Goal: Task Accomplishment & Management: Manage account settings

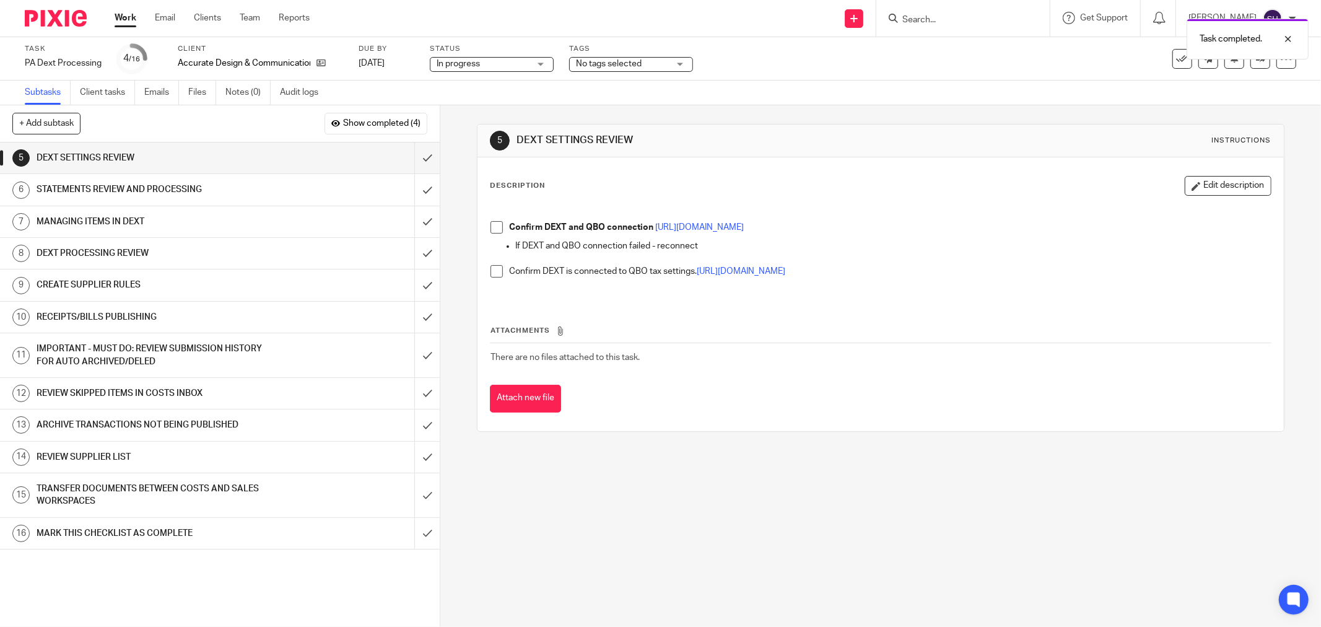
click at [495, 228] on span at bounding box center [496, 227] width 12 height 12
click at [497, 270] on span at bounding box center [496, 271] width 12 height 12
click at [422, 158] on input "submit" at bounding box center [220, 157] width 440 height 31
click at [277, 186] on div "STATEMENTS REVIEW AND PROCESSING" at bounding box center [219, 189] width 365 height 19
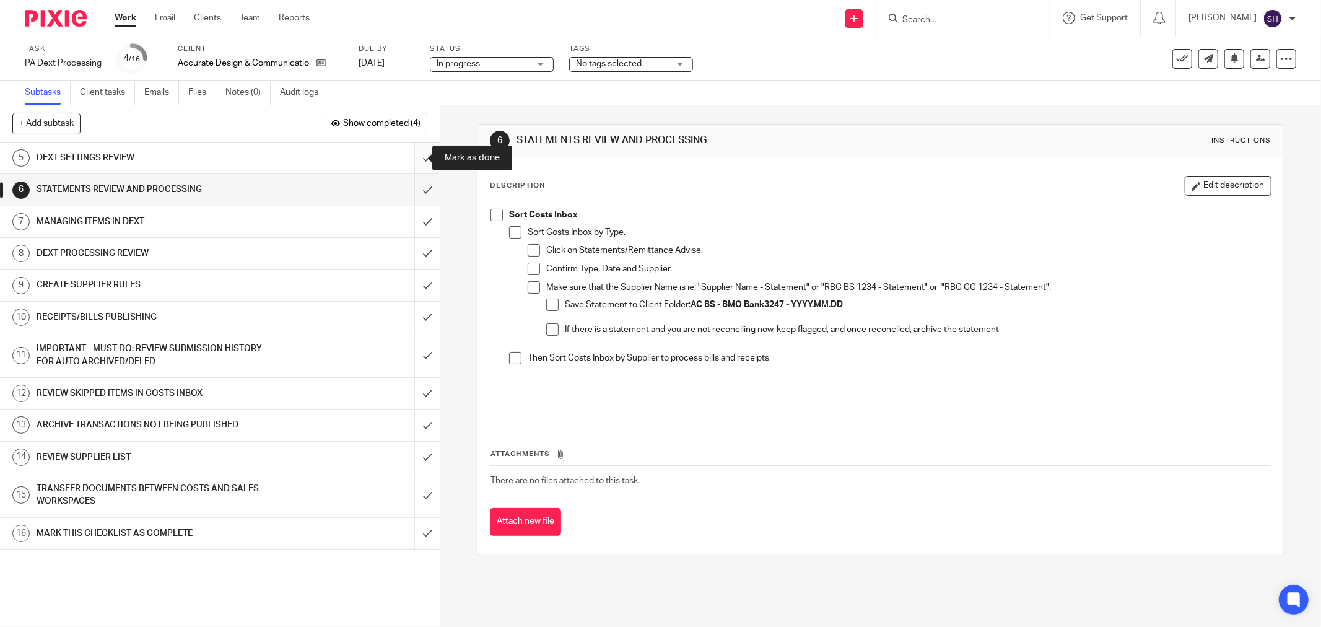
click at [416, 153] on input "submit" at bounding box center [220, 157] width 440 height 31
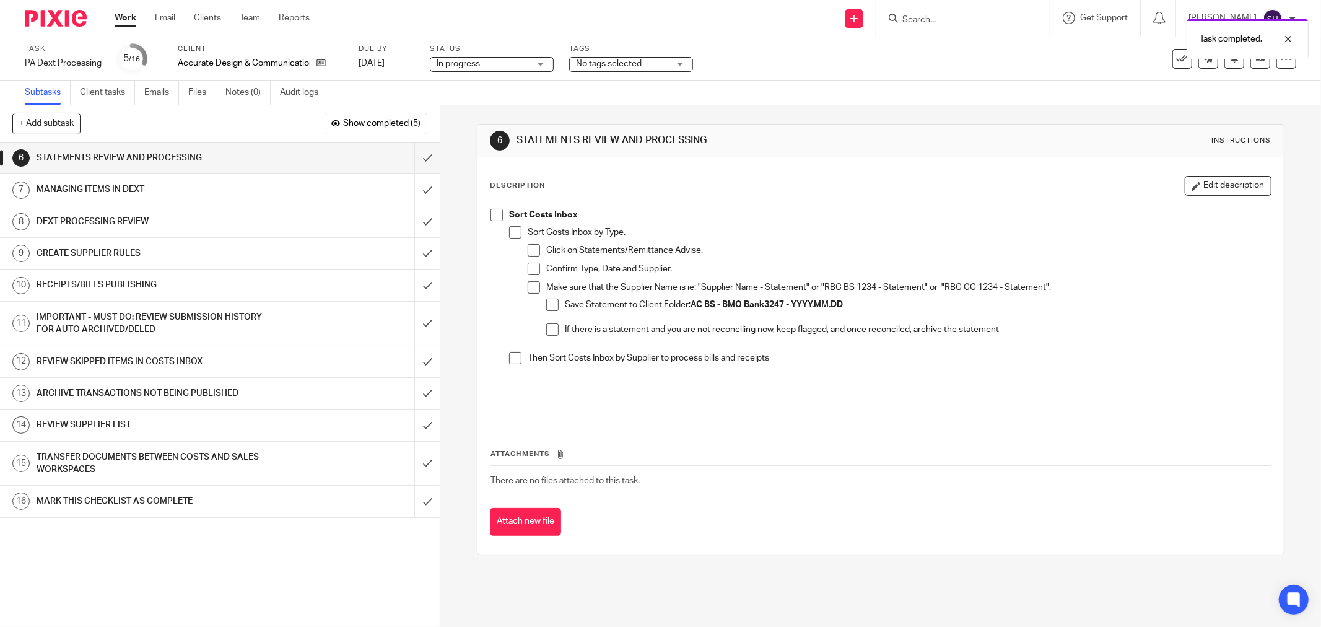
click at [490, 214] on span at bounding box center [496, 215] width 12 height 12
click at [511, 230] on span at bounding box center [515, 232] width 12 height 12
click at [528, 254] on span at bounding box center [534, 250] width 12 height 12
click at [528, 265] on span at bounding box center [534, 269] width 12 height 12
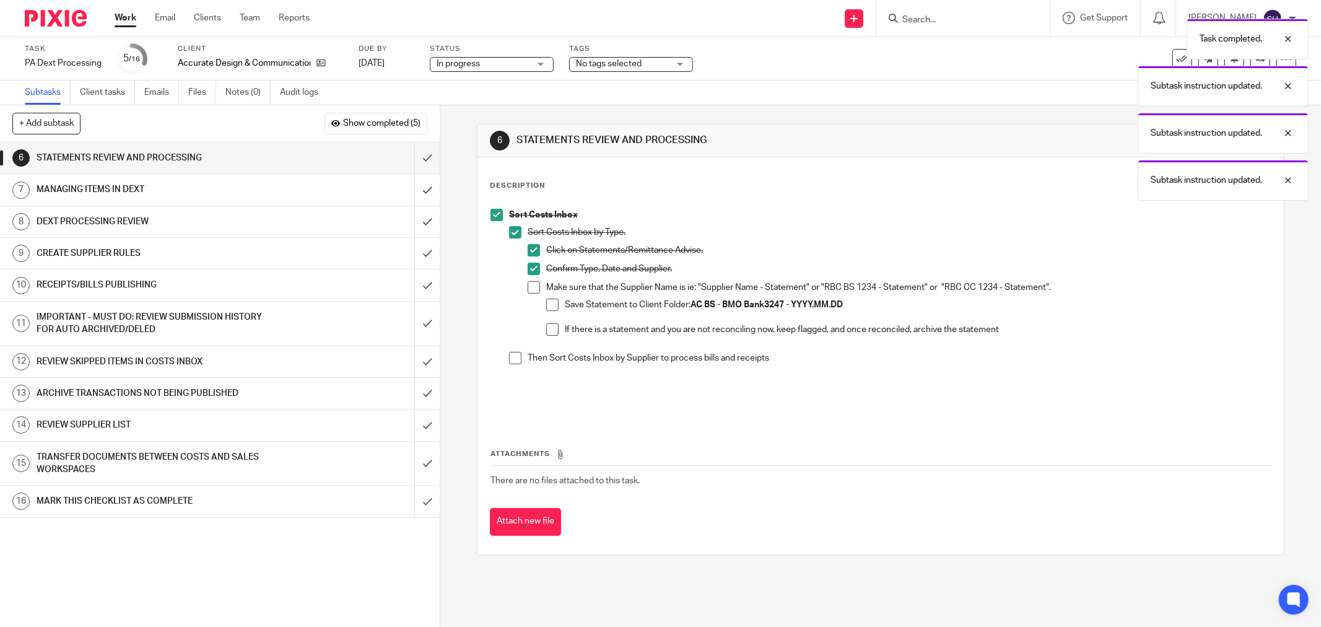
click at [530, 284] on span at bounding box center [534, 287] width 12 height 12
click at [546, 303] on span at bounding box center [552, 304] width 12 height 12
click at [546, 318] on li "Save Statement to Client Folder: AC BS - BMO Bank3247 - YYYY.MM.DD" at bounding box center [908, 310] width 724 height 25
click at [546, 323] on span at bounding box center [552, 329] width 12 height 12
click at [510, 362] on span at bounding box center [515, 358] width 12 height 12
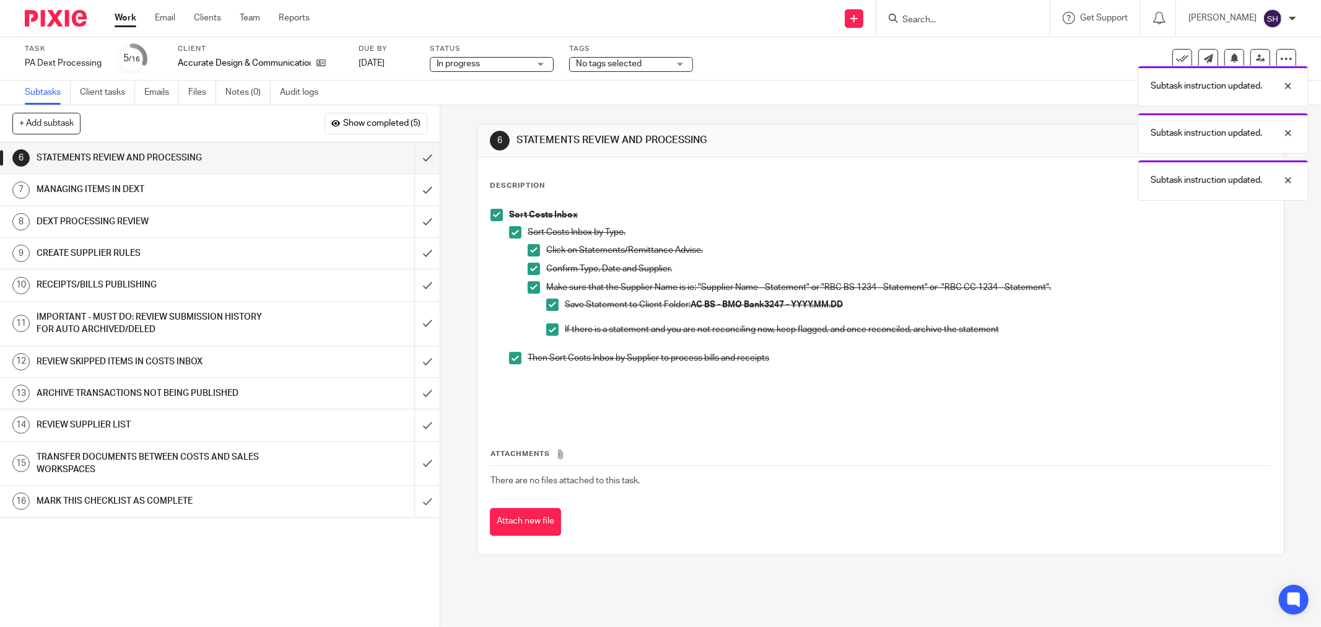
click at [628, 215] on p "Sort Costs Inbox" at bounding box center [890, 215] width 762 height 12
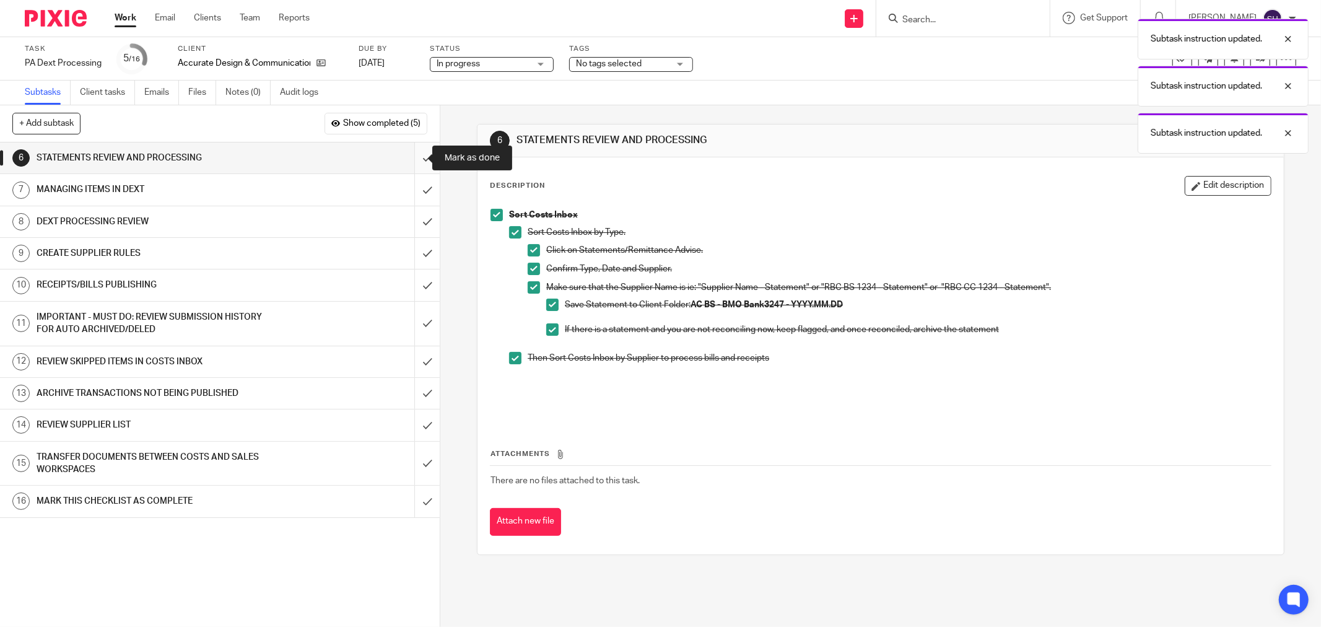
click at [415, 162] on input "submit" at bounding box center [220, 157] width 440 height 31
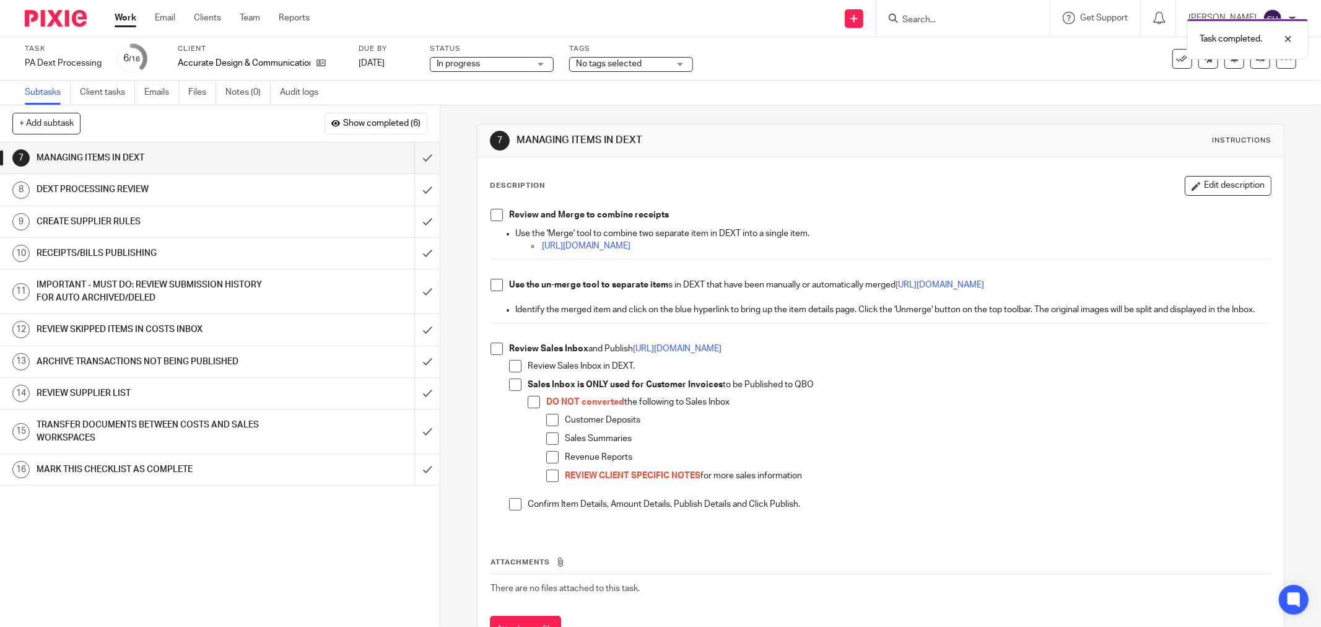
click at [495, 217] on span at bounding box center [496, 215] width 12 height 12
click at [493, 284] on span at bounding box center [496, 285] width 12 height 12
click at [497, 355] on span at bounding box center [496, 348] width 12 height 12
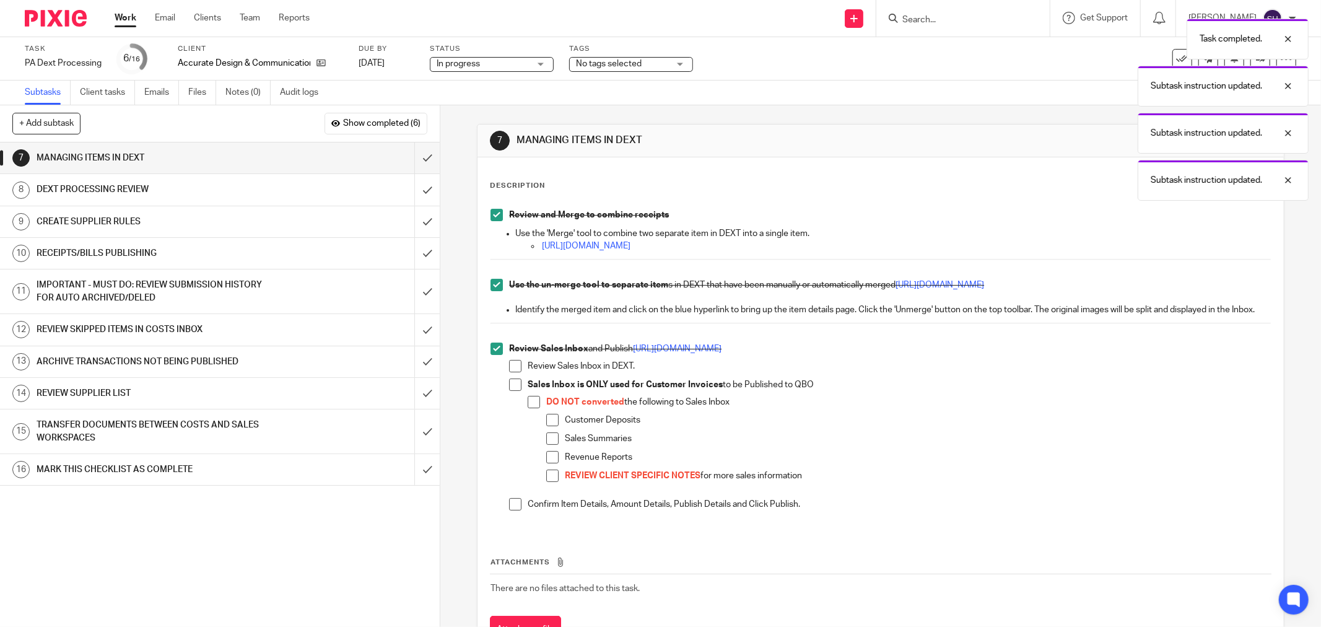
drag, startPoint x: 515, startPoint y: 376, endPoint x: 518, endPoint y: 392, distance: 15.7
click at [515, 372] on span at bounding box center [515, 366] width 12 height 12
click at [536, 419] on li "DO NOT converted the following to Sales Inbox Customer Deposits Sales Summaries…" at bounding box center [899, 444] width 743 height 97
click at [528, 408] on span at bounding box center [534, 402] width 12 height 12
click at [510, 404] on li "Sales Inbox is ONLY used for Customer Invoices to be Published to QBO DO NOT co…" at bounding box center [890, 437] width 762 height 119
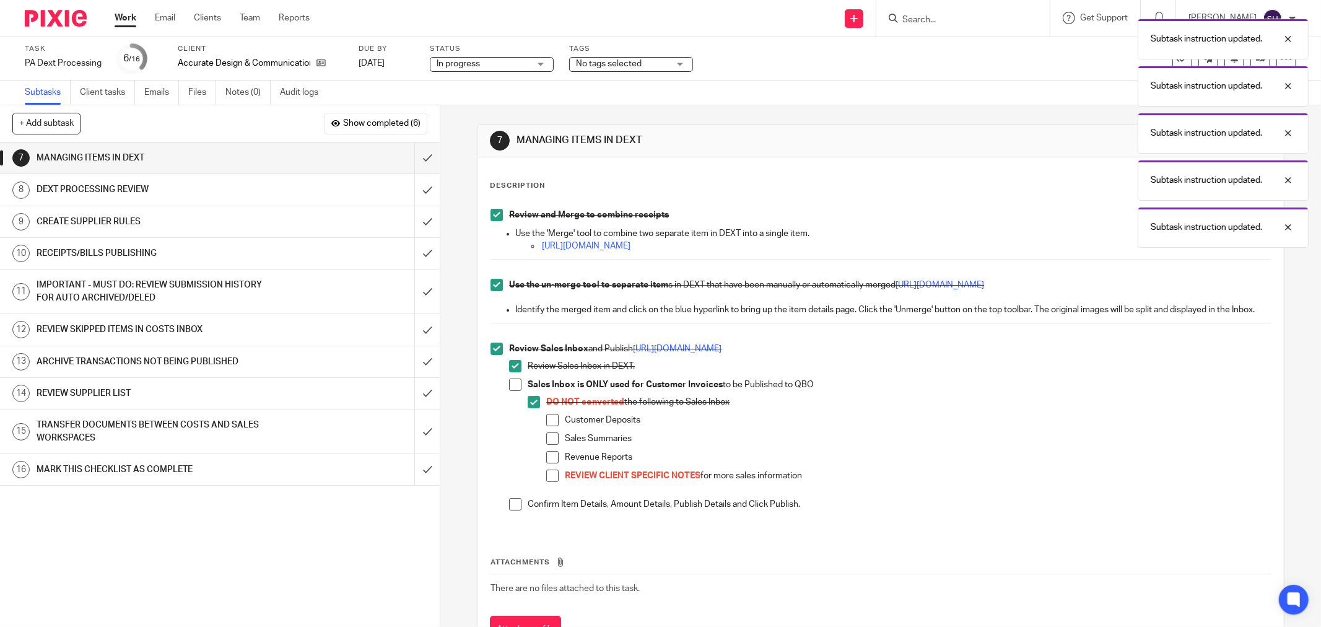
click at [549, 426] on span at bounding box center [552, 420] width 12 height 12
click at [552, 445] on span at bounding box center [552, 438] width 12 height 12
drag, startPoint x: 549, startPoint y: 469, endPoint x: 546, endPoint y: 486, distance: 17.0
click at [549, 463] on span at bounding box center [552, 457] width 12 height 12
click at [546, 482] on span at bounding box center [552, 475] width 12 height 12
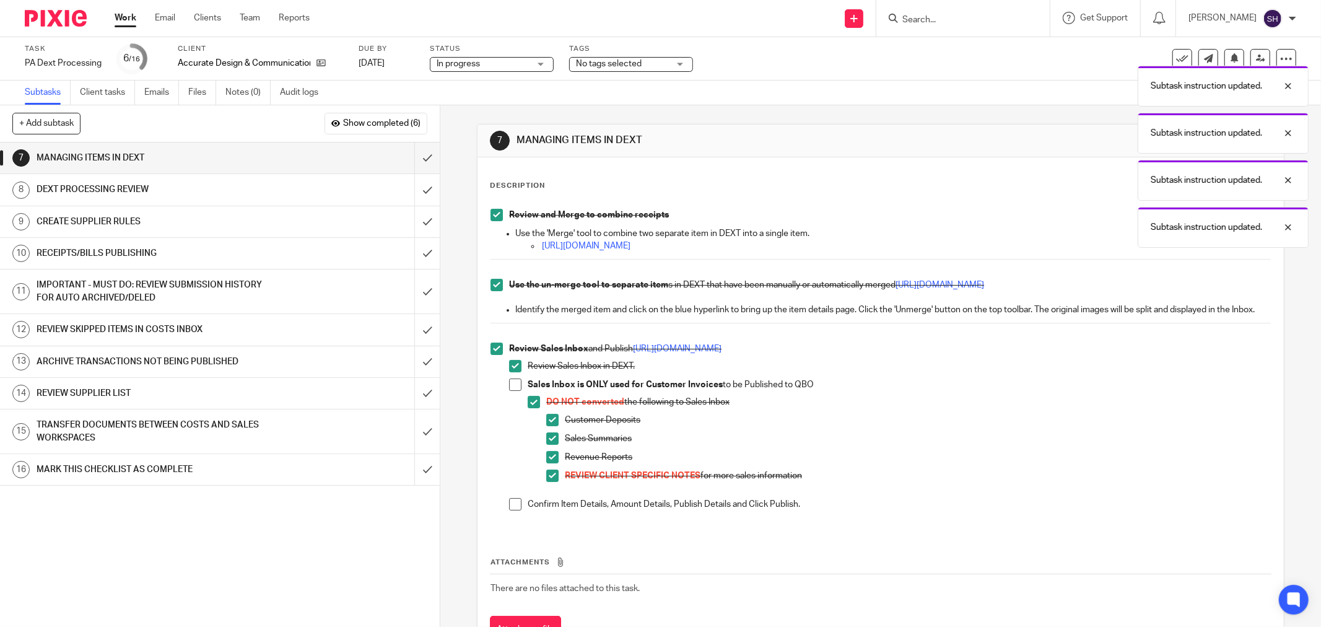
click at [513, 510] on span at bounding box center [515, 504] width 12 height 12
click at [509, 391] on span at bounding box center [515, 384] width 12 height 12
click at [412, 153] on input "submit" at bounding box center [220, 157] width 440 height 31
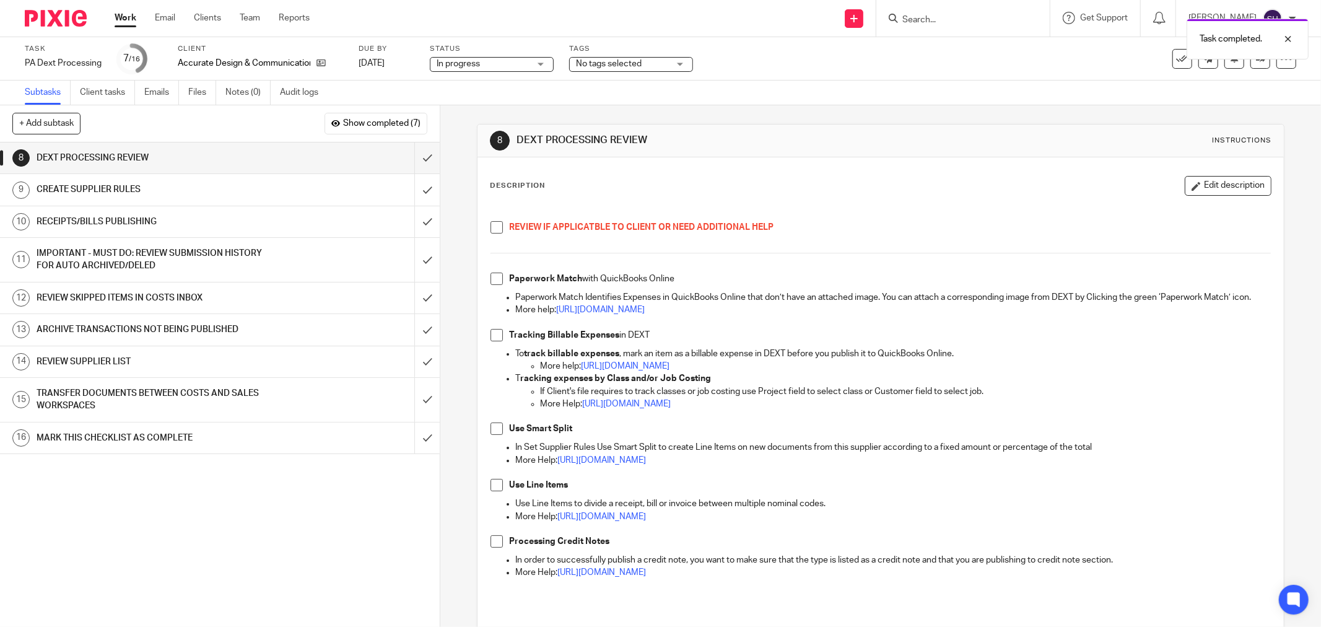
click at [485, 227] on div "REVIEW IF APPLICATBLE TO CLIENT OR NEED ADDITIONAL HELP Paperwork Match with Qu…" at bounding box center [880, 407] width 793 height 411
click at [492, 227] on span at bounding box center [496, 227] width 12 height 12
click at [496, 283] on span at bounding box center [496, 278] width 12 height 12
click at [490, 341] on span at bounding box center [496, 335] width 12 height 12
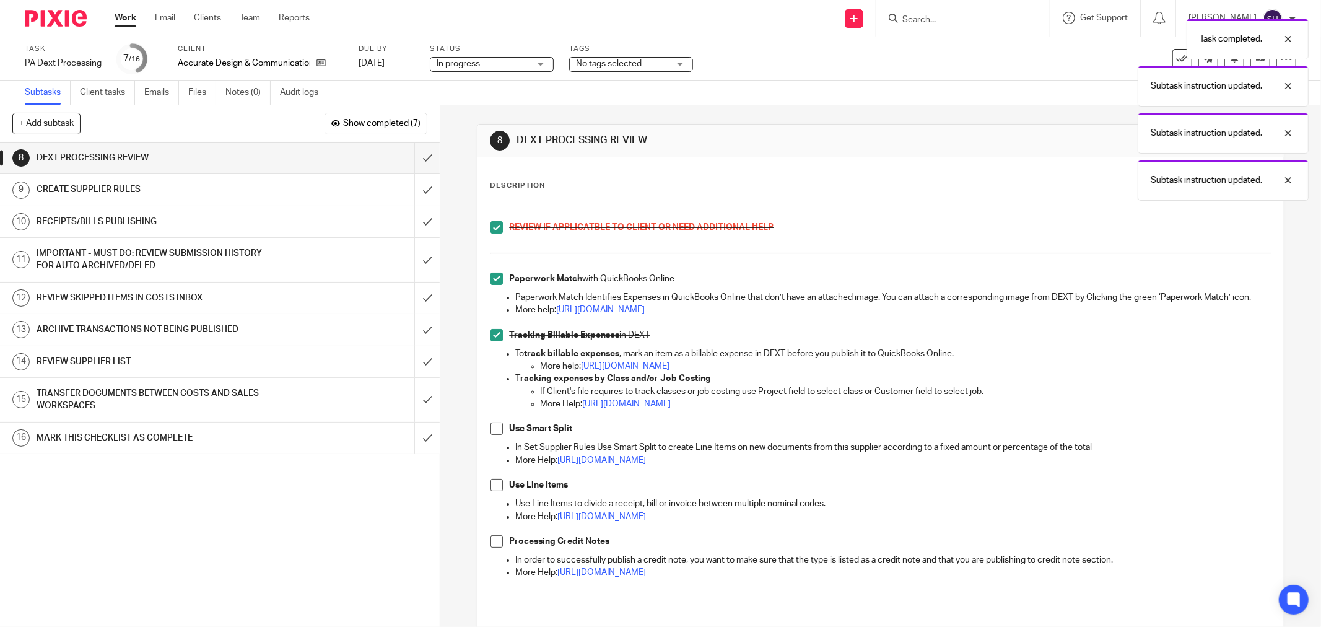
click at [492, 435] on span at bounding box center [496, 428] width 12 height 12
click at [493, 491] on span at bounding box center [496, 485] width 12 height 12
click at [493, 547] on span at bounding box center [496, 541] width 12 height 12
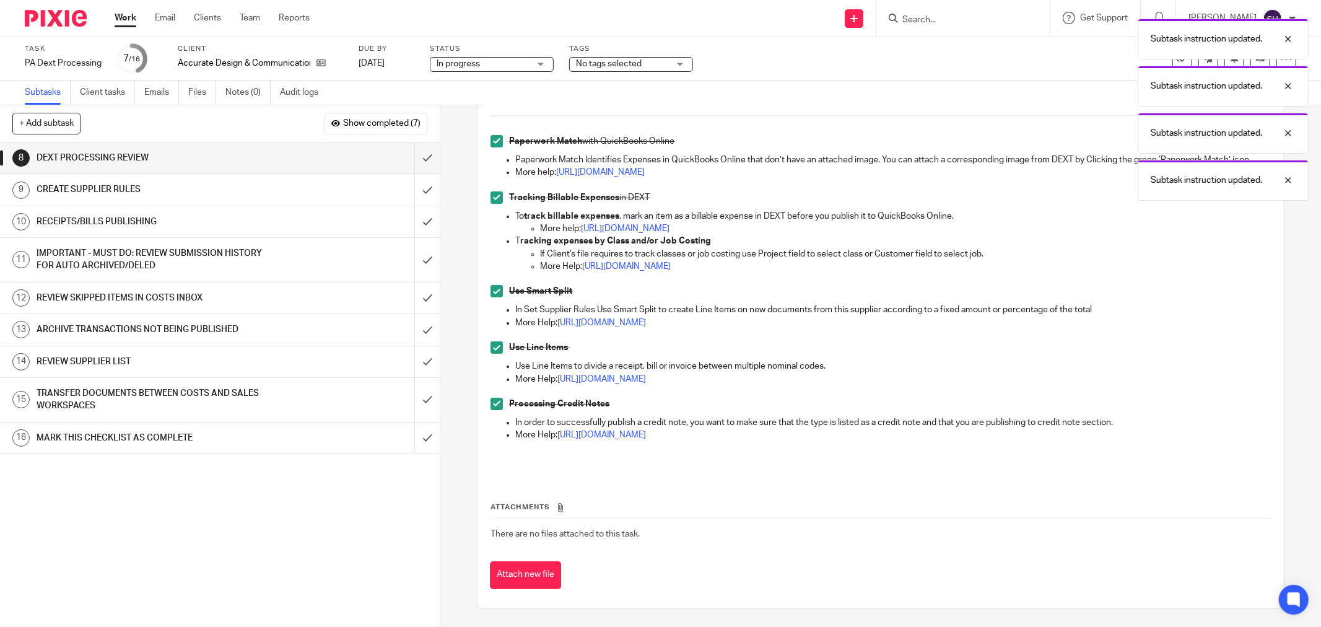
scroll to position [150, 0]
click at [411, 153] on input "submit" at bounding box center [220, 157] width 440 height 31
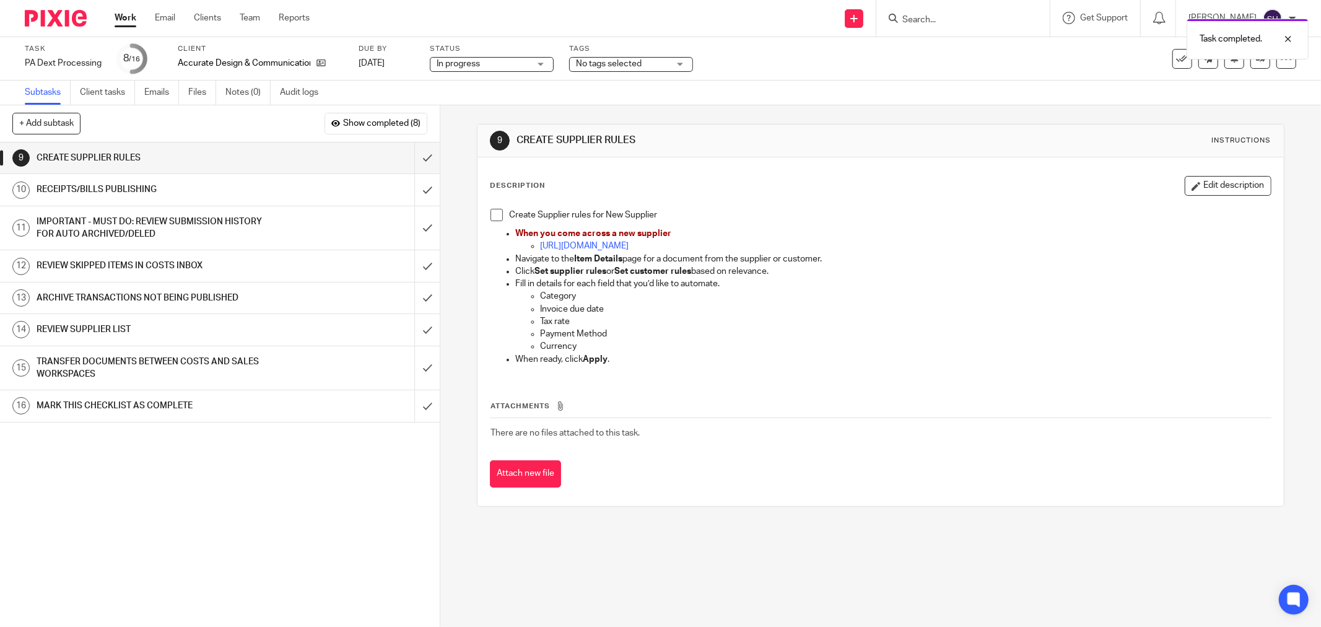
click at [497, 209] on span at bounding box center [496, 215] width 12 height 12
click at [416, 163] on input "submit" at bounding box center [220, 157] width 440 height 31
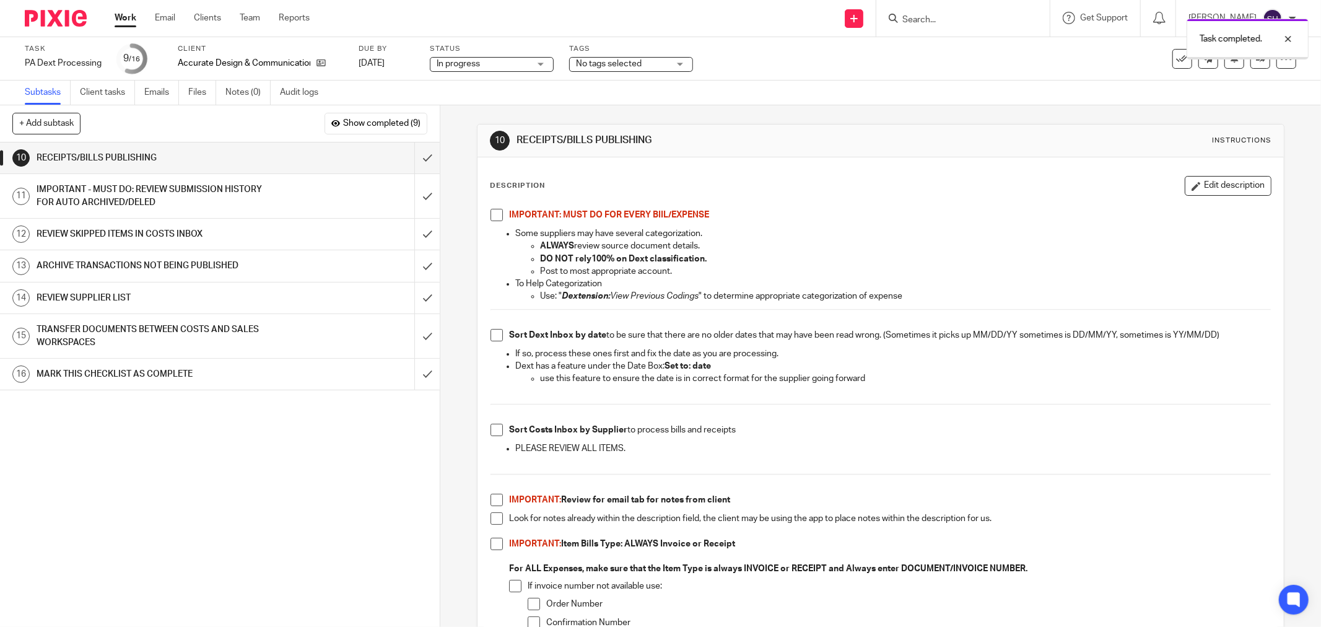
click at [495, 214] on span at bounding box center [496, 215] width 12 height 12
click at [500, 338] on li "Sort Dext Inbox by date to be sure that there are no older dates that may have …" at bounding box center [880, 338] width 780 height 19
click at [490, 338] on span at bounding box center [496, 335] width 12 height 12
click at [497, 426] on span at bounding box center [496, 430] width 12 height 12
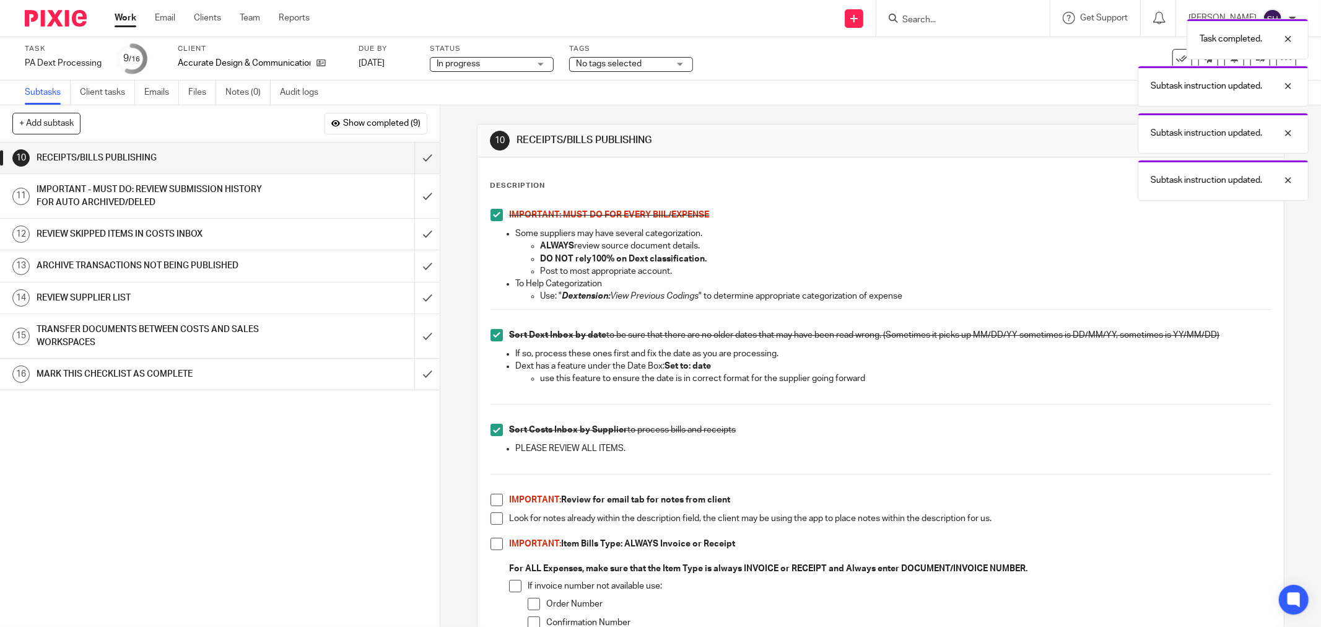
click at [497, 499] on span at bounding box center [496, 499] width 12 height 12
drag, startPoint x: 493, startPoint y: 513, endPoint x: 493, endPoint y: 531, distance: 18.0
click at [493, 514] on span at bounding box center [496, 518] width 12 height 12
click at [492, 540] on span at bounding box center [496, 543] width 12 height 12
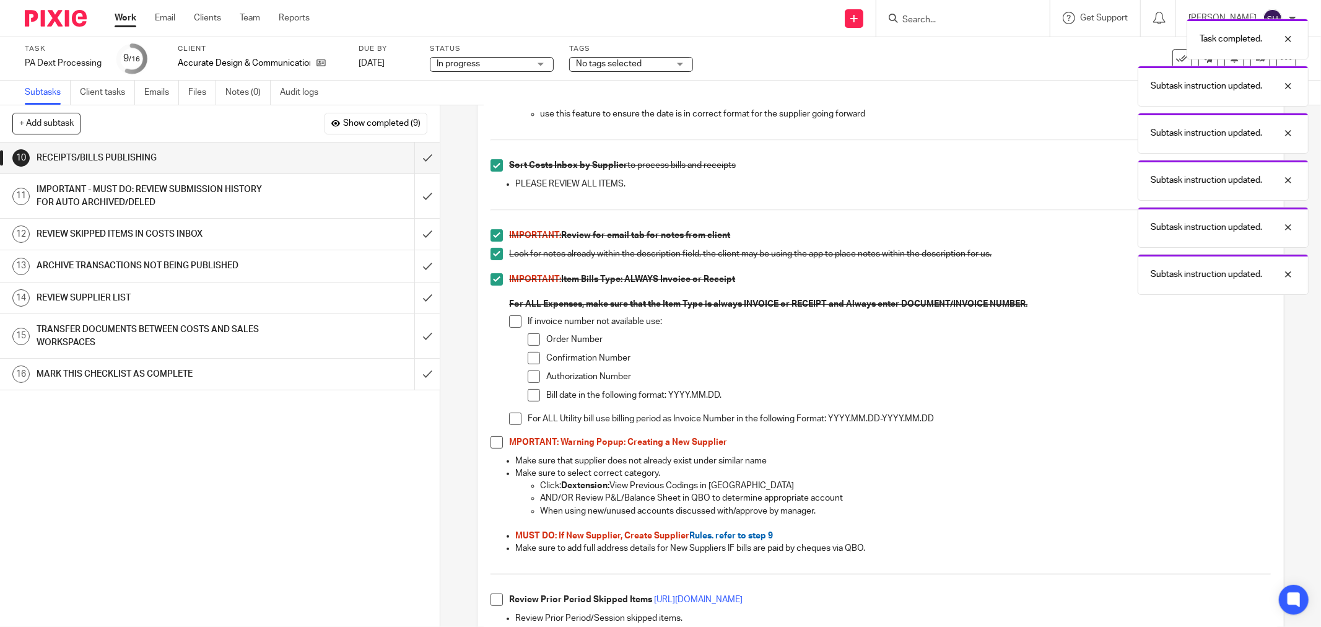
scroll to position [275, 0]
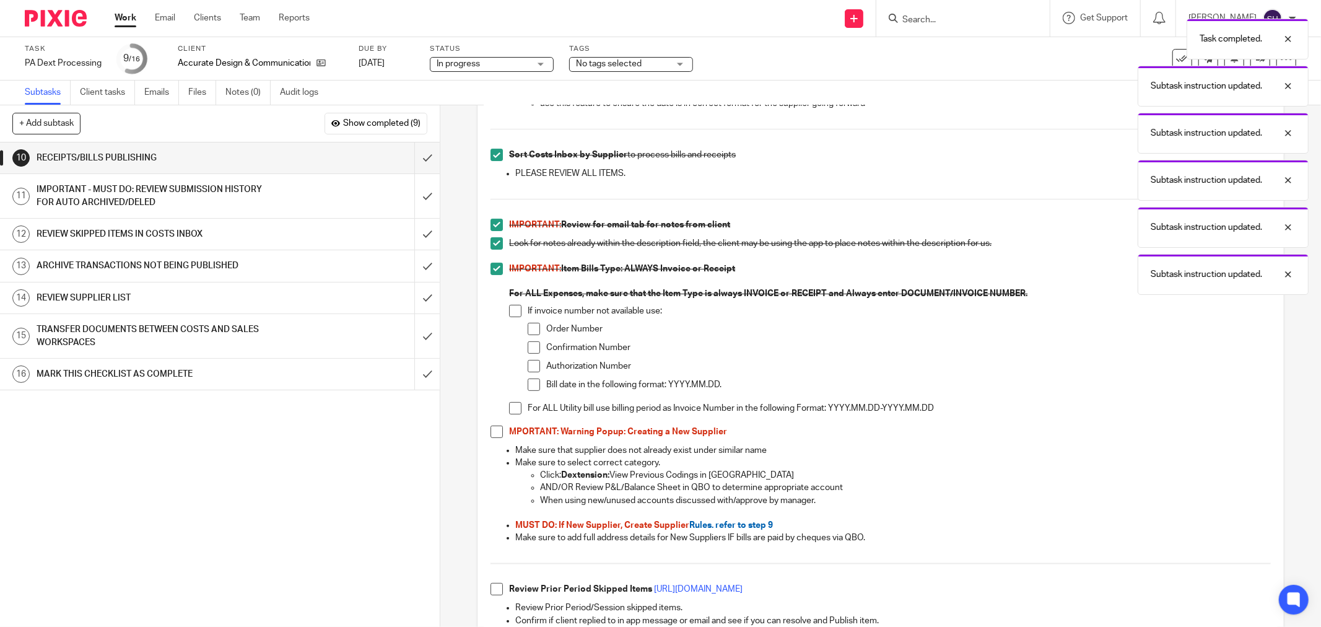
click at [511, 318] on li "If invoice number not available use: Order Number Confirmation Number Authoriza…" at bounding box center [890, 353] width 762 height 97
click at [515, 311] on span at bounding box center [515, 311] width 12 height 12
click at [528, 324] on span at bounding box center [534, 329] width 12 height 12
click at [529, 349] on span at bounding box center [534, 347] width 12 height 12
drag, startPoint x: 529, startPoint y: 368, endPoint x: 526, endPoint y: 388, distance: 20.6
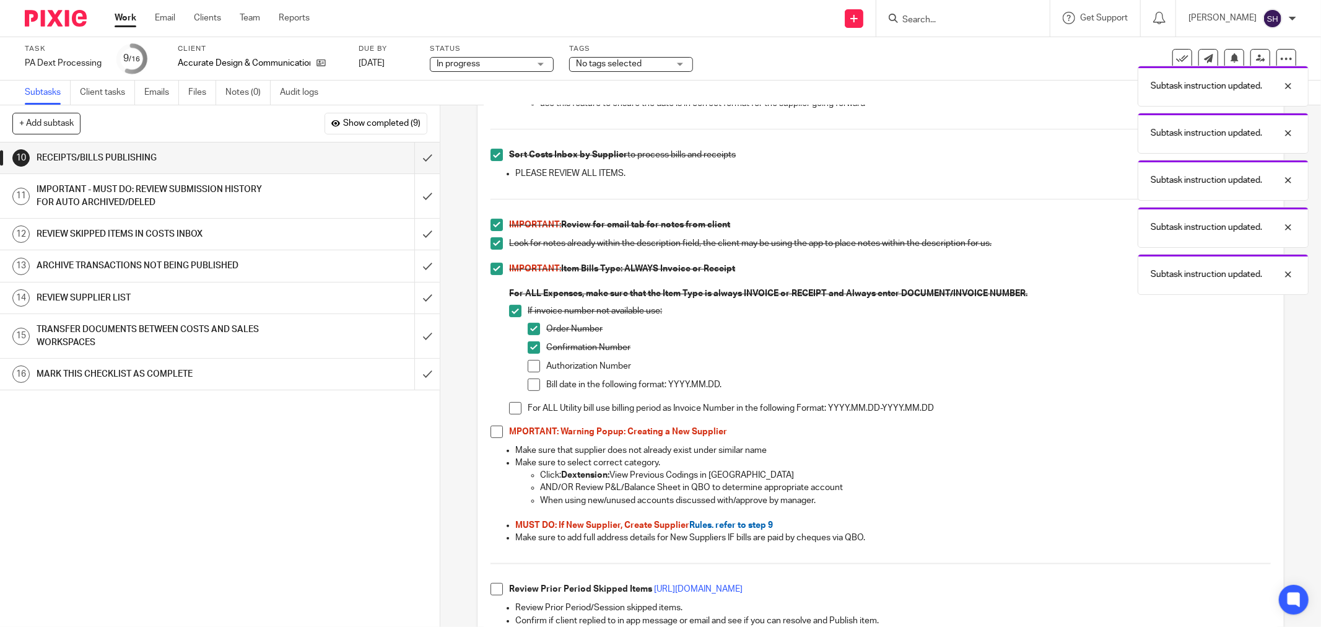
click at [528, 368] on span at bounding box center [534, 366] width 12 height 12
click at [528, 390] on span at bounding box center [534, 384] width 12 height 12
click at [517, 404] on span at bounding box center [515, 408] width 12 height 12
drag, startPoint x: 493, startPoint y: 425, endPoint x: 508, endPoint y: 428, distance: 15.1
click at [493, 425] on span at bounding box center [496, 431] width 12 height 12
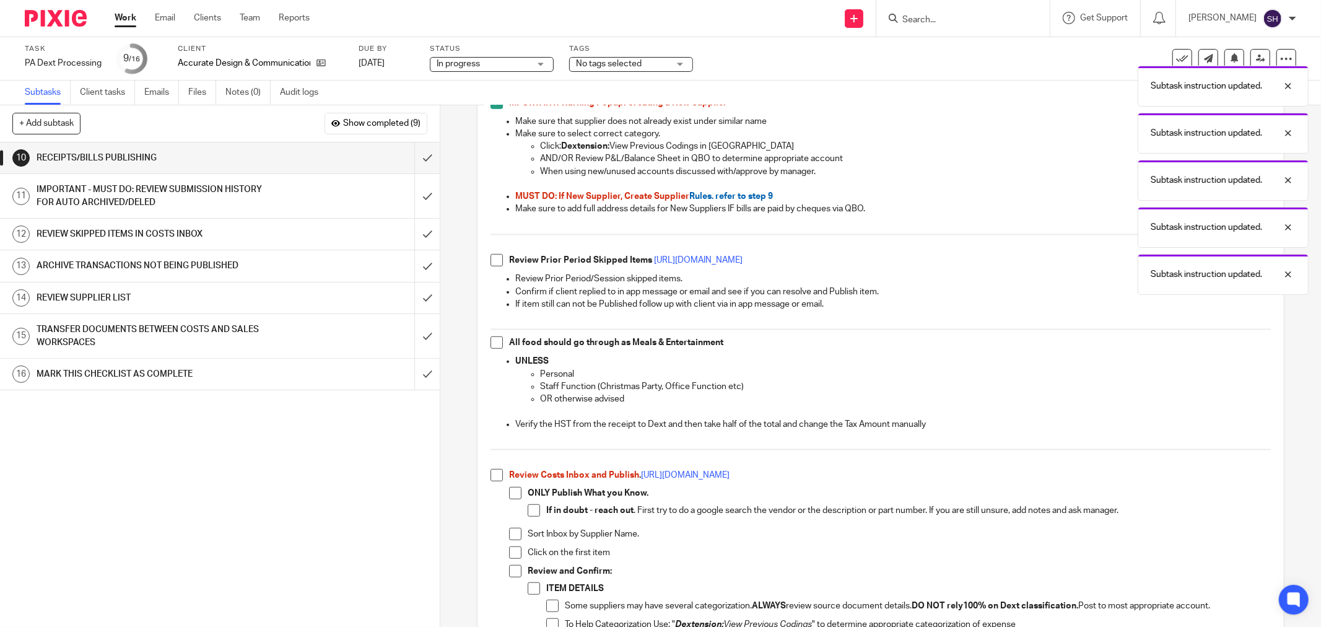
scroll to position [619, 0]
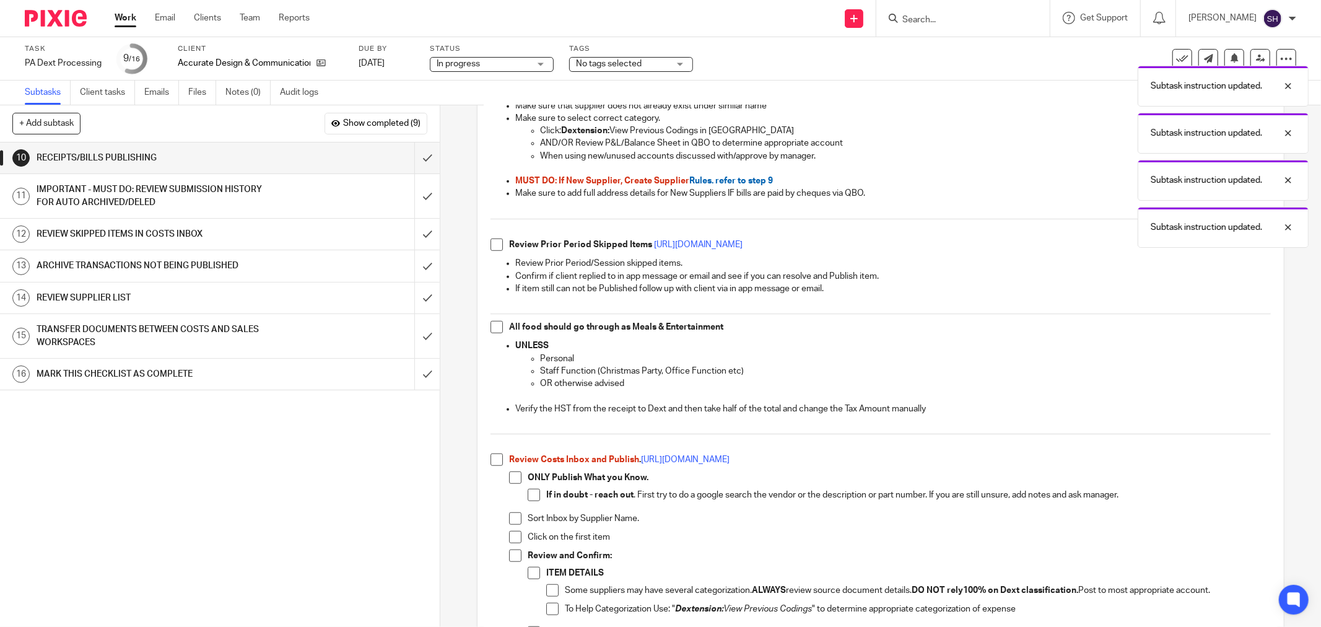
click at [493, 243] on span at bounding box center [496, 244] width 12 height 12
click at [493, 327] on span at bounding box center [496, 327] width 12 height 12
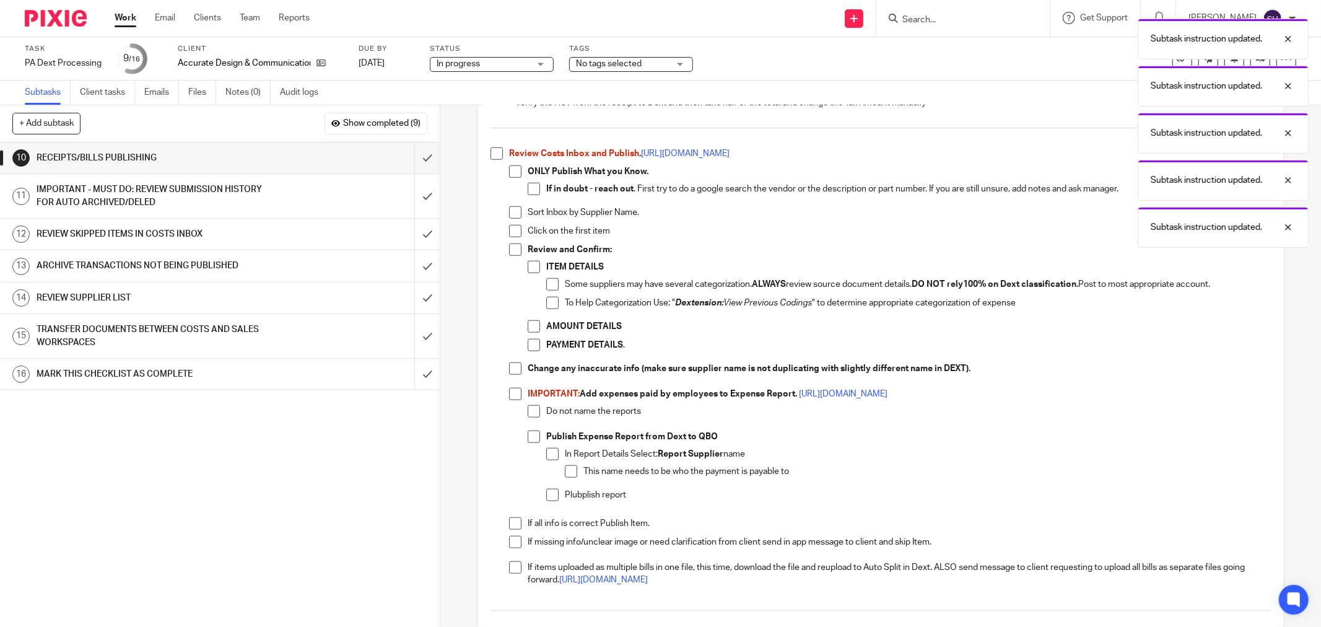
scroll to position [894, 0]
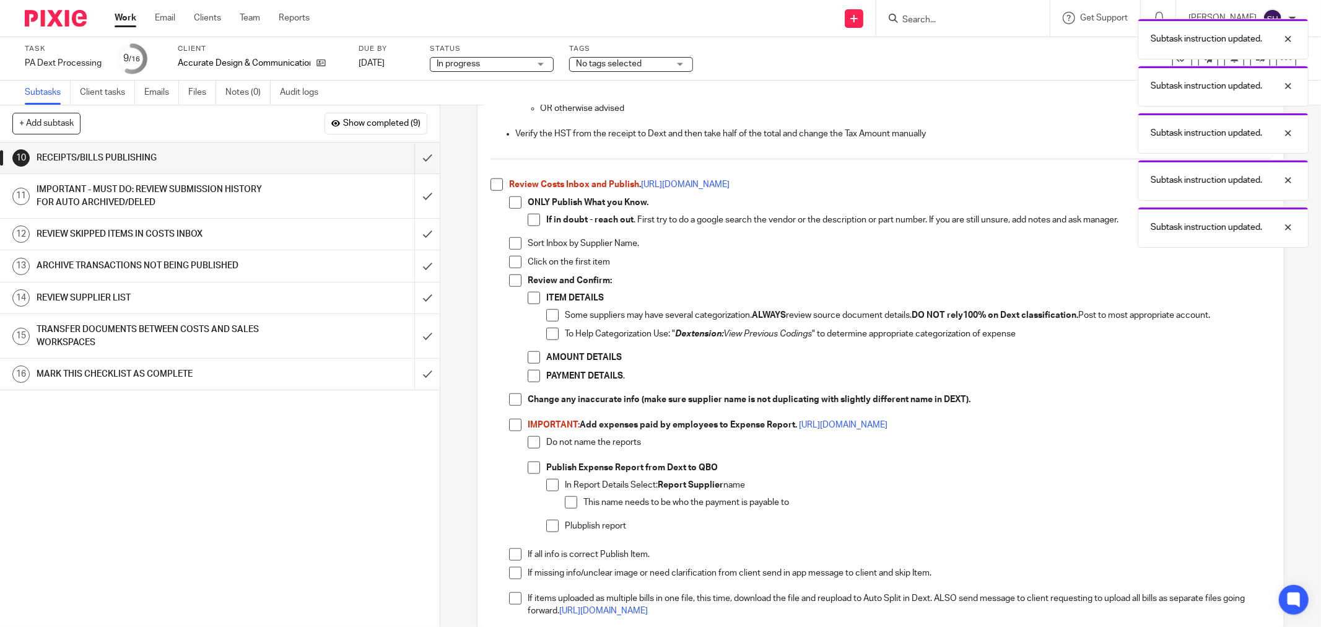
click at [493, 190] on span at bounding box center [496, 184] width 12 height 12
click at [509, 202] on span at bounding box center [515, 202] width 12 height 12
click at [528, 217] on span at bounding box center [534, 220] width 12 height 12
click at [515, 244] on span at bounding box center [515, 243] width 12 height 12
drag, startPoint x: 515, startPoint y: 264, endPoint x: 516, endPoint y: 275, distance: 10.6
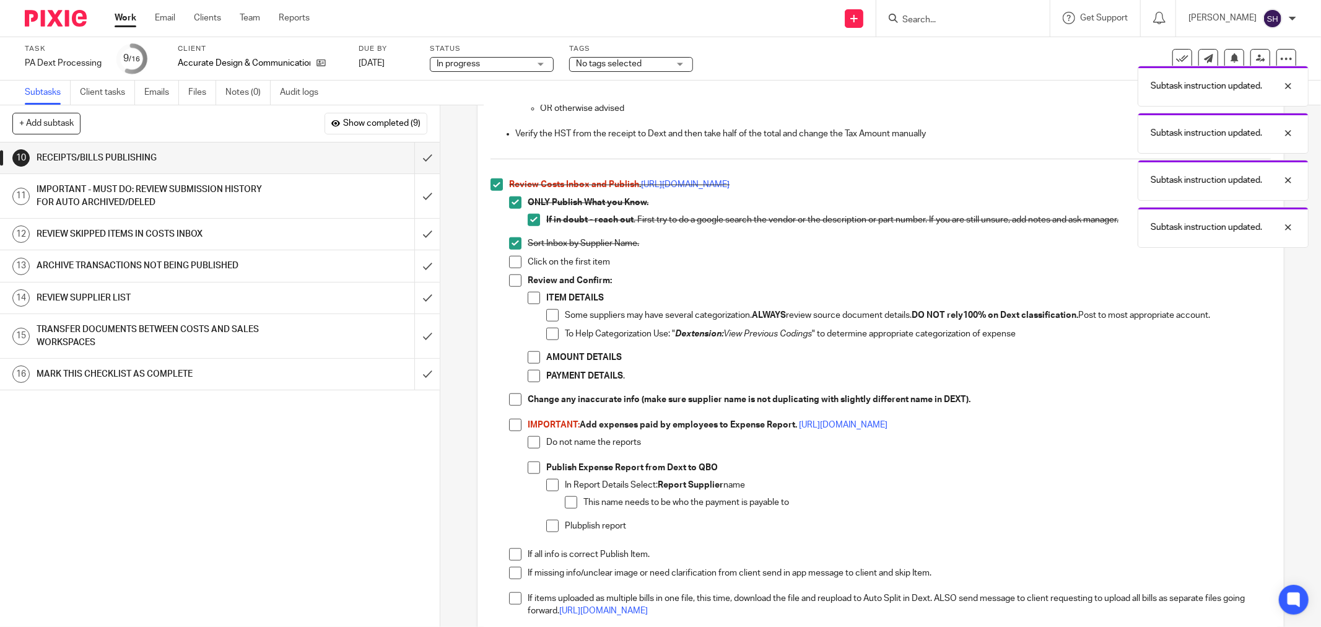
click at [515, 265] on span at bounding box center [515, 262] width 12 height 12
click at [516, 277] on span at bounding box center [515, 280] width 12 height 12
click at [529, 296] on span at bounding box center [534, 298] width 12 height 12
drag, startPoint x: 545, startPoint y: 316, endPoint x: 549, endPoint y: 330, distance: 14.6
click at [546, 317] on span at bounding box center [552, 315] width 12 height 12
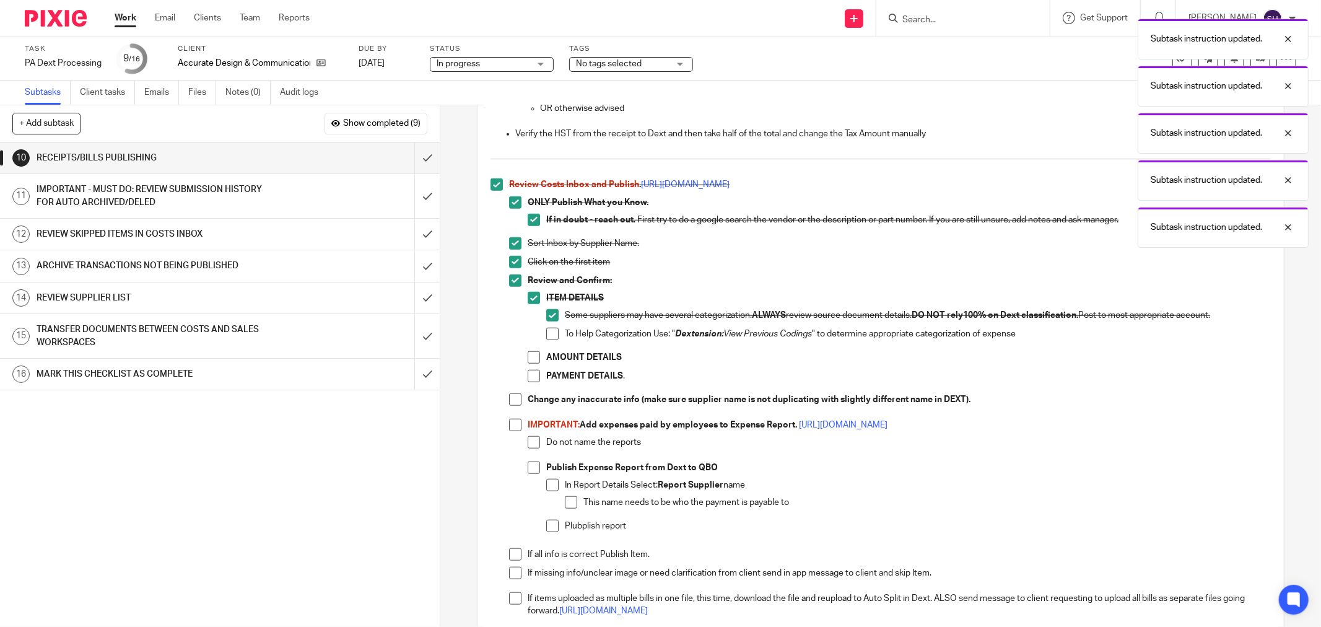
click at [549, 331] on span at bounding box center [552, 334] width 12 height 12
click at [529, 353] on span at bounding box center [534, 357] width 12 height 12
click at [539, 379] on li "PAYMENT DETAILS ." at bounding box center [899, 379] width 743 height 19
click at [531, 376] on span at bounding box center [534, 376] width 12 height 12
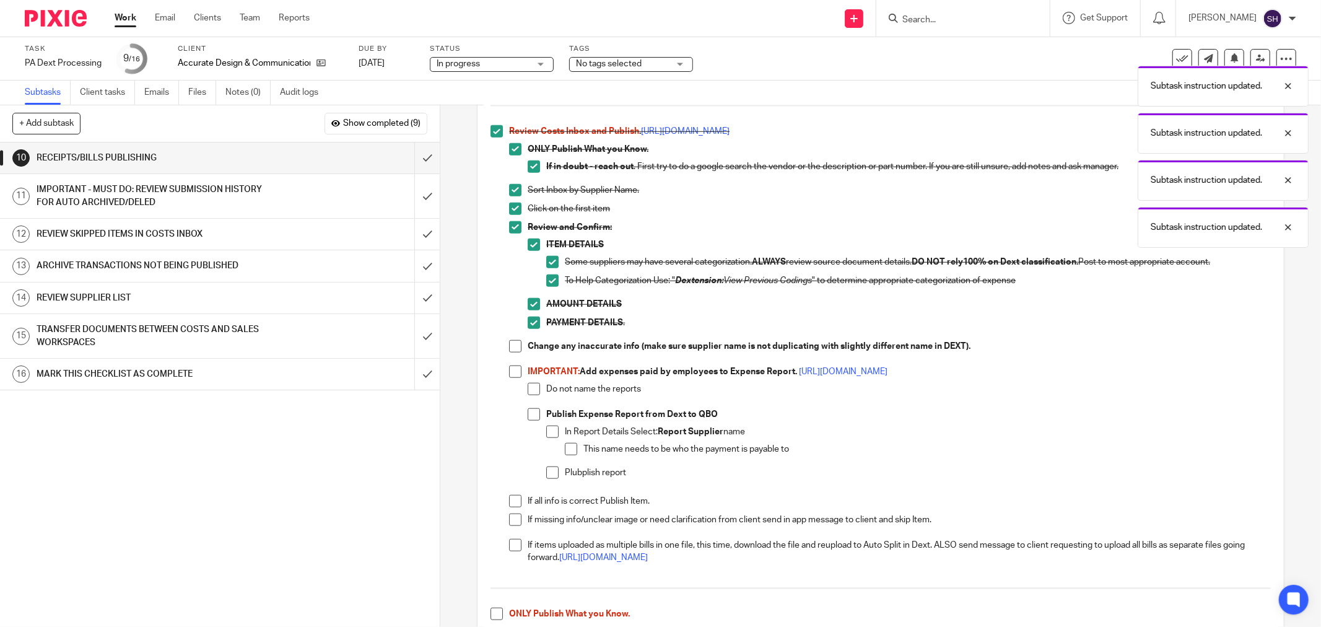
scroll to position [1145, 0]
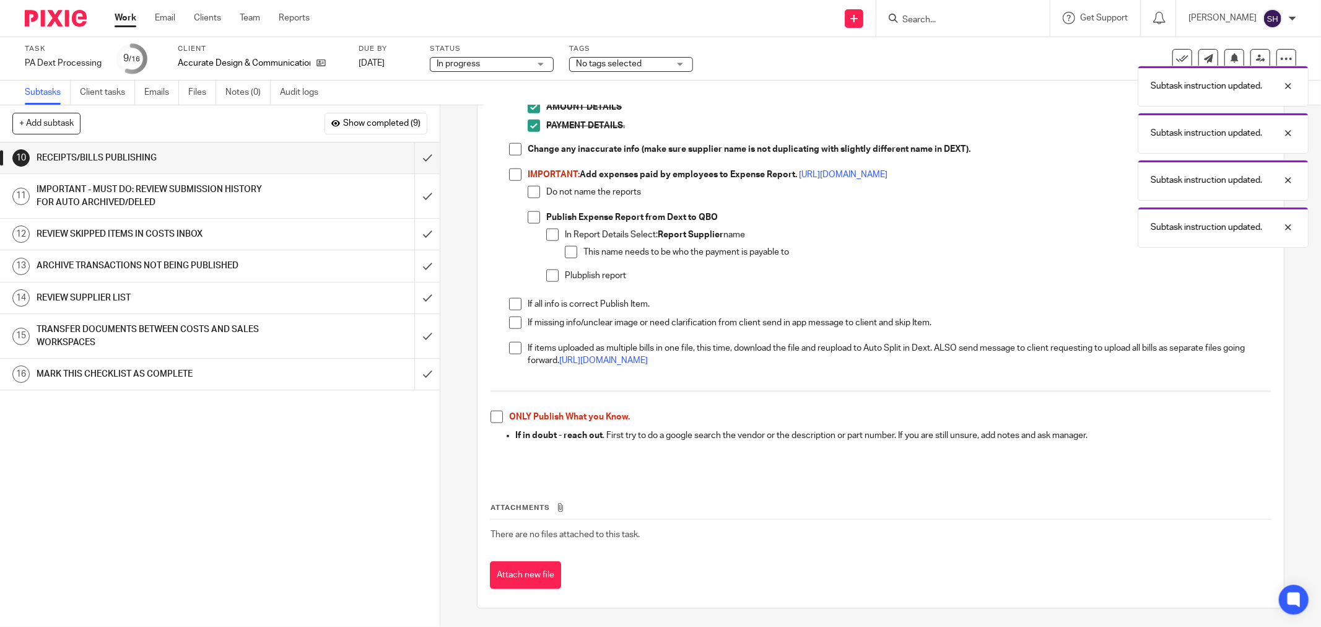
drag, startPoint x: 509, startPoint y: 151, endPoint x: 505, endPoint y: 172, distance: 20.9
click at [509, 152] on span at bounding box center [515, 149] width 12 height 12
click at [504, 175] on li "Review Costs Inbox and Publish . https://bit.ly/378On3U ONLY Publish What you K…" at bounding box center [880, 156] width 780 height 456
click at [509, 175] on span at bounding box center [515, 174] width 12 height 12
click at [529, 193] on span at bounding box center [534, 192] width 12 height 12
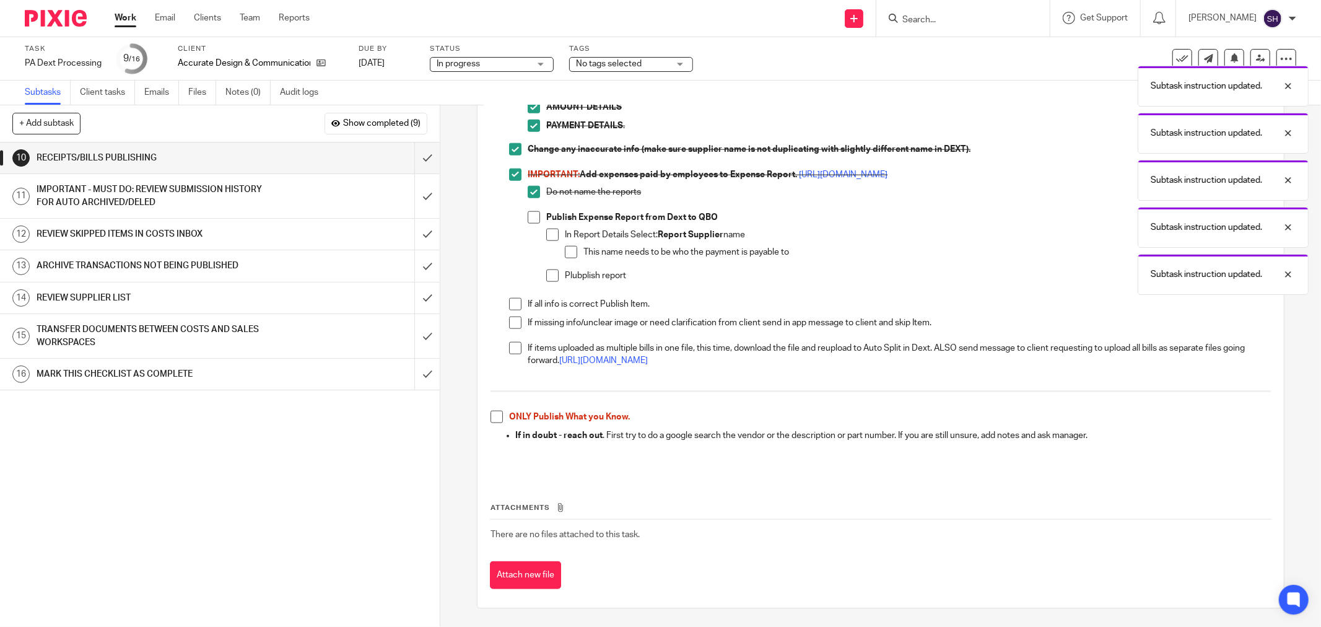
drag, startPoint x: 532, startPoint y: 215, endPoint x: 546, endPoint y: 232, distance: 21.6
click at [533, 217] on span at bounding box center [534, 217] width 12 height 12
drag, startPoint x: 548, startPoint y: 233, endPoint x: 560, endPoint y: 246, distance: 18.0
click at [549, 233] on span at bounding box center [552, 234] width 12 height 12
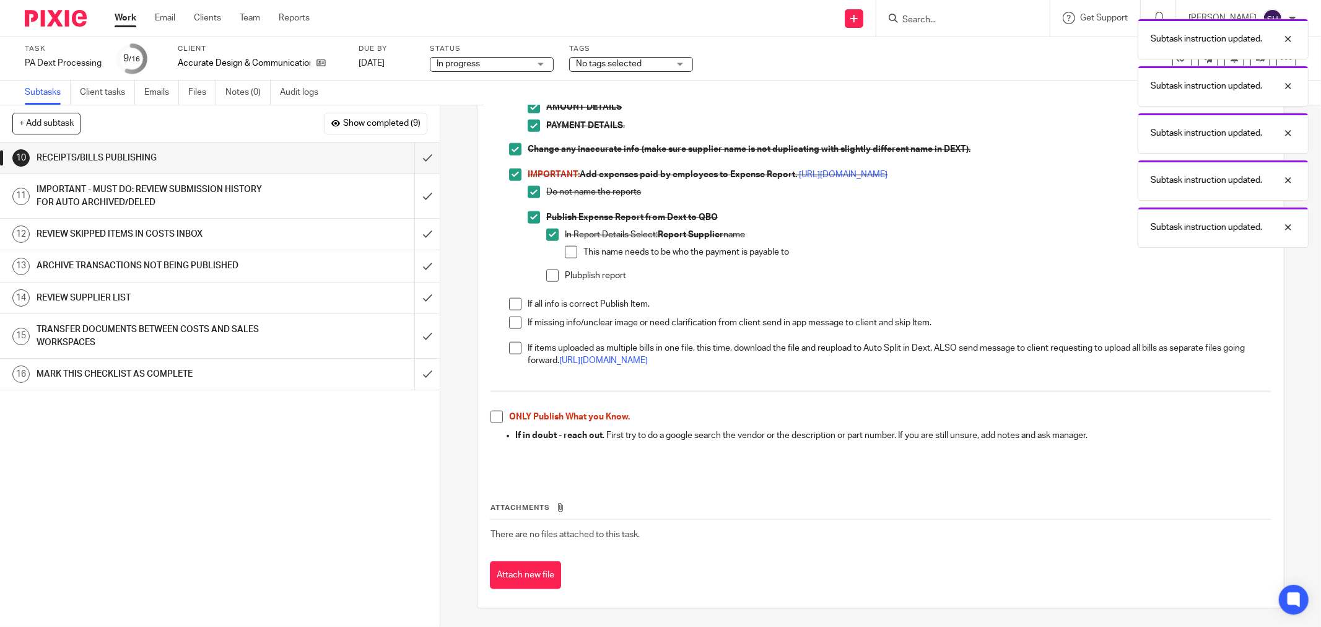
drag, startPoint x: 565, startPoint y: 251, endPoint x: 547, endPoint y: 270, distance: 25.9
click at [565, 251] on span at bounding box center [571, 252] width 12 height 12
click at [547, 273] on span at bounding box center [552, 275] width 12 height 12
click at [516, 302] on span at bounding box center [515, 304] width 12 height 12
click at [515, 350] on span at bounding box center [515, 348] width 12 height 12
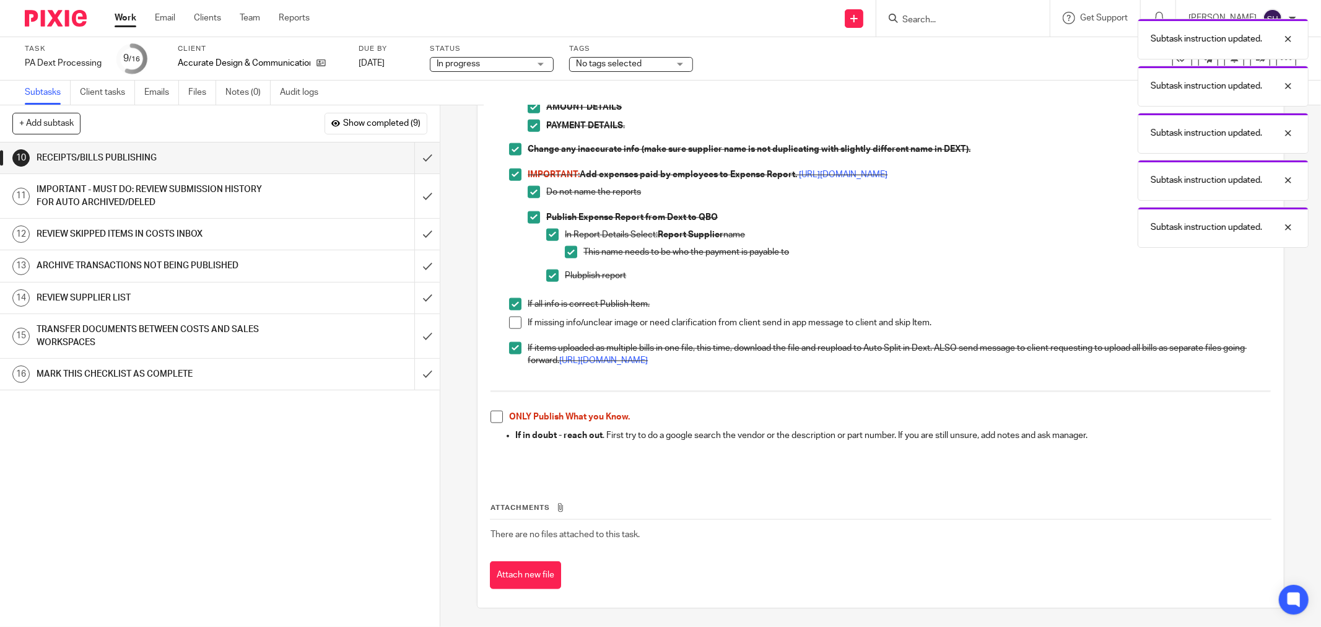
click at [512, 319] on span at bounding box center [515, 322] width 12 height 12
drag, startPoint x: 492, startPoint y: 419, endPoint x: 493, endPoint y: 406, distance: 13.1
click at [490, 419] on span at bounding box center [496, 417] width 12 height 12
click at [411, 155] on input "submit" at bounding box center [220, 157] width 440 height 31
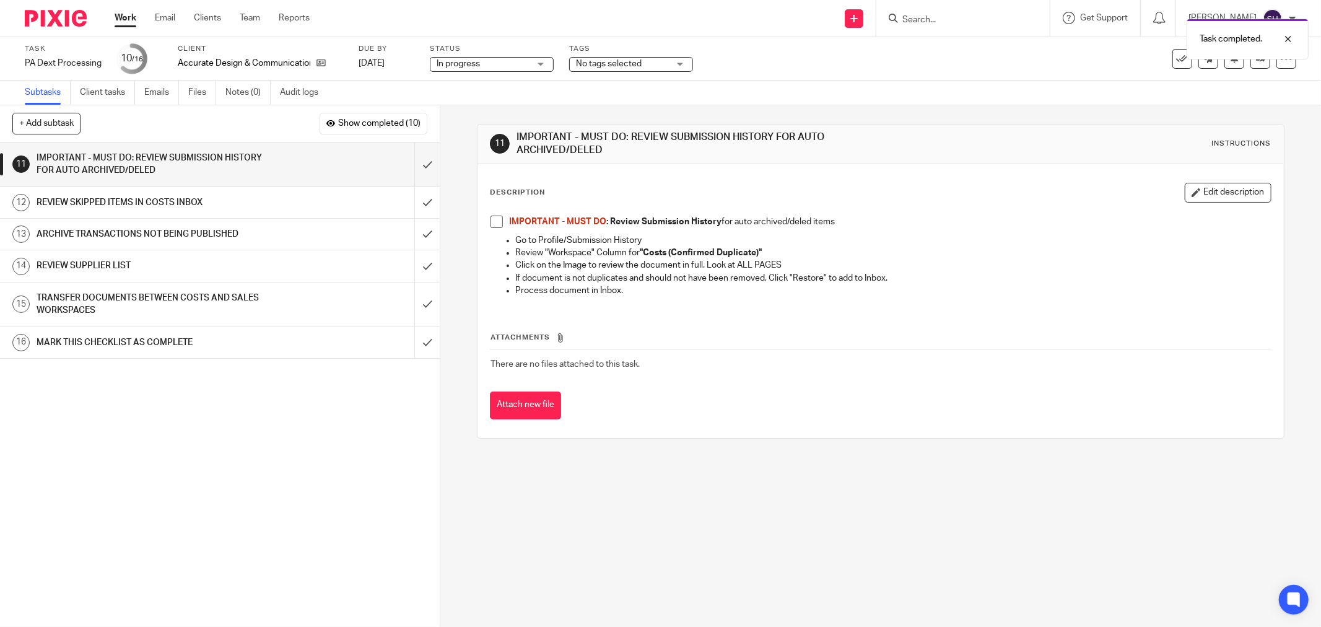
click at [490, 220] on span at bounding box center [496, 221] width 12 height 12
click at [415, 158] on input "submit" at bounding box center [220, 164] width 440 height 44
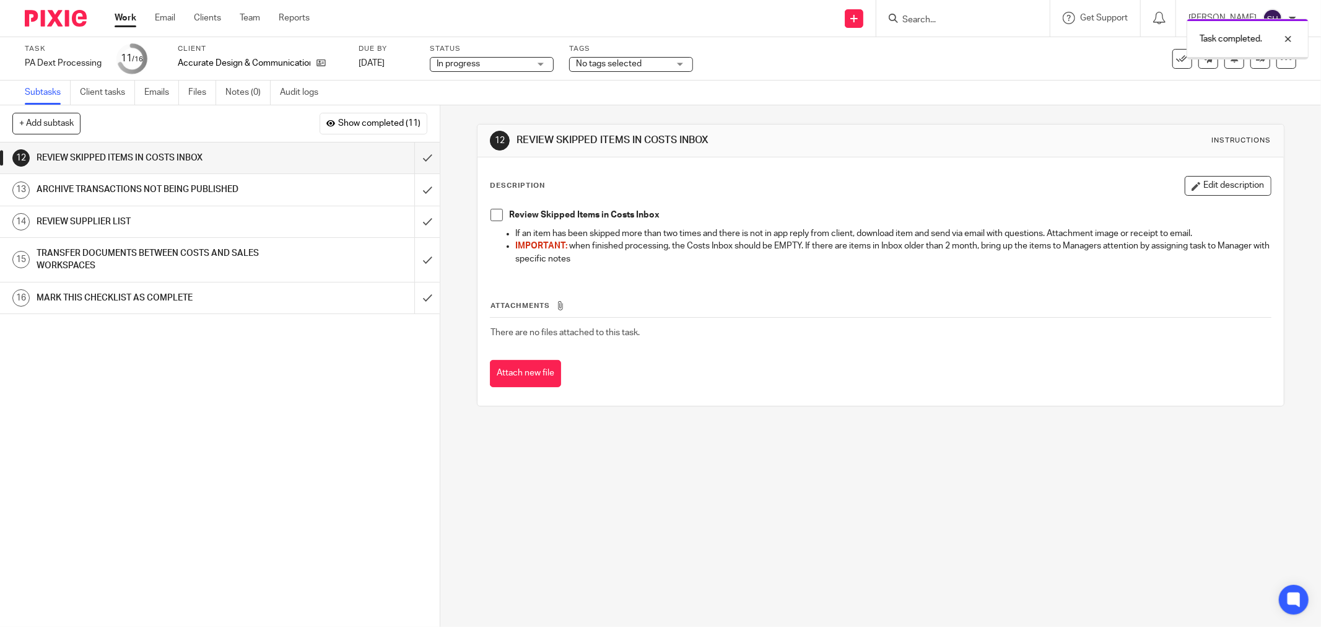
click at [495, 217] on span at bounding box center [496, 215] width 12 height 12
click at [415, 153] on input "submit" at bounding box center [220, 157] width 440 height 31
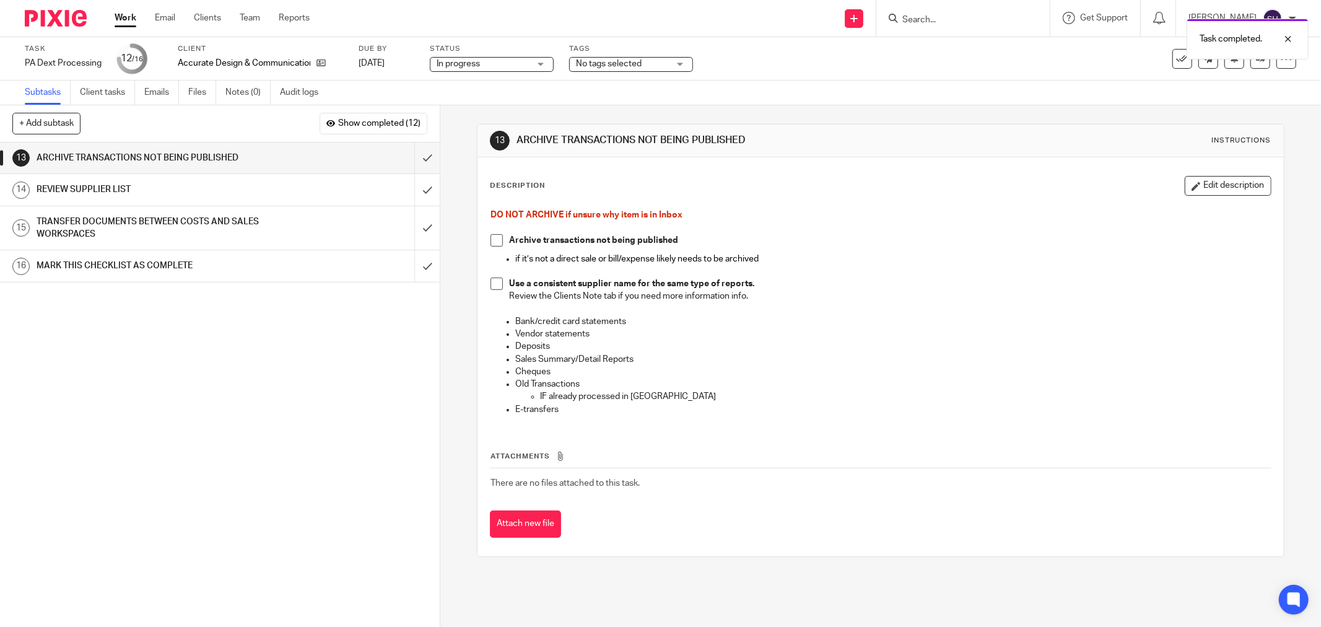
drag, startPoint x: 493, startPoint y: 233, endPoint x: 493, endPoint y: 243, distance: 10.5
click at [493, 237] on div "DO NOT ARCHIVE if unsure why item is in Inbox Archive transactions not being pu…" at bounding box center [880, 313] width 793 height 222
click at [493, 243] on span at bounding box center [496, 240] width 12 height 12
drag, startPoint x: 497, startPoint y: 287, endPoint x: 435, endPoint y: 245, distance: 74.9
click at [496, 287] on span at bounding box center [496, 283] width 12 height 12
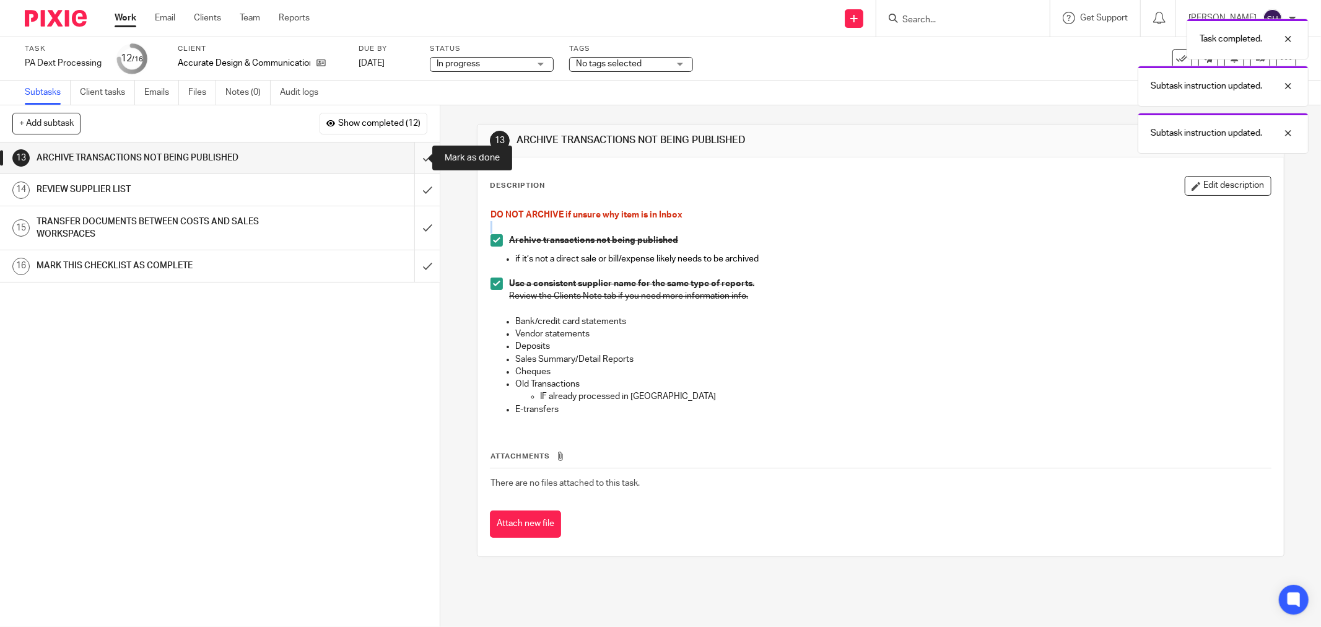
click at [407, 159] on input "submit" at bounding box center [220, 157] width 440 height 31
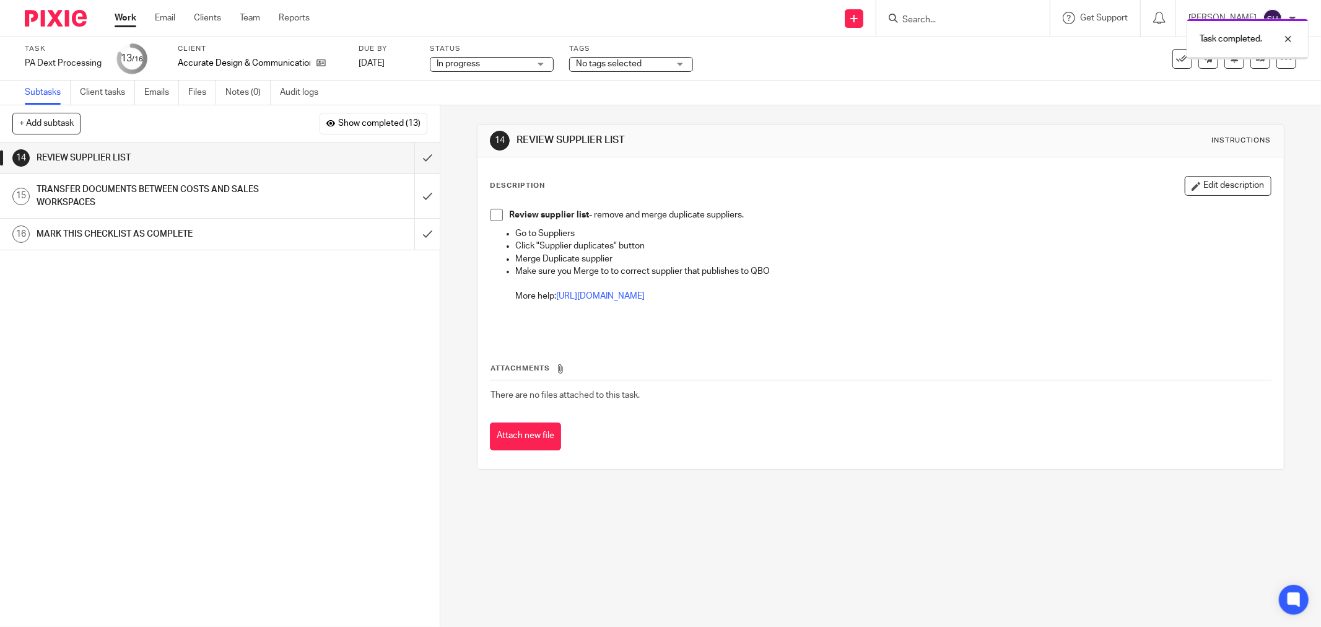
click at [490, 217] on span at bounding box center [496, 215] width 12 height 12
click at [418, 160] on input "submit" at bounding box center [220, 157] width 440 height 31
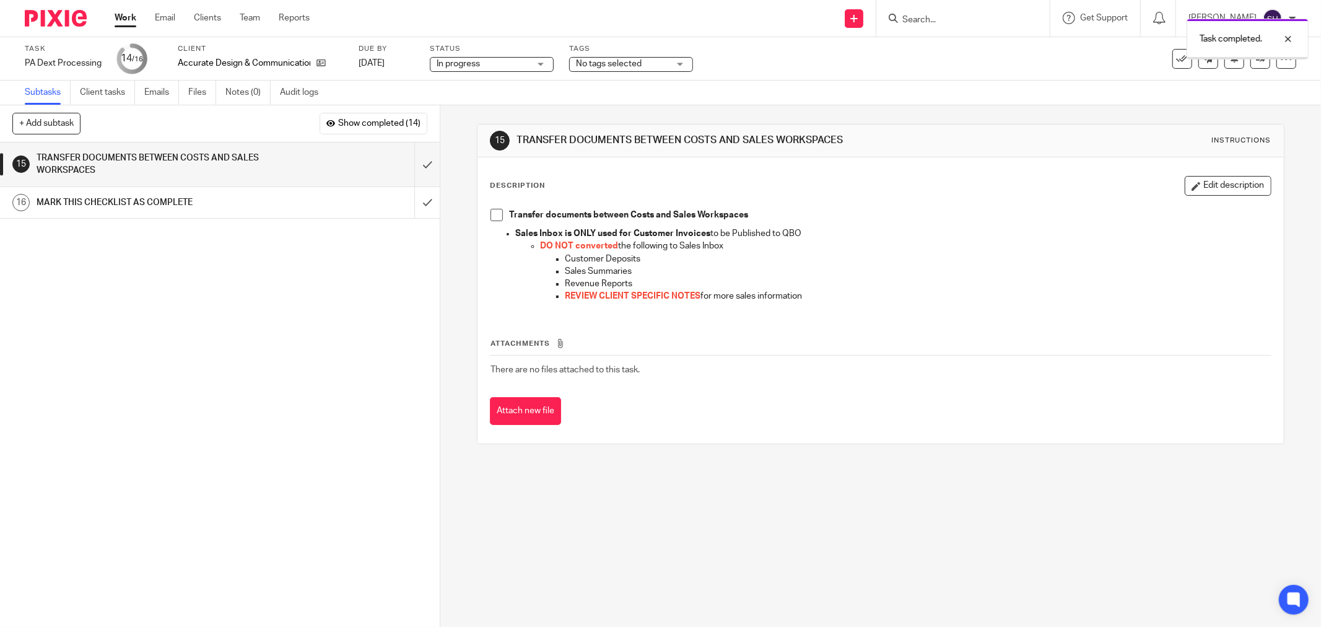
click at [492, 213] on span at bounding box center [496, 215] width 12 height 12
click at [416, 164] on input "submit" at bounding box center [220, 164] width 440 height 44
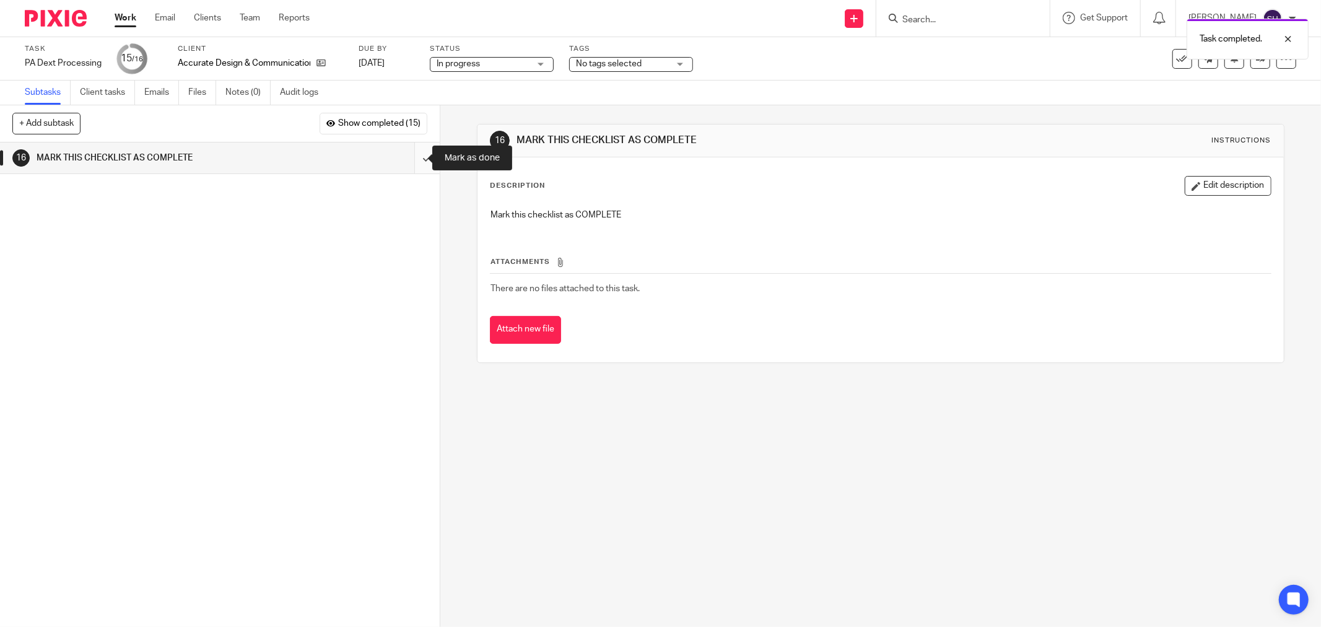
click at [421, 161] on input "submit" at bounding box center [220, 157] width 440 height 31
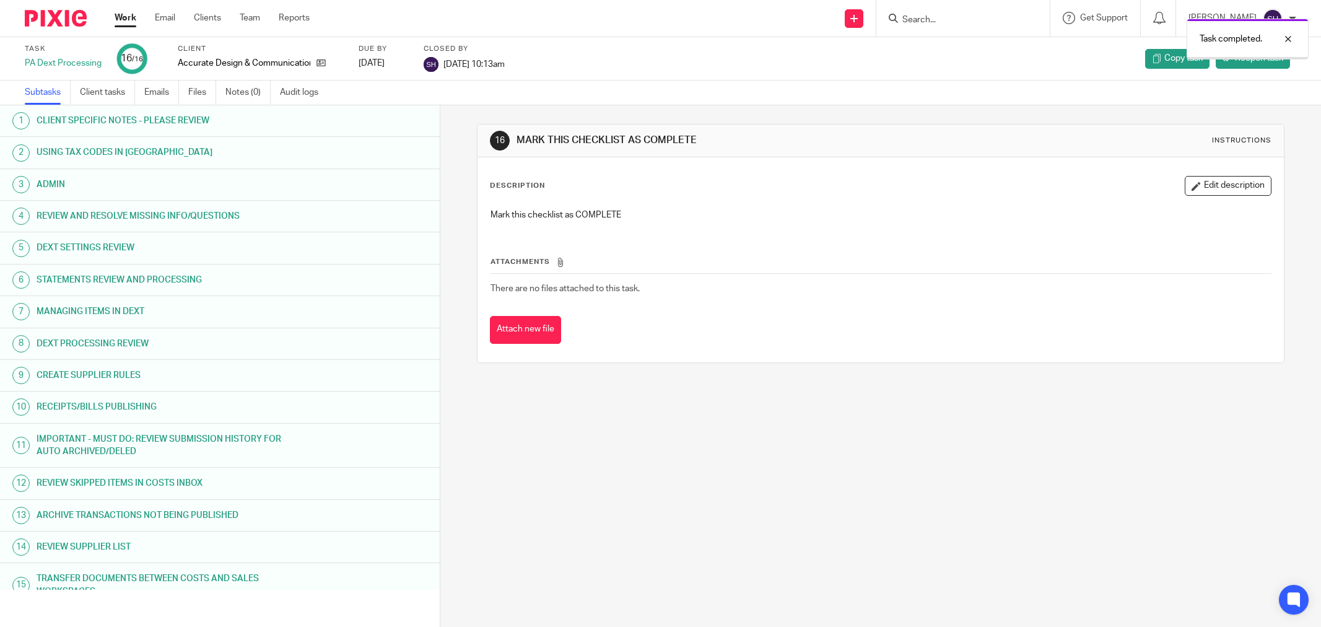
click at [135, 15] on link "Work" at bounding box center [126, 18] width 22 height 12
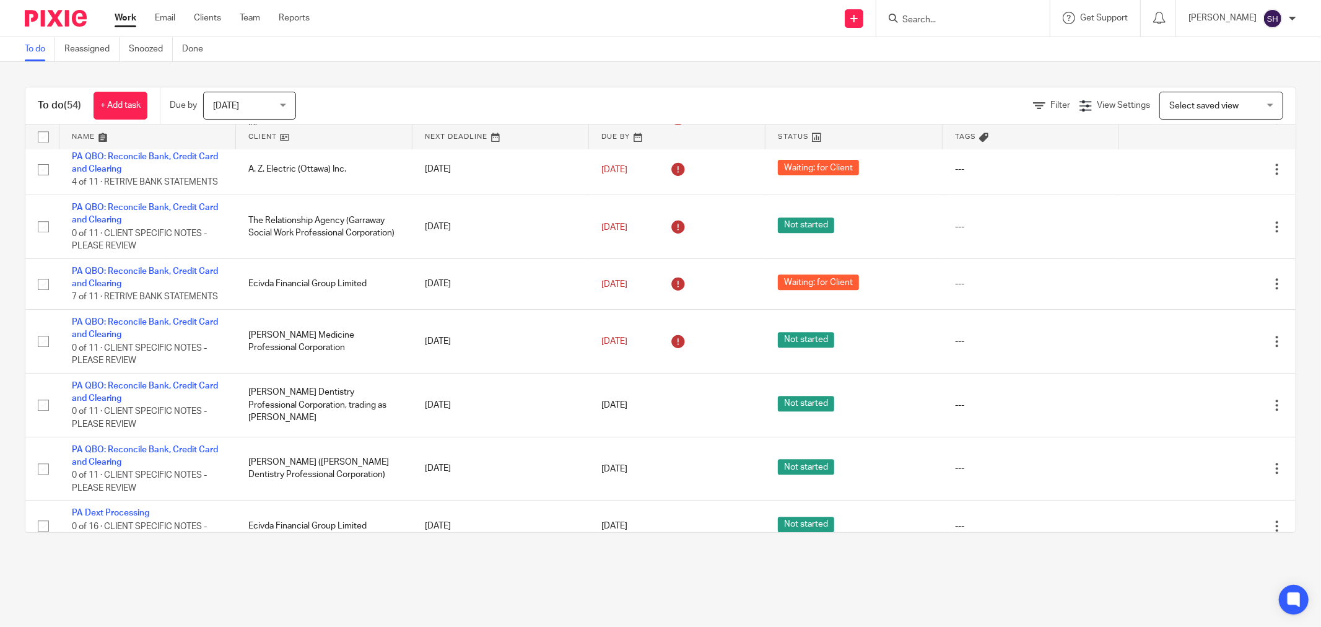
scroll to position [2824, 0]
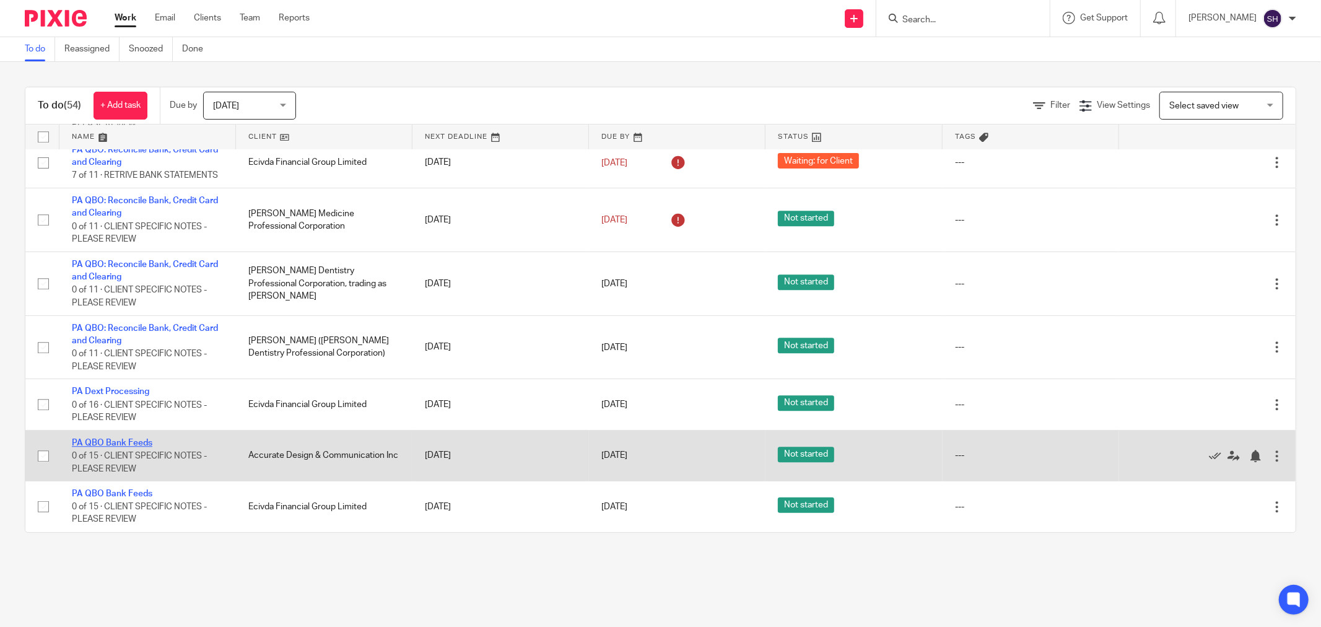
click at [131, 438] on link "PA QBO Bank Feeds" at bounding box center [112, 442] width 80 height 9
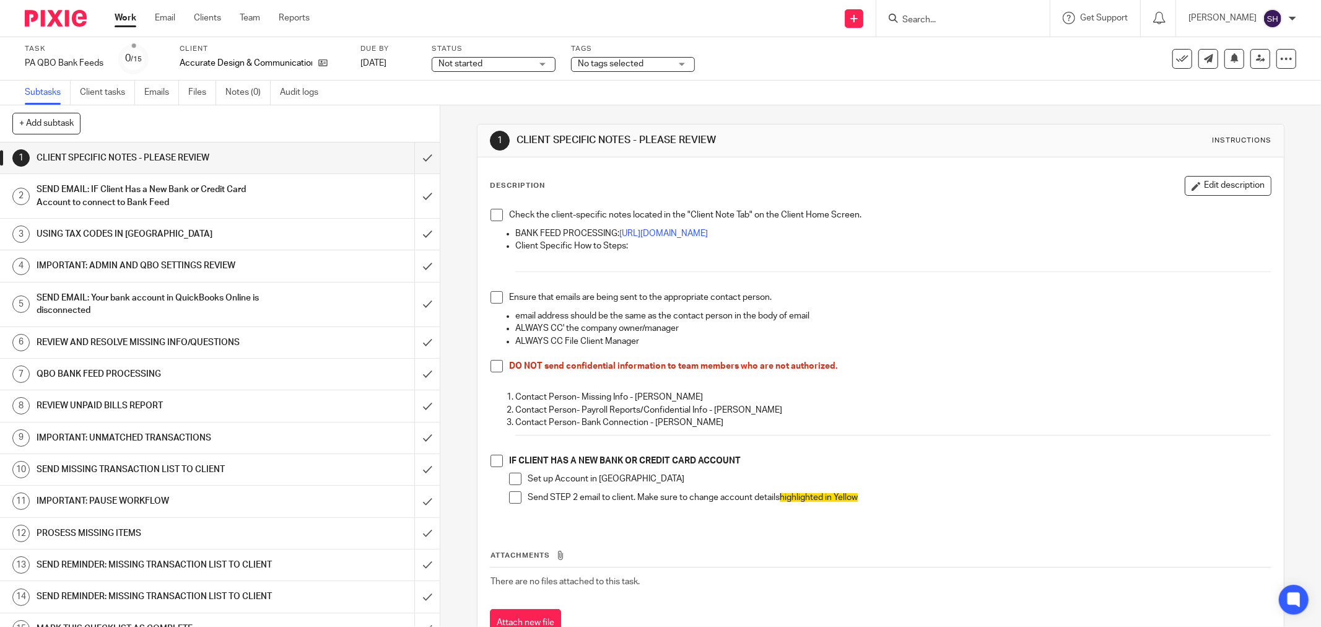
click at [492, 219] on span at bounding box center [496, 215] width 12 height 12
click at [490, 298] on span at bounding box center [496, 297] width 12 height 12
click at [494, 361] on span at bounding box center [496, 366] width 12 height 12
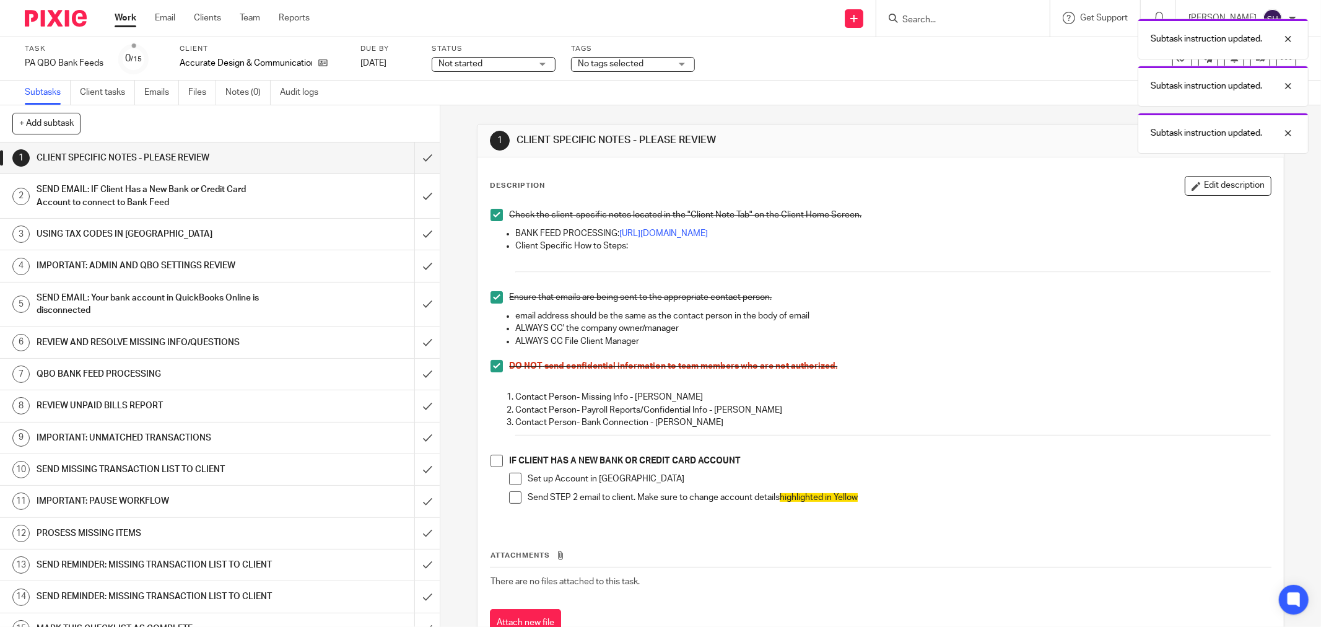
click at [492, 457] on span at bounding box center [496, 460] width 12 height 12
click at [511, 479] on span at bounding box center [515, 478] width 12 height 12
click at [509, 497] on span at bounding box center [515, 497] width 12 height 12
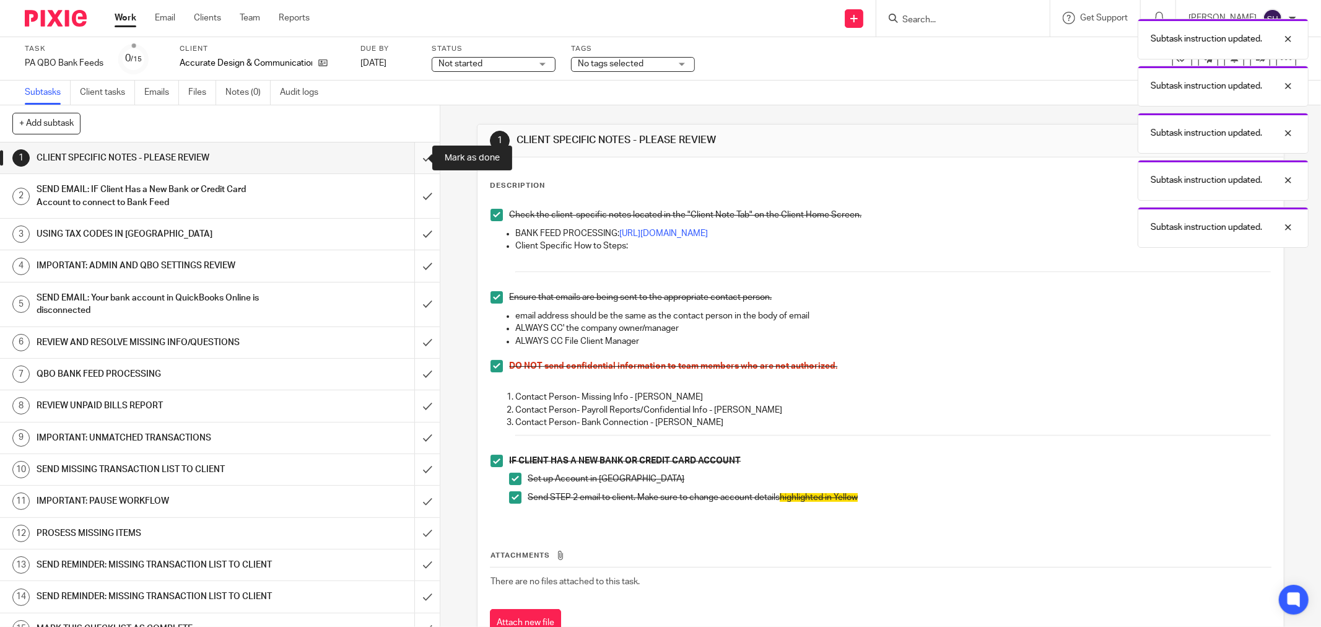
click at [419, 152] on input "submit" at bounding box center [220, 157] width 440 height 31
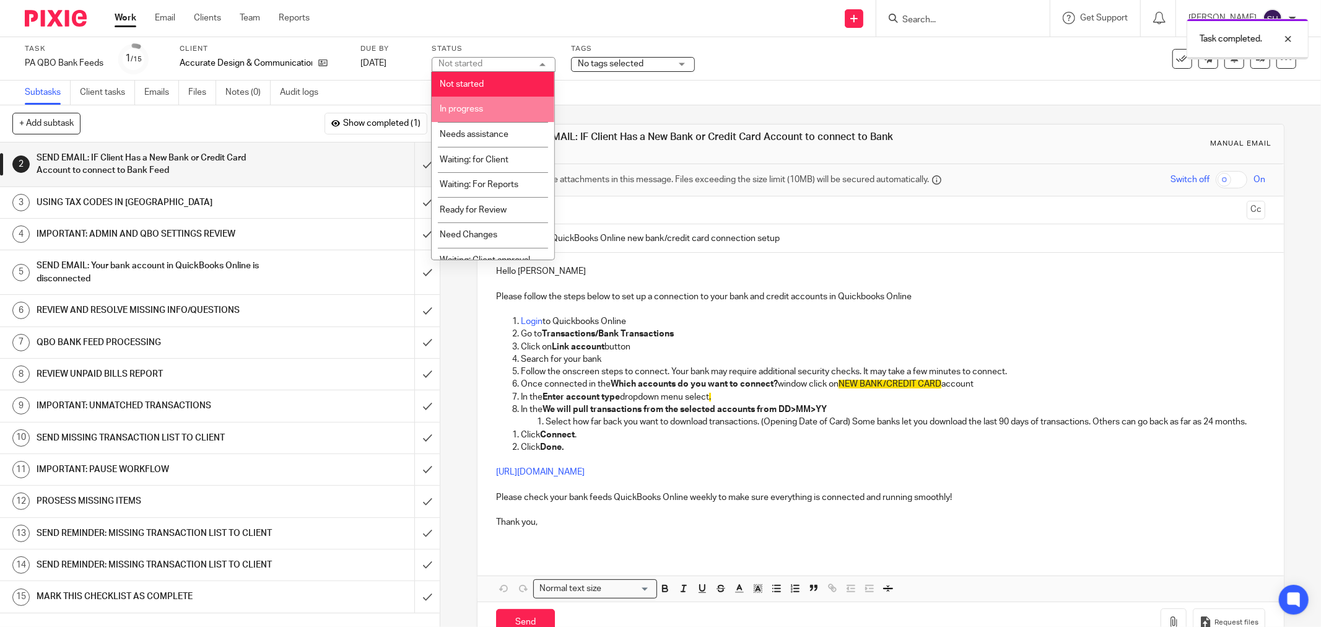
click at [485, 106] on li "In progress" at bounding box center [493, 109] width 123 height 25
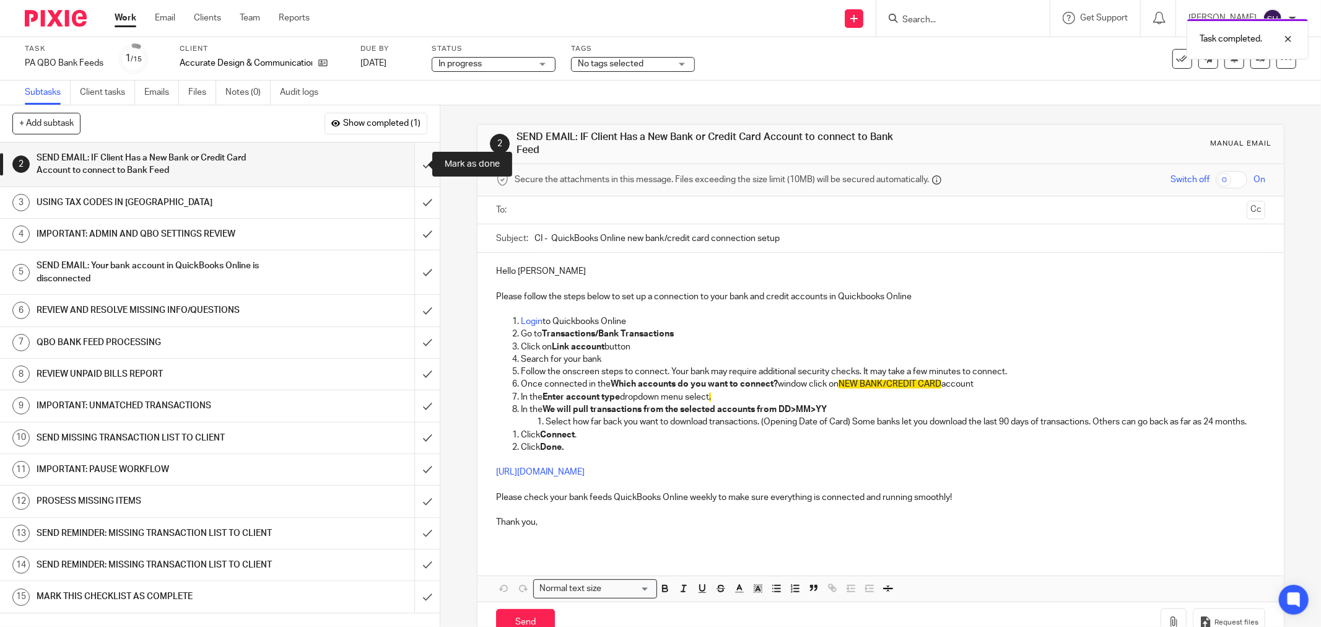
click at [414, 164] on input "submit" at bounding box center [220, 164] width 440 height 44
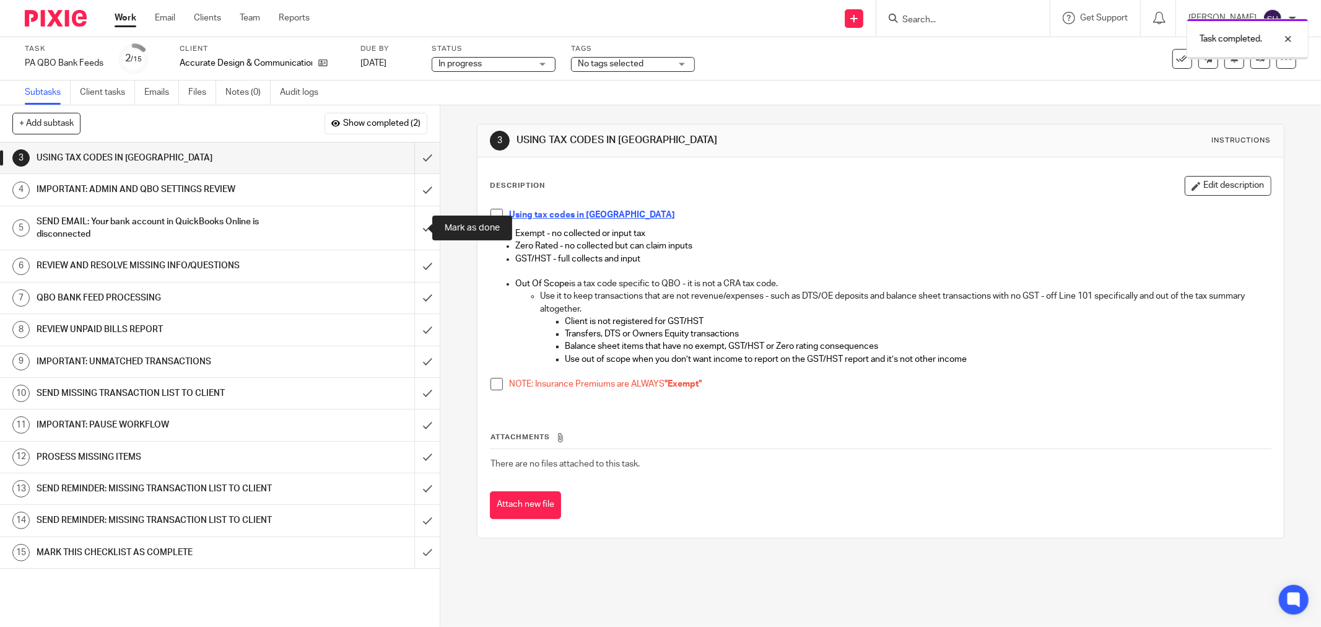
click at [419, 229] on input "submit" at bounding box center [220, 228] width 440 height 44
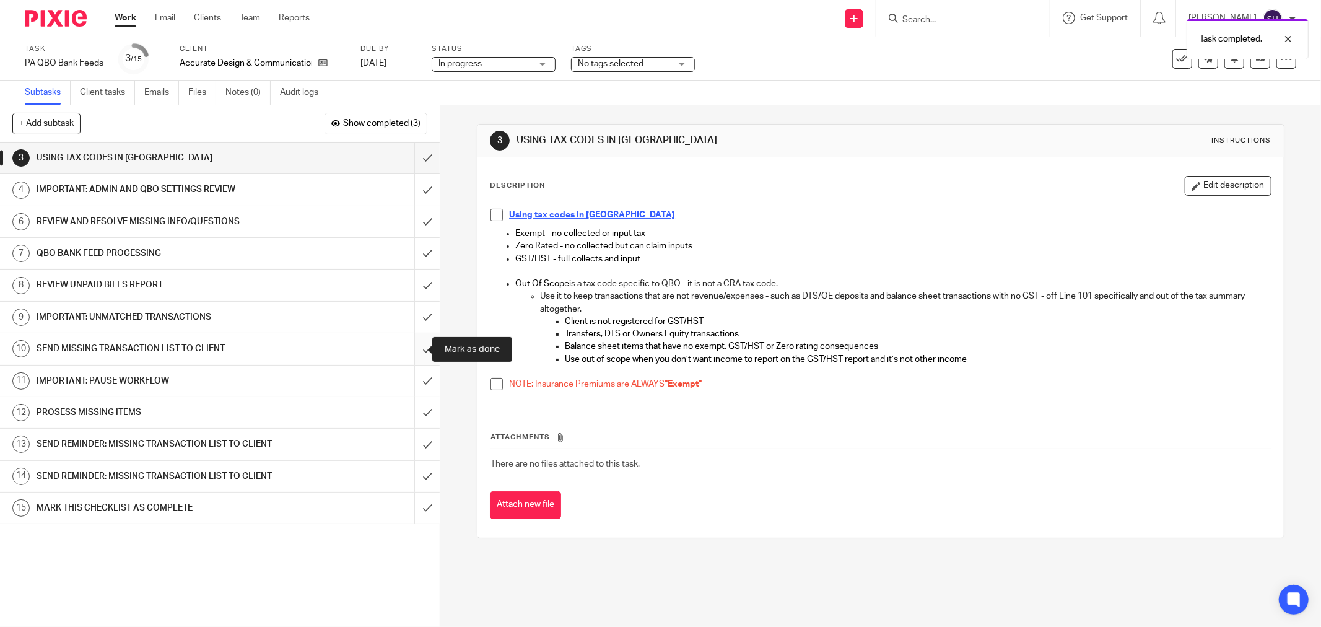
click at [415, 350] on input "submit" at bounding box center [220, 348] width 440 height 31
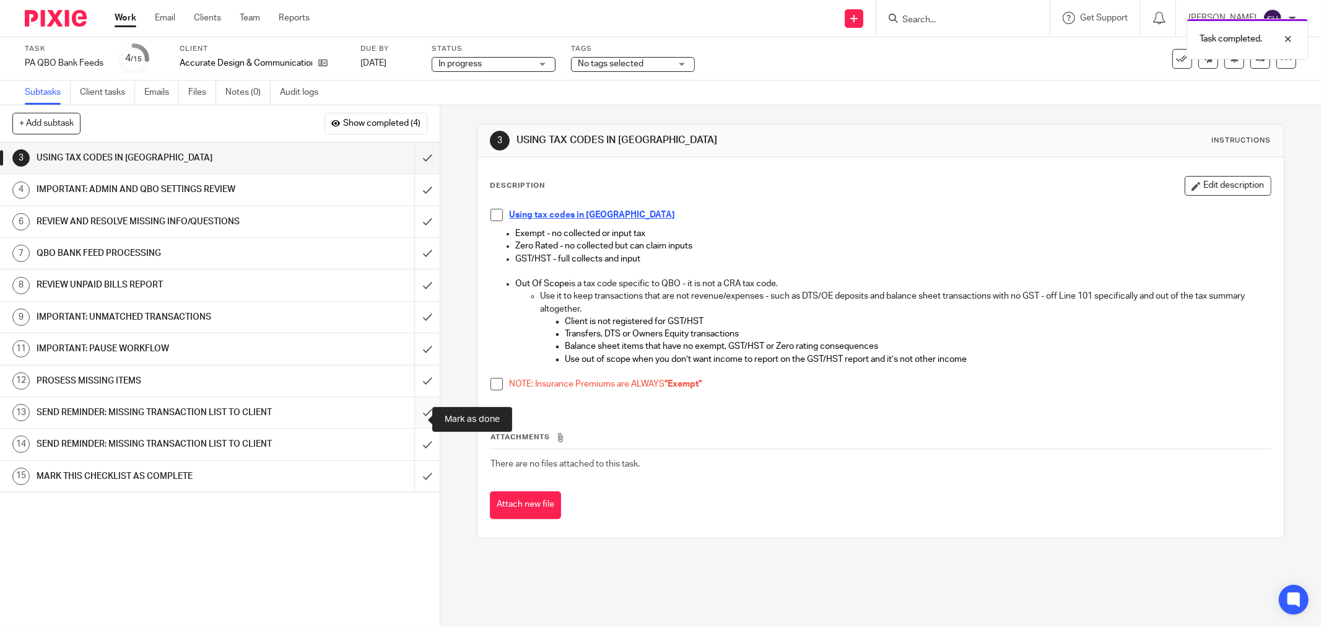
click at [416, 416] on input "submit" at bounding box center [220, 412] width 440 height 31
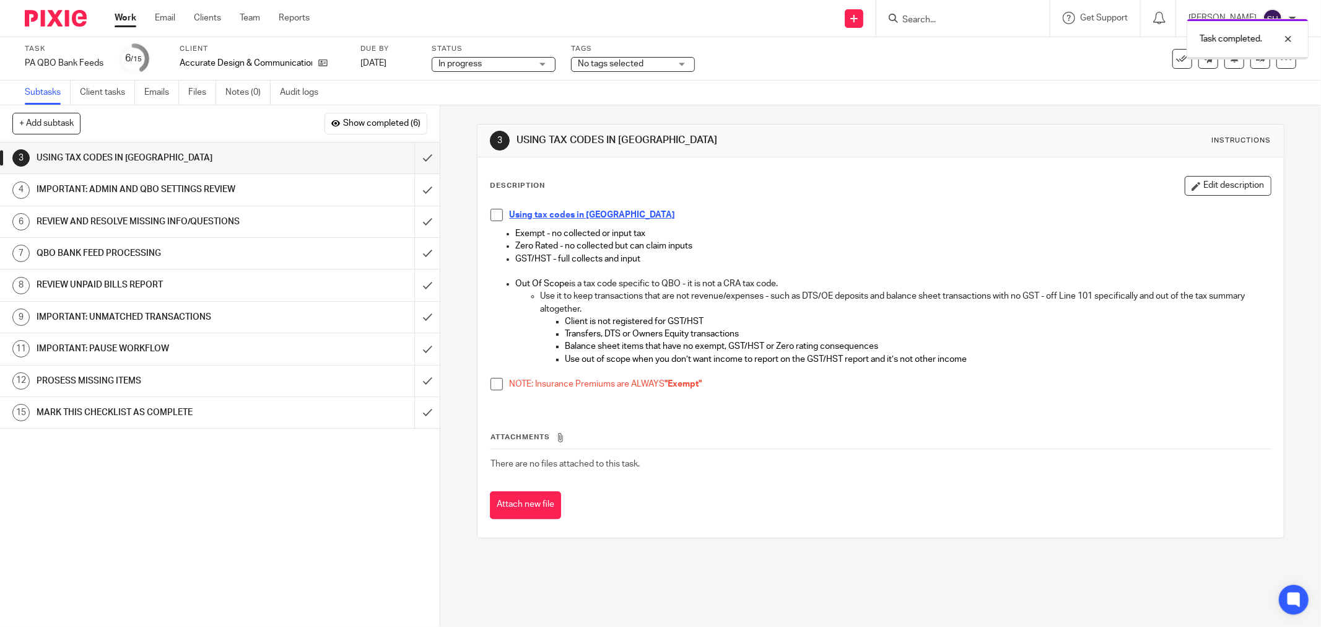
click at [490, 211] on span at bounding box center [496, 215] width 12 height 12
click at [492, 382] on span at bounding box center [496, 384] width 12 height 12
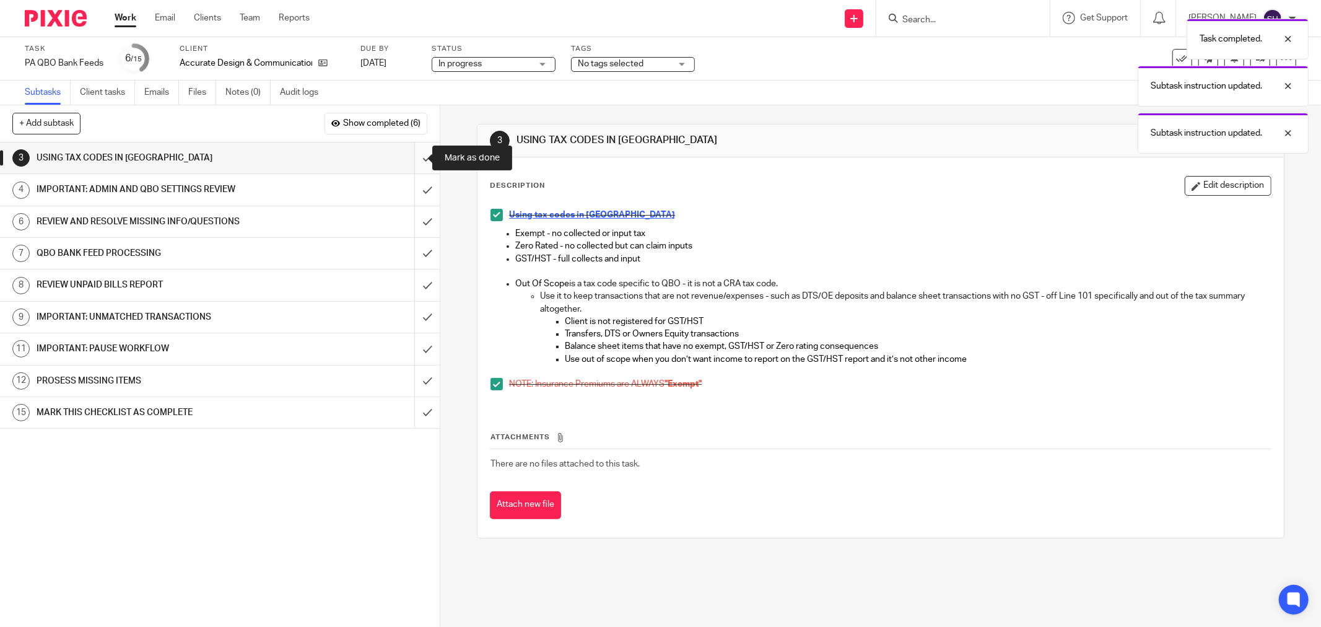
click at [411, 154] on input "submit" at bounding box center [220, 157] width 440 height 31
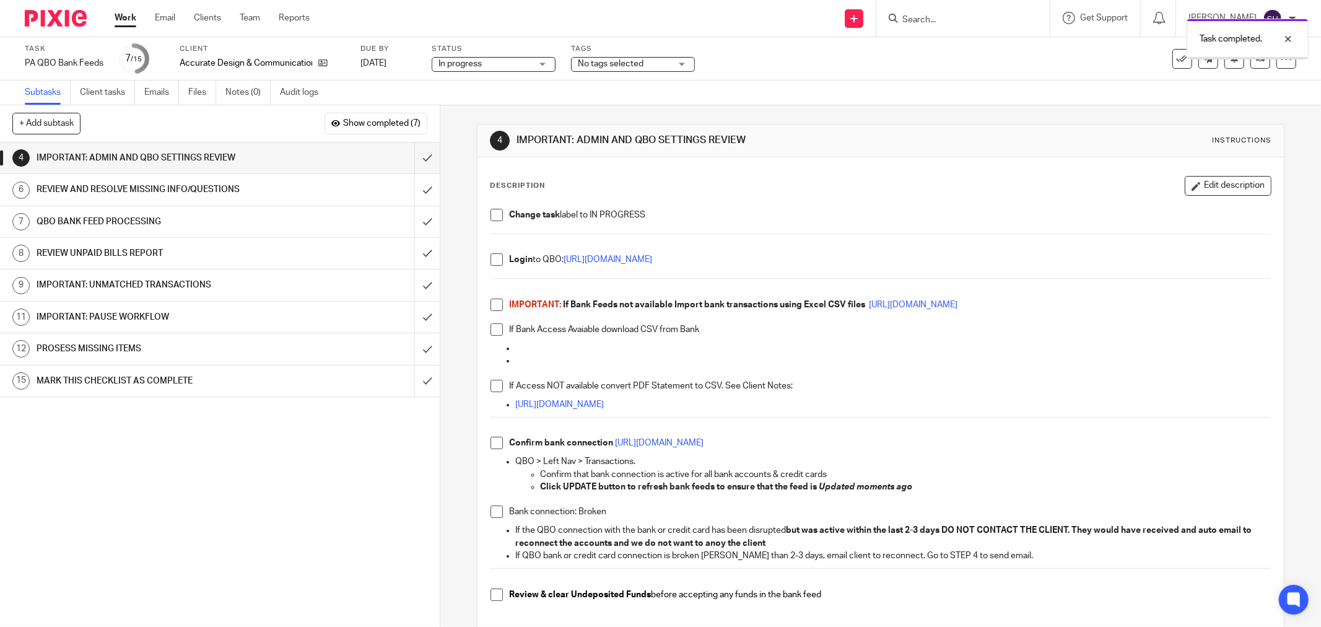
click at [490, 215] on span at bounding box center [496, 215] width 12 height 12
click at [490, 263] on span at bounding box center [496, 259] width 12 height 12
click at [490, 304] on span at bounding box center [496, 304] width 12 height 12
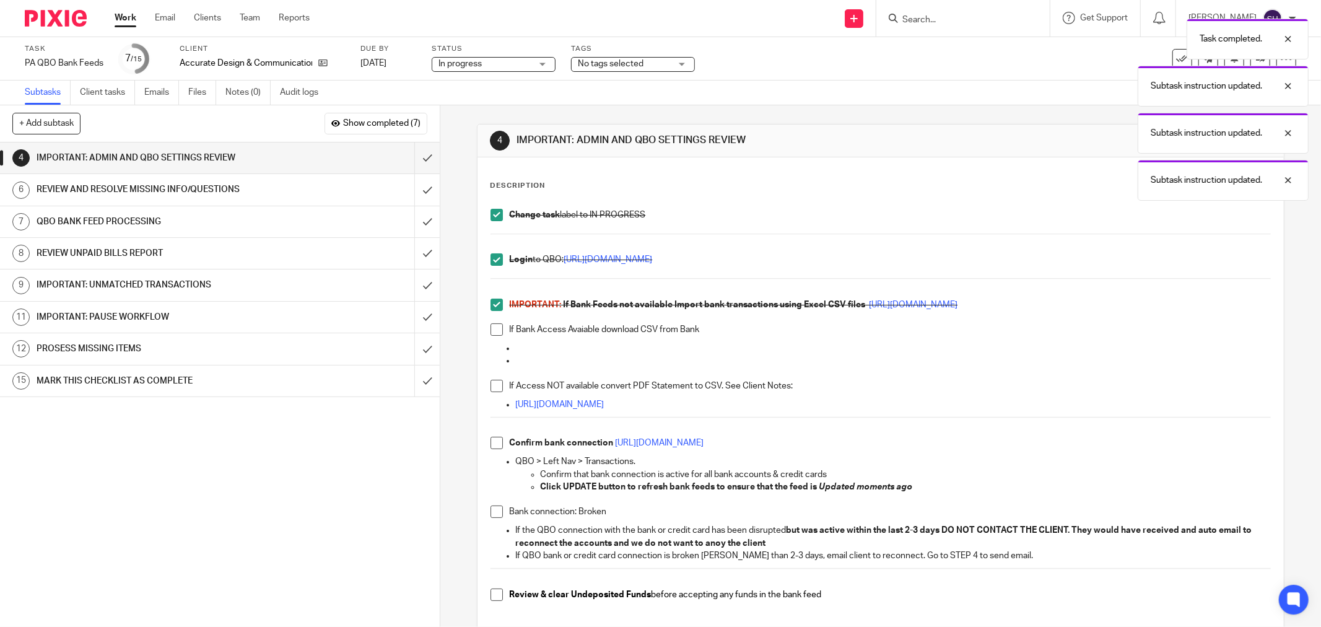
click at [490, 326] on span at bounding box center [496, 329] width 12 height 12
click at [497, 385] on span at bounding box center [496, 386] width 12 height 12
click at [491, 445] on span at bounding box center [496, 443] width 12 height 12
click at [492, 506] on span at bounding box center [496, 511] width 12 height 12
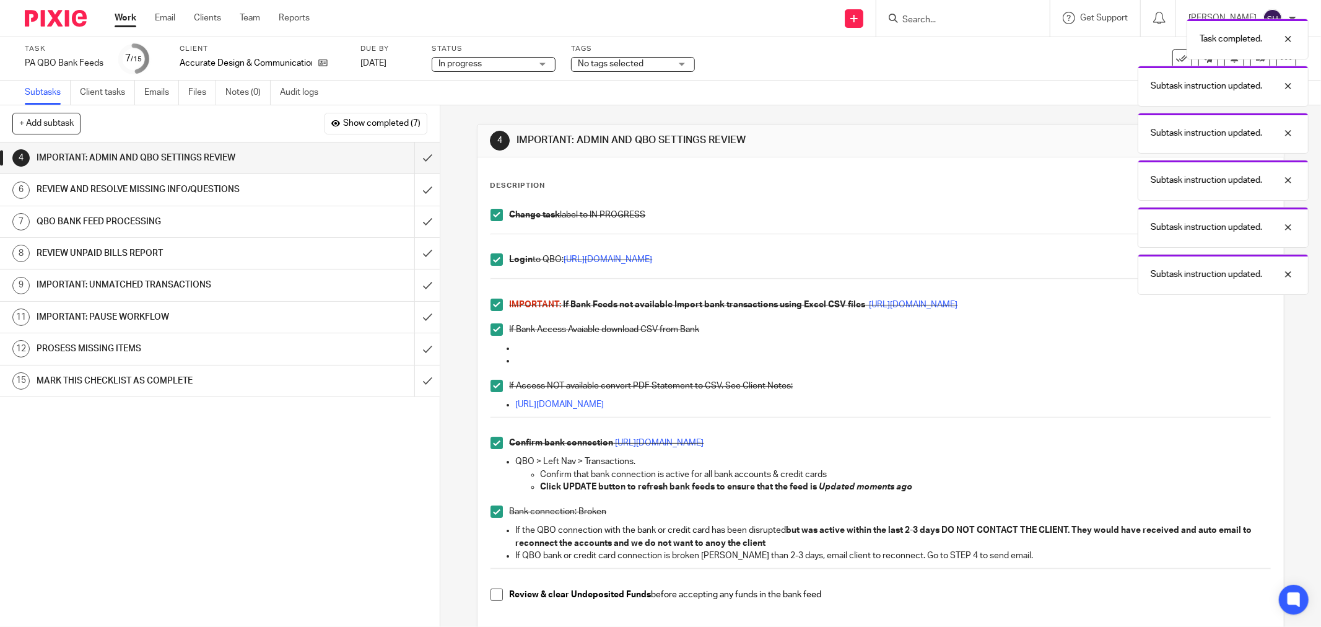
drag, startPoint x: 493, startPoint y: 596, endPoint x: 528, endPoint y: 532, distance: 72.0
click at [492, 596] on span at bounding box center [496, 594] width 12 height 12
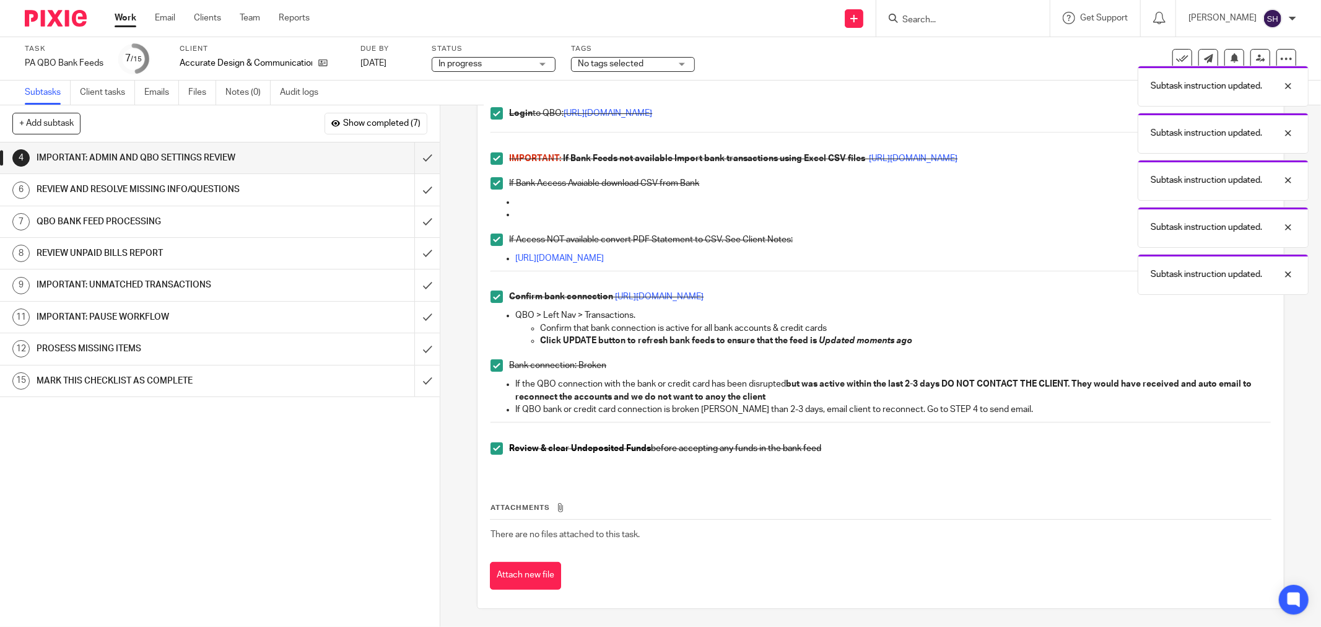
scroll to position [147, 0]
click at [410, 163] on input "submit" at bounding box center [220, 157] width 440 height 31
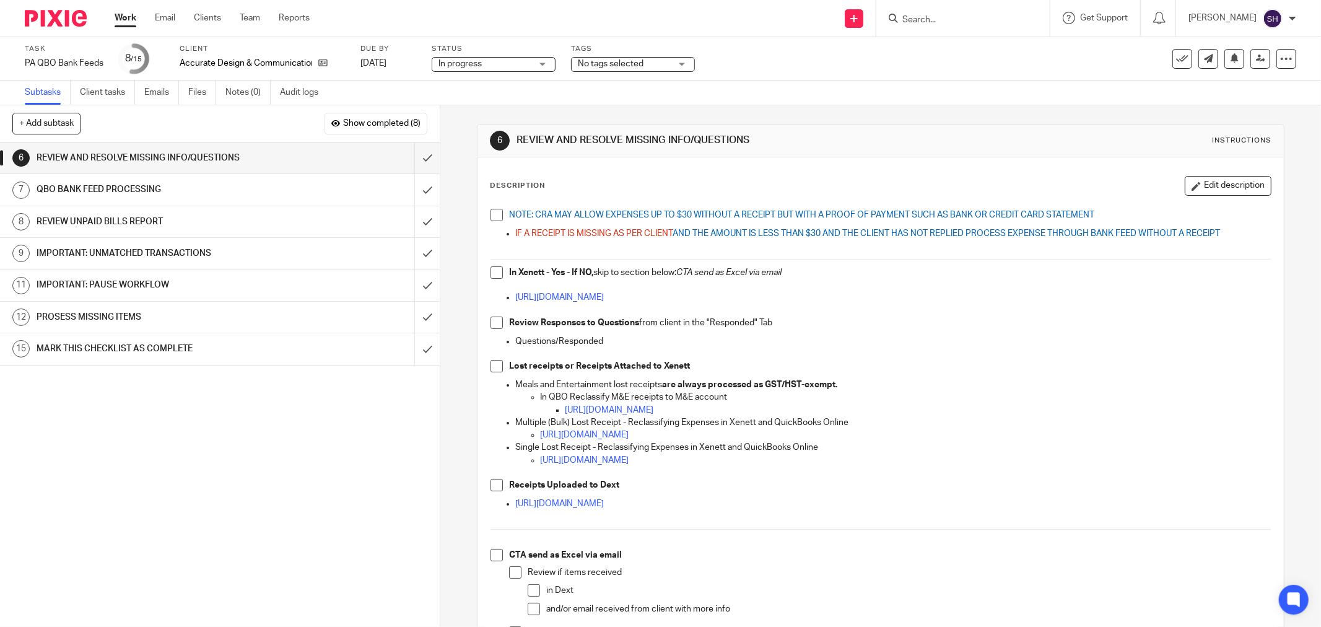
click at [493, 217] on span at bounding box center [496, 215] width 12 height 12
click at [498, 267] on span at bounding box center [496, 272] width 12 height 12
click at [497, 332] on li "Review Responses to Questions from client in the "Responded" Tab" at bounding box center [880, 325] width 780 height 19
click at [496, 323] on span at bounding box center [496, 322] width 12 height 12
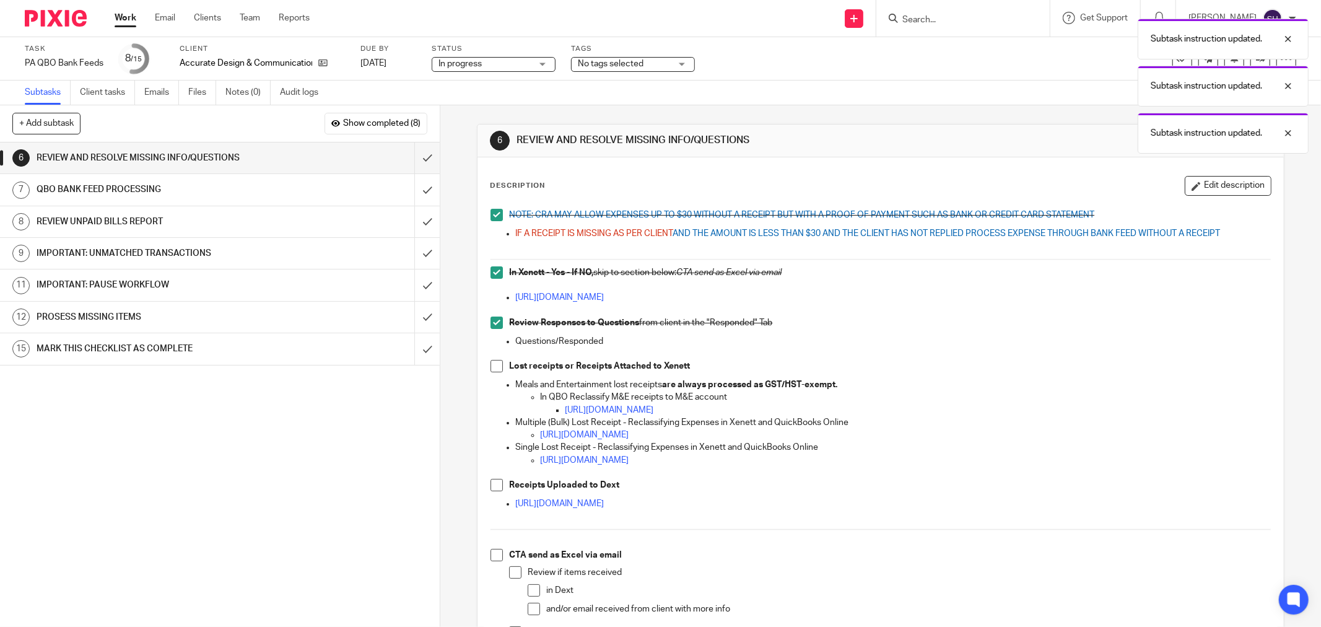
click at [493, 363] on span at bounding box center [496, 366] width 12 height 12
click at [490, 486] on span at bounding box center [496, 485] width 12 height 12
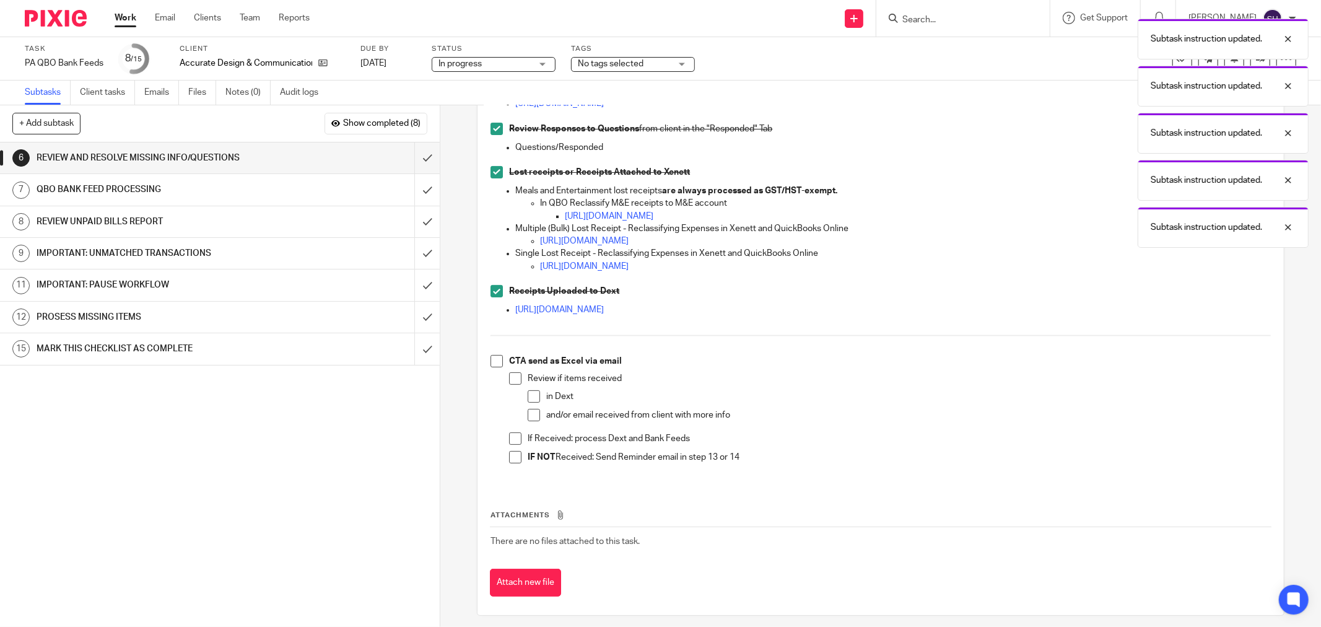
scroll to position [201, 0]
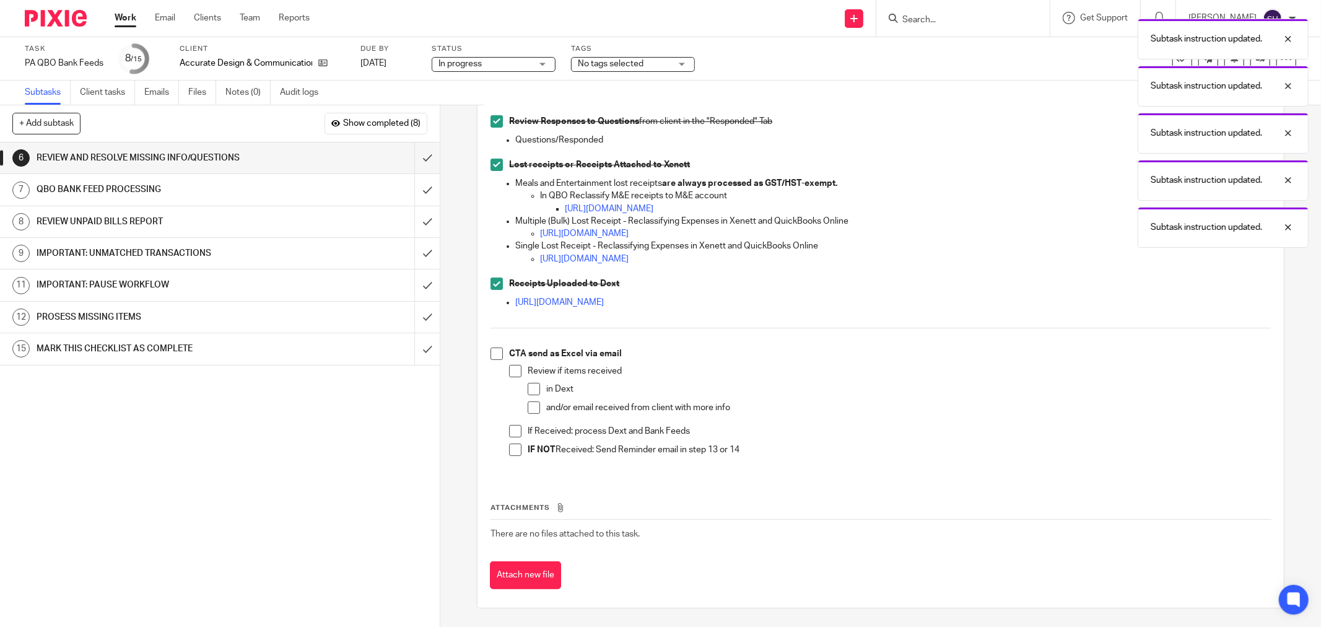
click at [492, 352] on span at bounding box center [496, 353] width 12 height 12
click at [517, 368] on span at bounding box center [515, 371] width 12 height 12
click at [528, 386] on span at bounding box center [534, 389] width 12 height 12
click at [528, 406] on span at bounding box center [534, 407] width 12 height 12
click at [510, 431] on span at bounding box center [515, 431] width 12 height 12
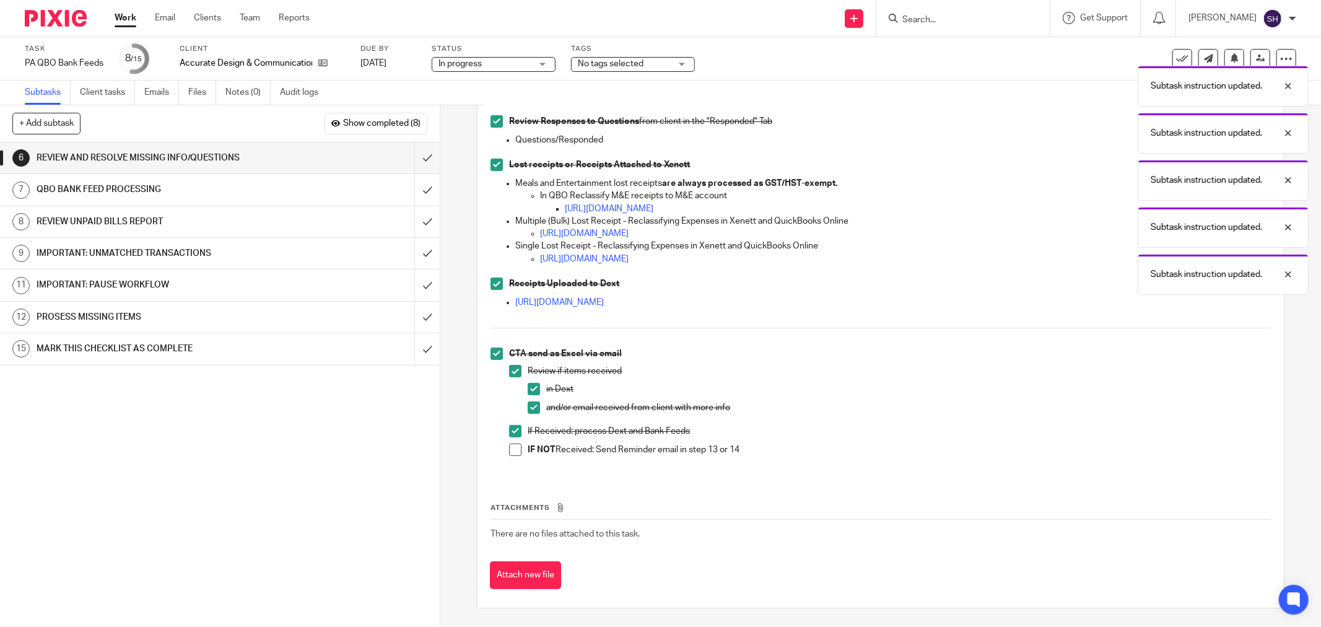
click at [509, 450] on span at bounding box center [515, 449] width 12 height 12
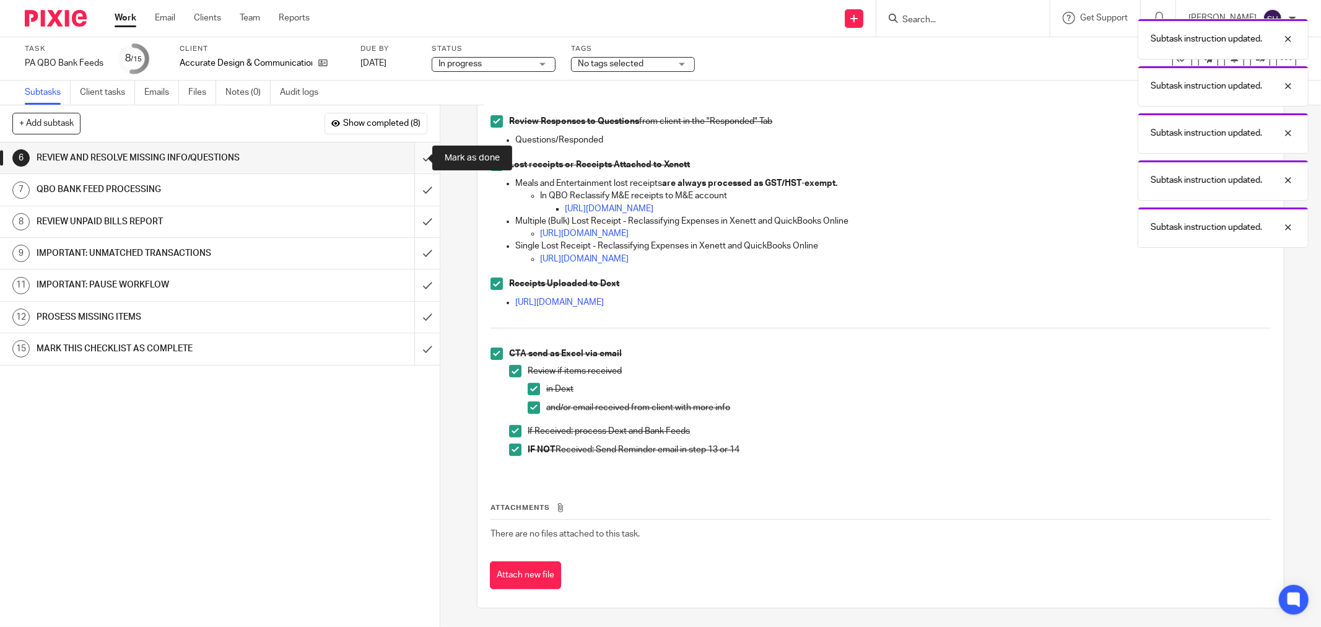
click at [414, 160] on input "submit" at bounding box center [220, 157] width 440 height 31
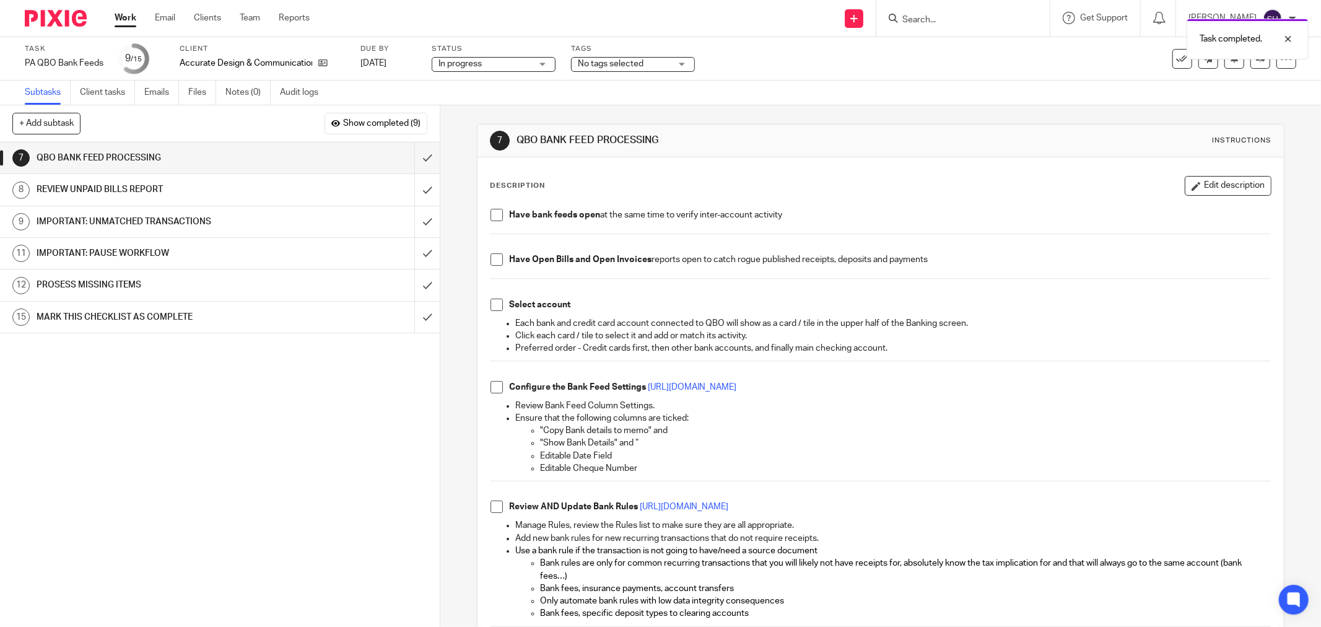
click at [493, 215] on span at bounding box center [496, 215] width 12 height 12
click at [492, 258] on span at bounding box center [496, 259] width 12 height 12
click at [490, 305] on span at bounding box center [496, 304] width 12 height 12
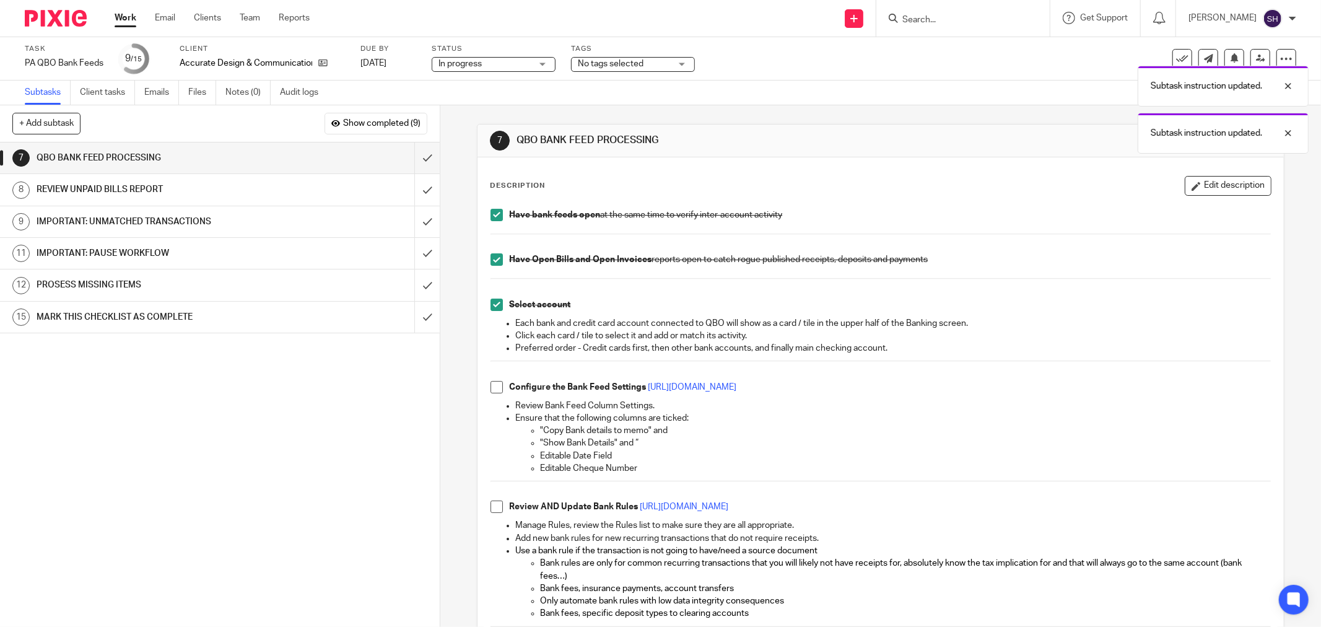
click at [492, 388] on span at bounding box center [496, 387] width 12 height 12
click at [493, 505] on span at bounding box center [496, 506] width 12 height 12
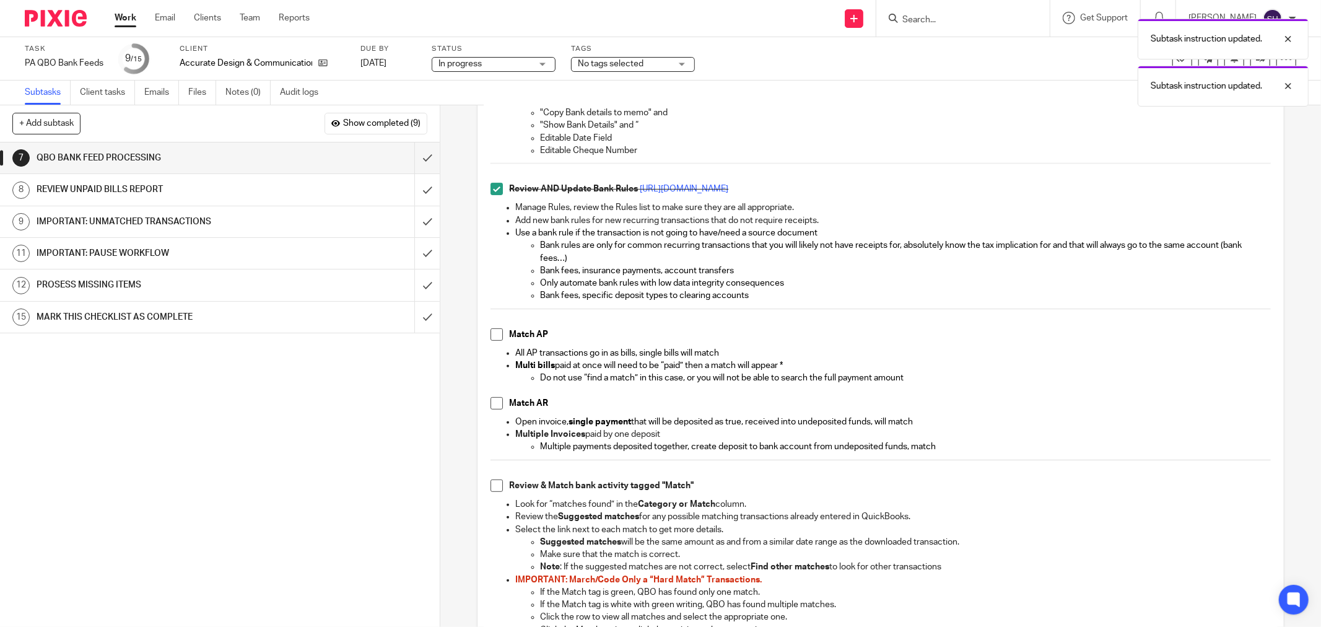
scroll to position [344, 0]
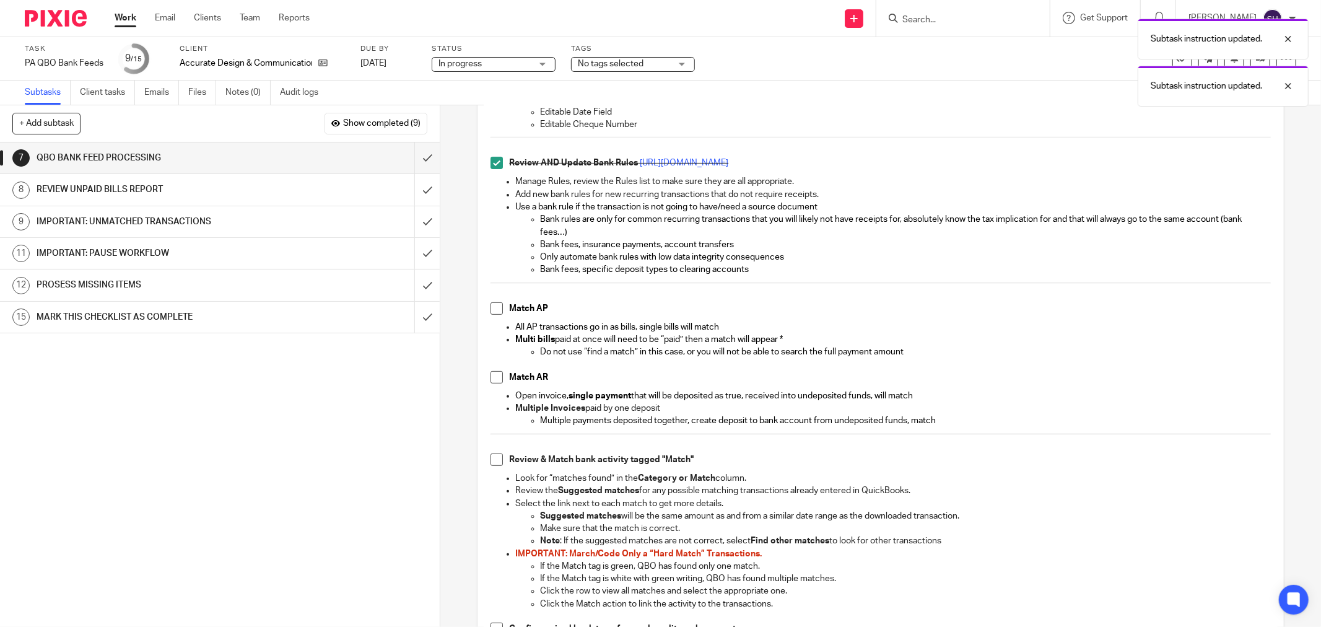
click at [493, 315] on li "Match AP" at bounding box center [880, 311] width 780 height 19
click at [493, 306] on span at bounding box center [496, 308] width 12 height 12
click at [493, 380] on span at bounding box center [496, 377] width 12 height 12
click at [490, 456] on span at bounding box center [496, 459] width 12 height 12
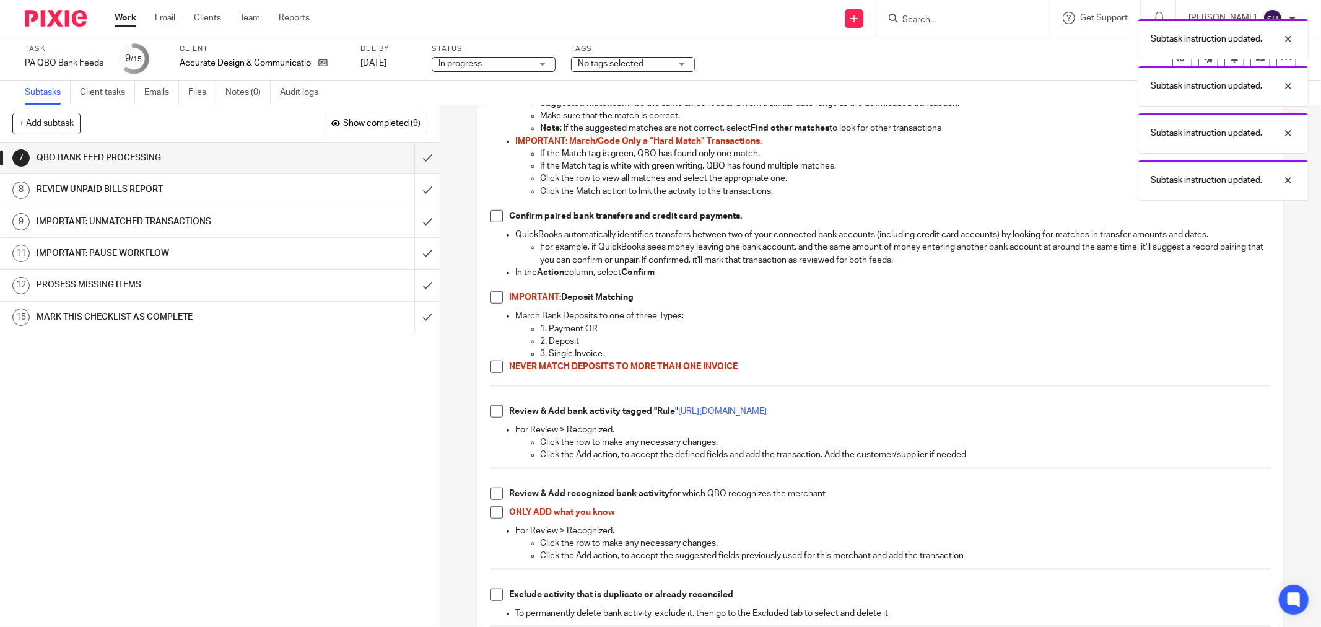
scroll to position [757, 0]
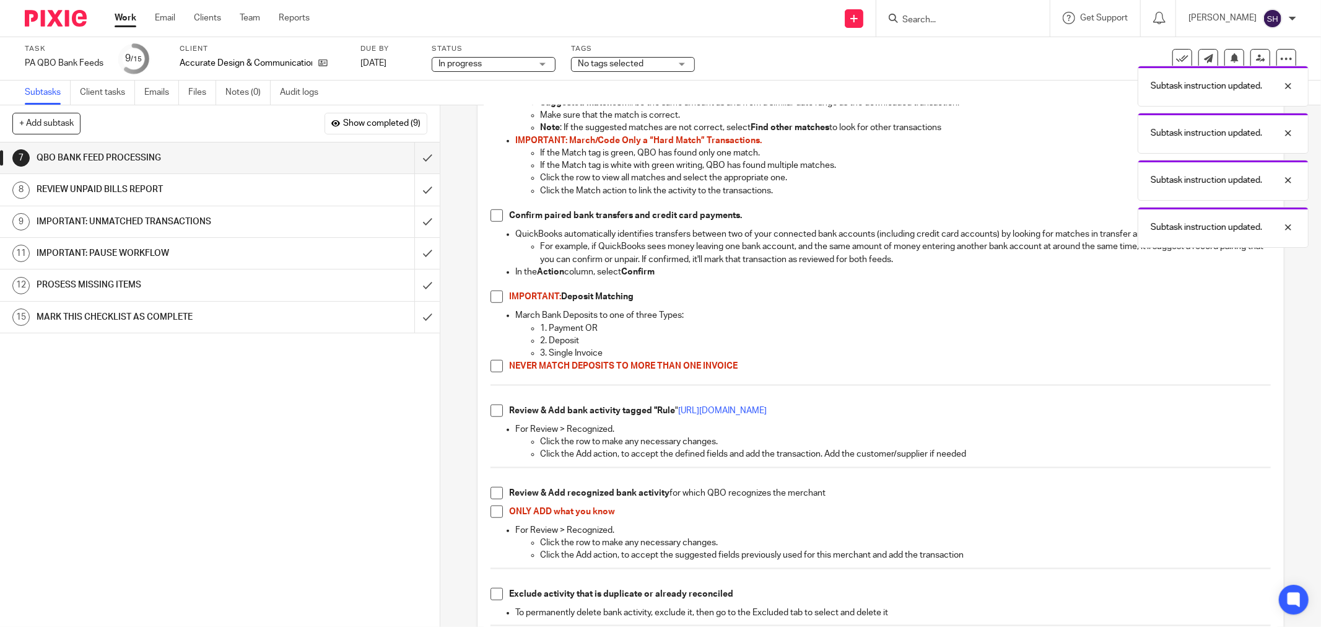
click at [493, 218] on span at bounding box center [496, 215] width 12 height 12
click at [493, 297] on span at bounding box center [496, 296] width 12 height 12
drag, startPoint x: 493, startPoint y: 367, endPoint x: 494, endPoint y: 398, distance: 31.6
click at [492, 367] on span at bounding box center [496, 366] width 12 height 12
click at [493, 406] on span at bounding box center [496, 410] width 12 height 12
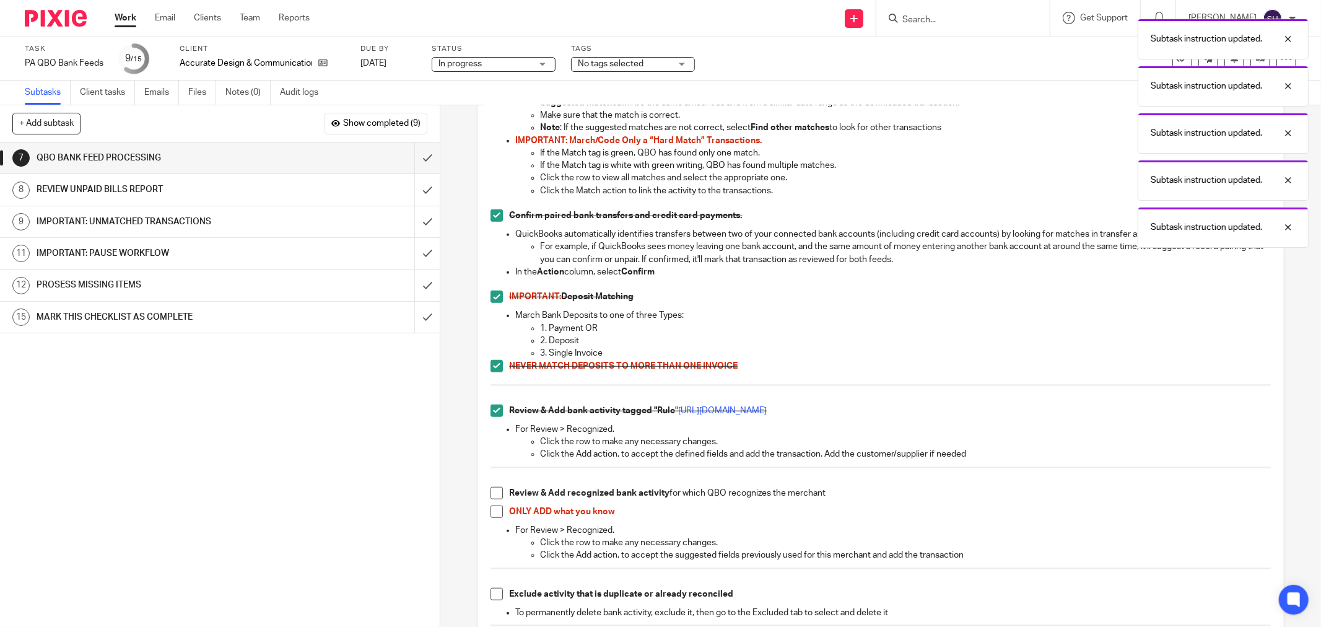
click at [492, 493] on span at bounding box center [496, 493] width 12 height 12
click at [493, 511] on span at bounding box center [496, 511] width 12 height 12
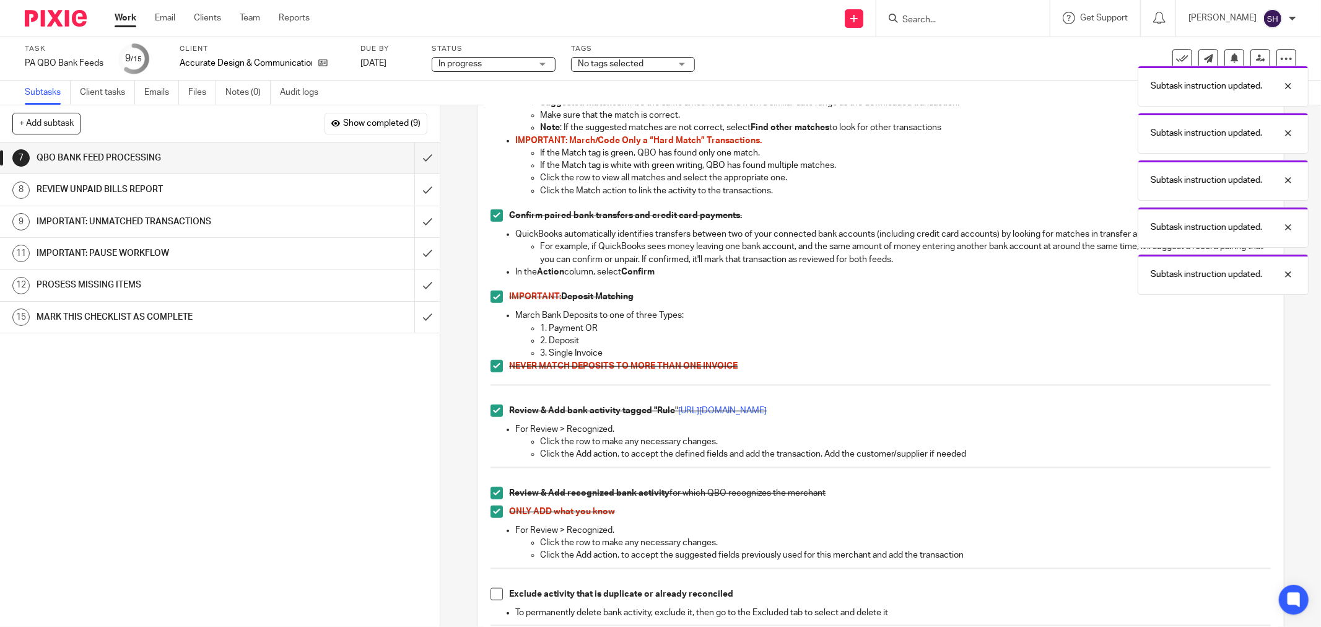
drag, startPoint x: 493, startPoint y: 595, endPoint x: 524, endPoint y: 531, distance: 71.4
click at [494, 594] on span at bounding box center [496, 594] width 12 height 12
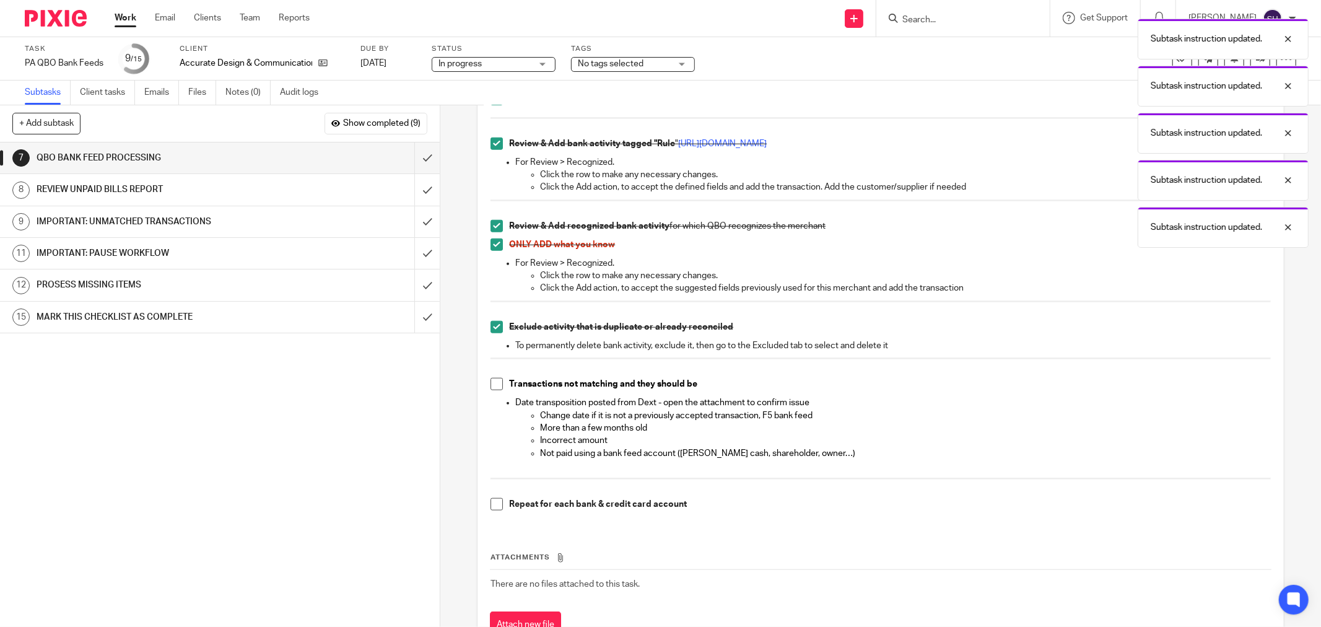
scroll to position [1075, 0]
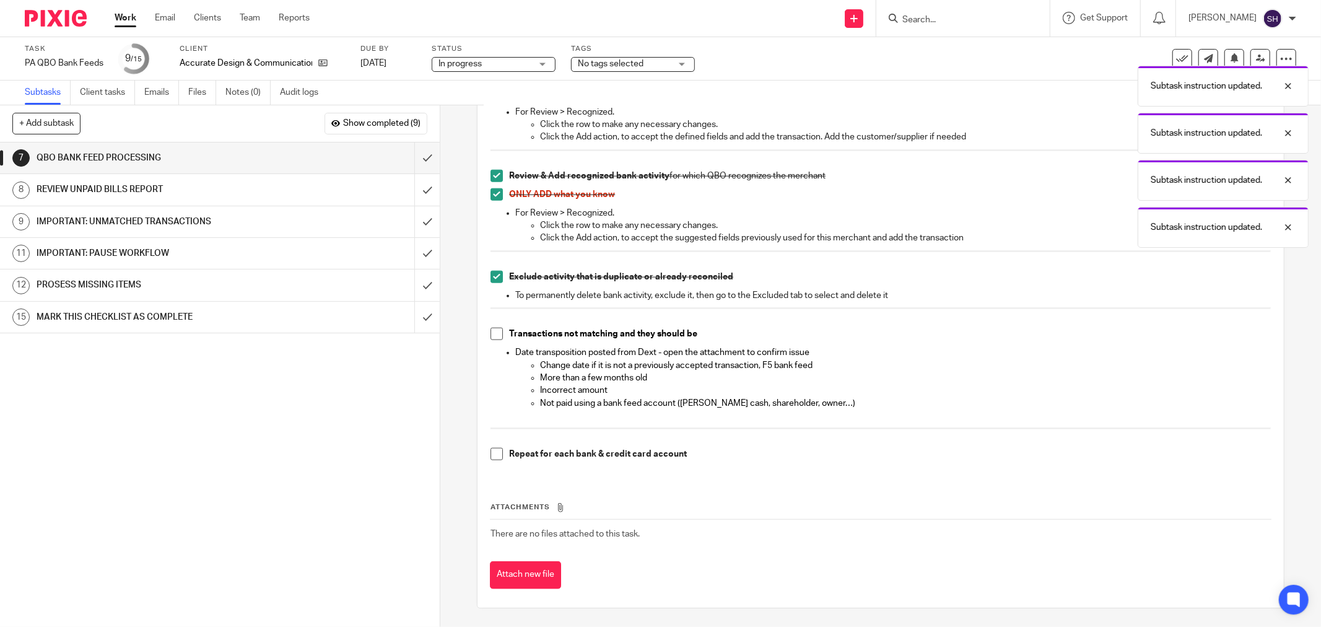
drag, startPoint x: 496, startPoint y: 332, endPoint x: 492, endPoint y: 355, distance: 22.6
click at [496, 332] on span at bounding box center [496, 334] width 12 height 12
click at [494, 454] on span at bounding box center [496, 454] width 12 height 12
click at [412, 151] on input "submit" at bounding box center [220, 157] width 440 height 31
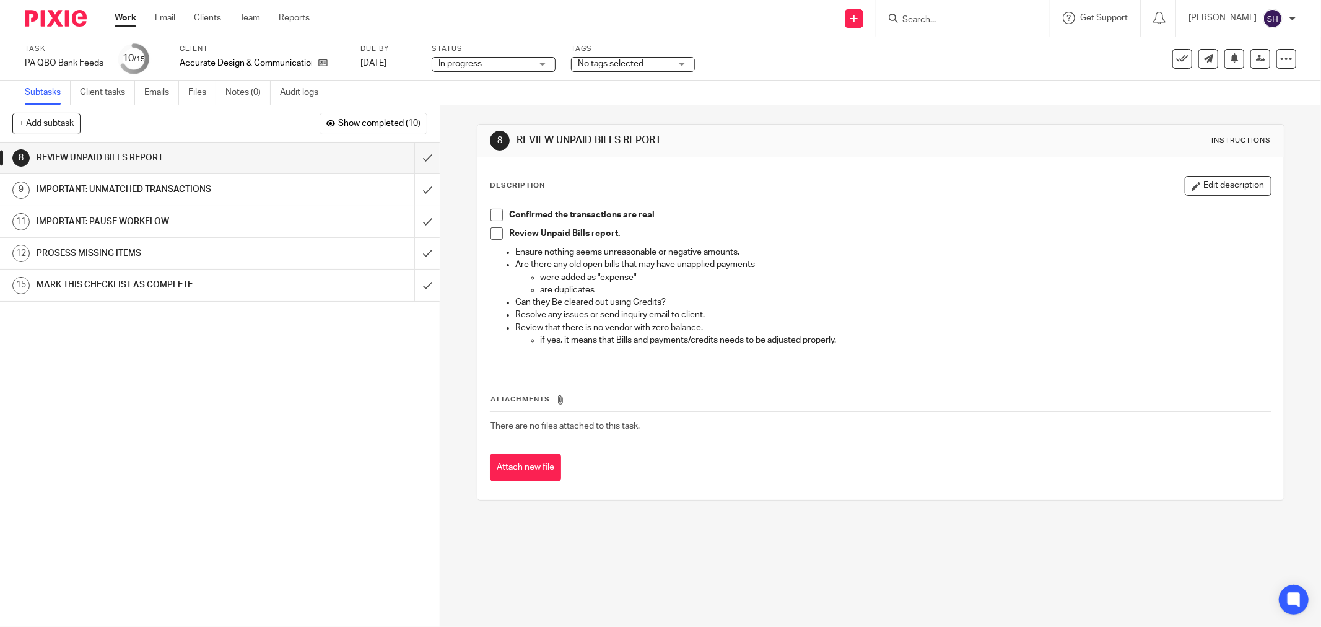
click at [492, 218] on span at bounding box center [496, 215] width 12 height 12
click at [496, 237] on span at bounding box center [496, 233] width 12 height 12
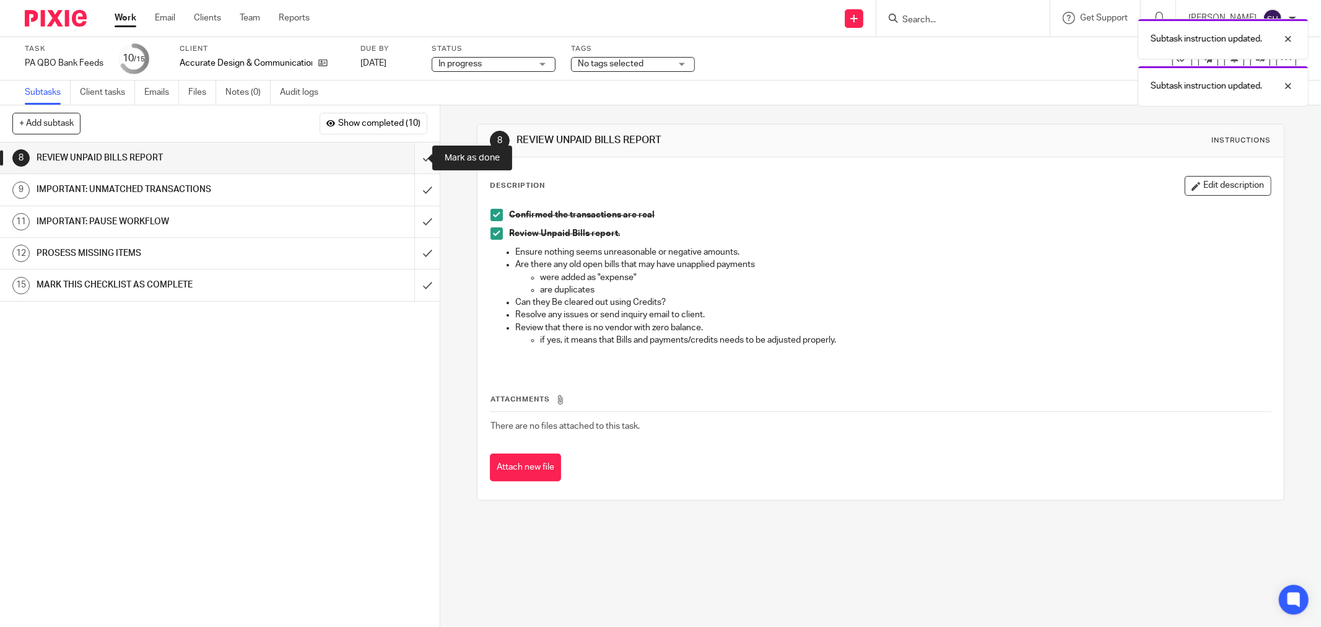
click at [409, 162] on input "submit" at bounding box center [220, 157] width 440 height 31
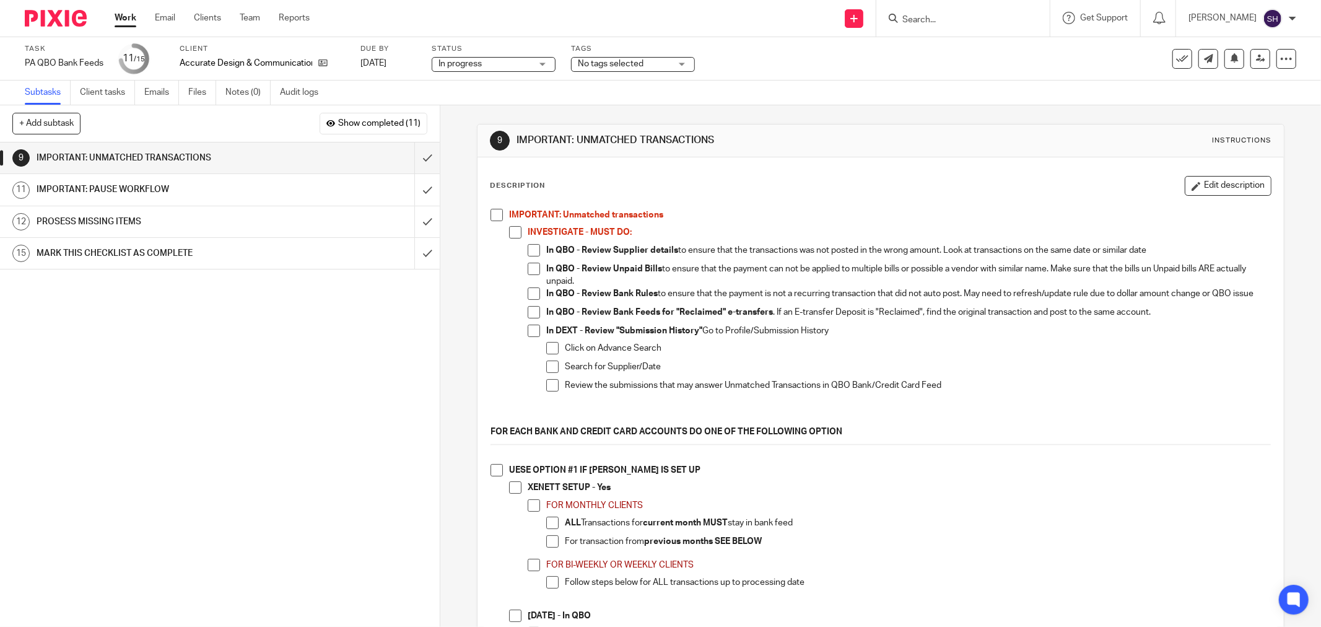
click at [493, 214] on span at bounding box center [496, 215] width 12 height 12
click at [511, 231] on span at bounding box center [515, 232] width 12 height 12
click at [528, 246] on span at bounding box center [534, 250] width 12 height 12
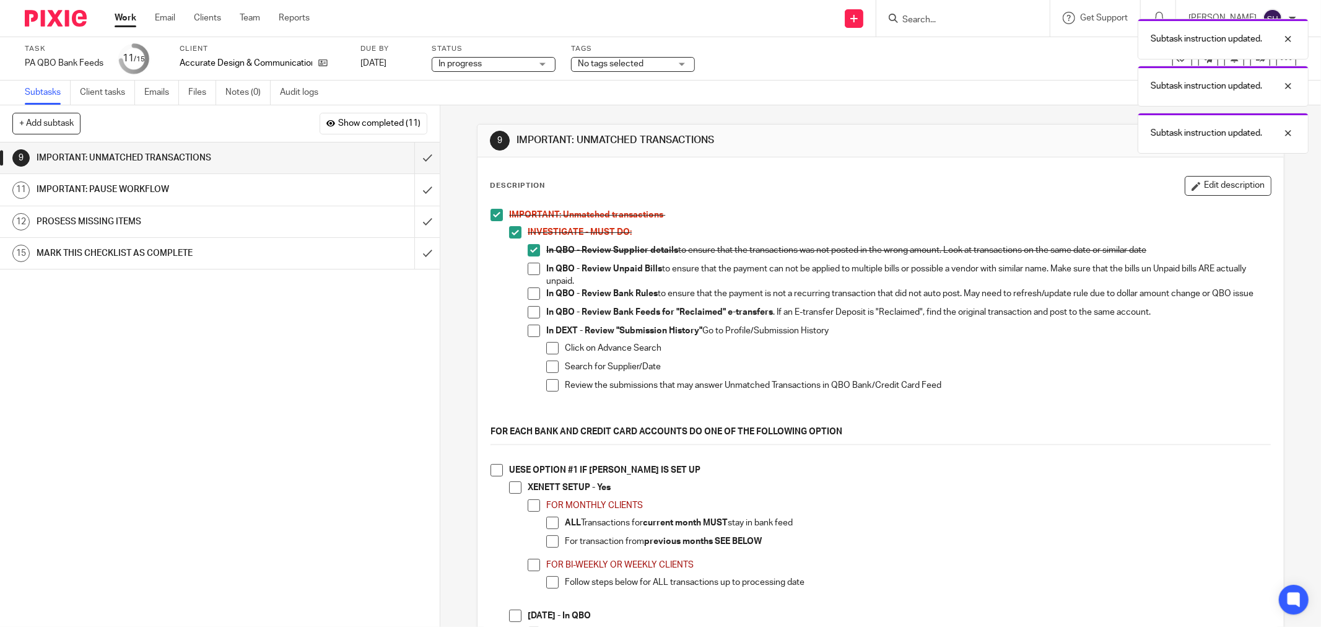
click at [528, 273] on span at bounding box center [534, 269] width 12 height 12
click at [529, 289] on span at bounding box center [534, 293] width 12 height 12
drag, startPoint x: 526, startPoint y: 316, endPoint x: 529, endPoint y: 333, distance: 17.6
click at [528, 316] on span at bounding box center [534, 312] width 12 height 12
click at [529, 334] on span at bounding box center [534, 330] width 12 height 12
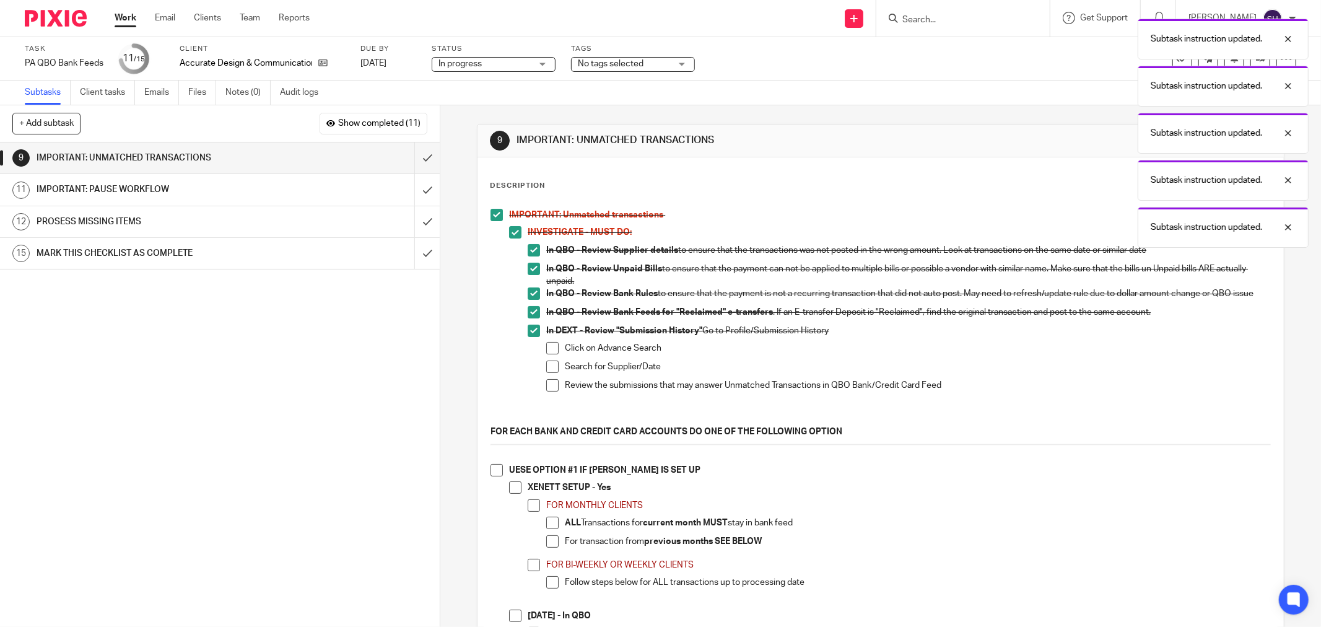
drag, startPoint x: 546, startPoint y: 352, endPoint x: 550, endPoint y: 362, distance: 10.6
click at [547, 353] on span at bounding box center [552, 348] width 12 height 12
click at [554, 372] on span at bounding box center [552, 366] width 12 height 12
click at [547, 391] on span at bounding box center [552, 385] width 12 height 12
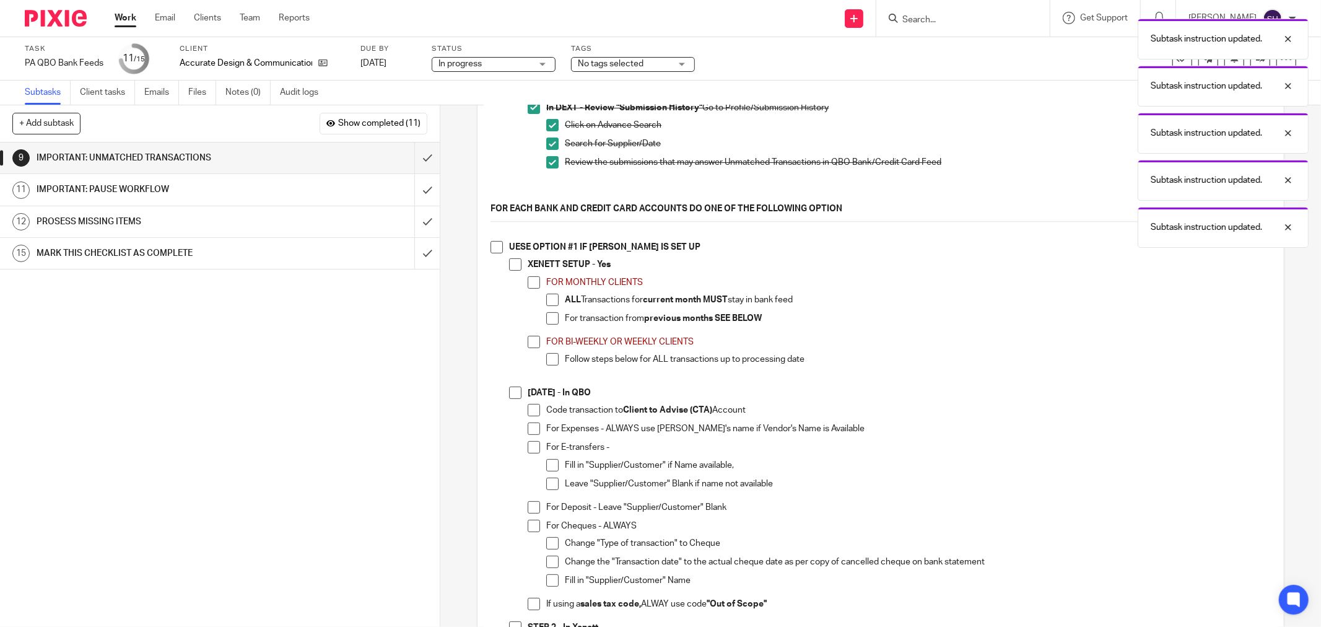
scroll to position [275, 0]
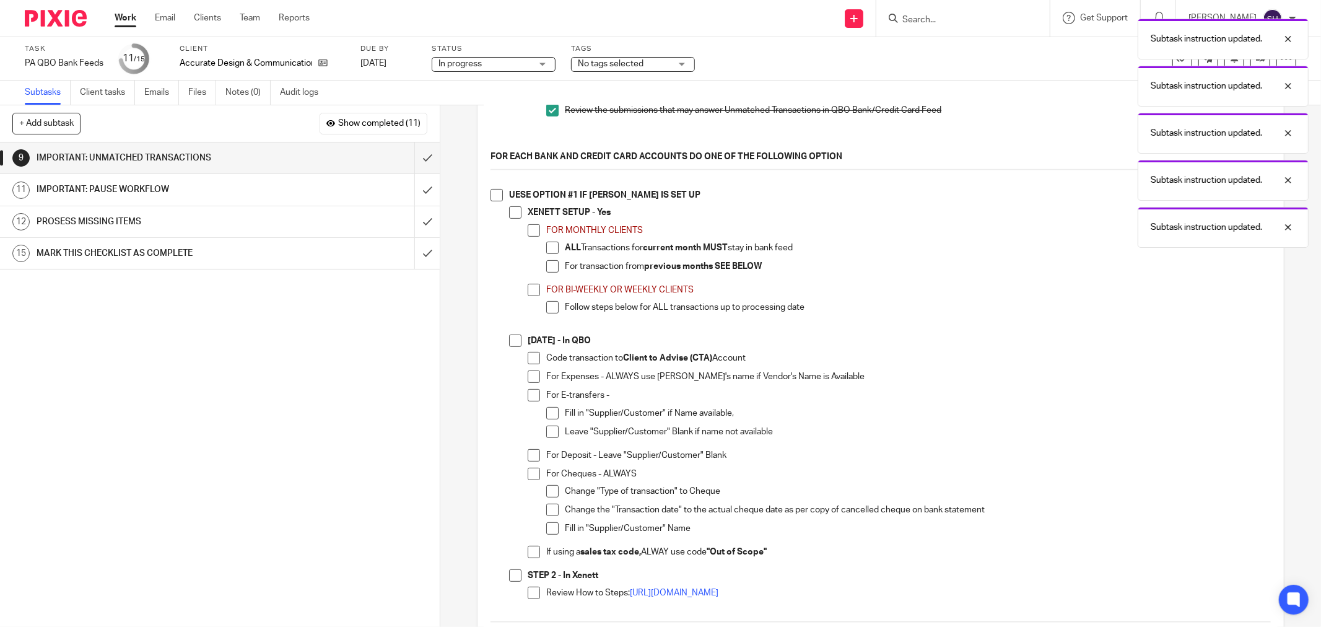
click at [495, 199] on span at bounding box center [496, 195] width 12 height 12
drag, startPoint x: 511, startPoint y: 219, endPoint x: 523, endPoint y: 232, distance: 18.4
click at [511, 219] on span at bounding box center [515, 212] width 12 height 12
drag, startPoint x: 526, startPoint y: 233, endPoint x: 545, endPoint y: 248, distance: 23.8
click at [528, 233] on span at bounding box center [534, 230] width 12 height 12
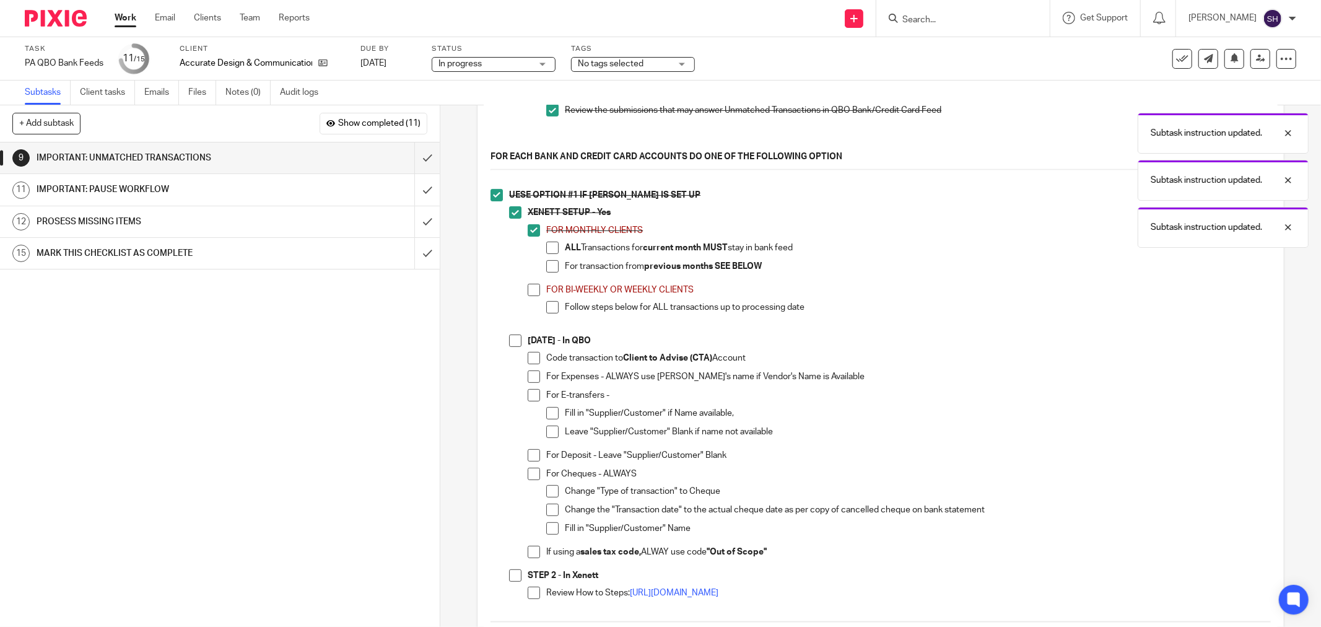
click at [550, 251] on span at bounding box center [552, 247] width 12 height 12
click at [555, 274] on li "For transaction from previous months SEE BELOW" at bounding box center [908, 269] width 724 height 19
click at [552, 271] on span at bounding box center [552, 266] width 12 height 12
click at [528, 296] on span at bounding box center [534, 290] width 12 height 12
click at [546, 312] on span at bounding box center [552, 307] width 12 height 12
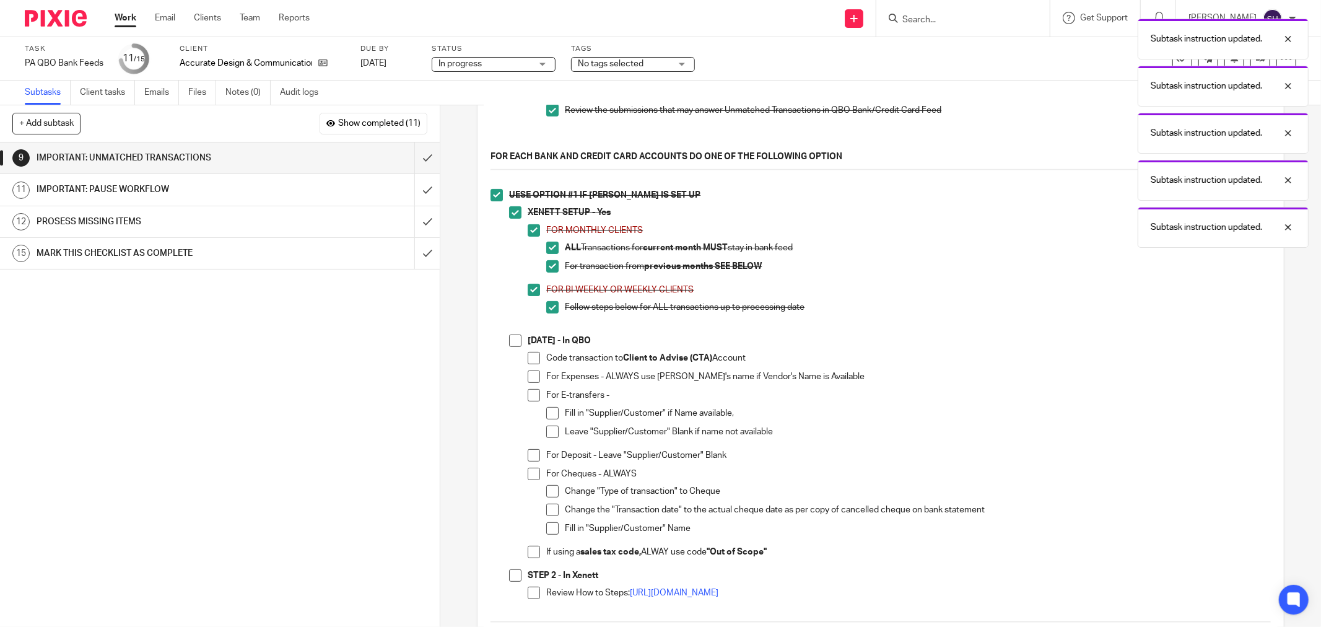
click at [514, 347] on span at bounding box center [515, 340] width 12 height 12
click at [533, 363] on span at bounding box center [534, 358] width 12 height 12
click at [531, 379] on span at bounding box center [534, 376] width 12 height 12
click at [537, 403] on li "For E-transfers - Fill in "Supplier/Customer" if Name available, Leave "Supplie…" at bounding box center [899, 418] width 743 height 59
click at [533, 401] on span at bounding box center [534, 395] width 12 height 12
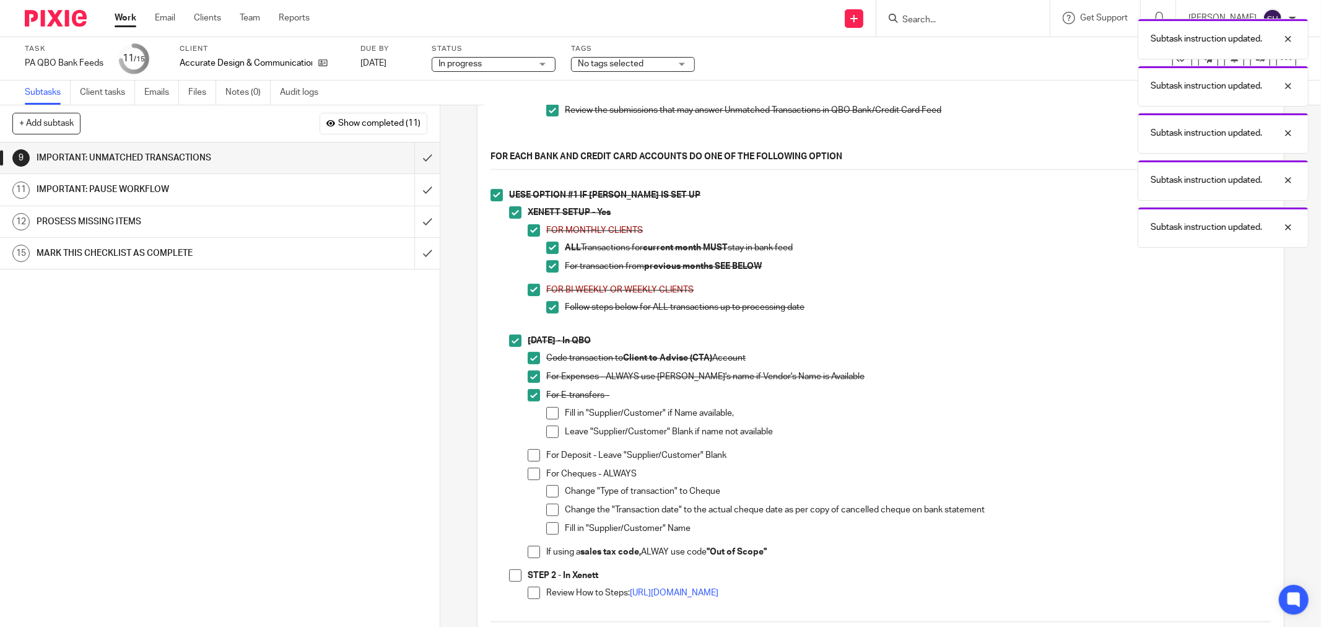
click at [546, 417] on span at bounding box center [552, 413] width 12 height 12
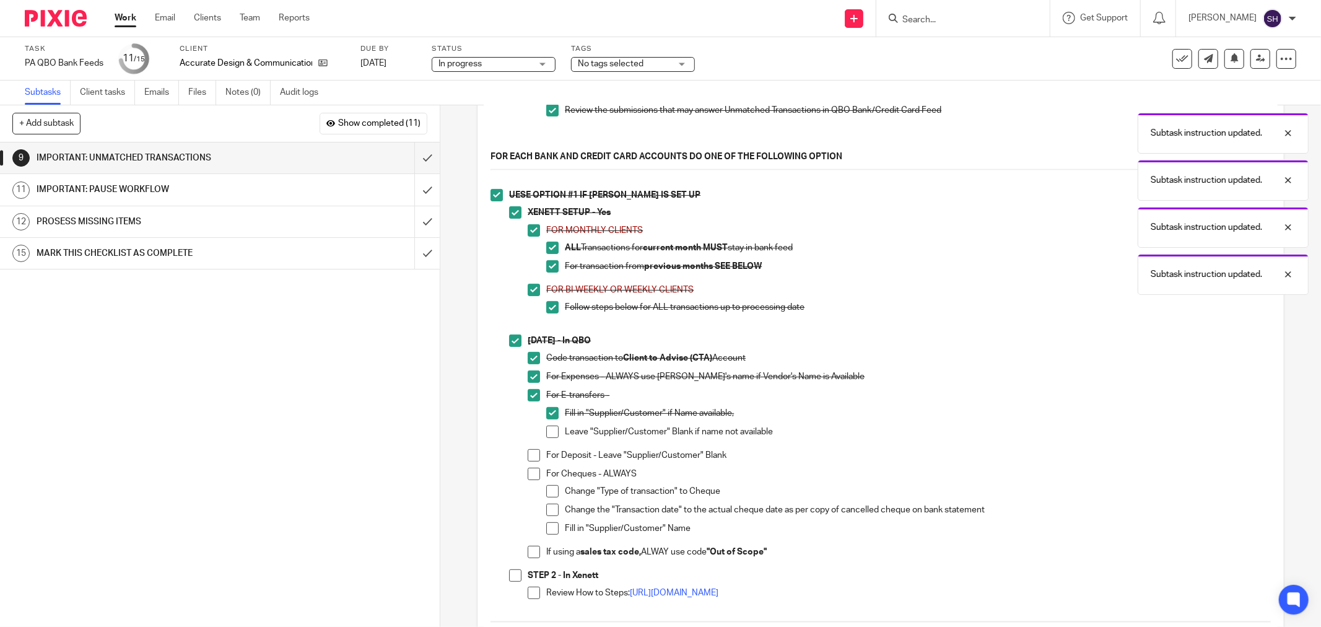
drag, startPoint x: 546, startPoint y: 431, endPoint x: 533, endPoint y: 450, distance: 22.7
click at [546, 432] on span at bounding box center [552, 431] width 12 height 12
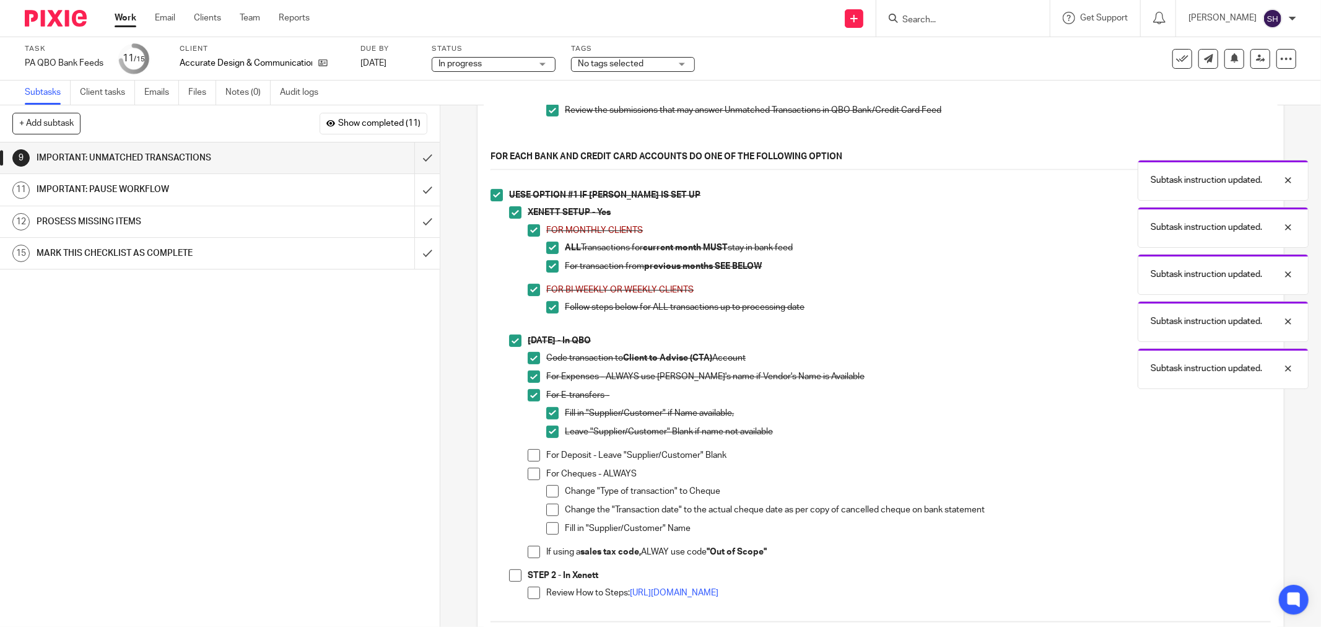
click at [528, 459] on span at bounding box center [534, 455] width 12 height 12
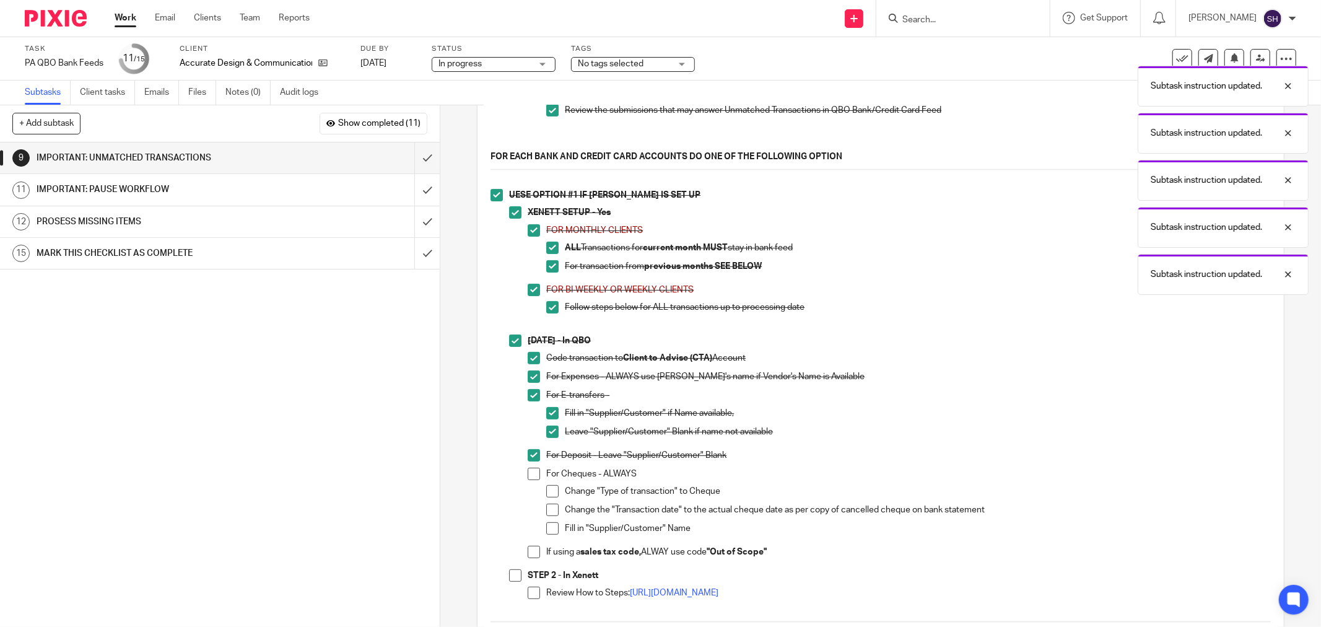
click at [528, 467] on li "For Deposit - Leave "Supplier/Customer" Blank" at bounding box center [899, 458] width 743 height 19
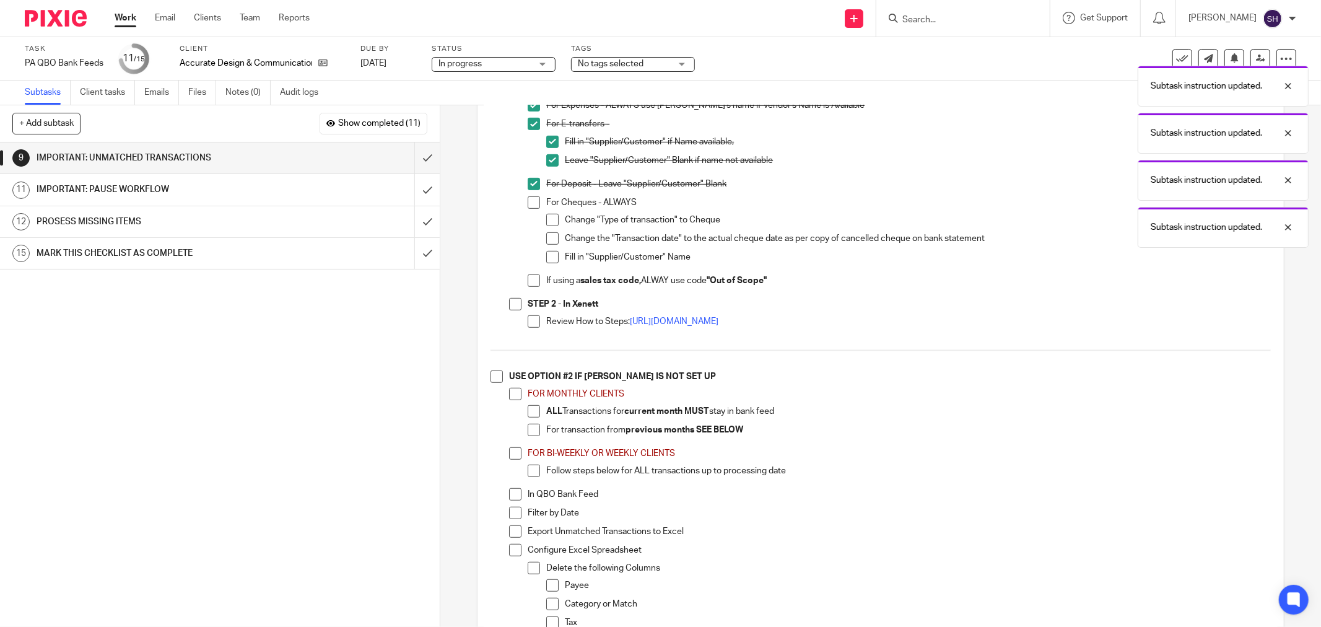
scroll to position [550, 0]
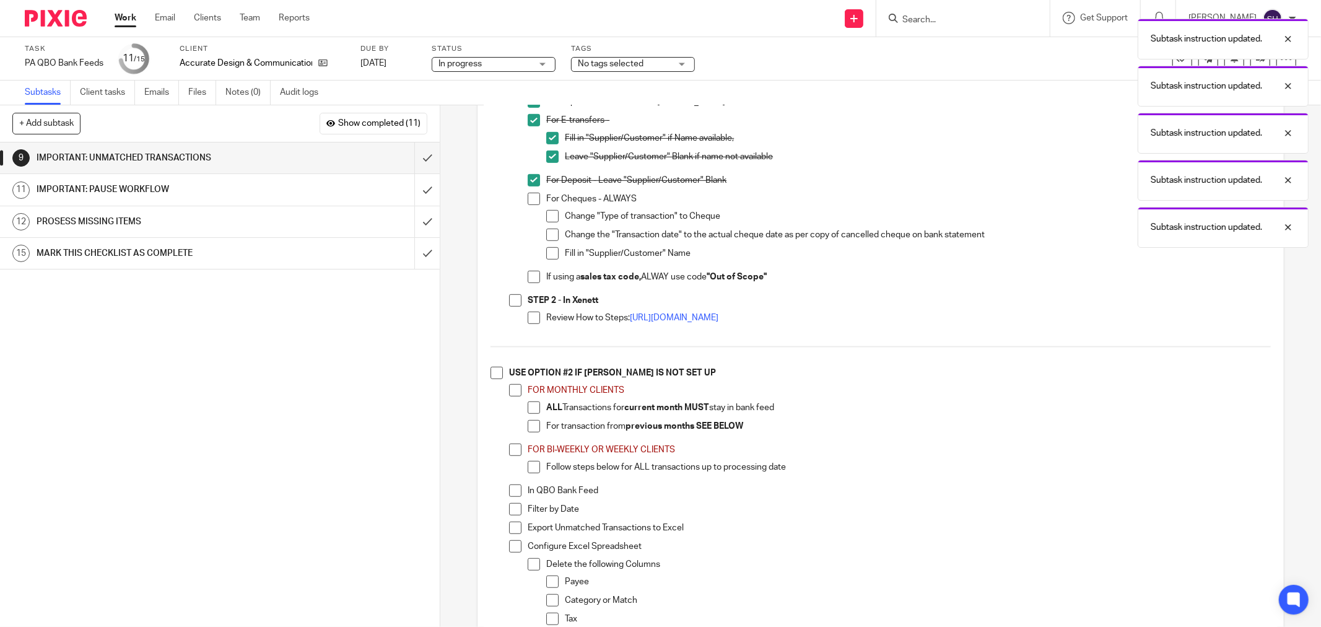
click at [534, 205] on span at bounding box center [534, 199] width 12 height 12
click at [550, 220] on span at bounding box center [552, 216] width 12 height 12
click at [552, 241] on span at bounding box center [552, 234] width 12 height 12
click at [547, 259] on span at bounding box center [552, 253] width 12 height 12
click at [531, 280] on span at bounding box center [534, 277] width 12 height 12
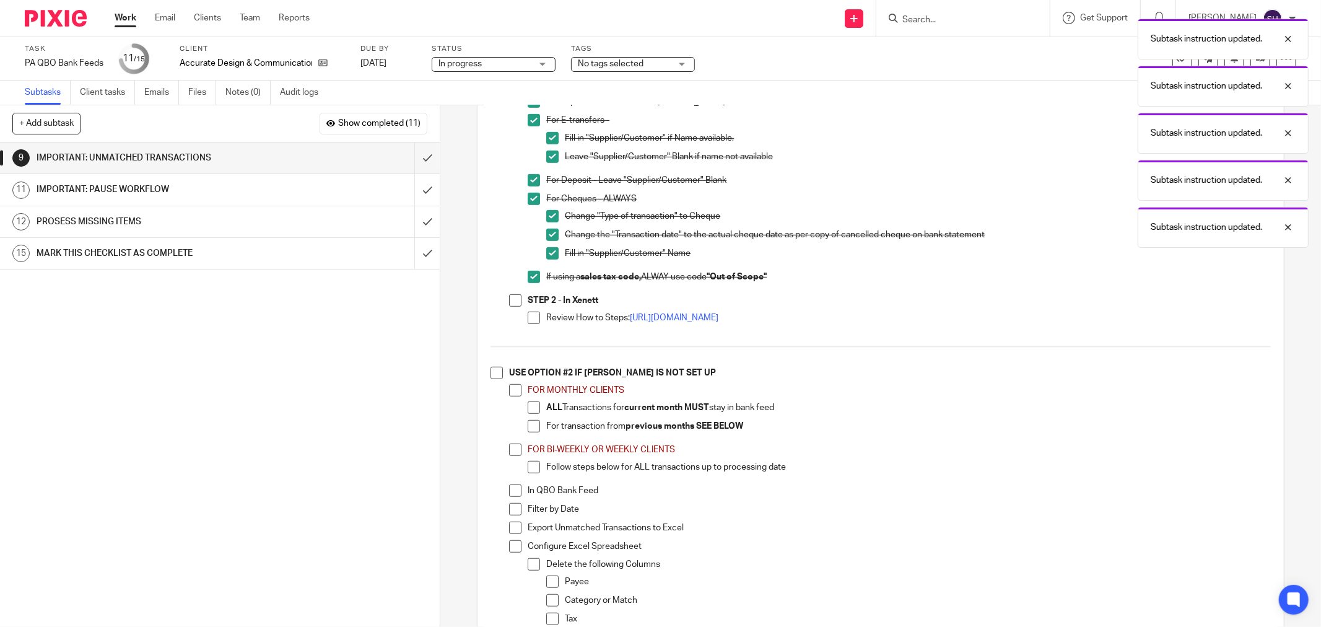
click at [510, 305] on span at bounding box center [515, 300] width 12 height 12
click at [529, 321] on span at bounding box center [534, 317] width 12 height 12
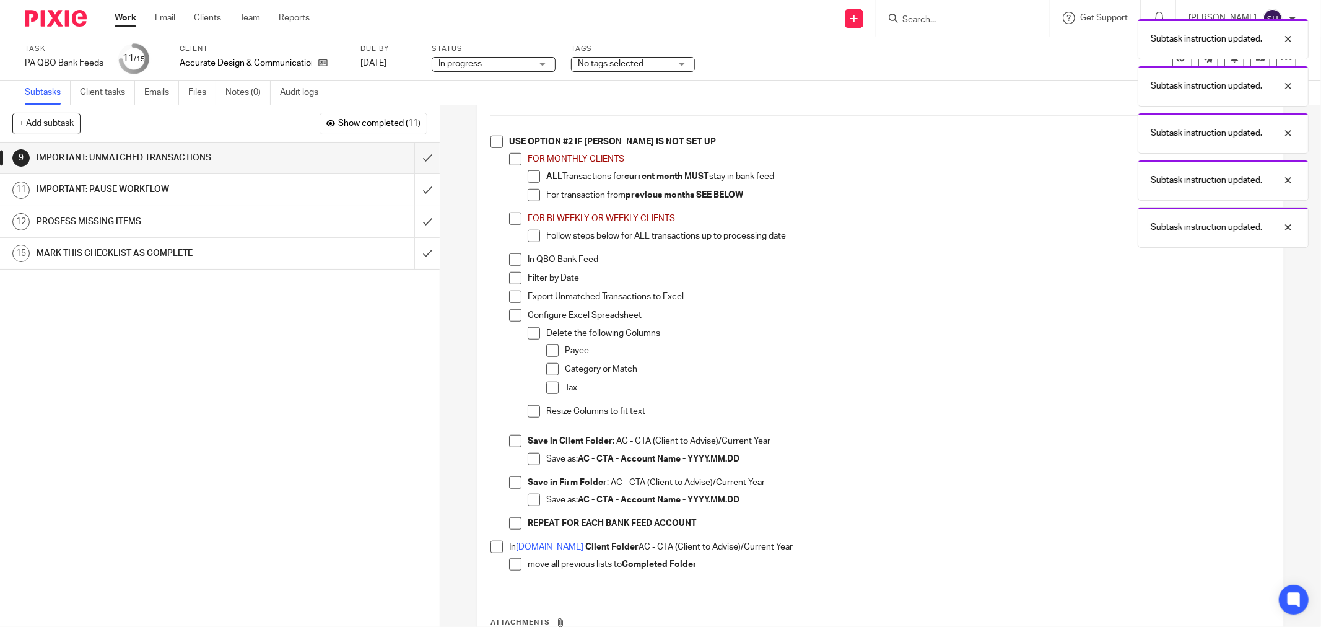
scroll to position [757, 0]
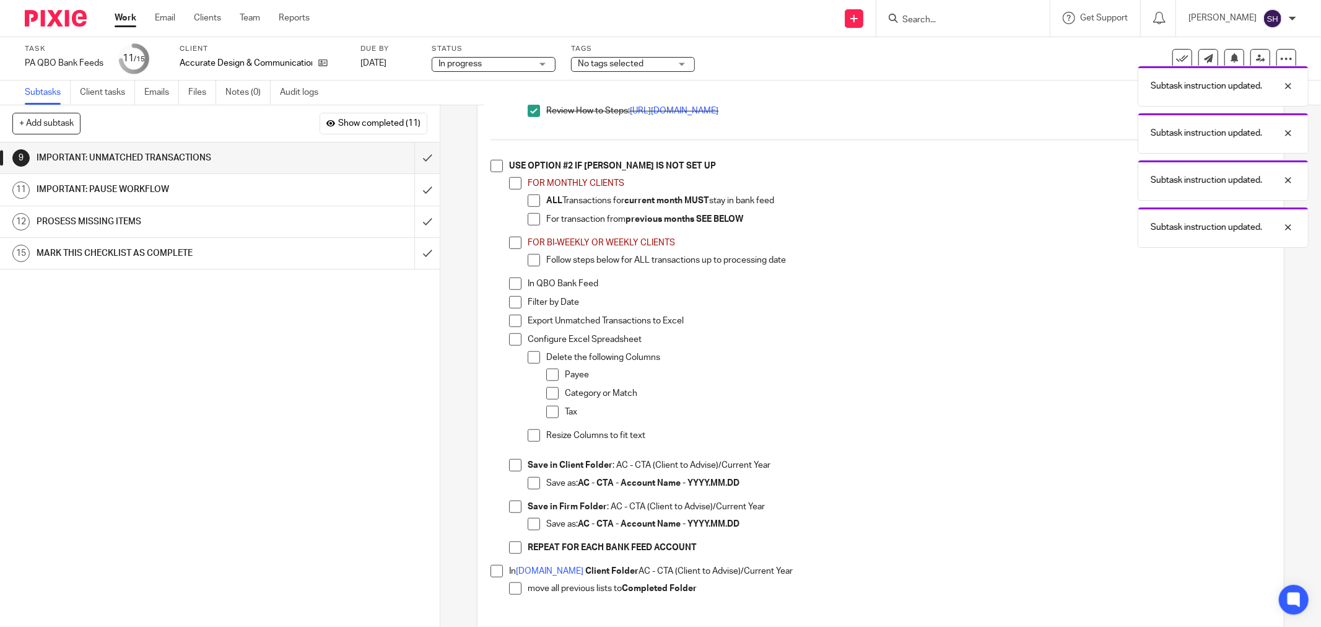
drag, startPoint x: 495, startPoint y: 167, endPoint x: 503, endPoint y: 184, distance: 18.6
click at [496, 168] on span at bounding box center [496, 166] width 12 height 12
click at [509, 188] on span at bounding box center [515, 183] width 12 height 12
click at [528, 200] on div "FOR MONTHLY CLIENTS ALL Transactions for current month MUST stay in bank feed F…" at bounding box center [899, 206] width 743 height 59
click at [529, 204] on span at bounding box center [534, 200] width 12 height 12
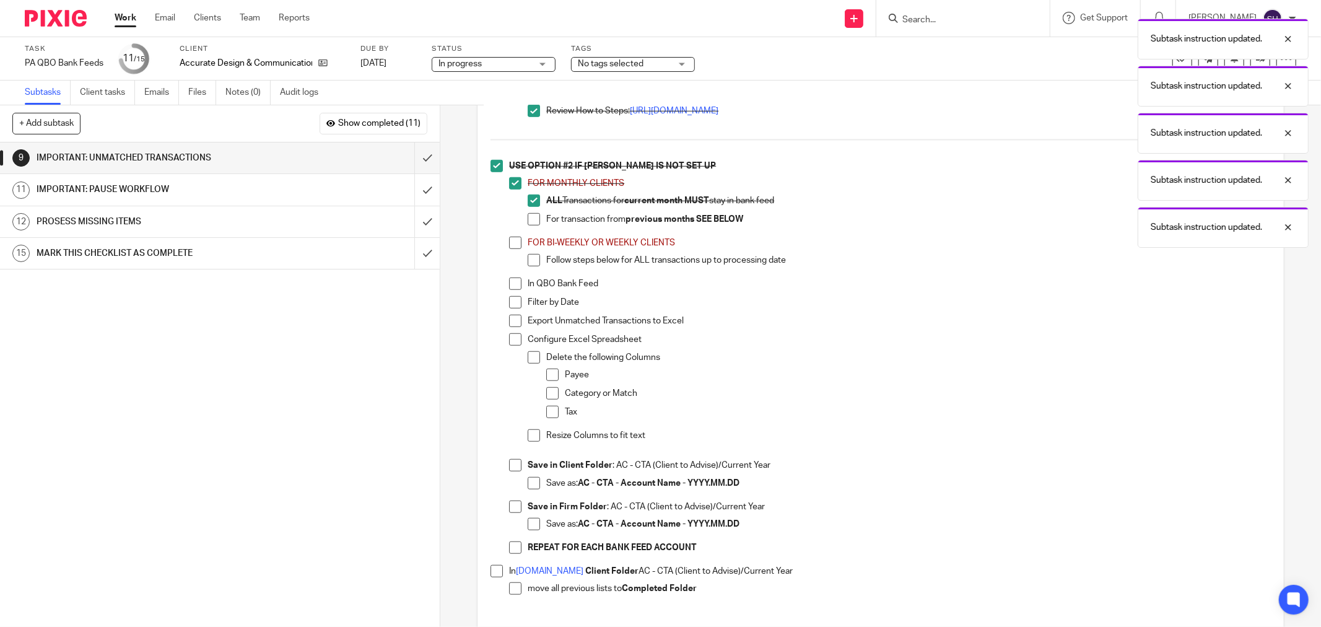
click at [529, 219] on span at bounding box center [534, 219] width 12 height 12
click at [509, 245] on span at bounding box center [515, 243] width 12 height 12
click at [529, 266] on span at bounding box center [534, 260] width 12 height 12
drag, startPoint x: 513, startPoint y: 287, endPoint x: 508, endPoint y: 304, distance: 17.9
click at [513, 287] on span at bounding box center [515, 283] width 12 height 12
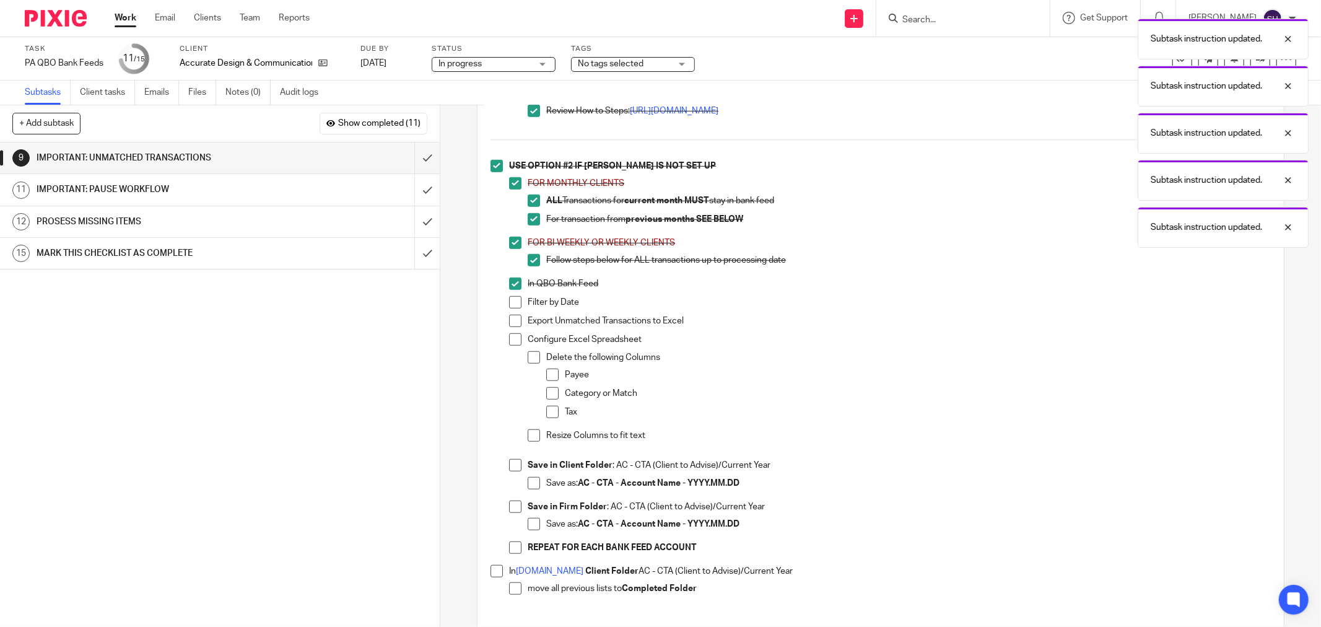
click at [509, 306] on span at bounding box center [515, 302] width 12 height 12
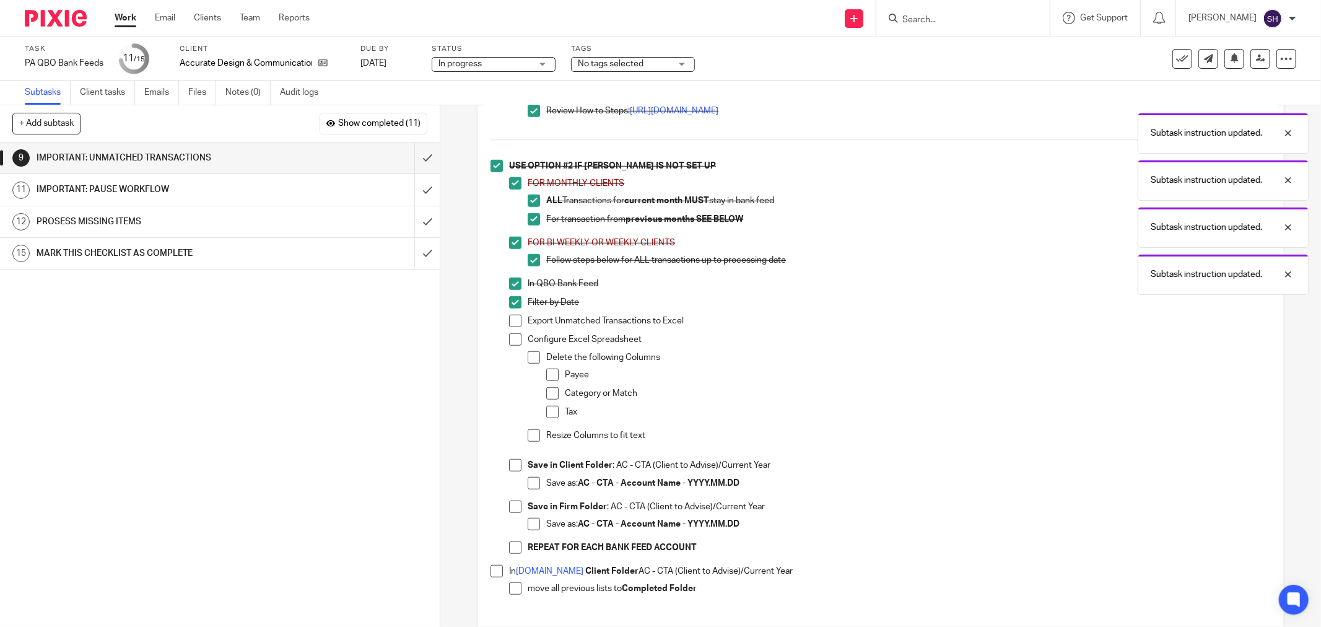
click at [510, 326] on span at bounding box center [515, 321] width 12 height 12
click at [510, 345] on span at bounding box center [515, 339] width 12 height 12
click at [528, 361] on span at bounding box center [534, 357] width 12 height 12
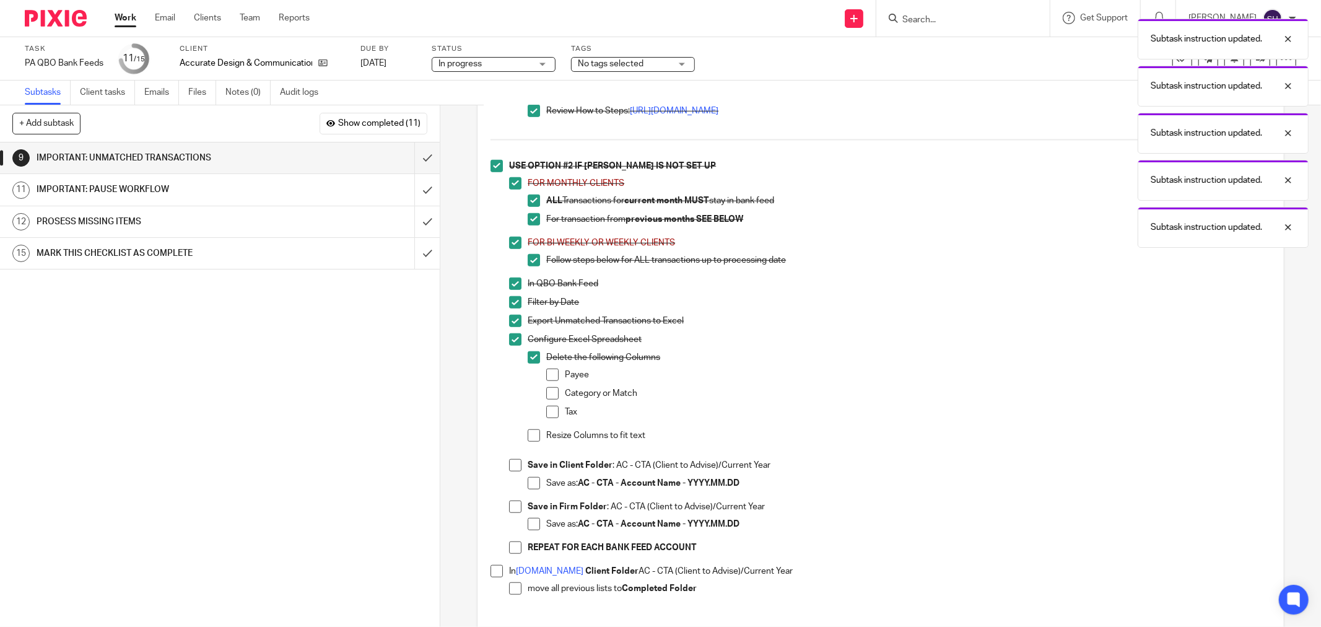
click at [546, 381] on span at bounding box center [552, 374] width 12 height 12
click at [548, 406] on li "Category or Match" at bounding box center [908, 396] width 724 height 19
click at [548, 398] on span at bounding box center [552, 393] width 12 height 12
drag, startPoint x: 546, startPoint y: 412, endPoint x: 539, endPoint y: 424, distance: 14.4
click at [546, 412] on span at bounding box center [552, 412] width 12 height 12
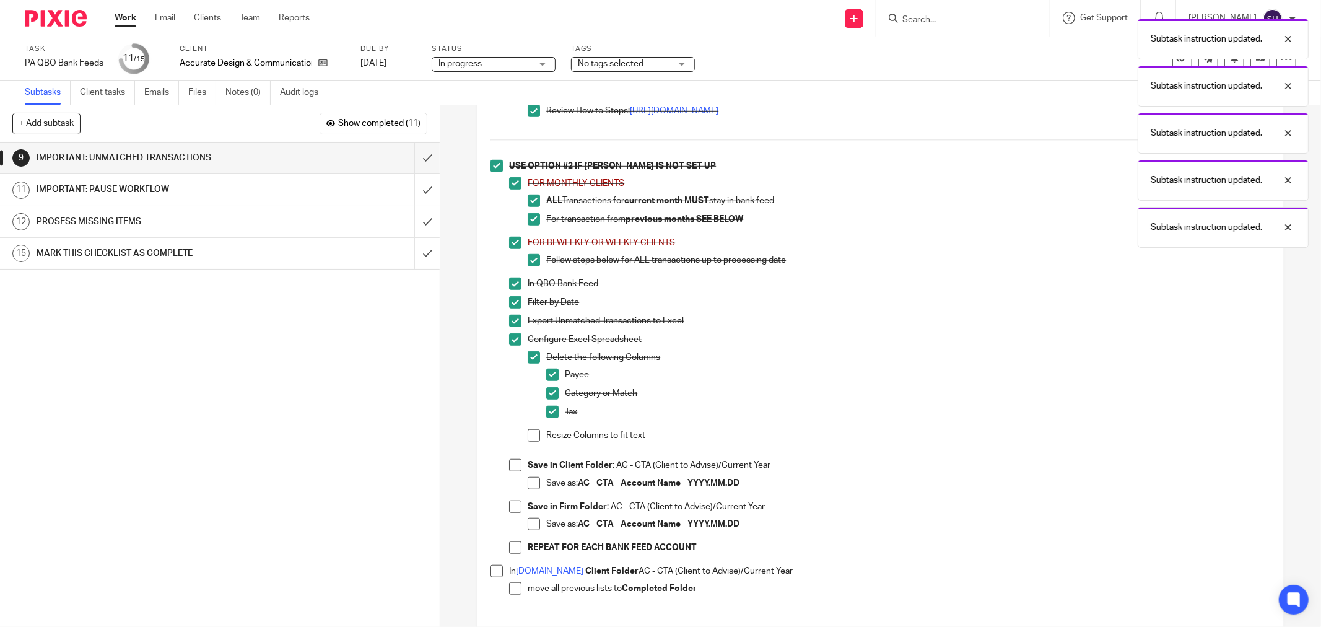
click at [528, 441] on span at bounding box center [534, 435] width 12 height 12
click at [511, 468] on span at bounding box center [515, 465] width 12 height 12
click at [528, 489] on span at bounding box center [534, 483] width 12 height 12
click at [515, 513] on span at bounding box center [515, 506] width 12 height 12
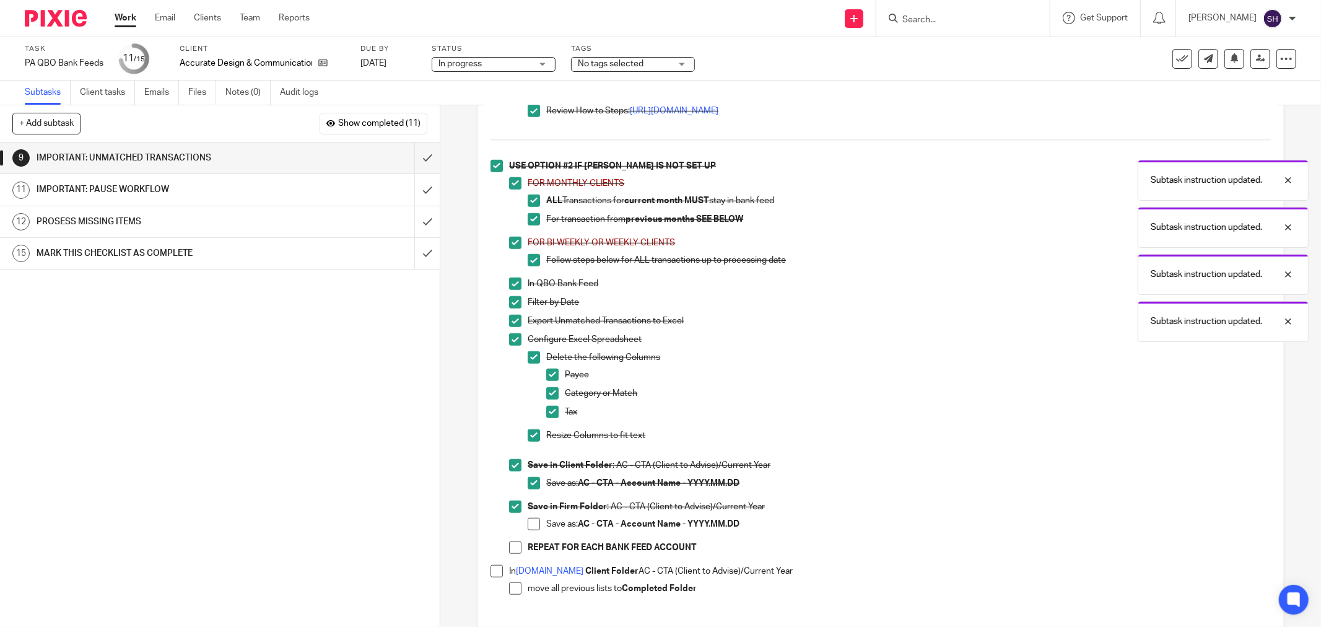
click at [528, 528] on span at bounding box center [534, 524] width 12 height 12
click at [511, 554] on span at bounding box center [515, 547] width 12 height 12
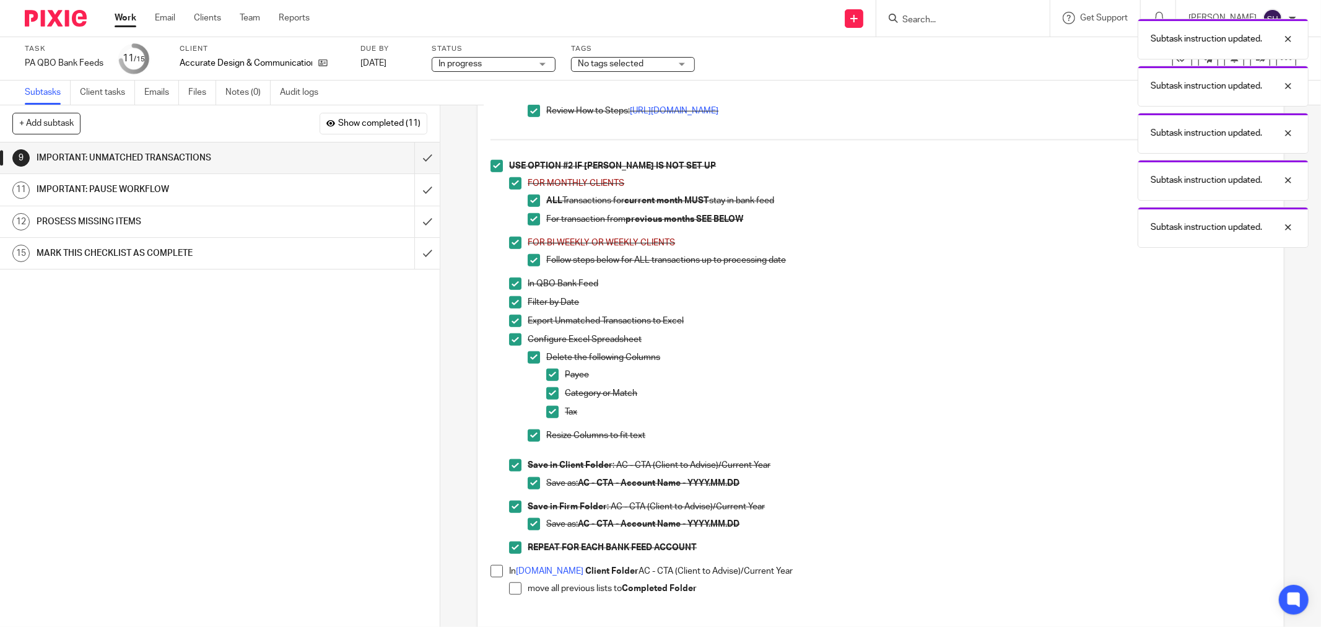
click at [490, 576] on span at bounding box center [496, 571] width 12 height 12
click at [505, 594] on li "In sync.com Client Folder AC - CTA (Client to Advise)/Current Year move all pre…" at bounding box center [880, 585] width 780 height 41
click at [509, 593] on span at bounding box center [515, 588] width 12 height 12
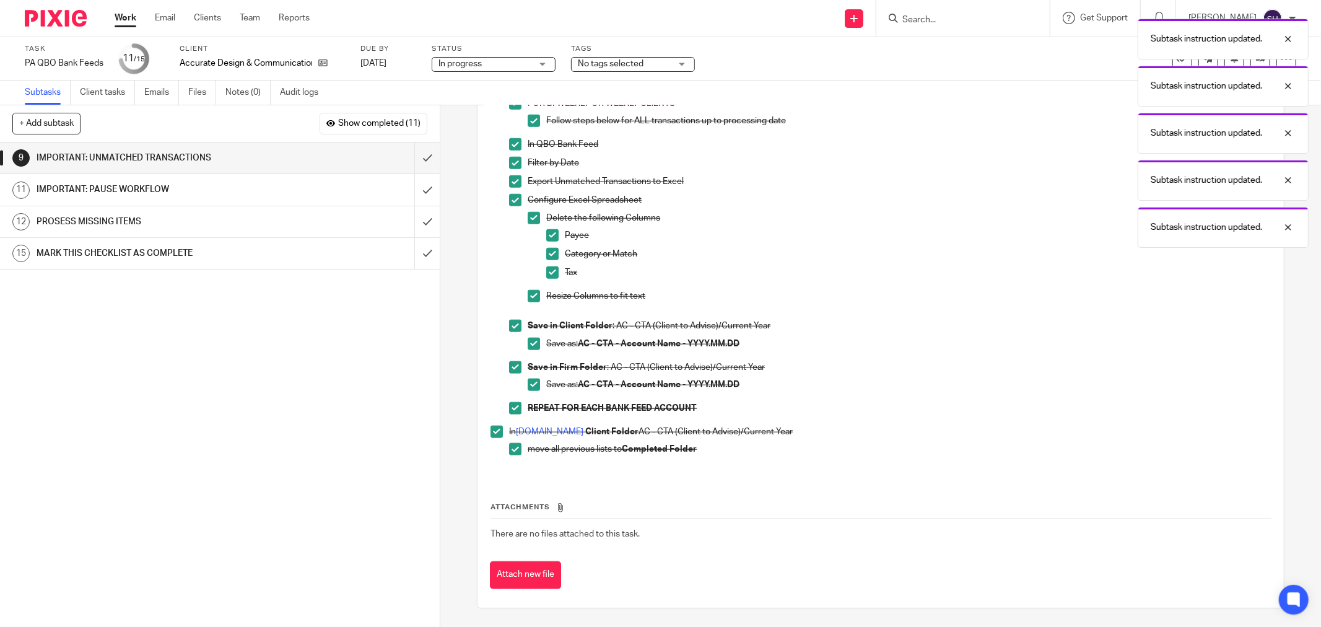
scroll to position [902, 0]
click at [418, 157] on input "submit" at bounding box center [220, 157] width 440 height 31
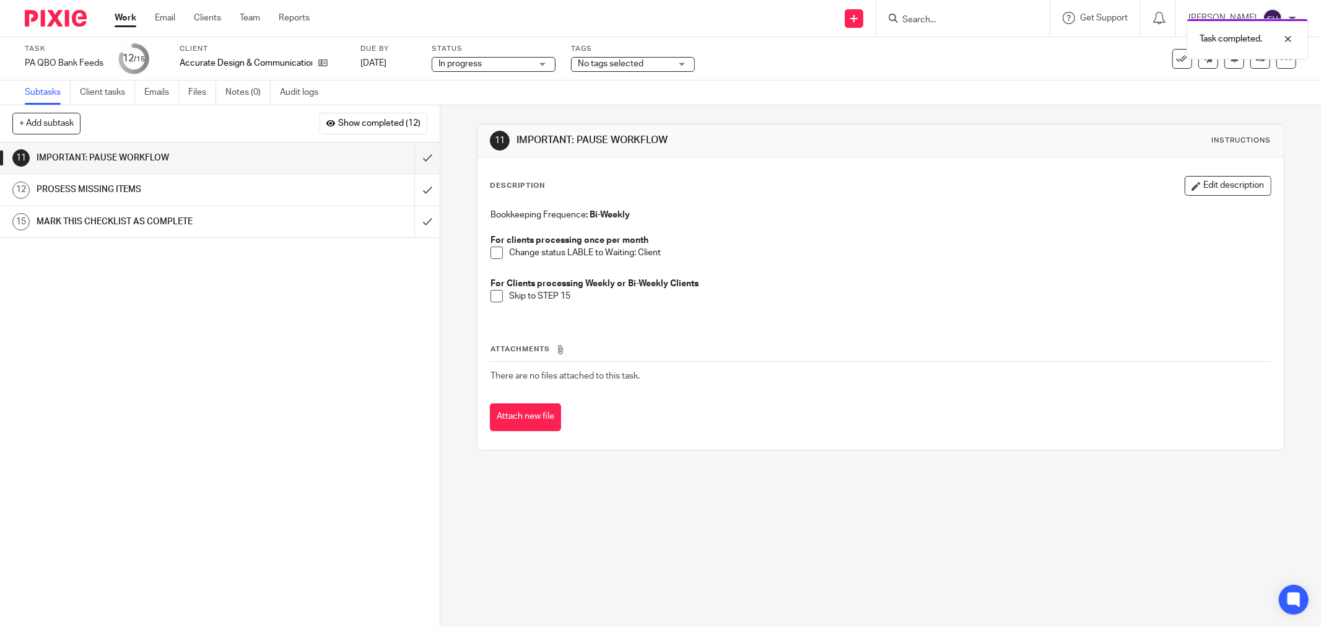
click at [494, 248] on span at bounding box center [496, 252] width 12 height 12
drag, startPoint x: 492, startPoint y: 297, endPoint x: 467, endPoint y: 250, distance: 53.2
click at [492, 297] on span at bounding box center [496, 296] width 12 height 12
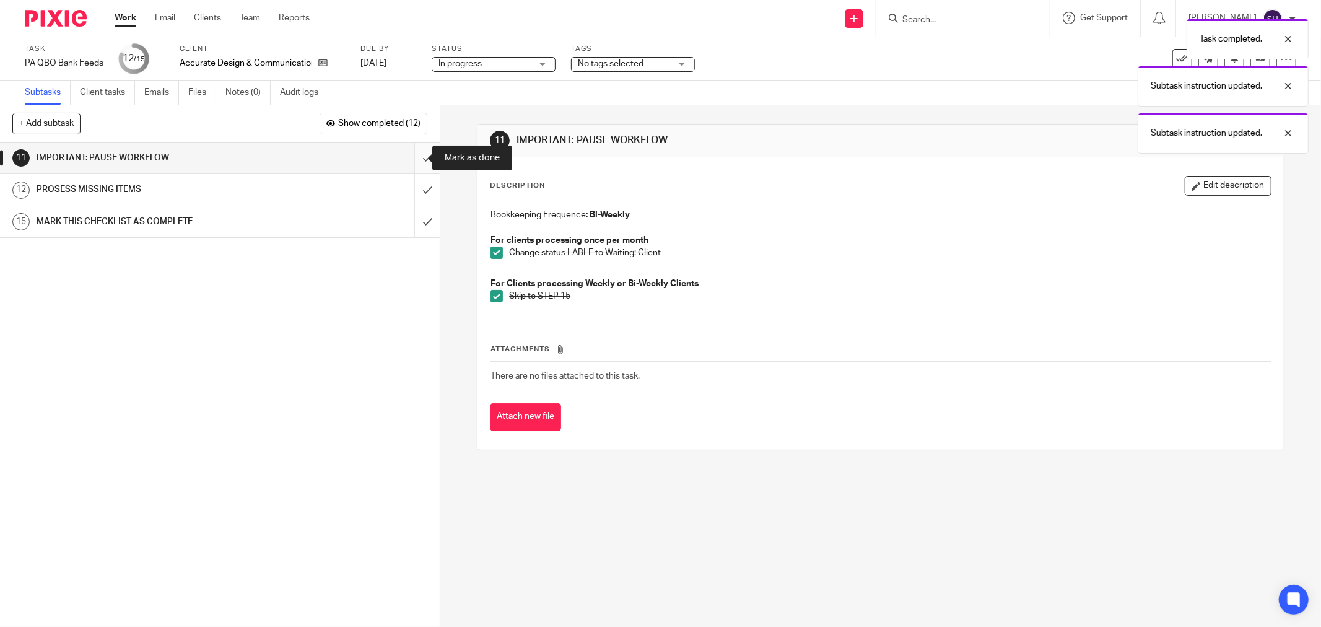
click at [414, 160] on input "submit" at bounding box center [220, 157] width 440 height 31
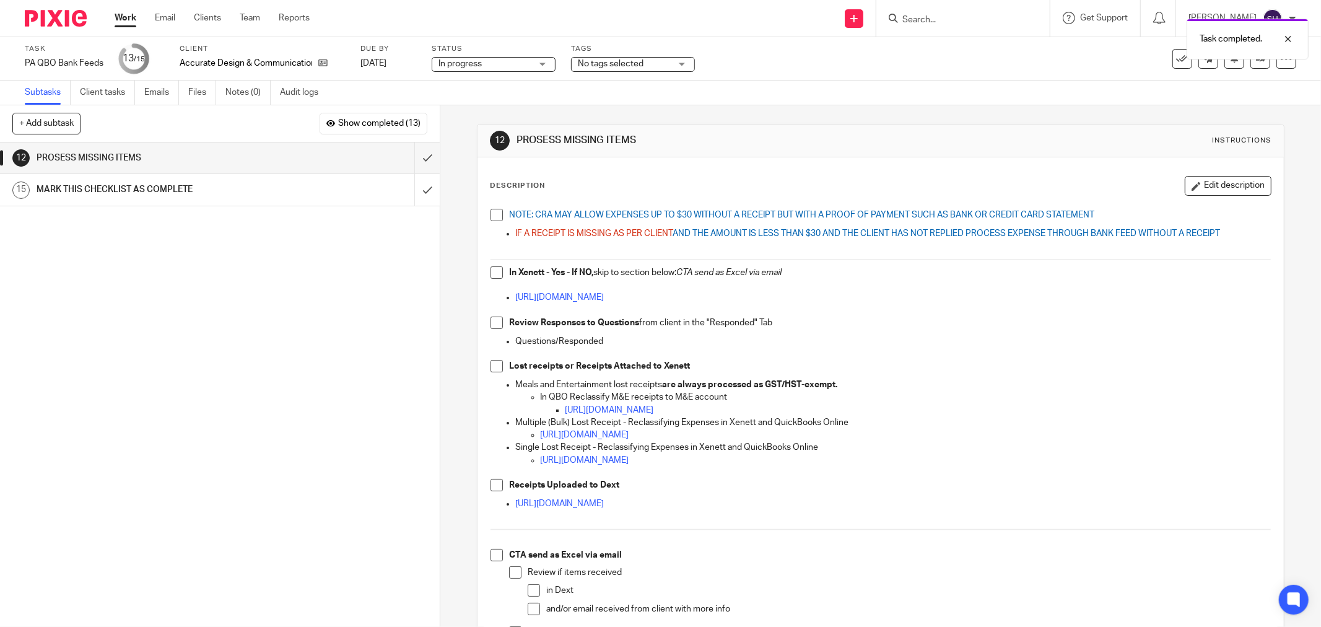
click at [497, 215] on span at bounding box center [496, 215] width 12 height 12
click at [490, 271] on span at bounding box center [496, 272] width 12 height 12
click at [496, 323] on span at bounding box center [496, 322] width 12 height 12
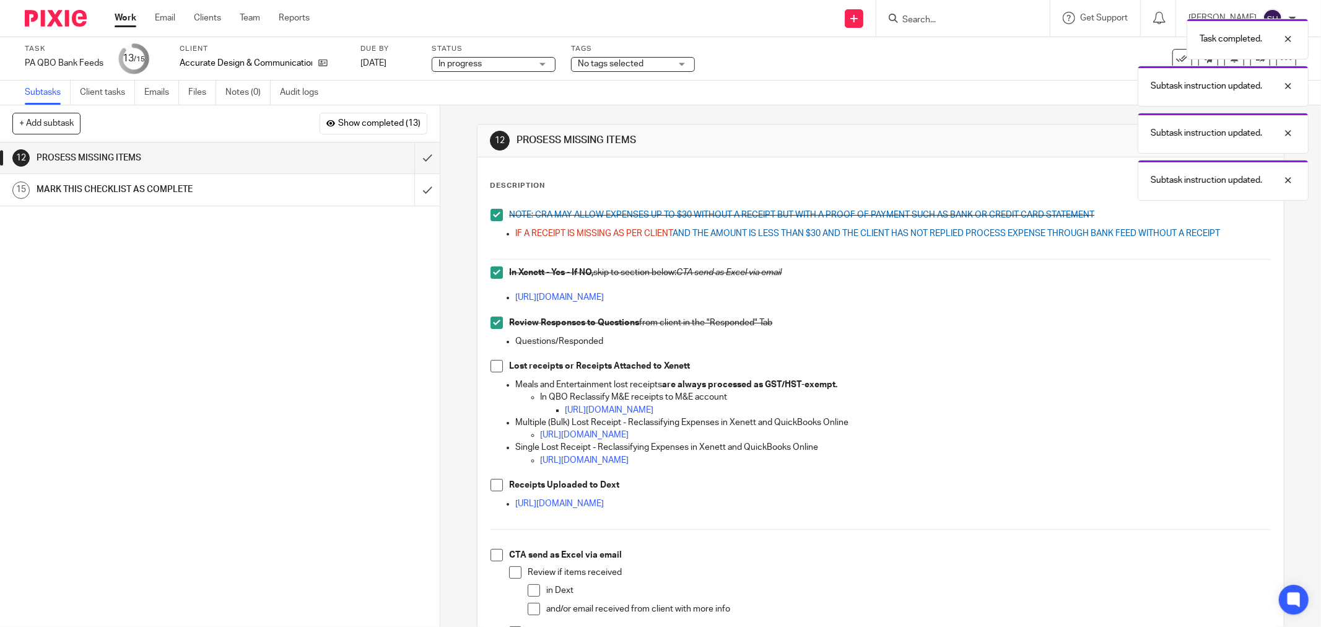
click at [494, 361] on span at bounding box center [496, 366] width 12 height 12
click at [490, 486] on span at bounding box center [496, 485] width 12 height 12
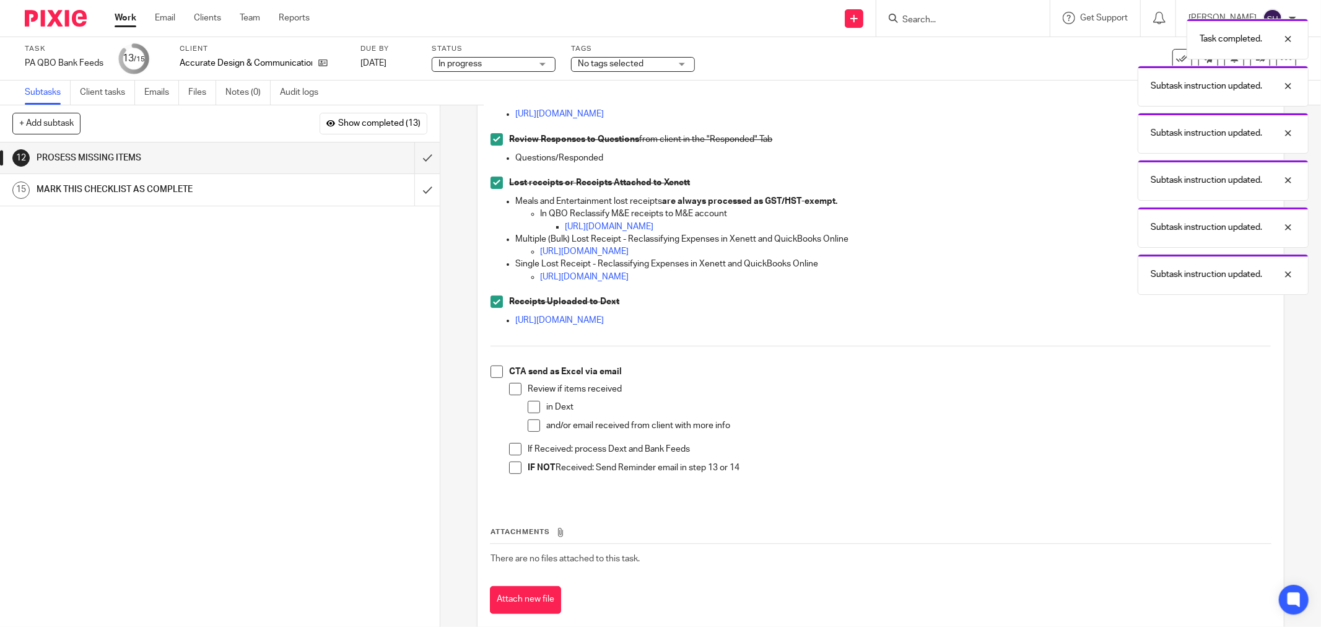
scroll to position [208, 0]
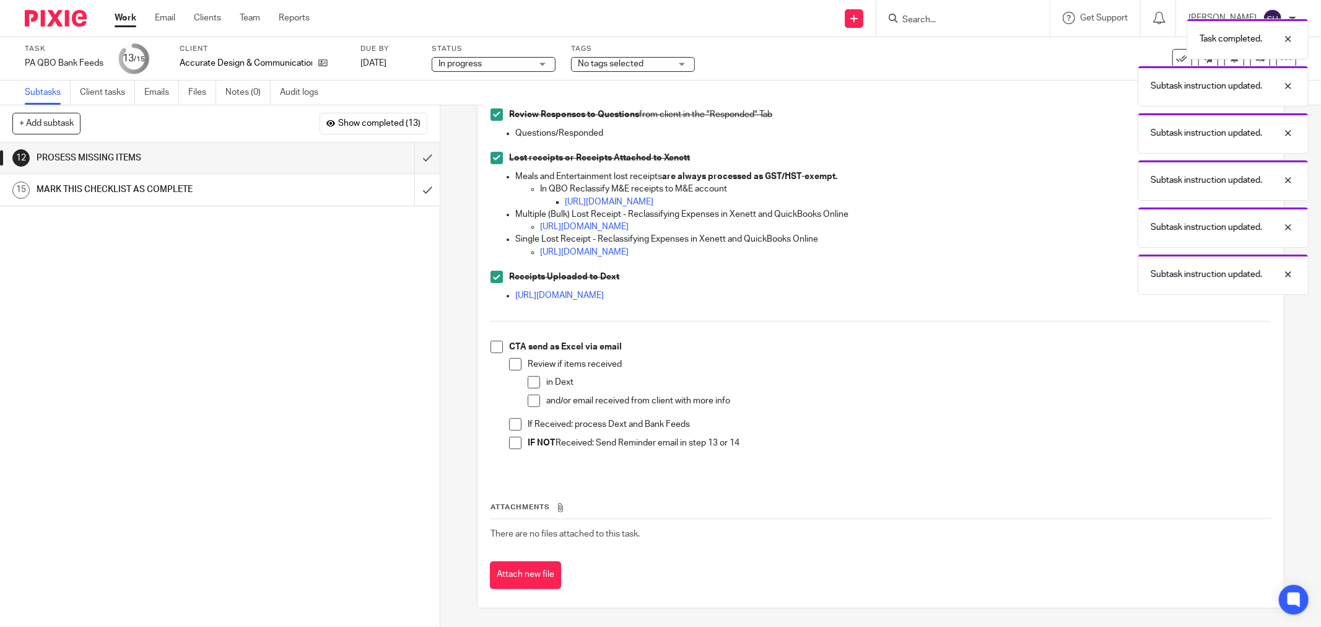
drag, startPoint x: 494, startPoint y: 347, endPoint x: 504, endPoint y: 357, distance: 14.5
click at [495, 347] on span at bounding box center [496, 347] width 12 height 12
click at [509, 360] on span at bounding box center [515, 364] width 12 height 12
click at [528, 376] on span at bounding box center [534, 382] width 12 height 12
click at [531, 393] on li "in Dext" at bounding box center [899, 385] width 743 height 19
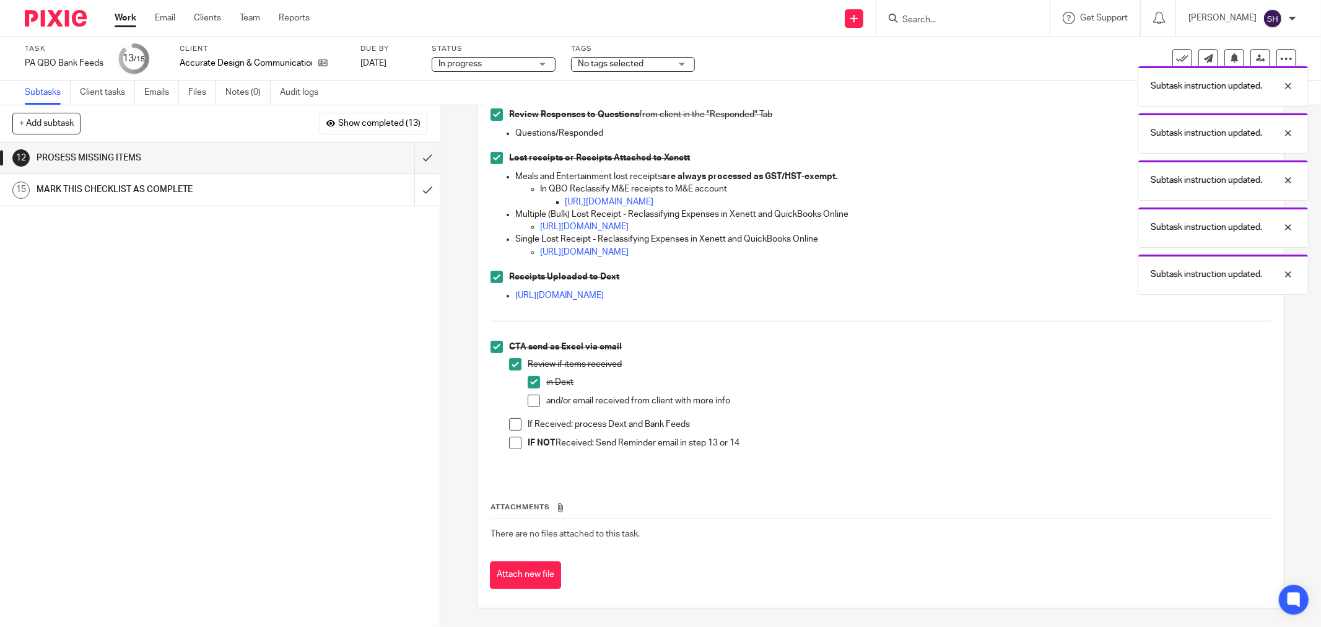
click at [531, 400] on span at bounding box center [534, 400] width 12 height 12
click at [512, 422] on span at bounding box center [515, 424] width 12 height 12
click at [514, 437] on span at bounding box center [515, 443] width 12 height 12
click at [404, 150] on input "submit" at bounding box center [220, 157] width 440 height 31
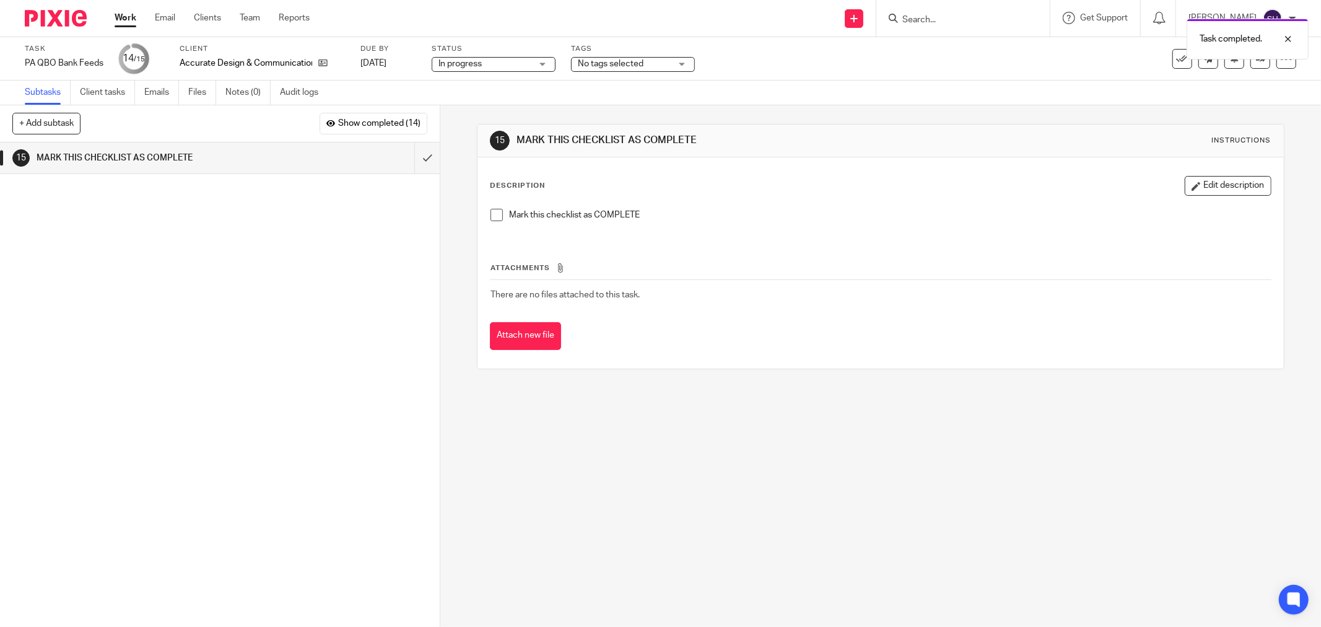
click at [490, 214] on span at bounding box center [496, 215] width 12 height 12
click at [415, 161] on input "submit" at bounding box center [220, 157] width 440 height 31
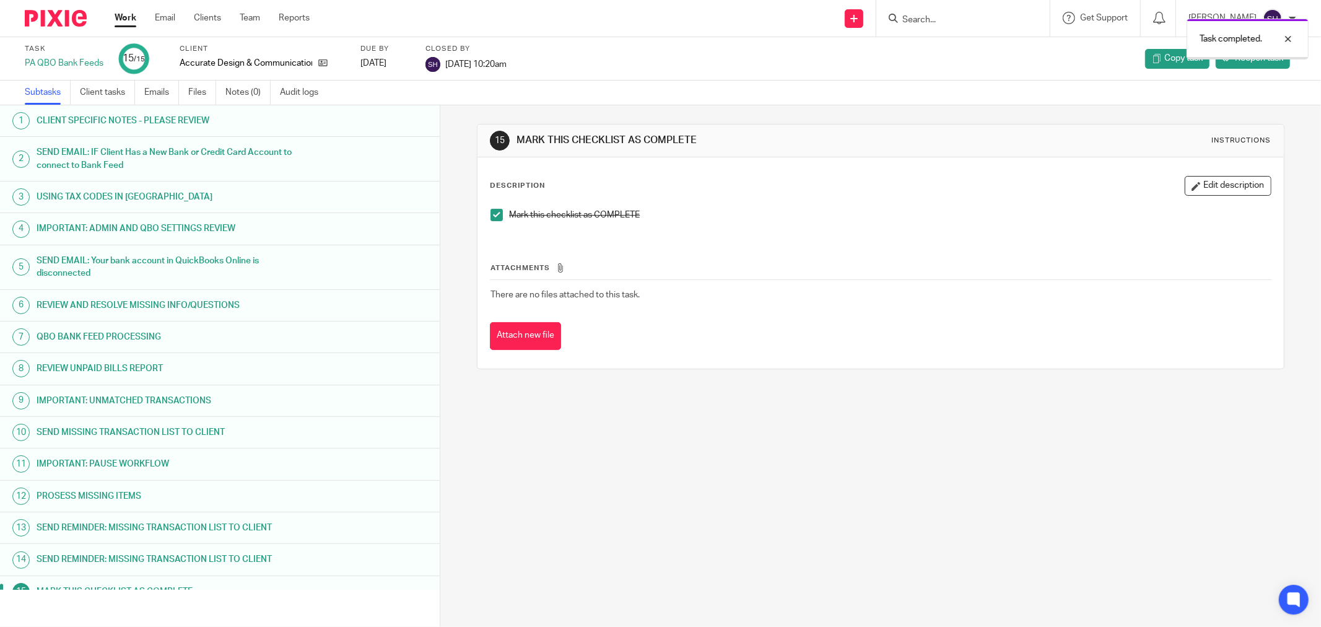
click at [132, 21] on link "Work" at bounding box center [126, 18] width 22 height 12
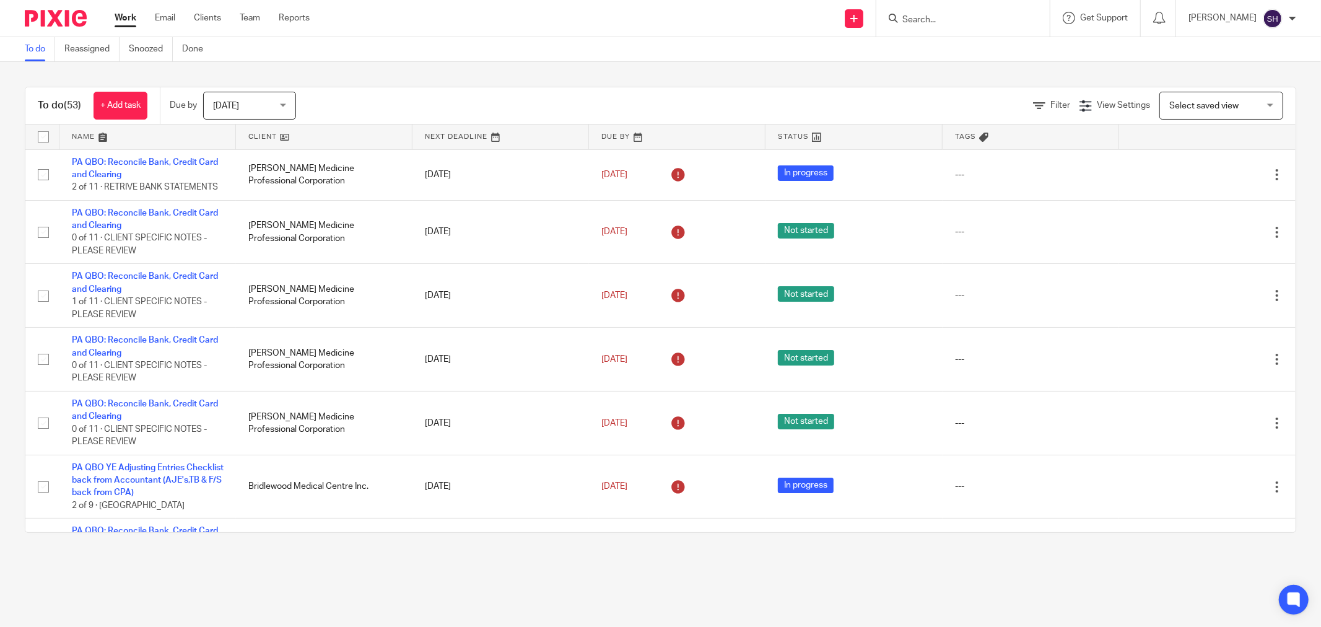
click at [350, 140] on link at bounding box center [324, 136] width 176 height 25
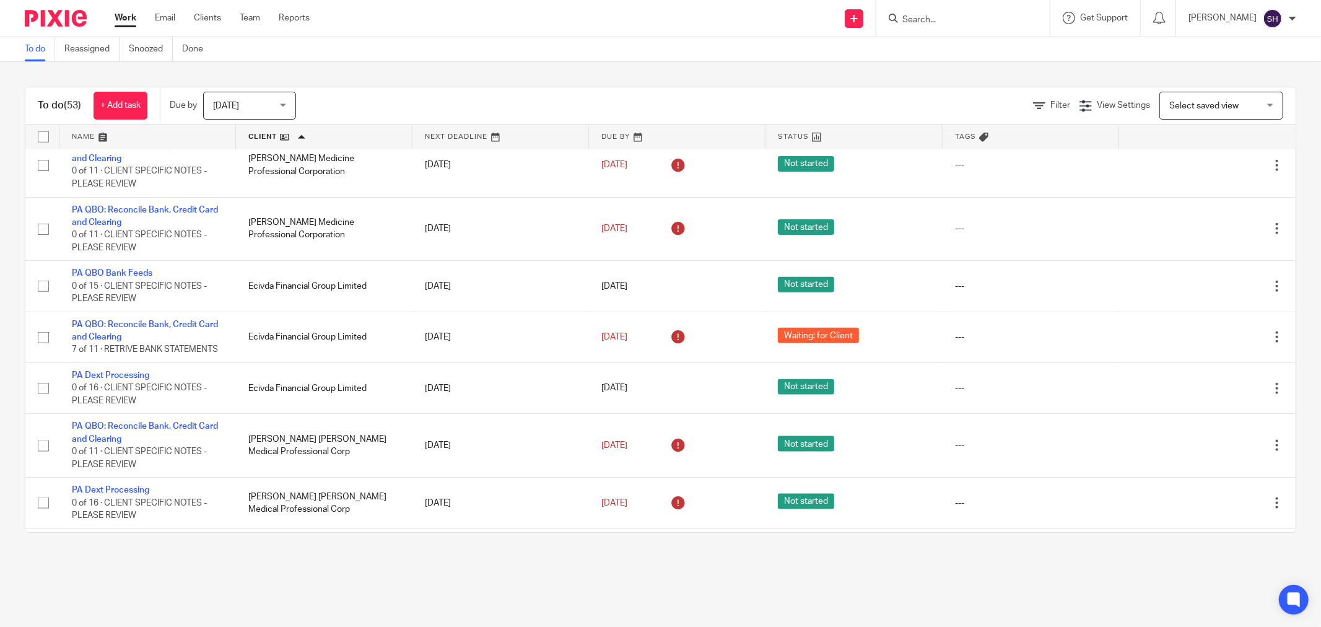
scroll to position [1238, 0]
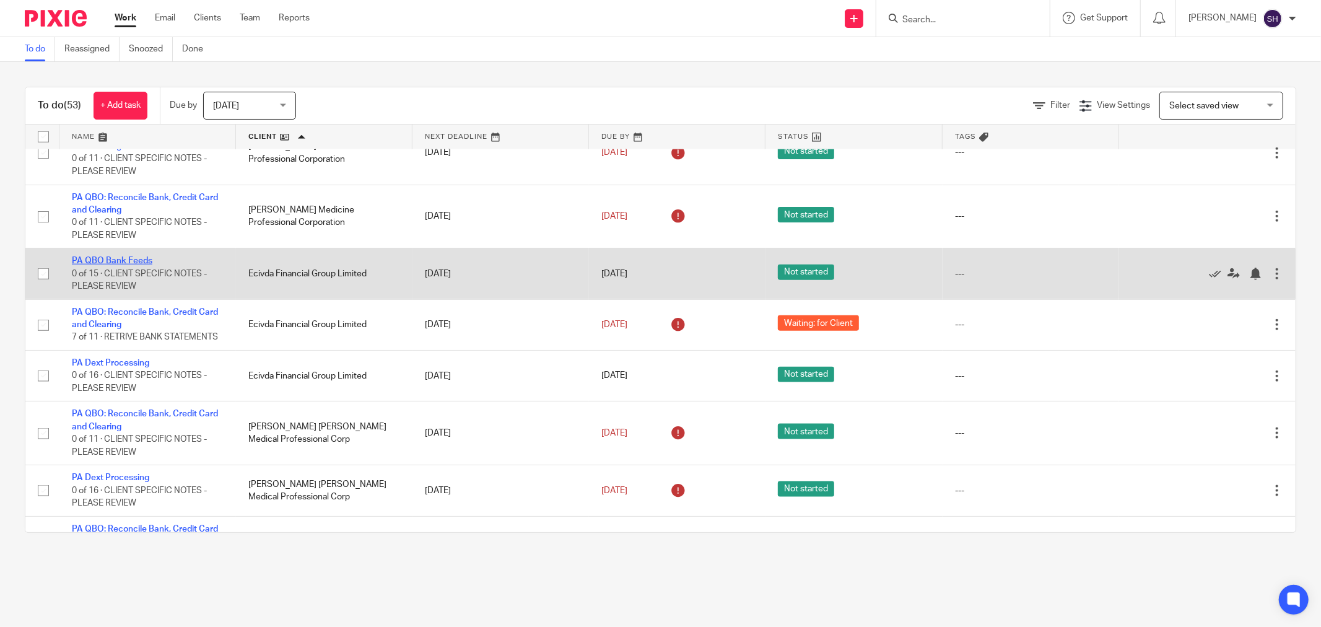
click at [137, 265] on link "PA QBO Bank Feeds" at bounding box center [112, 260] width 80 height 9
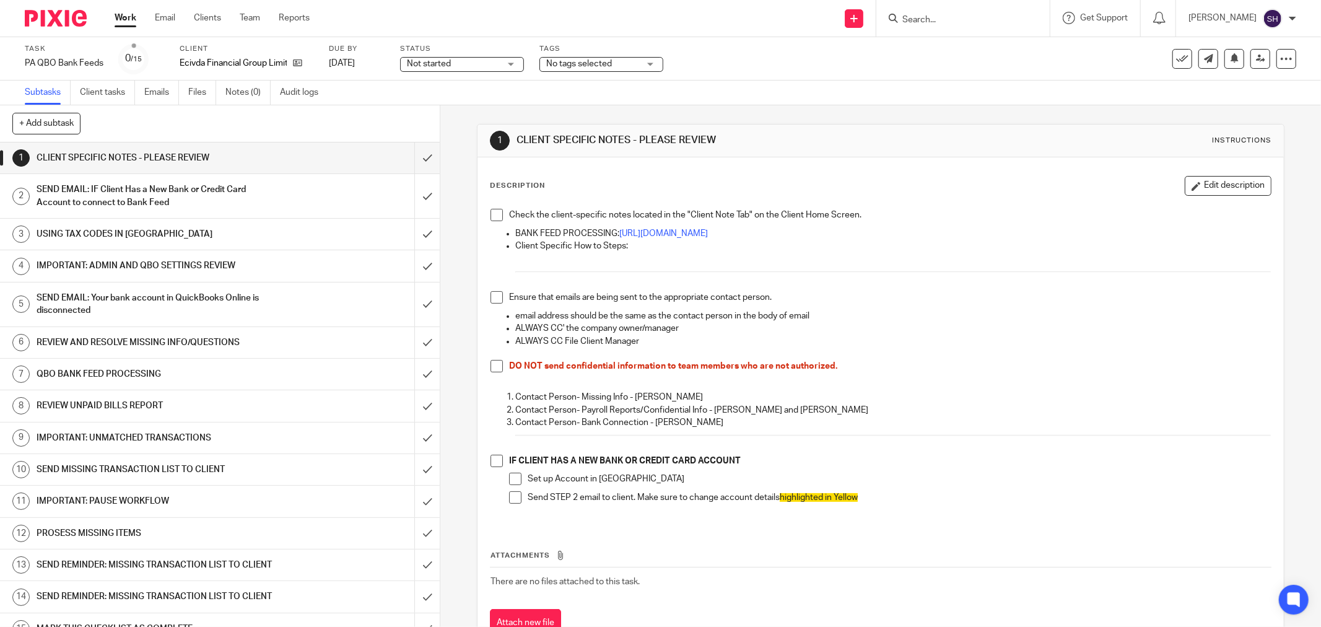
click at [490, 212] on span at bounding box center [496, 215] width 12 height 12
click at [497, 295] on span at bounding box center [496, 297] width 12 height 12
click at [490, 367] on span at bounding box center [496, 366] width 12 height 12
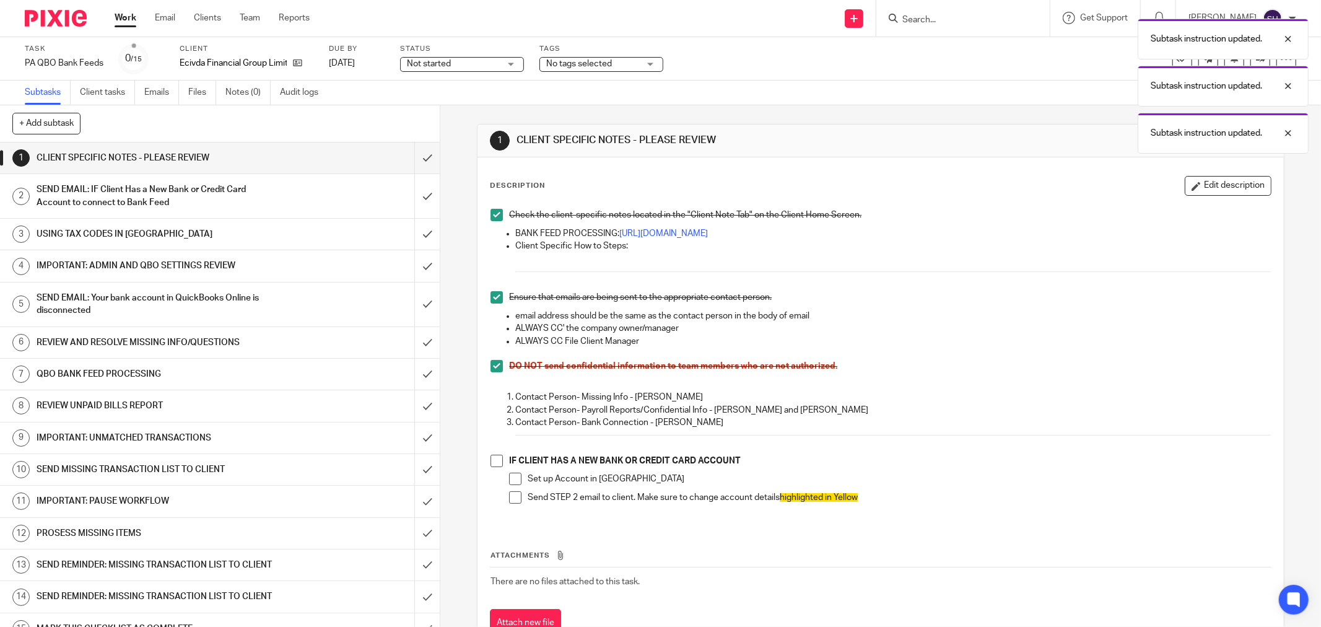
click at [496, 461] on span at bounding box center [496, 460] width 12 height 12
click at [512, 477] on span at bounding box center [515, 478] width 12 height 12
click at [510, 496] on span at bounding box center [515, 497] width 12 height 12
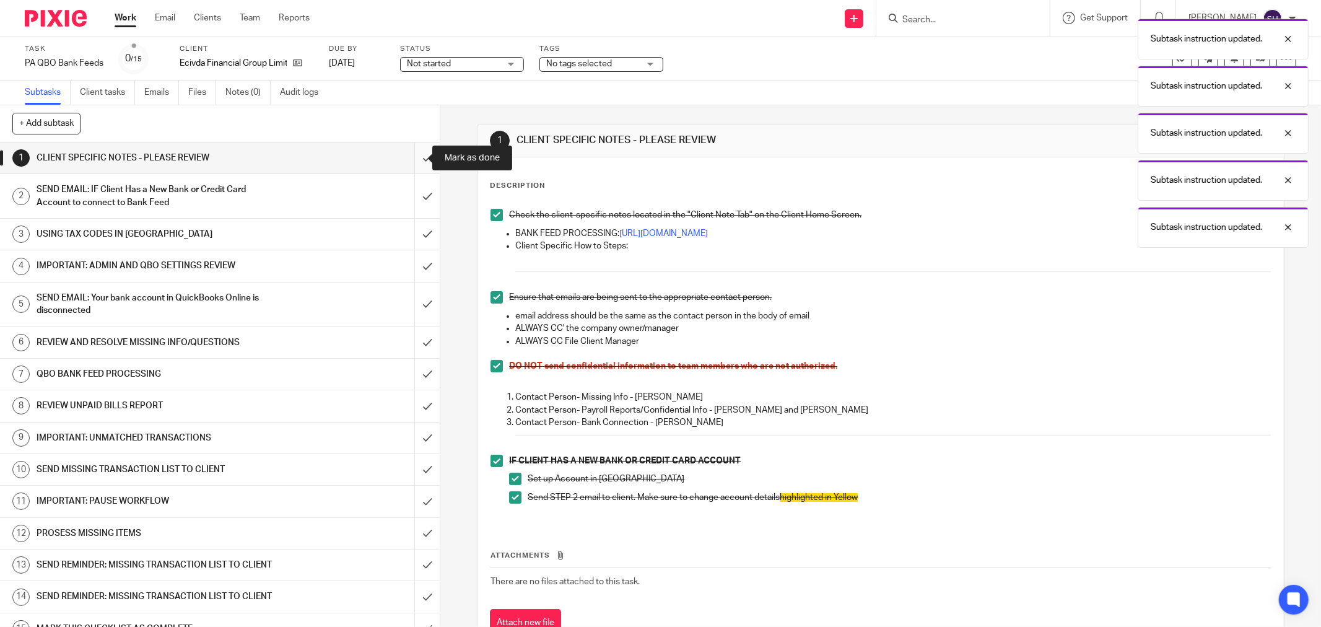
click at [415, 153] on input "submit" at bounding box center [220, 157] width 440 height 31
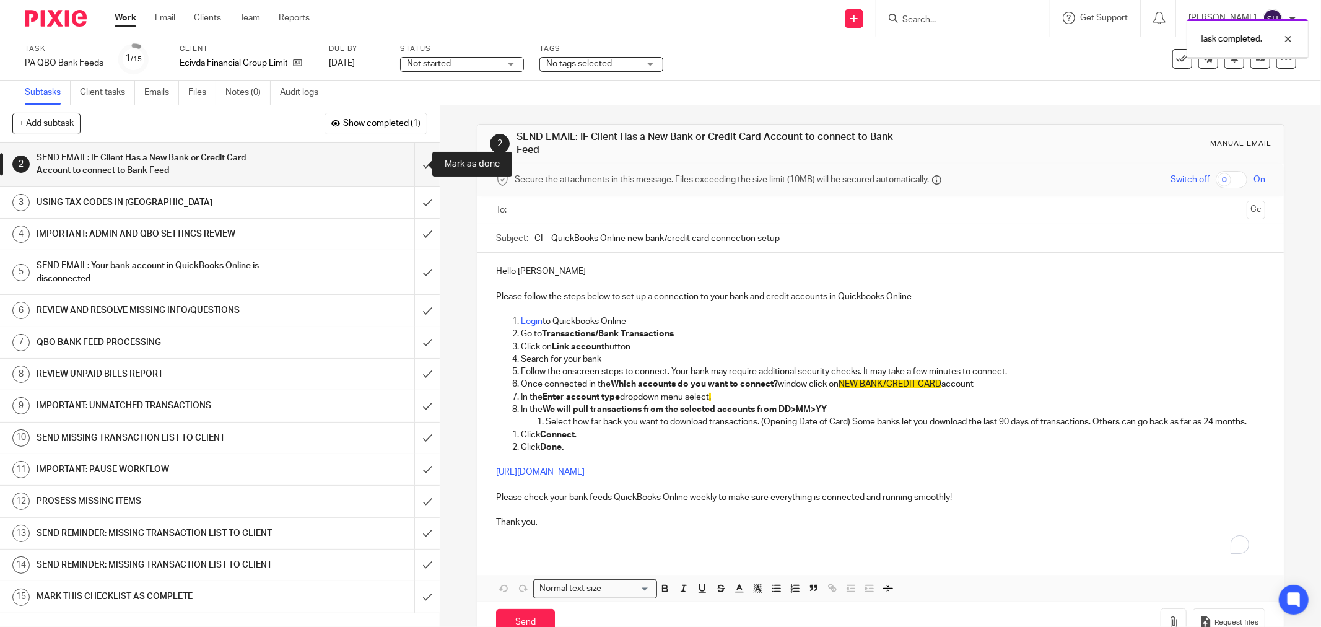
click at [415, 153] on input "submit" at bounding box center [220, 164] width 440 height 44
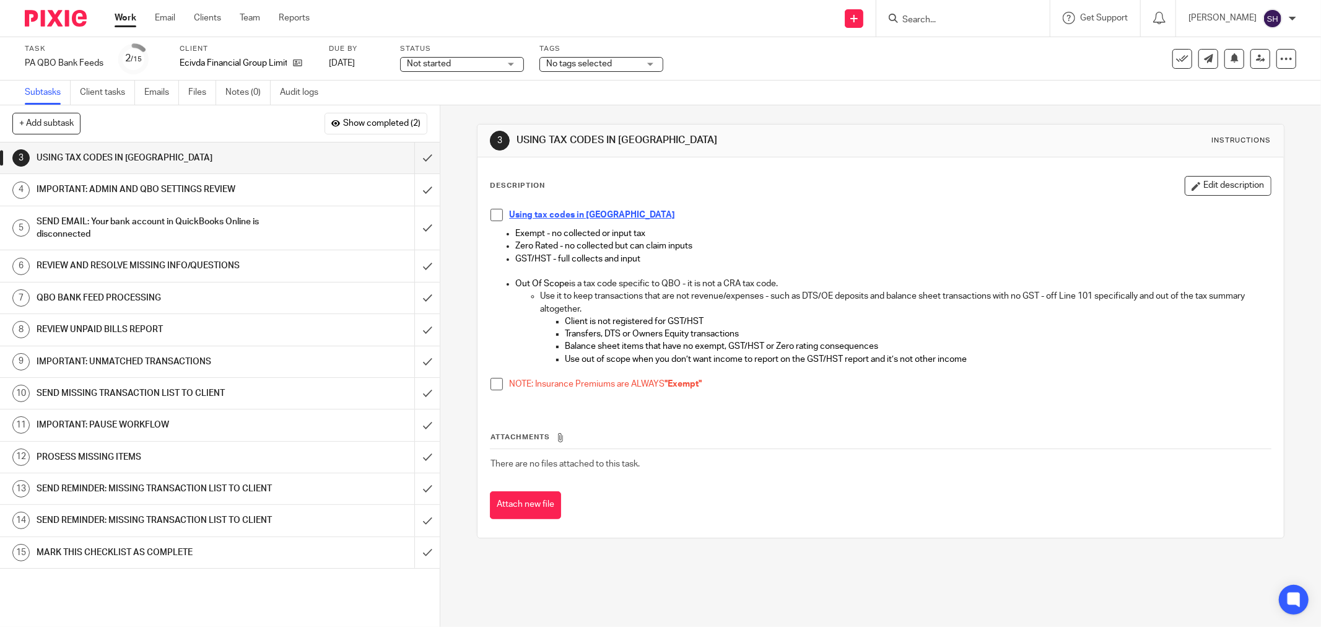
drag, startPoint x: 498, startPoint y: 379, endPoint x: 499, endPoint y: 399, distance: 19.9
click at [498, 379] on span at bounding box center [496, 384] width 12 height 12
click at [490, 213] on span at bounding box center [496, 215] width 12 height 12
click at [416, 156] on input "submit" at bounding box center [220, 157] width 440 height 31
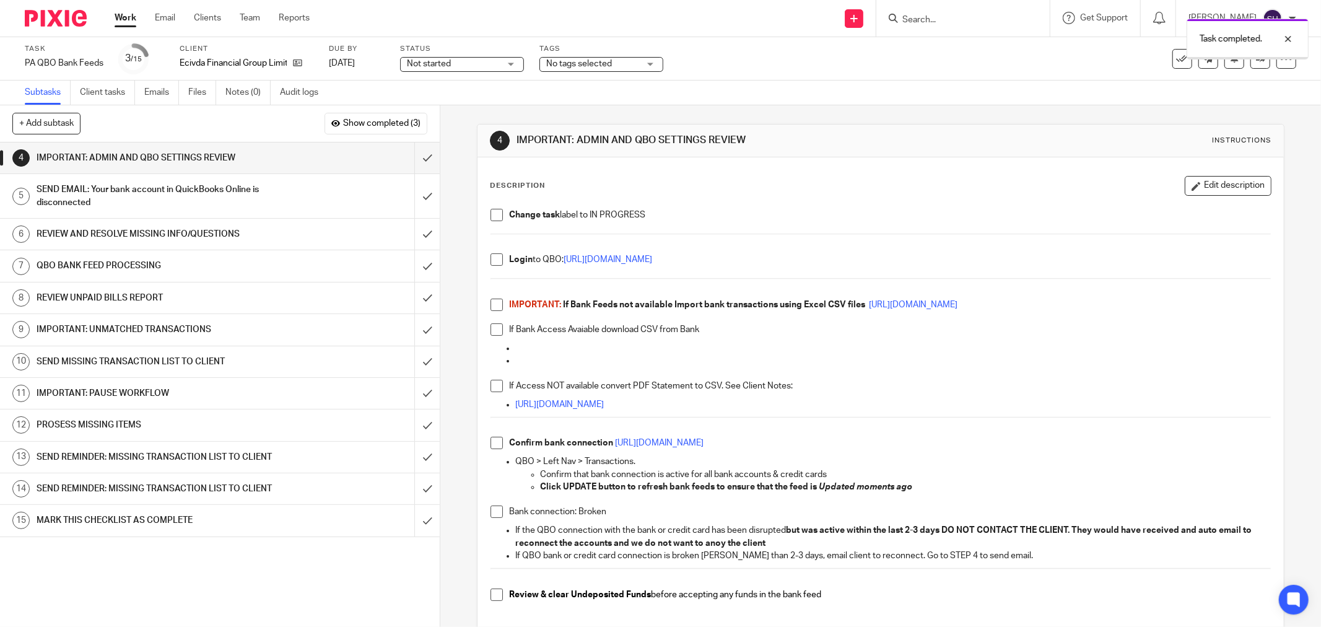
click at [490, 218] on span at bounding box center [496, 215] width 12 height 12
click at [493, 258] on span at bounding box center [496, 259] width 12 height 12
drag, startPoint x: 489, startPoint y: 306, endPoint x: 489, endPoint y: 318, distance: 11.1
click at [490, 307] on span at bounding box center [496, 304] width 12 height 12
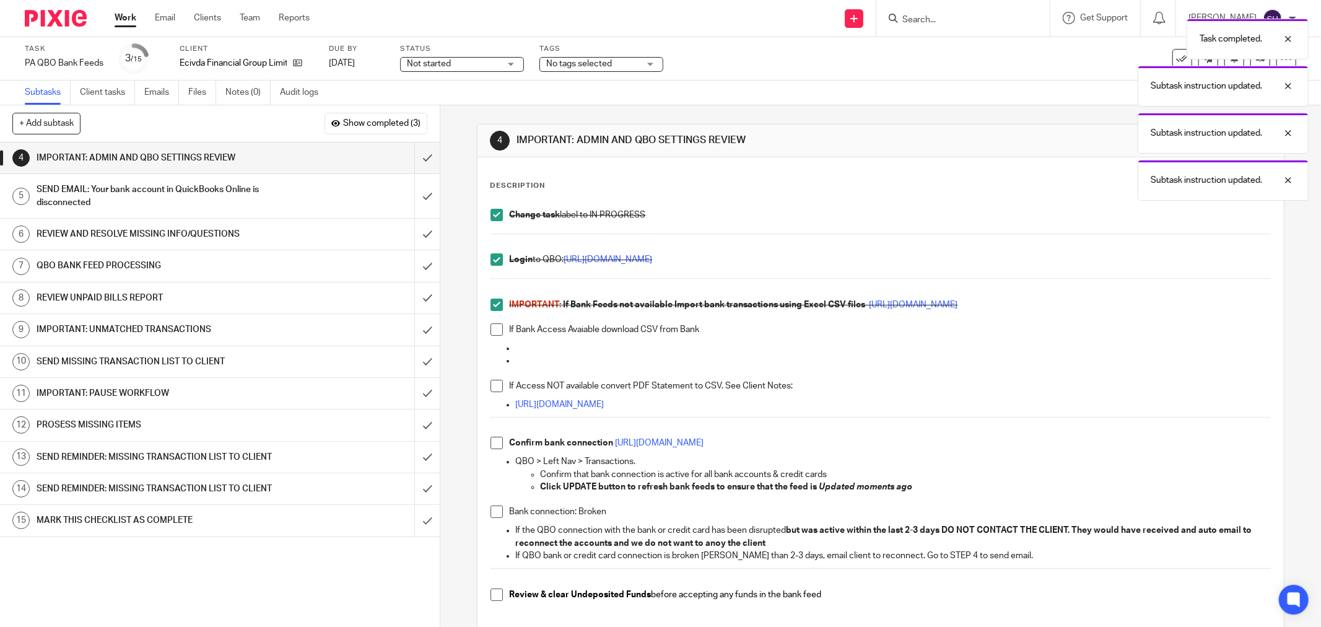
click at [491, 326] on span at bounding box center [496, 329] width 12 height 12
click at [491, 388] on span at bounding box center [496, 386] width 12 height 12
click at [495, 444] on span at bounding box center [496, 443] width 12 height 12
drag, startPoint x: 488, startPoint y: 514, endPoint x: 484, endPoint y: 539, distance: 25.1
click at [490, 515] on span at bounding box center [496, 511] width 12 height 12
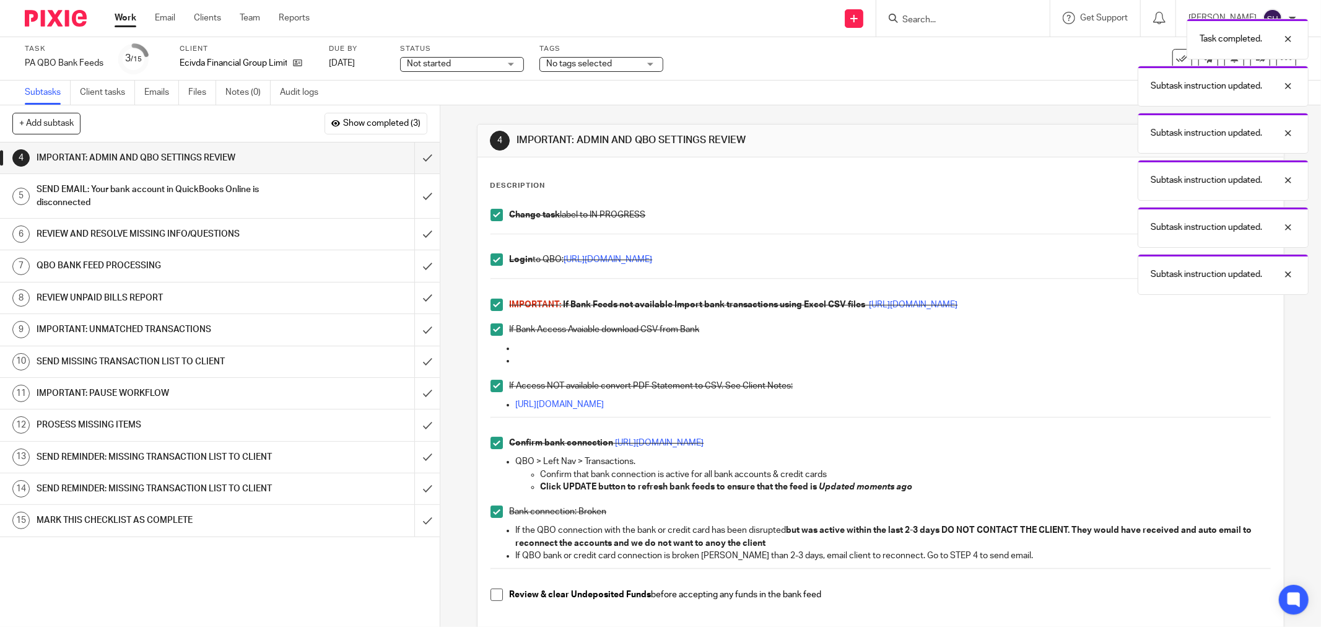
click at [493, 587] on p at bounding box center [880, 581] width 780 height 12
drag, startPoint x: 493, startPoint y: 589, endPoint x: 493, endPoint y: 568, distance: 20.4
click at [493, 588] on span at bounding box center [496, 594] width 12 height 12
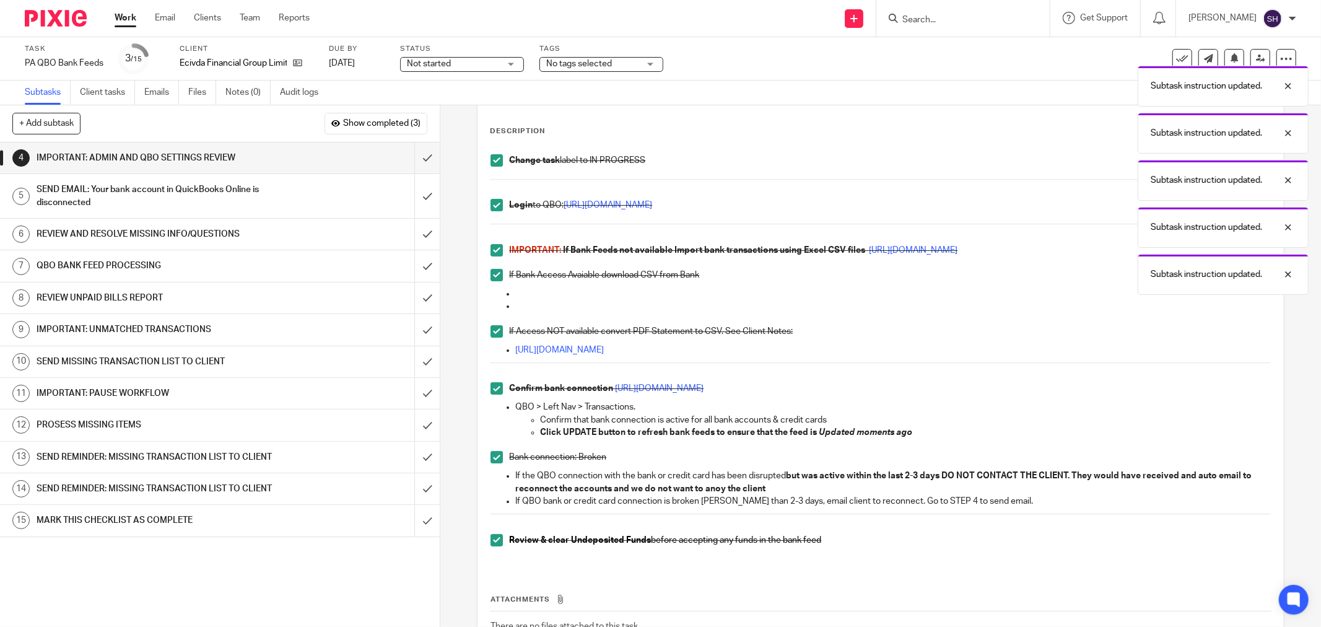
scroll to position [147, 0]
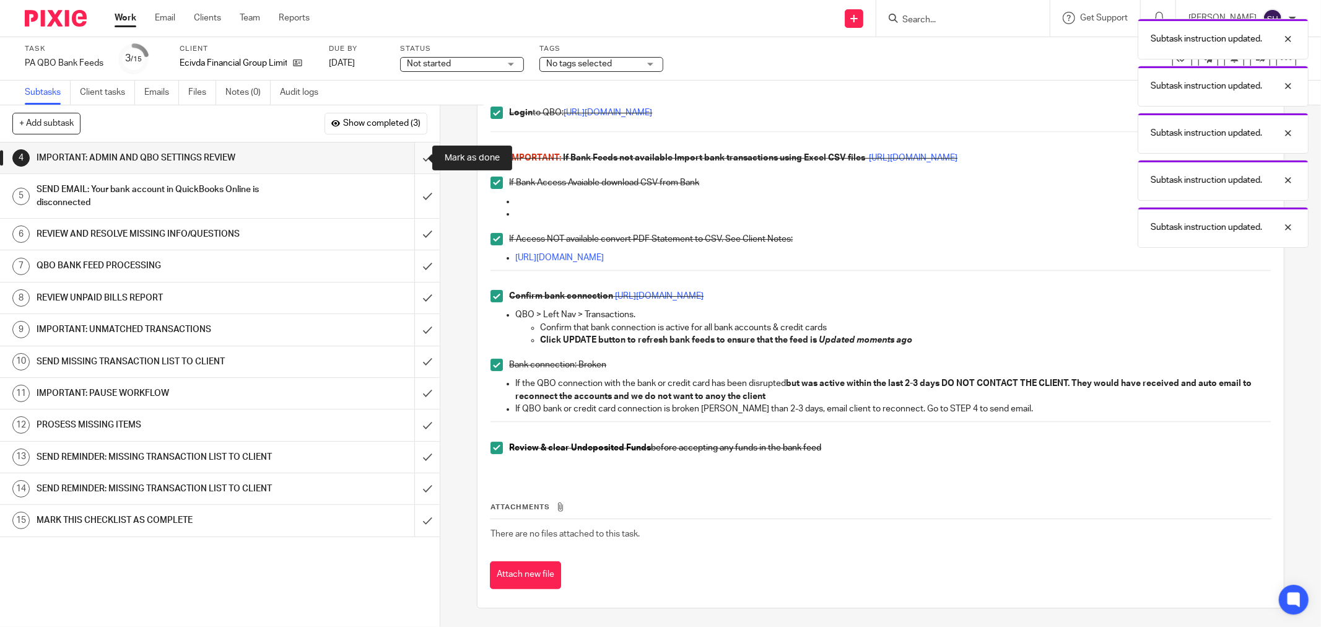
click at [423, 149] on input "submit" at bounding box center [220, 157] width 440 height 31
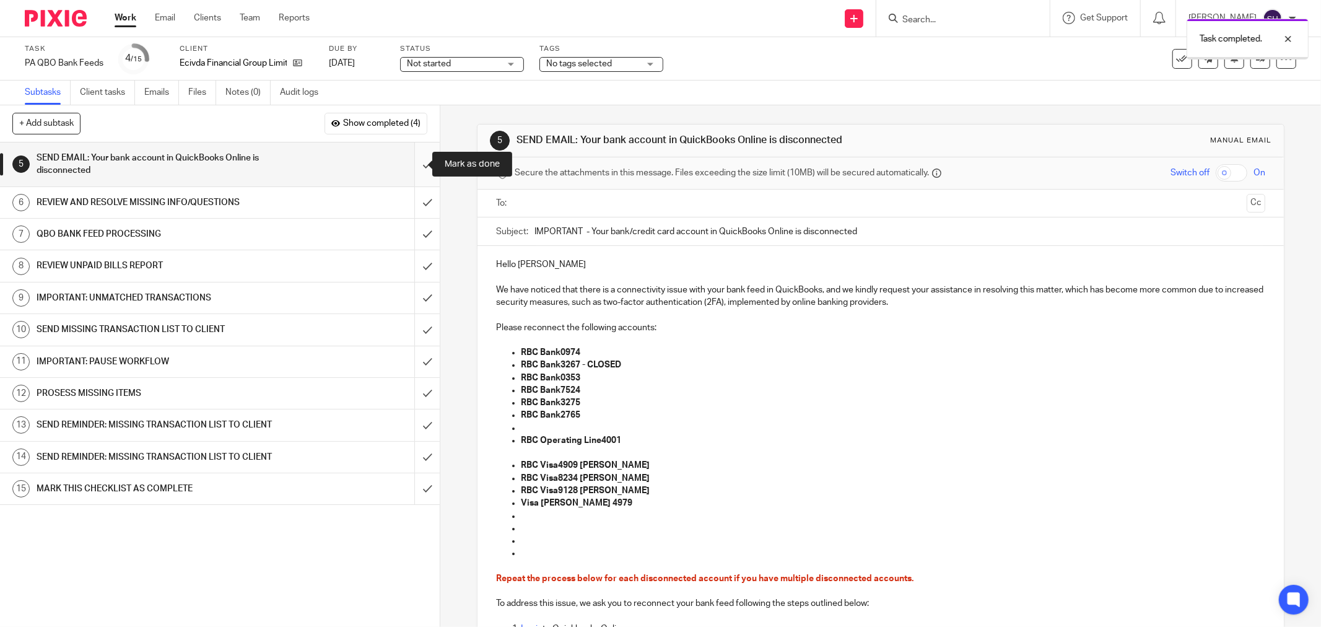
click at [415, 162] on input "submit" at bounding box center [220, 164] width 440 height 44
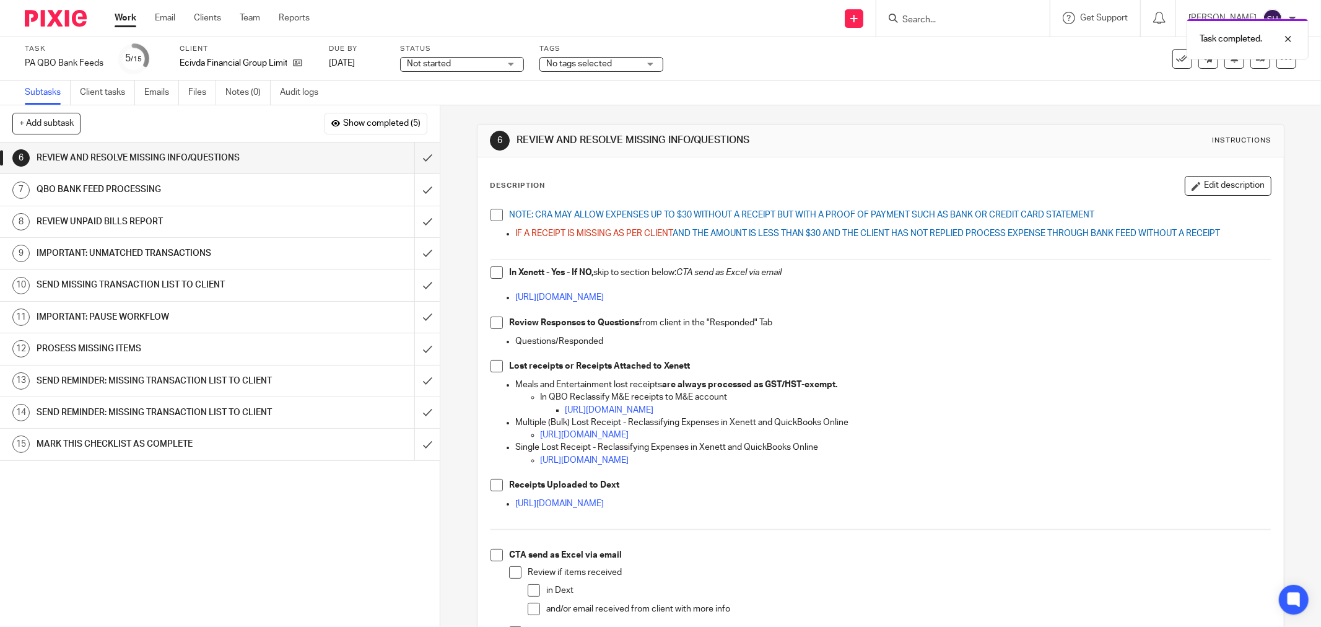
click at [490, 220] on span at bounding box center [496, 215] width 12 height 12
click at [498, 270] on span at bounding box center [496, 272] width 12 height 12
click at [490, 325] on span at bounding box center [496, 322] width 12 height 12
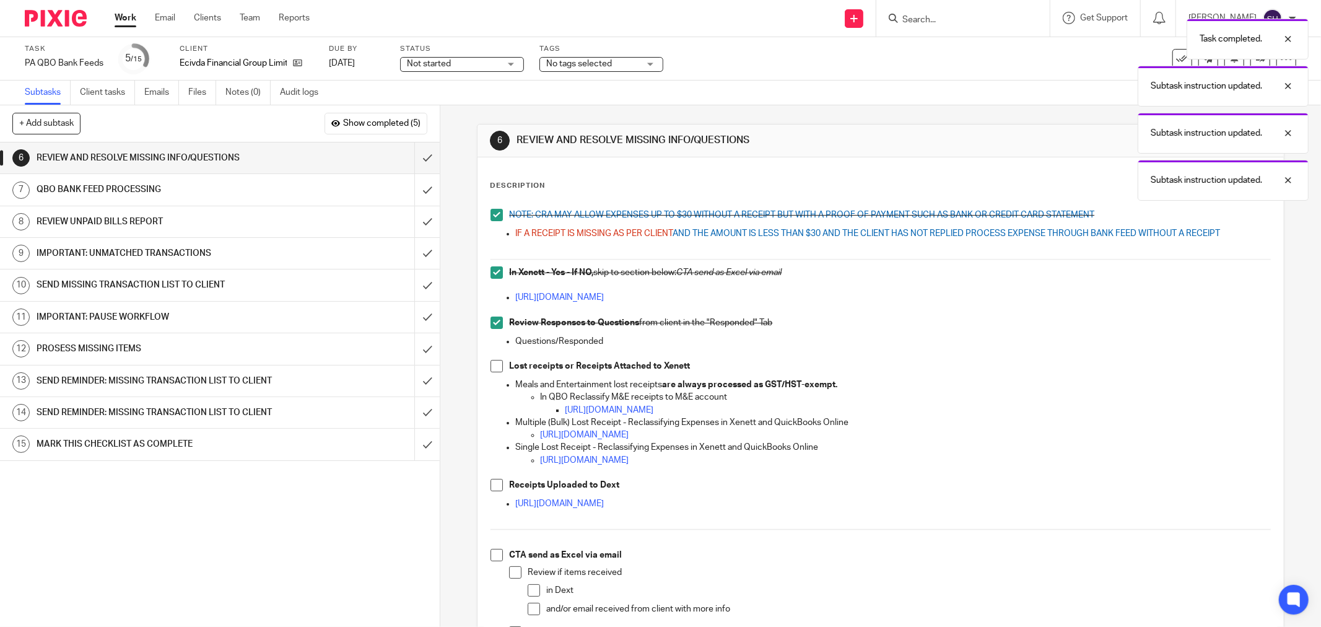
click at [492, 367] on span at bounding box center [496, 366] width 12 height 12
click at [493, 482] on span at bounding box center [496, 485] width 12 height 12
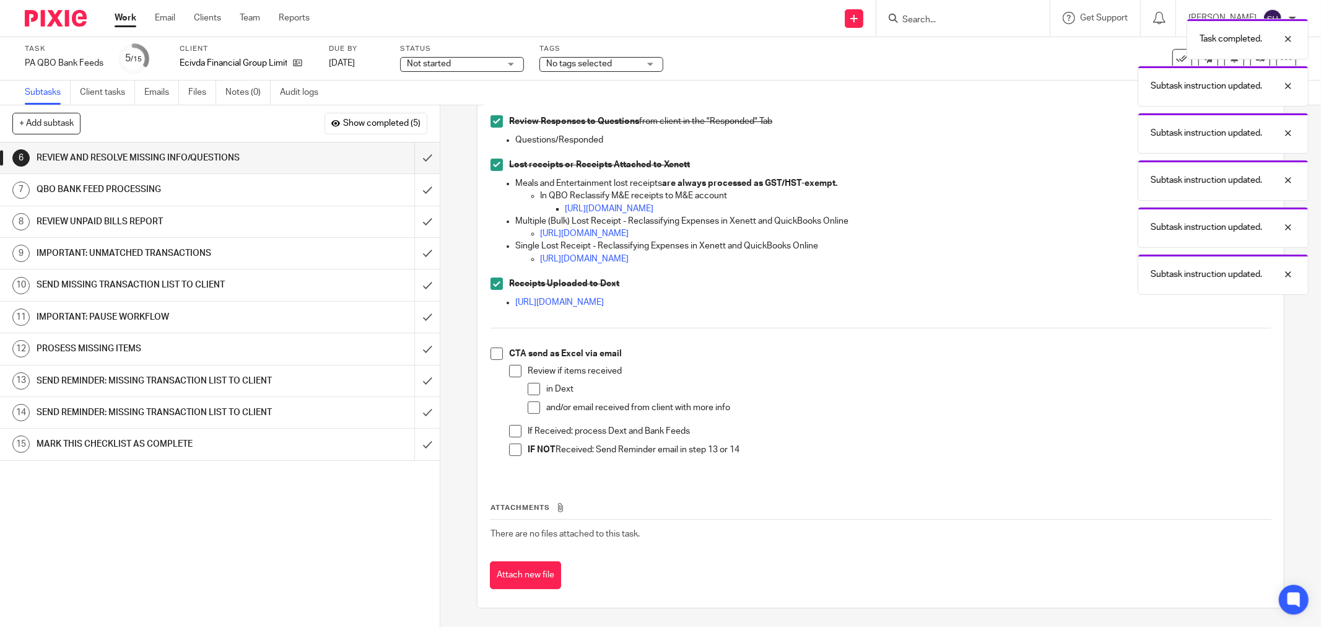
drag, startPoint x: 498, startPoint y: 352, endPoint x: 513, endPoint y: 370, distance: 22.9
click at [499, 352] on li "CTA send as Excel via email Review if items received in Dext and/or email recei…" at bounding box center [880, 406] width 780 height 119
click at [509, 370] on span at bounding box center [515, 371] width 12 height 12
click at [490, 353] on span at bounding box center [496, 353] width 12 height 12
click at [532, 391] on span at bounding box center [534, 389] width 12 height 12
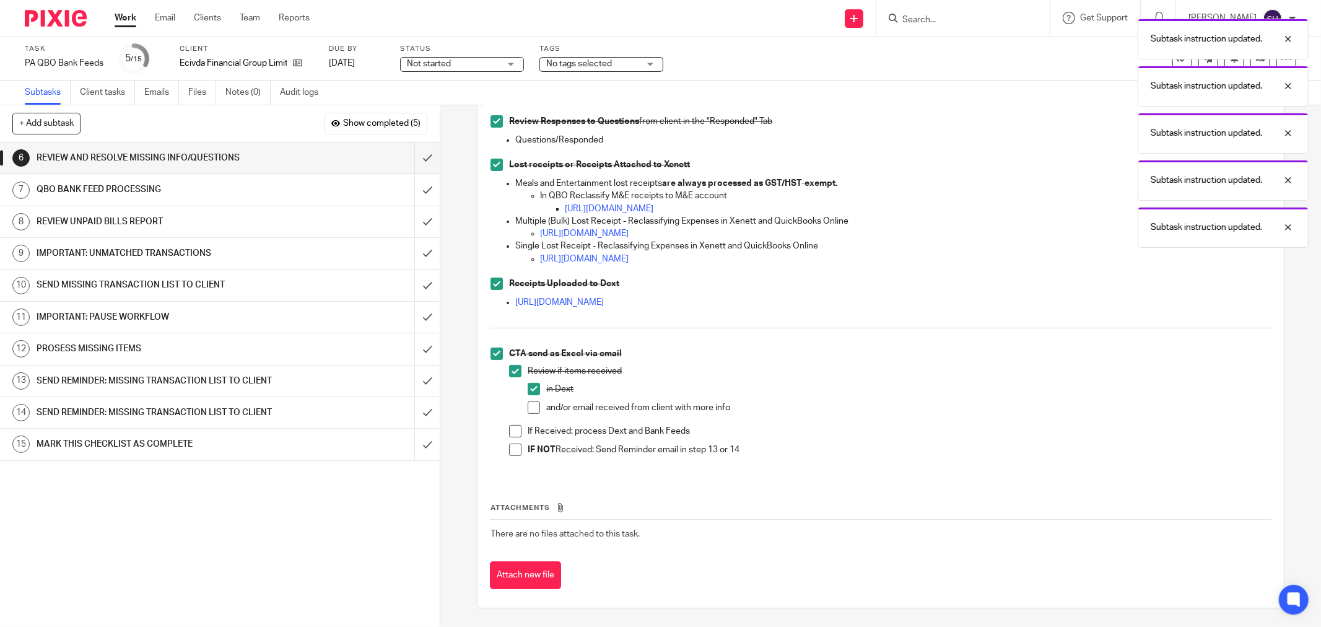
click at [531, 404] on span at bounding box center [534, 407] width 12 height 12
drag, startPoint x: 513, startPoint y: 435, endPoint x: 514, endPoint y: 446, distance: 11.8
click at [513, 435] on span at bounding box center [515, 431] width 12 height 12
click at [514, 446] on span at bounding box center [515, 449] width 12 height 12
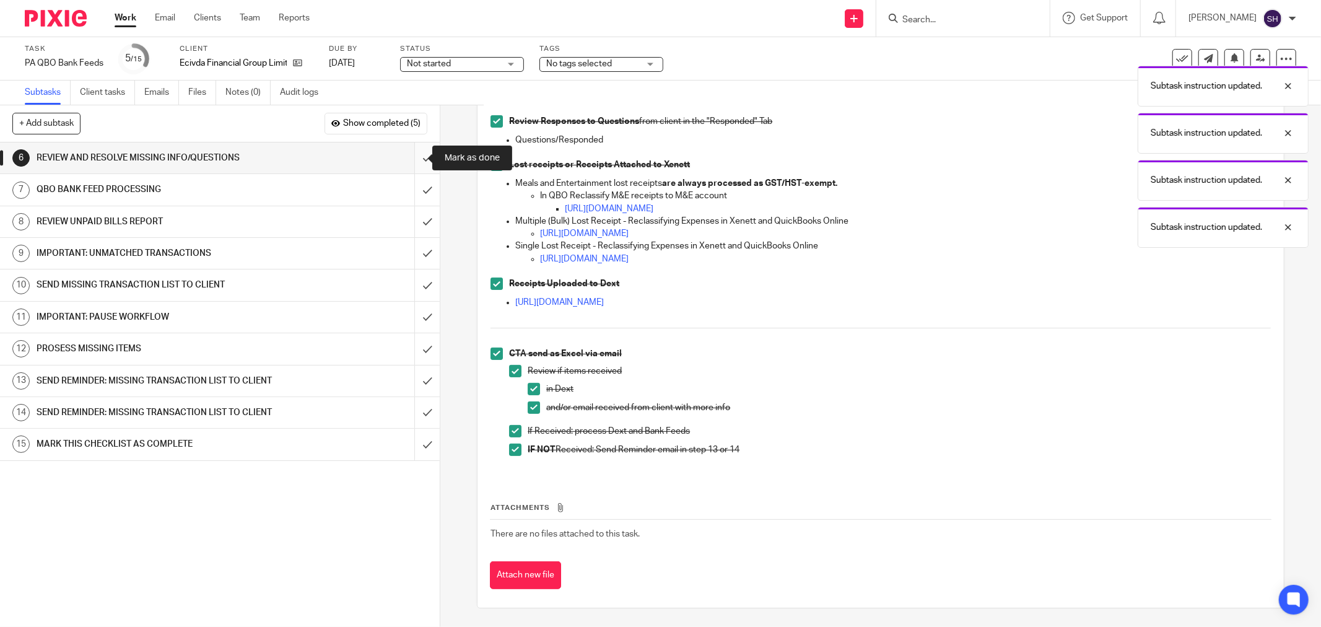
click at [414, 156] on input "submit" at bounding box center [220, 157] width 440 height 31
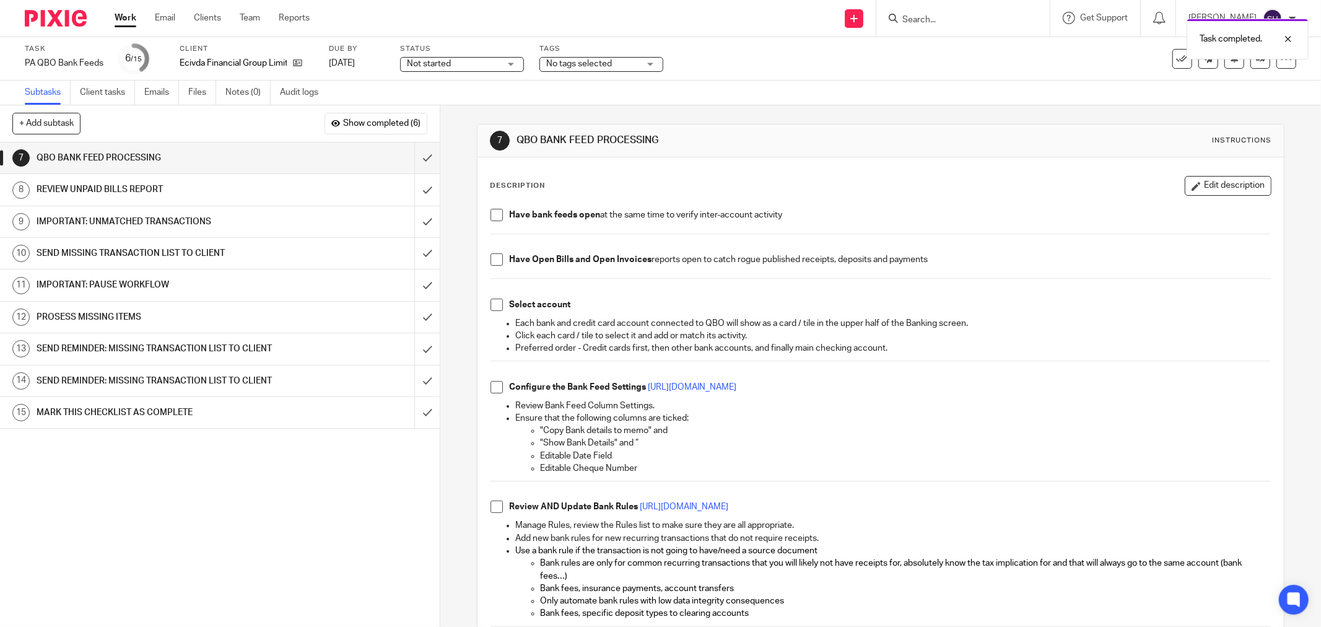
drag, startPoint x: 493, startPoint y: 213, endPoint x: 493, endPoint y: 229, distance: 16.1
click at [493, 214] on span at bounding box center [496, 215] width 12 height 12
click at [492, 265] on span at bounding box center [496, 259] width 12 height 12
click at [490, 310] on span at bounding box center [496, 304] width 12 height 12
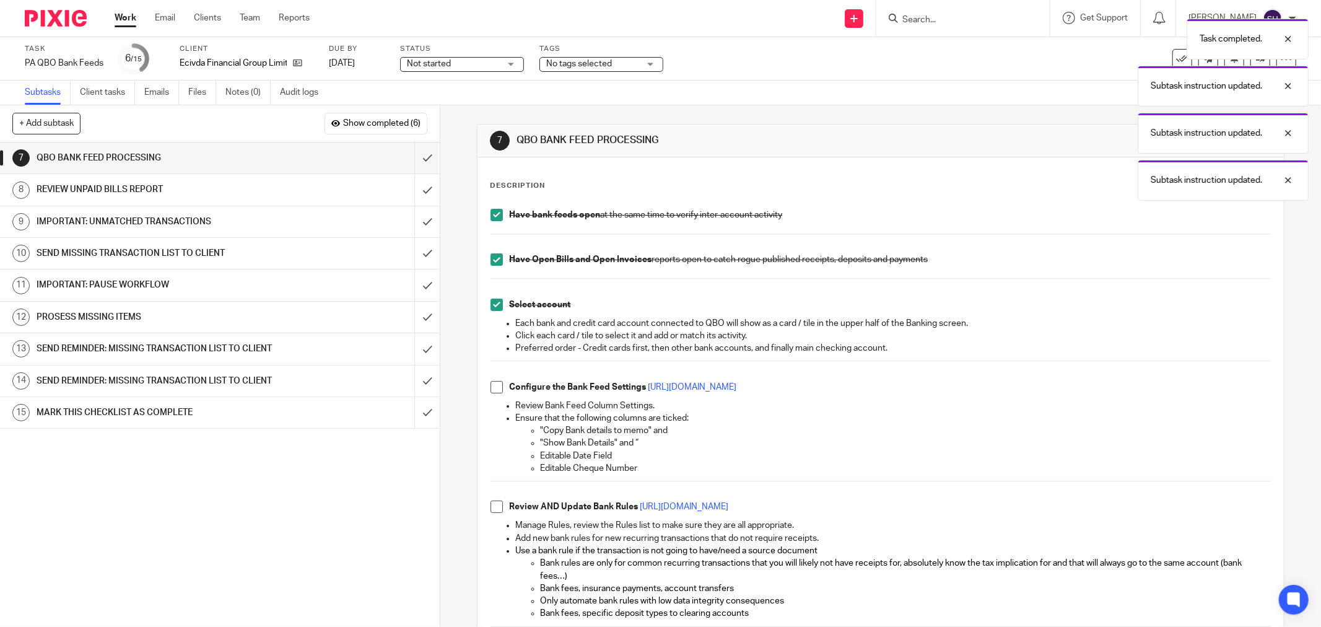
drag, startPoint x: 492, startPoint y: 386, endPoint x: 494, endPoint y: 399, distance: 12.6
click at [492, 387] on span at bounding box center [496, 387] width 12 height 12
click at [493, 505] on span at bounding box center [496, 506] width 12 height 12
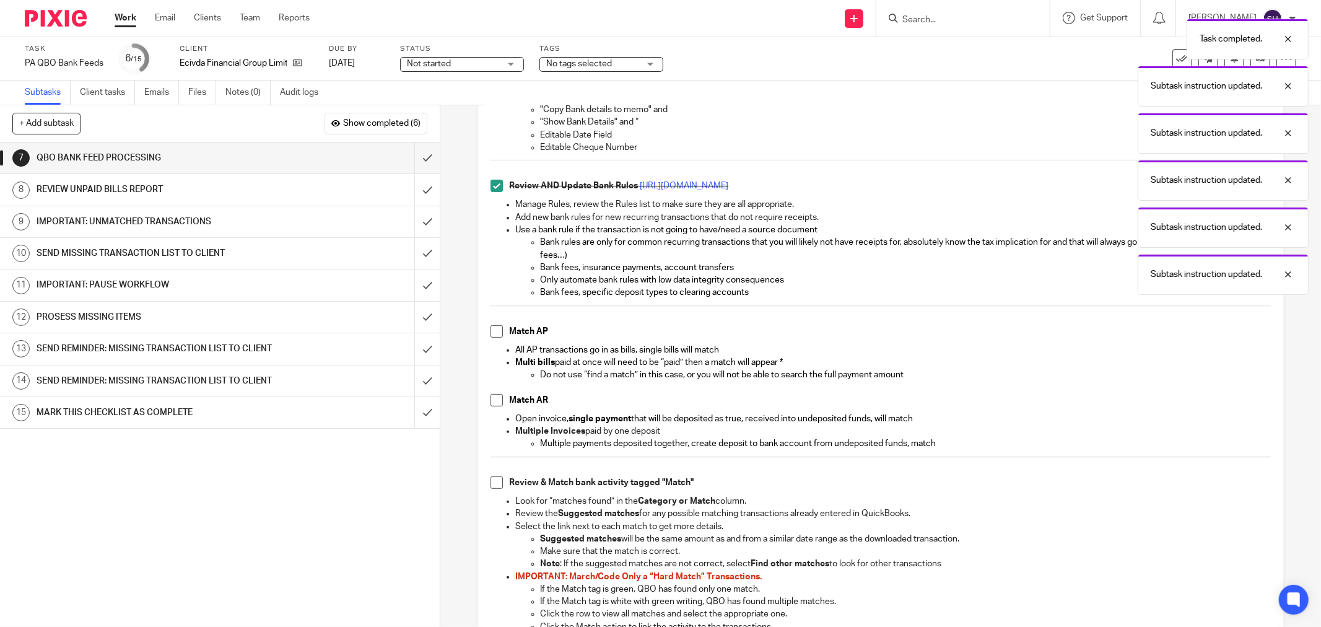
scroll to position [344, 0]
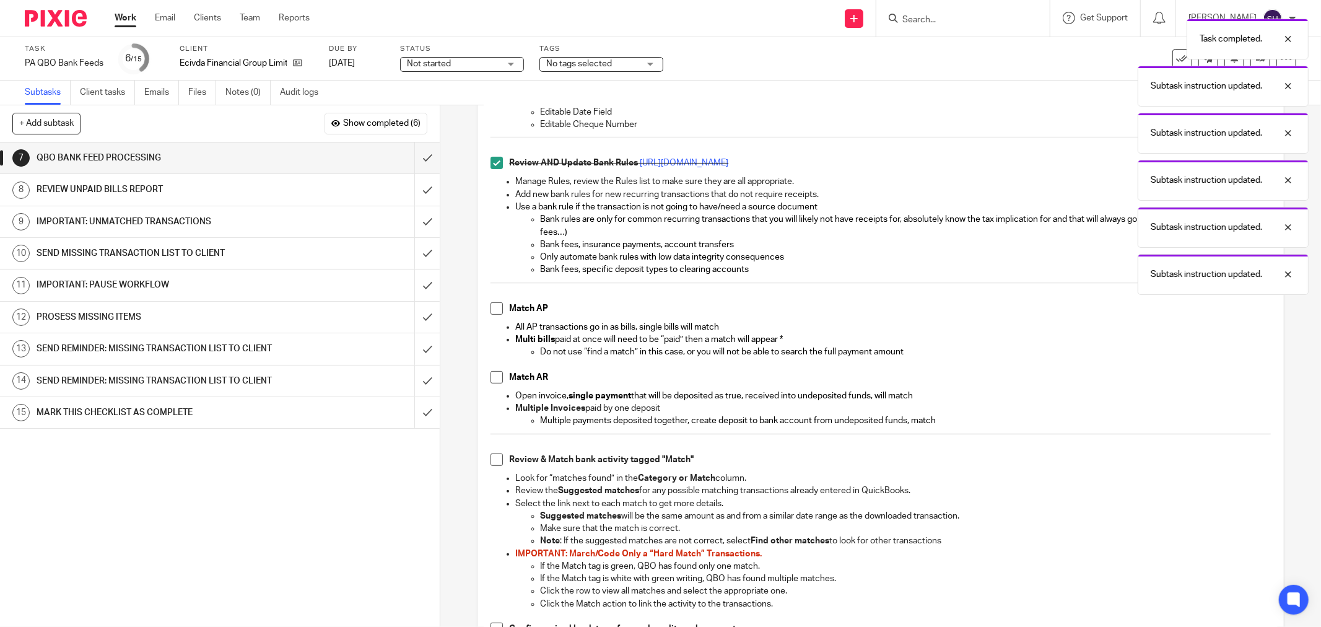
click at [494, 311] on span at bounding box center [496, 308] width 12 height 12
click at [495, 374] on span at bounding box center [496, 377] width 12 height 12
drag, startPoint x: 493, startPoint y: 460, endPoint x: 499, endPoint y: 449, distance: 12.5
click at [494, 459] on span at bounding box center [496, 459] width 12 height 12
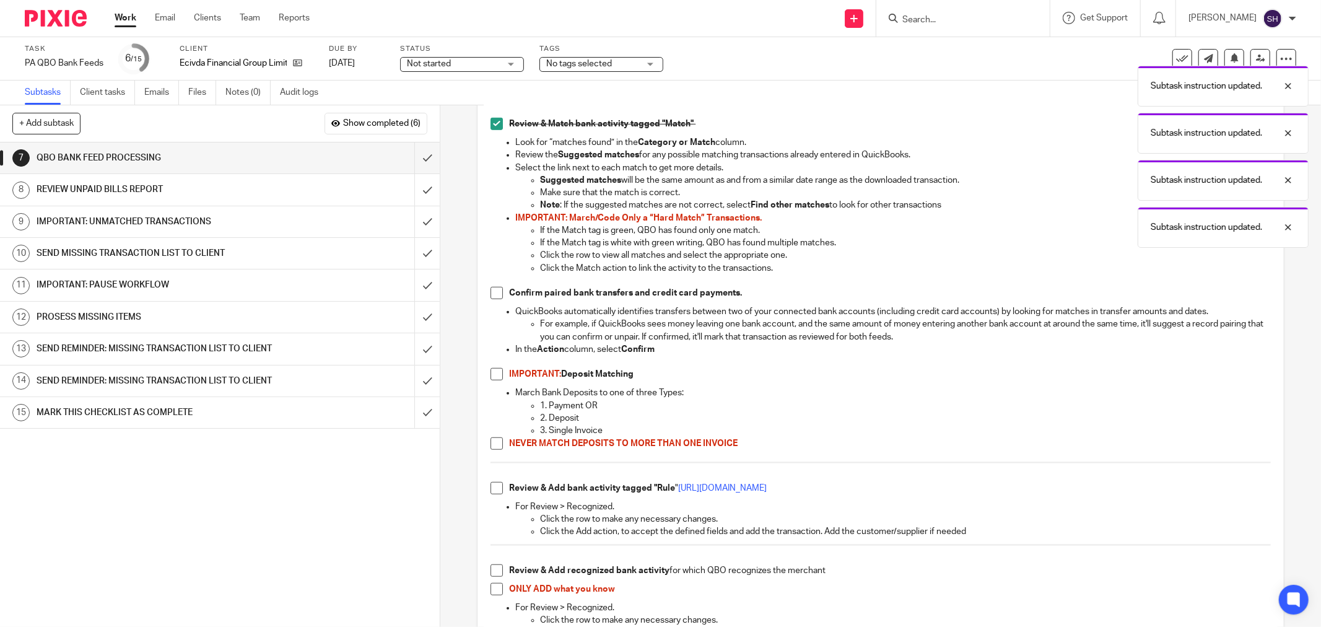
scroll to position [688, 0]
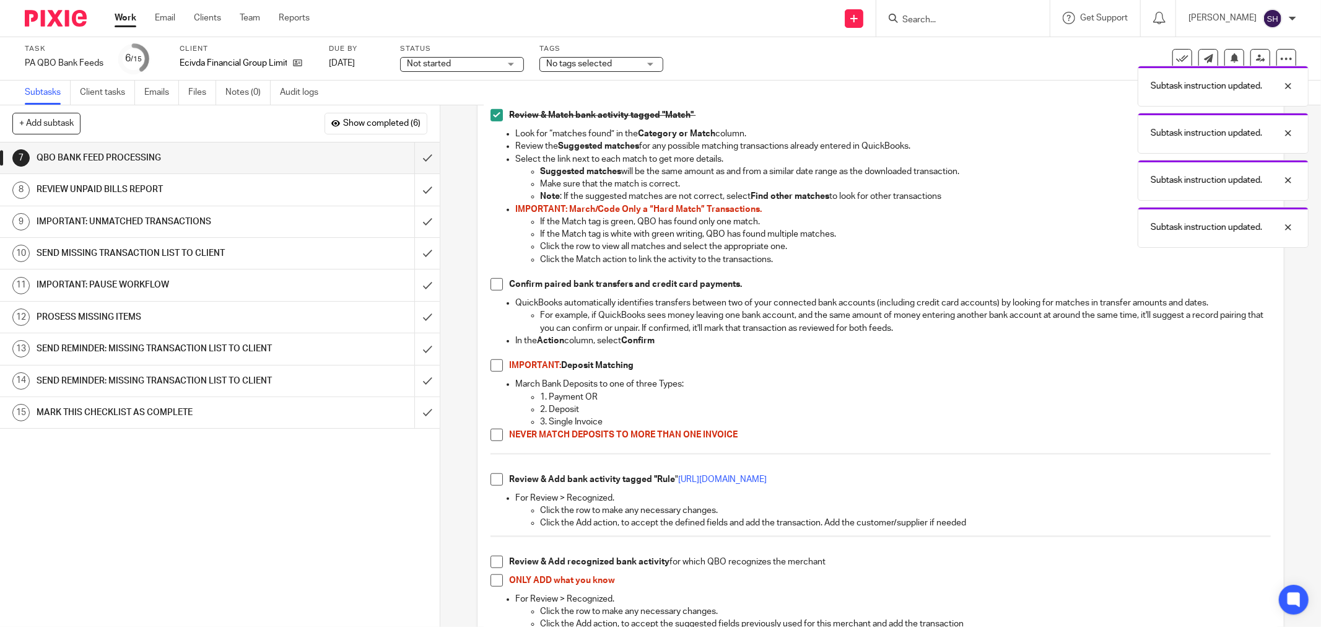
click at [493, 282] on span at bounding box center [496, 284] width 12 height 12
click at [495, 366] on span at bounding box center [496, 365] width 12 height 12
drag, startPoint x: 491, startPoint y: 432, endPoint x: 490, endPoint y: 462, distance: 29.7
click at [491, 433] on span at bounding box center [496, 434] width 12 height 12
click at [490, 480] on span at bounding box center [496, 479] width 12 height 12
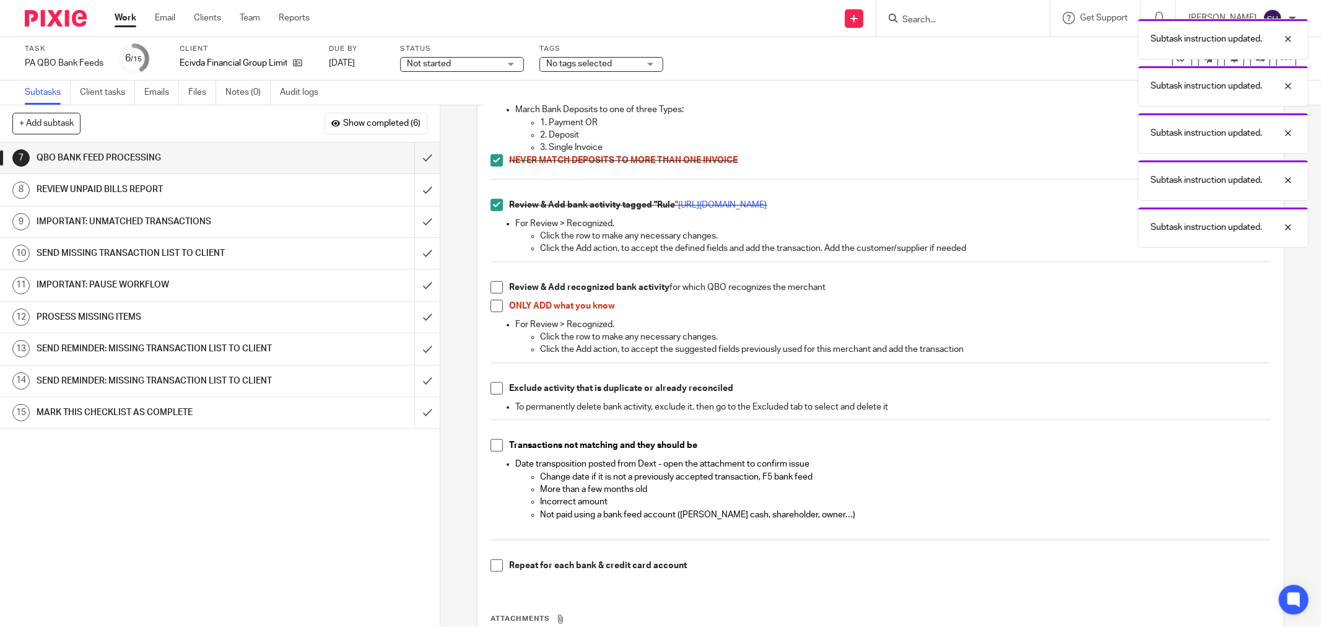
scroll to position [963, 0]
click at [494, 288] on span at bounding box center [496, 286] width 12 height 12
click at [493, 306] on span at bounding box center [496, 305] width 12 height 12
click at [497, 387] on span at bounding box center [496, 387] width 12 height 12
drag, startPoint x: 491, startPoint y: 442, endPoint x: 496, endPoint y: 487, distance: 44.9
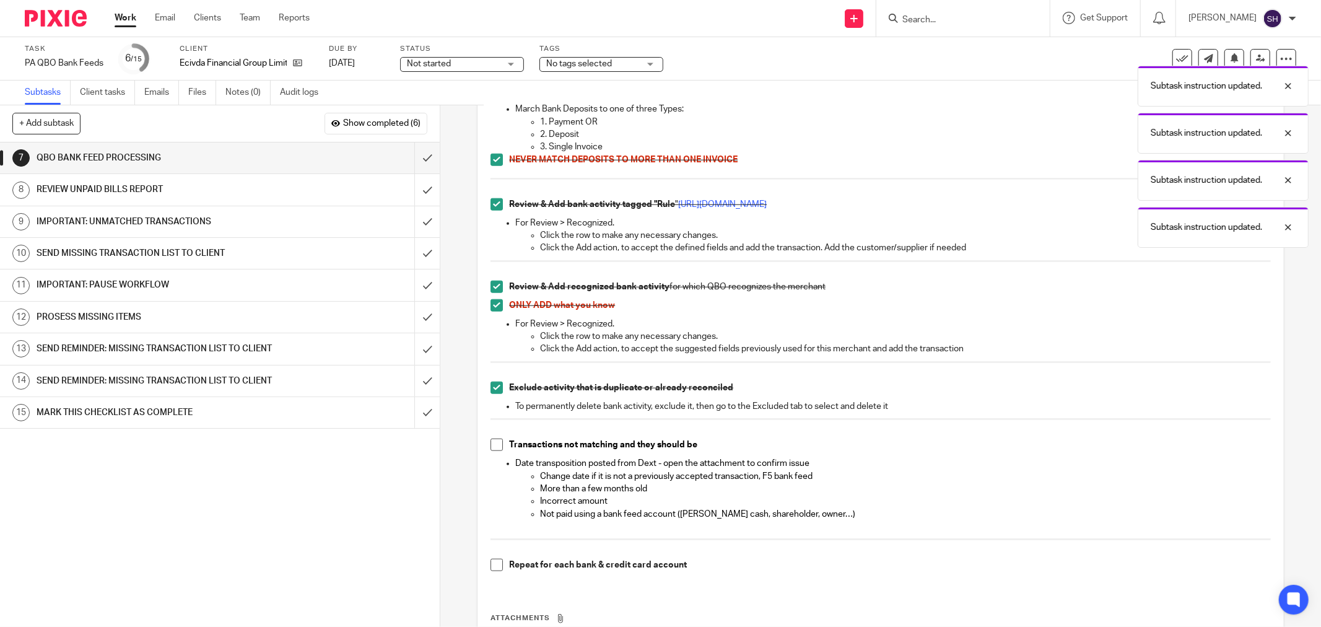
click at [490, 442] on span at bounding box center [496, 444] width 12 height 12
click at [490, 563] on span at bounding box center [496, 564] width 12 height 12
click at [412, 160] on input "submit" at bounding box center [220, 157] width 440 height 31
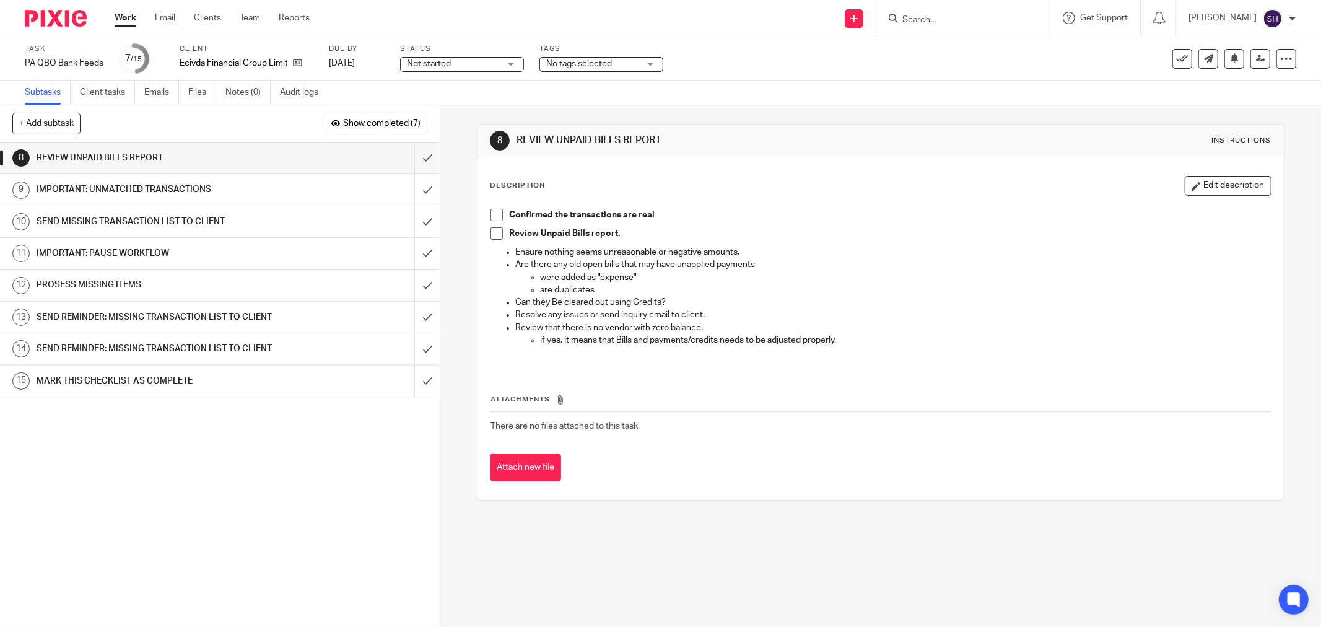
drag, startPoint x: 497, startPoint y: 212, endPoint x: 488, endPoint y: 233, distance: 22.2
click at [495, 214] on span at bounding box center [496, 215] width 12 height 12
click at [490, 237] on span at bounding box center [496, 233] width 12 height 12
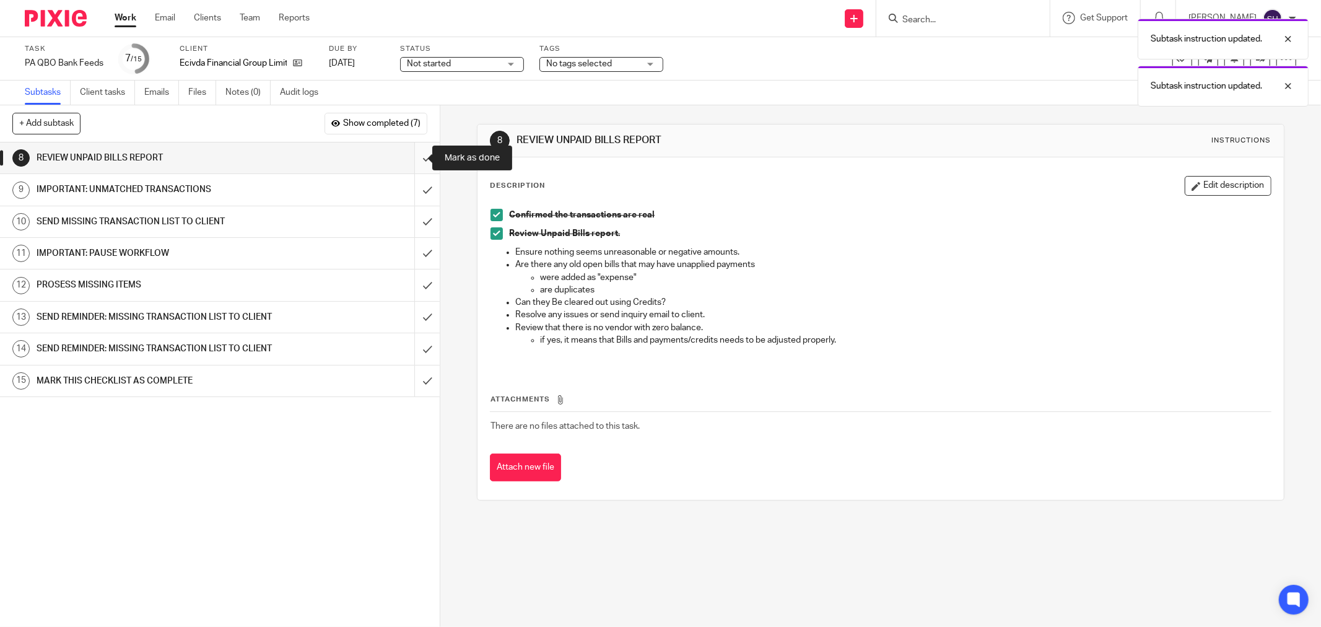
click at [413, 152] on input "submit" at bounding box center [220, 157] width 440 height 31
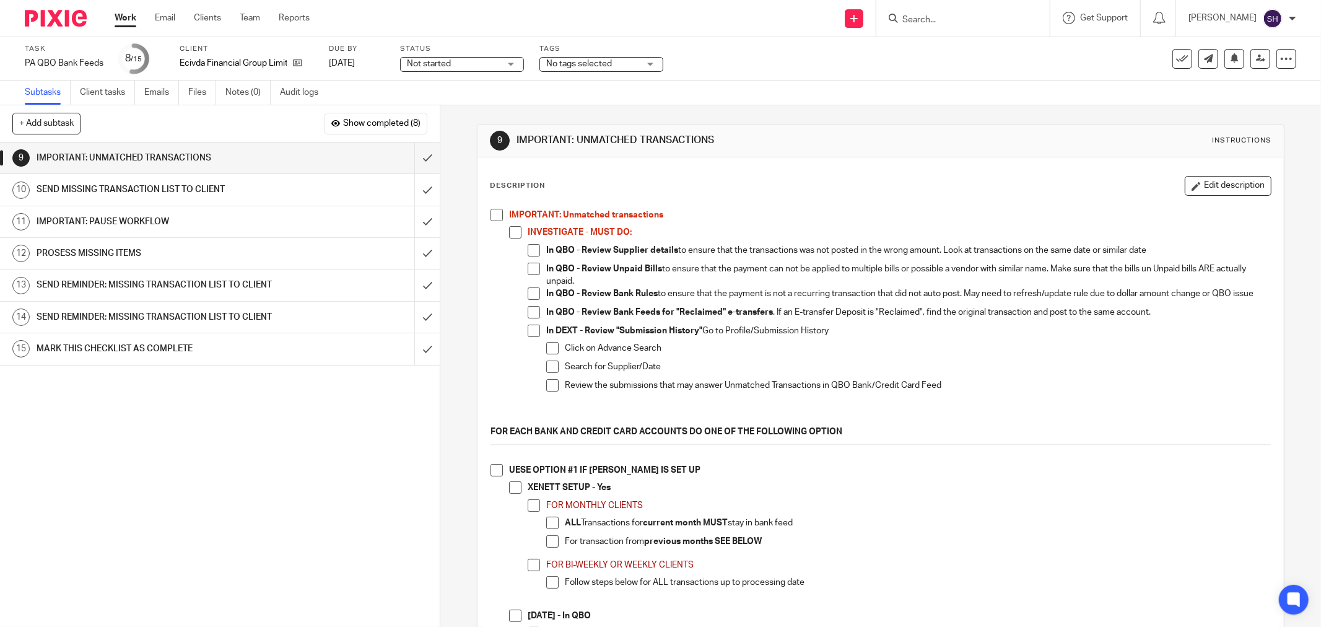
click at [497, 219] on span at bounding box center [496, 215] width 12 height 12
click at [511, 230] on span at bounding box center [515, 232] width 12 height 12
click at [533, 248] on span at bounding box center [534, 250] width 12 height 12
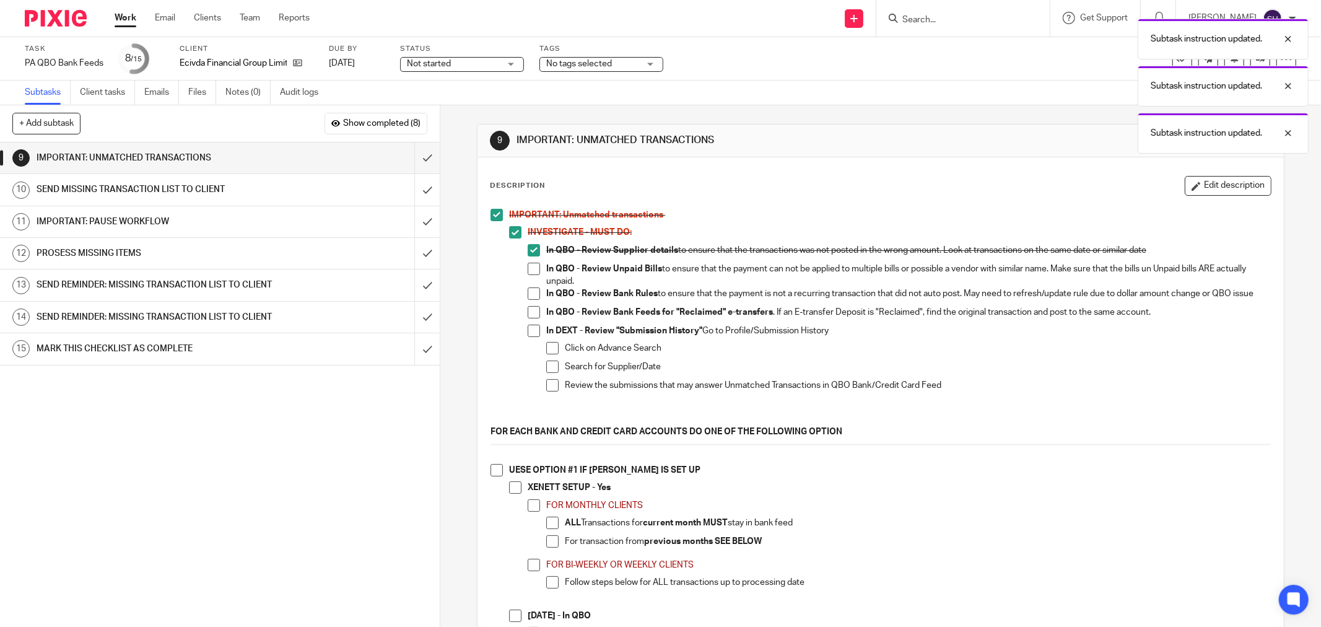
click at [535, 267] on span at bounding box center [534, 269] width 12 height 12
click at [533, 292] on span at bounding box center [534, 293] width 12 height 12
click at [530, 318] on span at bounding box center [534, 312] width 12 height 12
drag, startPoint x: 554, startPoint y: 353, endPoint x: 546, endPoint y: 368, distance: 16.6
click at [553, 353] on span at bounding box center [552, 348] width 12 height 12
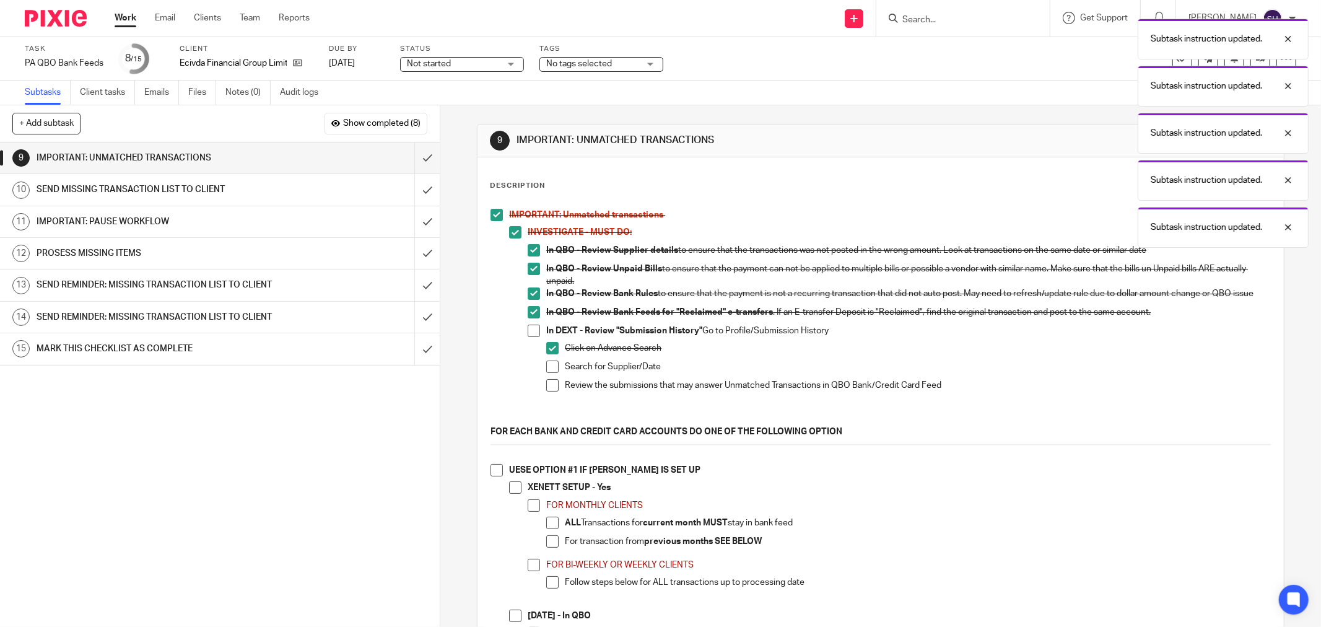
drag, startPoint x: 546, startPoint y: 370, endPoint x: 547, endPoint y: 383, distance: 13.1
click at [546, 372] on span at bounding box center [552, 366] width 12 height 12
click at [529, 337] on span at bounding box center [534, 330] width 12 height 12
click at [546, 390] on span at bounding box center [552, 385] width 12 height 12
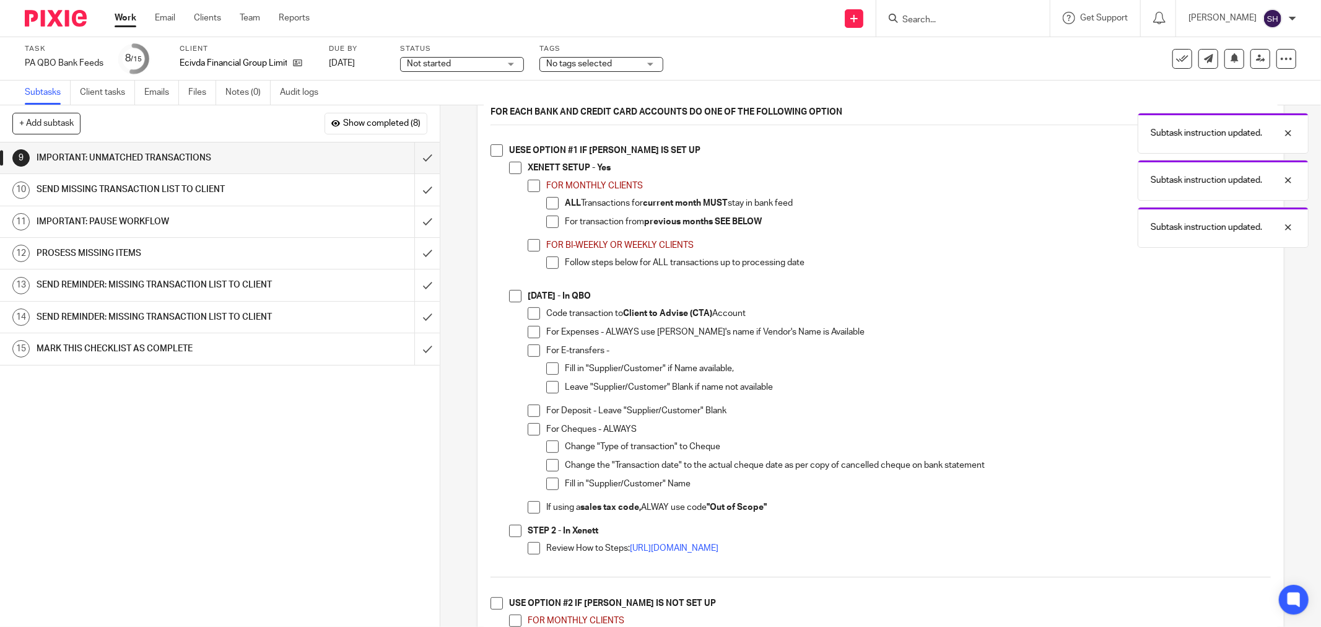
scroll to position [344, 0]
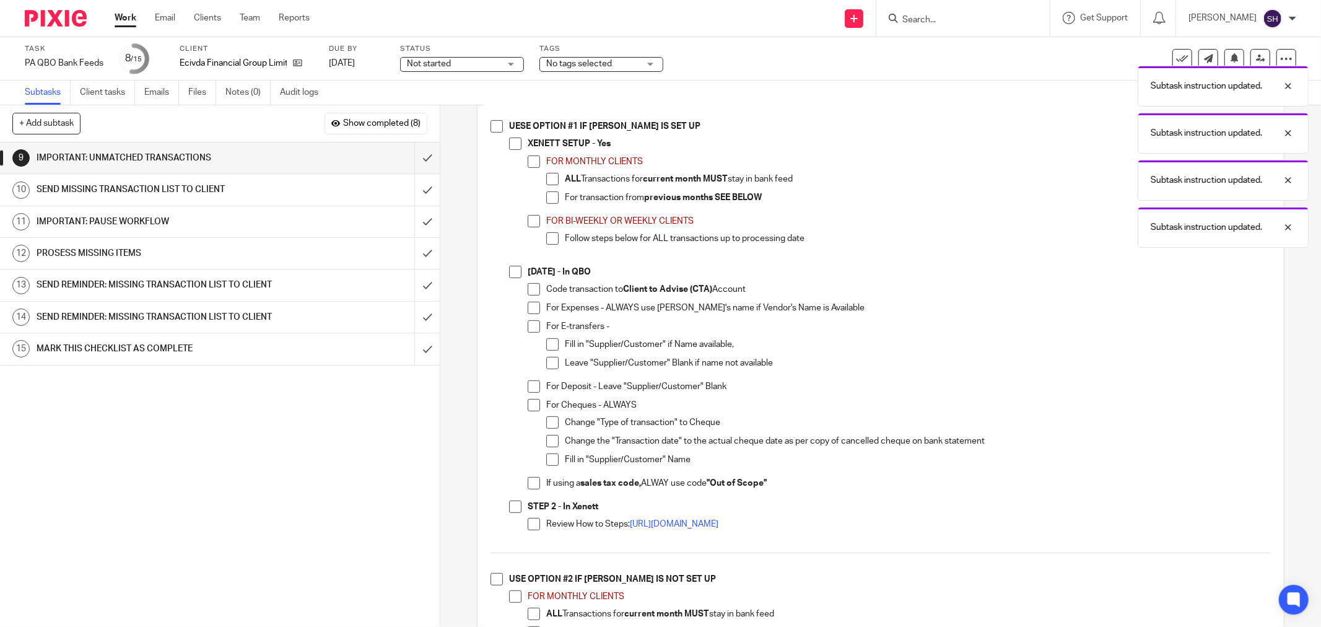
click at [496, 133] on span at bounding box center [496, 126] width 12 height 12
click at [509, 150] on span at bounding box center [515, 143] width 12 height 12
click at [534, 168] on span at bounding box center [534, 161] width 12 height 12
drag, startPoint x: 546, startPoint y: 183, endPoint x: 549, endPoint y: 196, distance: 13.2
click at [547, 185] on span at bounding box center [552, 179] width 12 height 12
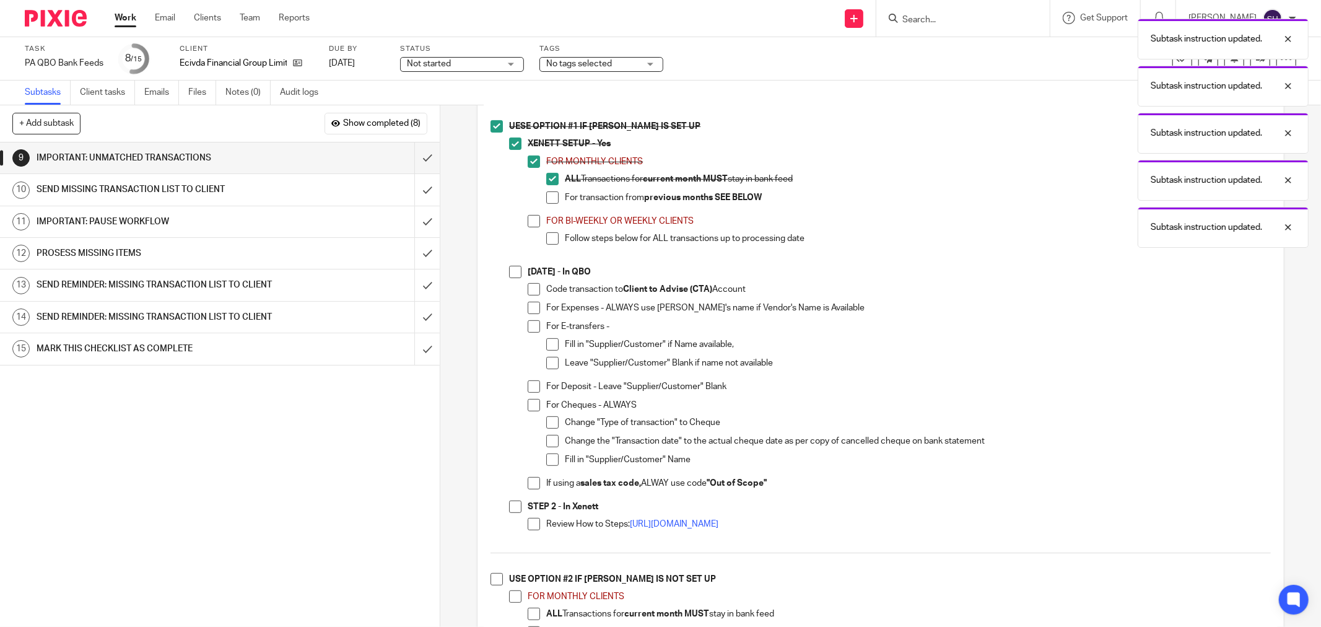
drag, startPoint x: 549, startPoint y: 196, endPoint x: 545, endPoint y: 208, distance: 12.3
click at [549, 197] on ul "ALL Transactions for current month MUST stay in bank feed For transaction from …" at bounding box center [908, 191] width 724 height 37
drag, startPoint x: 547, startPoint y: 202, endPoint x: 542, endPoint y: 212, distance: 11.1
click at [548, 202] on span at bounding box center [552, 197] width 12 height 12
drag, startPoint x: 534, startPoint y: 229, endPoint x: 545, endPoint y: 244, distance: 18.6
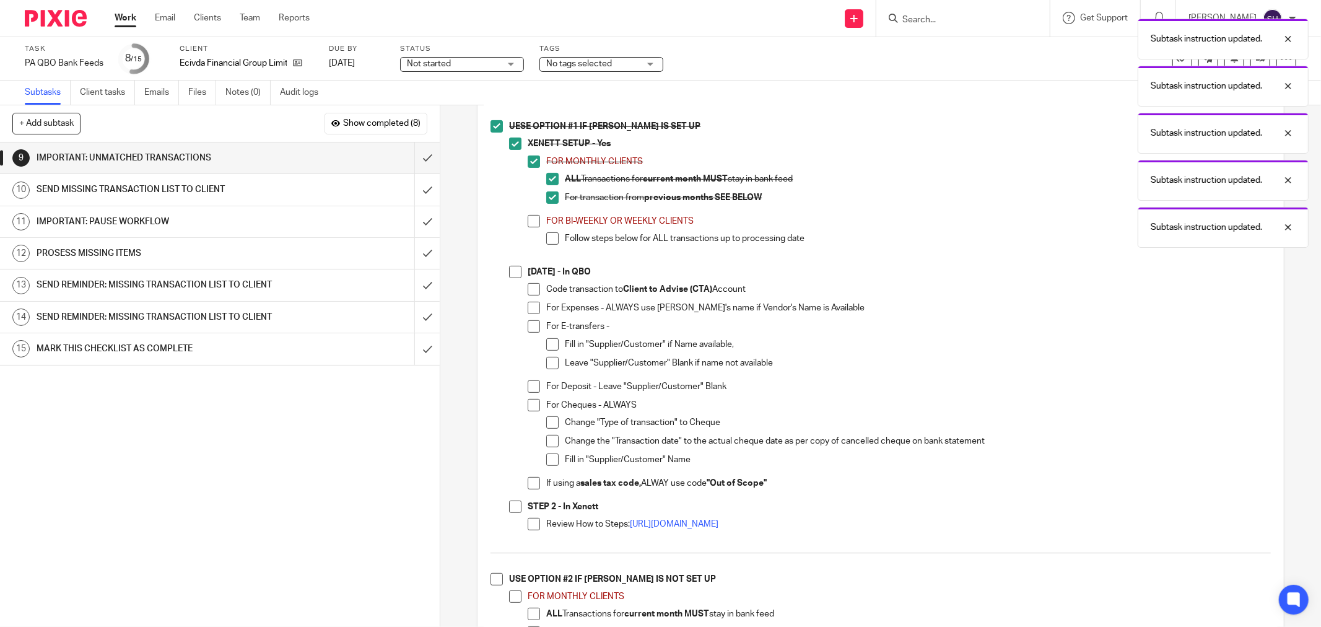
click at [534, 227] on span at bounding box center [534, 221] width 12 height 12
click at [546, 245] on span at bounding box center [552, 238] width 12 height 12
click at [516, 278] on span at bounding box center [515, 272] width 12 height 12
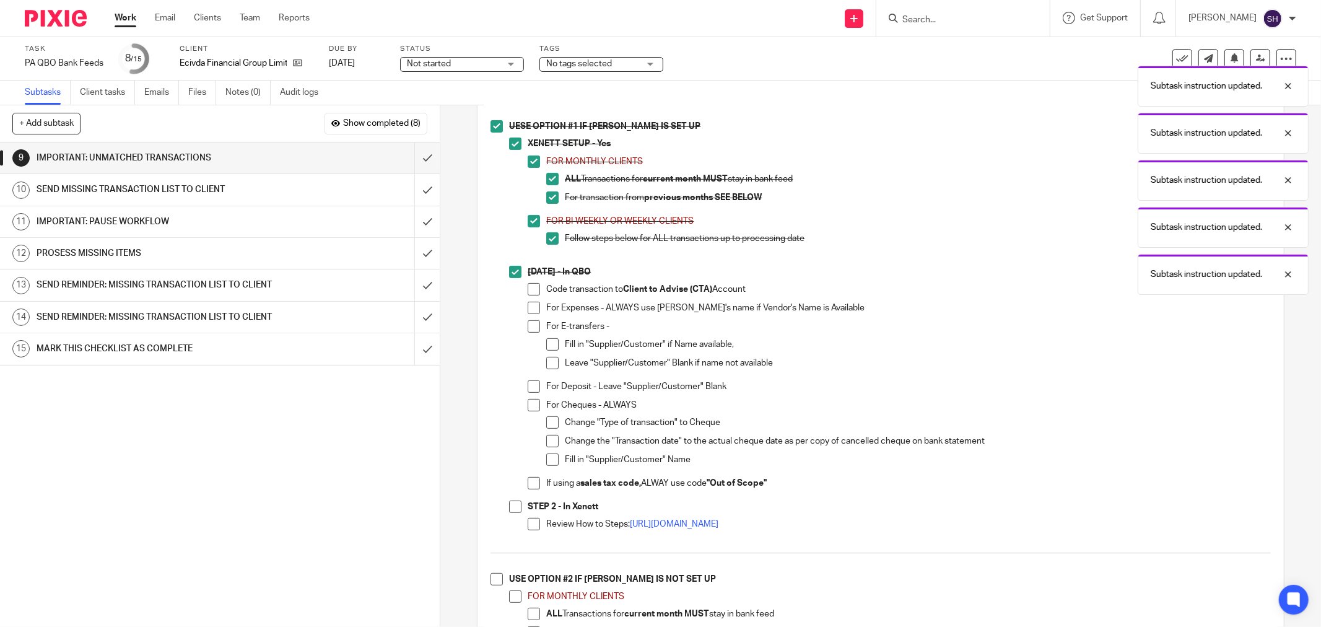
drag, startPoint x: 529, startPoint y: 292, endPoint x: 529, endPoint y: 312, distance: 19.8
click at [529, 292] on span at bounding box center [534, 289] width 12 height 12
drag, startPoint x: 528, startPoint y: 318, endPoint x: 528, endPoint y: 333, distance: 15.5
click at [528, 314] on span at bounding box center [534, 308] width 12 height 12
click at [528, 332] on span at bounding box center [534, 326] width 12 height 12
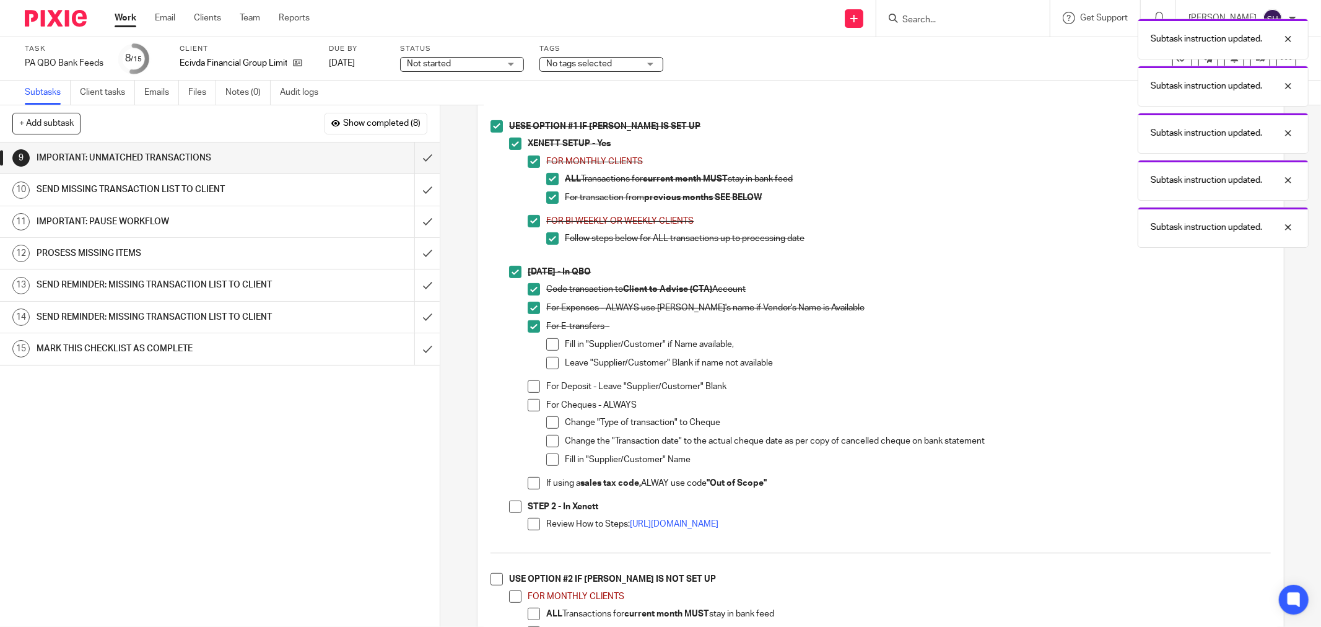
click at [554, 363] on span at bounding box center [552, 363] width 12 height 12
click at [549, 347] on span at bounding box center [552, 344] width 12 height 12
drag, startPoint x: 531, startPoint y: 389, endPoint x: 533, endPoint y: 395, distance: 6.7
click at [531, 391] on span at bounding box center [534, 386] width 12 height 12
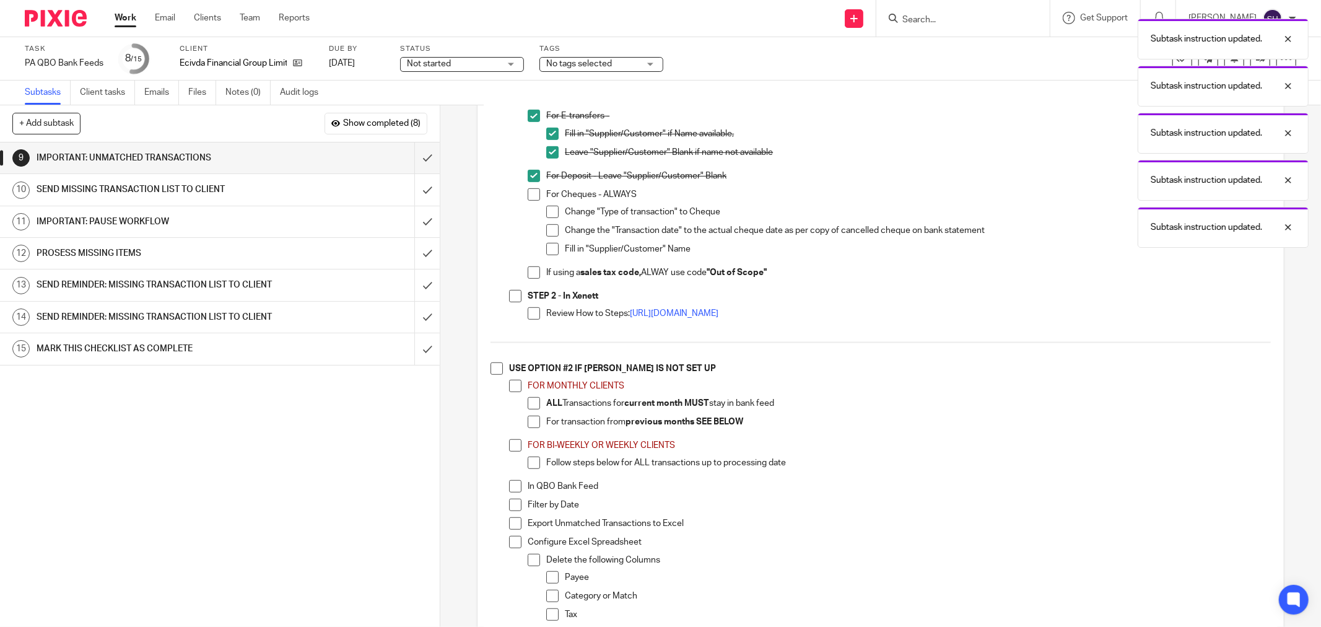
scroll to position [619, 0]
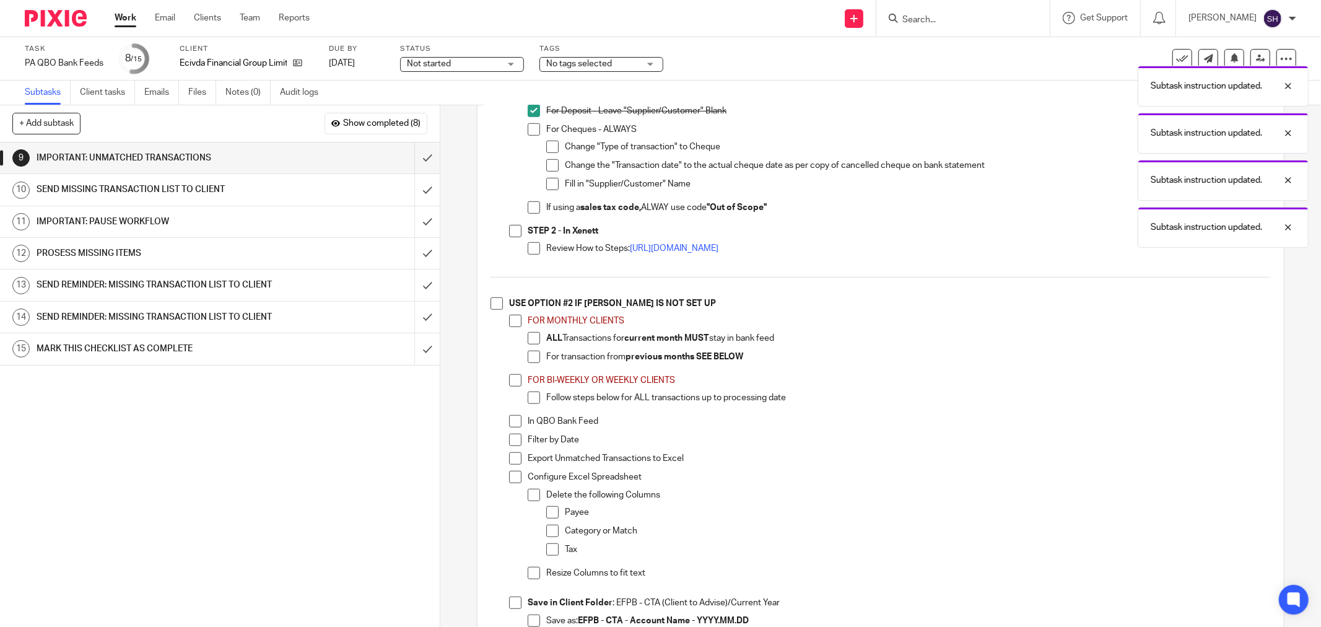
click at [534, 131] on span at bounding box center [534, 129] width 12 height 12
drag, startPoint x: 548, startPoint y: 151, endPoint x: 550, endPoint y: 168, distance: 16.8
click at [548, 152] on span at bounding box center [552, 147] width 12 height 12
click at [550, 170] on span at bounding box center [552, 165] width 12 height 12
click at [548, 186] on span at bounding box center [552, 184] width 12 height 12
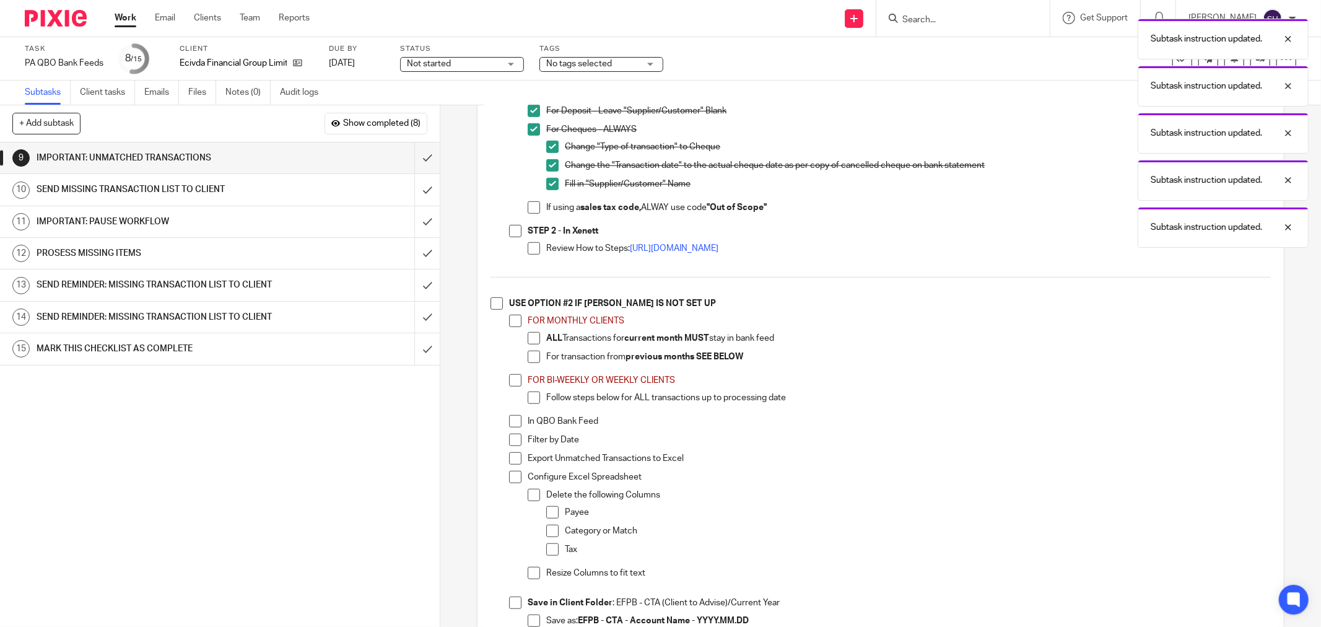
click at [529, 212] on span at bounding box center [534, 207] width 12 height 12
click at [503, 243] on li "UESE OPTION #1 IF XENETT IS SET UP XENETT SETUP - Yes FOR MONTHLY CLIENTS ALL T…" at bounding box center [880, 58] width 780 height 426
click at [510, 237] on span at bounding box center [515, 231] width 12 height 12
click at [531, 254] on span at bounding box center [534, 248] width 12 height 12
click at [498, 308] on span at bounding box center [496, 303] width 12 height 12
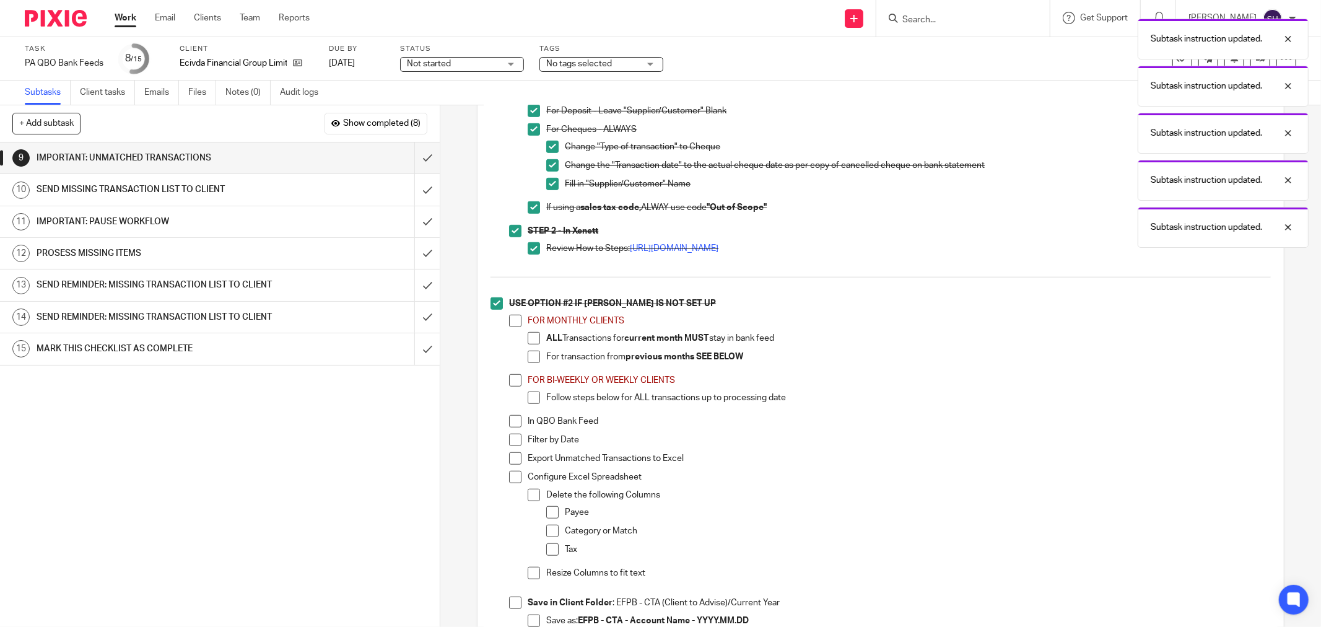
click at [514, 326] on span at bounding box center [515, 321] width 12 height 12
click at [531, 344] on span at bounding box center [534, 338] width 12 height 12
click at [528, 358] on span at bounding box center [534, 356] width 12 height 12
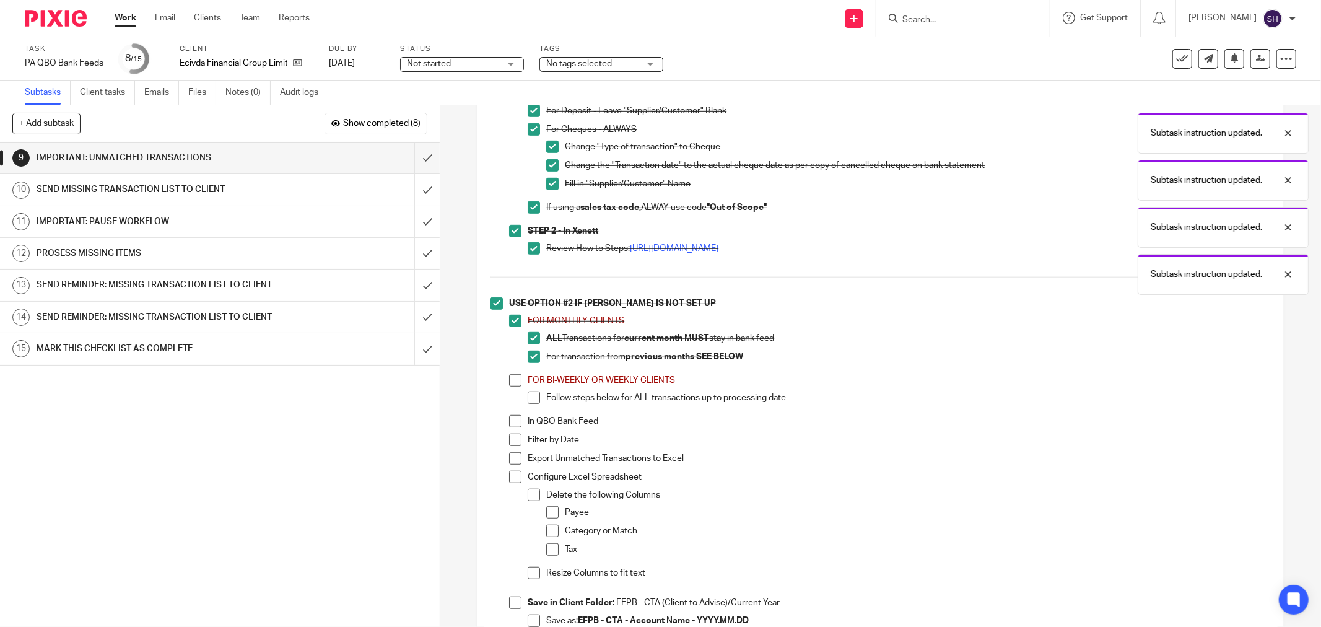
click at [516, 384] on span at bounding box center [515, 380] width 12 height 12
click at [528, 404] on span at bounding box center [534, 397] width 12 height 12
click span
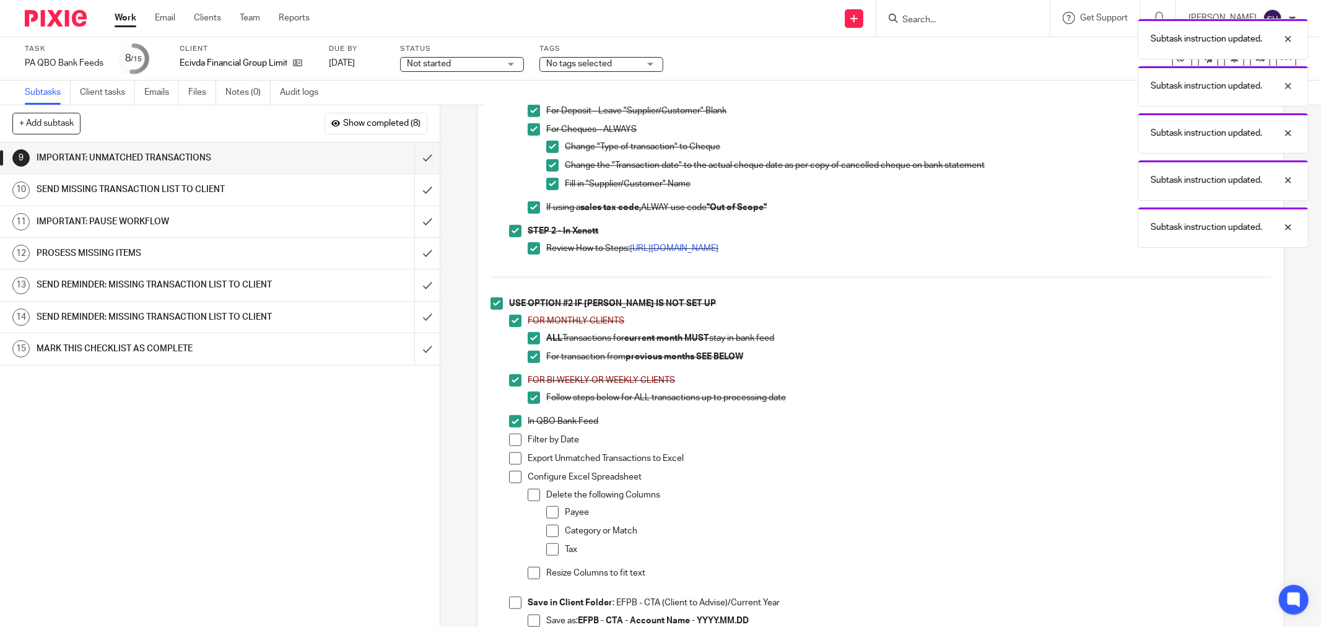
click span
drag, startPoint x: 509, startPoint y: 479, endPoint x: 513, endPoint y: 485, distance: 7.2
click span
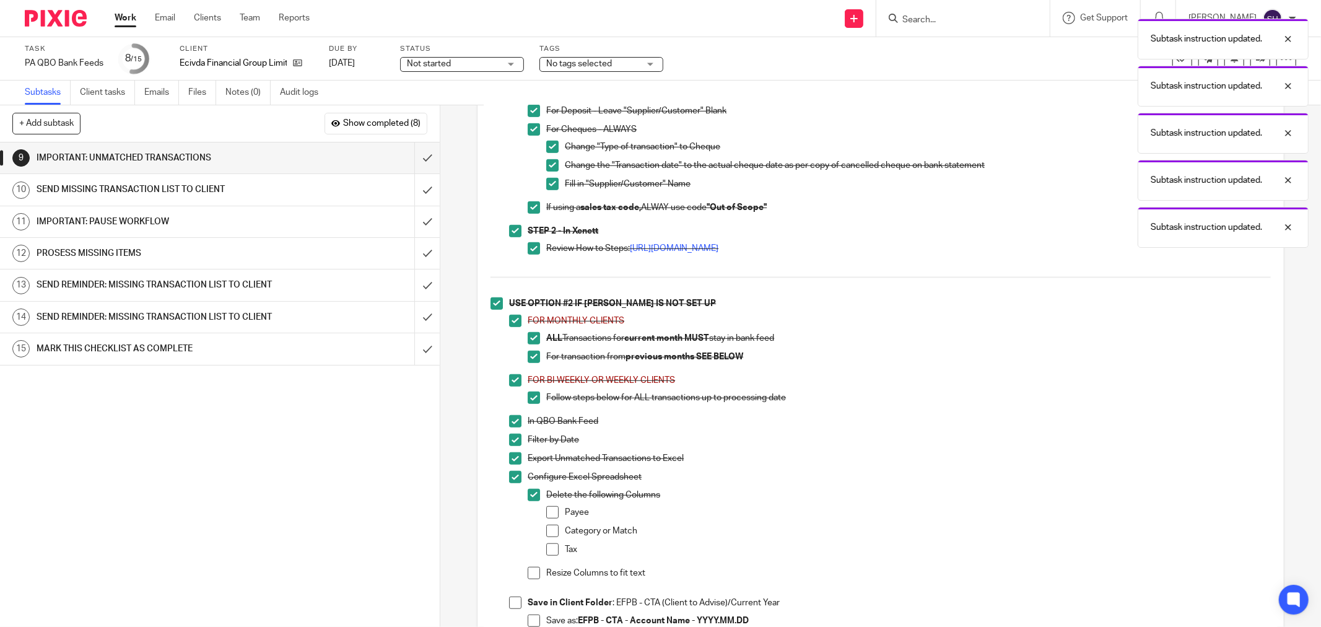
click span
drag, startPoint x: 549, startPoint y: 537, endPoint x: 549, endPoint y: 553, distance: 16.1
click span
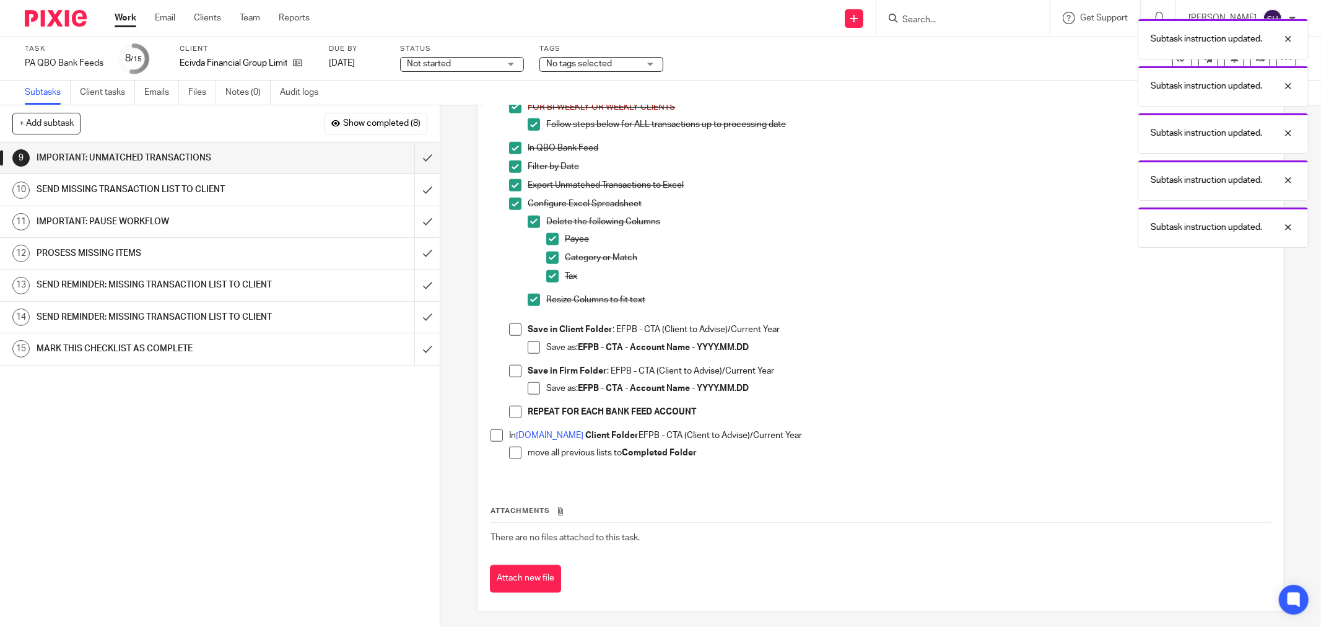
scroll to position [902, 0]
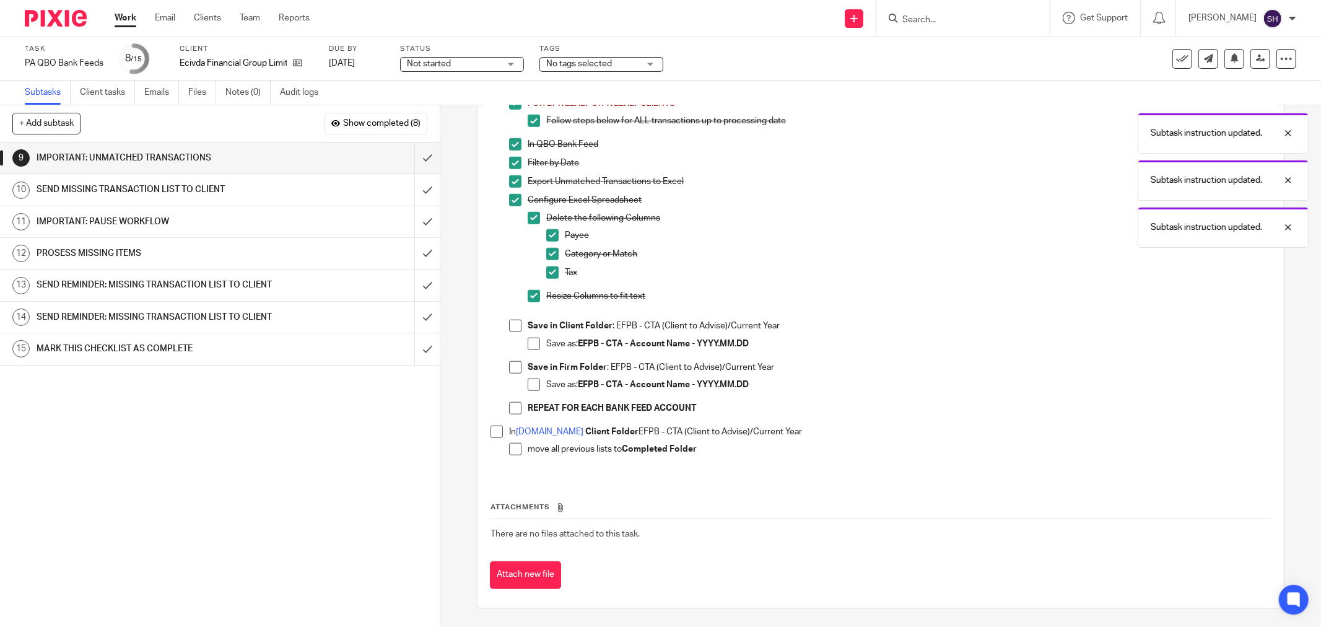
click span
click li "Save in Firm Folder : EFPB - CTA (Client to Advise)/Current Year Save as: EFPB …"
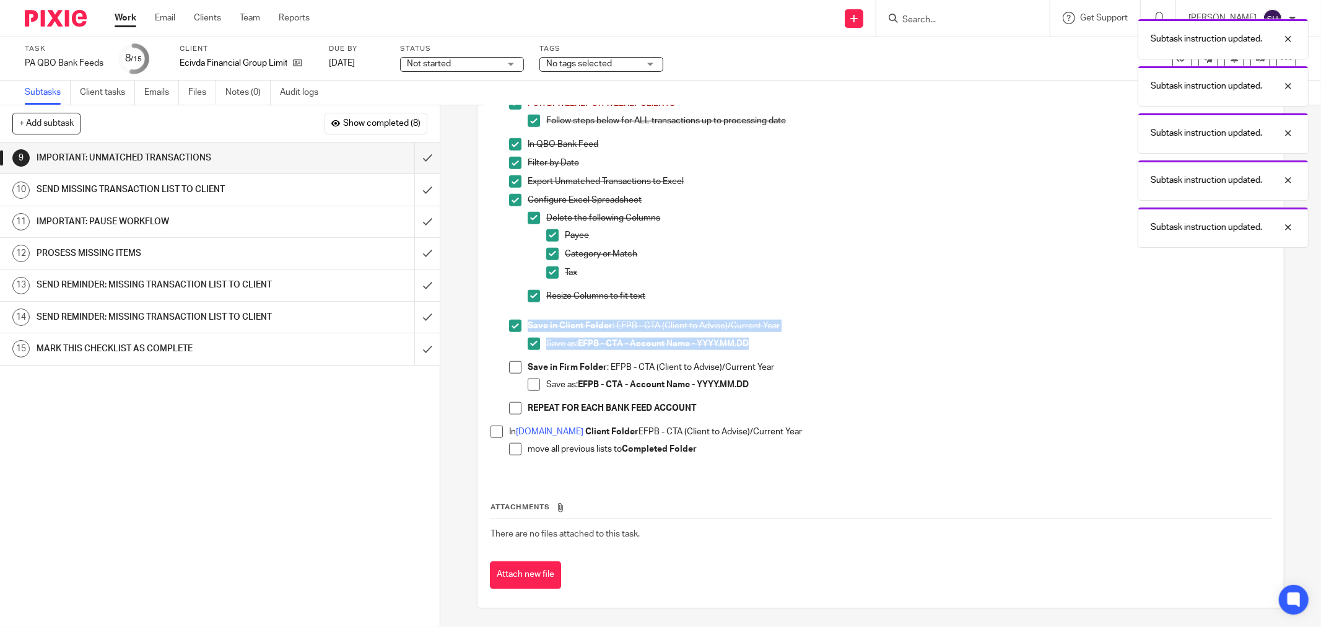
click span
drag, startPoint x: 513, startPoint y: 407, endPoint x: 504, endPoint y: 419, distance: 14.6
click span
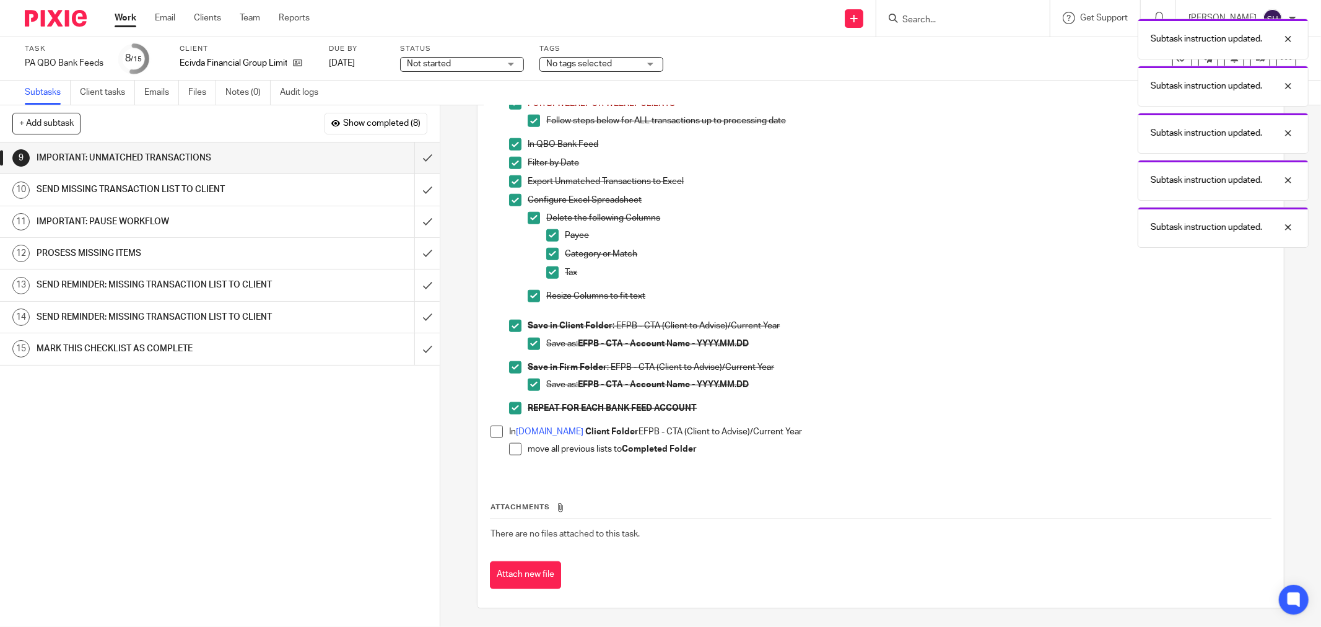
click span
drag, startPoint x: 508, startPoint y: 451, endPoint x: 505, endPoint y: 445, distance: 6.7
click span
click input "submit"
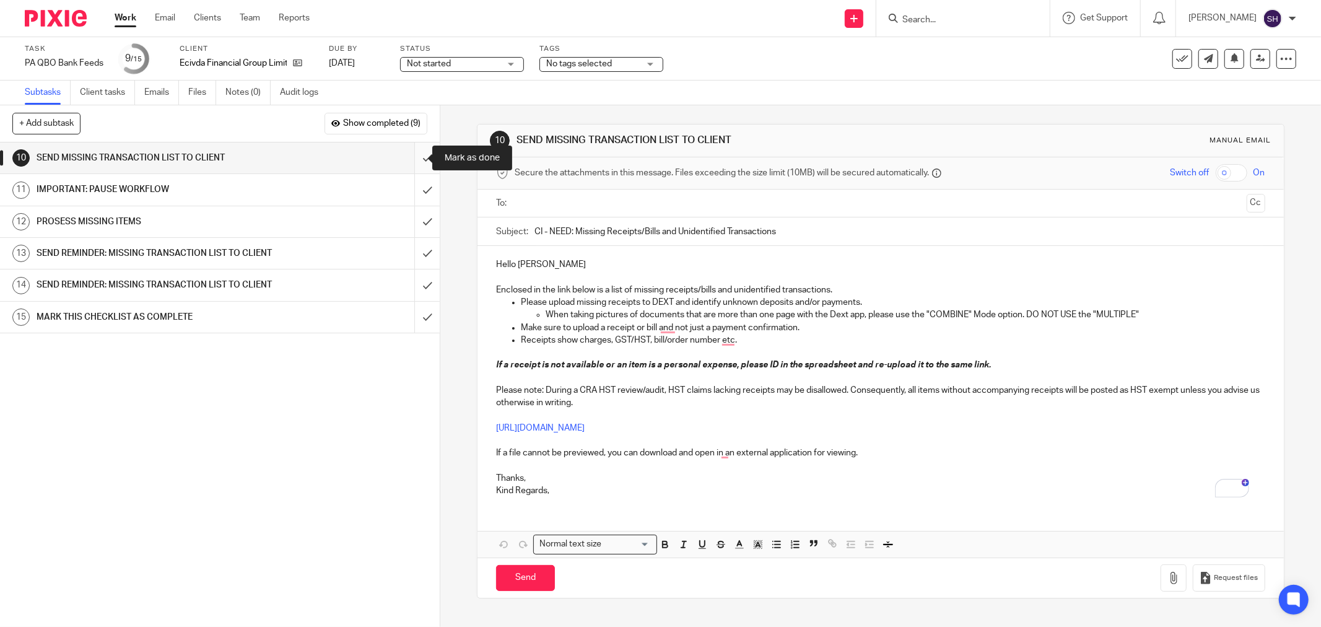
click at [412, 152] on input "submit" at bounding box center [220, 157] width 440 height 31
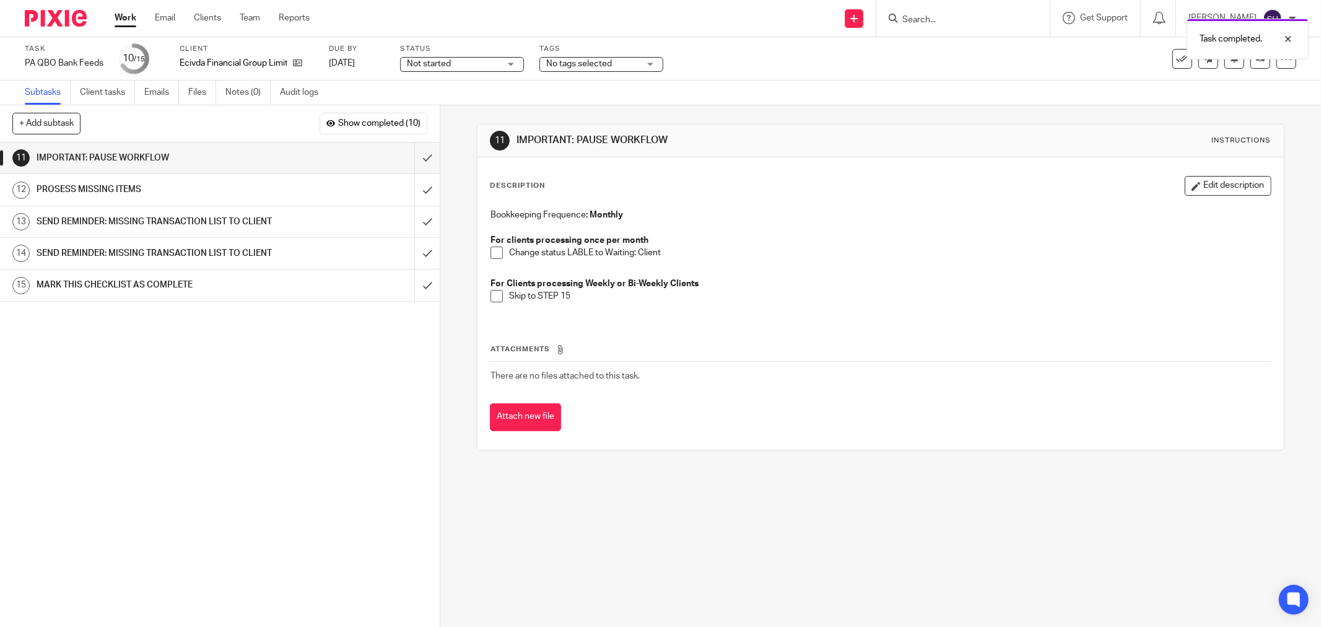
click at [492, 251] on span at bounding box center [496, 252] width 12 height 12
click at [490, 301] on span at bounding box center [496, 296] width 12 height 12
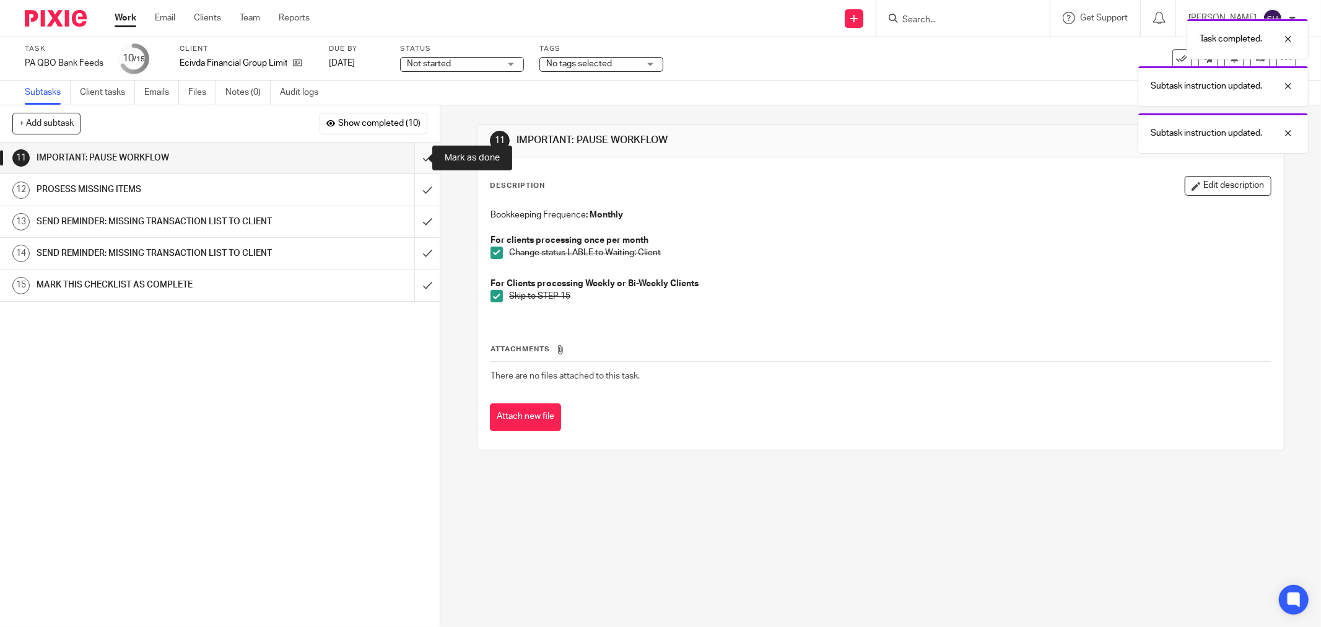
click at [410, 149] on input "submit" at bounding box center [220, 157] width 440 height 31
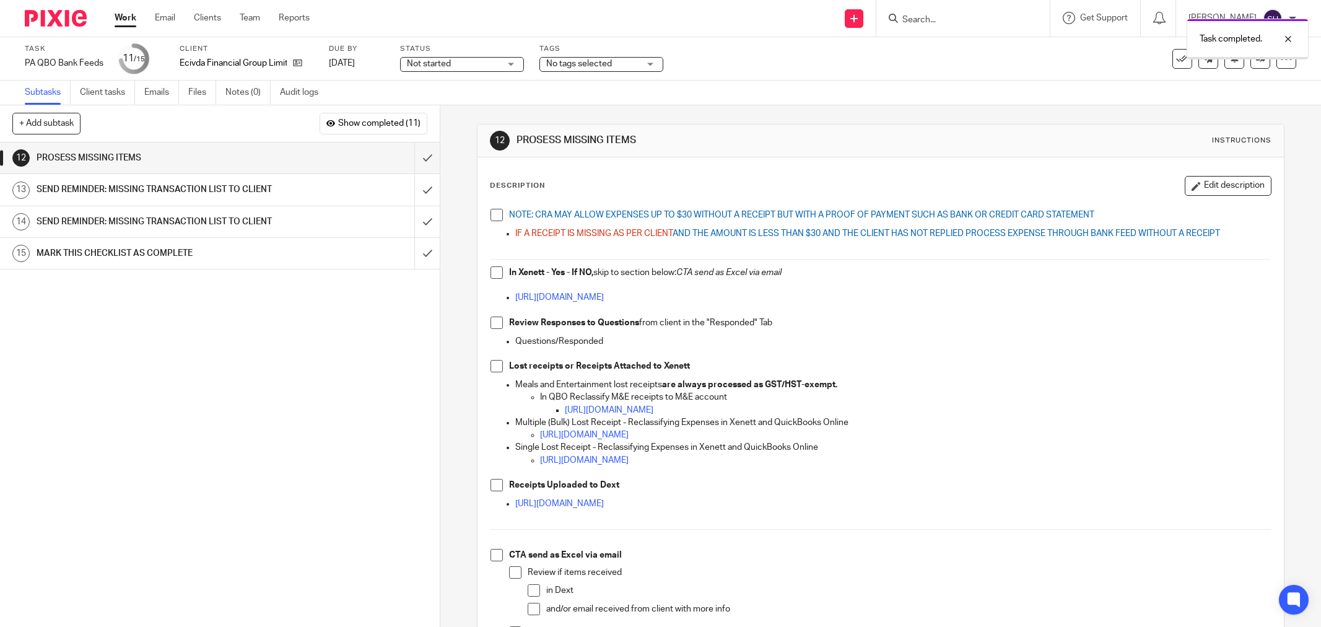
click at [490, 213] on span at bounding box center [496, 215] width 12 height 12
click at [490, 267] on span at bounding box center [496, 272] width 12 height 12
click at [493, 326] on span at bounding box center [496, 322] width 12 height 12
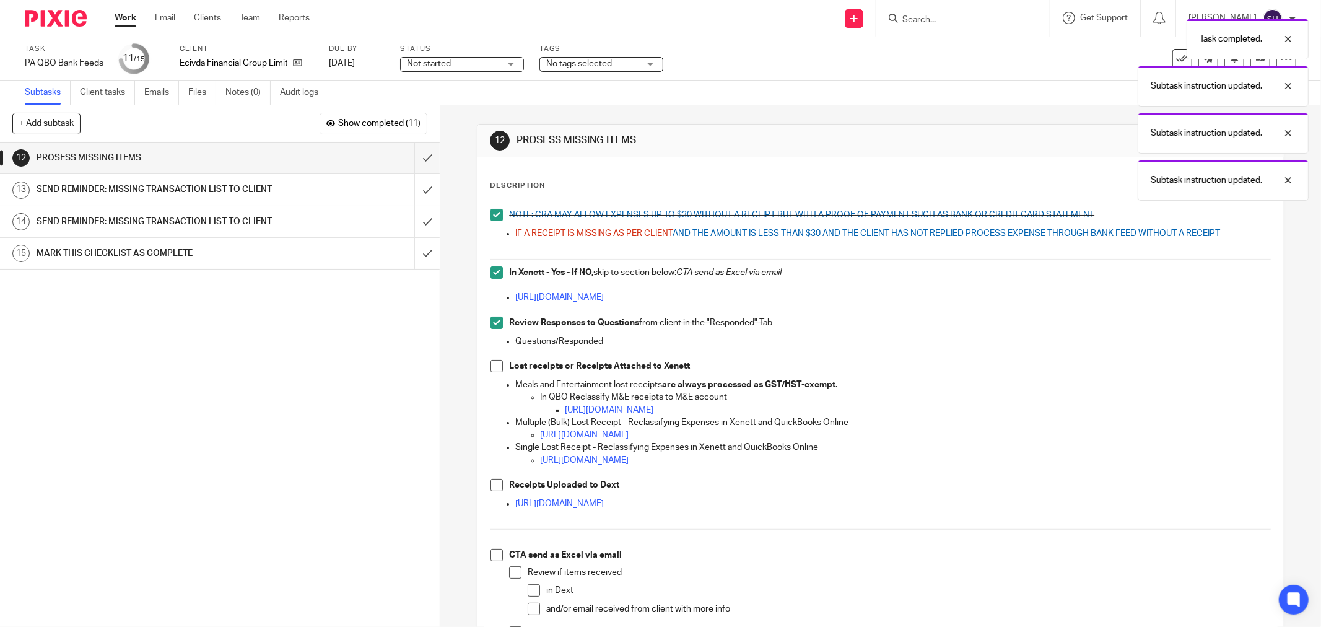
click at [493, 370] on span at bounding box center [496, 366] width 12 height 12
click at [496, 486] on span at bounding box center [496, 485] width 12 height 12
click at [490, 559] on span at bounding box center [496, 555] width 12 height 12
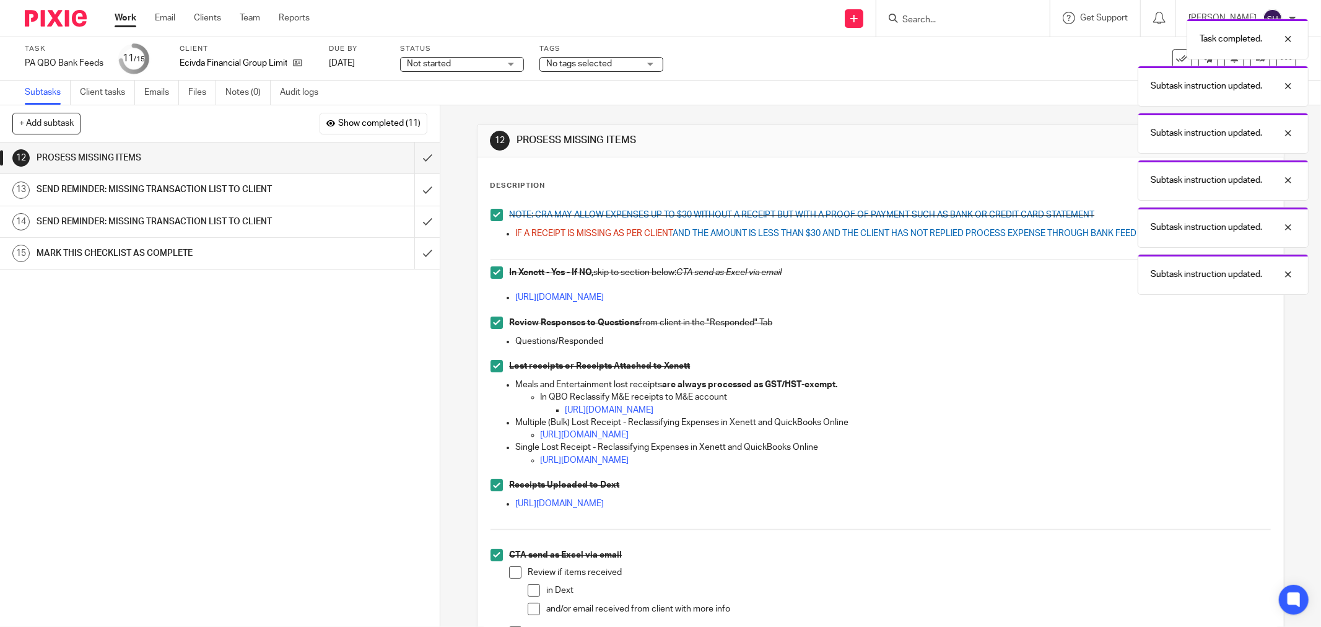
click at [515, 574] on span at bounding box center [515, 572] width 12 height 12
click at [528, 591] on span at bounding box center [534, 590] width 12 height 12
click at [528, 607] on span at bounding box center [534, 608] width 12 height 12
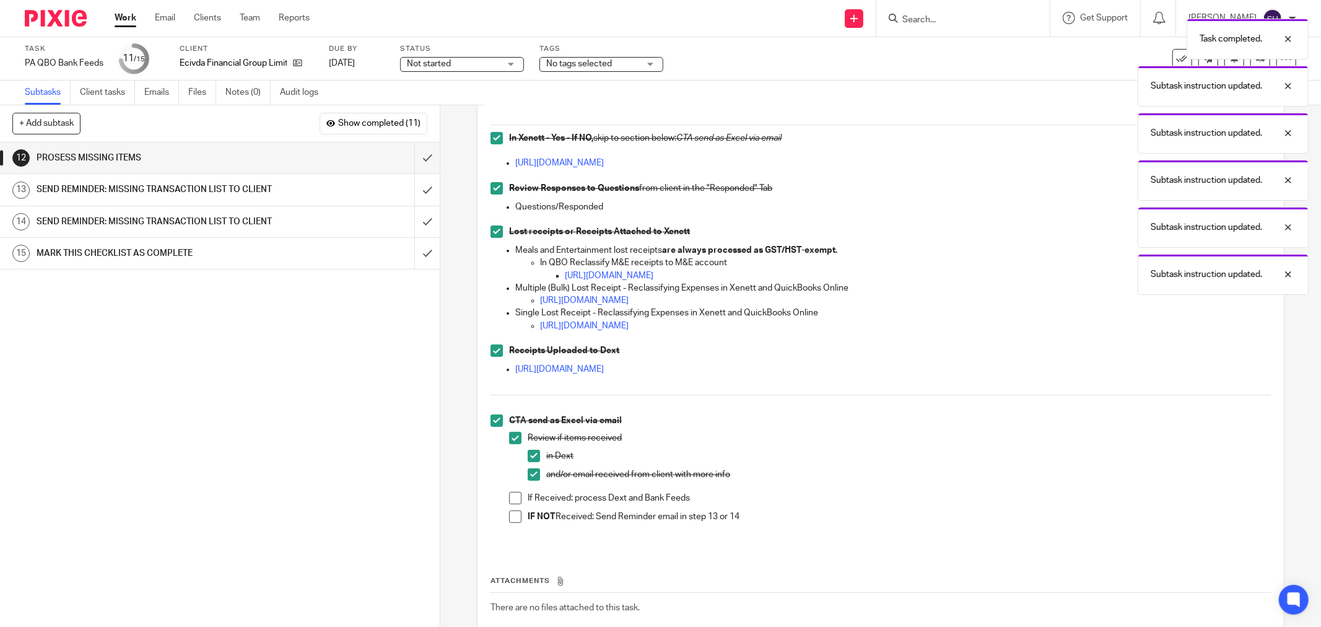
scroll to position [137, 0]
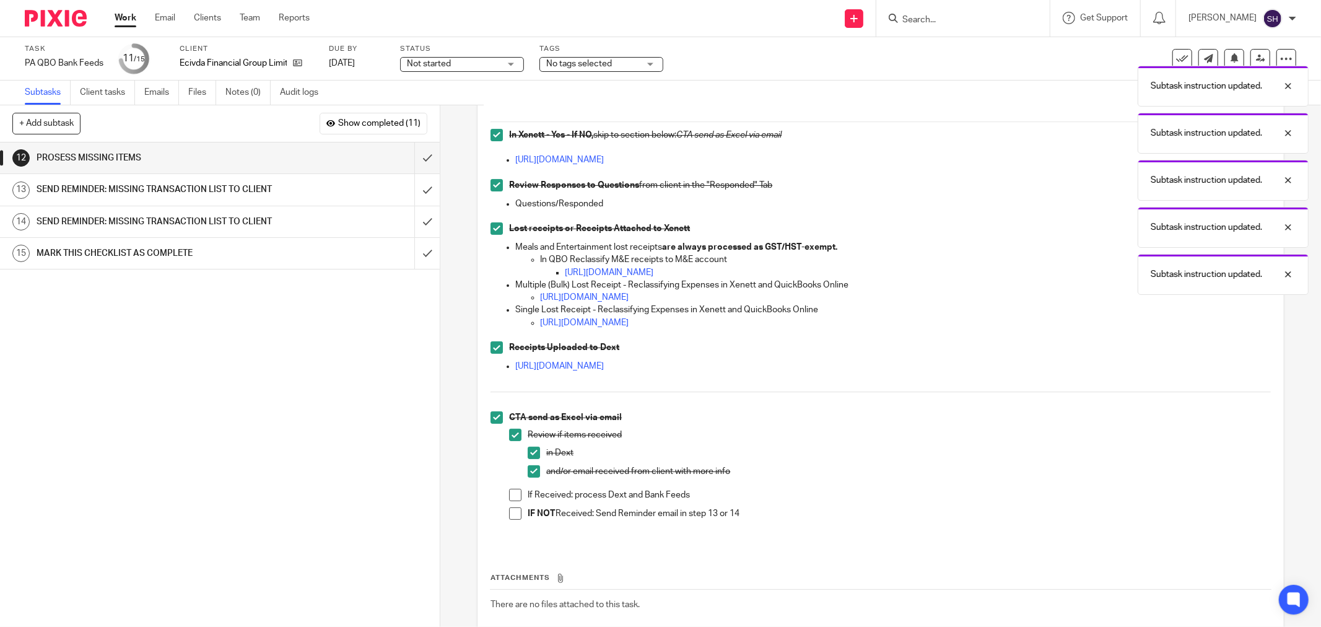
click at [511, 496] on span at bounding box center [515, 495] width 12 height 12
click at [509, 518] on span at bounding box center [515, 513] width 12 height 12
click at [409, 155] on input "submit" at bounding box center [220, 157] width 440 height 31
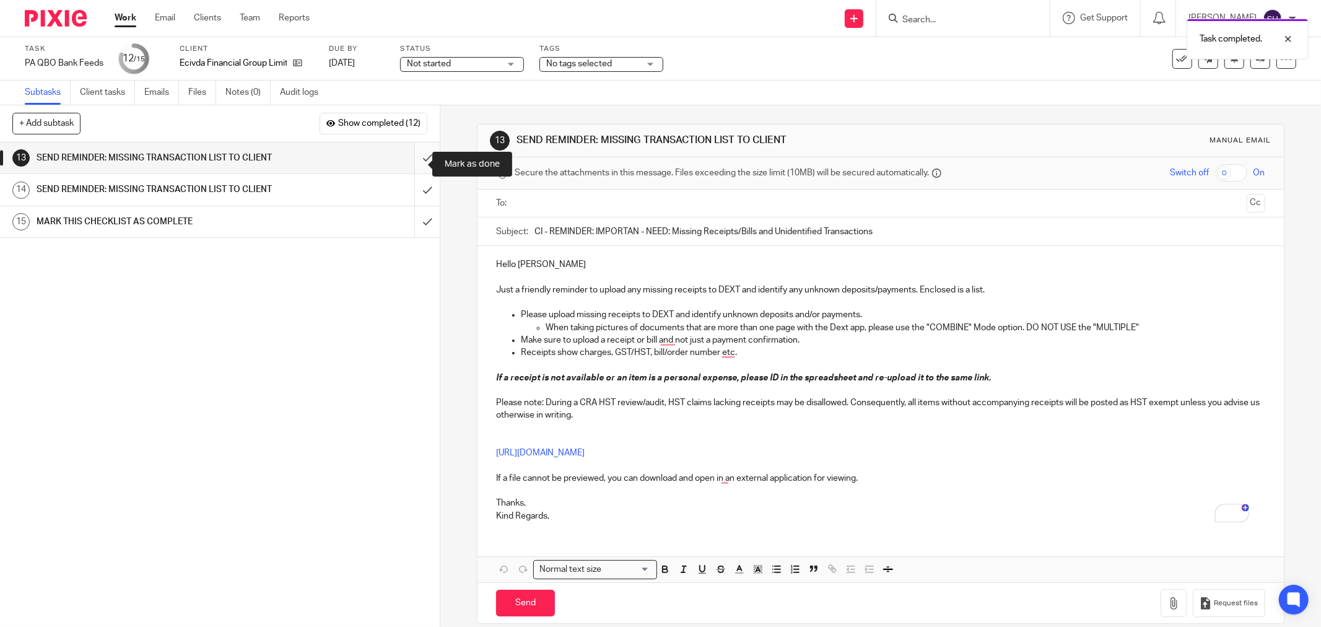
click at [420, 163] on input "submit" at bounding box center [220, 157] width 440 height 31
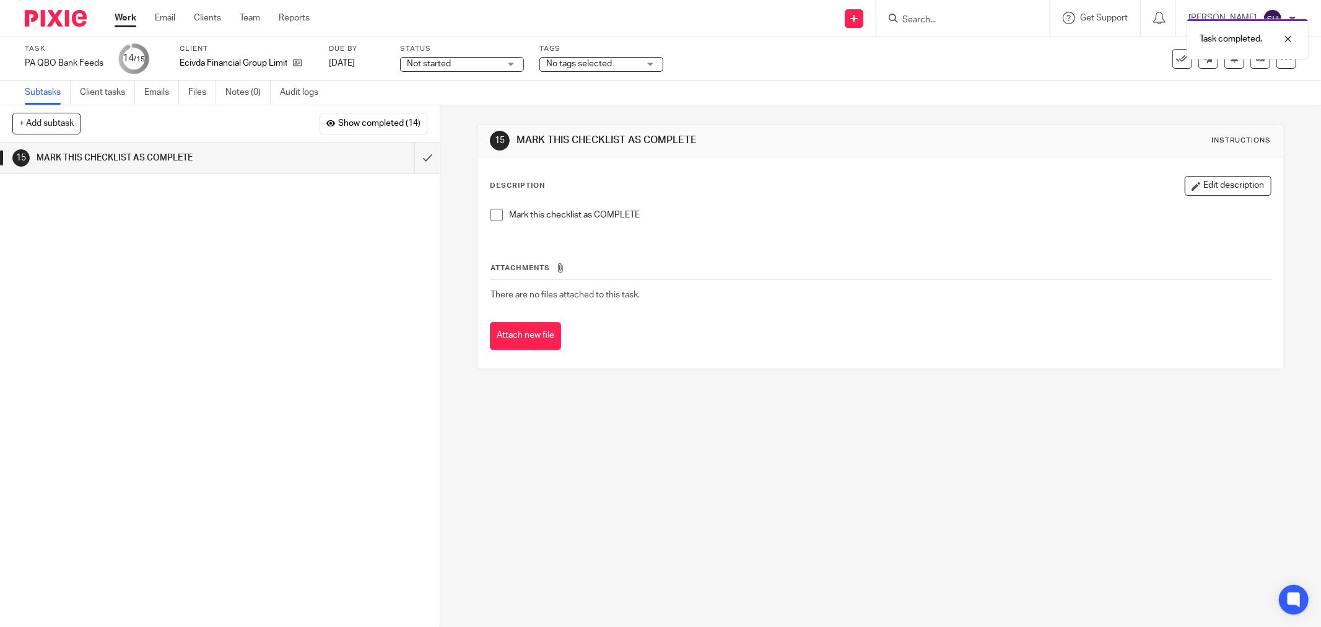
click at [490, 217] on span at bounding box center [496, 215] width 12 height 12
click at [417, 157] on input "submit" at bounding box center [220, 157] width 440 height 31
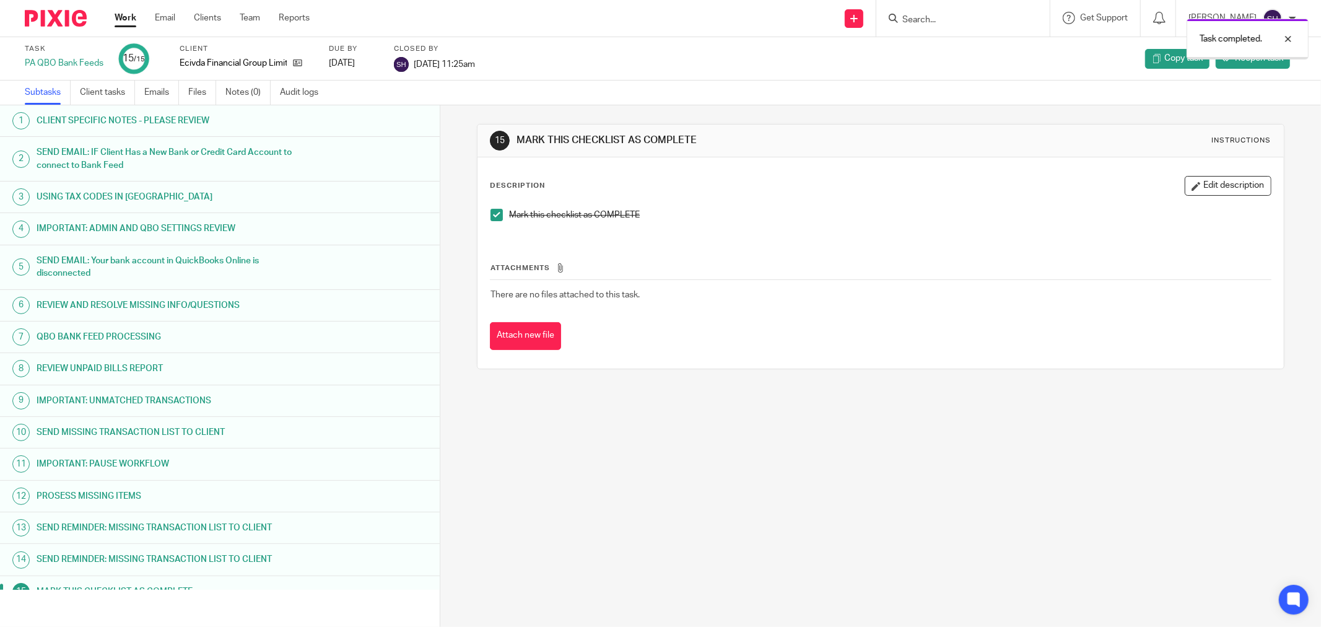
click at [133, 19] on link "Work" at bounding box center [126, 18] width 22 height 12
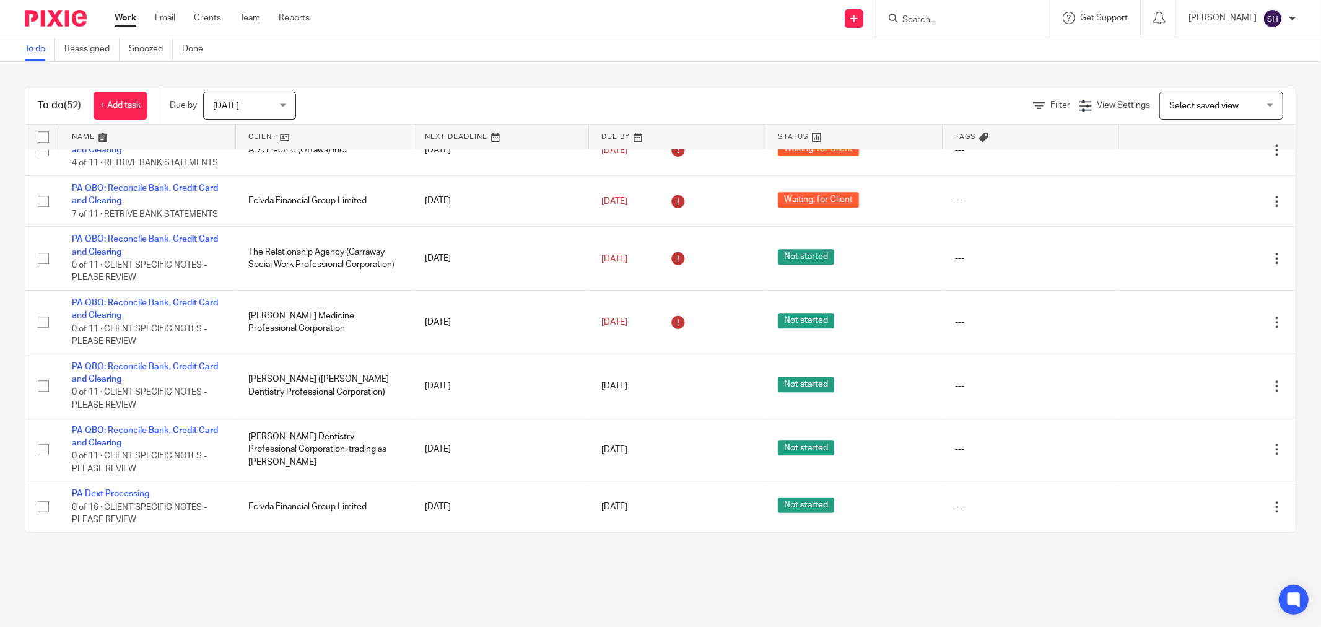
scroll to position [2721, 0]
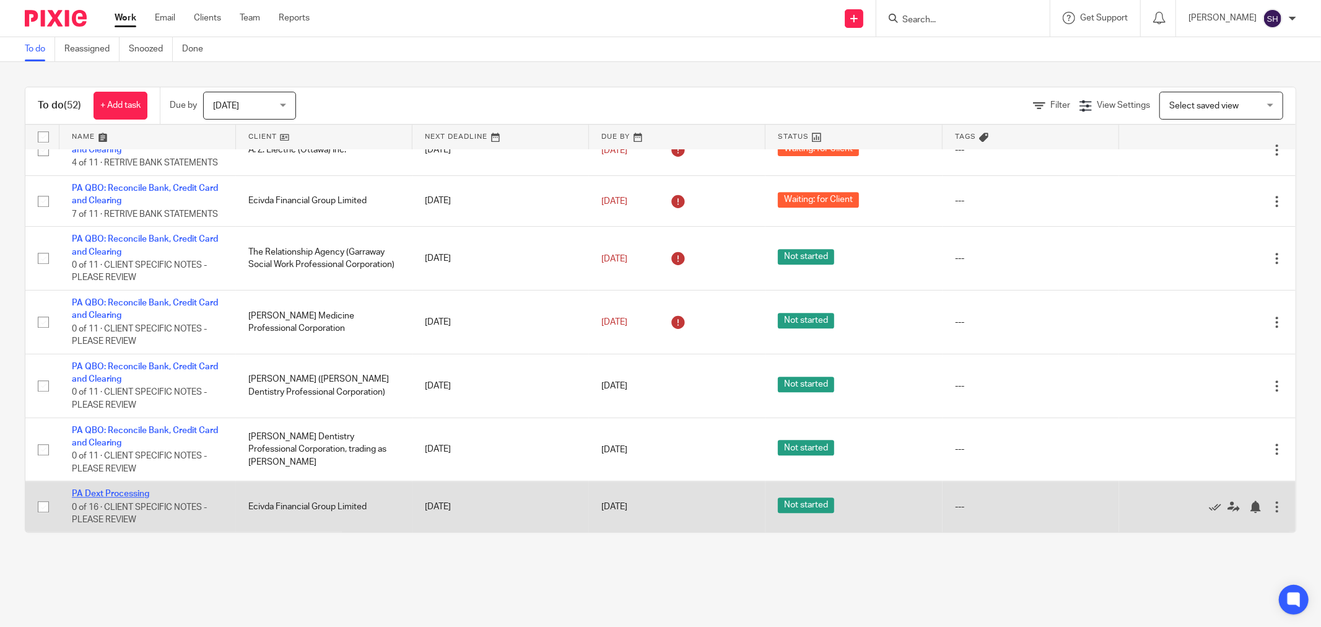
click at [135, 493] on link "PA Dext Processing" at bounding box center [110, 493] width 77 height 9
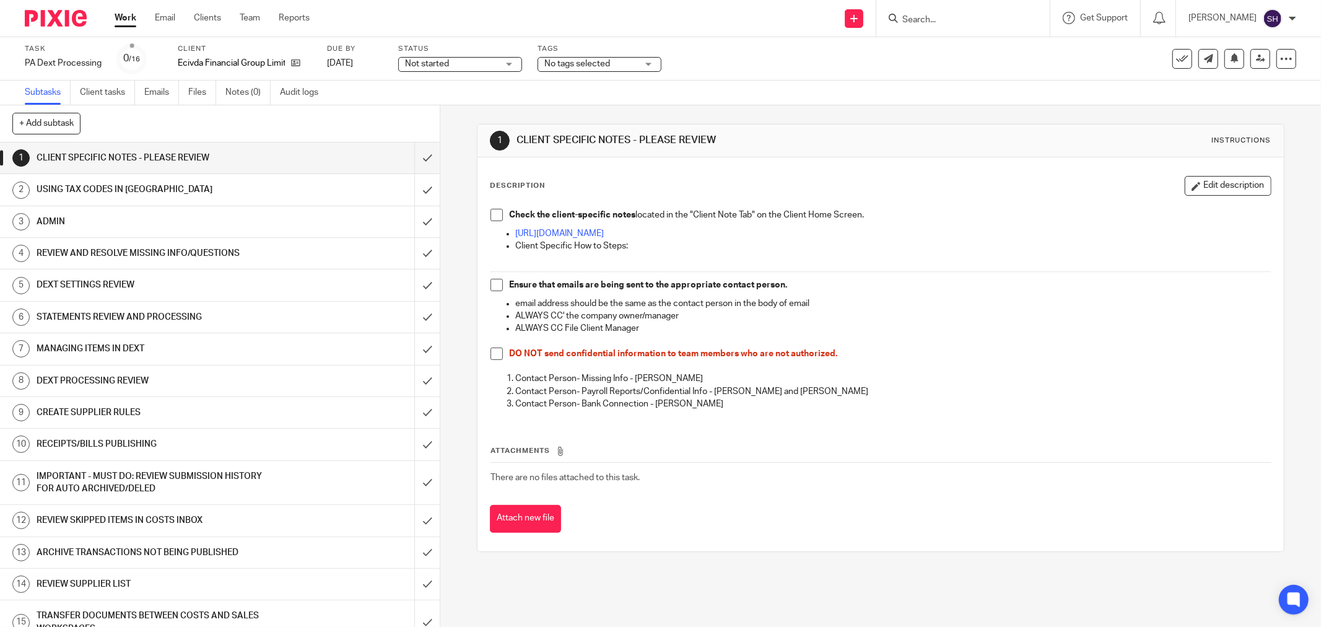
click at [492, 219] on span at bounding box center [496, 215] width 12 height 12
click at [490, 285] on span at bounding box center [496, 285] width 12 height 12
drag, startPoint x: 489, startPoint y: 356, endPoint x: 478, endPoint y: 267, distance: 89.2
click at [490, 355] on span at bounding box center [496, 353] width 12 height 12
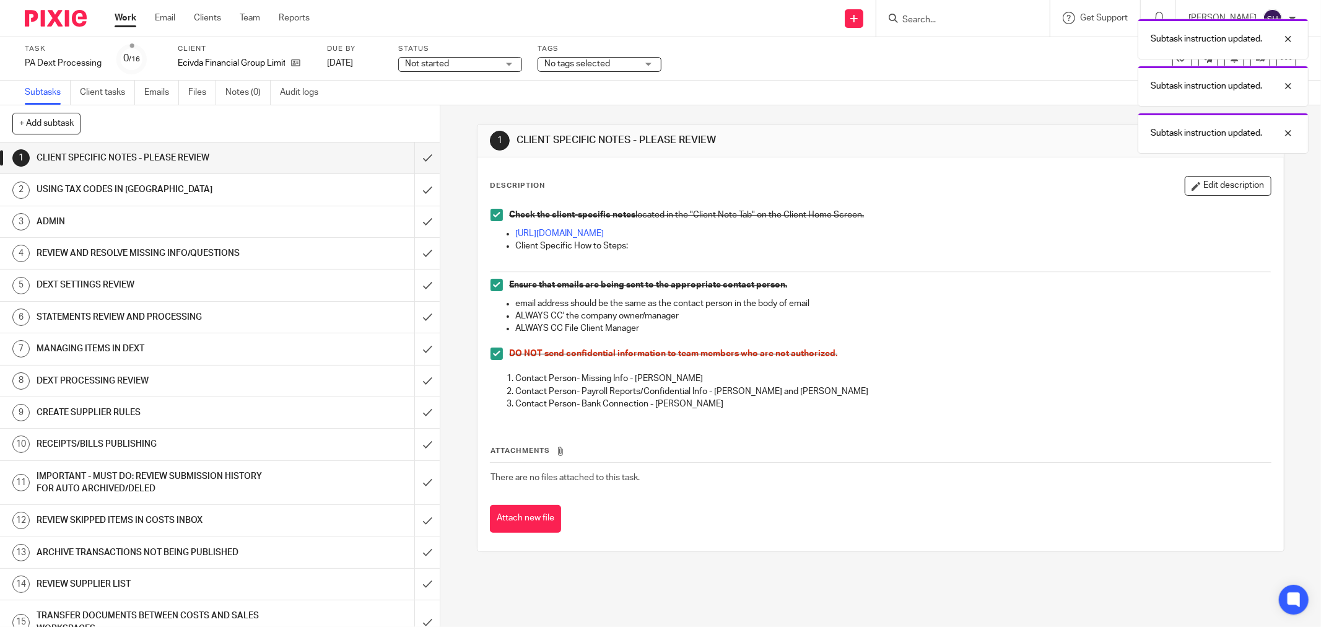
click at [448, 64] on span "Not started" at bounding box center [451, 64] width 93 height 13
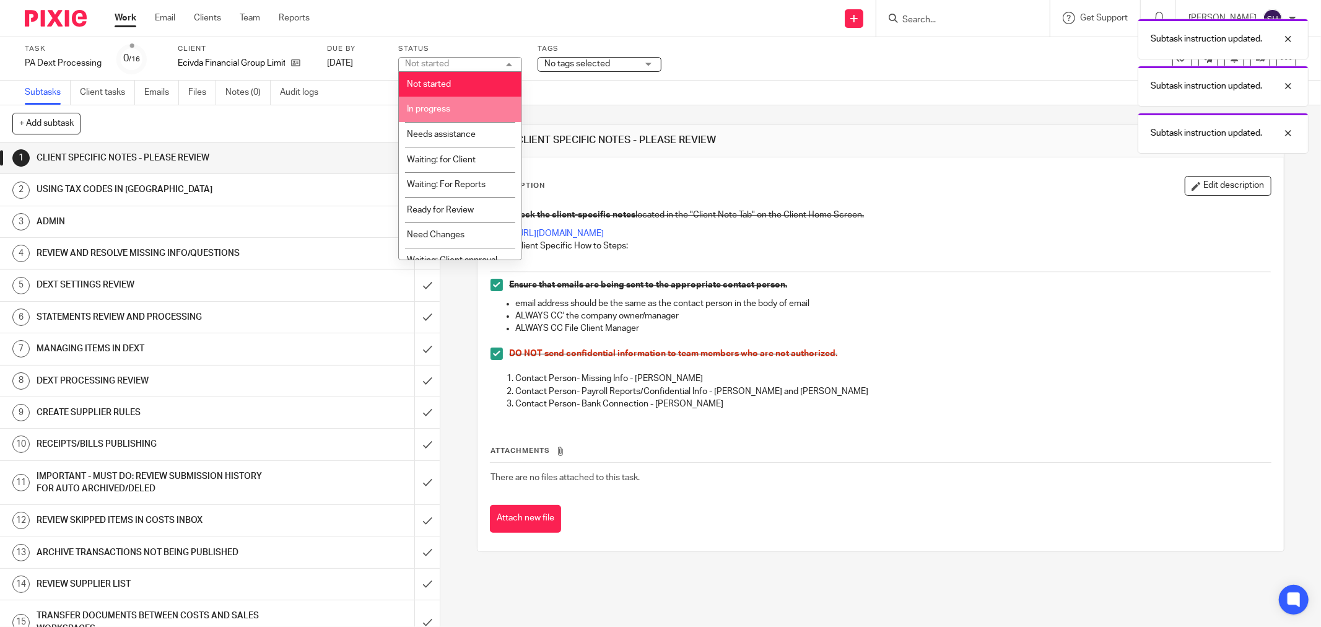
click at [452, 97] on li "In progress" at bounding box center [460, 109] width 123 height 25
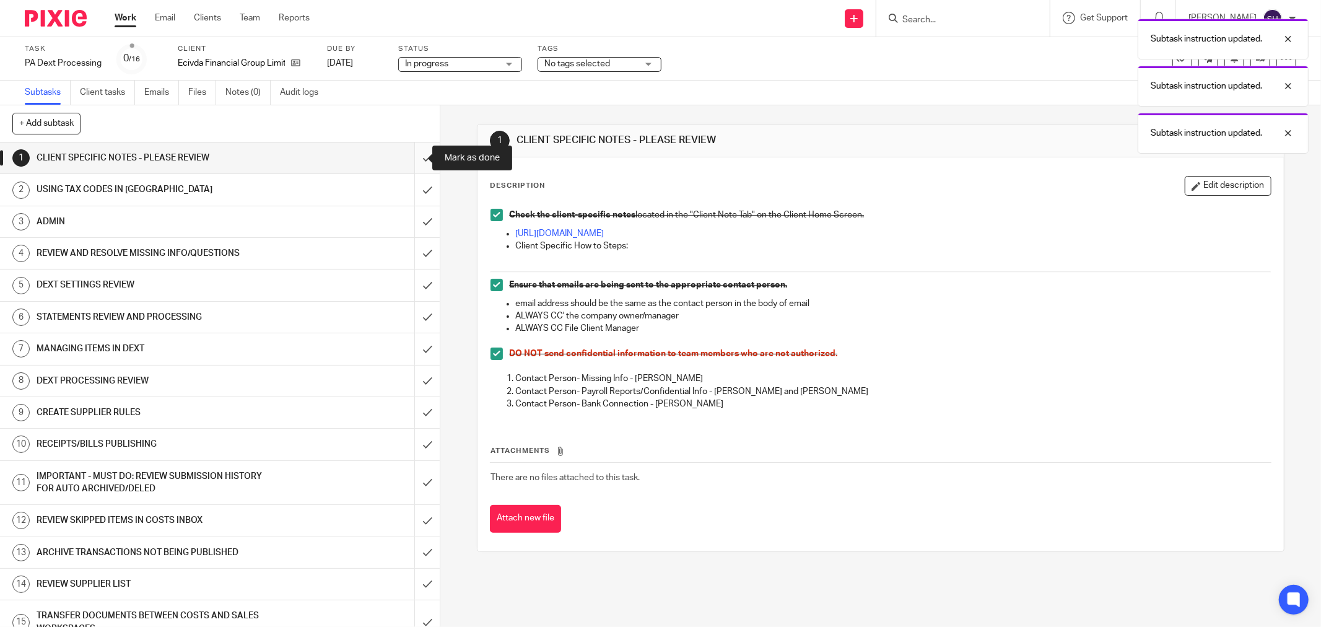
click at [419, 161] on input "submit" at bounding box center [220, 157] width 440 height 31
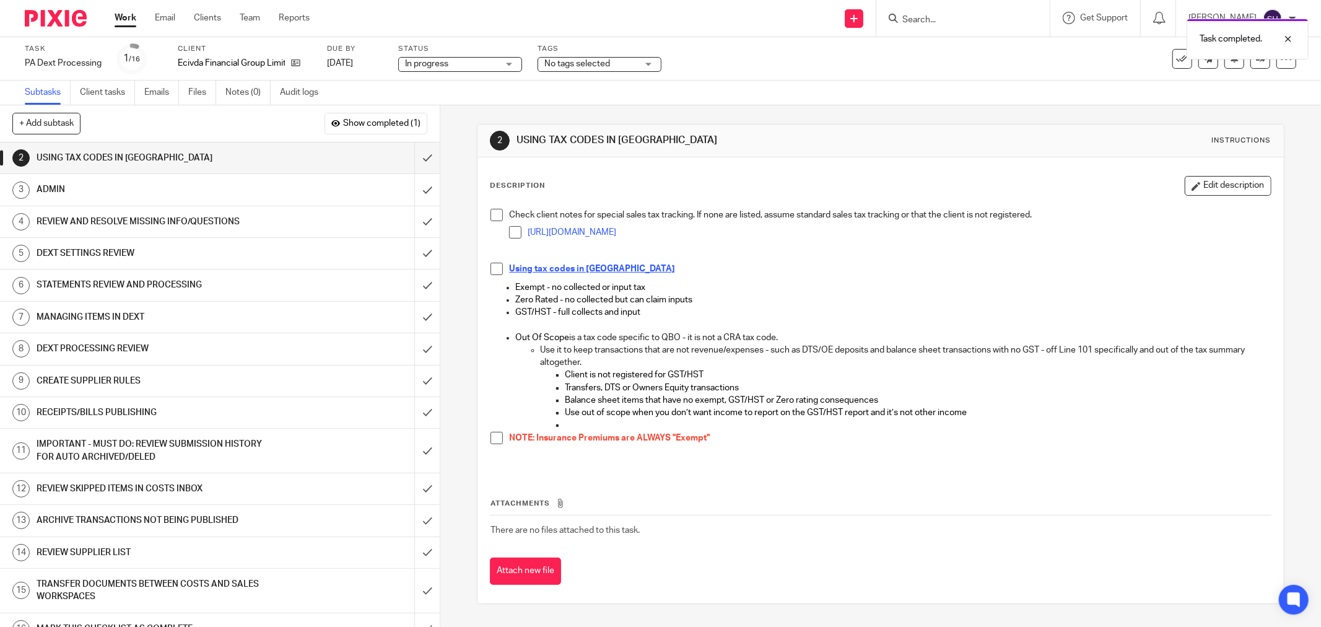
drag, startPoint x: 489, startPoint y: 215, endPoint x: 510, endPoint y: 220, distance: 21.8
click at [490, 215] on span at bounding box center [496, 215] width 12 height 12
click at [511, 232] on span at bounding box center [515, 232] width 12 height 12
drag, startPoint x: 495, startPoint y: 264, endPoint x: 506, endPoint y: 334, distance: 71.5
click at [493, 264] on span at bounding box center [496, 269] width 12 height 12
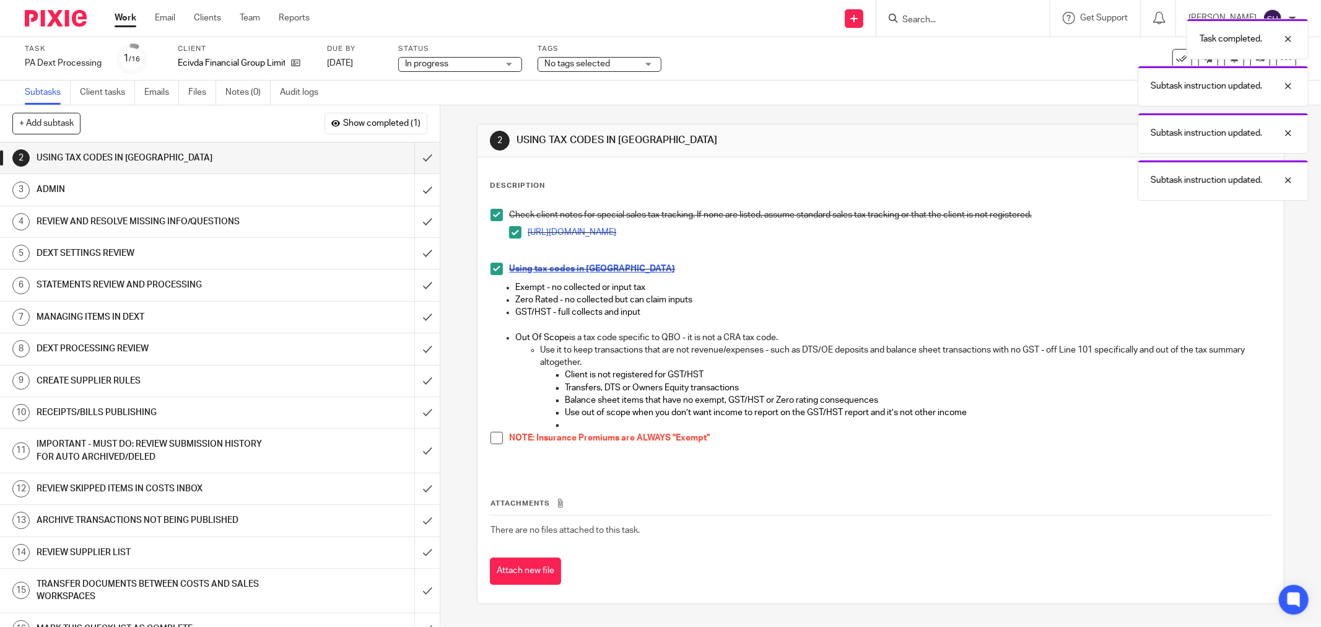
click at [493, 437] on span at bounding box center [496, 438] width 12 height 12
click at [411, 155] on input "submit" at bounding box center [220, 157] width 440 height 31
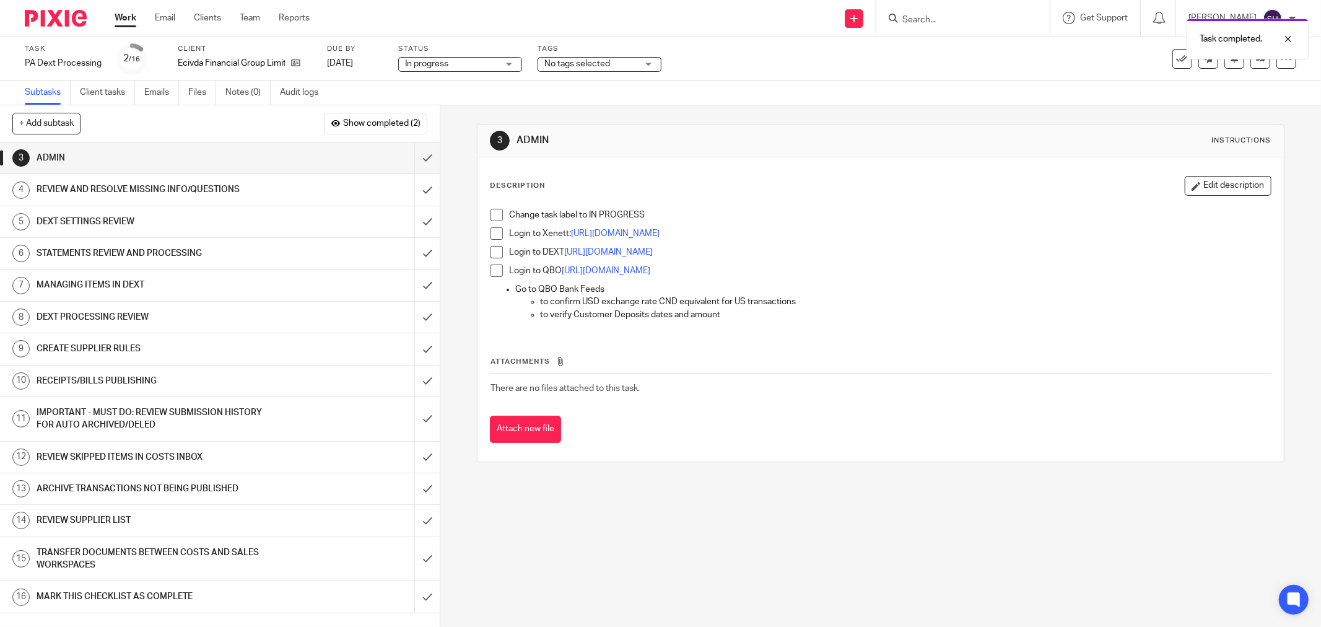
drag, startPoint x: 494, startPoint y: 219, endPoint x: 491, endPoint y: 233, distance: 14.6
click at [494, 220] on span at bounding box center [496, 215] width 12 height 12
click at [490, 235] on span at bounding box center [496, 233] width 12 height 12
drag, startPoint x: 490, startPoint y: 250, endPoint x: 490, endPoint y: 264, distance: 13.6
click at [491, 251] on span at bounding box center [496, 252] width 12 height 12
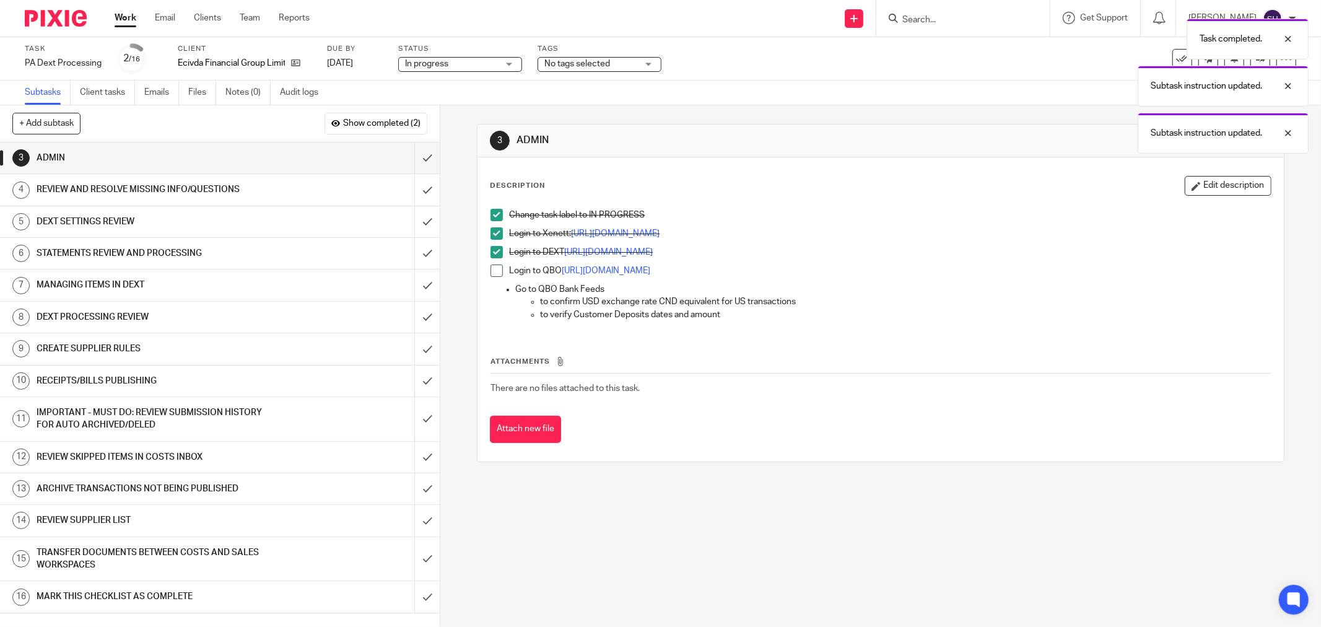
click at [490, 267] on span at bounding box center [496, 270] width 12 height 12
click at [422, 159] on input "submit" at bounding box center [220, 157] width 440 height 31
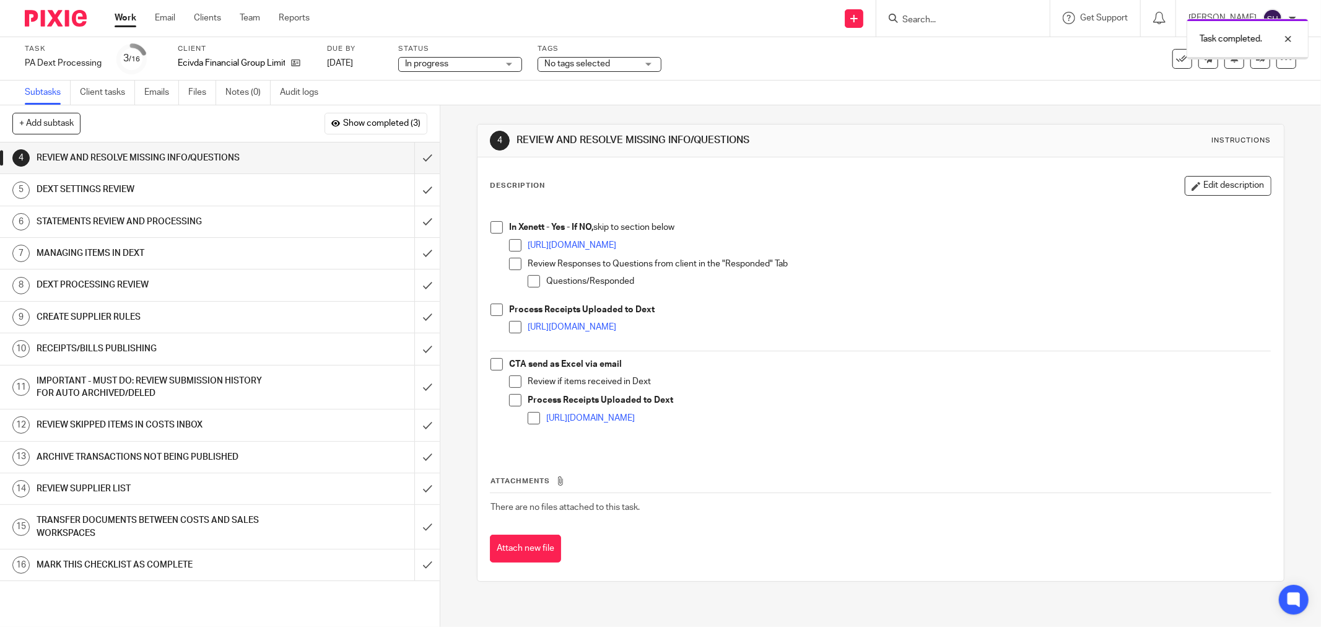
drag, startPoint x: 493, startPoint y: 230, endPoint x: 508, endPoint y: 241, distance: 19.4
click at [493, 230] on span at bounding box center [496, 227] width 12 height 12
click at [511, 246] on span at bounding box center [515, 245] width 12 height 12
click at [509, 261] on span at bounding box center [515, 264] width 12 height 12
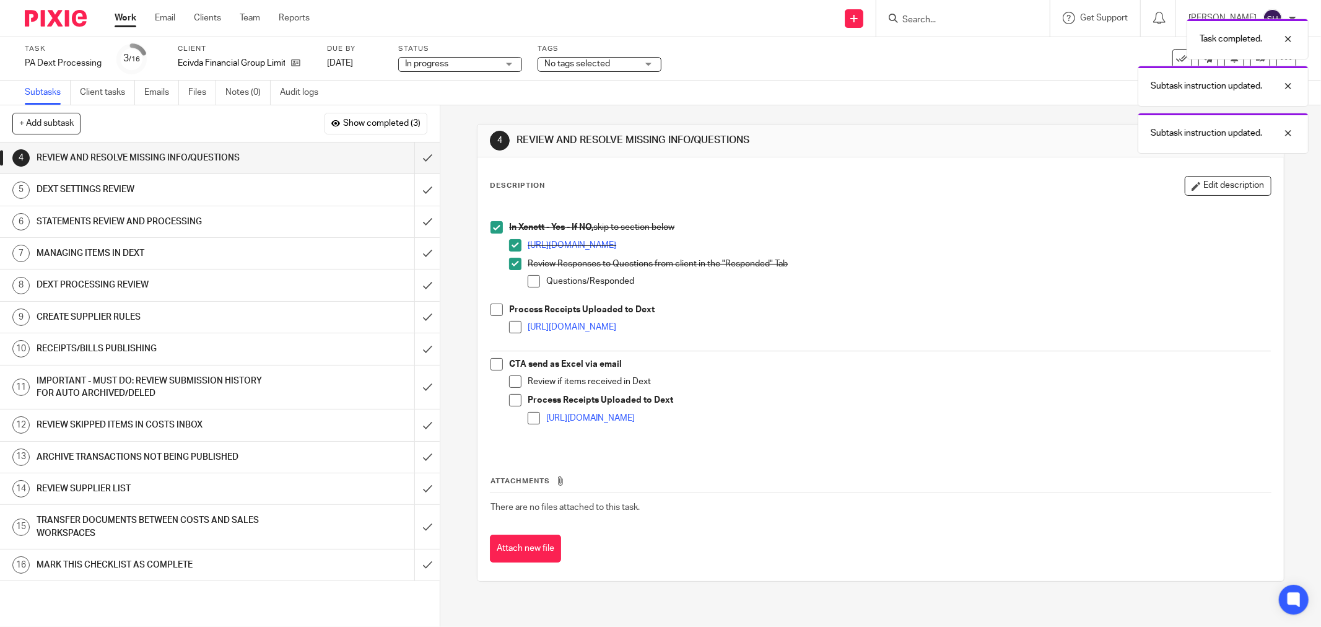
click at [529, 282] on span at bounding box center [534, 281] width 12 height 12
click at [491, 311] on span at bounding box center [496, 309] width 12 height 12
click at [512, 330] on span at bounding box center [515, 327] width 12 height 12
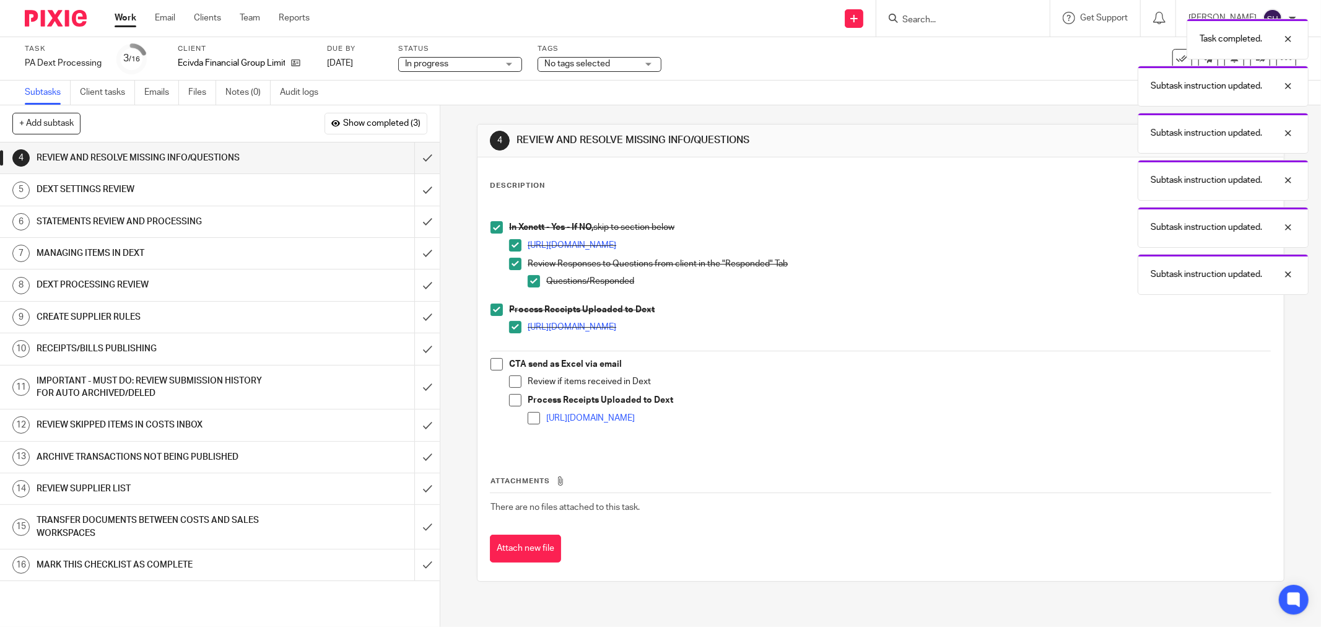
drag, startPoint x: 495, startPoint y: 365, endPoint x: 505, endPoint y: 368, distance: 9.8
click at [497, 365] on span at bounding box center [496, 364] width 12 height 12
click at [515, 381] on span at bounding box center [515, 381] width 12 height 12
click at [511, 400] on span at bounding box center [515, 400] width 12 height 12
click at [523, 414] on li "Process Receipts Uploaded to Dext [URL][DOMAIN_NAME]" at bounding box center [890, 414] width 762 height 41
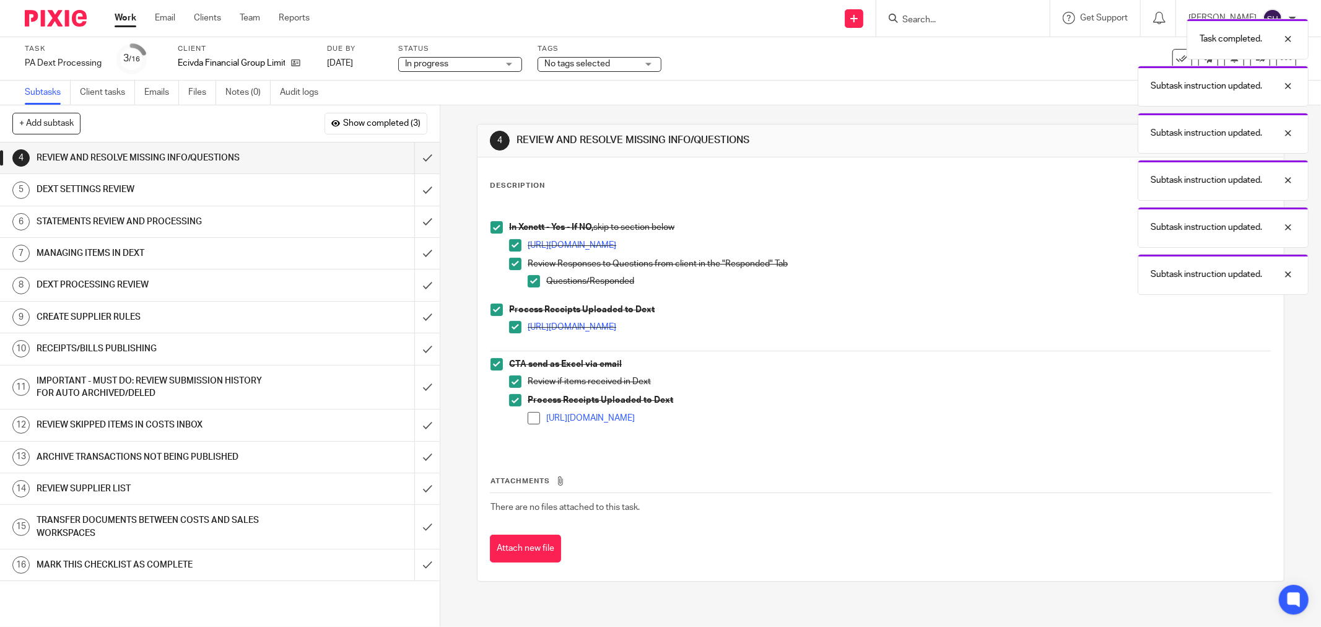
click at [528, 417] on span at bounding box center [534, 418] width 12 height 12
click at [425, 154] on input "submit" at bounding box center [220, 157] width 440 height 31
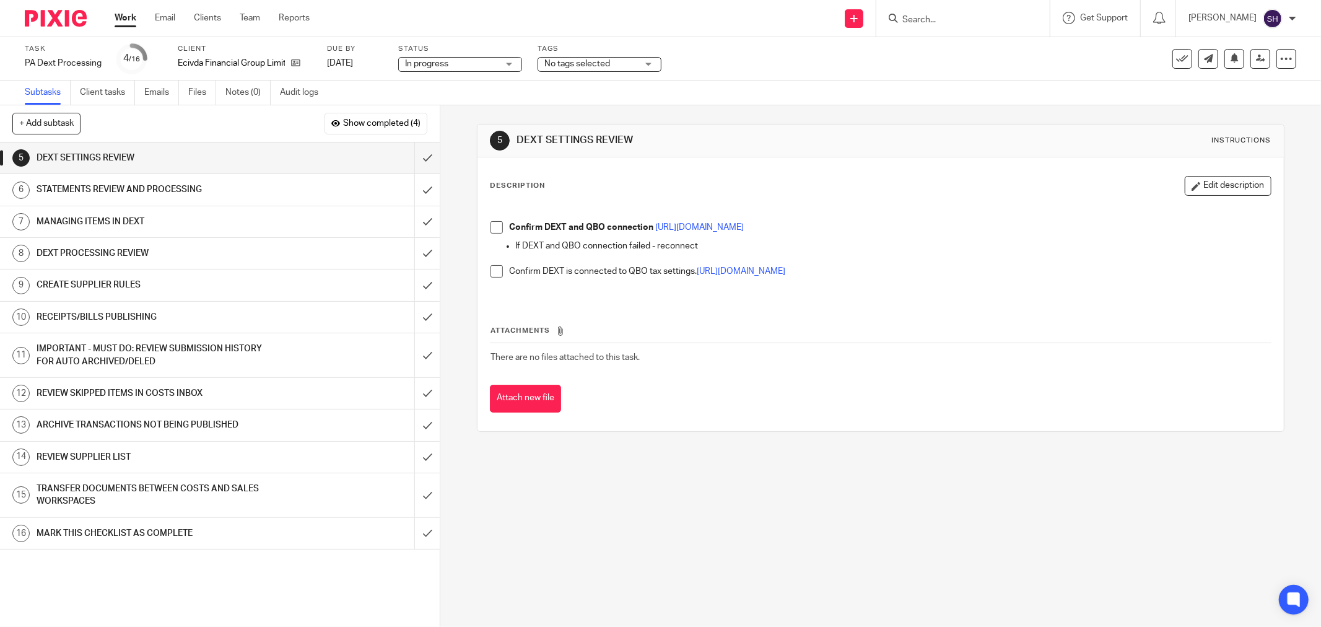
click at [493, 231] on span at bounding box center [496, 227] width 12 height 12
click at [490, 269] on span at bounding box center [496, 271] width 12 height 12
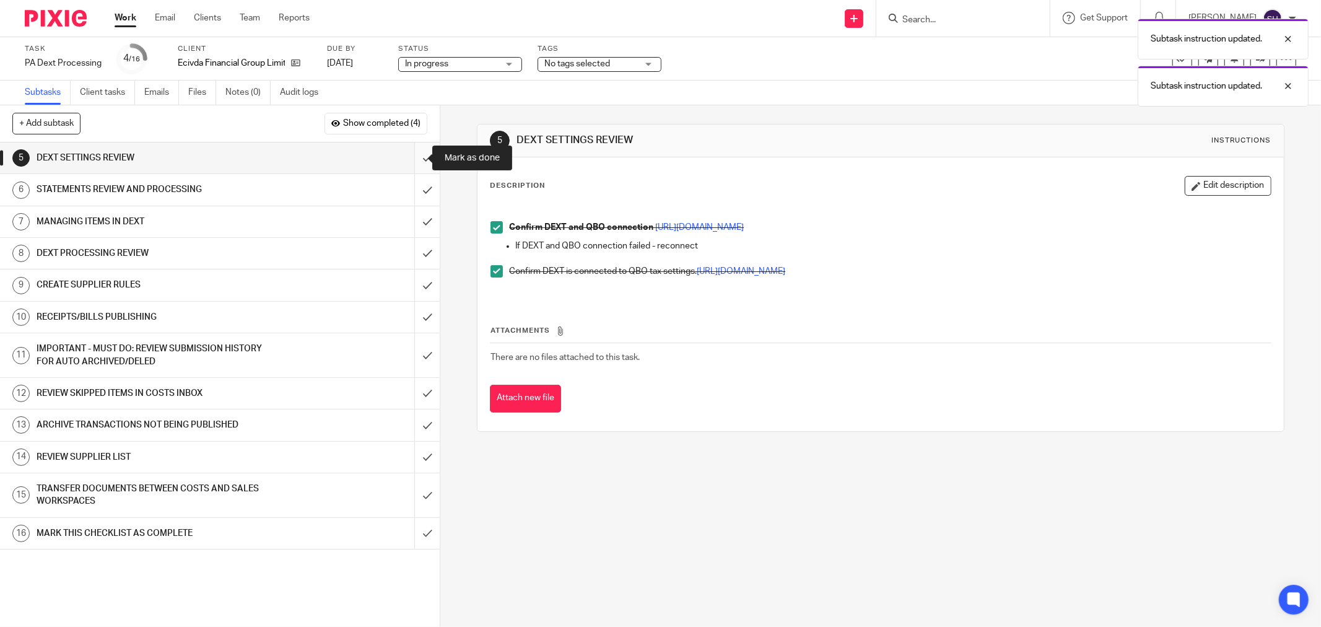
click at [422, 160] on input "submit" at bounding box center [220, 157] width 440 height 31
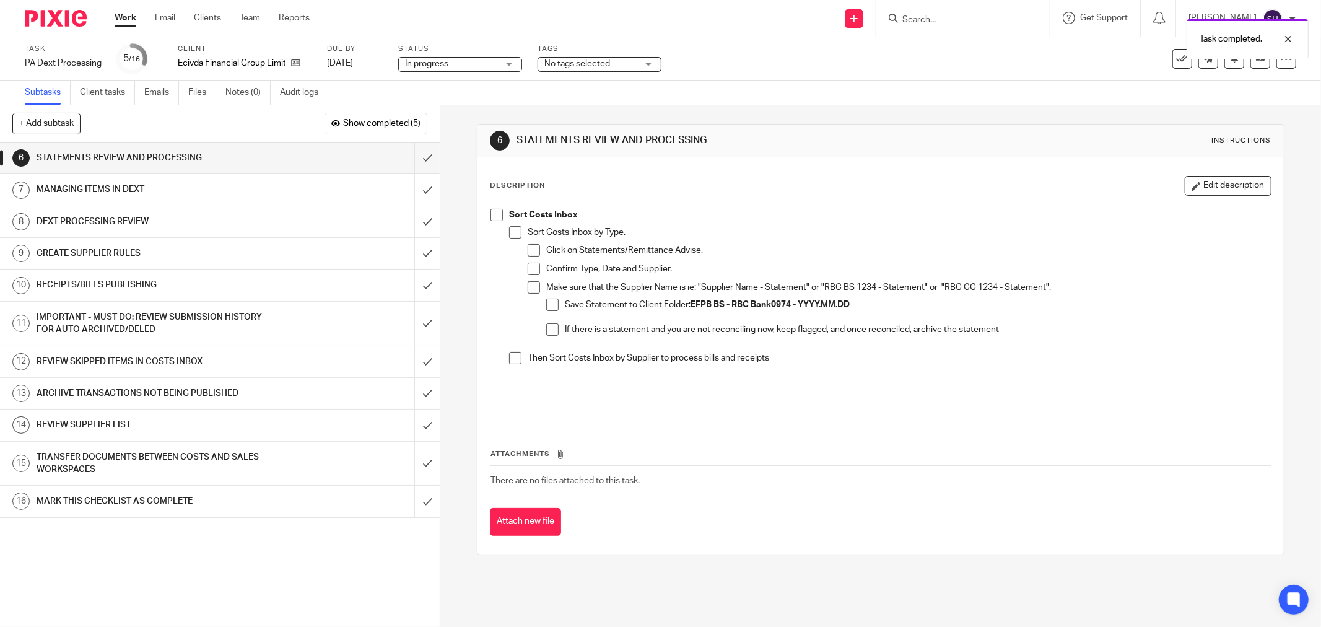
click at [492, 215] on span at bounding box center [496, 215] width 12 height 12
click at [515, 234] on span at bounding box center [515, 232] width 12 height 12
click at [528, 256] on li "Click on Statements/Remittance Advise." at bounding box center [899, 253] width 743 height 19
click at [529, 246] on span at bounding box center [534, 250] width 12 height 12
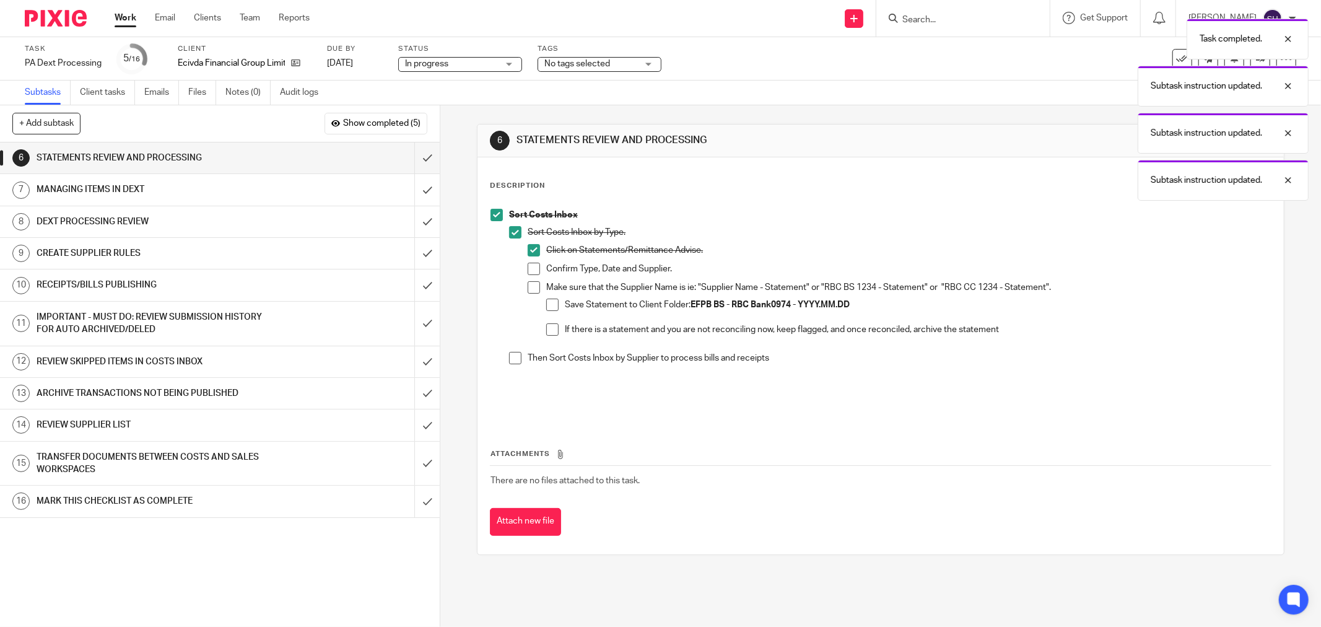
click at [530, 261] on li "Click on Statements/Remittance Advise." at bounding box center [899, 253] width 743 height 19
drag, startPoint x: 528, startPoint y: 270, endPoint x: 529, endPoint y: 284, distance: 13.6
click at [528, 271] on span at bounding box center [534, 269] width 12 height 12
drag, startPoint x: 529, startPoint y: 285, endPoint x: 543, endPoint y: 297, distance: 18.5
click at [530, 285] on span at bounding box center [534, 287] width 12 height 12
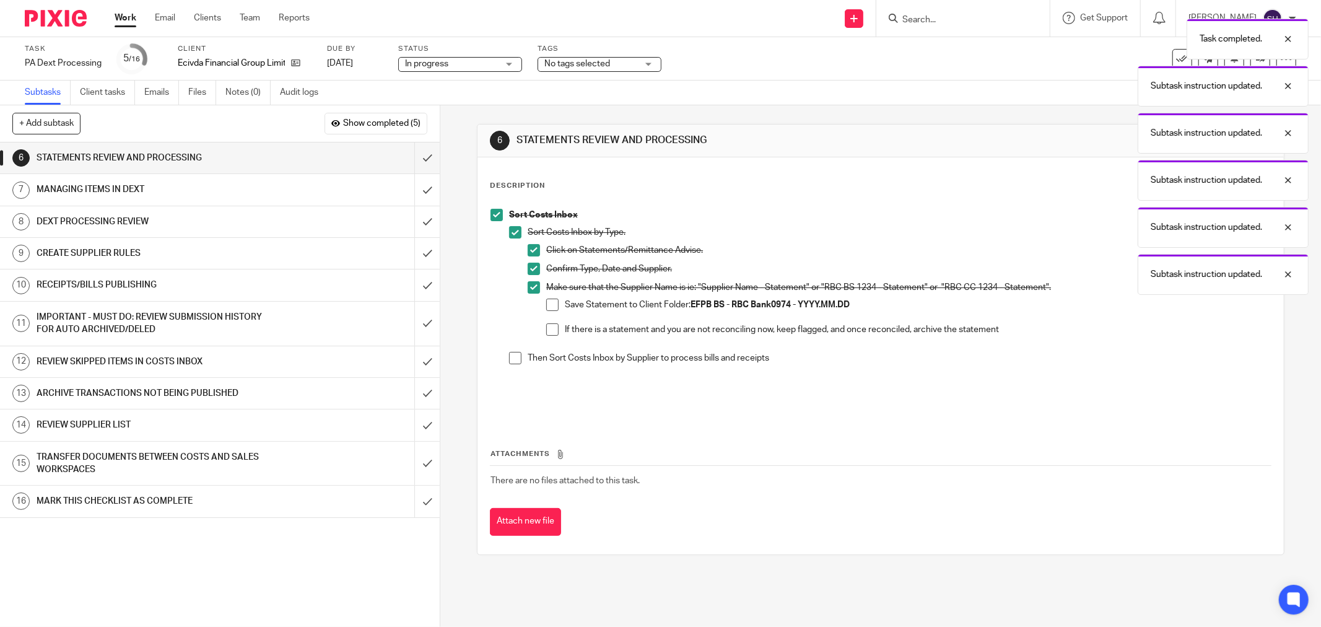
click at [552, 307] on span at bounding box center [552, 304] width 12 height 12
drag, startPoint x: 552, startPoint y: 324, endPoint x: 543, endPoint y: 339, distance: 16.7
click at [551, 326] on span at bounding box center [552, 329] width 12 height 12
click at [509, 360] on span at bounding box center [515, 358] width 12 height 12
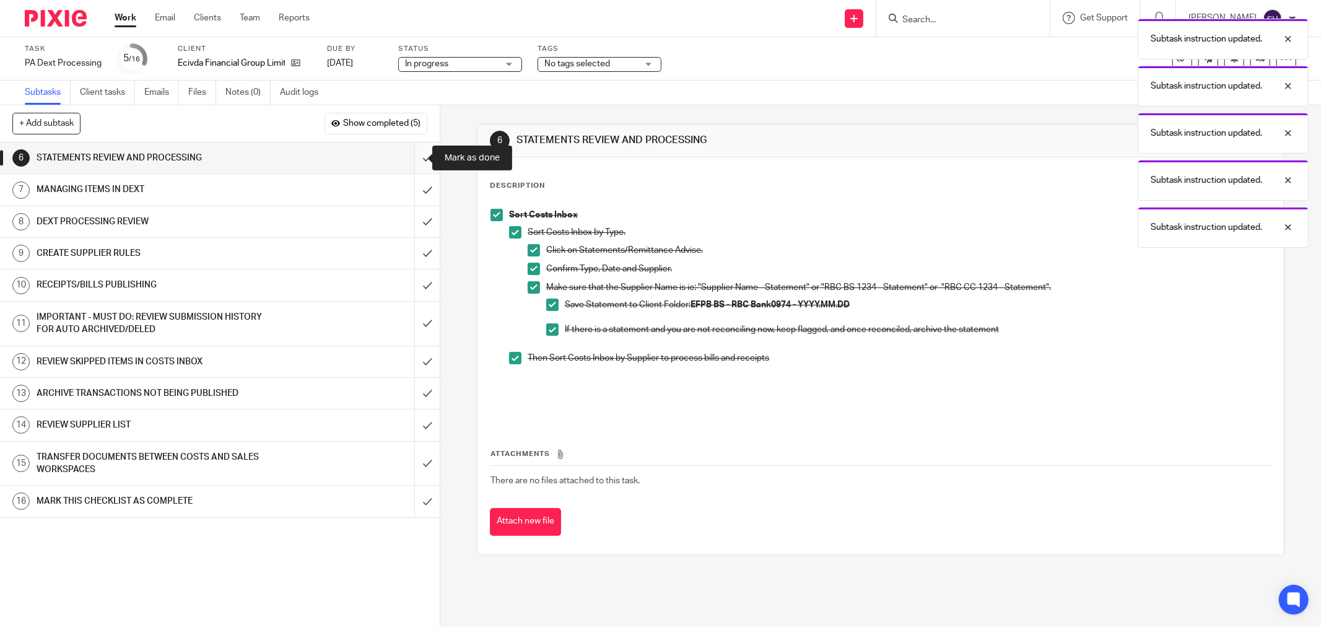
click at [415, 155] on input "submit" at bounding box center [220, 157] width 440 height 31
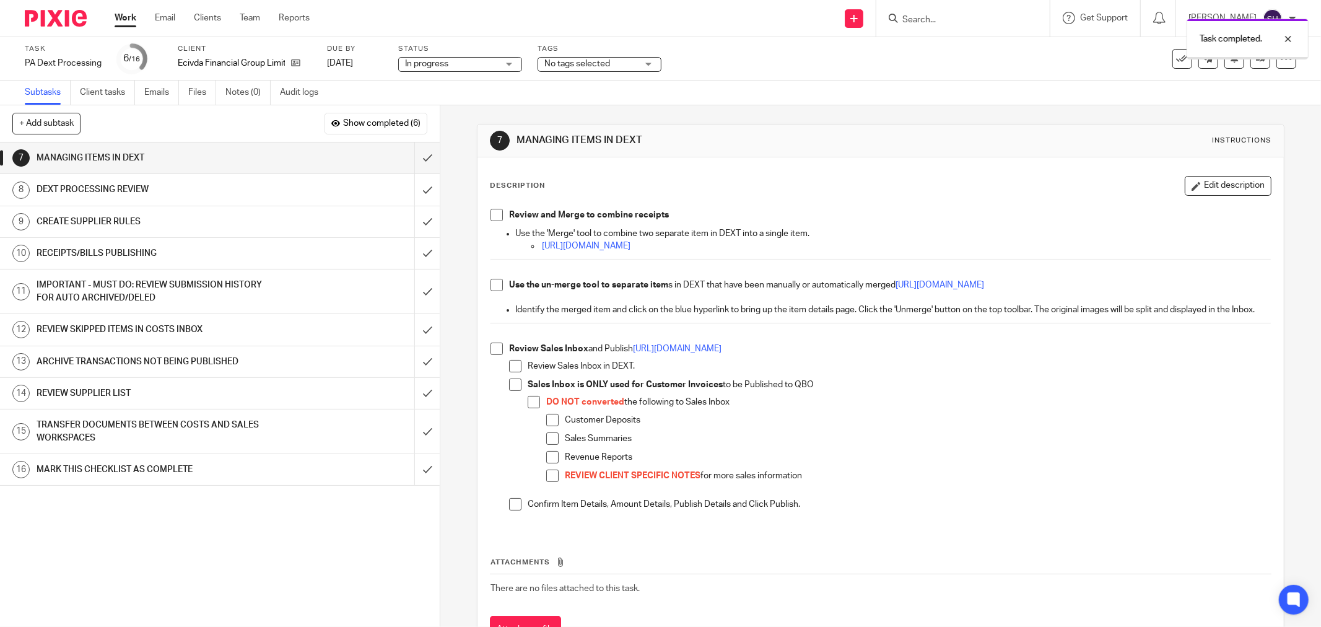
click at [497, 214] on span at bounding box center [496, 215] width 12 height 12
click at [490, 282] on span at bounding box center [496, 285] width 12 height 12
click at [496, 355] on span at bounding box center [496, 348] width 12 height 12
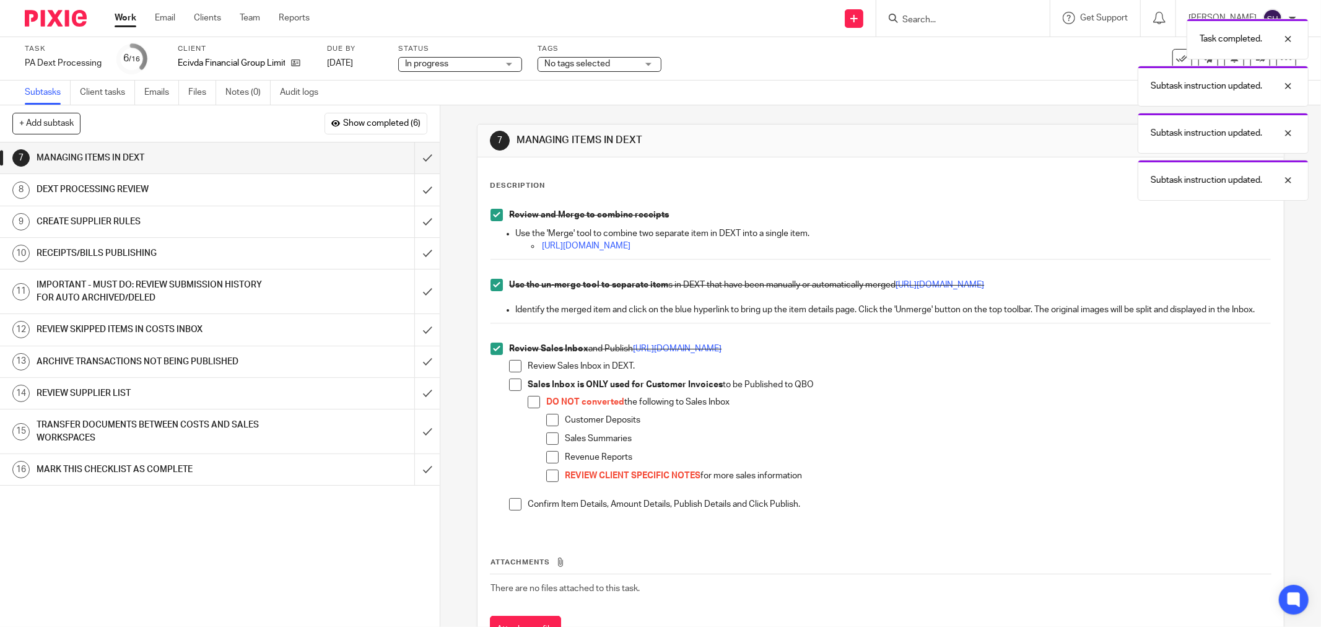
click at [510, 372] on span at bounding box center [515, 366] width 12 height 12
drag, startPoint x: 511, startPoint y: 397, endPoint x: 528, endPoint y: 415, distance: 24.1
click at [512, 391] on span at bounding box center [515, 384] width 12 height 12
click at [529, 408] on span at bounding box center [534, 402] width 12 height 12
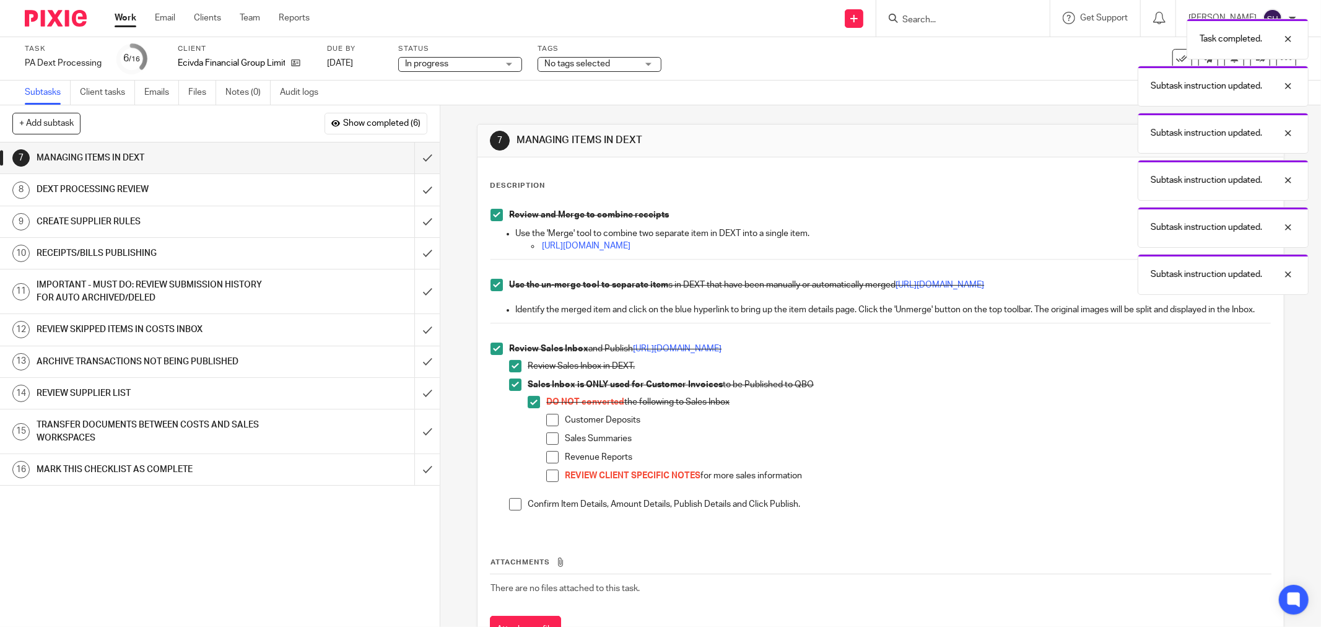
drag, startPoint x: 546, startPoint y: 429, endPoint x: 547, endPoint y: 441, distance: 12.4
click at [546, 426] on span at bounding box center [552, 420] width 12 height 12
drag, startPoint x: 547, startPoint y: 446, endPoint x: 548, endPoint y: 463, distance: 16.7
click at [547, 445] on span at bounding box center [552, 438] width 12 height 12
click at [548, 463] on span at bounding box center [552, 457] width 12 height 12
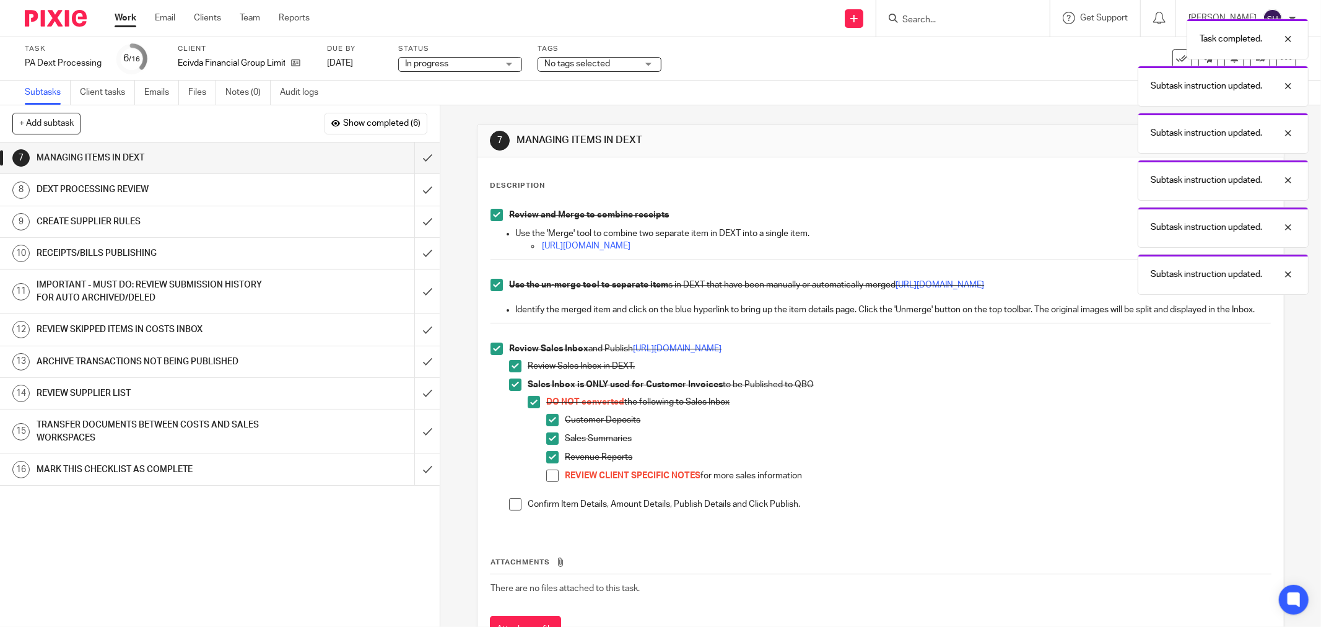
click at [546, 482] on span at bounding box center [552, 475] width 12 height 12
drag, startPoint x: 511, startPoint y: 516, endPoint x: 505, endPoint y: 503, distance: 13.8
click at [510, 510] on span at bounding box center [515, 504] width 12 height 12
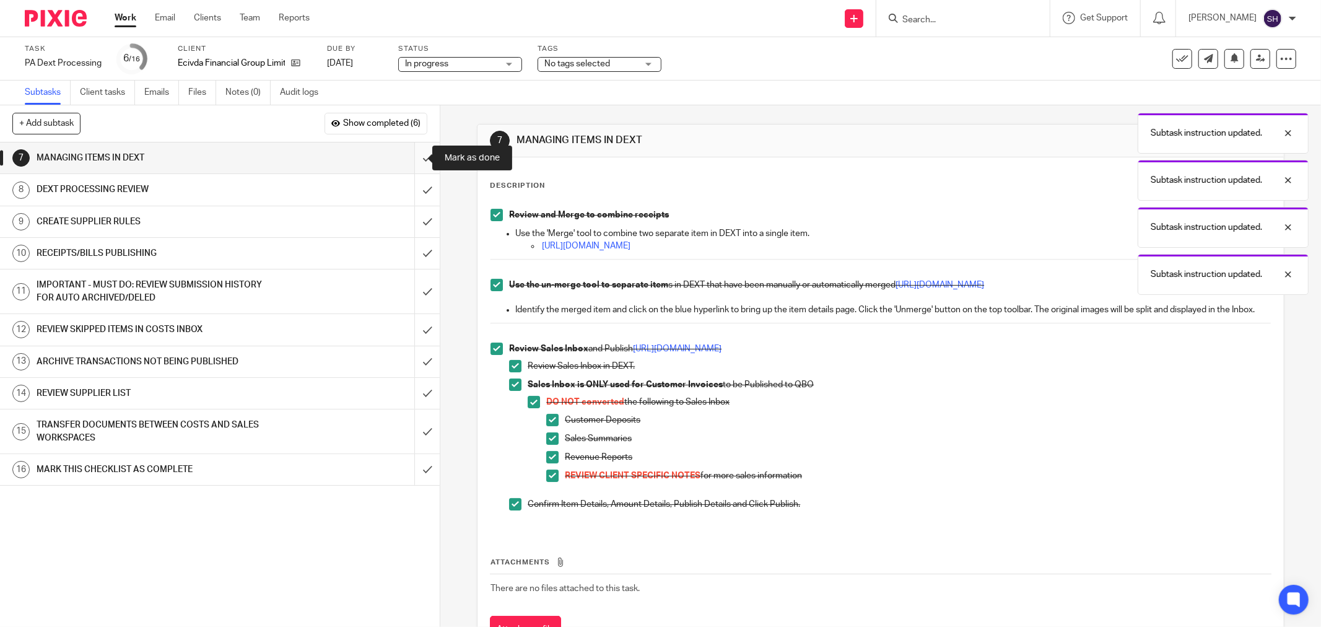
click at [409, 157] on input "submit" at bounding box center [220, 157] width 440 height 31
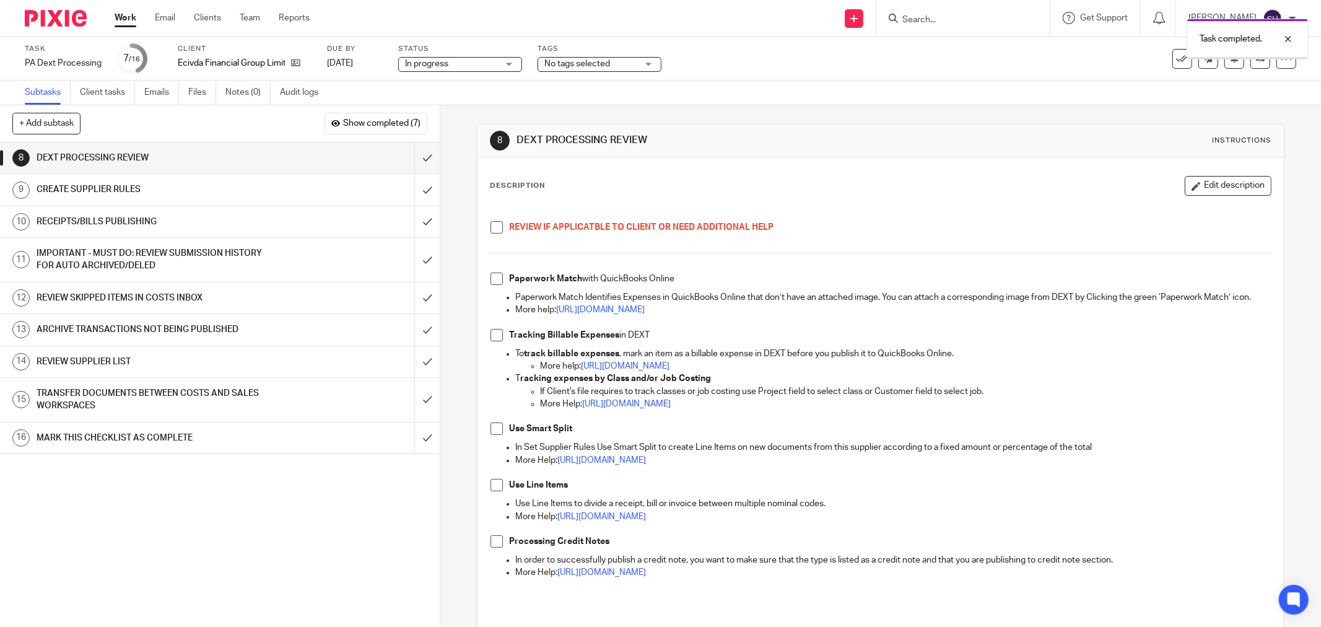
click at [497, 230] on span at bounding box center [496, 227] width 12 height 12
click at [493, 279] on span at bounding box center [496, 278] width 12 height 12
drag, startPoint x: 497, startPoint y: 350, endPoint x: 491, endPoint y: 375, distance: 25.4
click at [497, 341] on span at bounding box center [496, 335] width 12 height 12
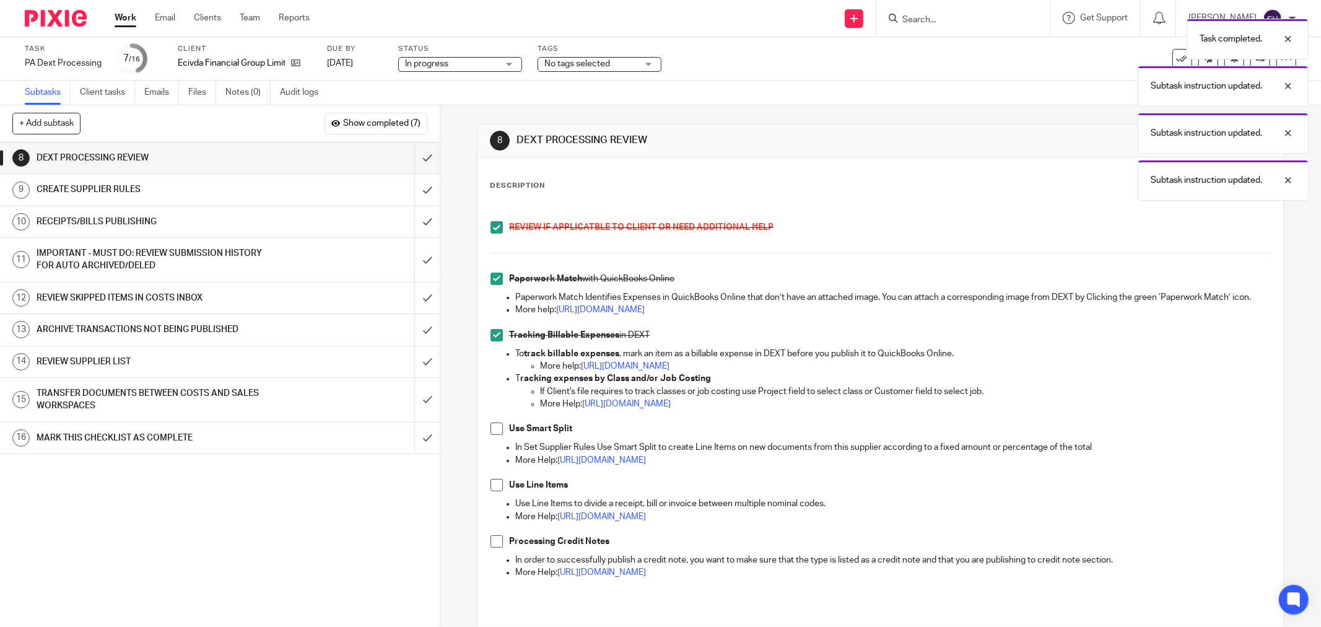
click at [490, 435] on span at bounding box center [496, 428] width 12 height 12
click at [493, 491] on span at bounding box center [496, 485] width 12 height 12
click at [490, 547] on span at bounding box center [496, 541] width 12 height 12
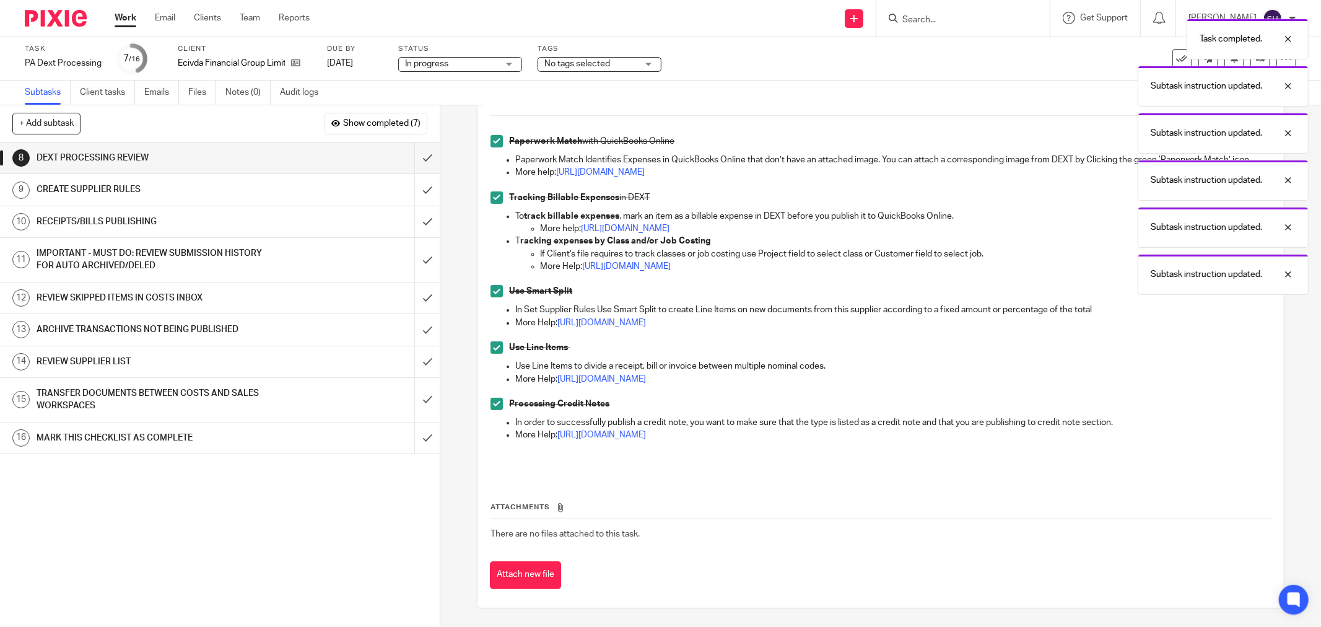
scroll to position [150, 0]
click at [410, 150] on input "submit" at bounding box center [220, 157] width 440 height 31
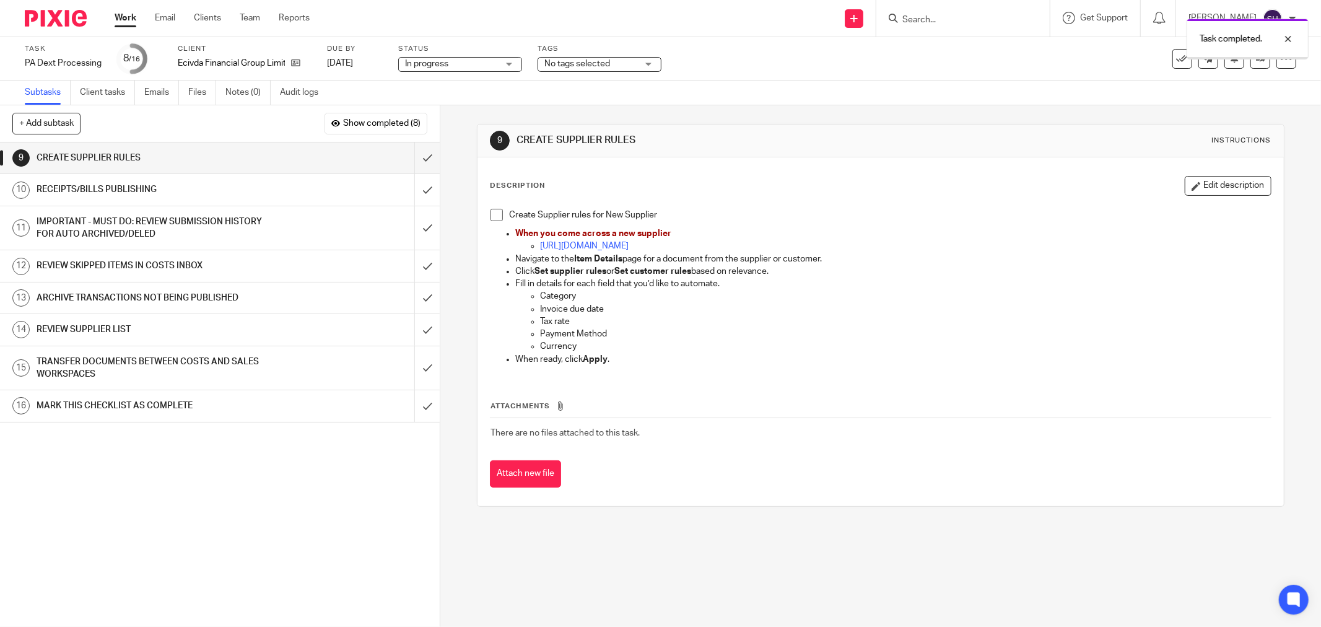
click at [497, 212] on span at bounding box center [496, 215] width 12 height 12
click at [422, 160] on input "submit" at bounding box center [220, 157] width 440 height 31
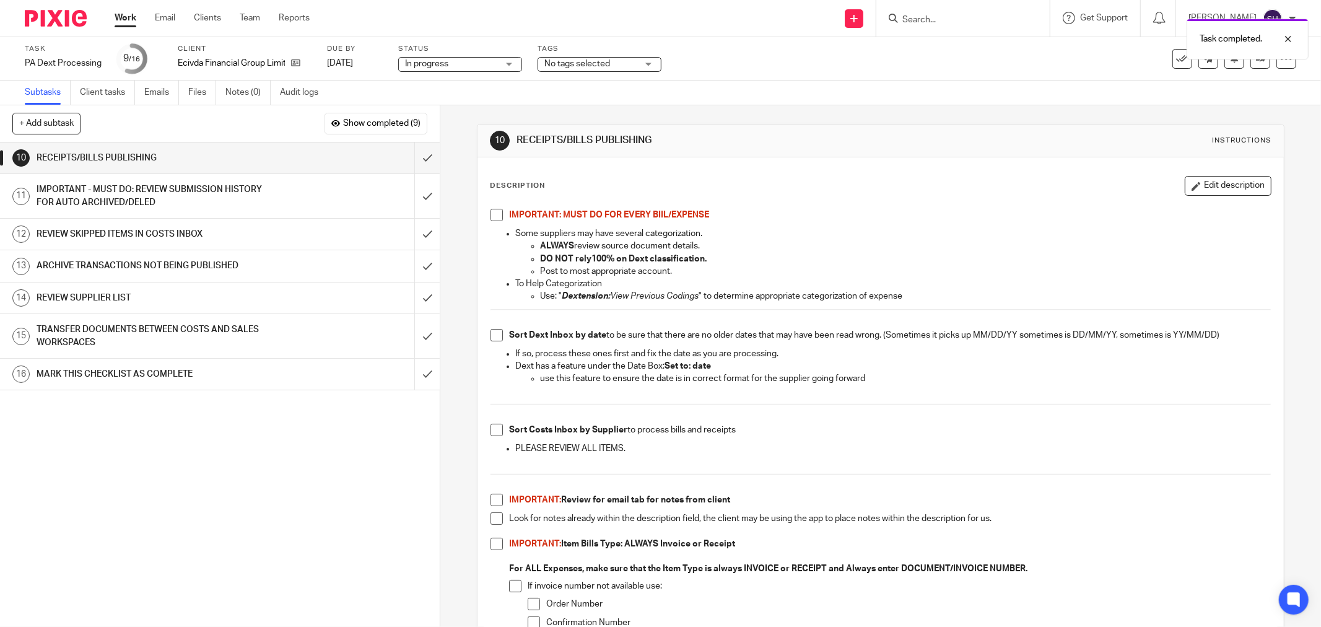
click at [492, 213] on span at bounding box center [496, 215] width 12 height 12
click at [492, 337] on span at bounding box center [496, 335] width 12 height 12
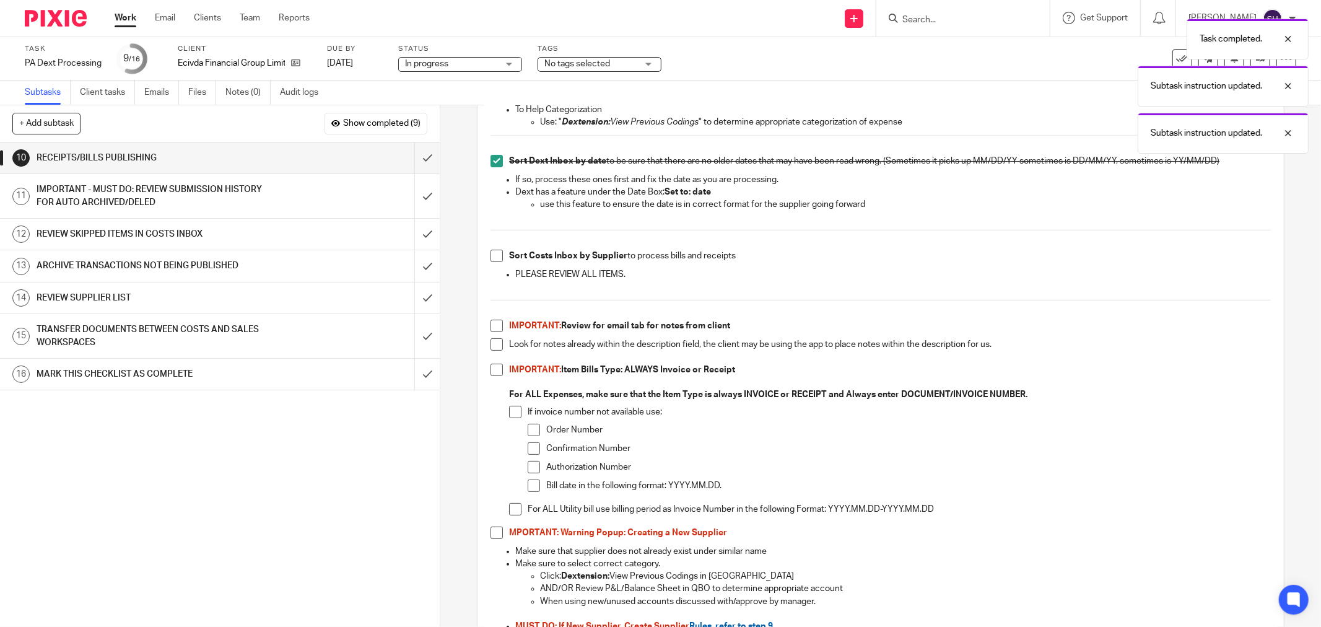
scroll to position [206, 0]
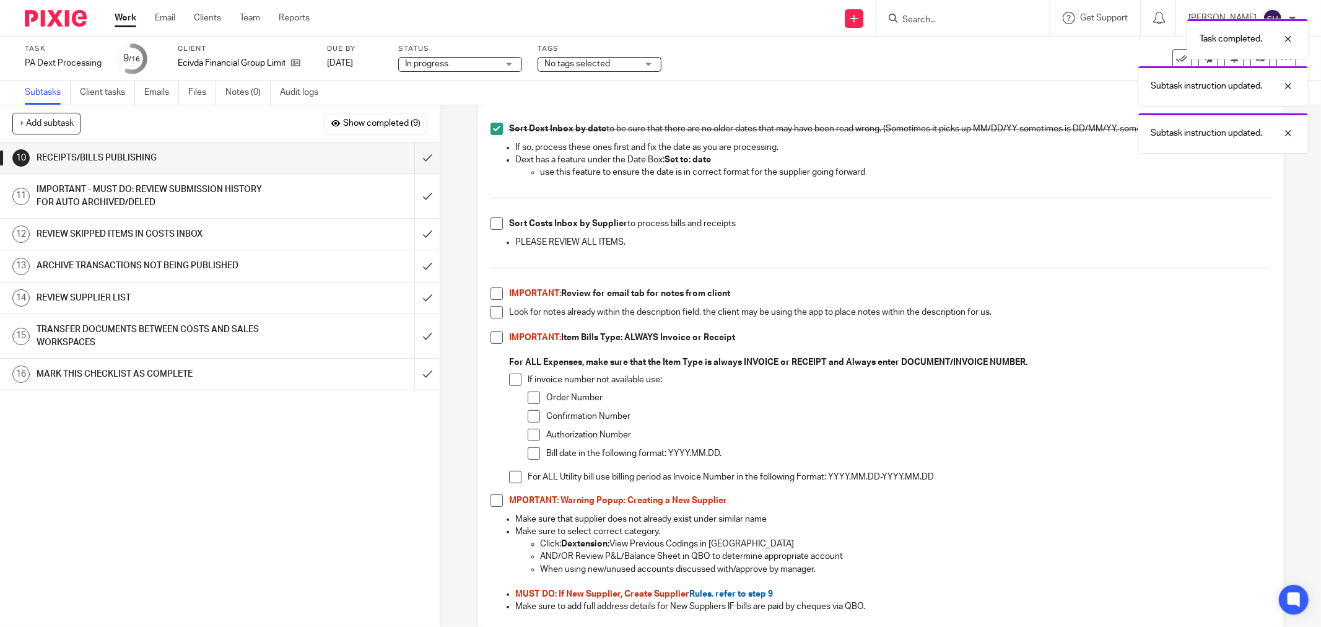
click at [496, 221] on span at bounding box center [496, 223] width 12 height 12
click at [498, 292] on span at bounding box center [496, 293] width 12 height 12
click at [492, 315] on span at bounding box center [496, 312] width 12 height 12
click at [490, 337] on span at bounding box center [496, 337] width 12 height 12
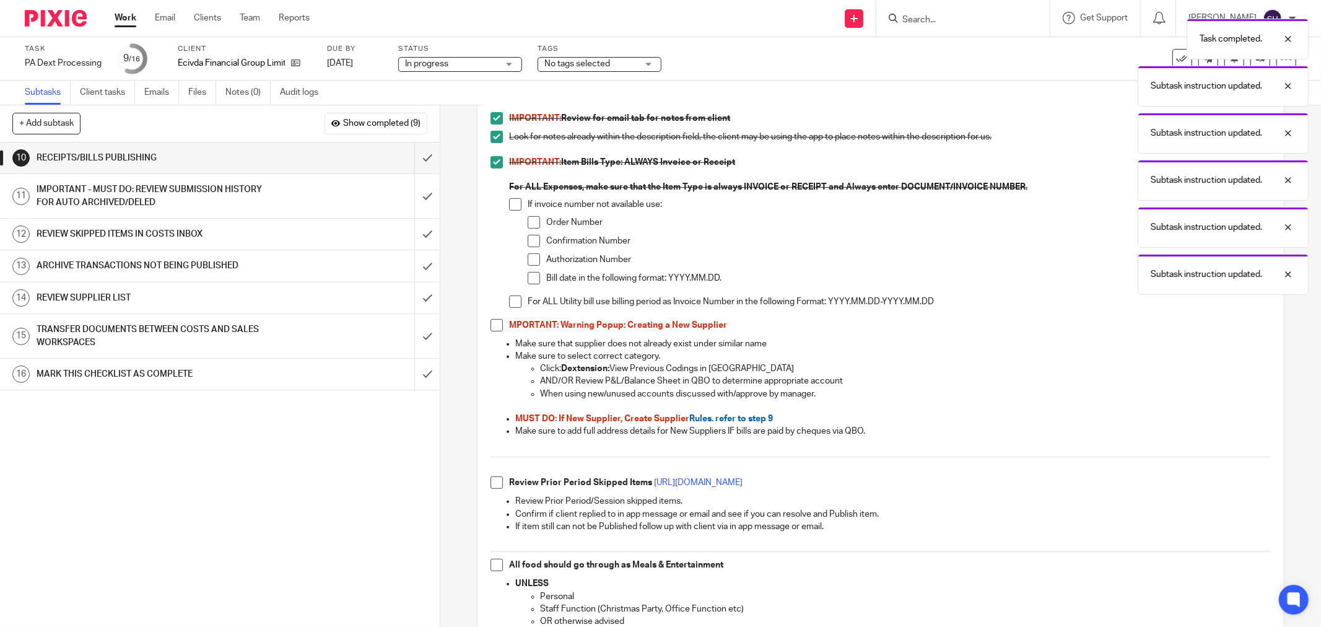
scroll to position [412, 0]
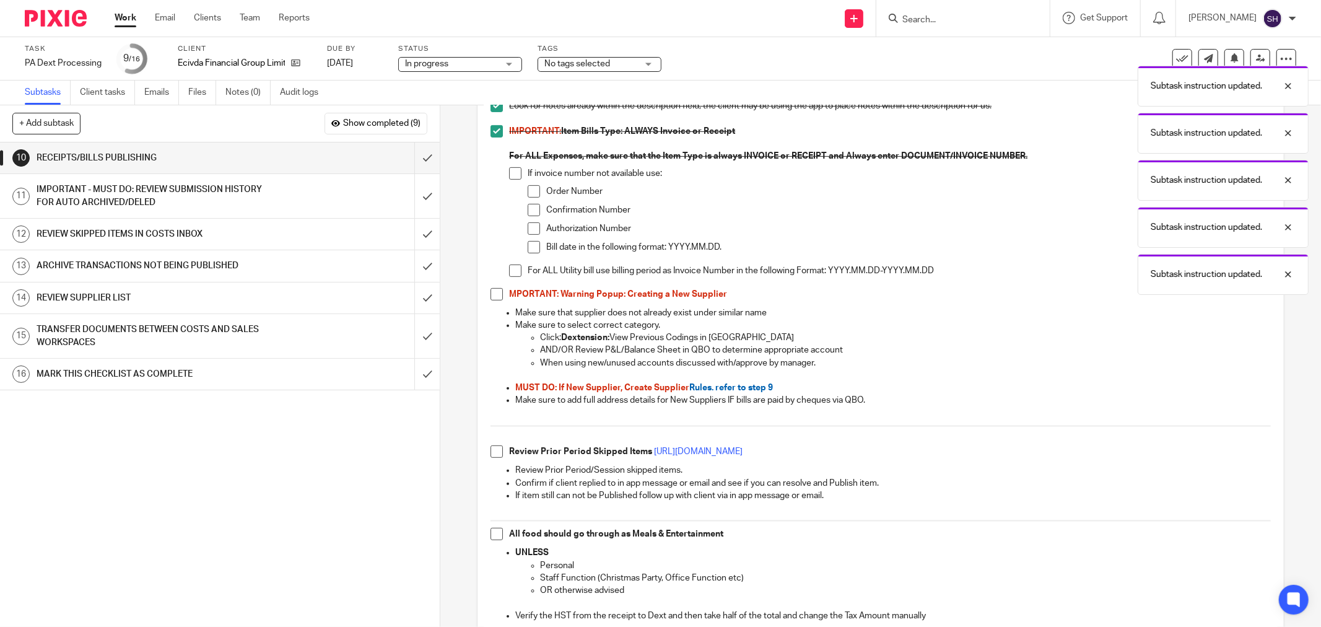
click at [511, 177] on span at bounding box center [515, 173] width 12 height 12
click at [529, 194] on span at bounding box center [534, 191] width 12 height 12
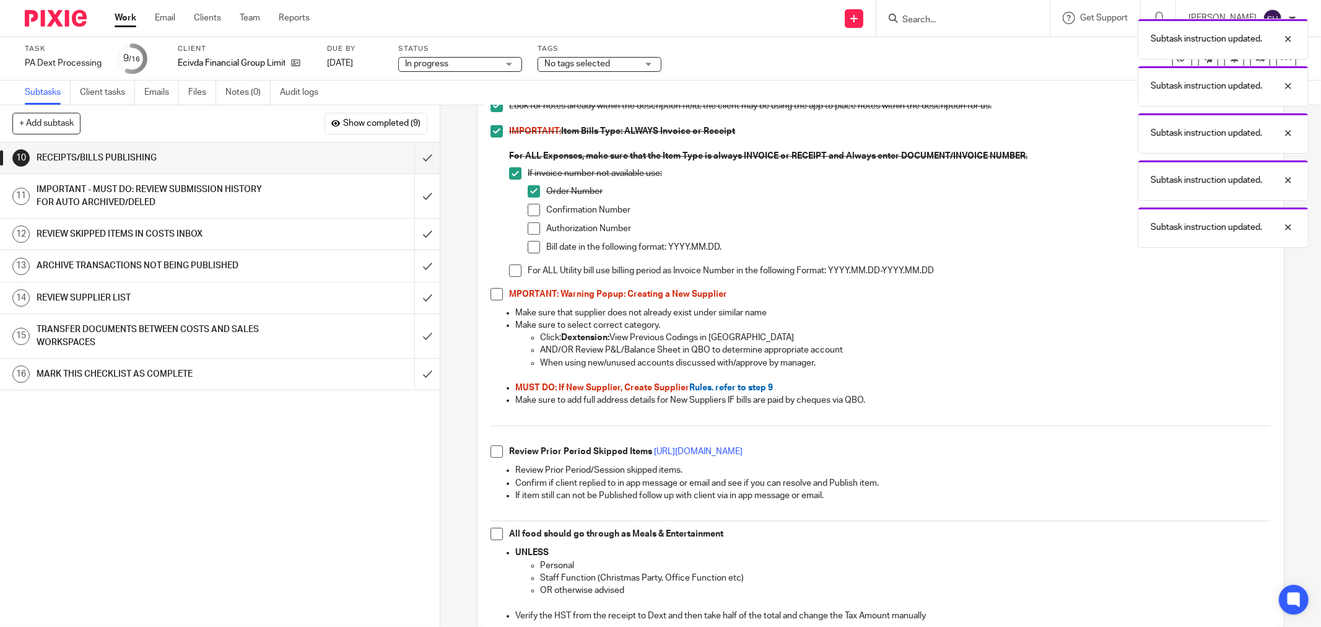
click at [528, 207] on span at bounding box center [534, 210] width 12 height 12
click at [531, 230] on span at bounding box center [534, 228] width 12 height 12
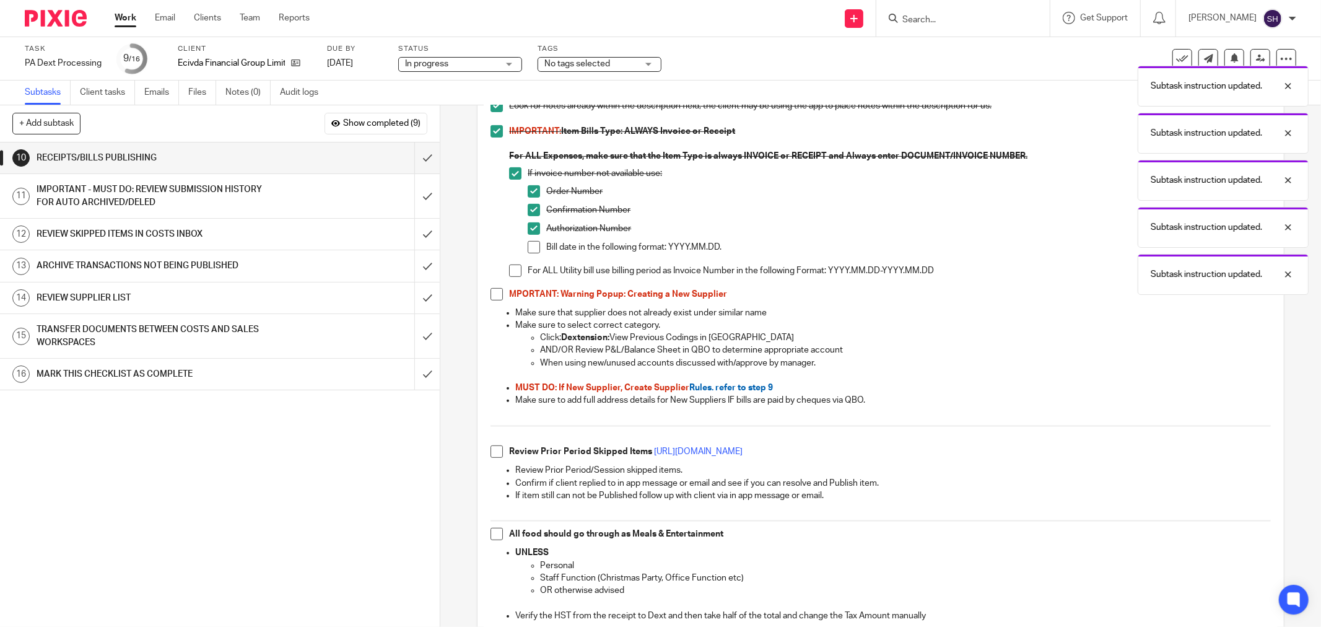
click at [528, 245] on span at bounding box center [534, 247] width 12 height 12
click at [509, 269] on span at bounding box center [515, 270] width 12 height 12
click at [491, 289] on div "IMPORTANT: MUST DO FOR EVERY BIIL/EXPENSE Some suppliers may have several categ…" at bounding box center [880, 499] width 793 height 1418
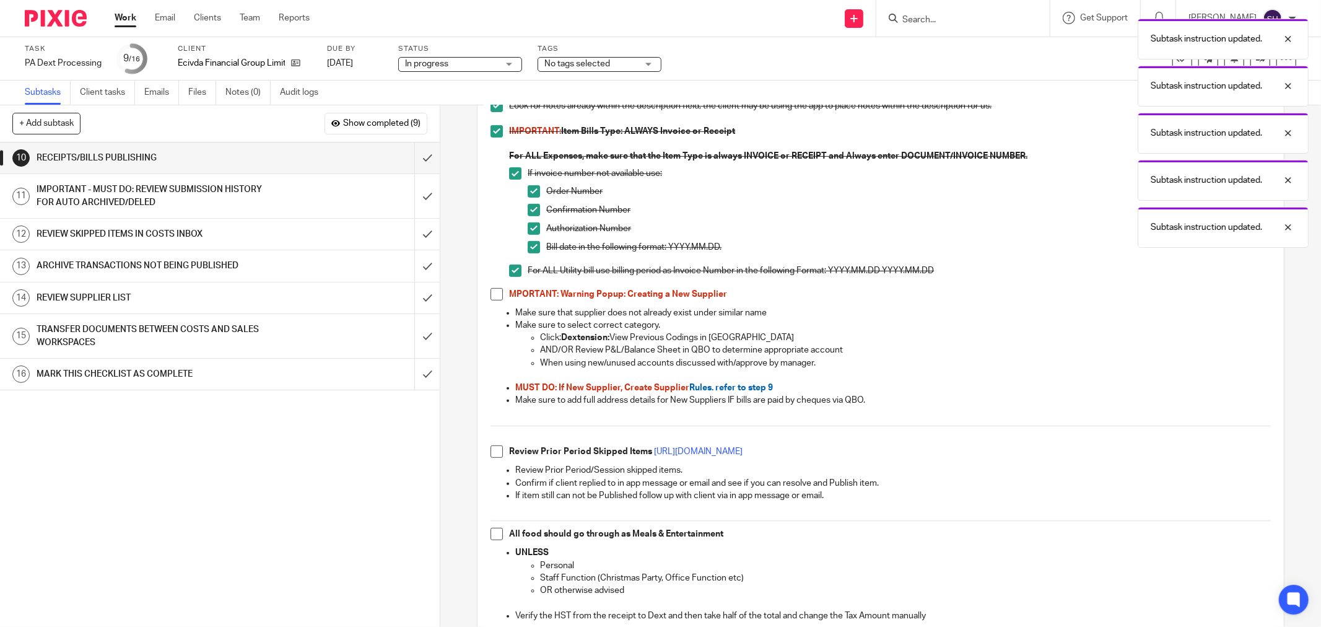
click at [491, 289] on span at bounding box center [496, 294] width 12 height 12
click at [490, 450] on span at bounding box center [496, 451] width 12 height 12
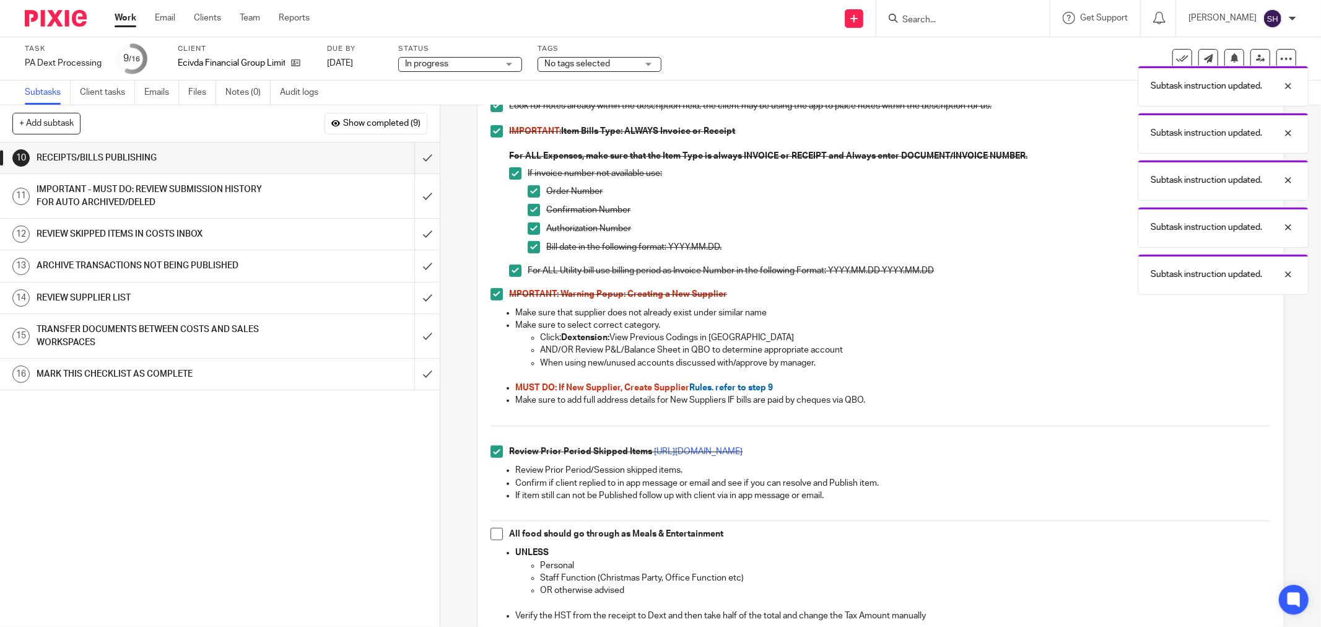
click at [498, 534] on span at bounding box center [496, 534] width 12 height 12
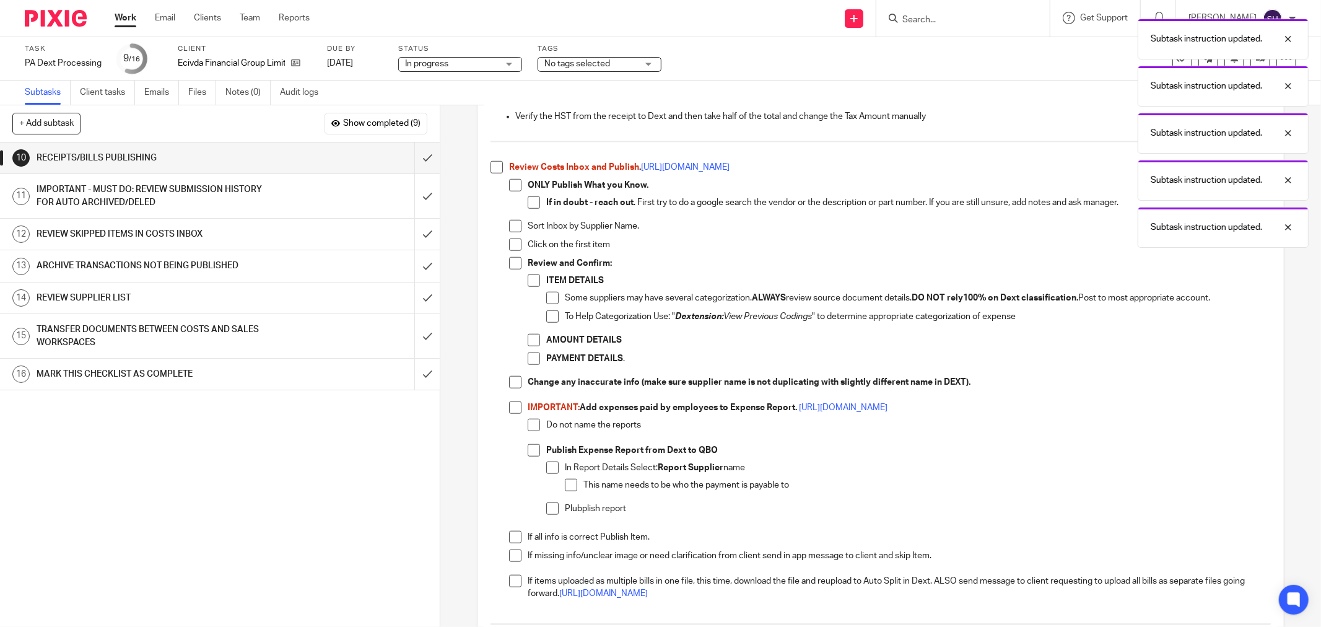
scroll to position [963, 0]
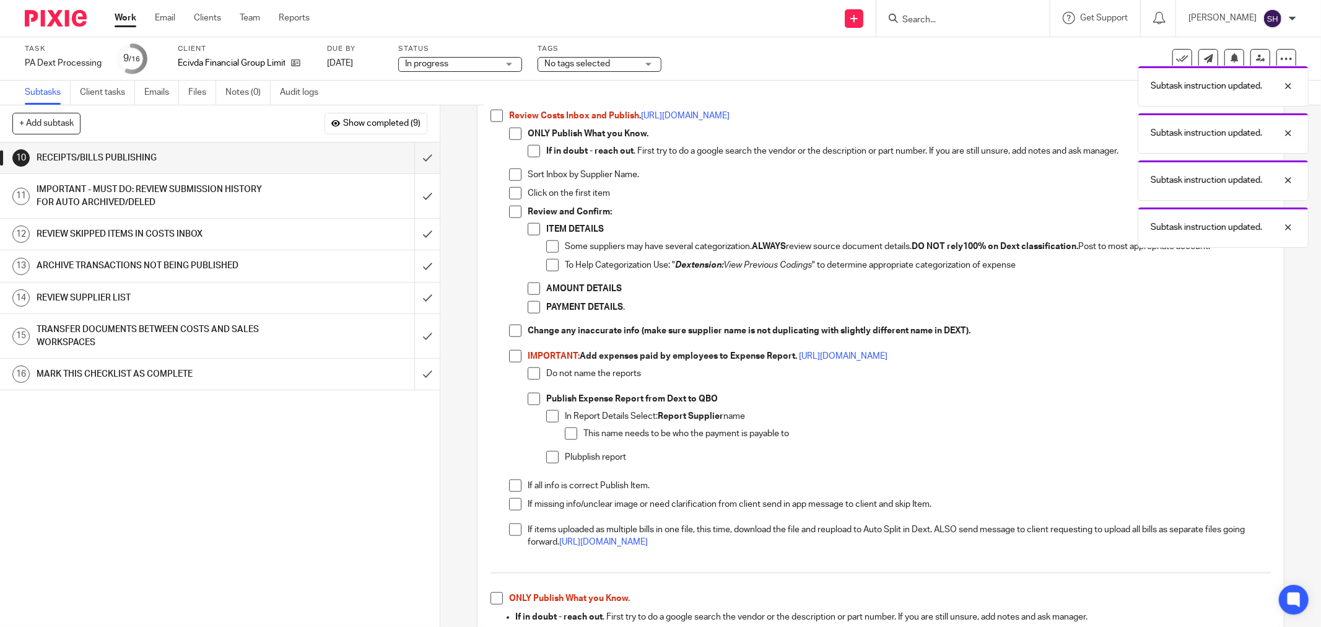
click at [497, 119] on span at bounding box center [496, 116] width 12 height 12
click at [509, 133] on span at bounding box center [515, 134] width 12 height 12
click at [528, 149] on span at bounding box center [534, 151] width 12 height 12
drag, startPoint x: 515, startPoint y: 173, endPoint x: 509, endPoint y: 193, distance: 20.0
click at [515, 174] on span at bounding box center [515, 174] width 12 height 12
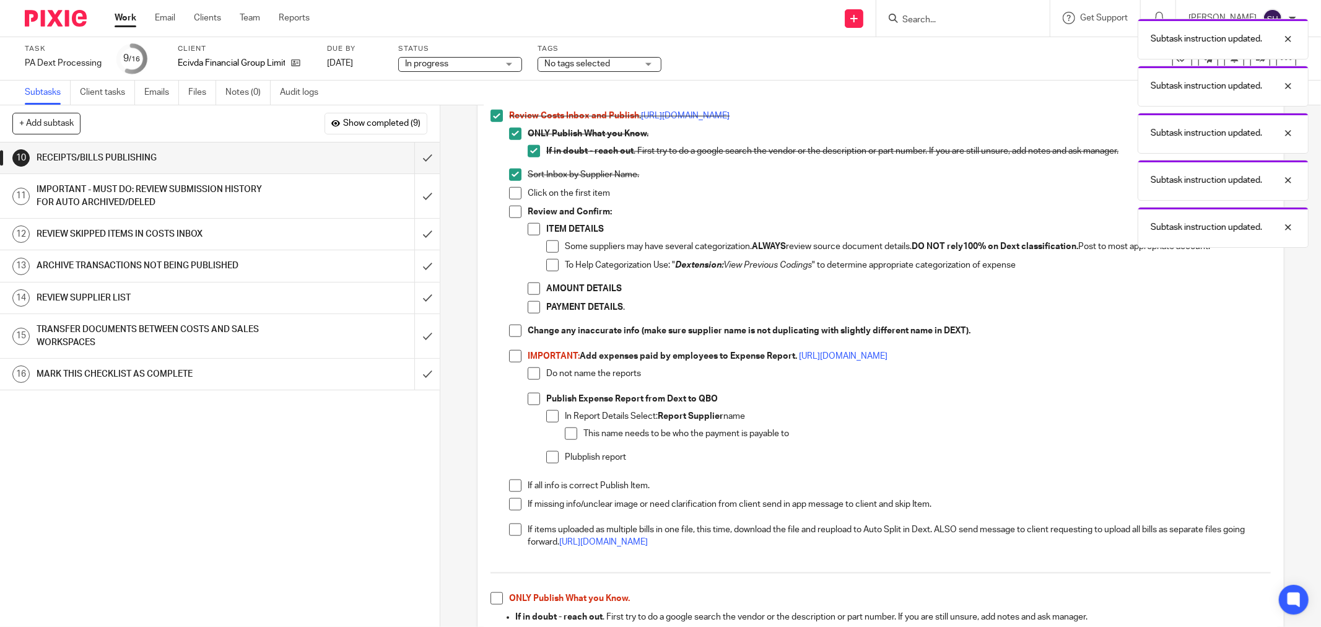
click at [509, 199] on li "Click on the first item" at bounding box center [890, 196] width 762 height 19
click at [509, 212] on span at bounding box center [515, 212] width 12 height 12
click at [515, 194] on span at bounding box center [515, 193] width 12 height 12
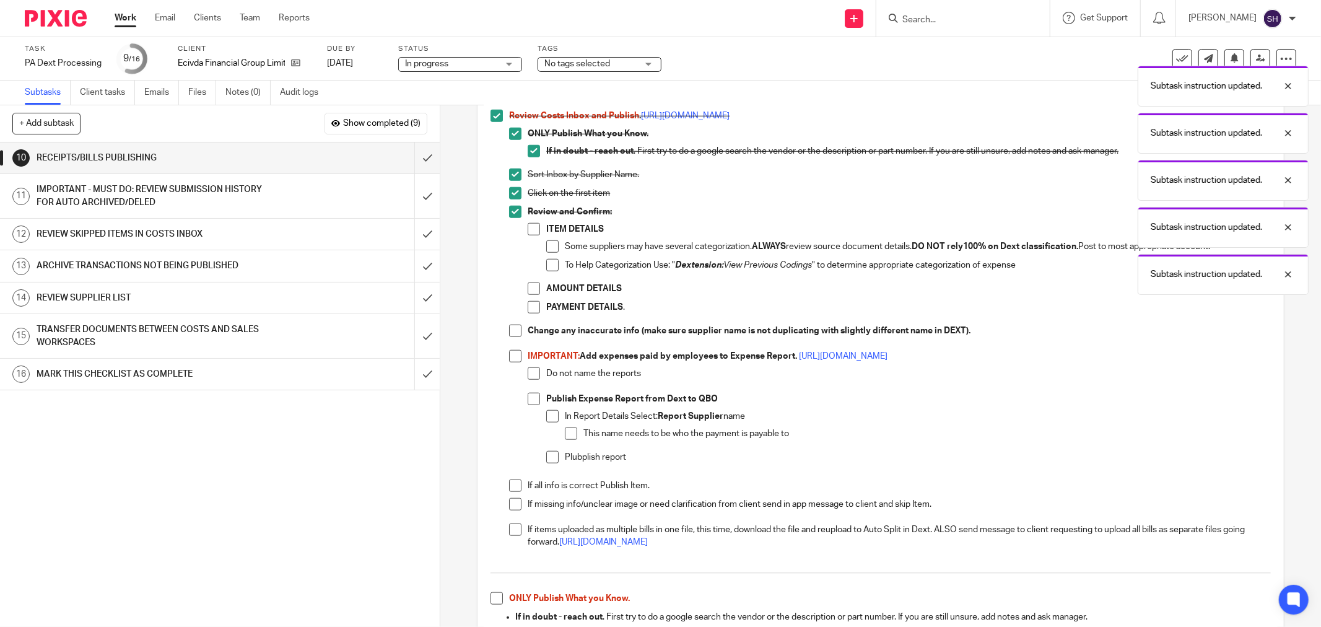
click at [532, 230] on span at bounding box center [534, 229] width 12 height 12
click at [546, 242] on span at bounding box center [552, 246] width 12 height 12
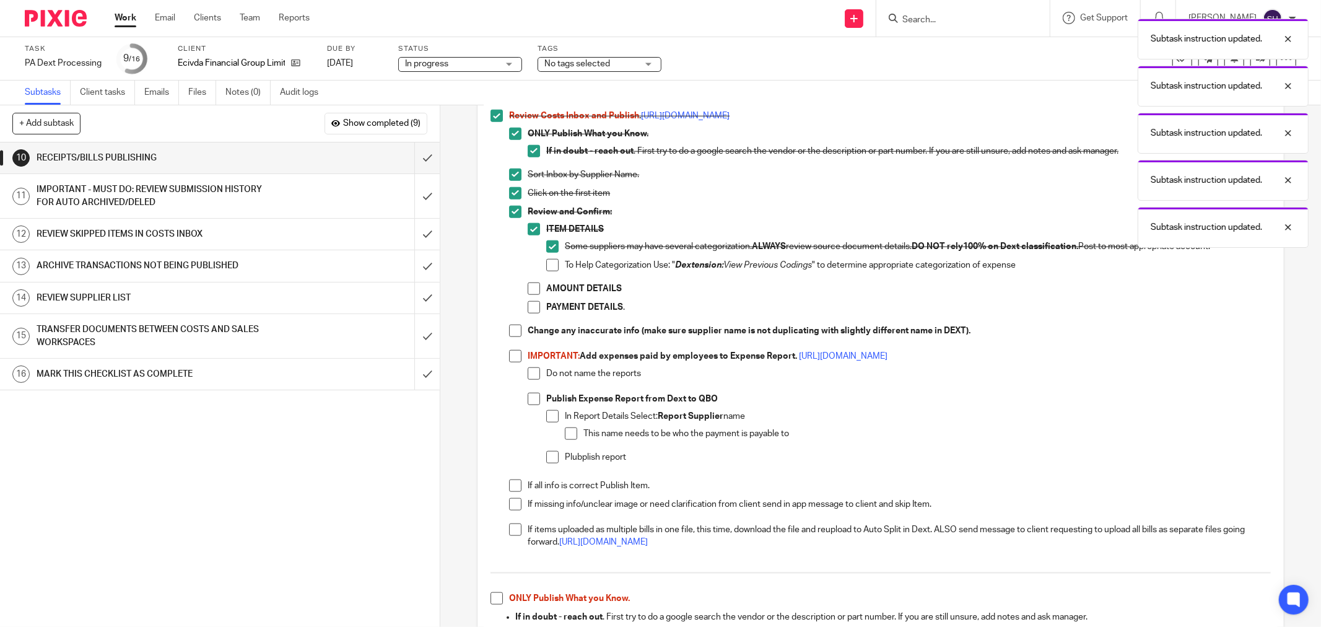
click at [551, 258] on li "Some suppliers may have several categorization. ALWAYS review source document d…" at bounding box center [908, 249] width 724 height 19
click at [546, 267] on span at bounding box center [552, 265] width 12 height 12
click at [529, 291] on span at bounding box center [534, 288] width 12 height 12
click at [528, 310] on span at bounding box center [534, 307] width 12 height 12
click at [509, 334] on span at bounding box center [515, 330] width 12 height 12
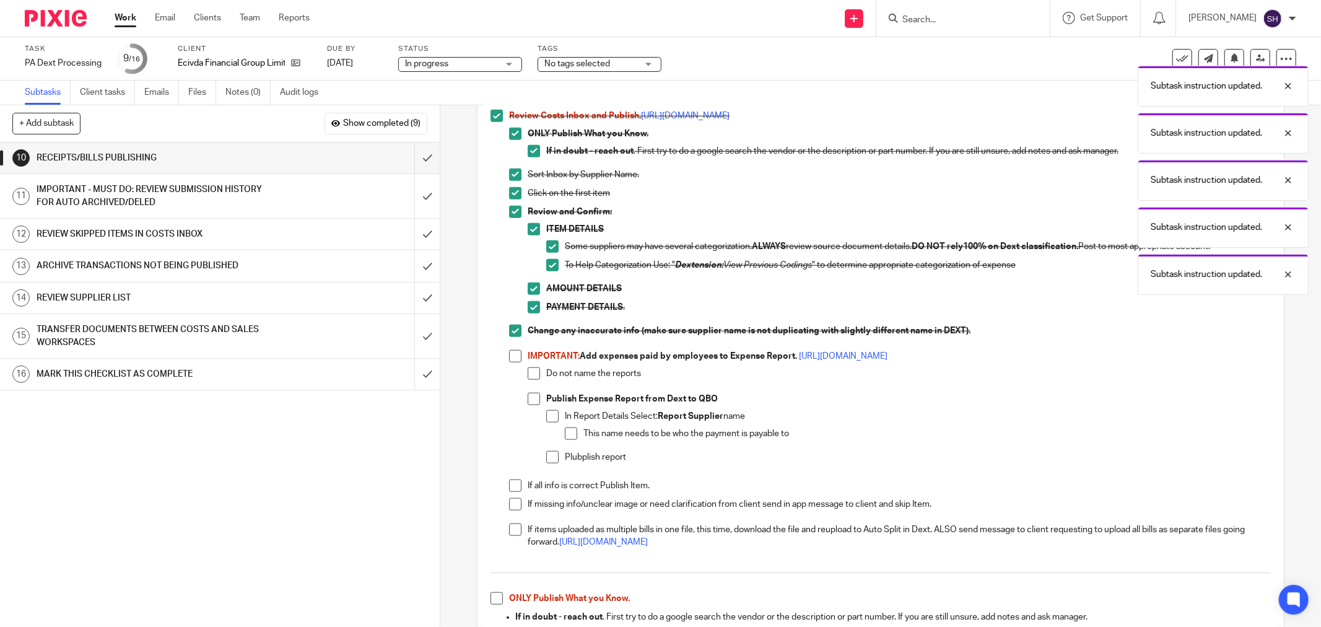
click at [515, 358] on span at bounding box center [515, 356] width 12 height 12
click at [528, 372] on span at bounding box center [534, 373] width 12 height 12
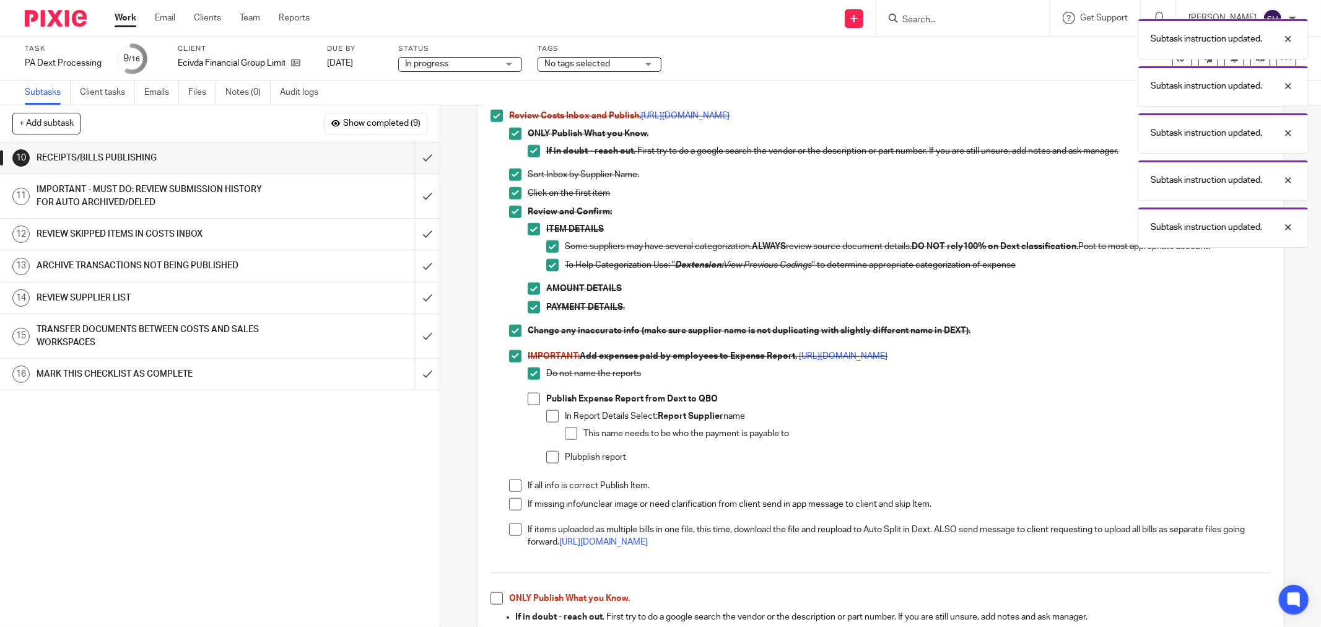
click at [531, 403] on span at bounding box center [534, 399] width 12 height 12
click at [550, 414] on span at bounding box center [552, 416] width 12 height 12
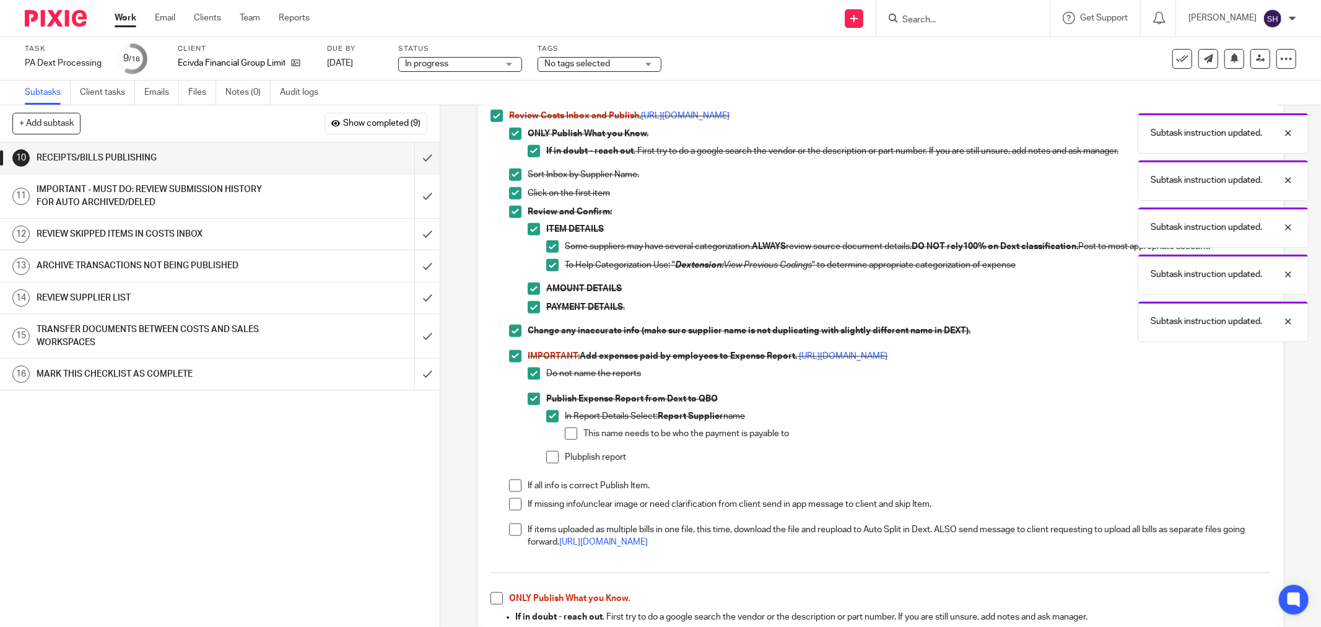
drag, startPoint x: 581, startPoint y: 430, endPoint x: 567, endPoint y: 436, distance: 15.0
click at [583, 430] on p "This name needs to be who the payment is payable to" at bounding box center [926, 433] width 687 height 12
drag, startPoint x: 567, startPoint y: 436, endPoint x: 561, endPoint y: 441, distance: 8.3
click at [567, 437] on span at bounding box center [571, 433] width 12 height 12
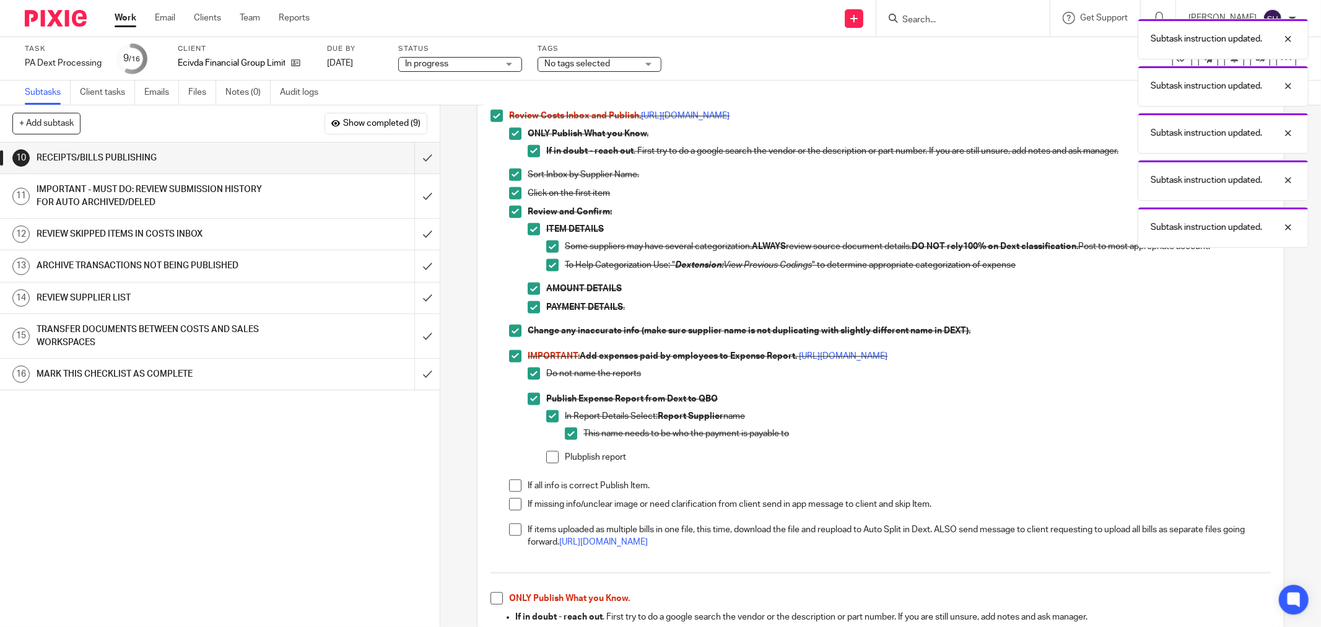
drag, startPoint x: 547, startPoint y: 455, endPoint x: 541, endPoint y: 450, distance: 8.8
click at [547, 455] on span at bounding box center [552, 457] width 12 height 12
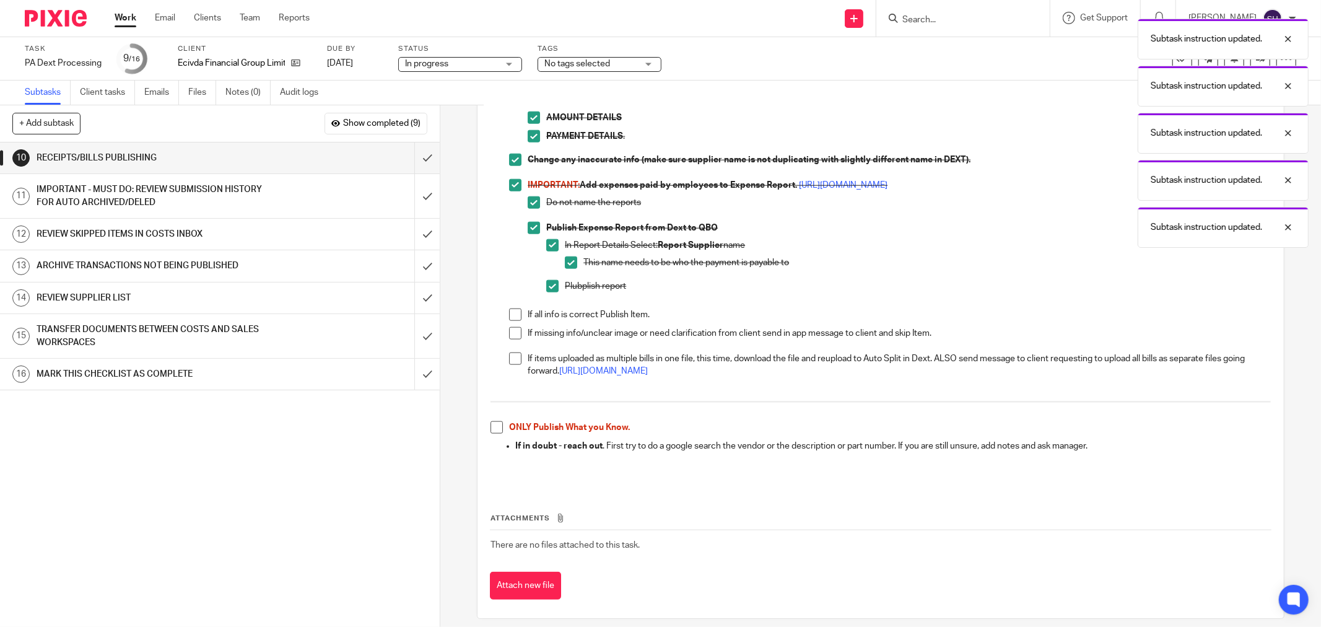
scroll to position [1145, 0]
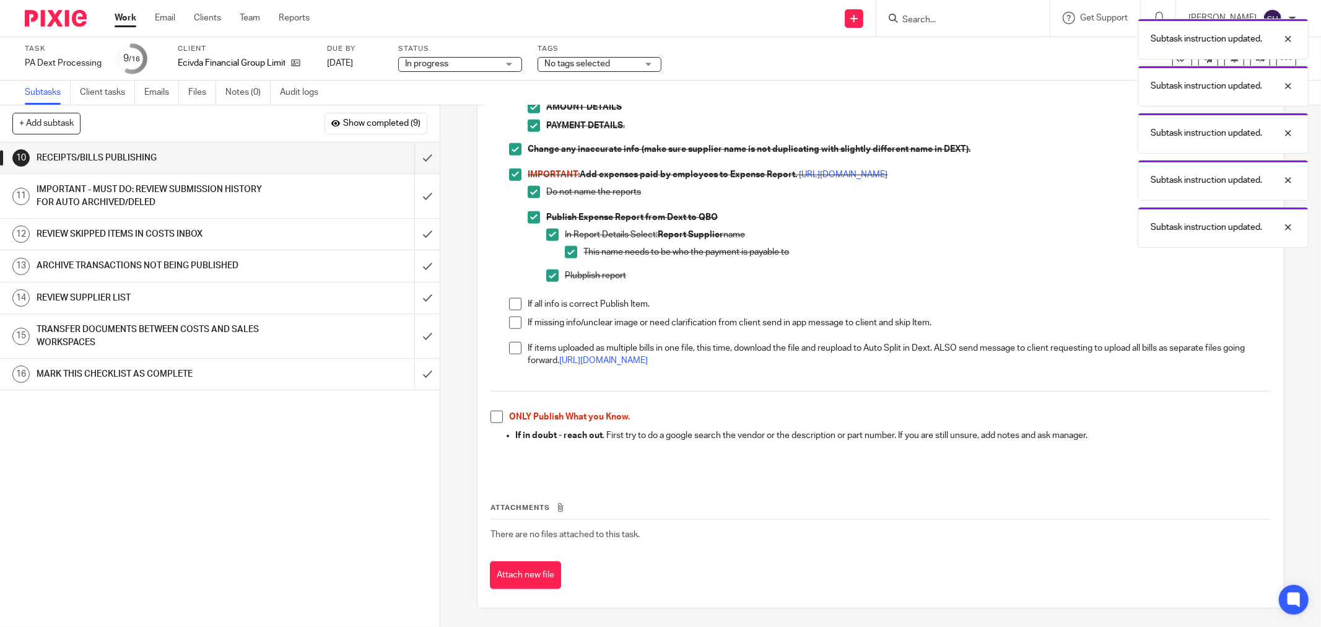
click at [514, 303] on span at bounding box center [515, 304] width 12 height 12
click at [512, 319] on span at bounding box center [515, 322] width 12 height 12
click at [511, 342] on span at bounding box center [515, 348] width 12 height 12
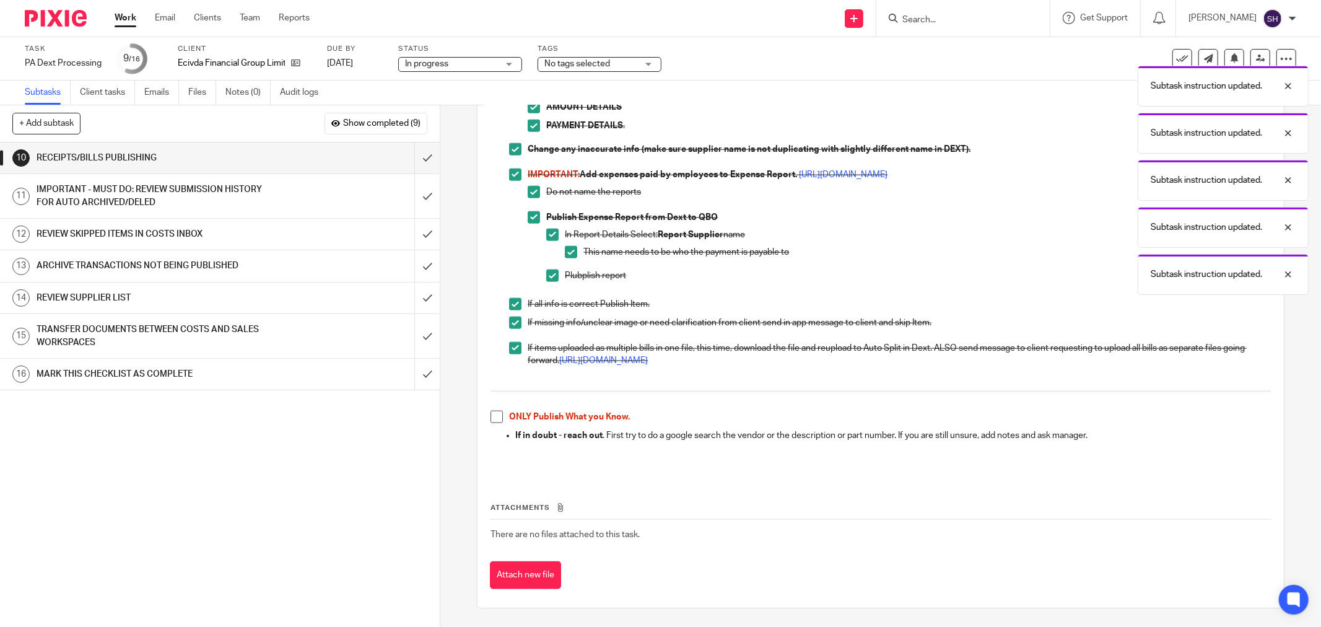
click at [493, 415] on span at bounding box center [496, 417] width 12 height 12
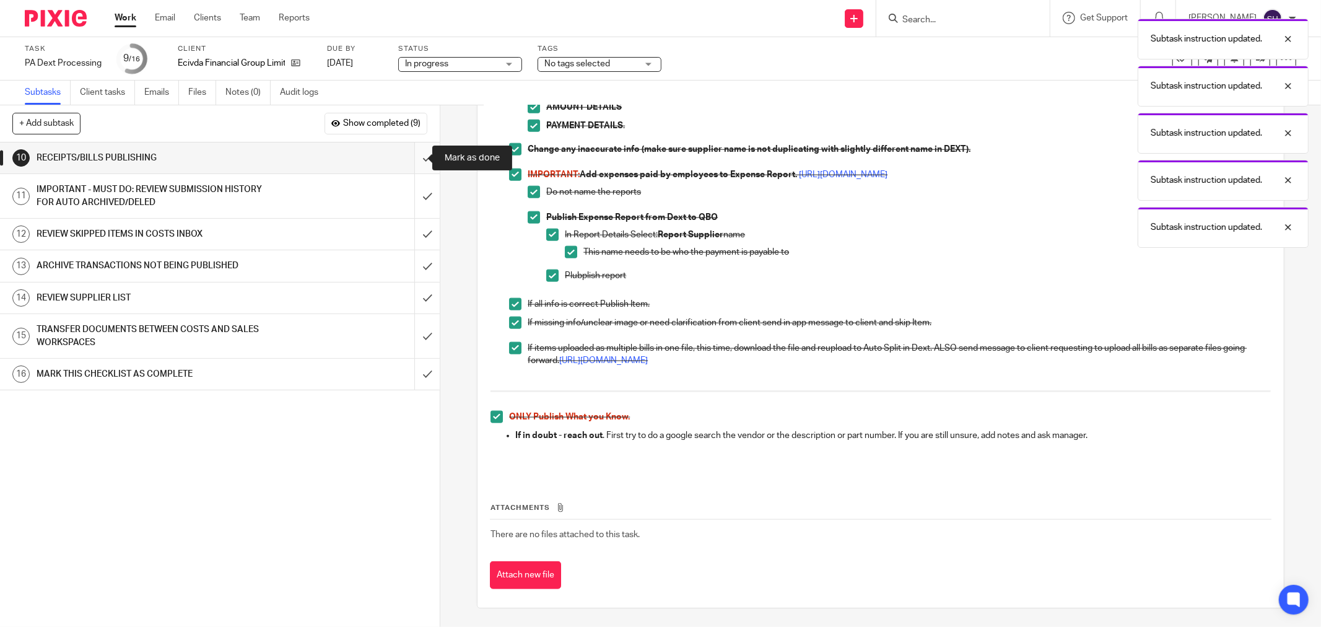
click at [414, 156] on input "submit" at bounding box center [220, 157] width 440 height 31
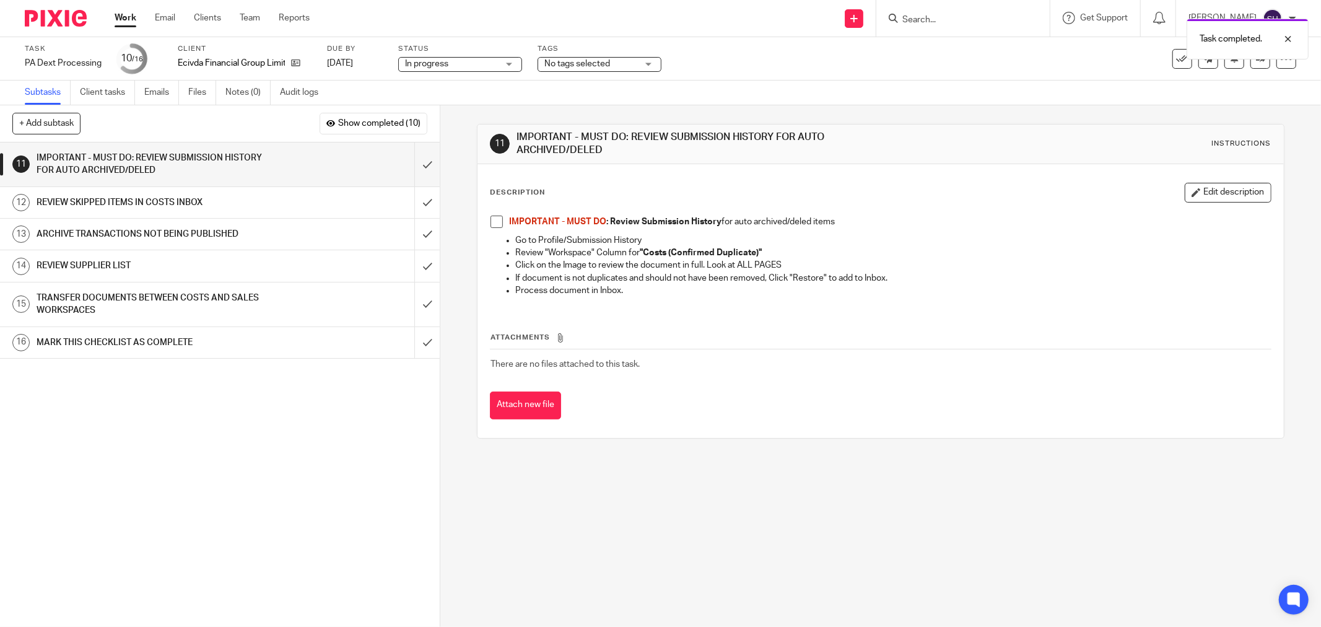
click at [497, 217] on span at bounding box center [496, 221] width 12 height 12
click at [414, 157] on input "submit" at bounding box center [220, 164] width 440 height 44
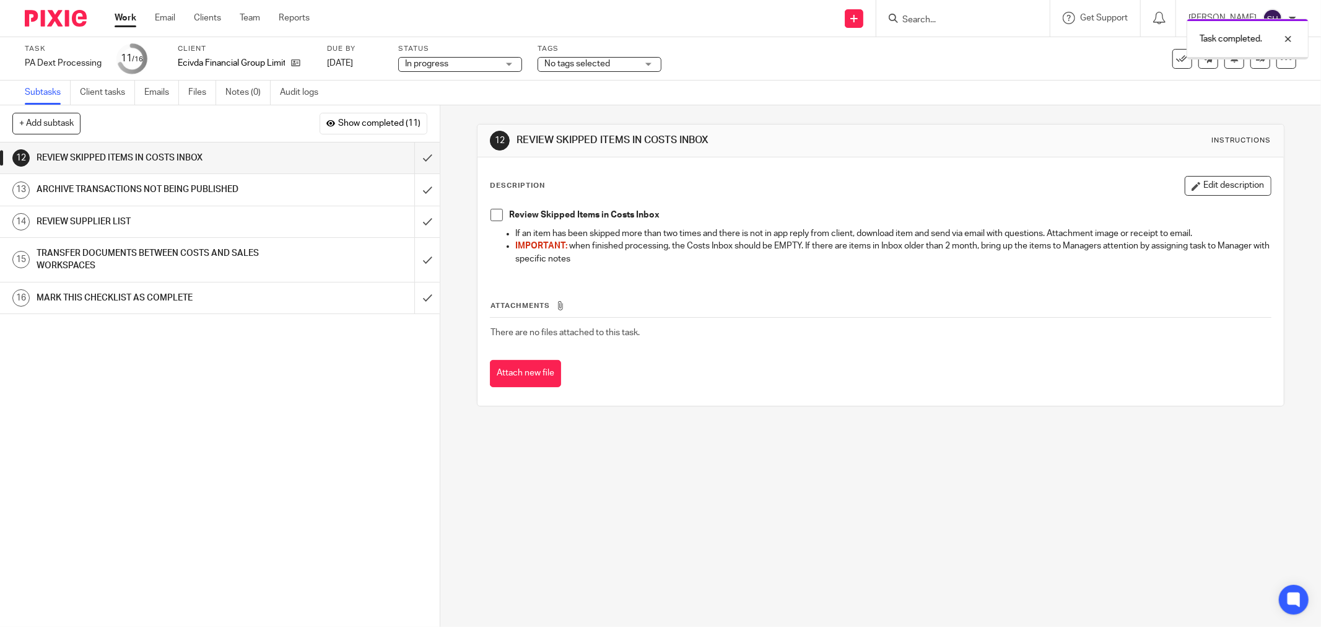
click at [495, 215] on span at bounding box center [496, 215] width 12 height 12
click at [415, 158] on input "submit" at bounding box center [220, 157] width 440 height 31
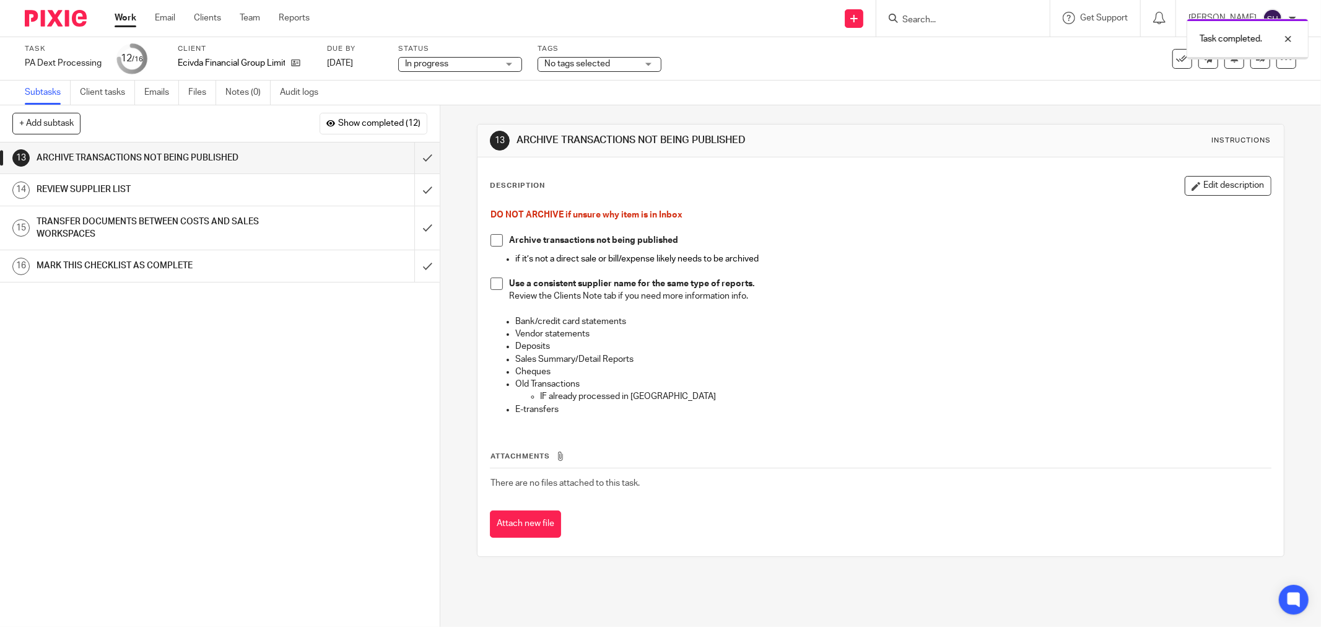
click at [496, 238] on span at bounding box center [496, 240] width 12 height 12
click at [493, 282] on span at bounding box center [496, 283] width 12 height 12
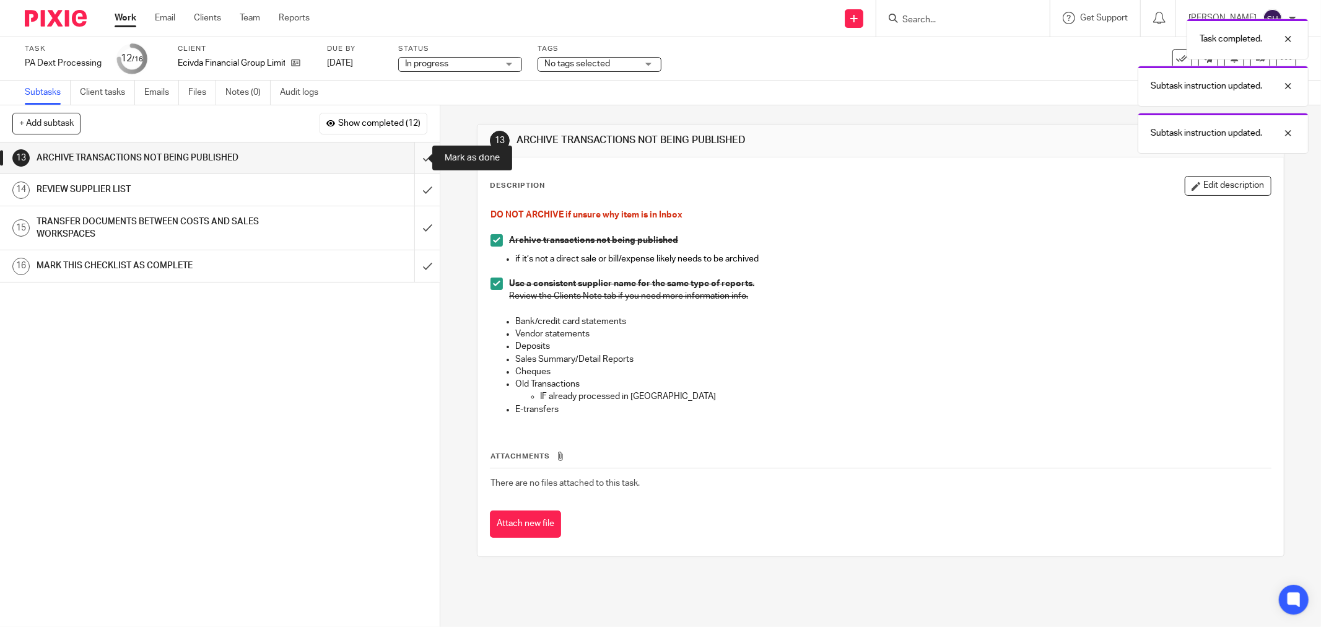
click at [412, 162] on input "submit" at bounding box center [220, 157] width 440 height 31
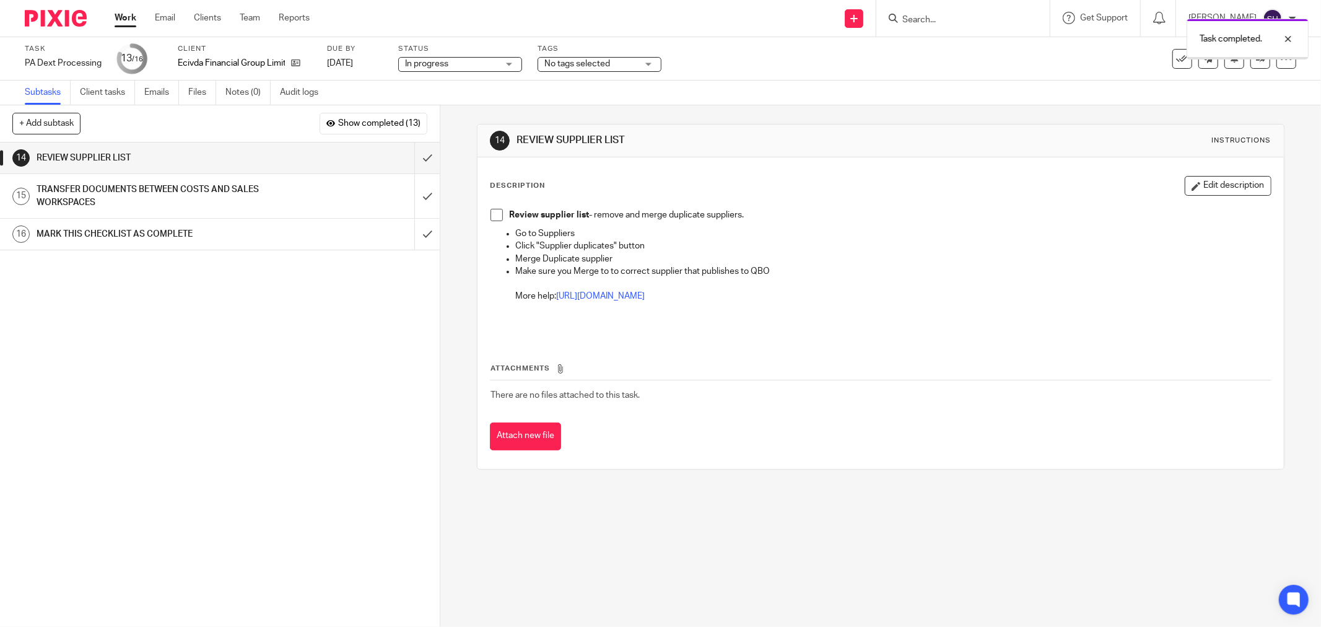
drag, startPoint x: 492, startPoint y: 217, endPoint x: 477, endPoint y: 211, distance: 15.3
click at [491, 215] on span at bounding box center [496, 215] width 12 height 12
click at [414, 155] on input "submit" at bounding box center [220, 157] width 440 height 31
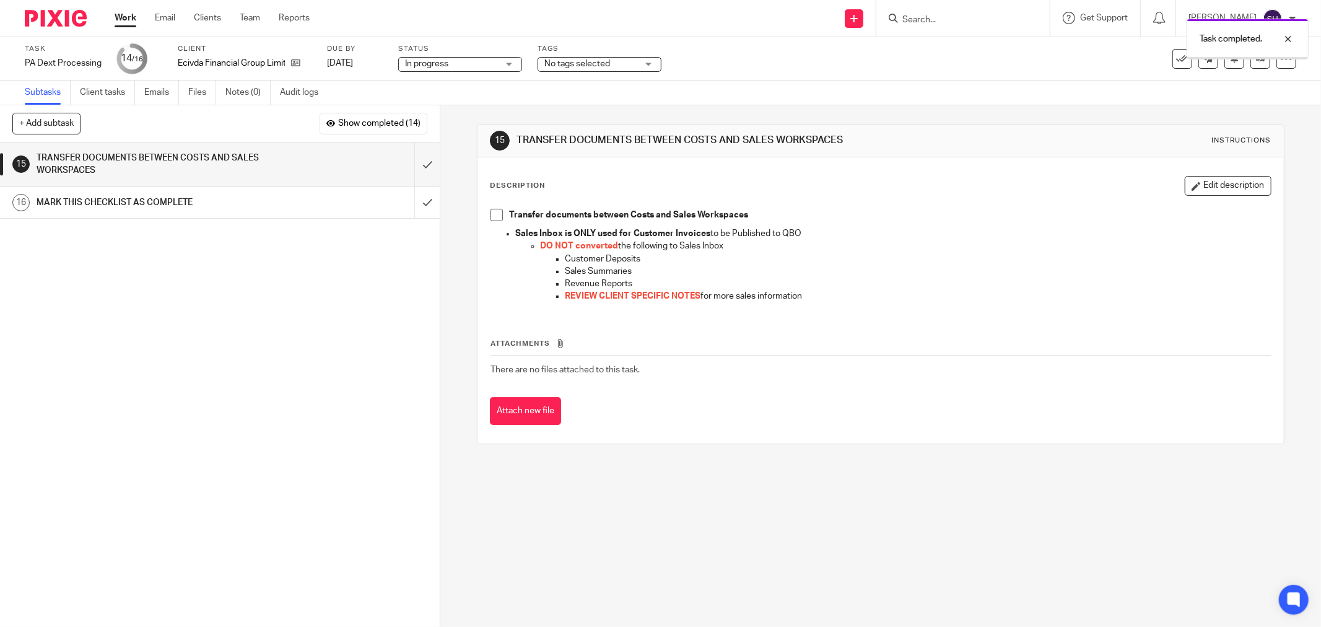
click at [494, 213] on span at bounding box center [496, 215] width 12 height 12
click at [407, 167] on input "submit" at bounding box center [220, 164] width 440 height 44
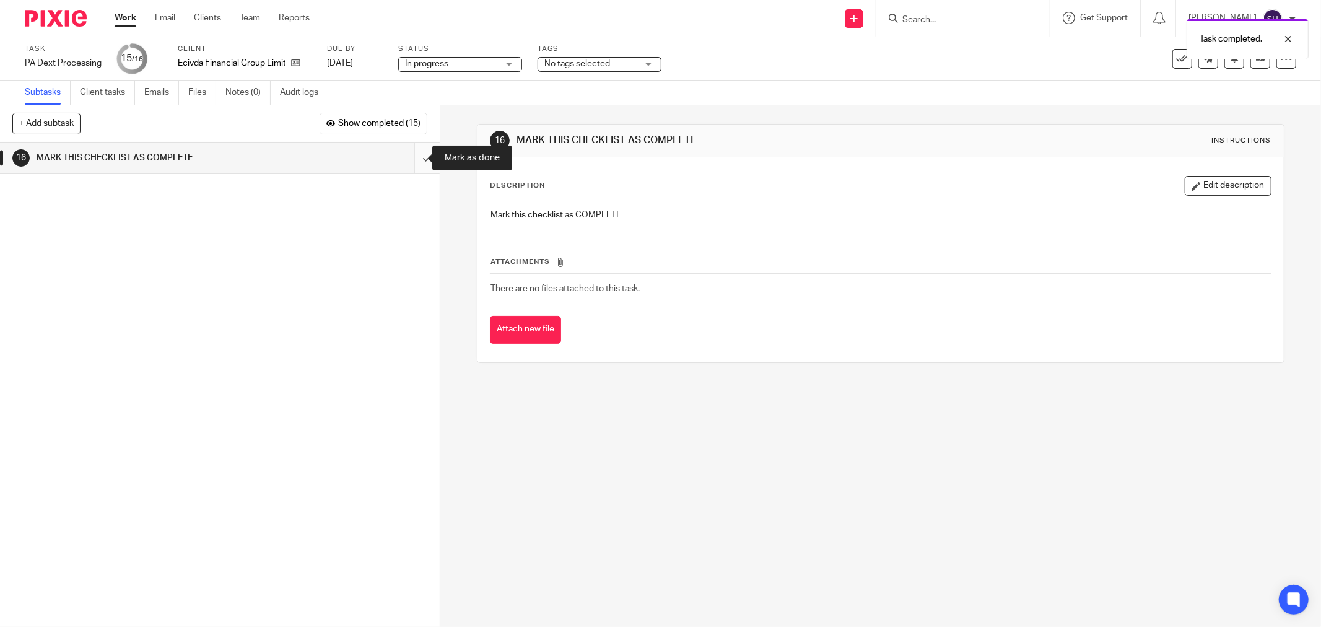
click at [416, 162] on input "submit" at bounding box center [220, 157] width 440 height 31
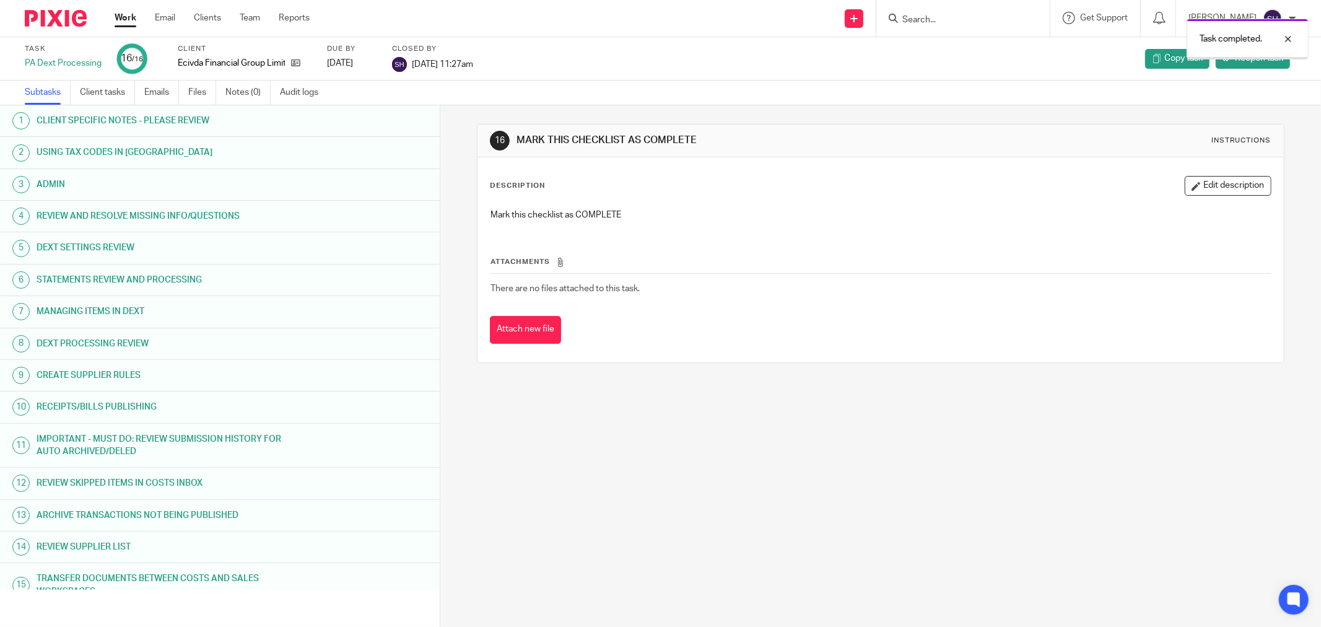
drag, startPoint x: 0, startPoint y: 0, endPoint x: 128, endPoint y: 19, distance: 129.6
click at [128, 19] on link "Work" at bounding box center [126, 18] width 22 height 12
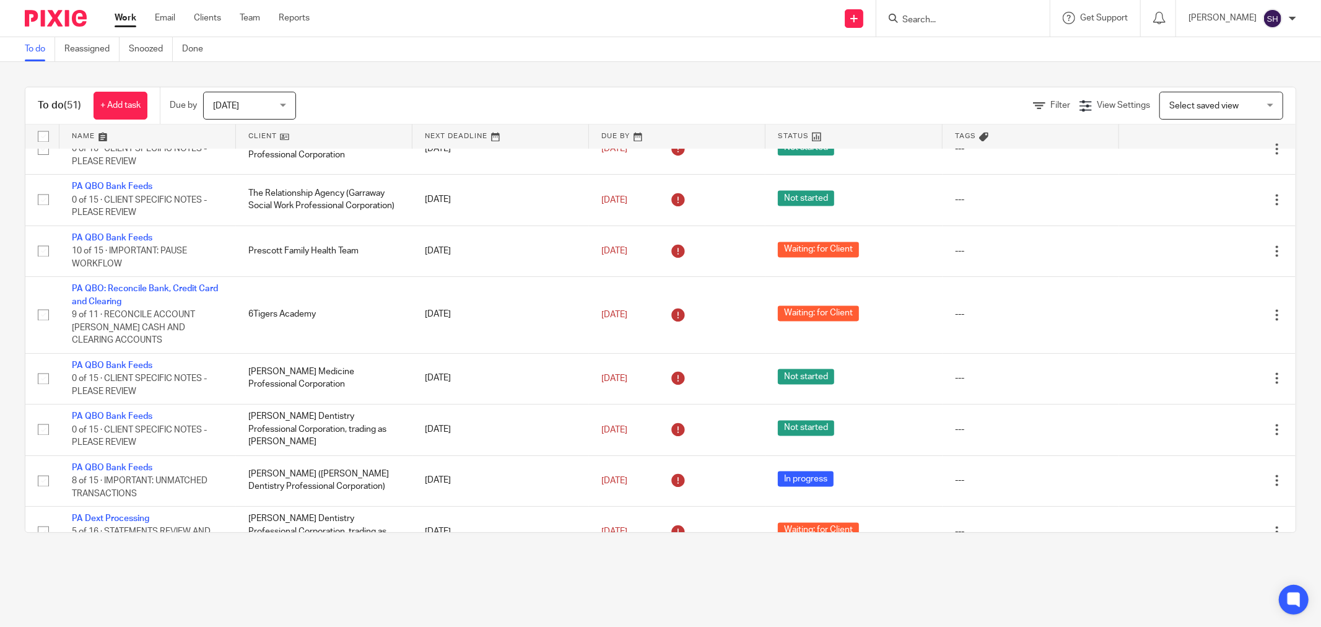
scroll to position [2669, 0]
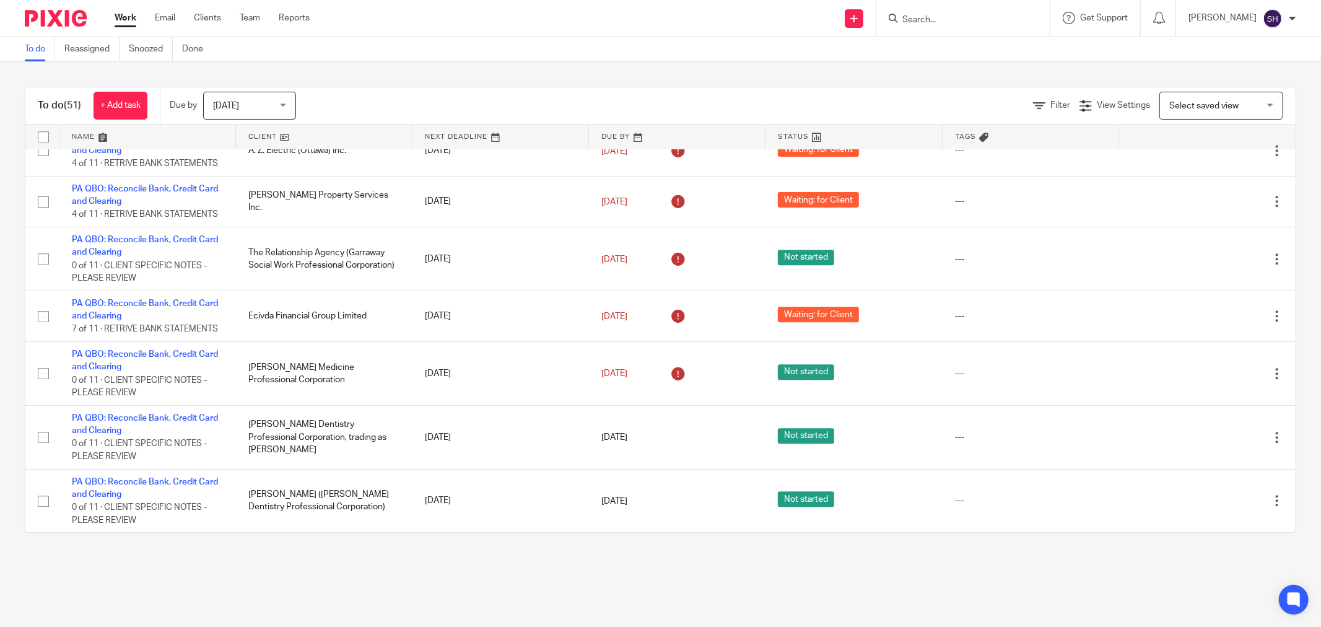
click at [318, 133] on link at bounding box center [324, 136] width 176 height 25
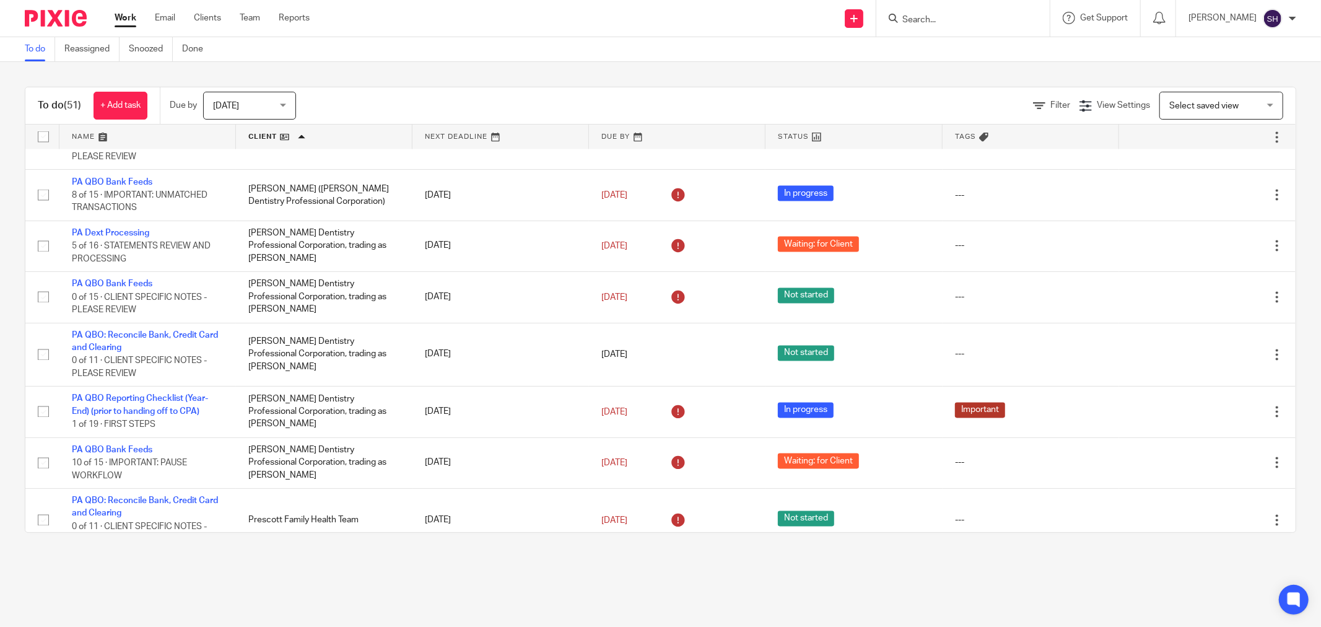
scroll to position [1858, 0]
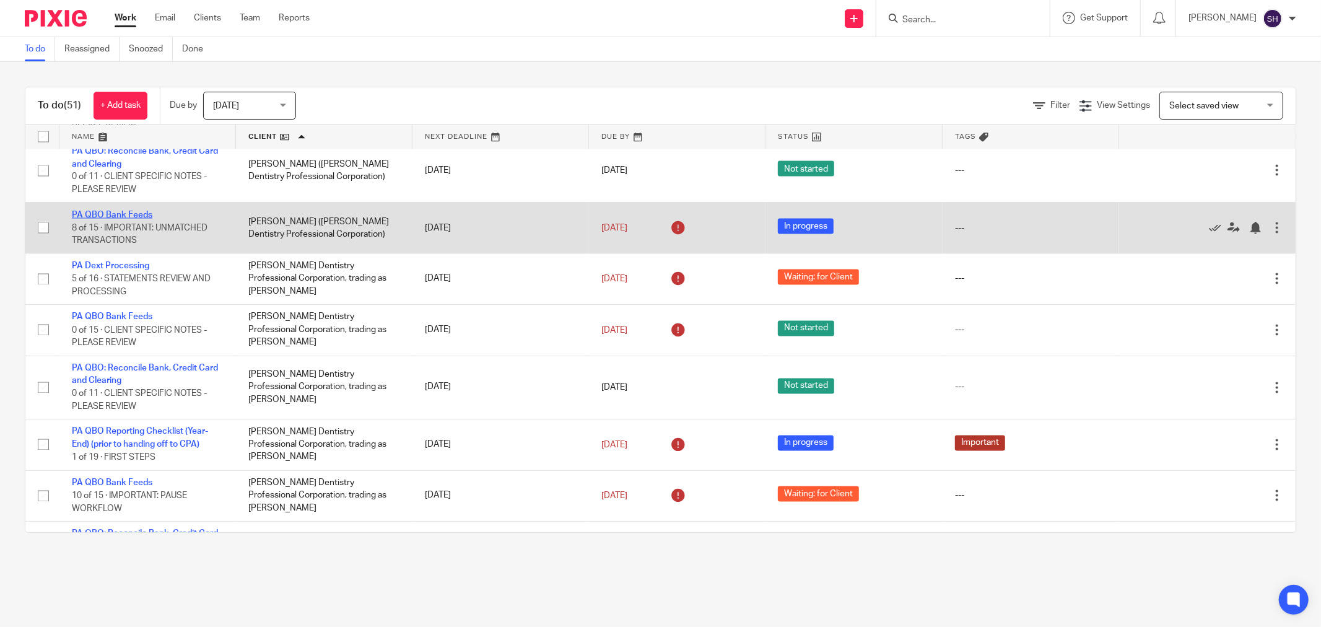
click at [139, 219] on link "PA QBO Bank Feeds" at bounding box center [112, 215] width 80 height 9
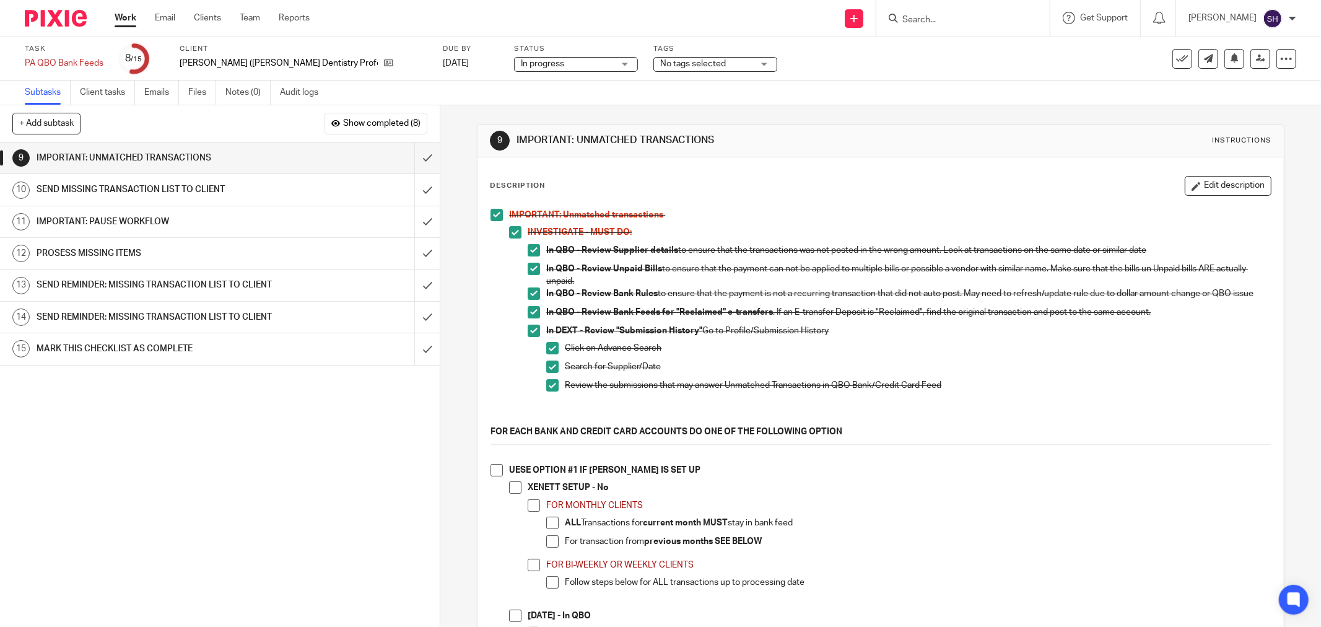
click at [492, 476] on span at bounding box center [496, 470] width 12 height 12
click at [511, 490] on span at bounding box center [515, 487] width 12 height 12
click at [528, 511] on span at bounding box center [534, 505] width 12 height 12
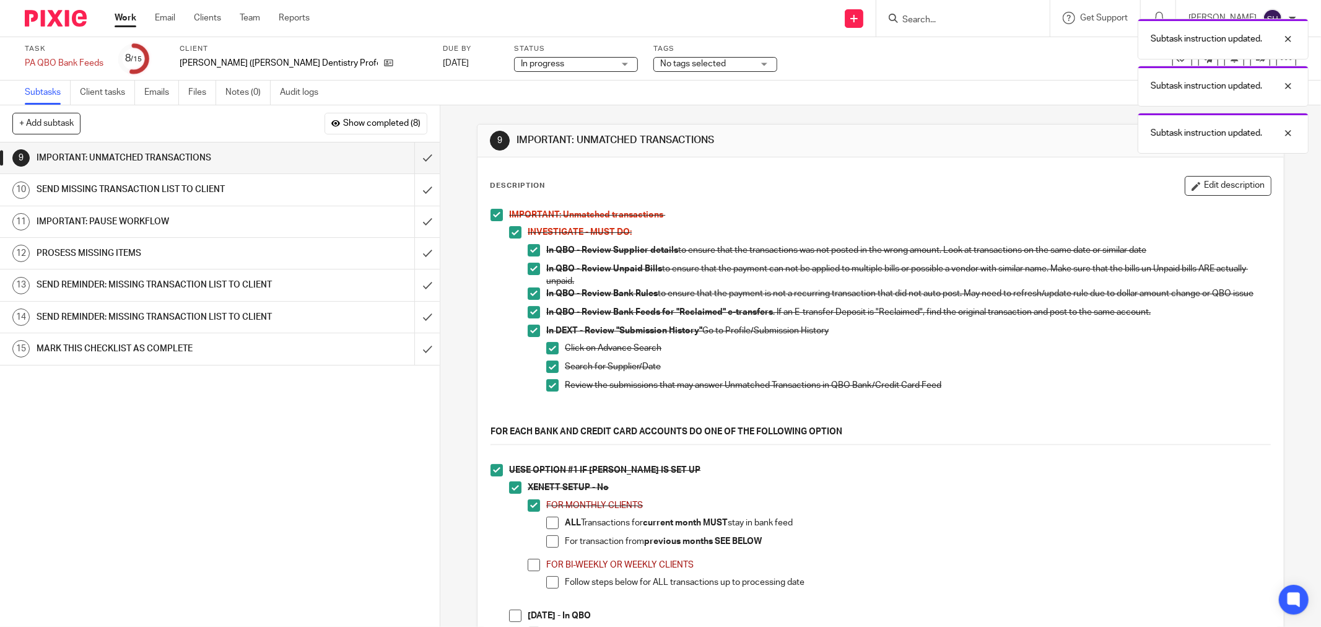
click at [548, 529] on span at bounding box center [552, 522] width 12 height 12
click at [547, 542] on span at bounding box center [552, 541] width 12 height 12
click at [531, 571] on span at bounding box center [534, 564] width 12 height 12
drag, startPoint x: 551, startPoint y: 586, endPoint x: 584, endPoint y: 541, distance: 55.7
click at [552, 584] on span at bounding box center [552, 582] width 12 height 12
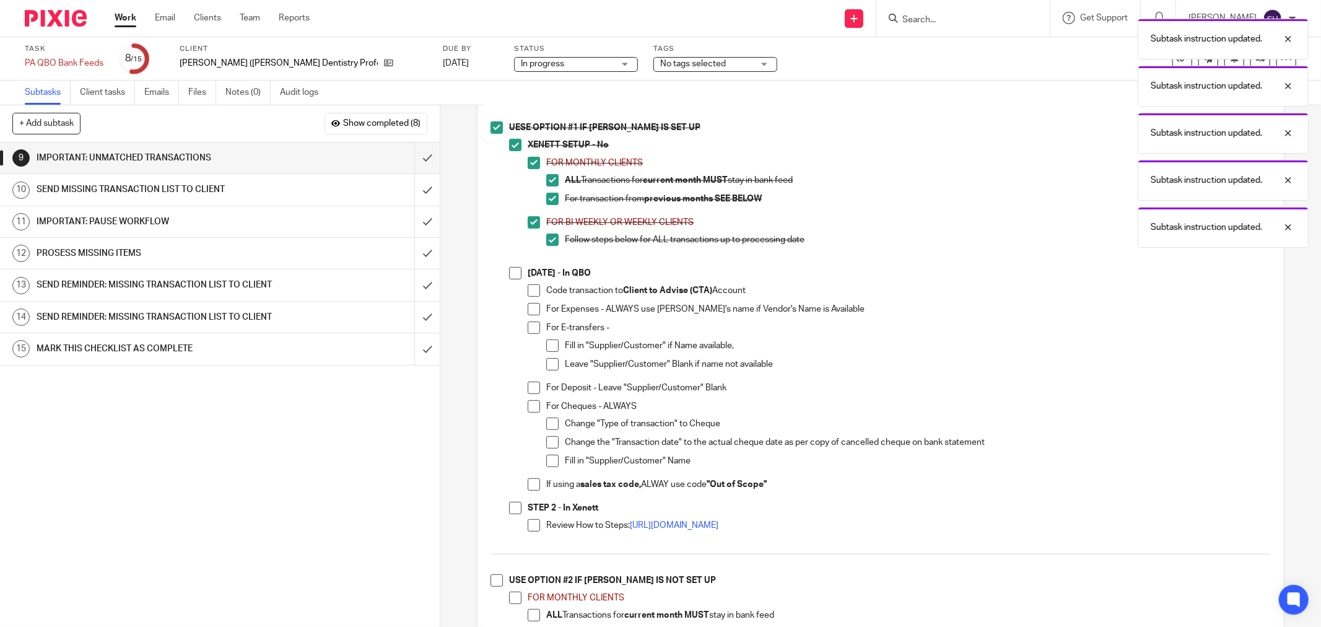
scroll to position [344, 0]
click at [511, 278] on span at bounding box center [515, 272] width 12 height 12
click at [528, 293] on span at bounding box center [534, 289] width 12 height 12
click at [531, 310] on span at bounding box center [534, 308] width 12 height 12
click at [531, 331] on span at bounding box center [534, 326] width 12 height 12
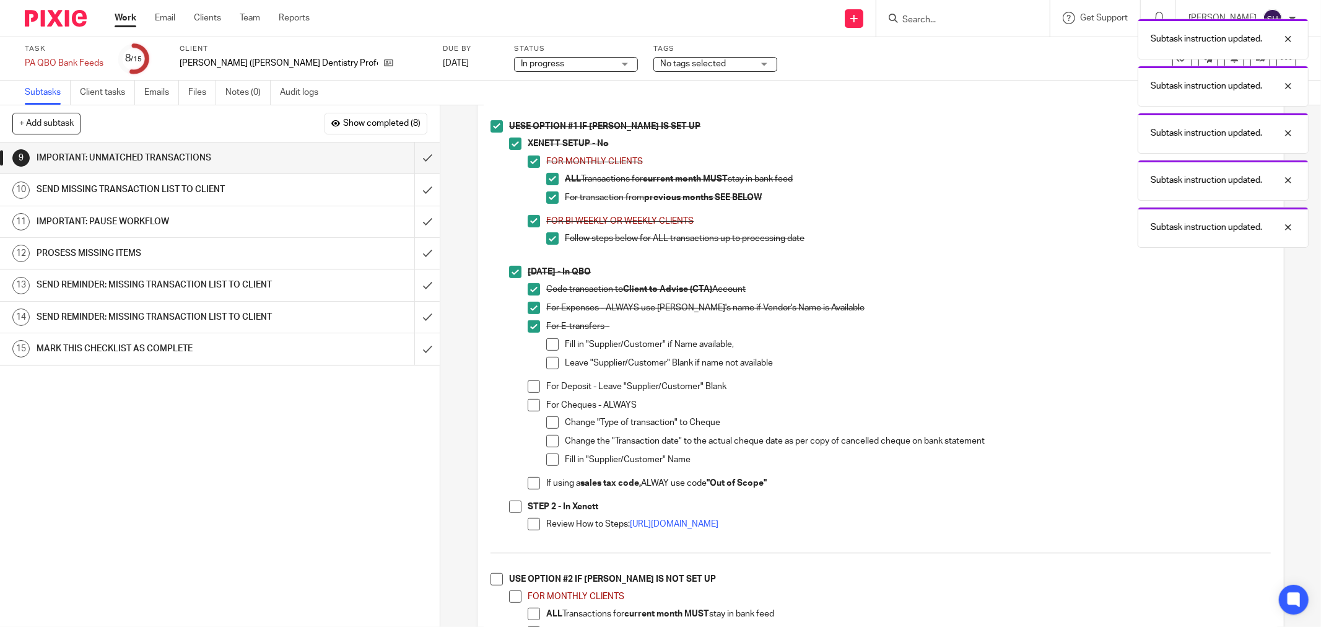
click at [552, 350] on span at bounding box center [552, 344] width 12 height 12
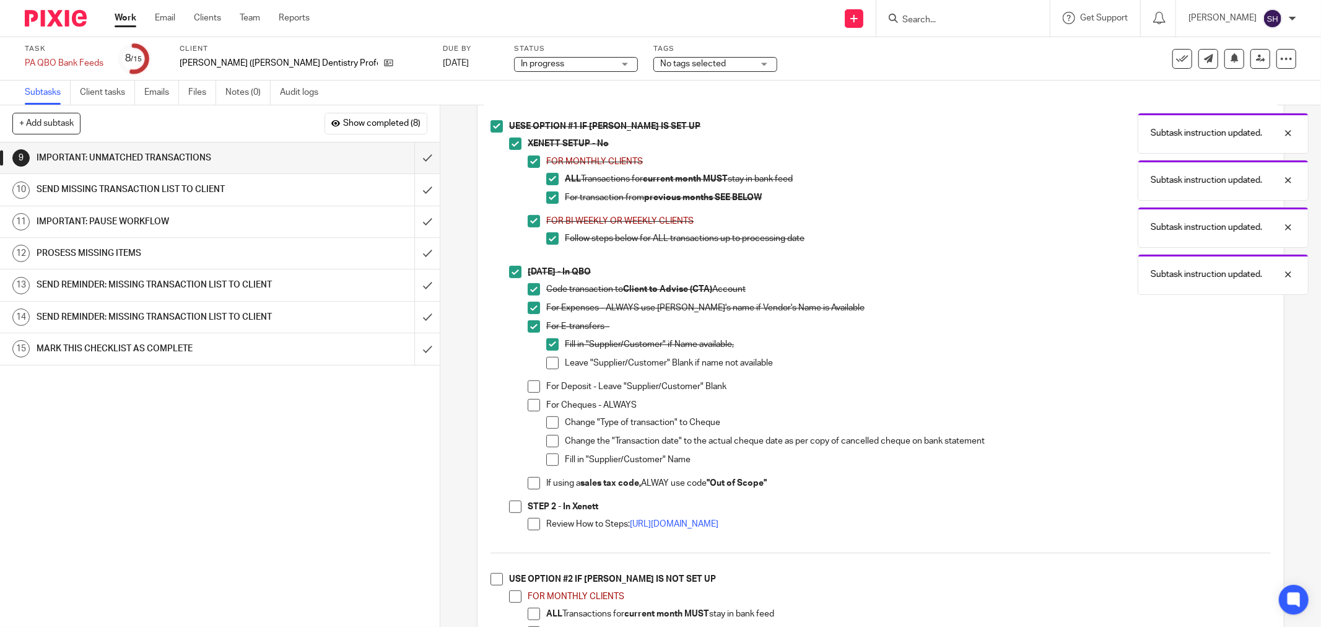
drag, startPoint x: 549, startPoint y: 368, endPoint x: 535, endPoint y: 394, distance: 29.6
click at [549, 369] on span at bounding box center [552, 363] width 12 height 12
click at [532, 393] on span at bounding box center [534, 386] width 12 height 12
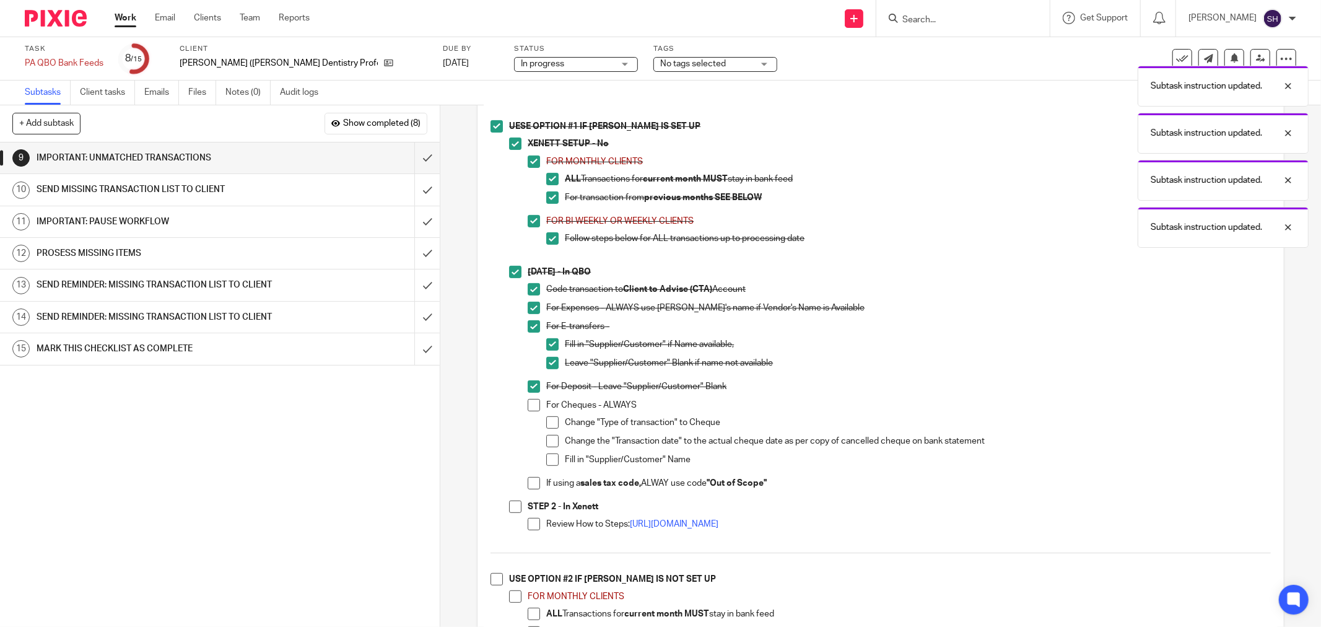
drag, startPoint x: 531, startPoint y: 410, endPoint x: 541, endPoint y: 421, distance: 14.9
click at [531, 411] on span at bounding box center [534, 405] width 12 height 12
drag, startPoint x: 545, startPoint y: 425, endPoint x: 547, endPoint y: 451, distance: 25.5
click at [546, 427] on span at bounding box center [552, 422] width 12 height 12
click at [547, 447] on span at bounding box center [552, 441] width 12 height 12
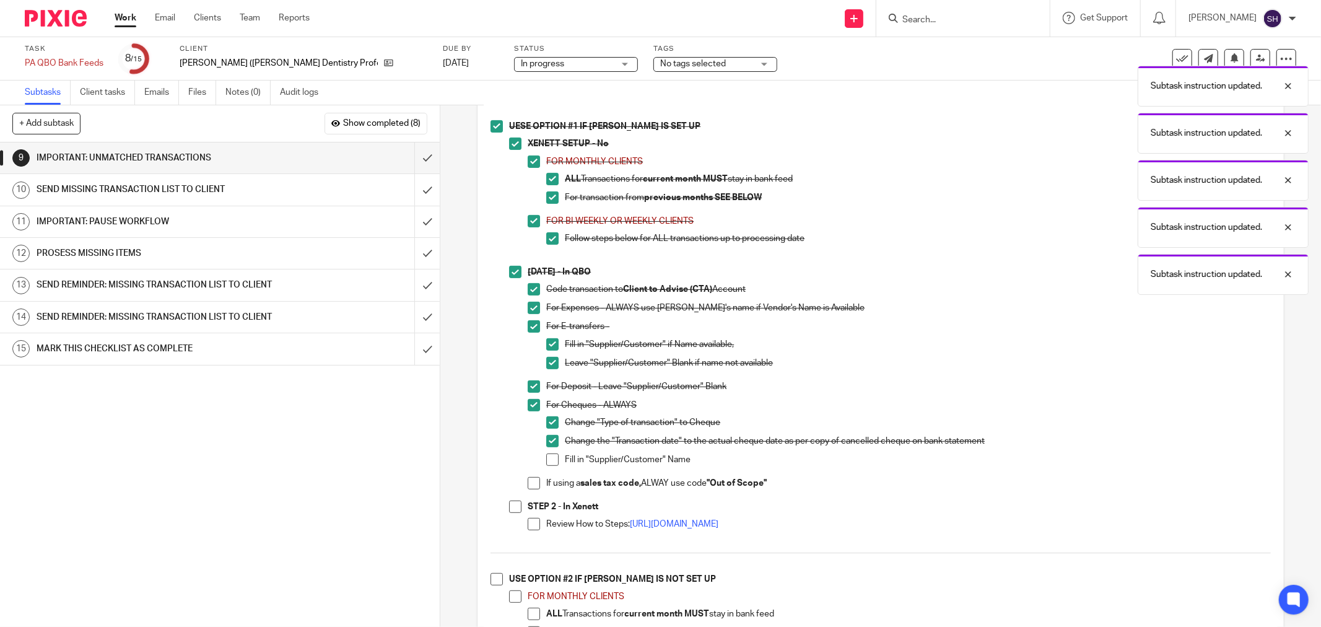
click at [546, 466] on span at bounding box center [552, 459] width 12 height 12
click at [534, 485] on span at bounding box center [534, 483] width 12 height 12
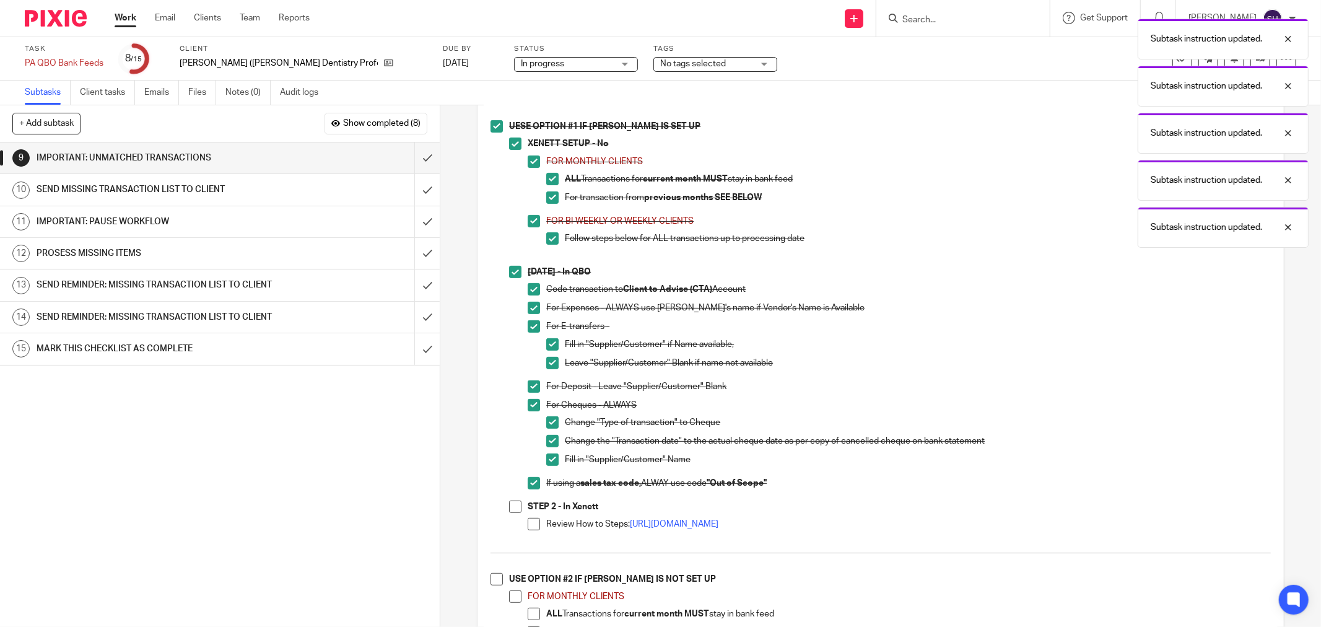
drag, startPoint x: 508, startPoint y: 511, endPoint x: 515, endPoint y: 512, distance: 6.9
click at [510, 511] on span at bounding box center [515, 506] width 12 height 12
click at [529, 526] on span at bounding box center [534, 524] width 12 height 12
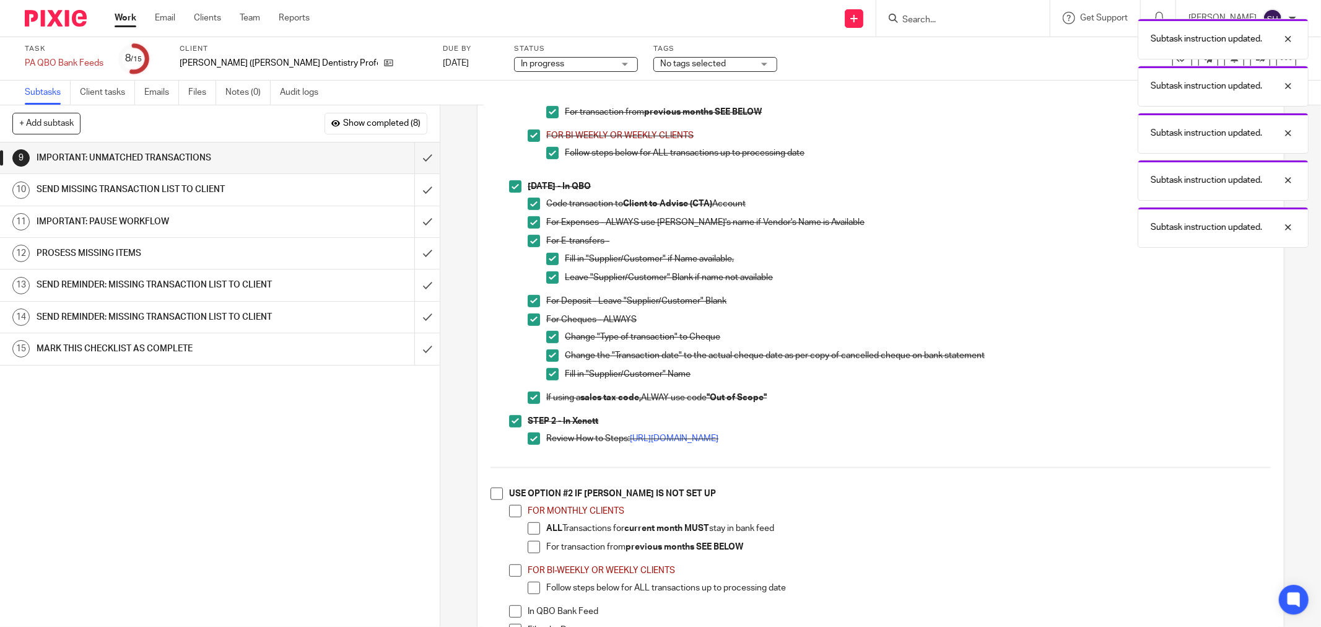
scroll to position [619, 0]
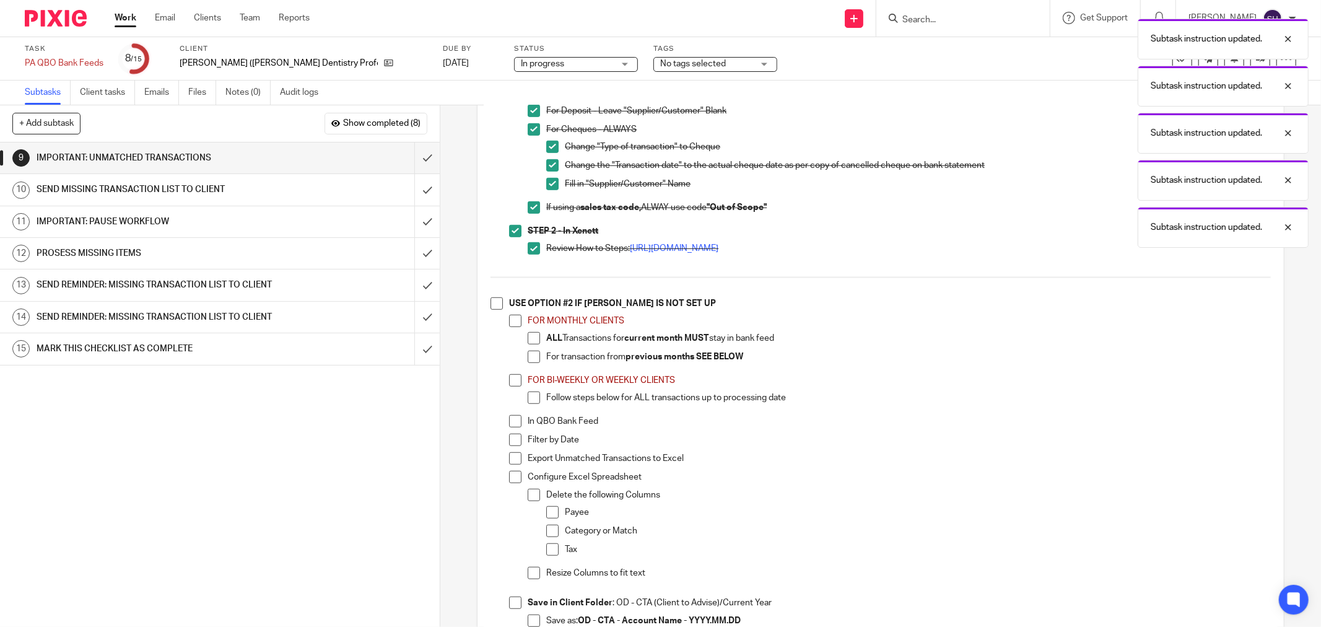
drag, startPoint x: 493, startPoint y: 312, endPoint x: 502, endPoint y: 319, distance: 11.0
click at [493, 310] on span at bounding box center [496, 303] width 12 height 12
click at [509, 324] on span at bounding box center [515, 321] width 12 height 12
click at [535, 341] on span at bounding box center [534, 338] width 12 height 12
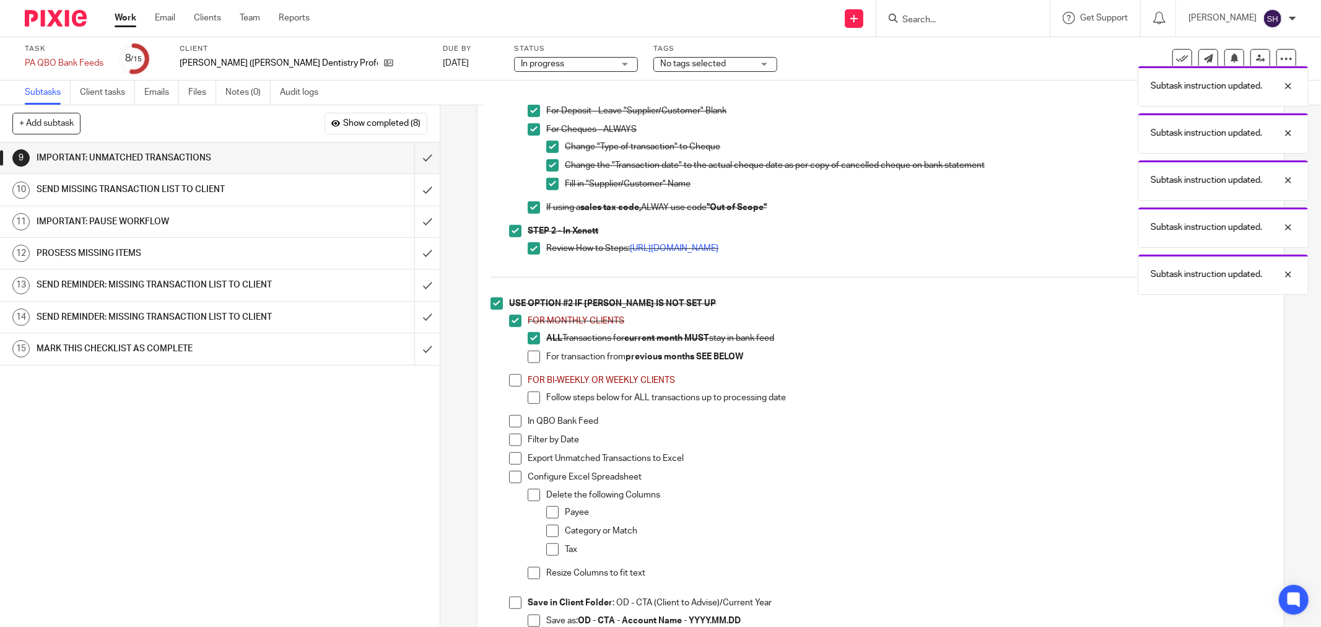
click at [532, 363] on span at bounding box center [534, 356] width 12 height 12
click at [514, 386] on span at bounding box center [515, 380] width 12 height 12
click at [529, 404] on span at bounding box center [534, 397] width 12 height 12
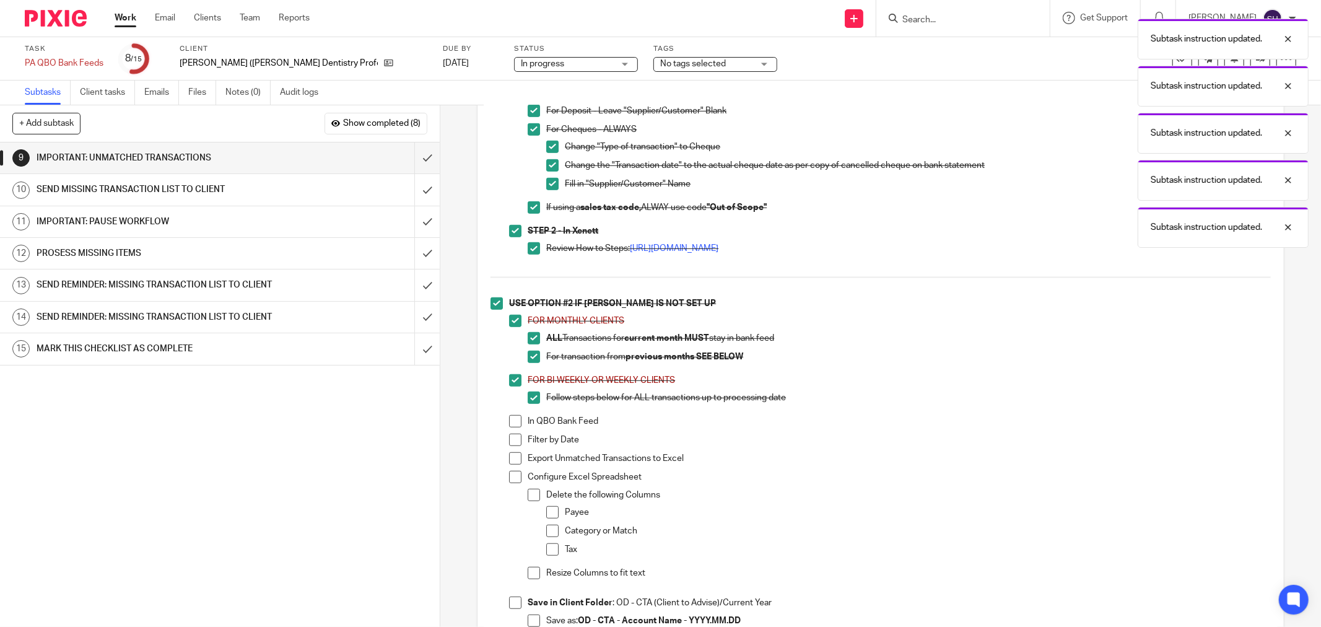
click at [511, 427] on span at bounding box center [515, 421] width 12 height 12
click at [512, 446] on span at bounding box center [515, 439] width 12 height 12
drag, startPoint x: 511, startPoint y: 463, endPoint x: 511, endPoint y: 471, distance: 7.5
click at [511, 464] on span at bounding box center [515, 458] width 12 height 12
click at [512, 480] on span at bounding box center [515, 477] width 12 height 12
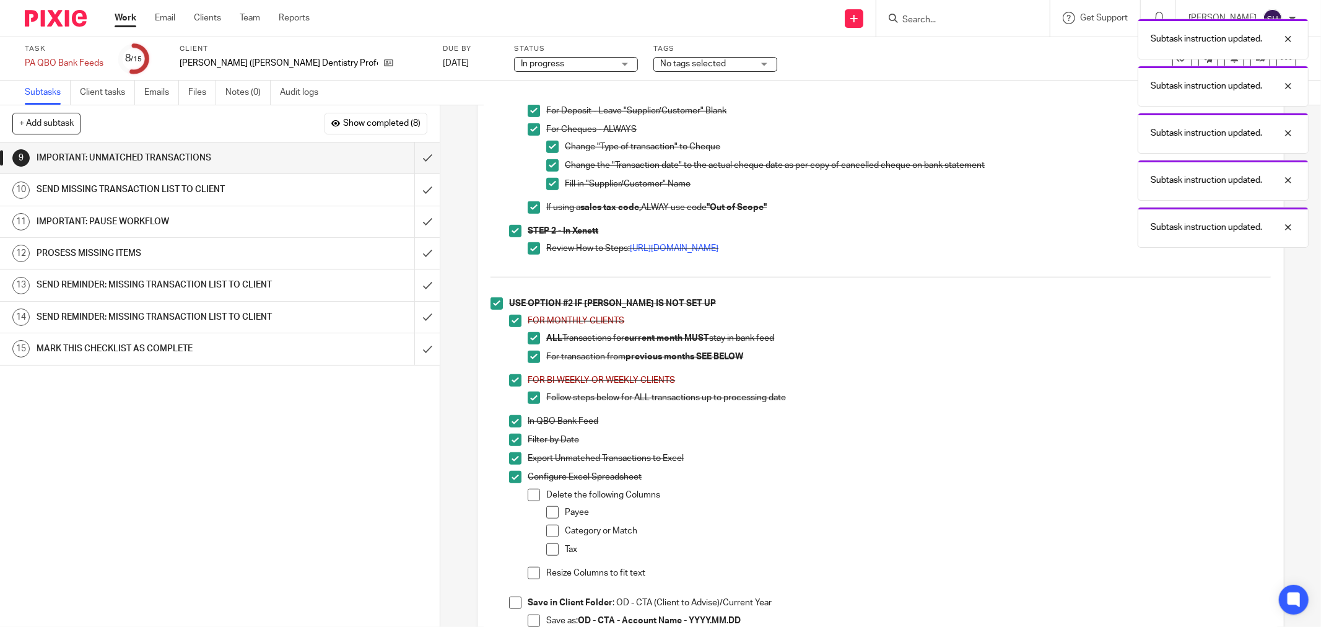
click at [528, 501] on span at bounding box center [534, 495] width 12 height 12
click at [551, 518] on span at bounding box center [552, 512] width 12 height 12
click at [553, 537] on span at bounding box center [552, 530] width 12 height 12
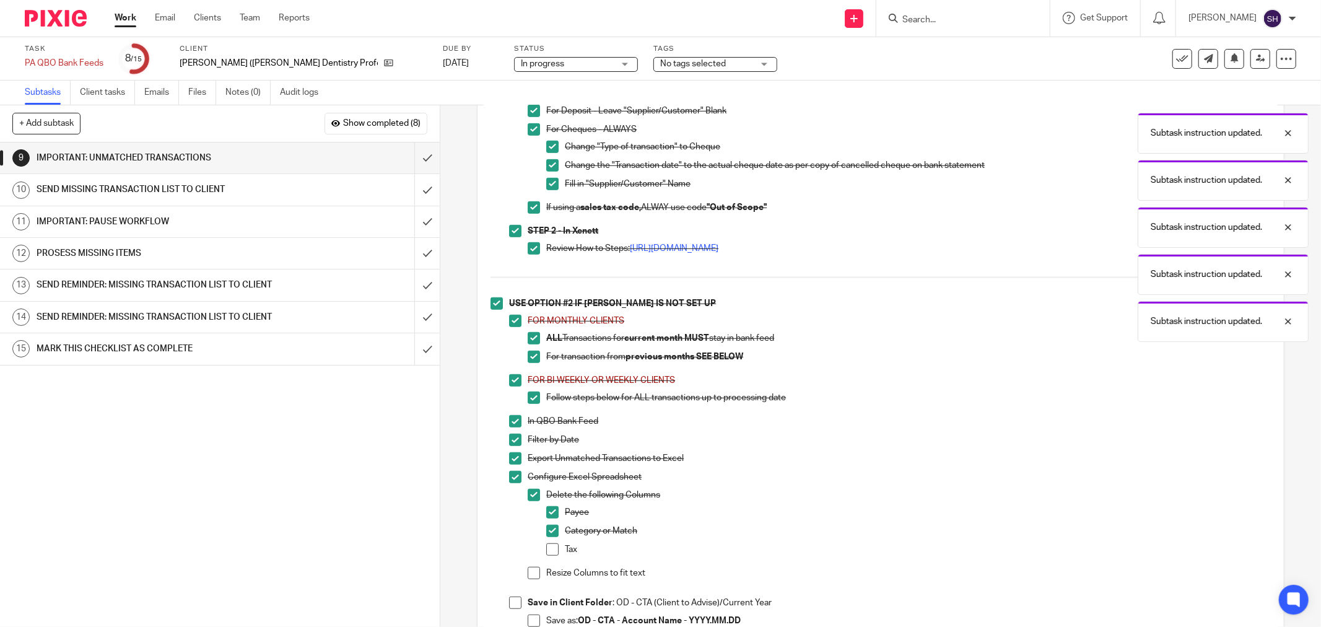
drag, startPoint x: 549, startPoint y: 558, endPoint x: 539, endPoint y: 568, distance: 13.6
click at [549, 555] on span at bounding box center [552, 549] width 12 height 12
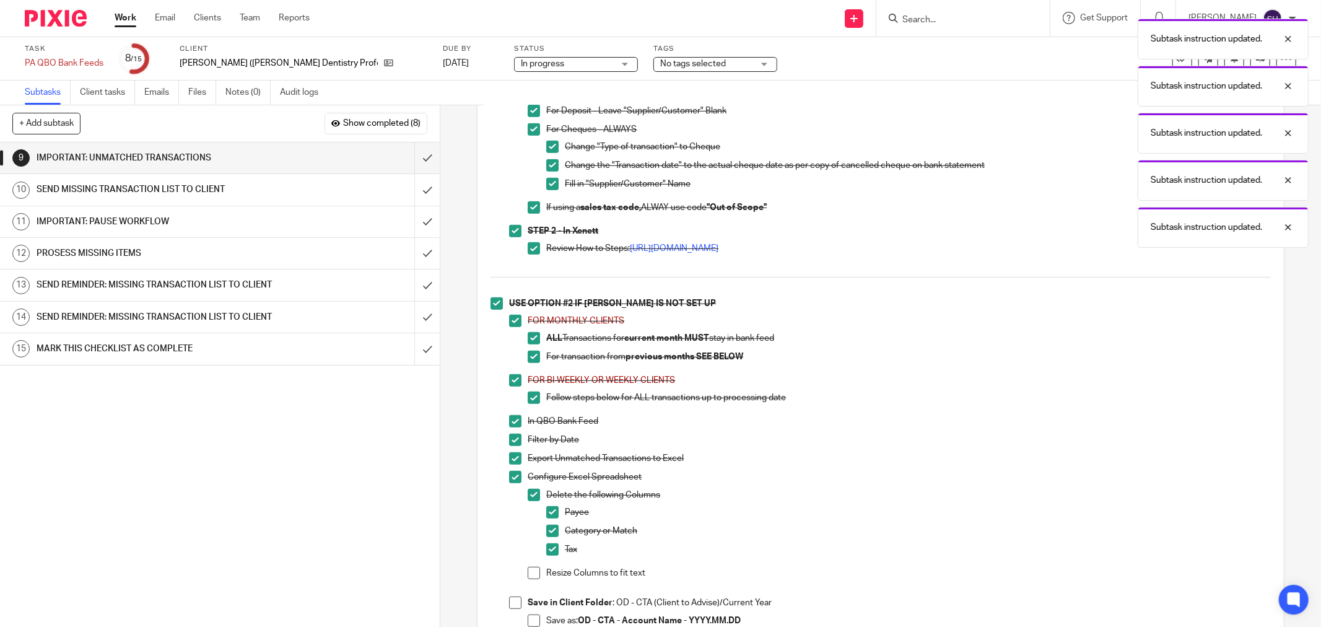
drag, startPoint x: 531, startPoint y: 577, endPoint x: 524, endPoint y: 582, distance: 8.4
click at [529, 577] on span at bounding box center [534, 573] width 12 height 12
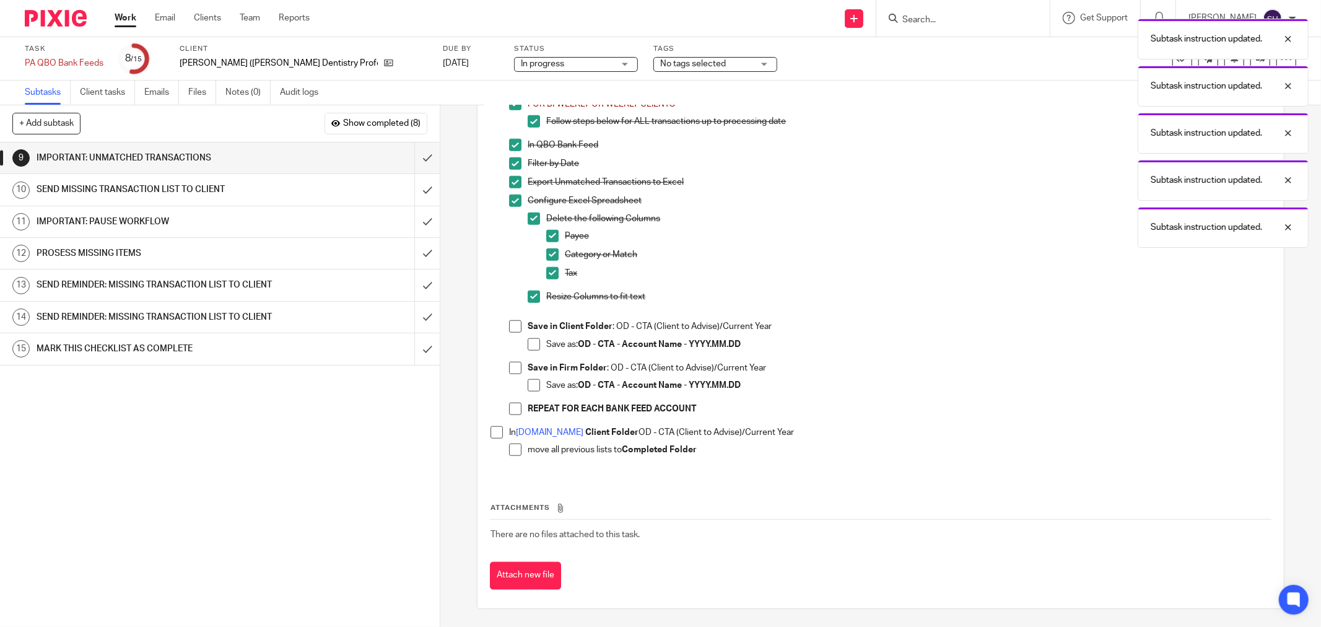
scroll to position [902, 0]
click at [511, 330] on span at bounding box center [515, 325] width 12 height 12
click at [528, 338] on span at bounding box center [534, 343] width 12 height 12
drag, startPoint x: 508, startPoint y: 366, endPoint x: 515, endPoint y: 373, distance: 10.1
click at [509, 367] on span at bounding box center [515, 367] width 12 height 12
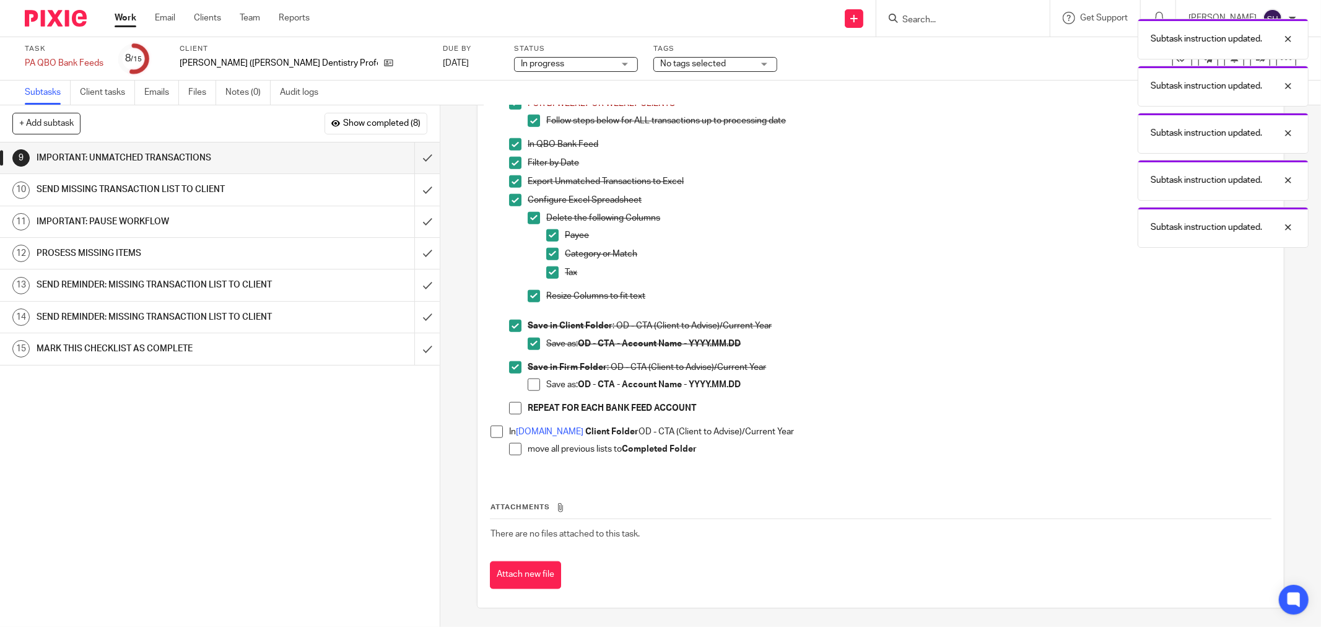
click at [531, 388] on span at bounding box center [534, 384] width 12 height 12
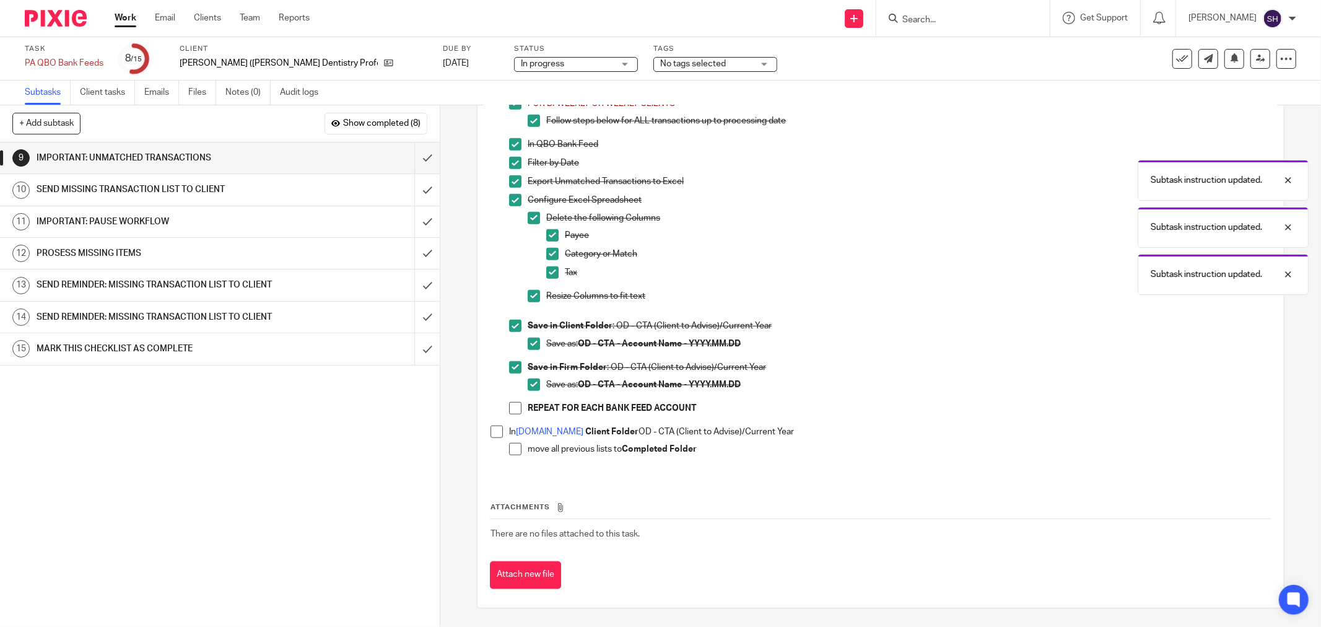
click at [520, 406] on li "REPEAT FOR EACH BANK FEED ACCOUNT" at bounding box center [890, 411] width 762 height 19
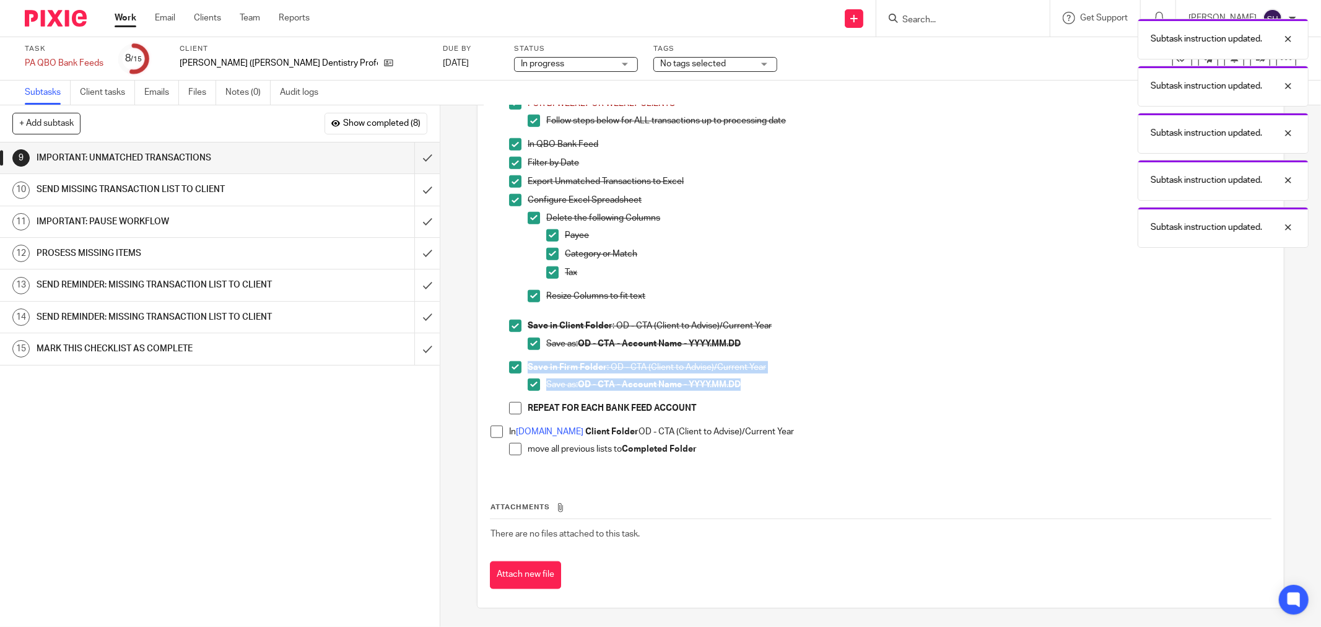
click at [515, 407] on span at bounding box center [515, 408] width 12 height 12
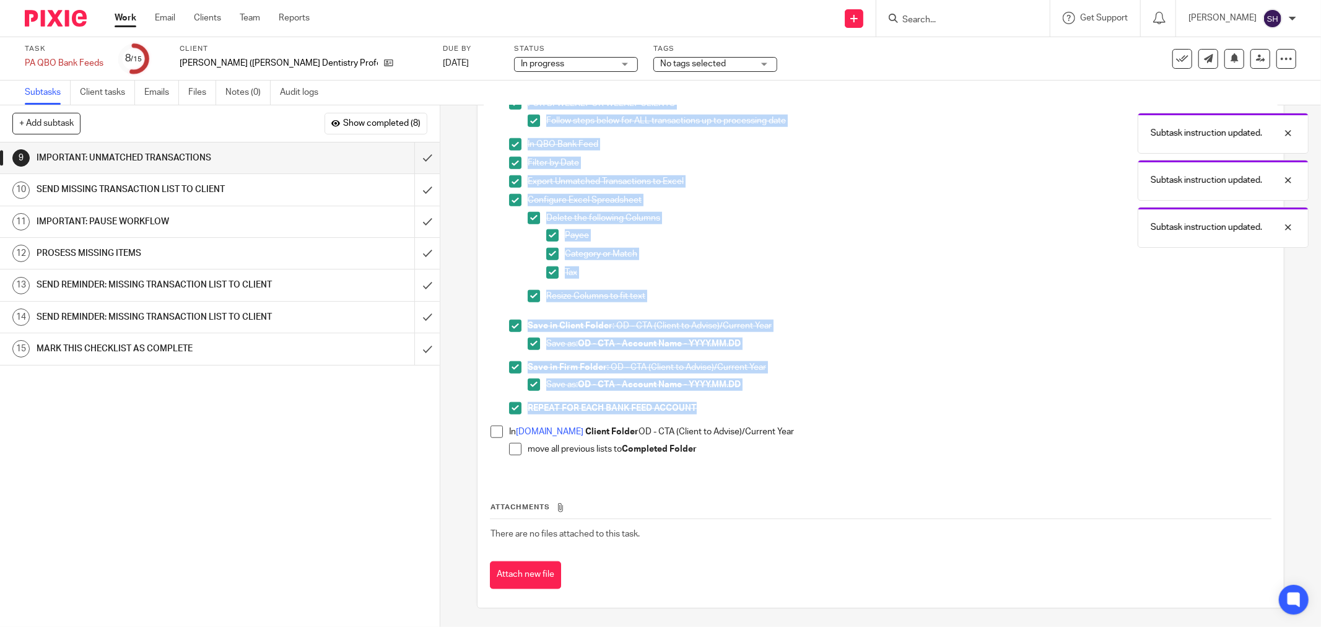
click at [514, 451] on span at bounding box center [515, 449] width 12 height 12
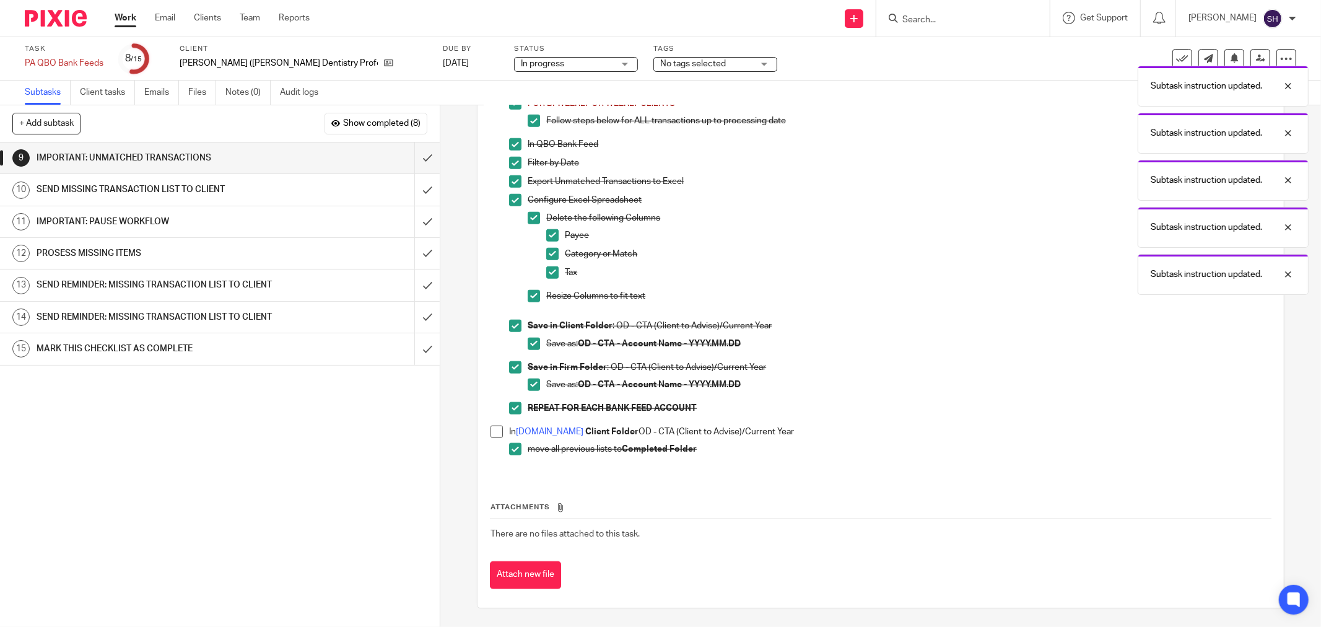
click at [490, 431] on span at bounding box center [496, 431] width 12 height 12
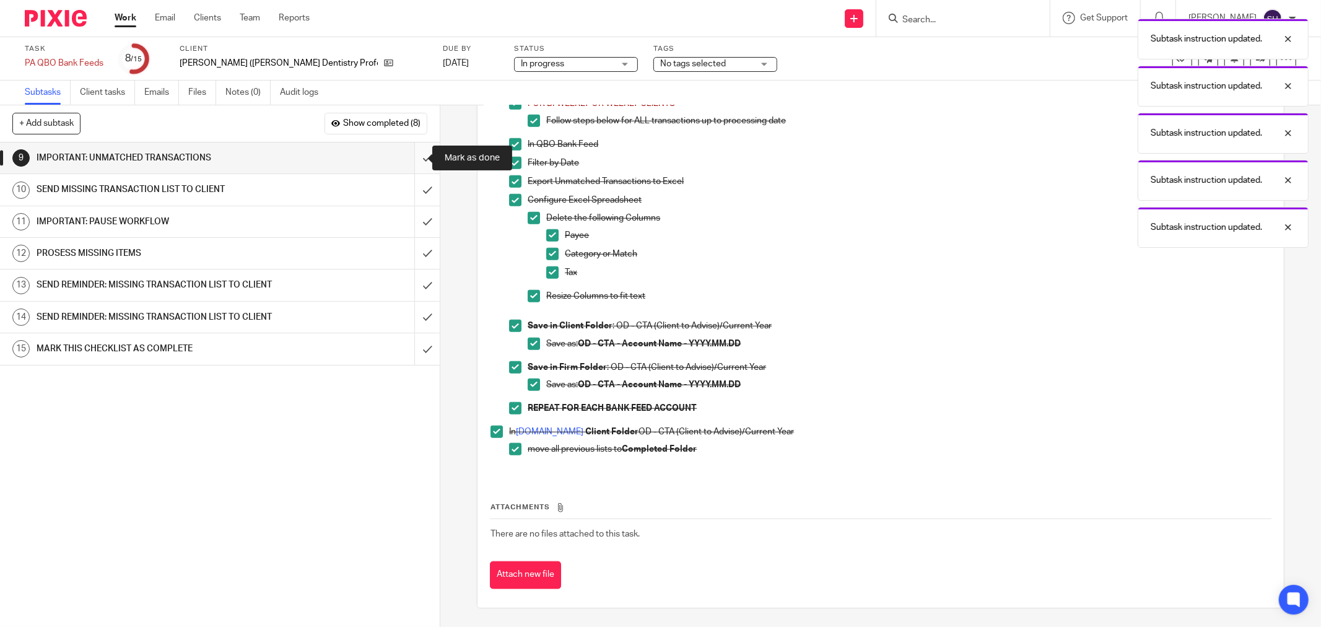
click at [419, 159] on input "submit" at bounding box center [220, 157] width 440 height 31
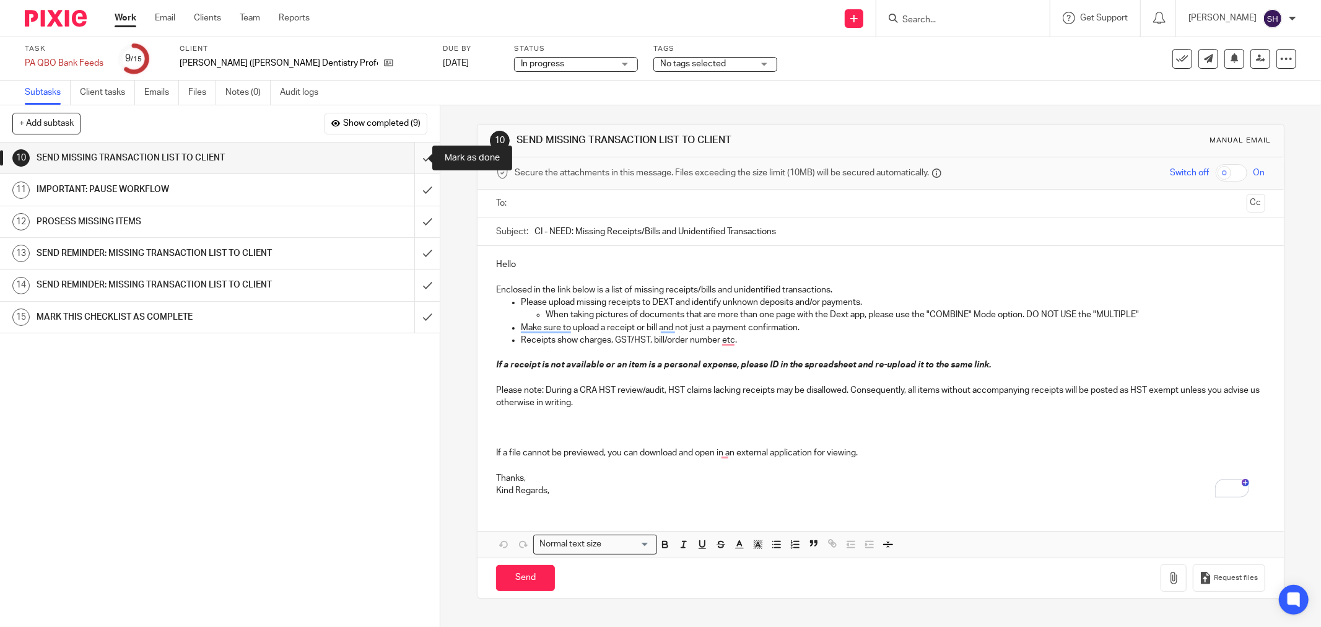
click at [414, 155] on input "submit" at bounding box center [220, 157] width 440 height 31
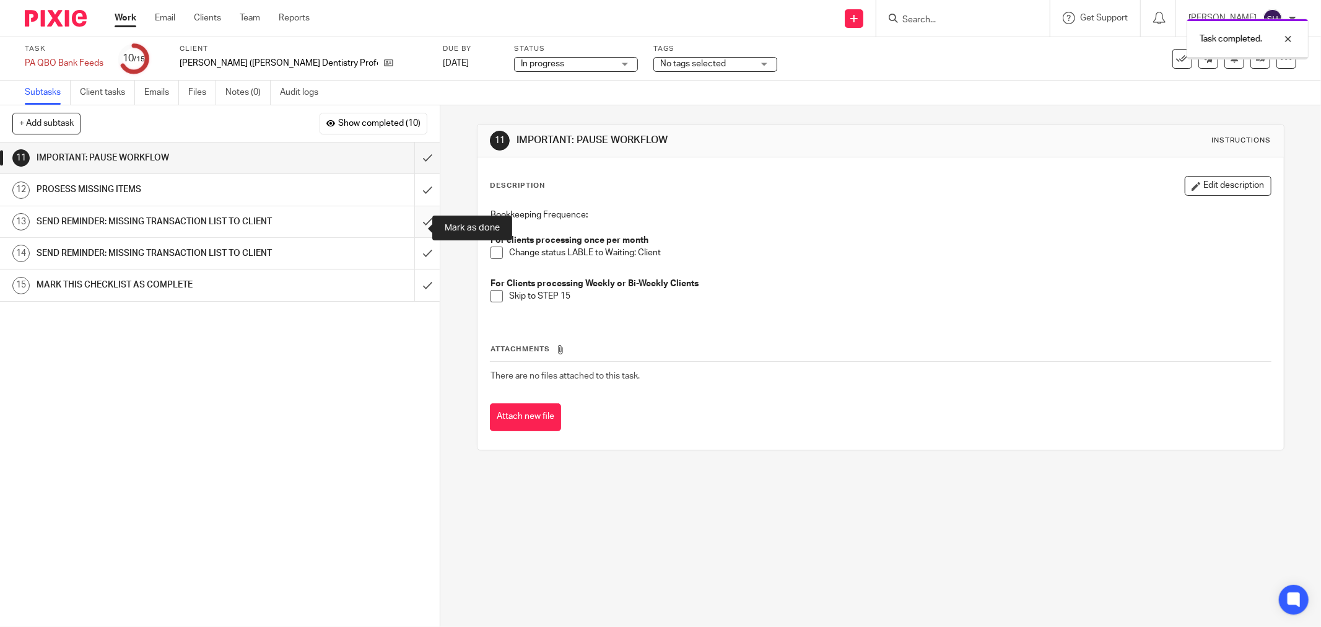
click at [416, 219] on input "submit" at bounding box center [220, 221] width 440 height 31
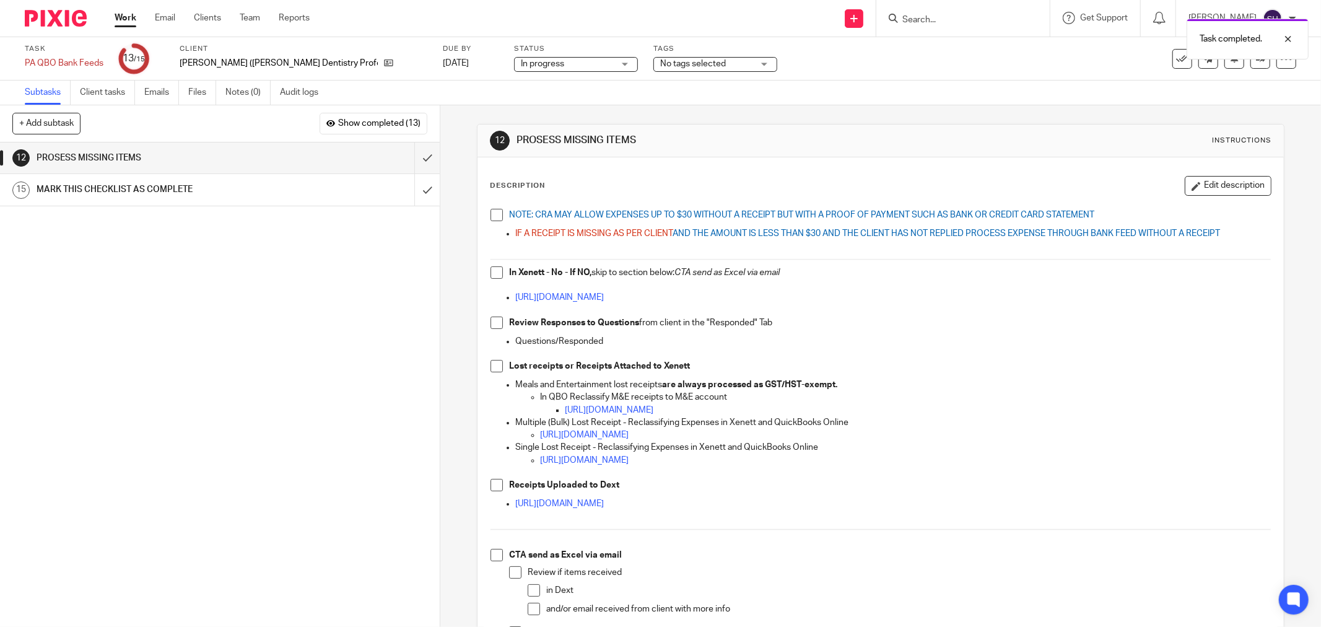
click at [486, 215] on div "NOTE: CRA MAY ALLOW EXPENSES UP TO $30 WITHOUT A RECEIPT BUT WITH A PROOF OF PA…" at bounding box center [880, 442] width 793 height 481
click at [490, 215] on span at bounding box center [496, 215] width 12 height 12
click at [495, 271] on span at bounding box center [496, 272] width 12 height 12
click at [492, 316] on ul "[URL][DOMAIN_NAME]" at bounding box center [880, 303] width 780 height 25
click at [493, 321] on span at bounding box center [496, 322] width 12 height 12
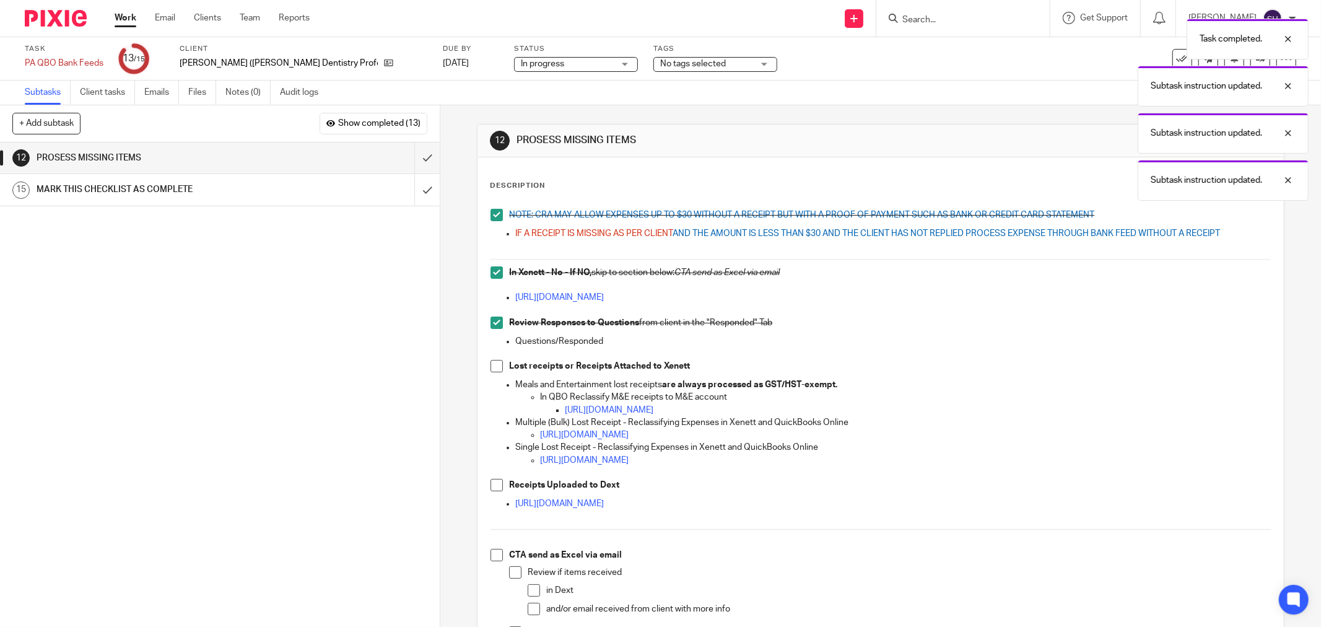
click at [496, 357] on ul "Questions/Responded" at bounding box center [880, 347] width 780 height 25
click at [495, 361] on span at bounding box center [496, 366] width 12 height 12
click at [493, 479] on span at bounding box center [496, 485] width 12 height 12
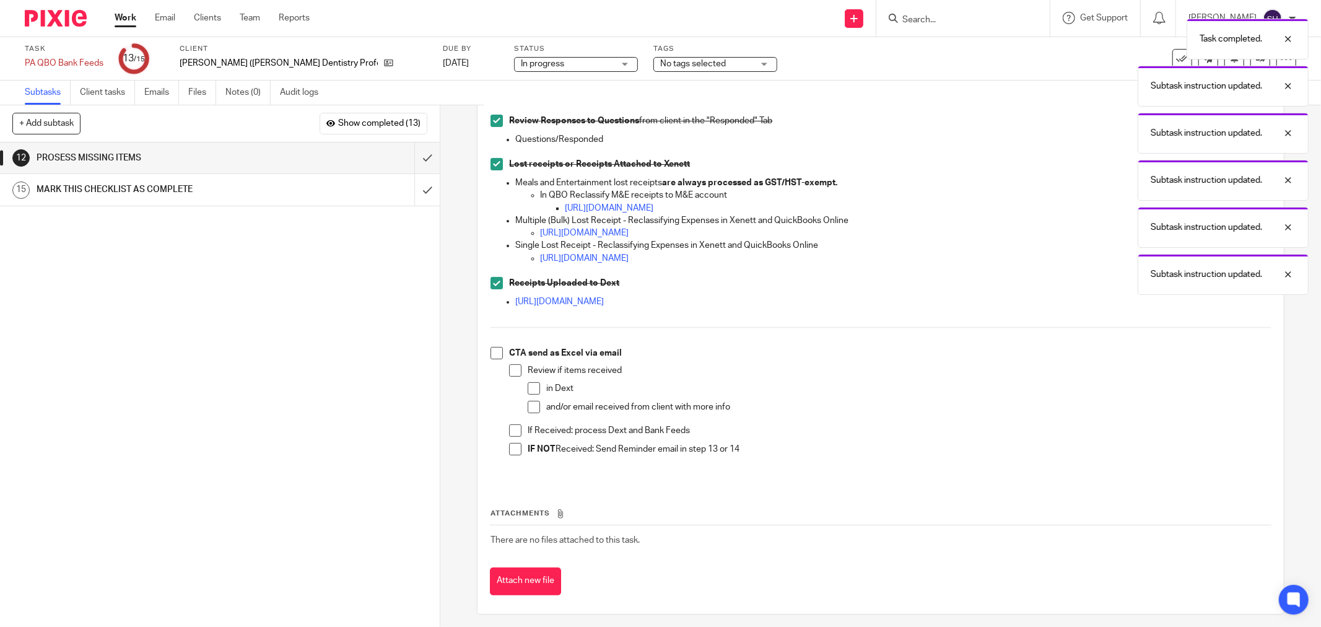
scroll to position [208, 0]
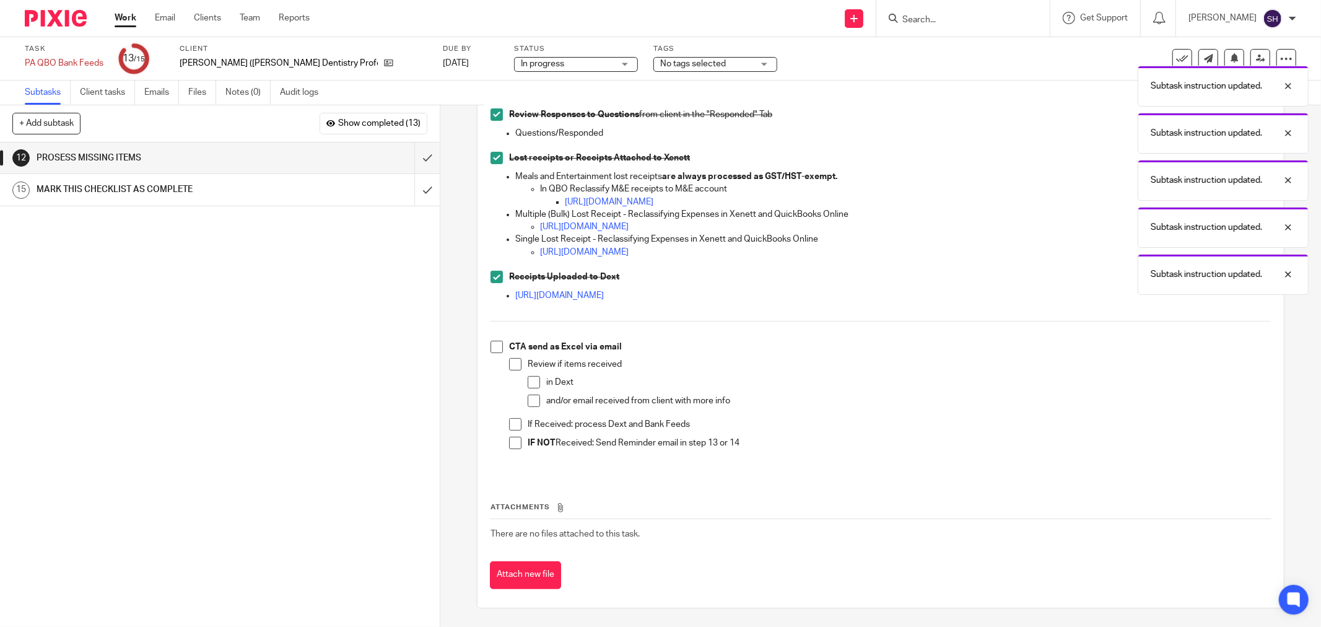
click at [490, 350] on span at bounding box center [496, 347] width 12 height 12
click at [516, 363] on span at bounding box center [515, 364] width 12 height 12
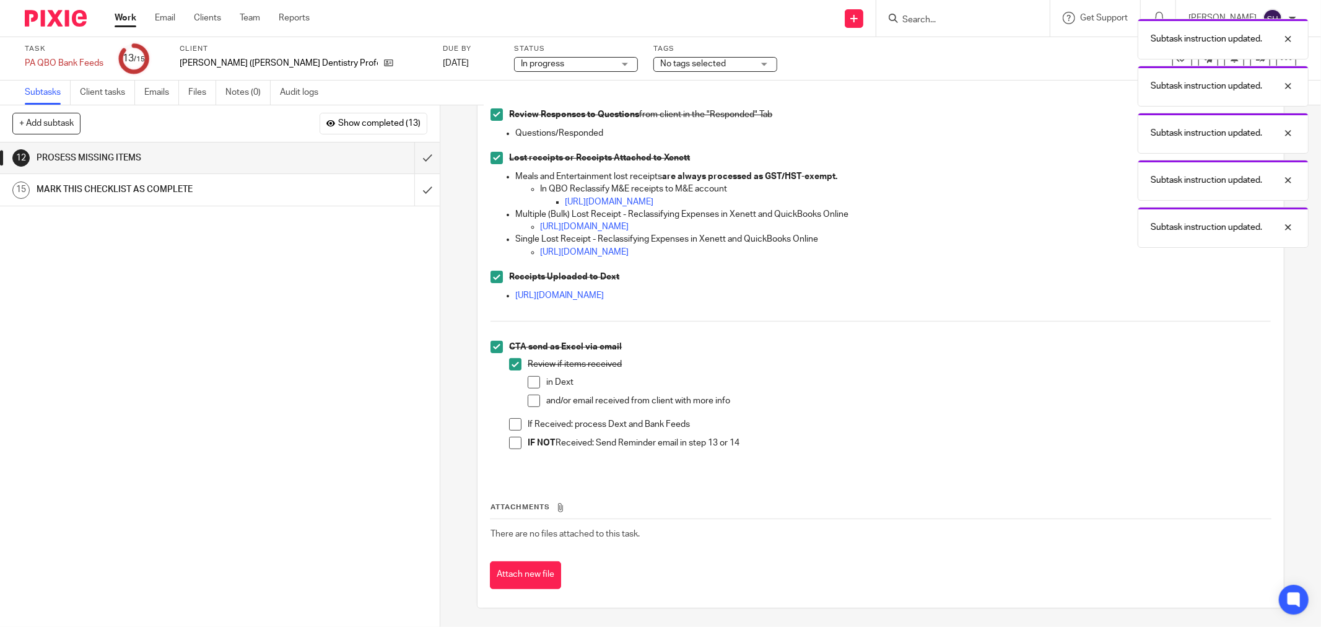
click at [528, 376] on span at bounding box center [534, 382] width 12 height 12
click at [529, 396] on span at bounding box center [534, 400] width 12 height 12
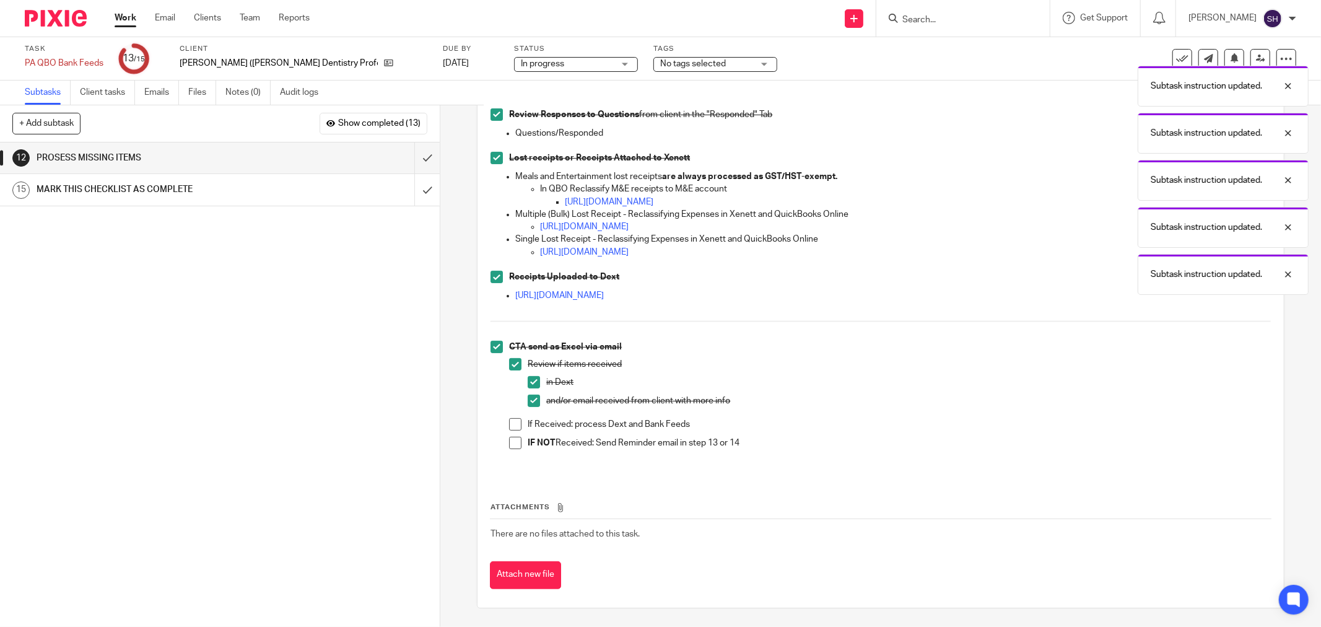
click at [516, 419] on span at bounding box center [515, 424] width 12 height 12
drag, startPoint x: 511, startPoint y: 438, endPoint x: 510, endPoint y: 427, distance: 11.2
click at [510, 438] on span at bounding box center [515, 443] width 12 height 12
click at [425, 157] on input "submit" at bounding box center [220, 157] width 440 height 31
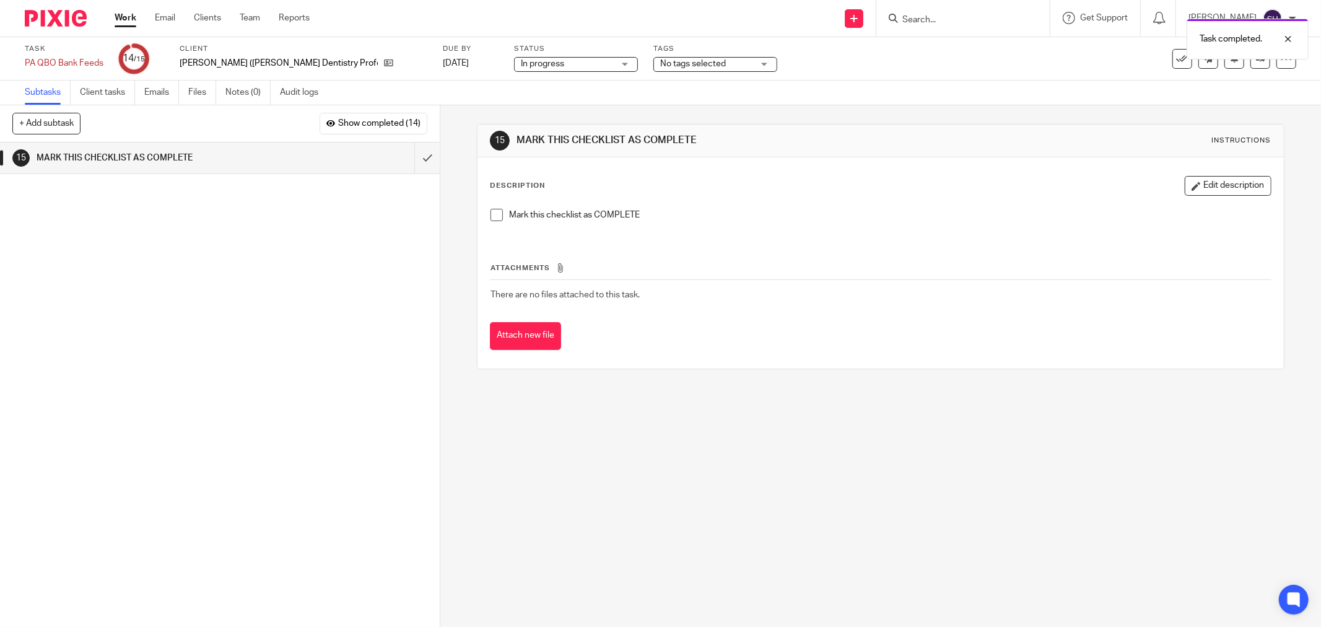
click at [493, 215] on span at bounding box center [496, 215] width 12 height 12
click at [414, 159] on input "submit" at bounding box center [220, 157] width 440 height 31
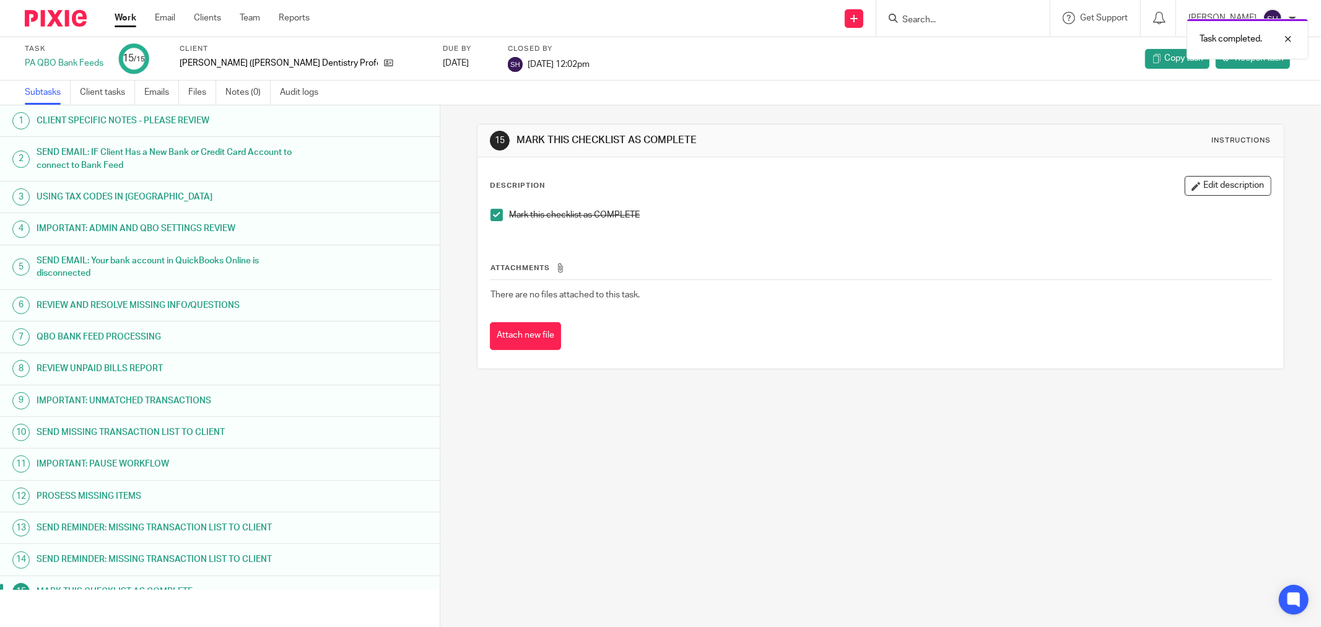
click at [133, 19] on link "Work" at bounding box center [126, 18] width 22 height 12
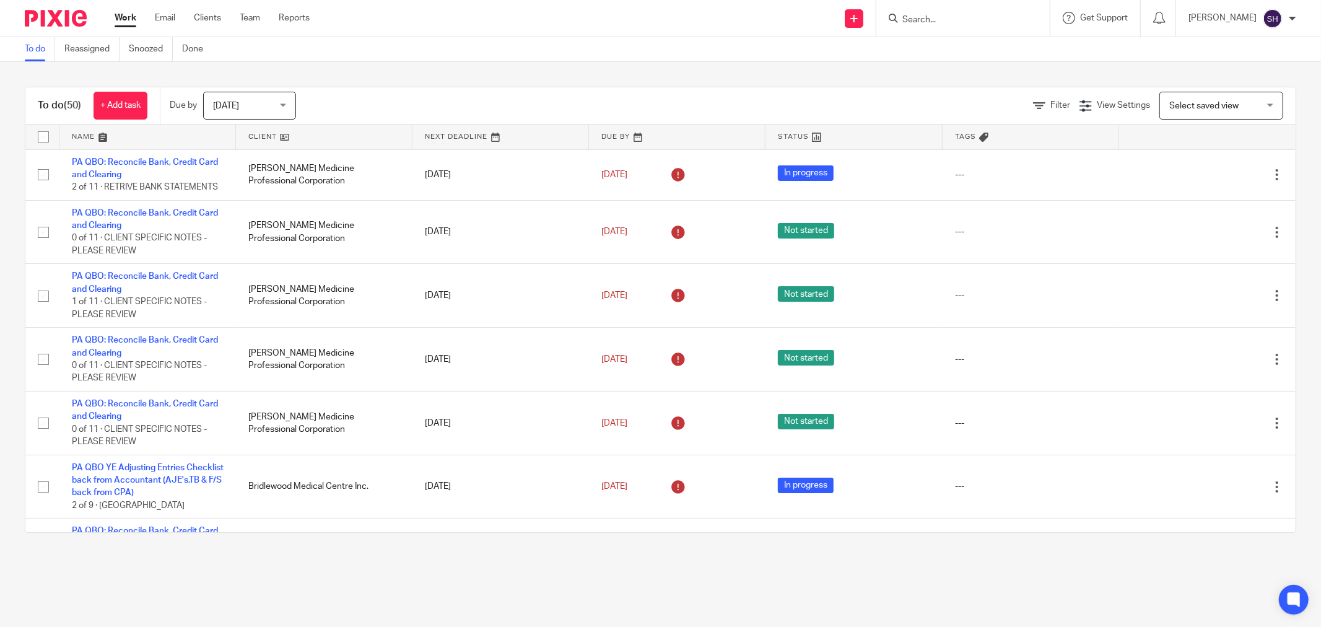
click at [313, 135] on link at bounding box center [324, 136] width 176 height 25
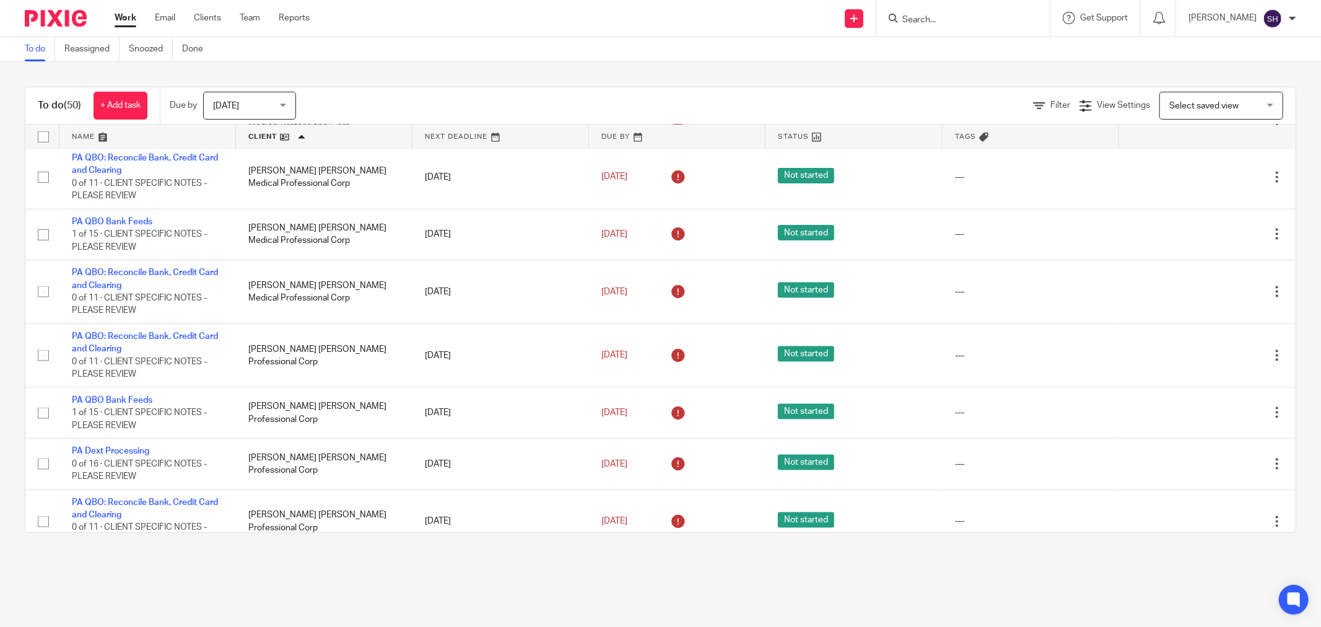
scroll to position [1858, 0]
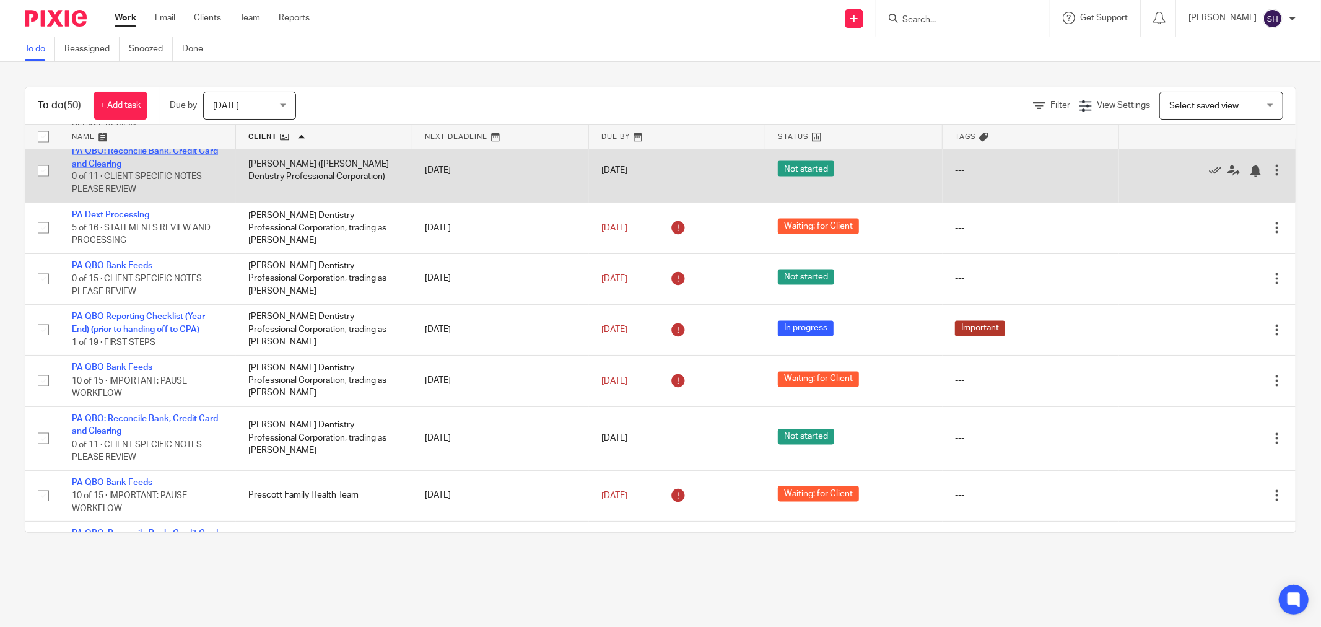
click at [141, 168] on link "PA QBO: Reconcile Bank, Credit Card and Clearing" at bounding box center [145, 157] width 146 height 21
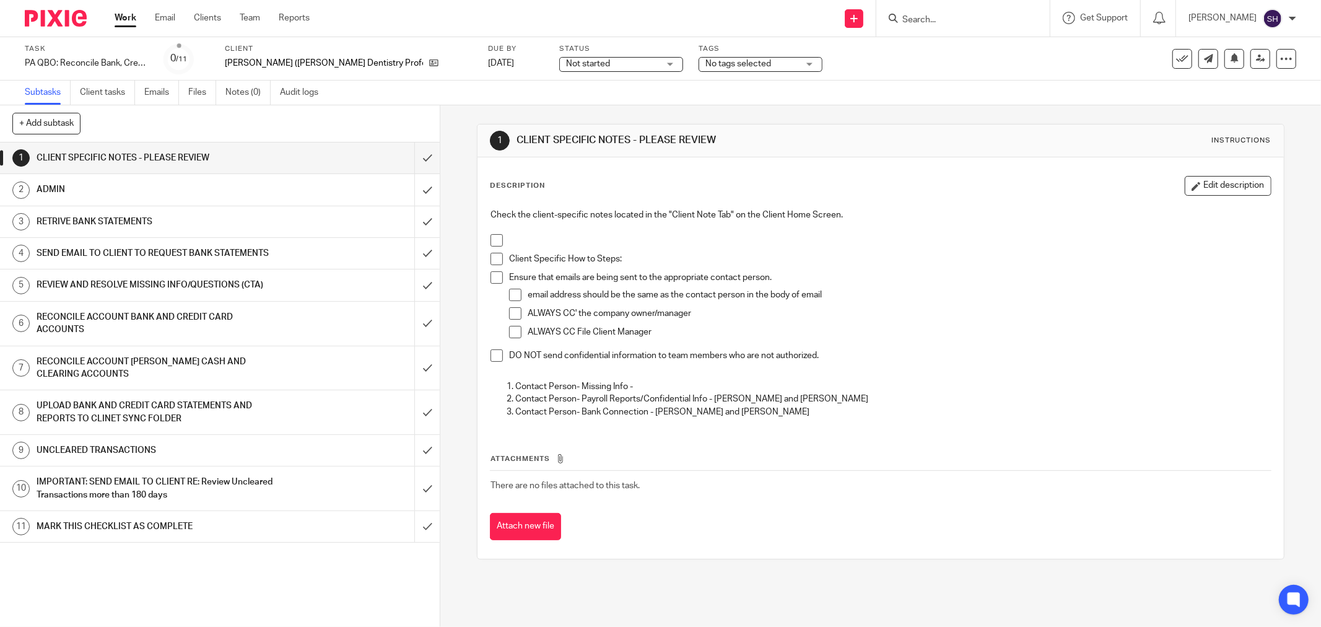
click at [495, 243] on span at bounding box center [496, 240] width 12 height 12
drag, startPoint x: 491, startPoint y: 256, endPoint x: 491, endPoint y: 276, distance: 19.2
click at [491, 257] on span at bounding box center [496, 259] width 12 height 12
drag, startPoint x: 491, startPoint y: 276, endPoint x: 497, endPoint y: 293, distance: 18.4
click at [491, 276] on span at bounding box center [496, 277] width 12 height 12
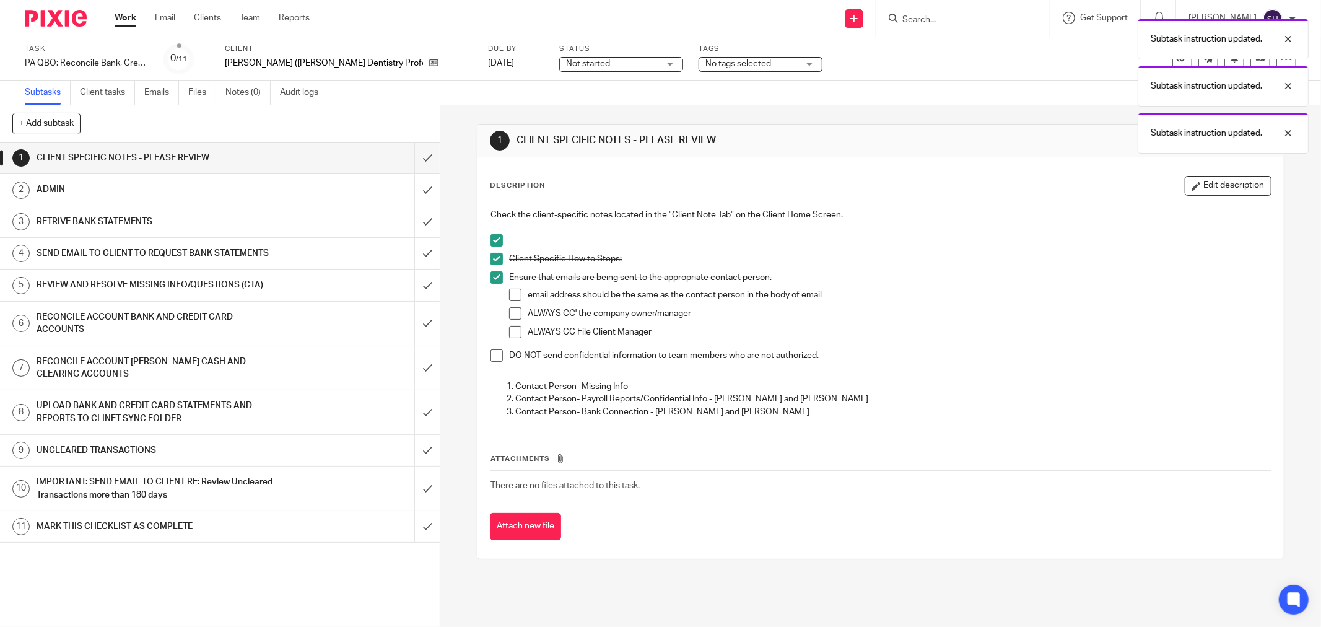
click at [515, 296] on span at bounding box center [515, 295] width 12 height 12
click at [513, 314] on span at bounding box center [515, 313] width 12 height 12
click at [515, 331] on span at bounding box center [515, 332] width 12 height 12
drag, startPoint x: 490, startPoint y: 359, endPoint x: 487, endPoint y: 342, distance: 17.1
click at [491, 358] on span at bounding box center [496, 355] width 12 height 12
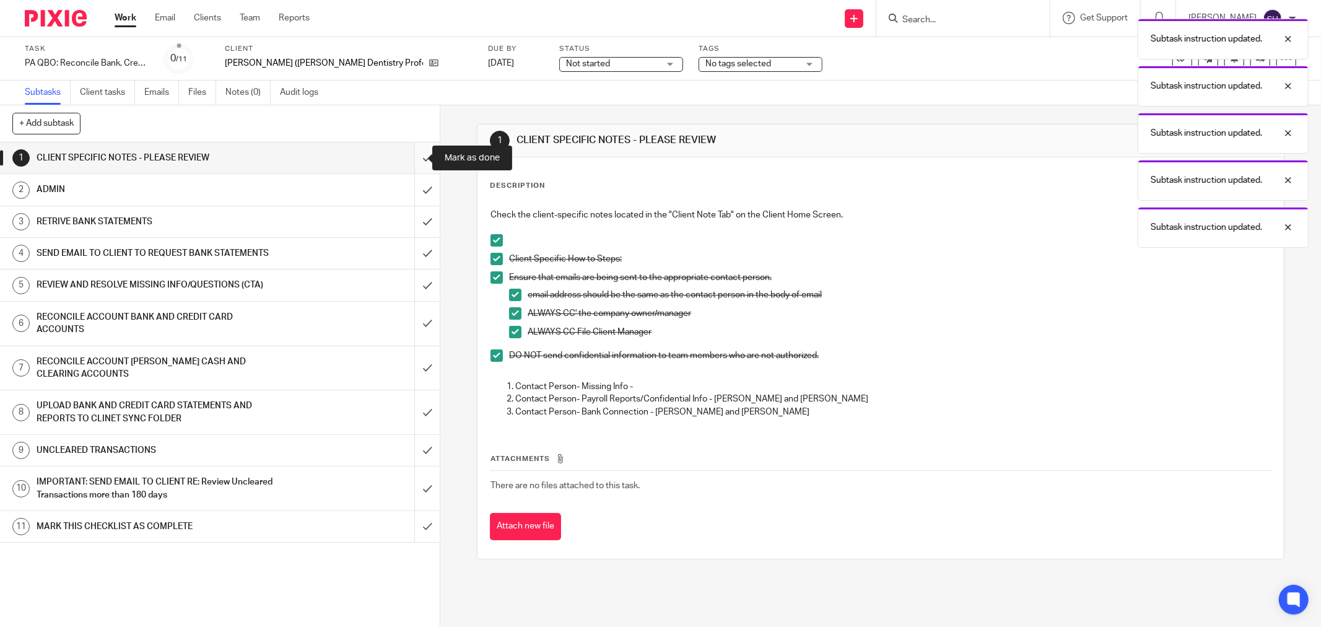
click at [412, 161] on input "submit" at bounding box center [220, 157] width 440 height 31
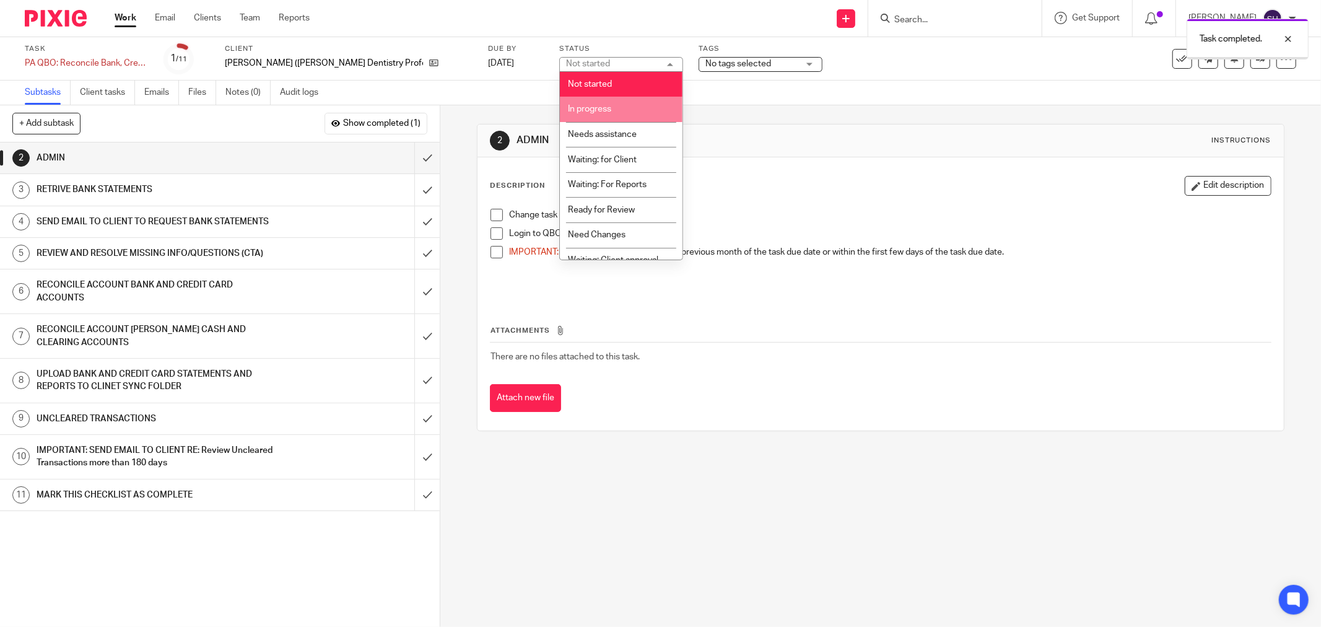
click at [593, 101] on li "In progress" at bounding box center [621, 109] width 123 height 25
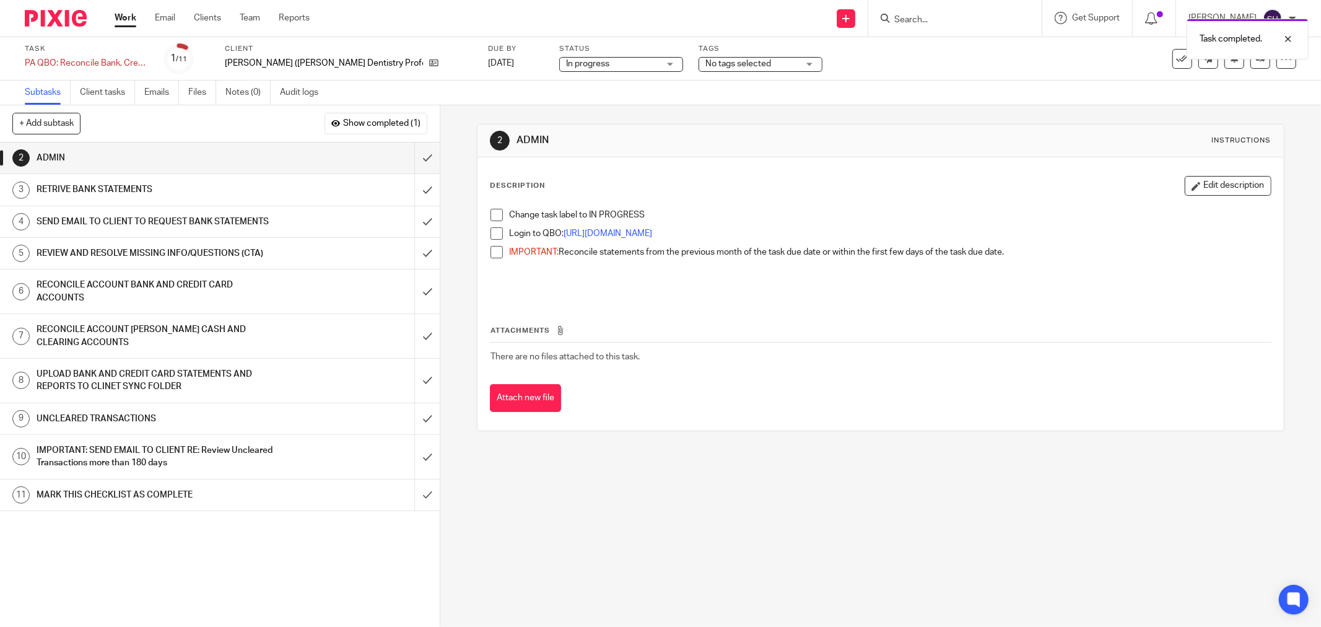
click at [494, 219] on span at bounding box center [496, 215] width 12 height 12
drag, startPoint x: 493, startPoint y: 233, endPoint x: 492, endPoint y: 240, distance: 6.2
click at [493, 233] on span at bounding box center [496, 233] width 12 height 12
click at [490, 251] on span at bounding box center [496, 252] width 12 height 12
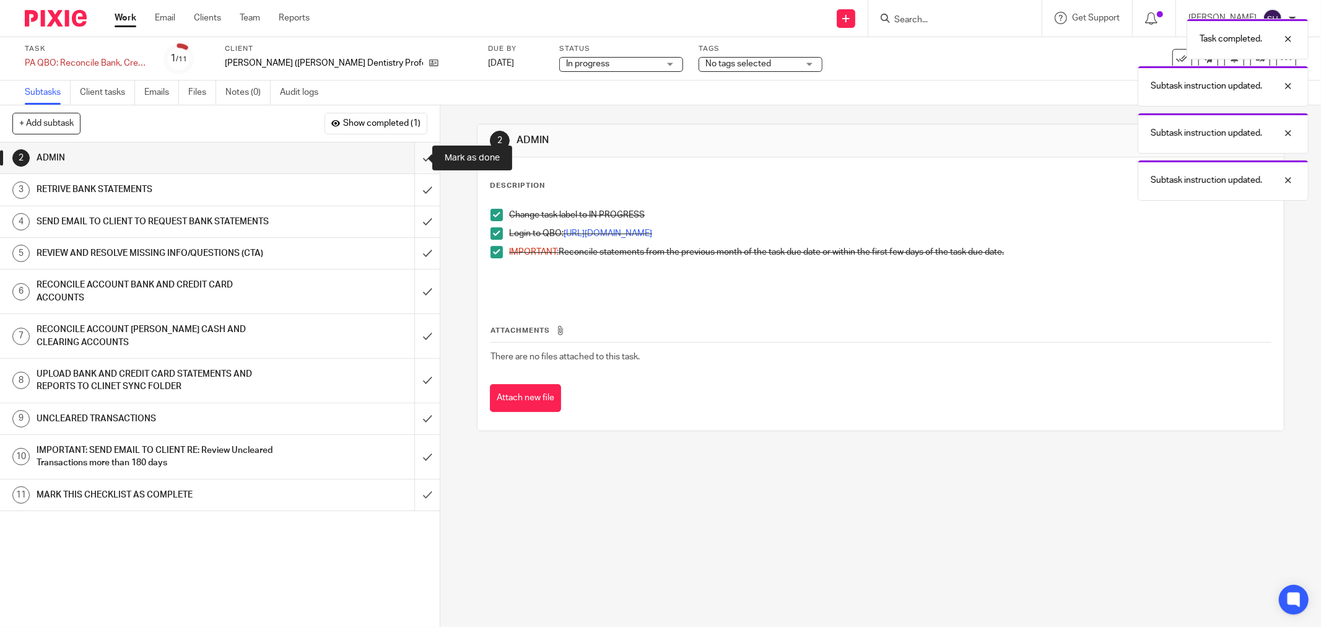
click at [412, 152] on input "submit" at bounding box center [220, 157] width 440 height 31
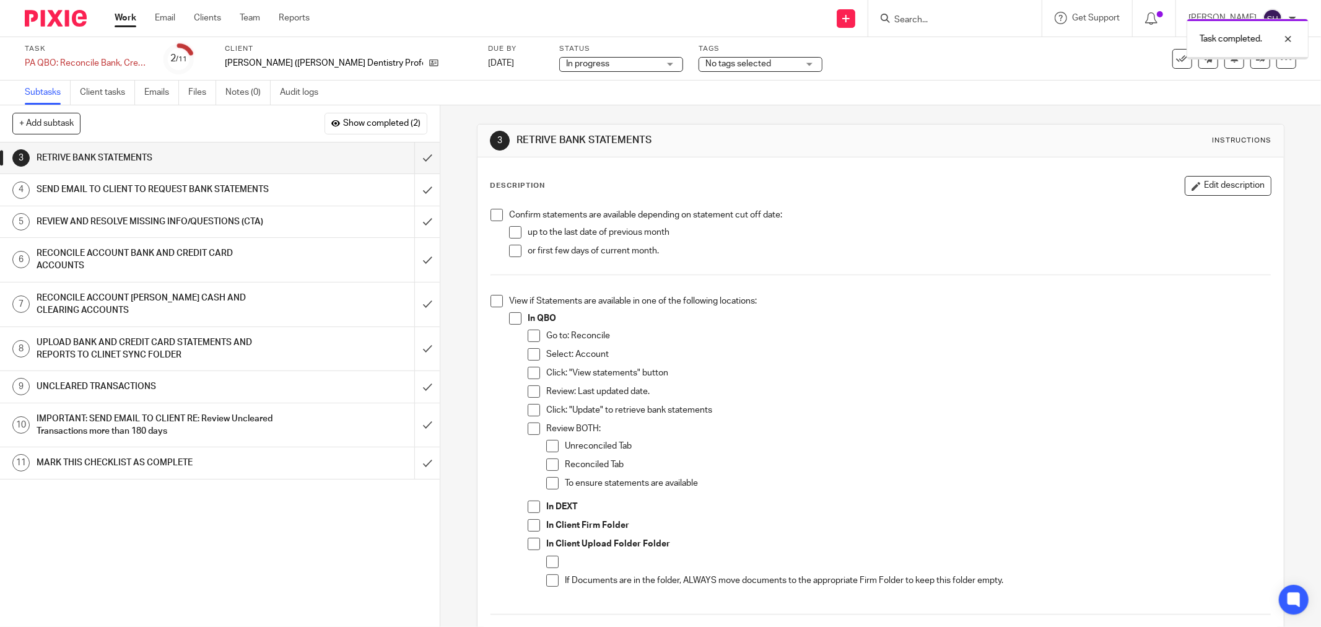
click at [490, 215] on span at bounding box center [496, 215] width 12 height 12
click at [509, 227] on span at bounding box center [515, 232] width 12 height 12
click at [509, 246] on span at bounding box center [515, 251] width 12 height 12
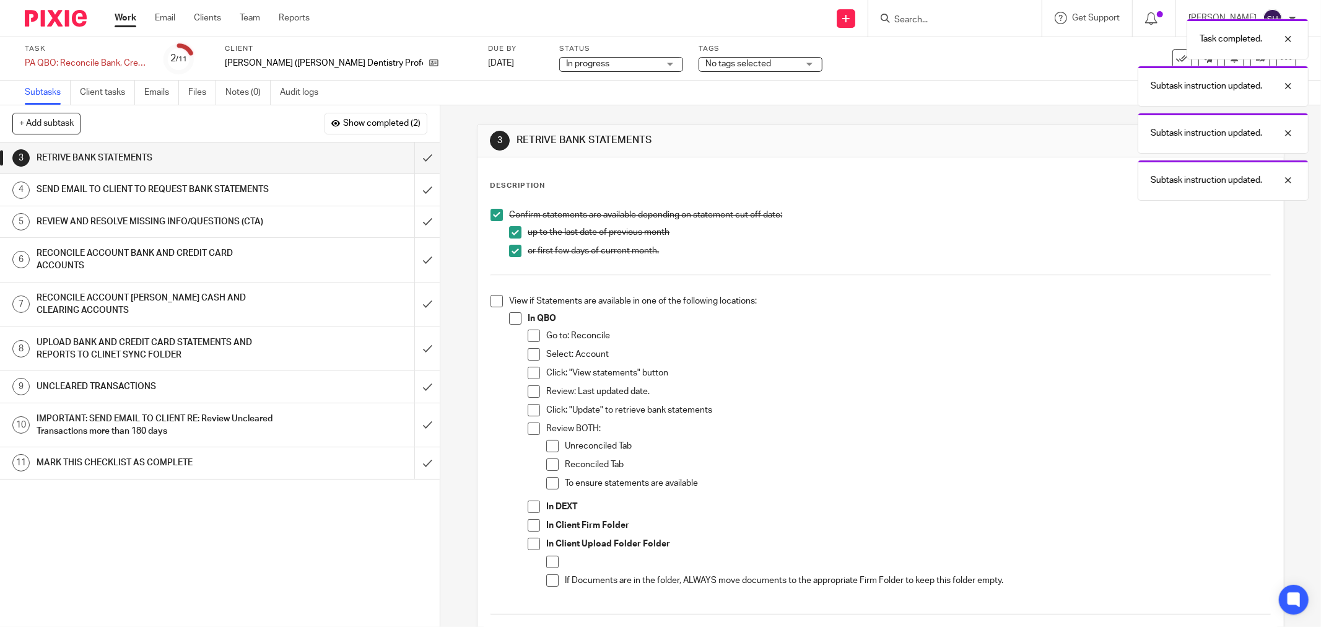
click at [491, 288] on p at bounding box center [880, 288] width 780 height 12
click at [492, 295] on span at bounding box center [496, 301] width 12 height 12
click at [516, 319] on span at bounding box center [515, 318] width 12 height 12
click at [528, 332] on span at bounding box center [534, 335] width 12 height 12
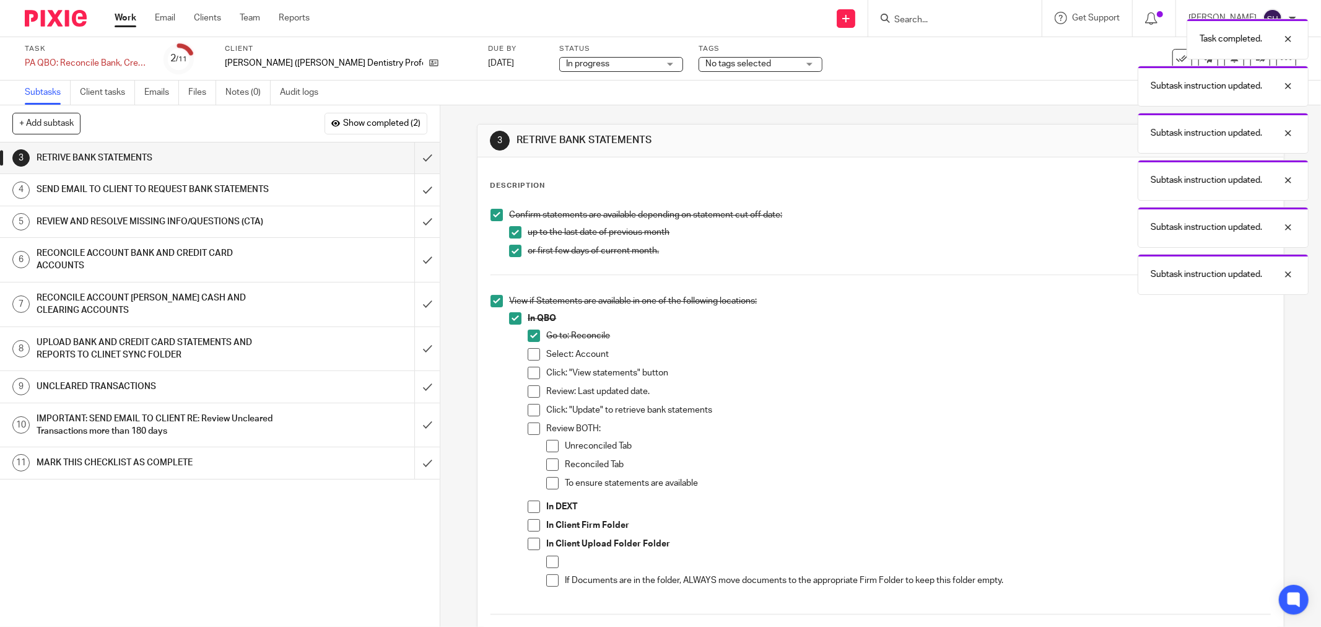
click at [528, 354] on span at bounding box center [534, 354] width 12 height 12
click at [528, 373] on span at bounding box center [534, 373] width 12 height 12
drag, startPoint x: 528, startPoint y: 385, endPoint x: 528, endPoint y: 405, distance: 19.8
click at [528, 386] on span at bounding box center [534, 391] width 12 height 12
drag, startPoint x: 528, startPoint y: 406, endPoint x: 529, endPoint y: 416, distance: 9.9
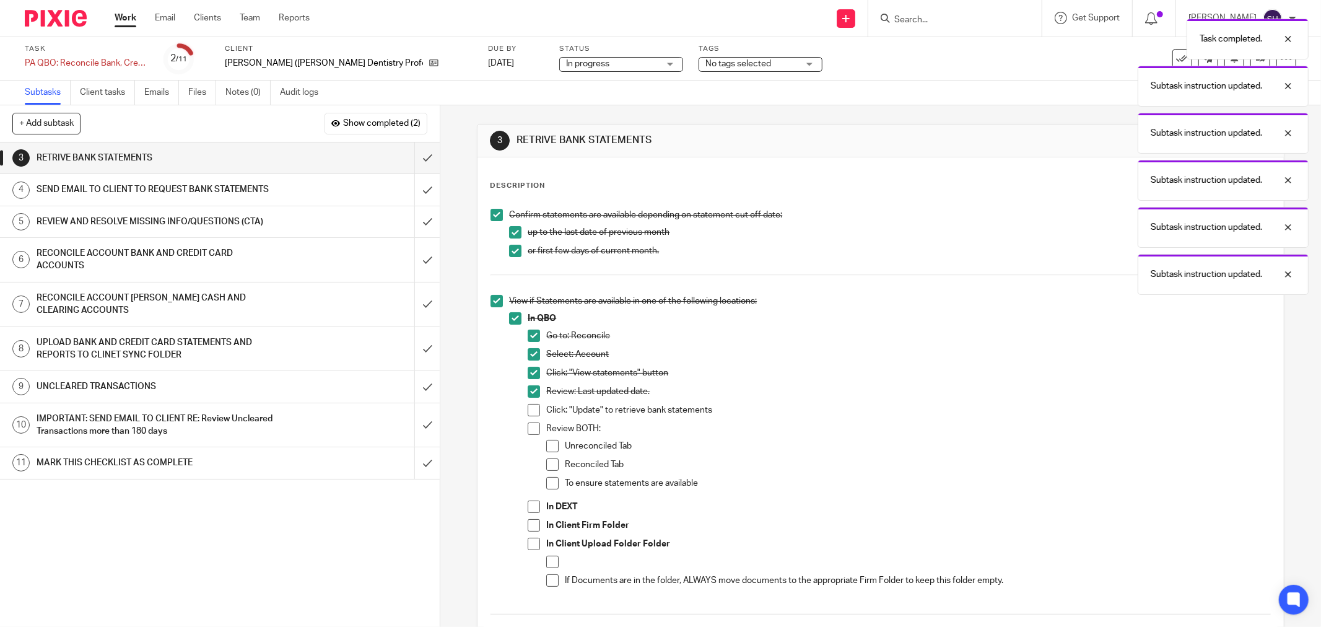
click at [528, 409] on span at bounding box center [534, 410] width 12 height 12
drag, startPoint x: 529, startPoint y: 424, endPoint x: 534, endPoint y: 443, distance: 20.4
click at [529, 424] on span at bounding box center [534, 428] width 12 height 12
click at [548, 447] on span at bounding box center [552, 446] width 12 height 12
click at [547, 467] on span at bounding box center [552, 464] width 12 height 12
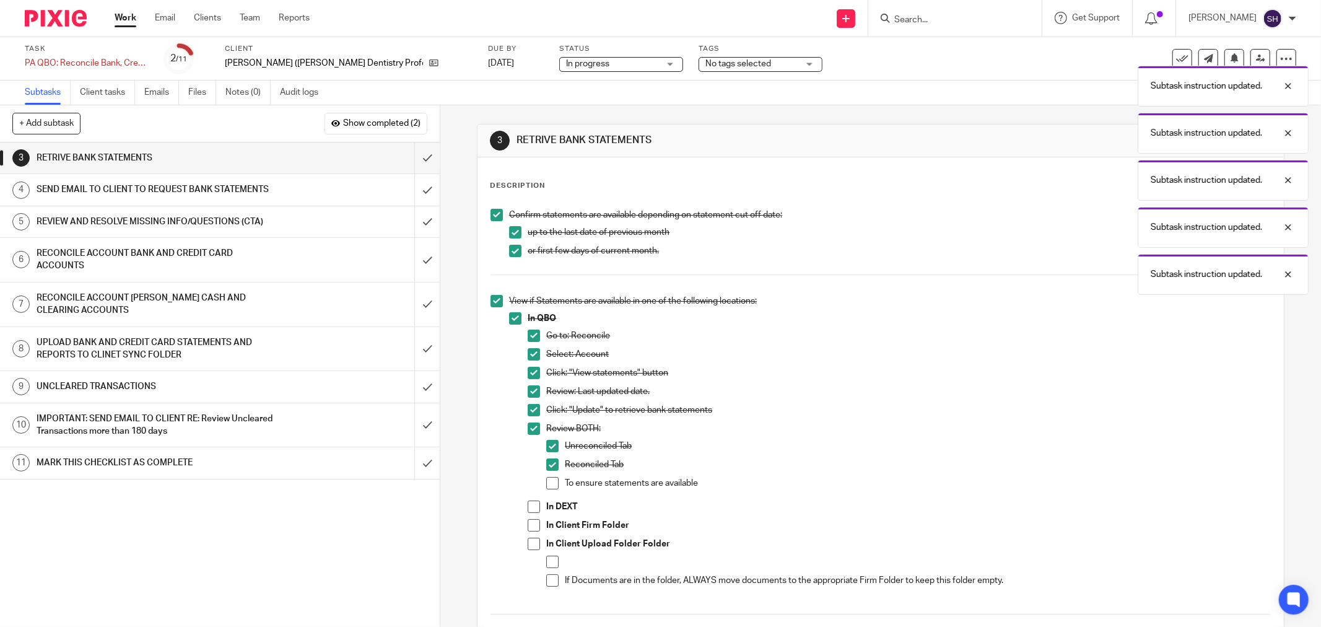
click at [549, 480] on span at bounding box center [552, 483] width 12 height 12
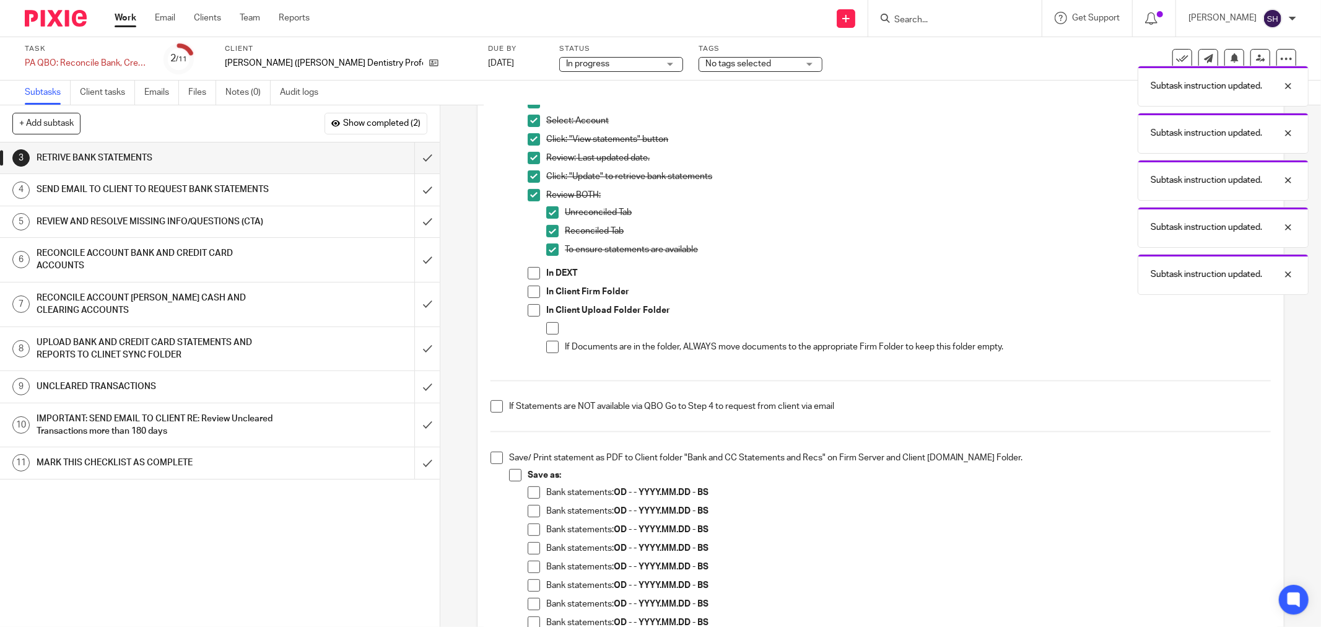
scroll to position [275, 0]
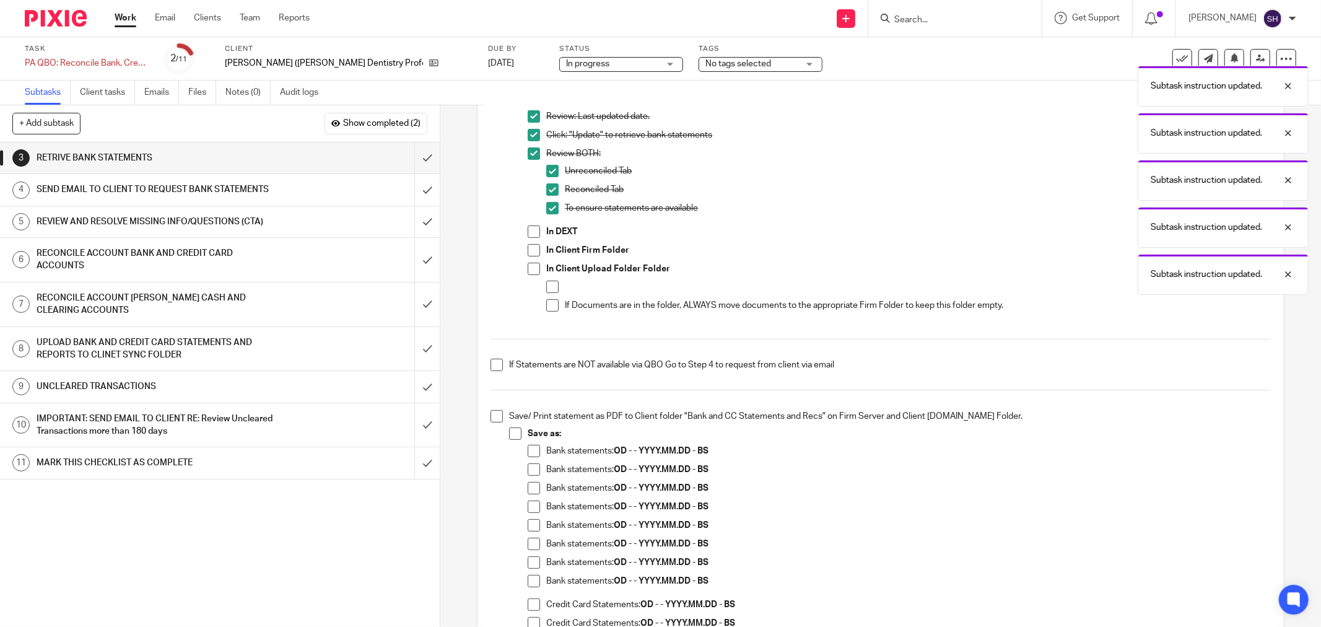
click at [528, 232] on span at bounding box center [534, 231] width 12 height 12
click at [522, 250] on li "In QBO Go to: Reconcile Select: Account Click: "View statements" button Review:…" at bounding box center [890, 182] width 762 height 290
click at [528, 251] on span at bounding box center [534, 250] width 12 height 12
click at [528, 270] on span at bounding box center [534, 269] width 12 height 12
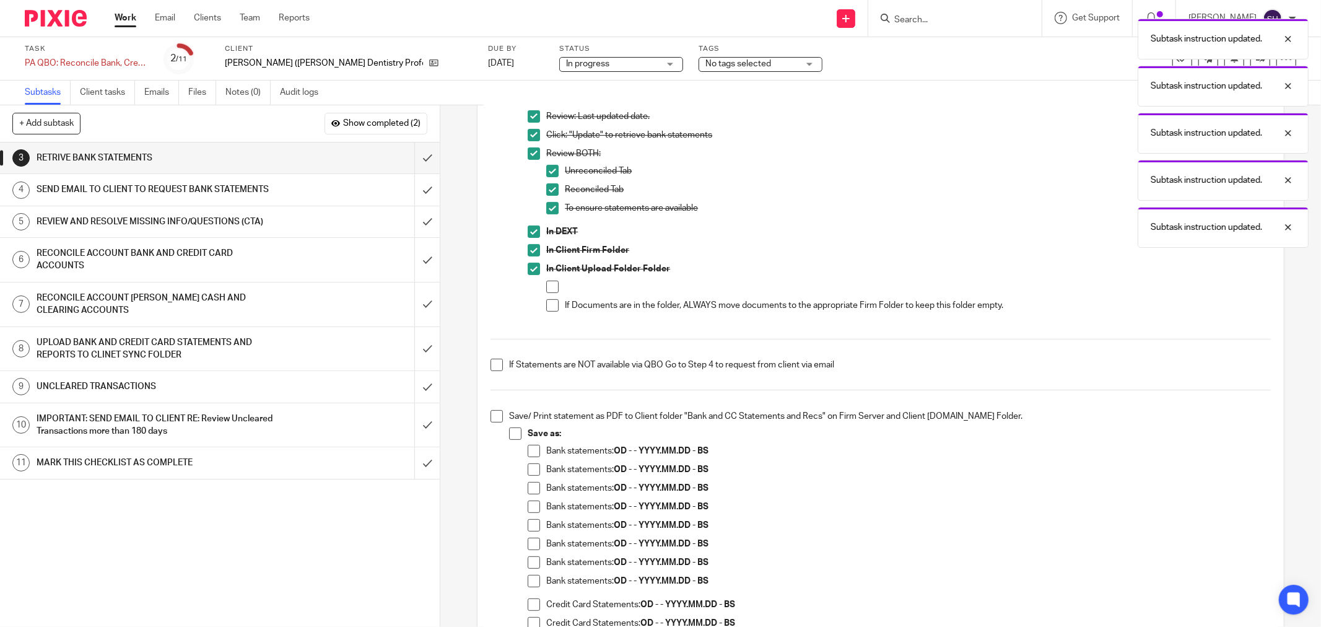
click at [548, 288] on span at bounding box center [552, 286] width 12 height 12
click at [549, 302] on span at bounding box center [552, 305] width 12 height 12
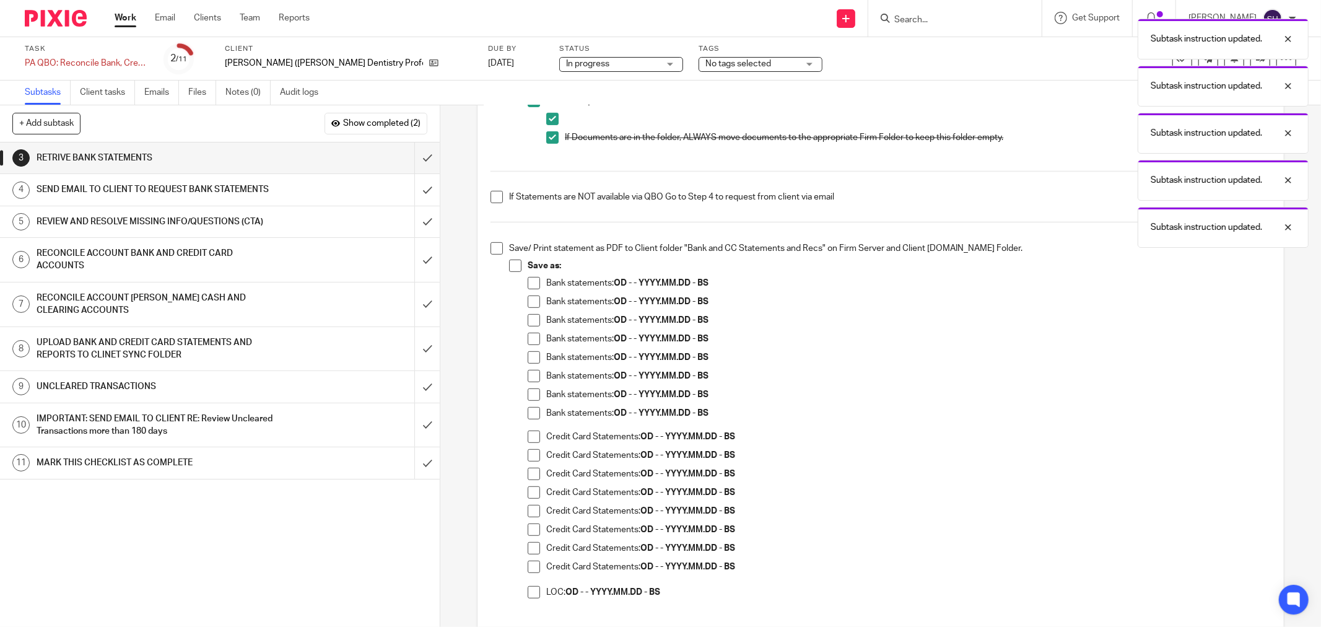
scroll to position [481, 0]
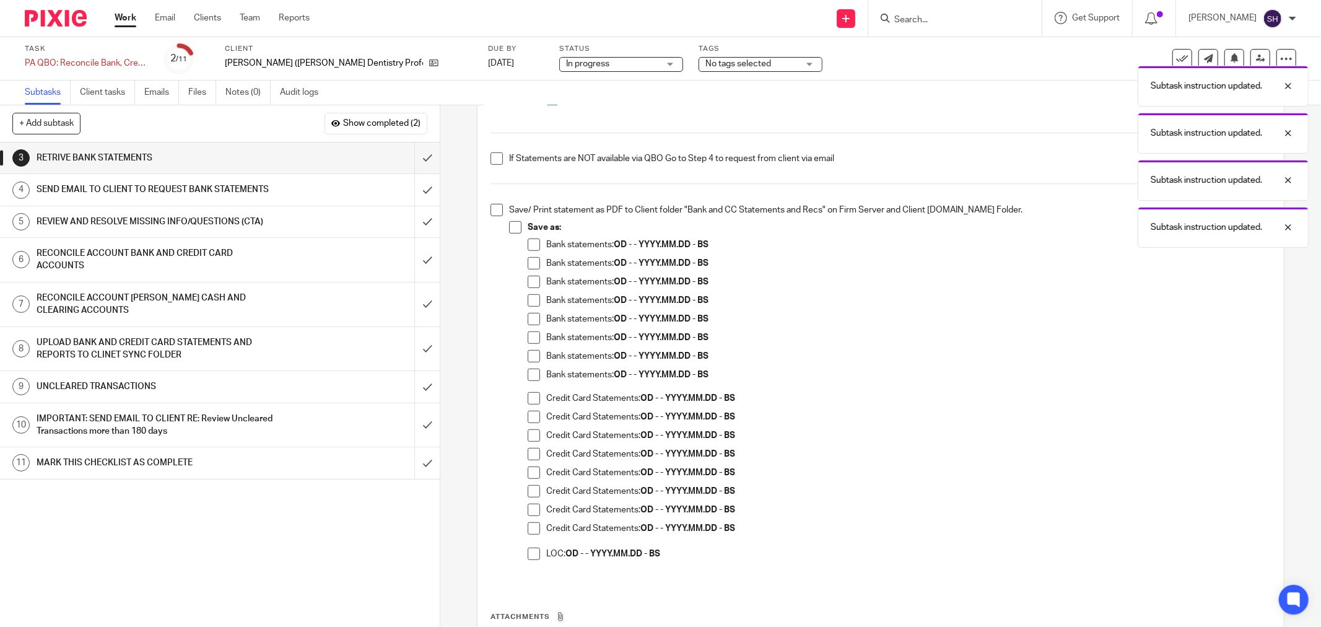
click at [493, 158] on span at bounding box center [496, 158] width 12 height 12
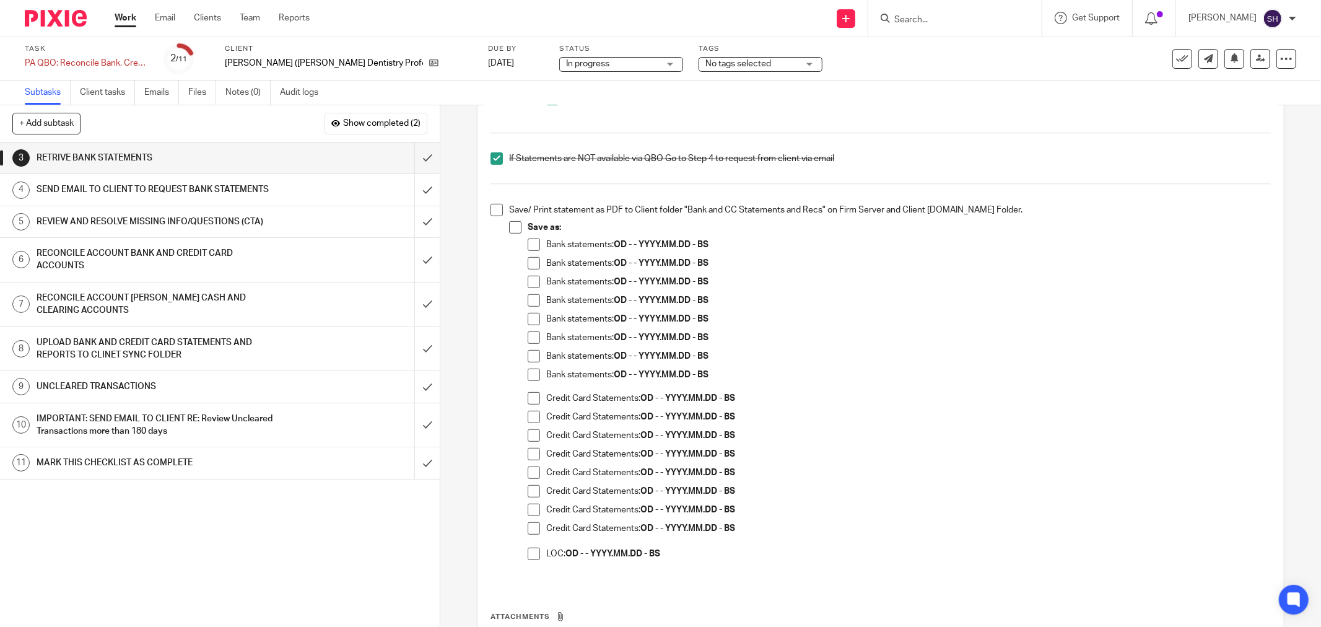
drag, startPoint x: 487, startPoint y: 282, endPoint x: 490, endPoint y: 268, distance: 14.6
click at [490, 282] on li "Save/ Print statement as PDF to Client folder "Bank and CC Statements and Recs"…" at bounding box center [880, 390] width 780 height 372
click at [493, 211] on span at bounding box center [496, 210] width 12 height 12
click at [509, 229] on span at bounding box center [515, 227] width 12 height 12
click at [528, 244] on span at bounding box center [534, 244] width 12 height 12
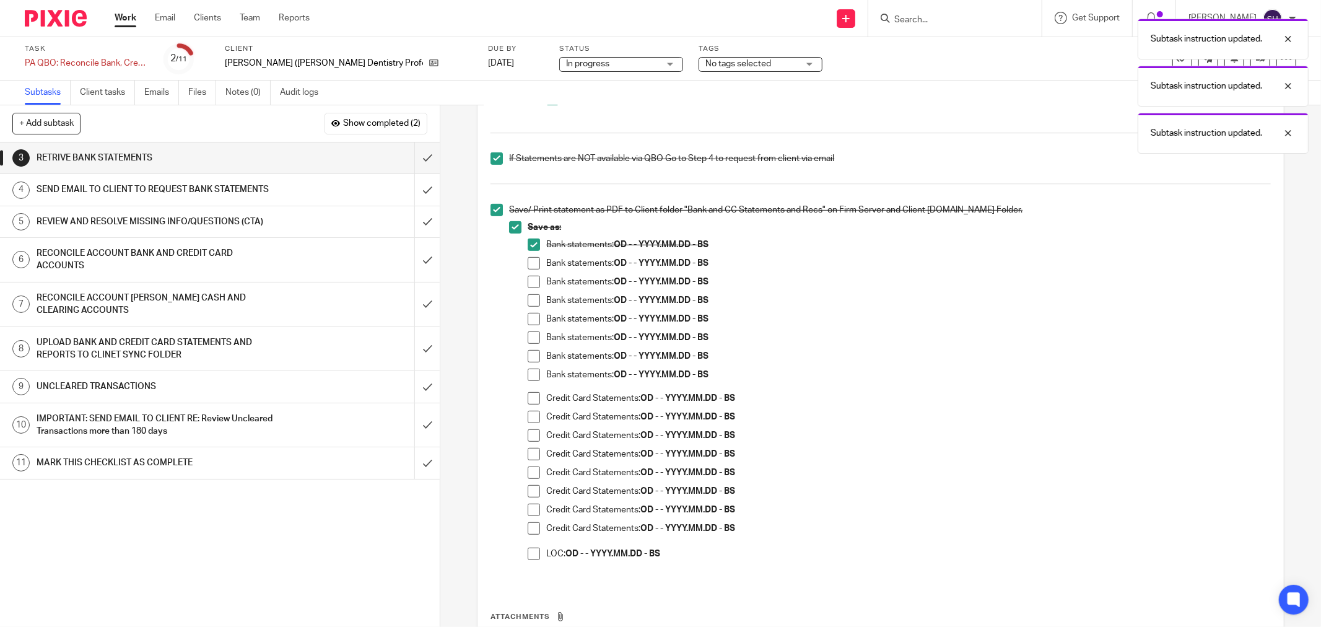
click at [533, 265] on span at bounding box center [534, 263] width 12 height 12
click at [532, 281] on span at bounding box center [534, 282] width 12 height 12
click at [531, 298] on span at bounding box center [534, 300] width 12 height 12
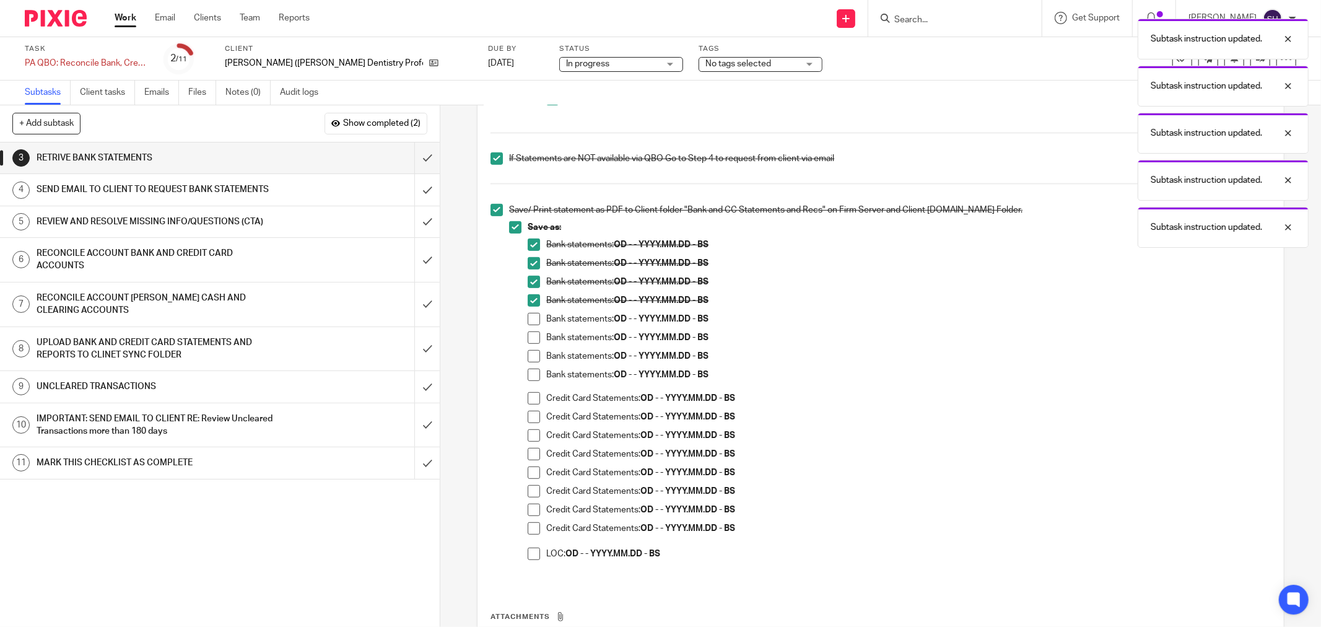
click at [533, 316] on span at bounding box center [534, 319] width 12 height 12
click at [536, 343] on li "Bank statements: OD - - YYYY.MM.DD - BS" at bounding box center [899, 340] width 743 height 19
click at [528, 337] on span at bounding box center [534, 337] width 12 height 12
click at [531, 358] on span at bounding box center [534, 356] width 12 height 12
click at [529, 373] on span at bounding box center [534, 374] width 12 height 12
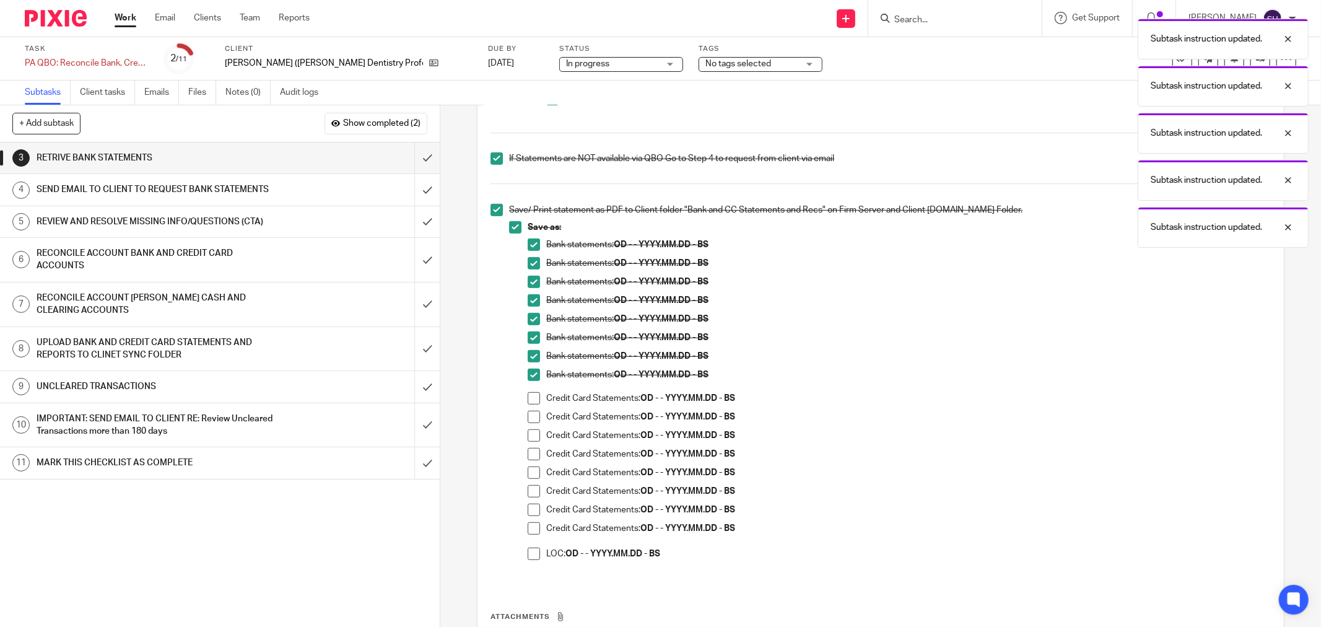
click at [529, 396] on span at bounding box center [534, 398] width 12 height 12
click at [528, 415] on span at bounding box center [534, 417] width 12 height 12
click at [528, 433] on span at bounding box center [534, 435] width 12 height 12
drag, startPoint x: 529, startPoint y: 448, endPoint x: 531, endPoint y: 461, distance: 13.1
click at [529, 450] on span at bounding box center [534, 454] width 12 height 12
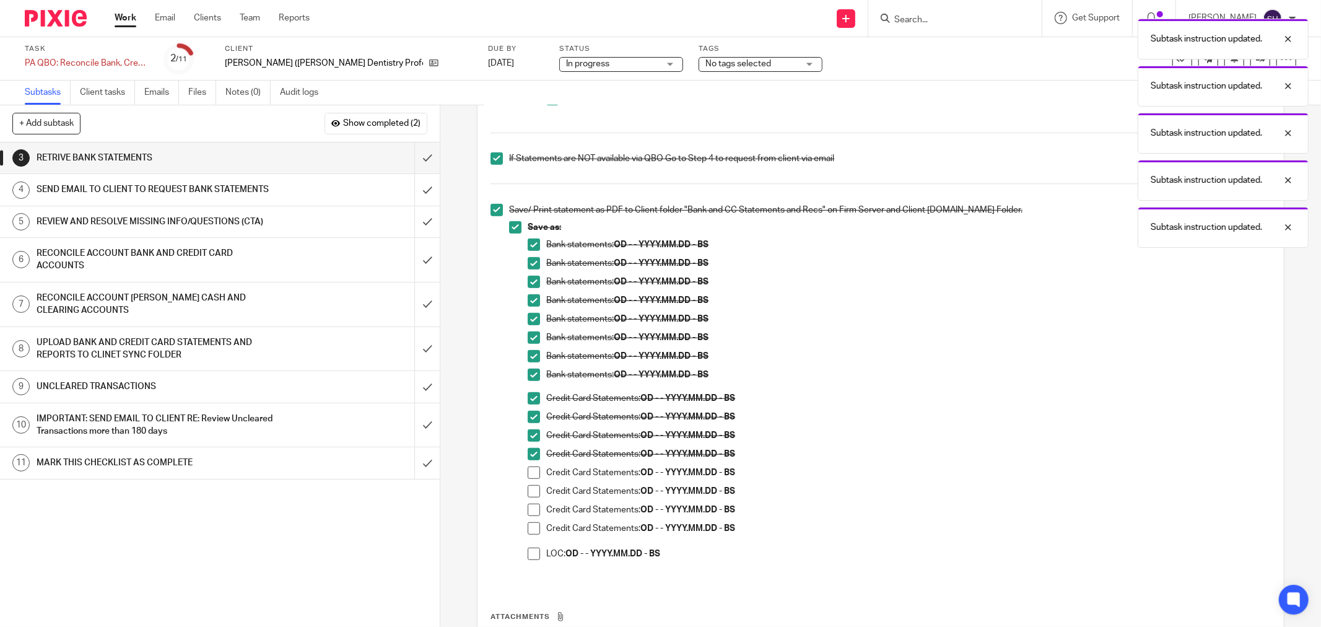
click at [531, 465] on li "Credit Card Statements: OD - - YYYY.MM.DD - BS" at bounding box center [899, 457] width 743 height 19
click at [531, 471] on span at bounding box center [534, 472] width 12 height 12
drag, startPoint x: 536, startPoint y: 489, endPoint x: 529, endPoint y: 496, distance: 9.6
click at [536, 490] on li "Credit Card Statements: OD - - YYYY.MM.DD - BS" at bounding box center [899, 494] width 743 height 19
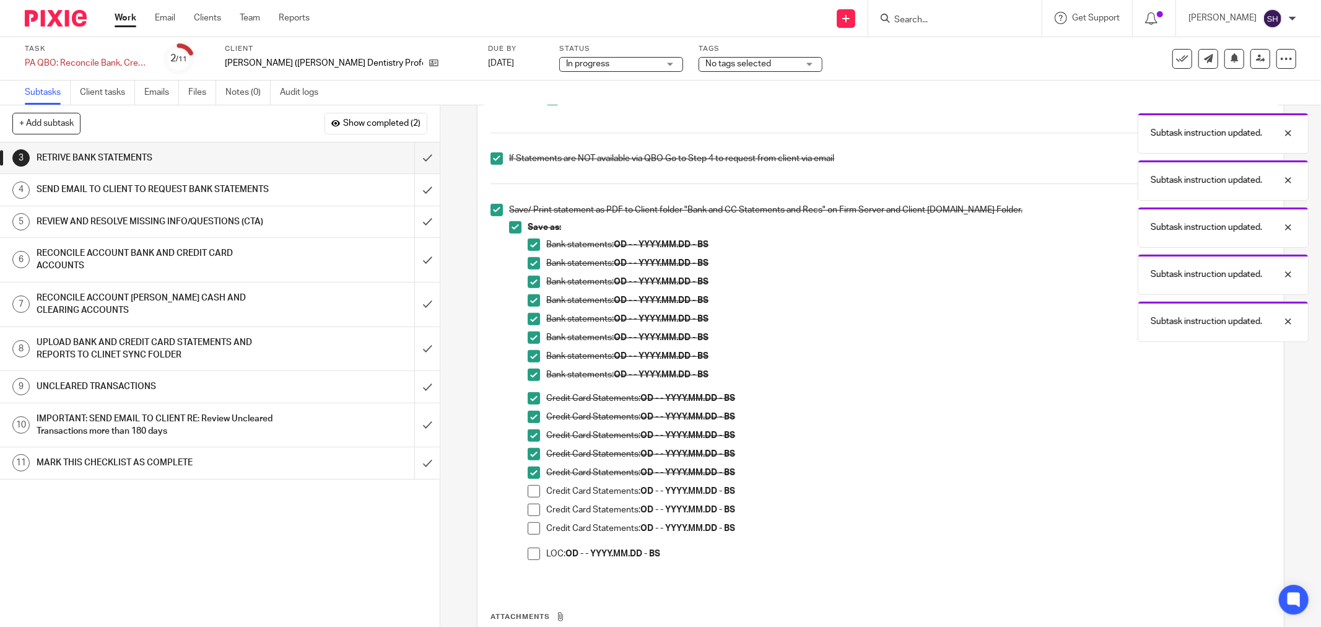
click at [529, 496] on span at bounding box center [534, 491] width 12 height 12
drag, startPoint x: 530, startPoint y: 508, endPoint x: 531, endPoint y: 524, distance: 15.5
click at [530, 509] on span at bounding box center [534, 509] width 12 height 12
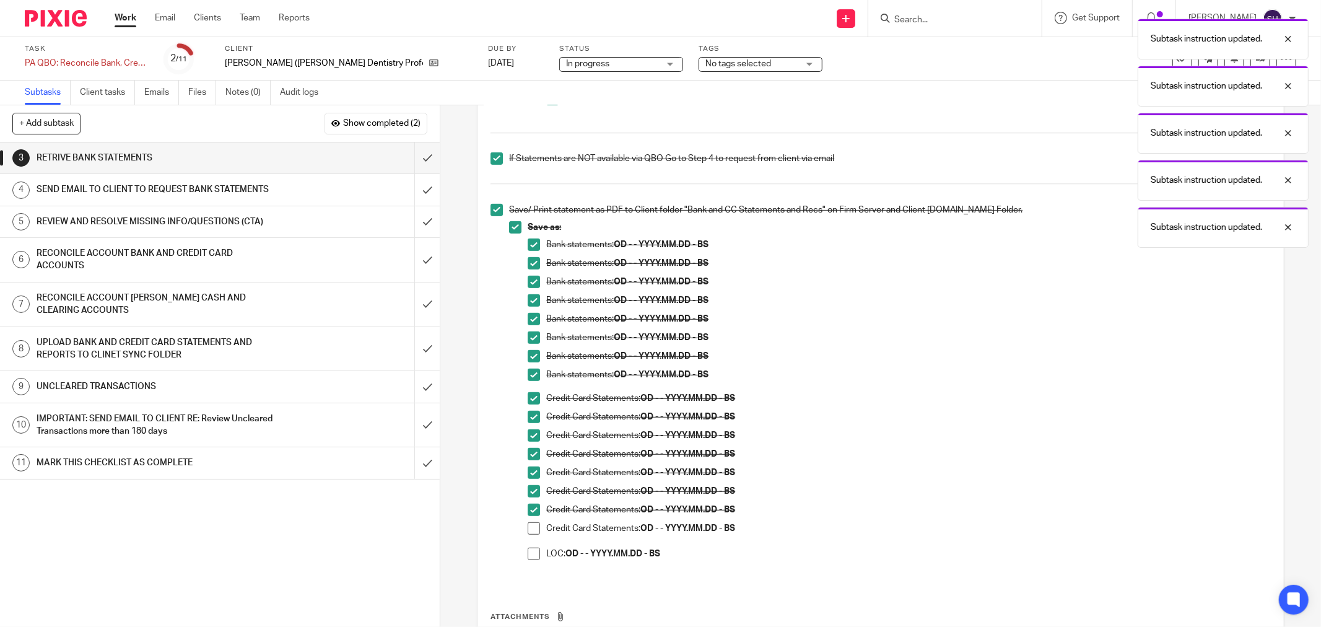
click at [531, 525] on span at bounding box center [534, 528] width 12 height 12
drag, startPoint x: 531, startPoint y: 525, endPoint x: 475, endPoint y: 411, distance: 127.4
click at [477, 411] on div "Description Edit description Confirm statements are available depending on stat…" at bounding box center [880, 196] width 806 height 1040
click at [267, 193] on h1 "SEND EMAIL TO CLIENT TO REQUEST BANK STATEMENTS" at bounding box center [159, 189] width 244 height 19
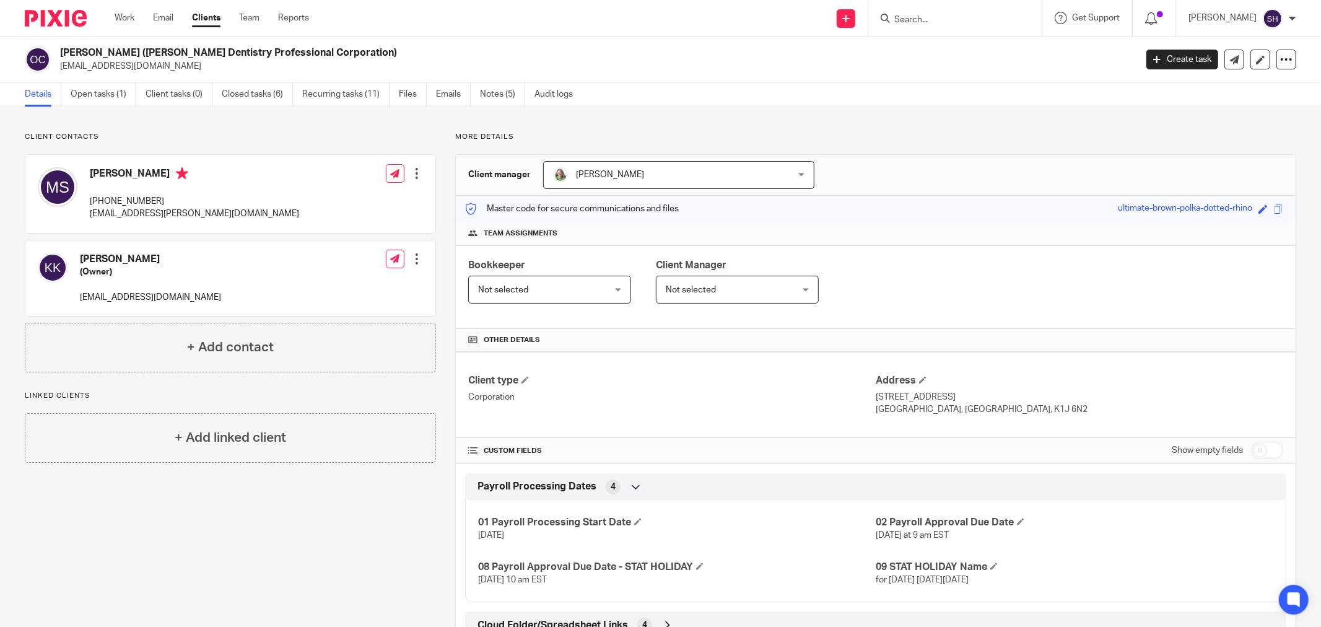
drag, startPoint x: 1238, startPoint y: 447, endPoint x: 1246, endPoint y: 447, distance: 7.4
click at [1240, 447] on div "Show empty fields" at bounding box center [1226, 450] width 111 height 25
click at [1251, 447] on input "checkbox" at bounding box center [1267, 449] width 32 height 17
checkbox input "true"
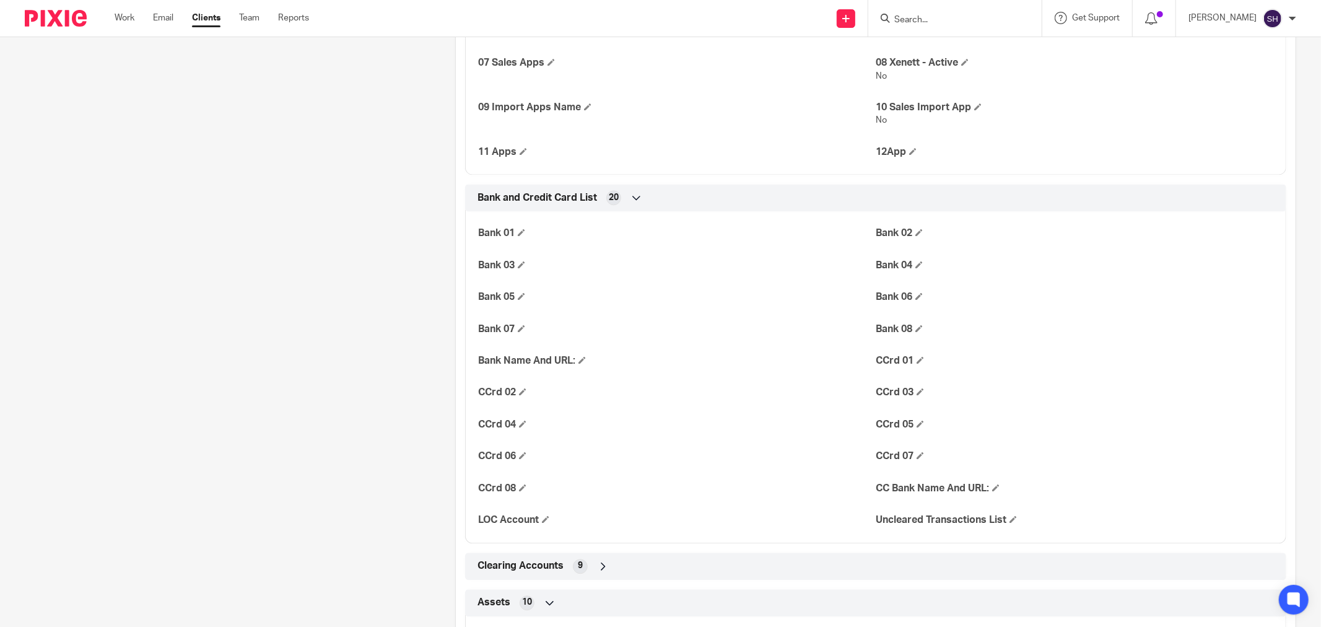
scroll to position [2270, 0]
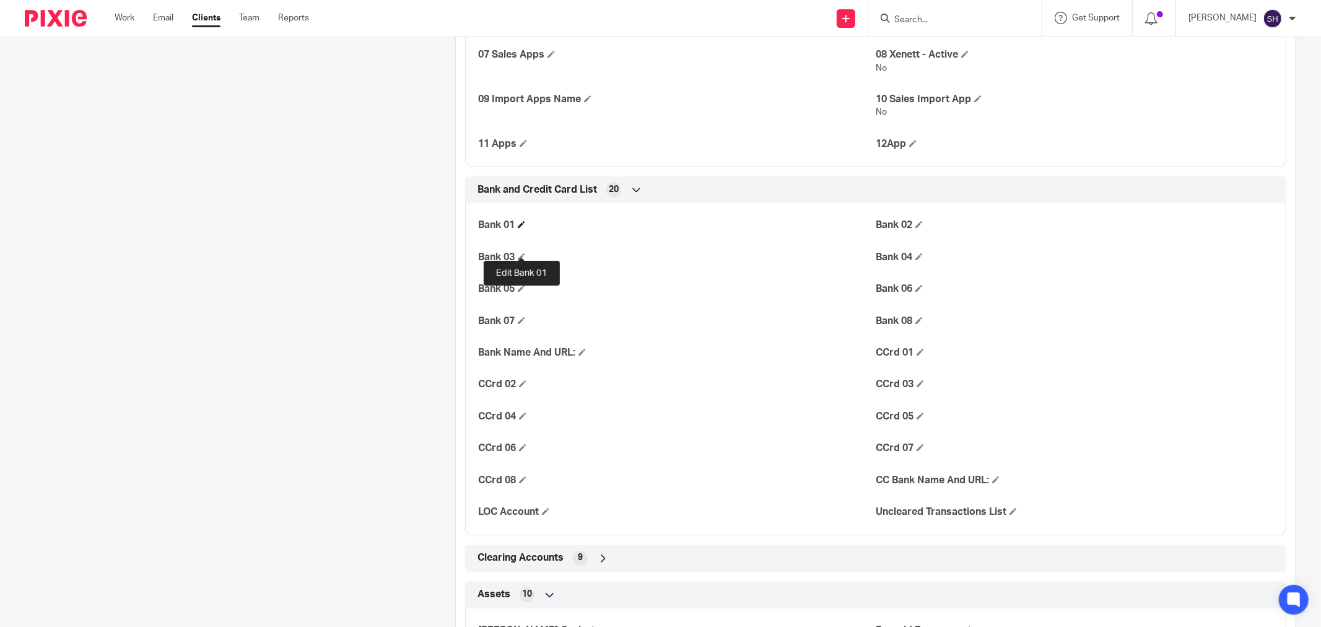
click at [522, 228] on span at bounding box center [521, 223] width 7 height 7
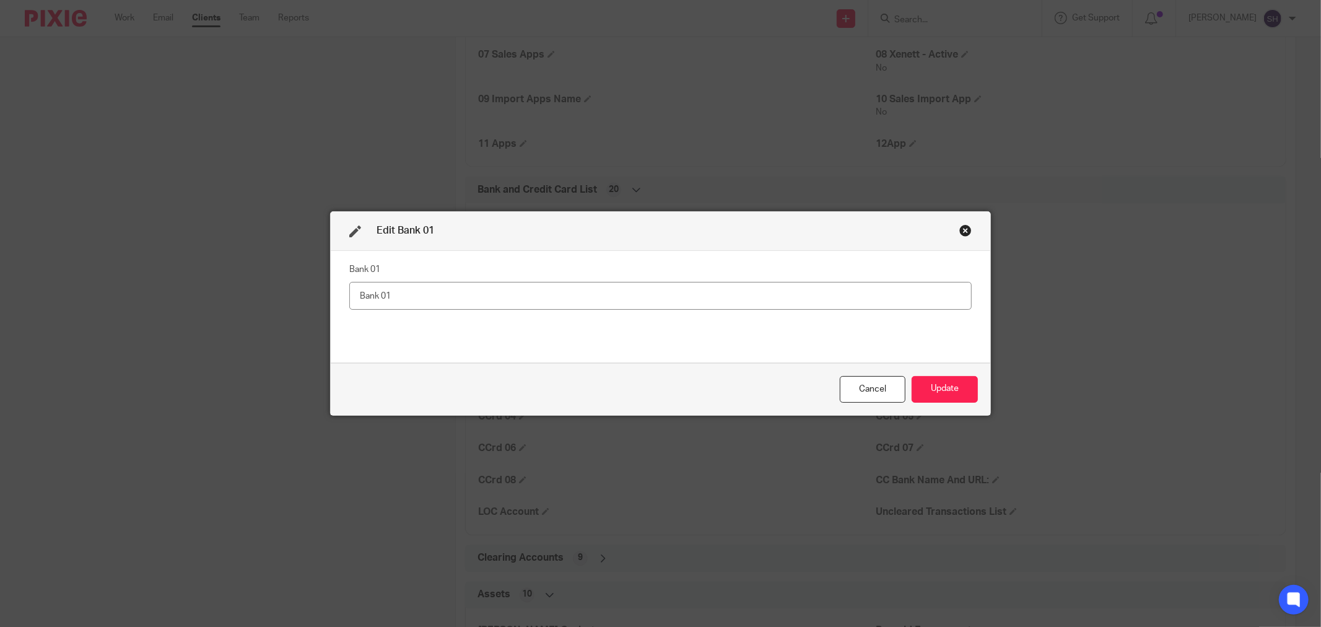
click at [443, 298] on input "text" at bounding box center [660, 296] width 622 height 28
type input "RBC Bank 2013"
click at [958, 384] on button "Update" at bounding box center [944, 389] width 66 height 27
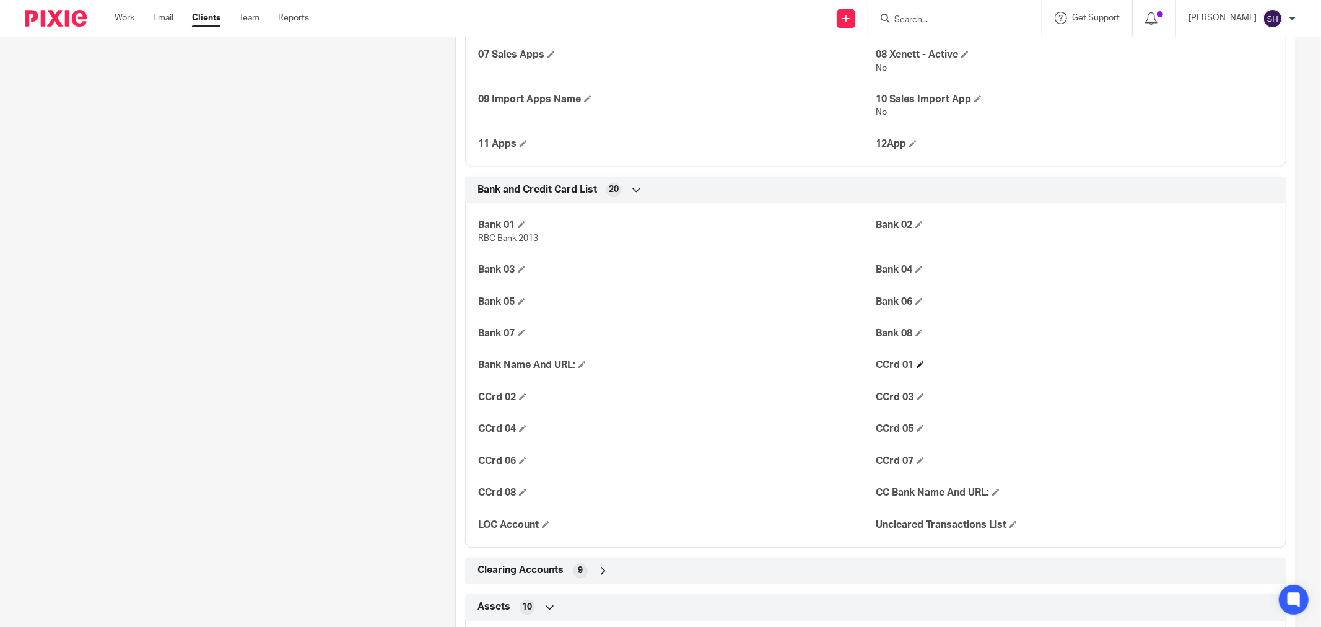
click at [921, 372] on h4 "CCrd 01" at bounding box center [1075, 364] width 398 height 13
click at [916, 368] on span at bounding box center [919, 363] width 7 height 7
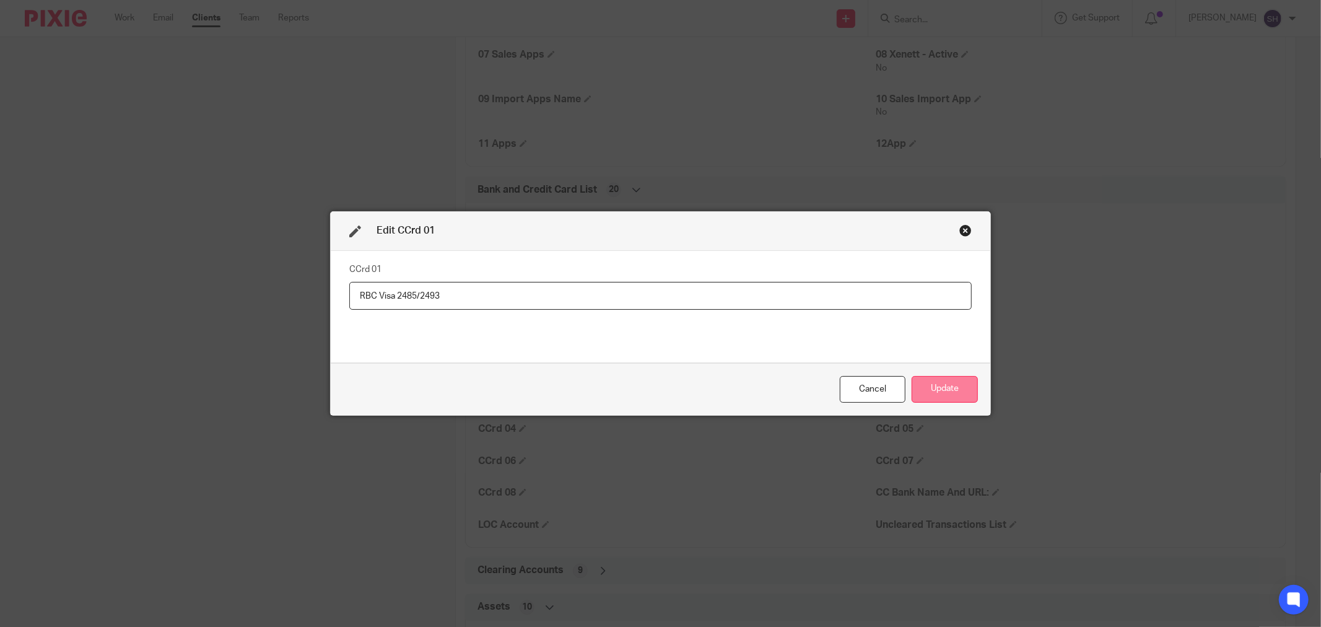
type input "RBC Visa 2485/2493"
click at [942, 390] on button "Update" at bounding box center [944, 389] width 66 height 27
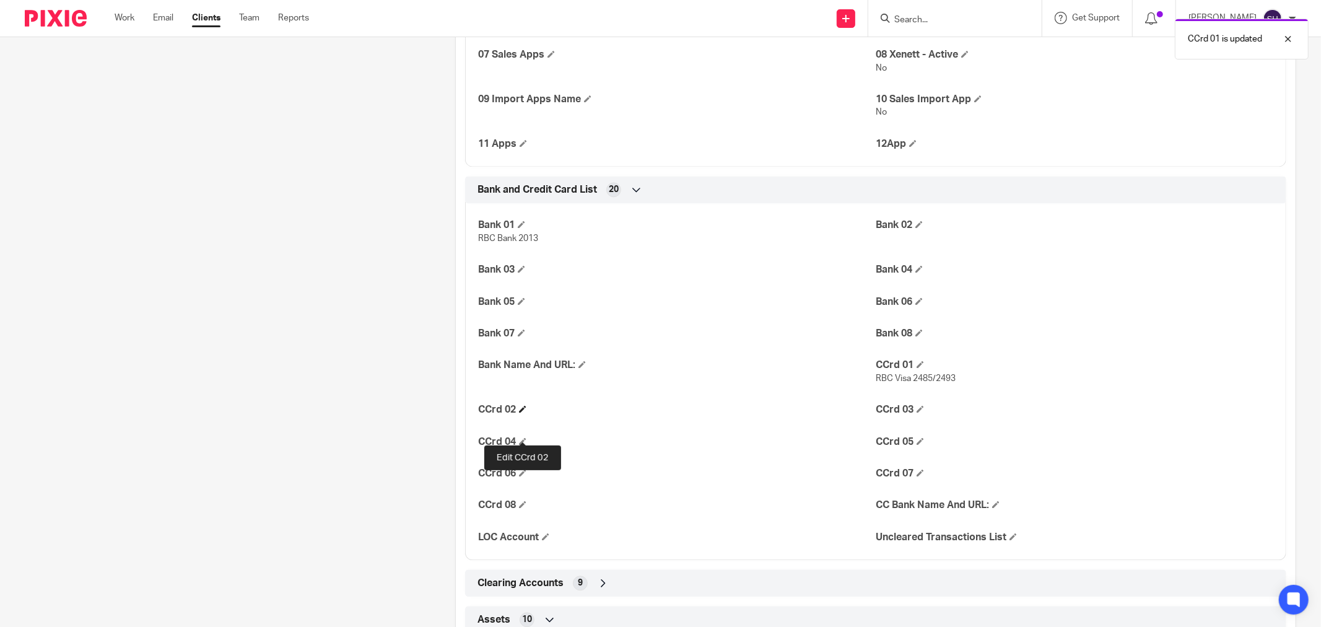
click at [522, 412] on span at bounding box center [522, 408] width 7 height 7
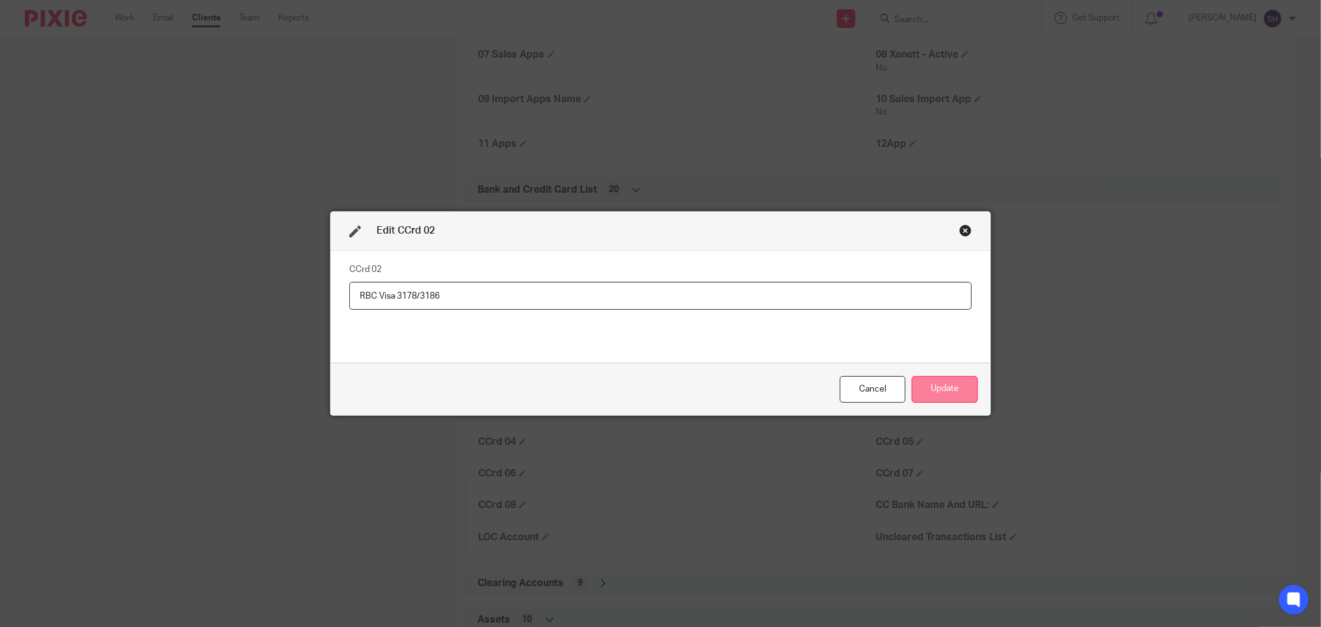
type input "RBC Visa 3178/3186"
click at [918, 386] on button "Update" at bounding box center [944, 389] width 66 height 27
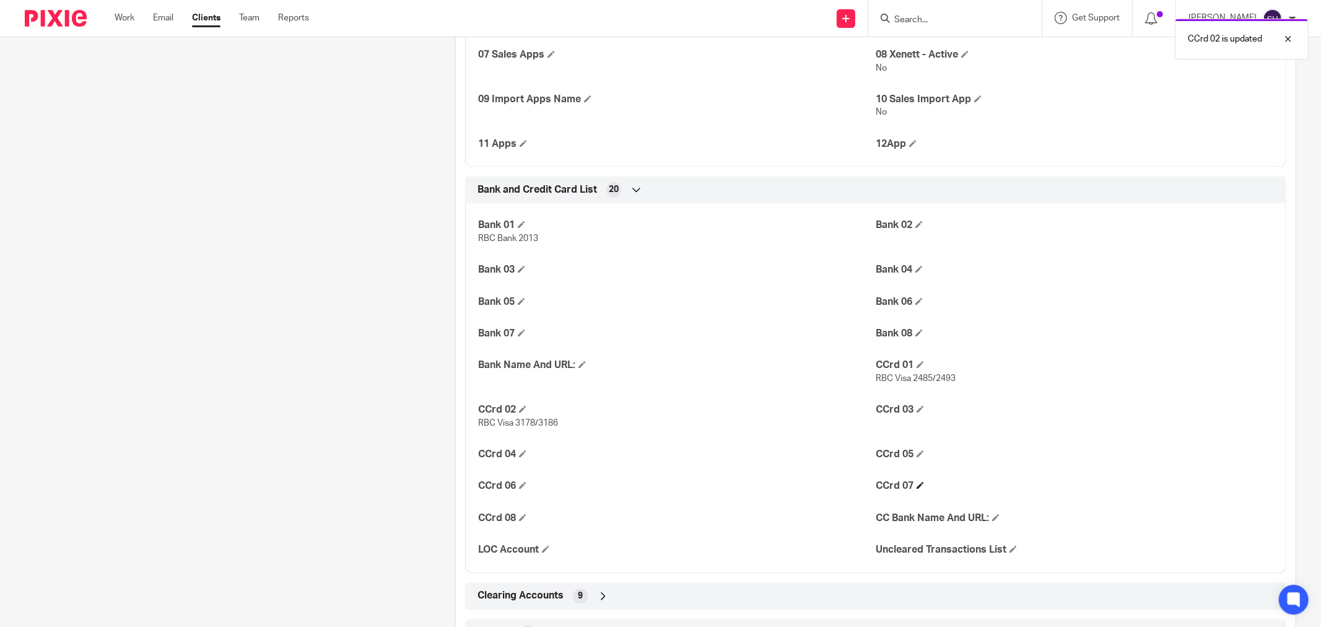
scroll to position [2339, 0]
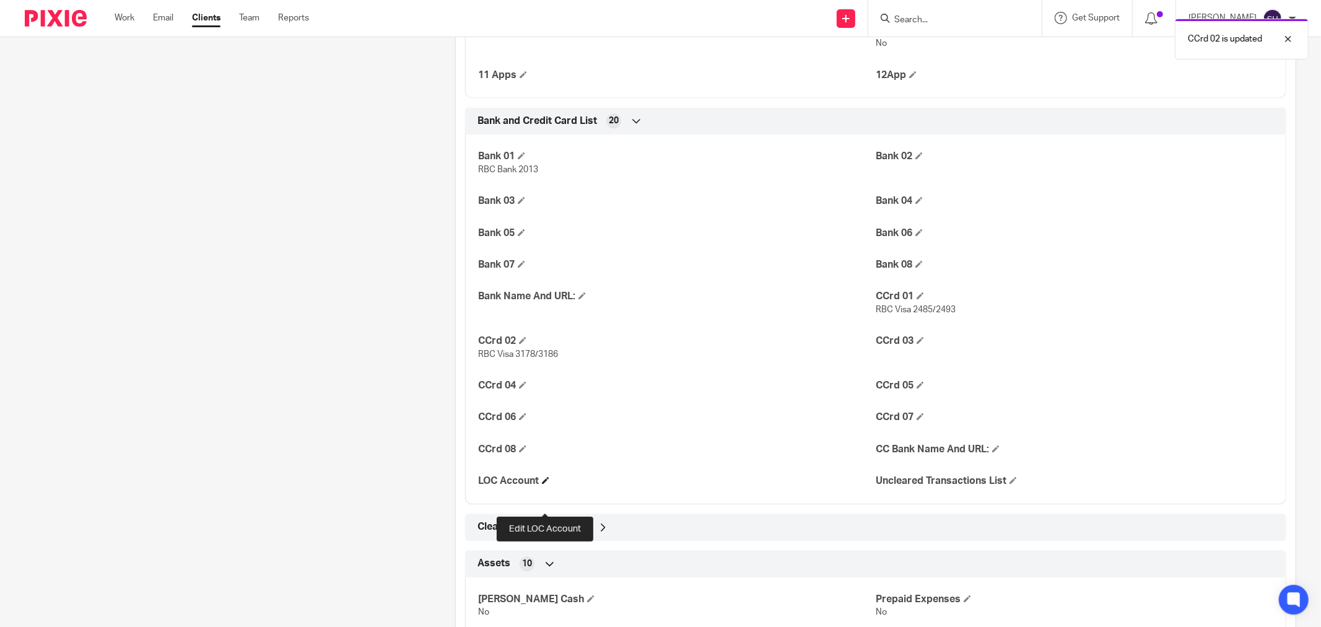
click at [545, 484] on span at bounding box center [545, 479] width 7 height 7
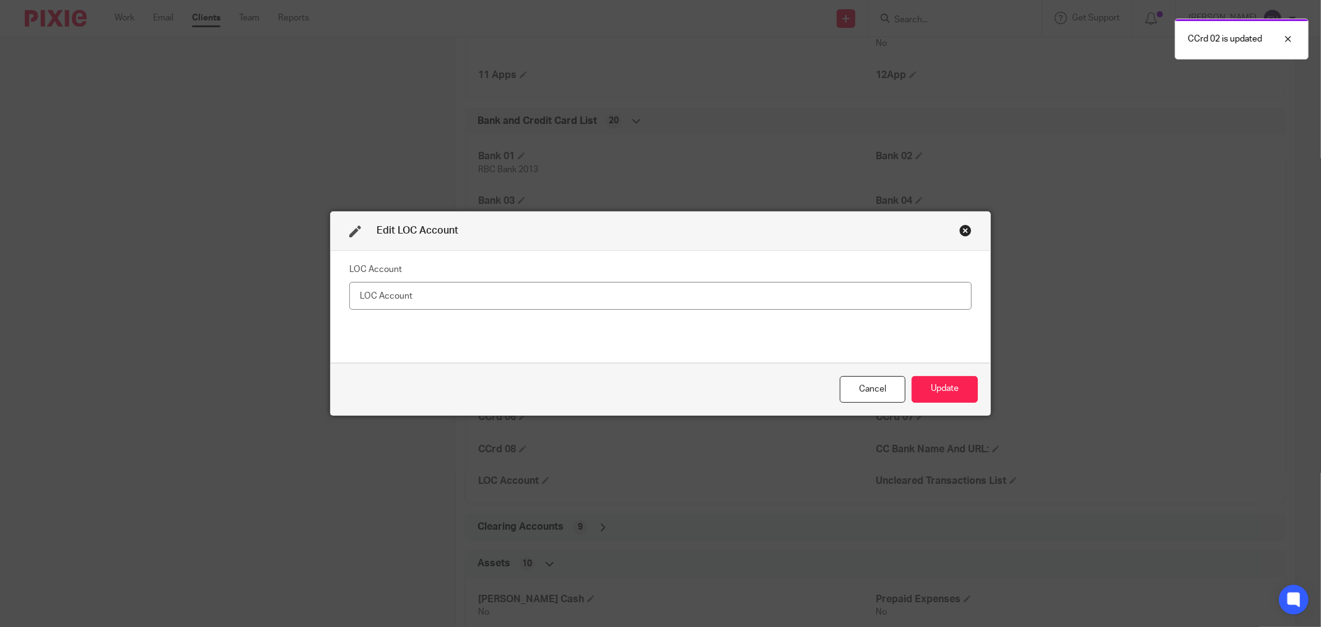
click at [537, 288] on input "text" at bounding box center [660, 296] width 622 height 28
type input "LOC"
click at [943, 390] on button "Update" at bounding box center [944, 389] width 66 height 27
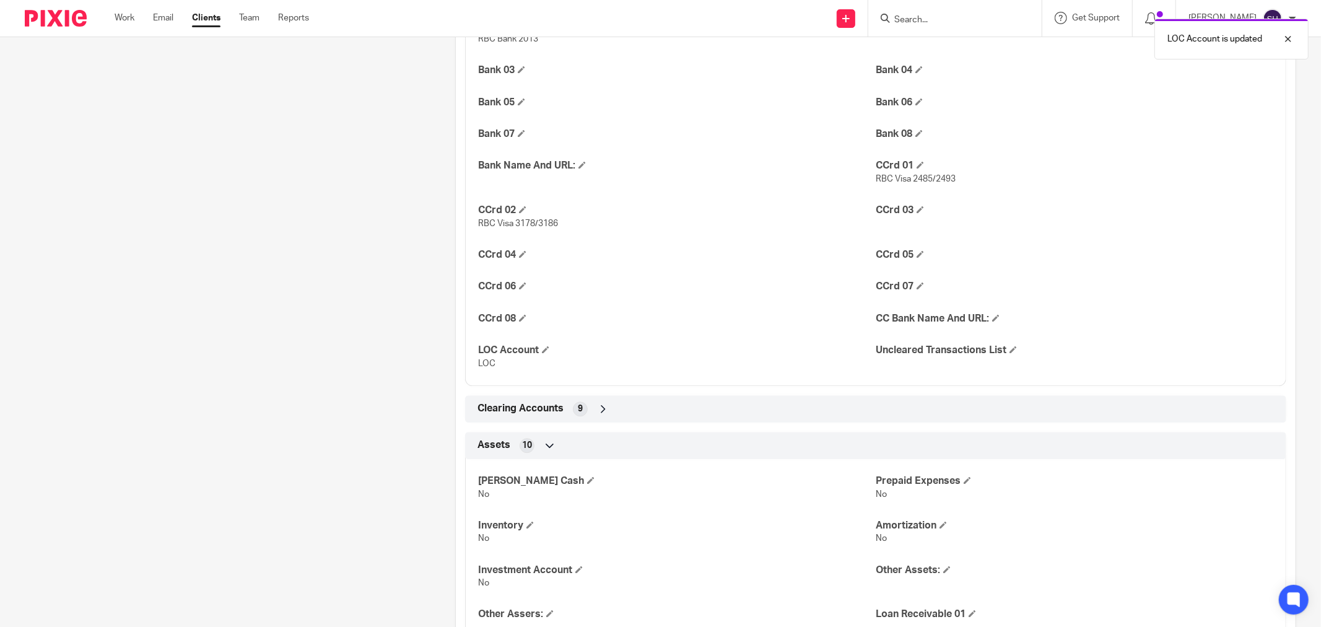
scroll to position [2477, 0]
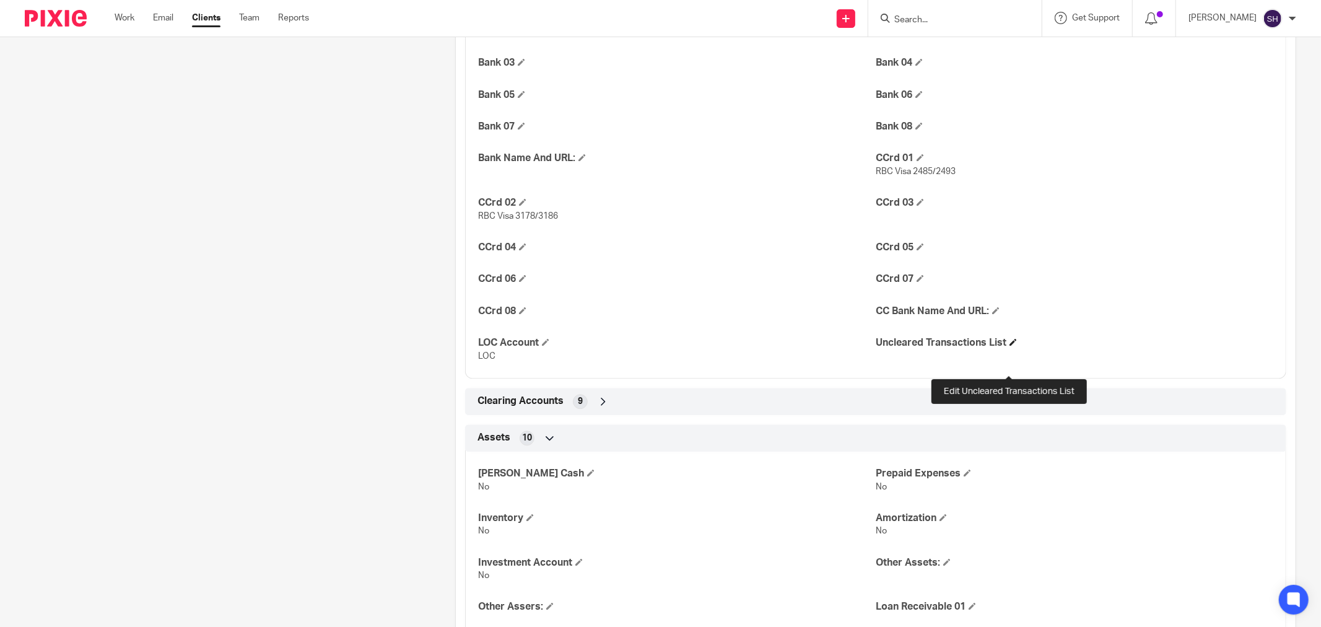
click at [1009, 345] on span at bounding box center [1012, 341] width 7 height 7
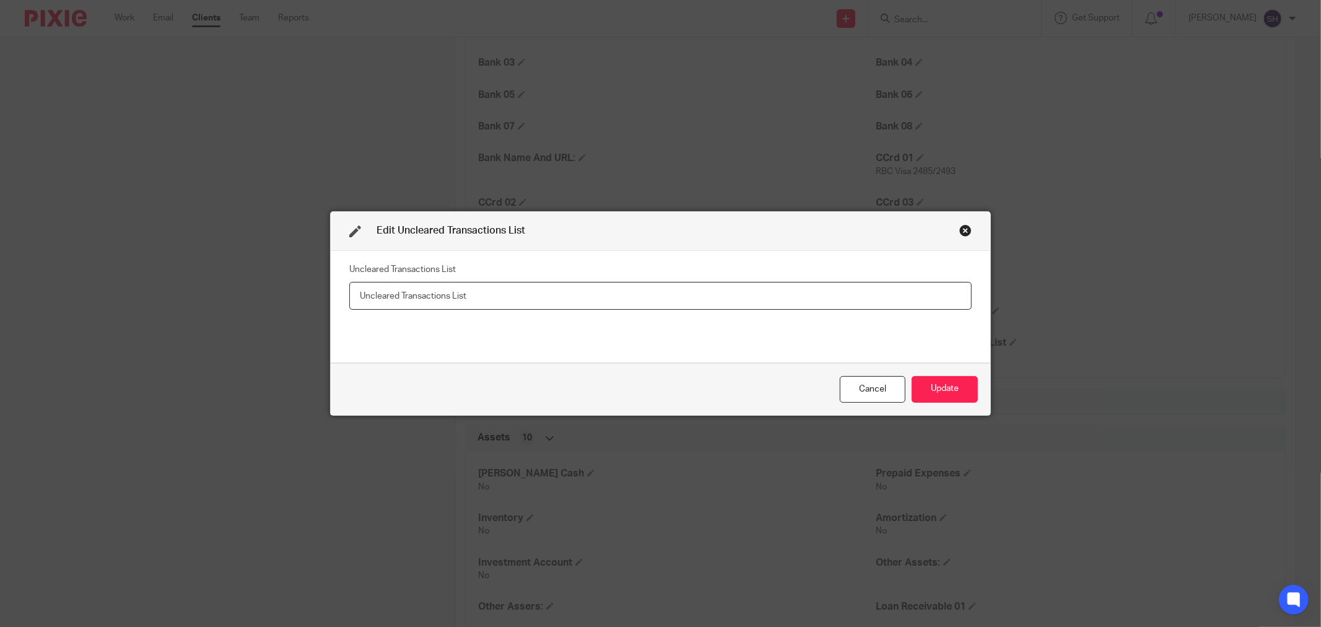
click at [667, 291] on input "text" at bounding box center [660, 296] width 622 height 28
paste input "https://ln5.sync.com/dl/d0a49c9f0#xqabruqb-e5j33mws-2vzvu9ar-ienhq7in"
type input "https://ln5.sync.com/dl/d0a49c9f0#xqabruqb-e5j33mws-2vzvu9ar-ienhq7in"
click at [935, 389] on button "Update" at bounding box center [944, 389] width 66 height 27
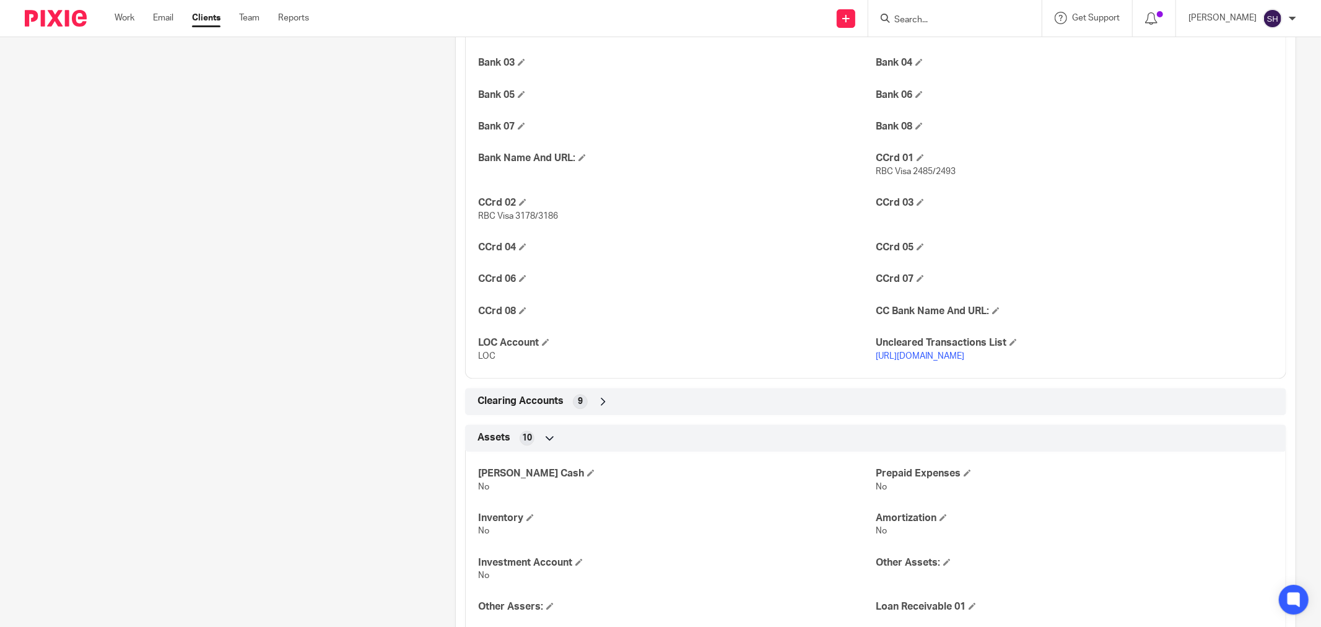
click at [578, 407] on span "9" at bounding box center [580, 401] width 5 height 12
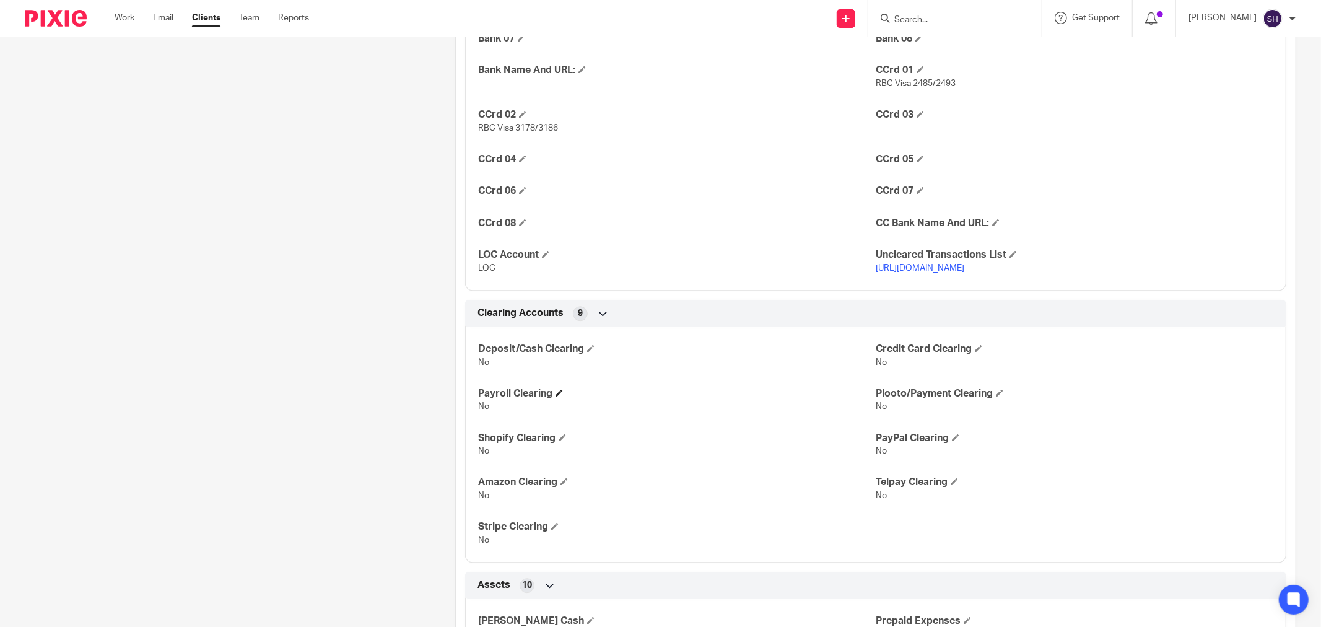
scroll to position [2614, 0]
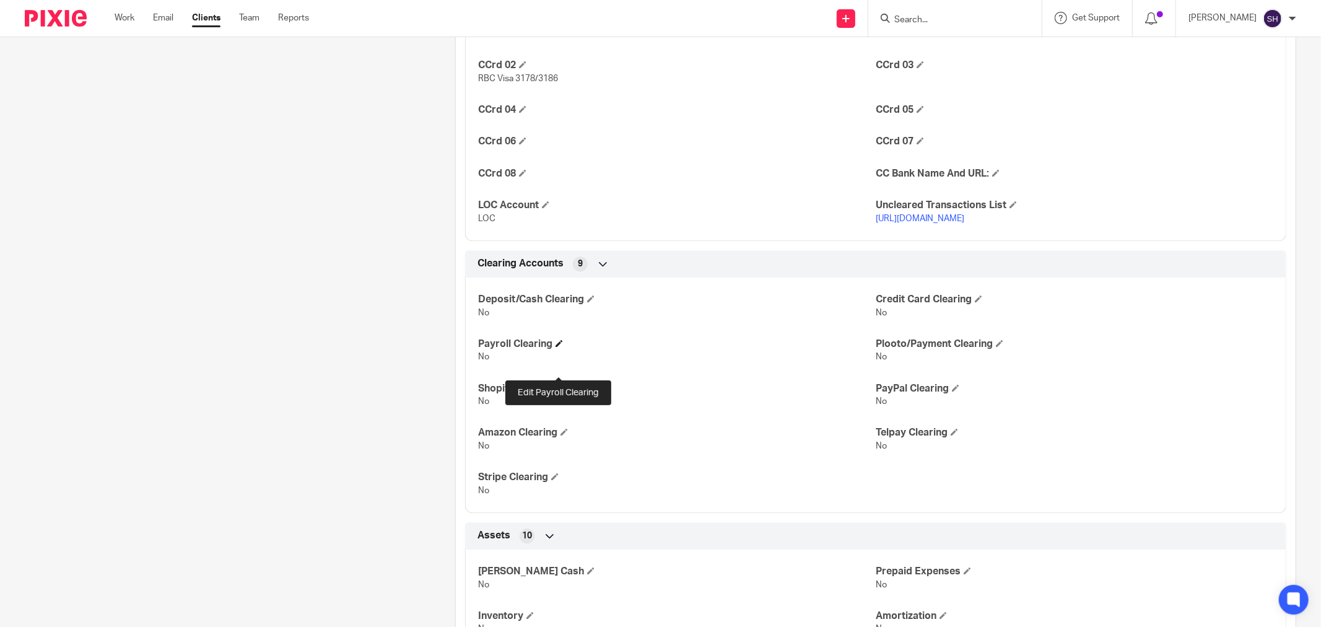
click at [557, 347] on span at bounding box center [558, 342] width 7 height 7
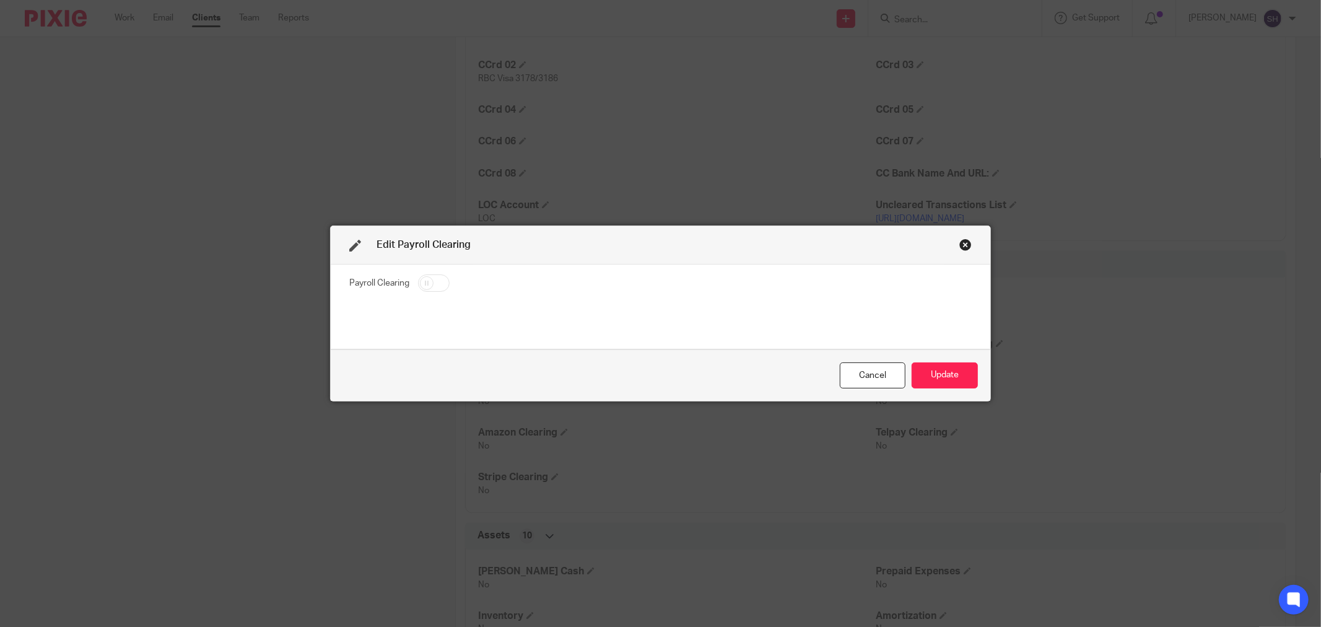
click at [431, 280] on input "checkbox" at bounding box center [434, 282] width 32 height 17
checkbox input "true"
click at [948, 373] on button "Update" at bounding box center [944, 375] width 66 height 27
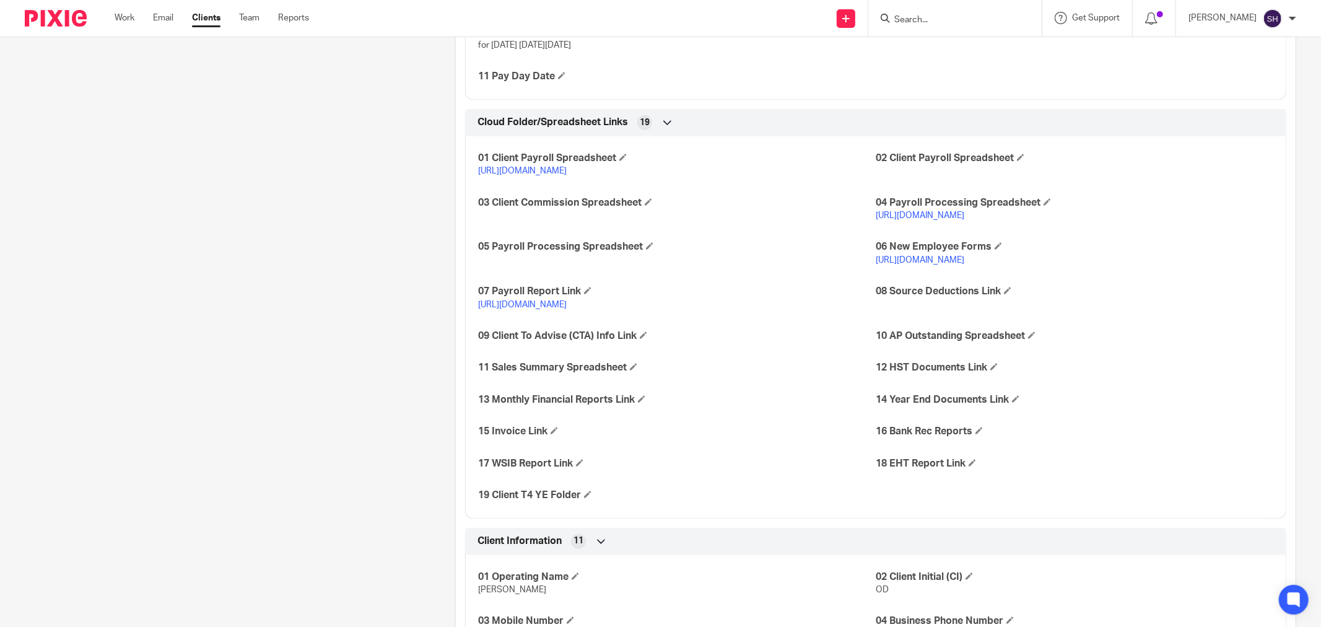
scroll to position [0, 0]
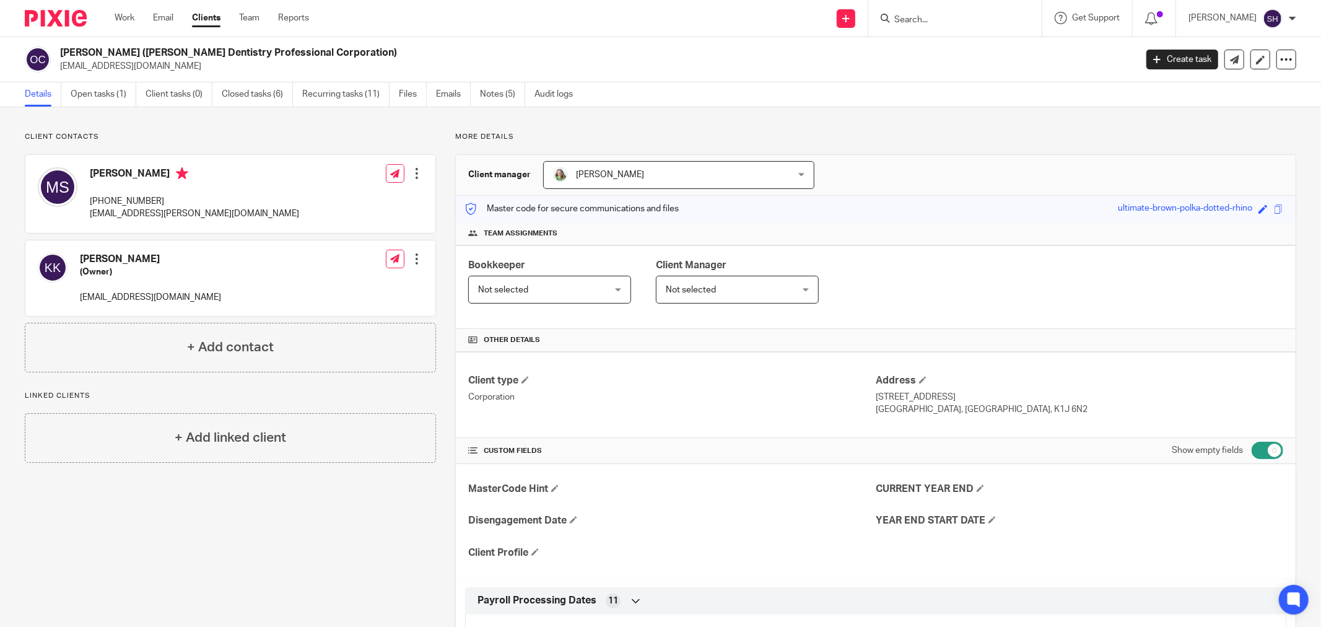
click at [1265, 453] on input "checkbox" at bounding box center [1267, 449] width 32 height 17
checkbox input "false"
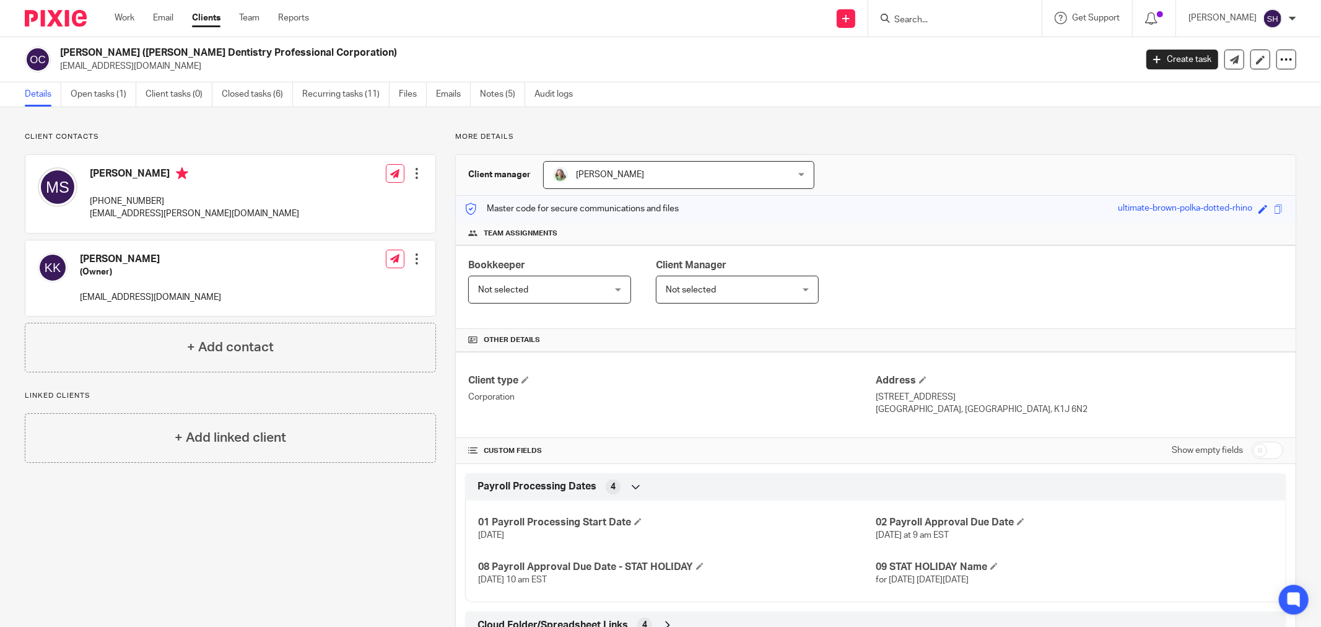
click at [603, 295] on div "Not selected Not selected" at bounding box center [549, 290] width 163 height 28
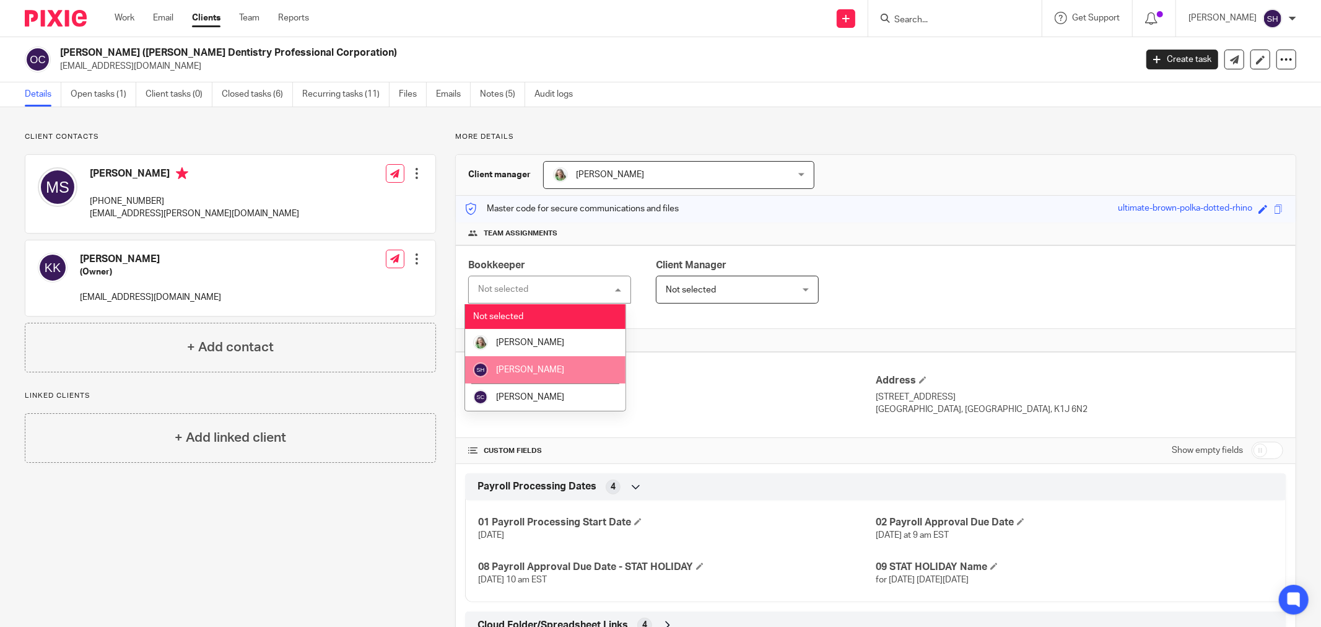
click at [580, 370] on li "[PERSON_NAME]" at bounding box center [545, 369] width 160 height 27
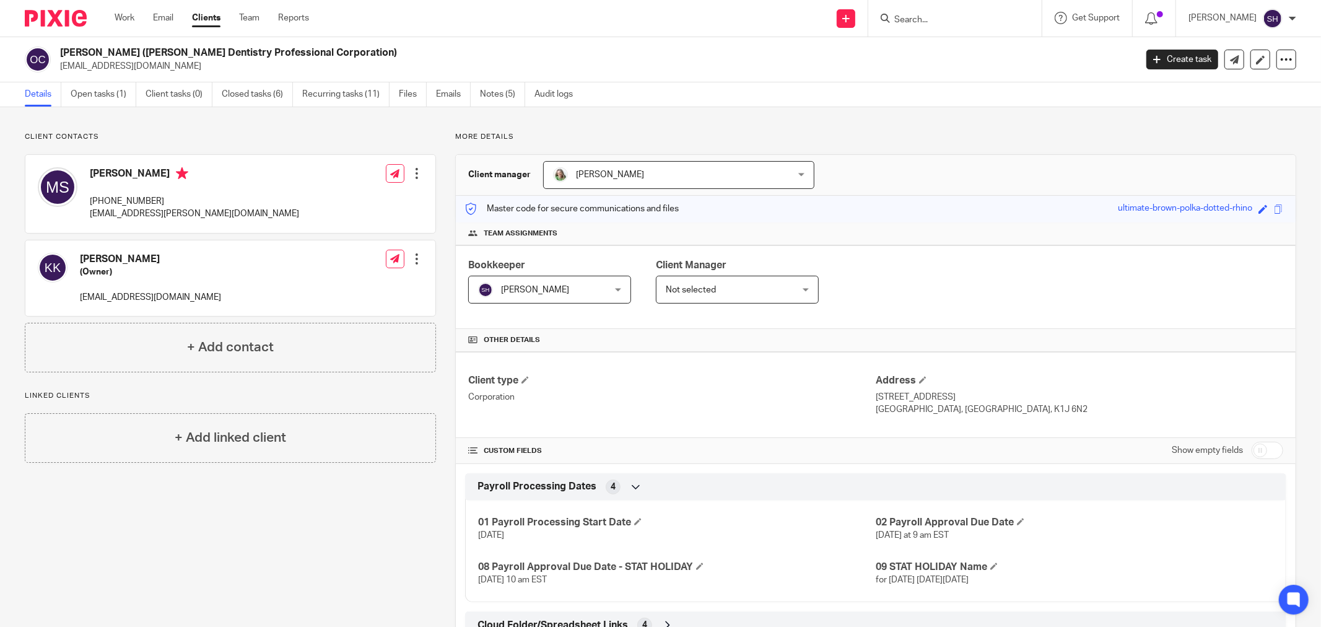
click at [709, 289] on span "Not selected" at bounding box center [691, 289] width 50 height 9
click at [759, 298] on span "Not selected" at bounding box center [727, 289] width 122 height 26
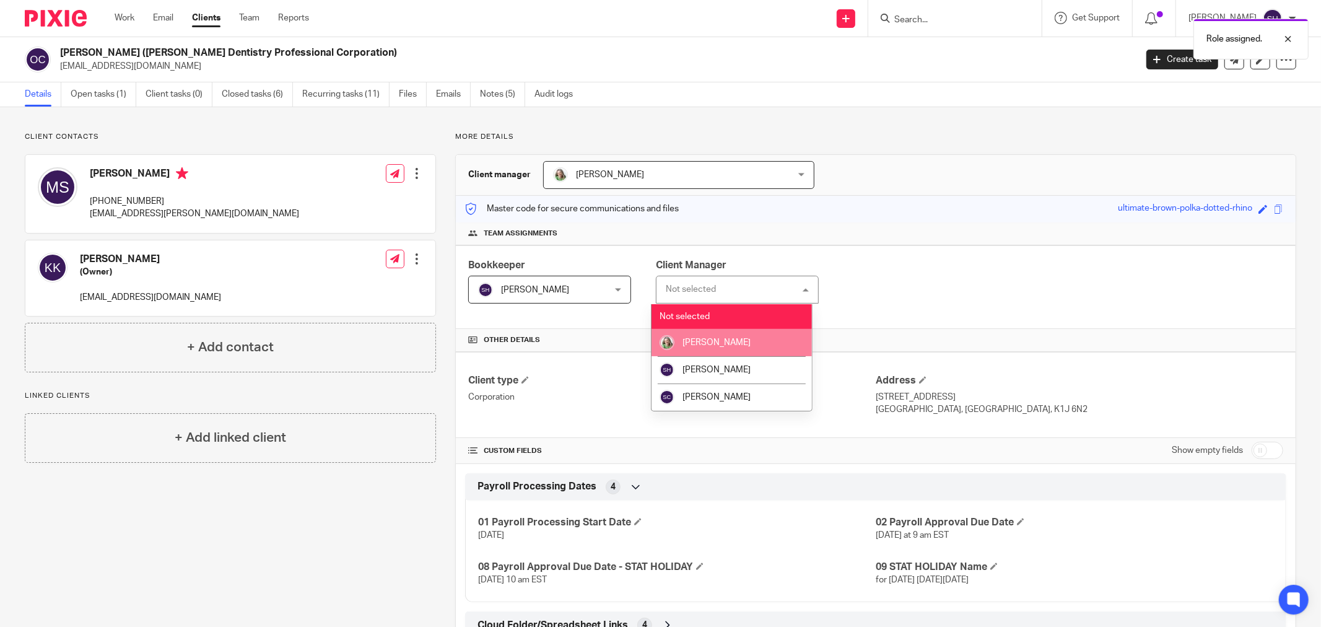
click at [739, 339] on span "[PERSON_NAME]" at bounding box center [716, 342] width 68 height 9
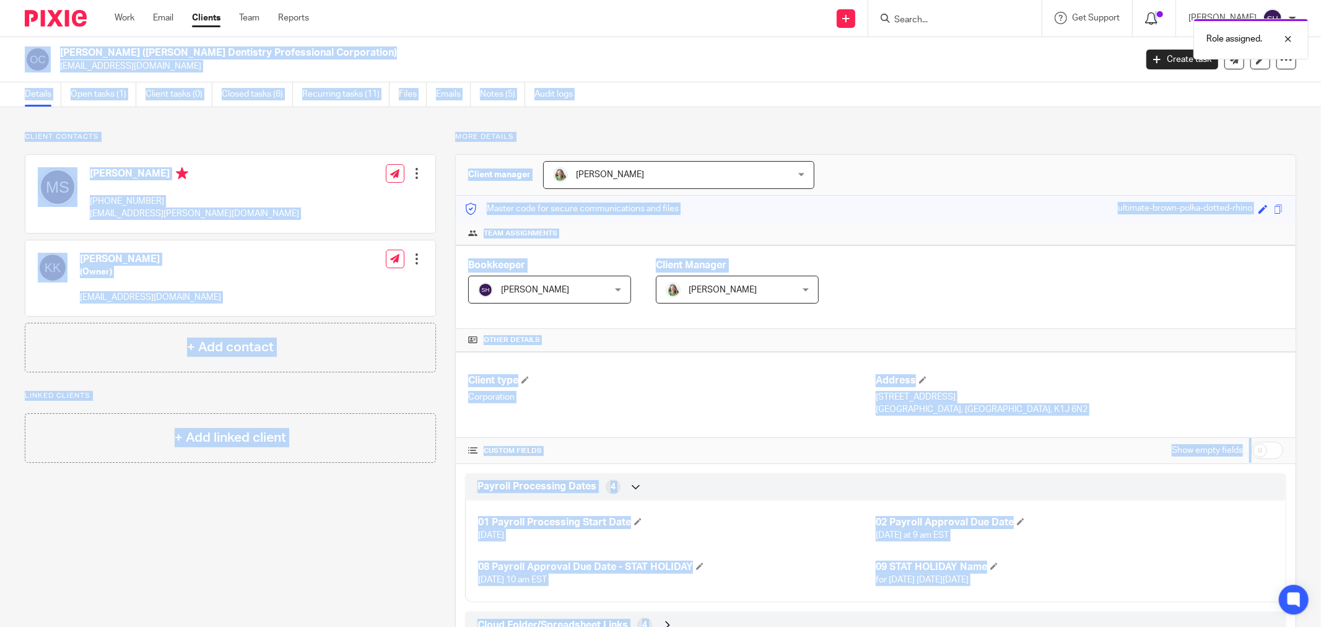
click at [1173, 11] on body "Work Email Clients Team Reports Work Email Clients Team Reports Settings Send n…" at bounding box center [660, 313] width 1321 height 627
click at [1167, 17] on div "Role assigned." at bounding box center [985, 35] width 648 height 47
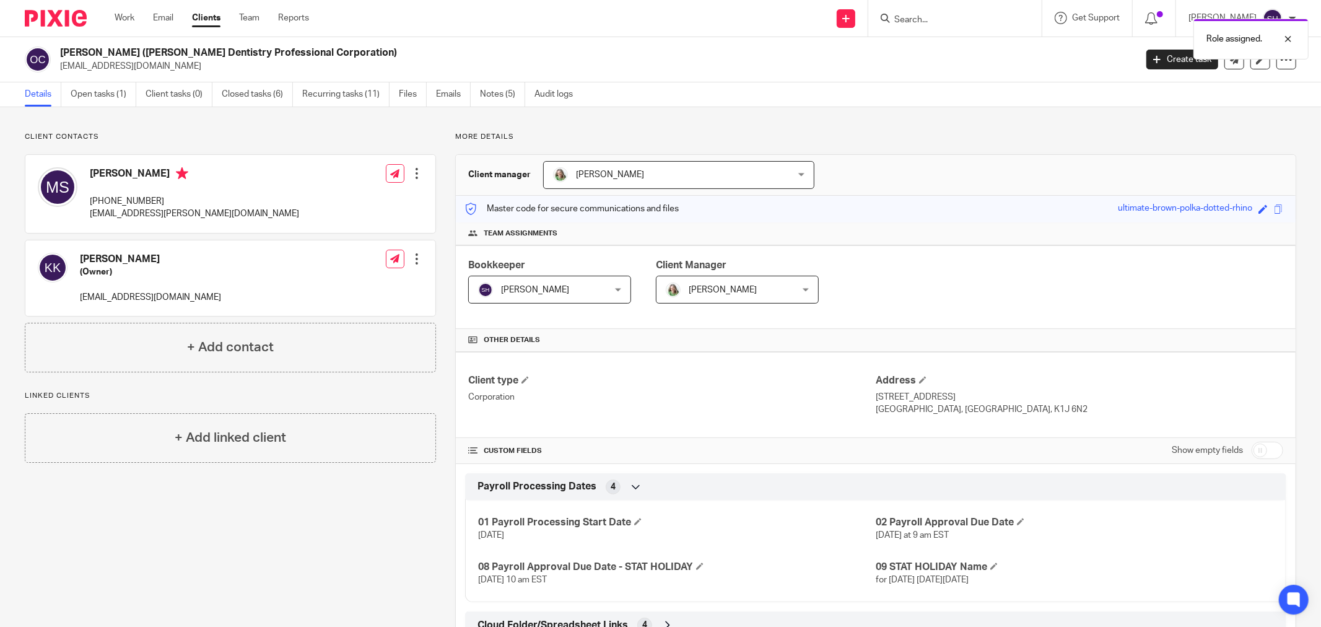
click at [1166, 20] on div "Role assigned." at bounding box center [985, 35] width 648 height 47
click at [1293, 38] on div at bounding box center [1278, 39] width 33 height 15
click at [1157, 14] on icon at bounding box center [1151, 18] width 12 height 12
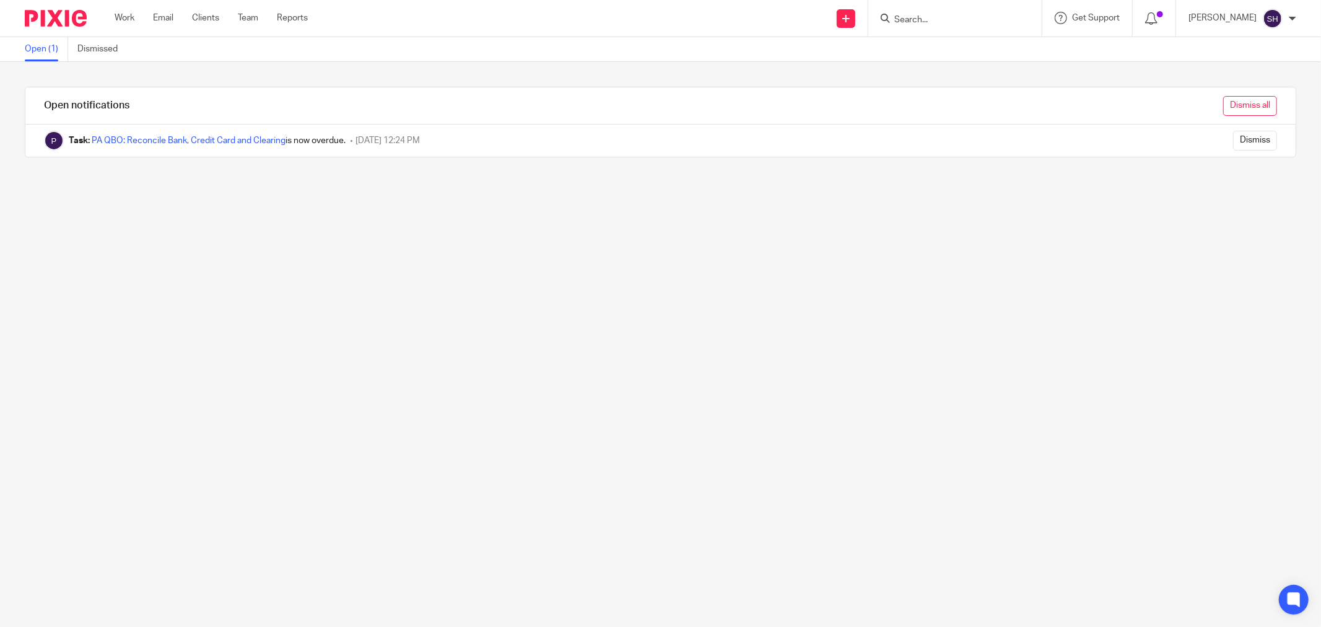
click at [1223, 96] on input "Dismiss all" at bounding box center [1250, 106] width 54 height 20
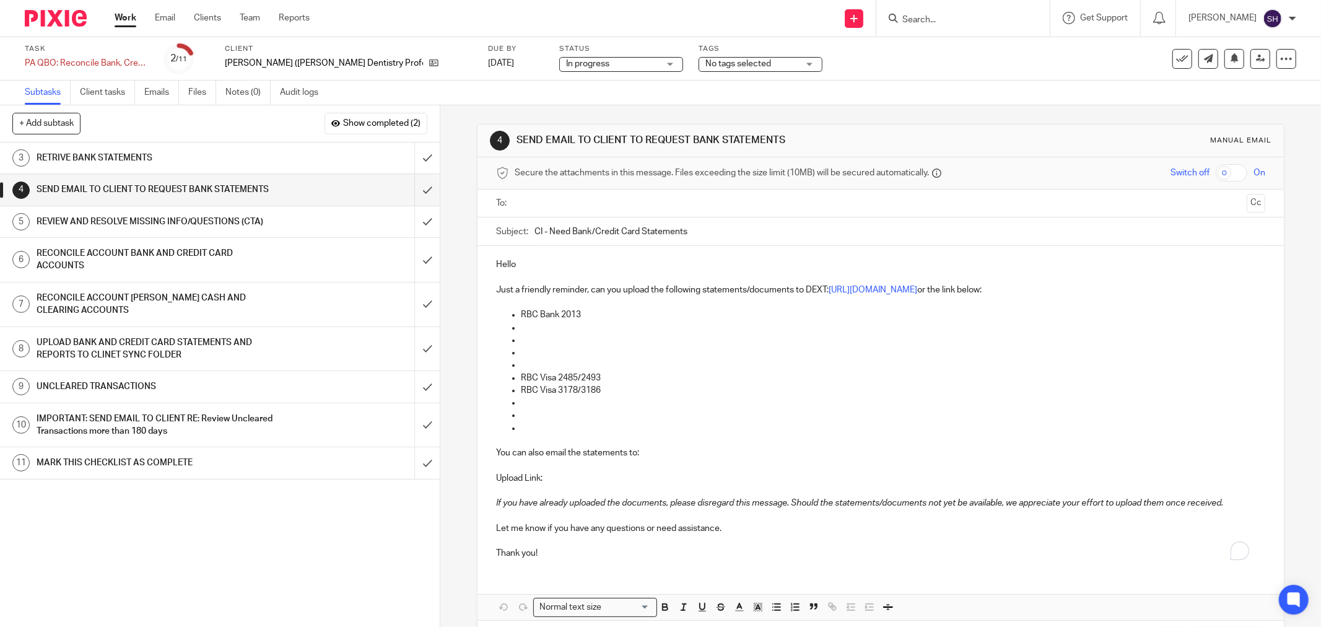
click at [624, 202] on input "text" at bounding box center [880, 203] width 722 height 14
drag, startPoint x: 540, startPoint y: 232, endPoint x: 519, endPoint y: 235, distance: 21.3
click at [519, 235] on div "Subject: CI - Need Bank/Credit Card Statements" at bounding box center [880, 234] width 769 height 28
type input "[PERSON_NAME] Dental - Need Bank/Credit Card Statements"
click at [541, 268] on p "Hello" at bounding box center [880, 267] width 769 height 12
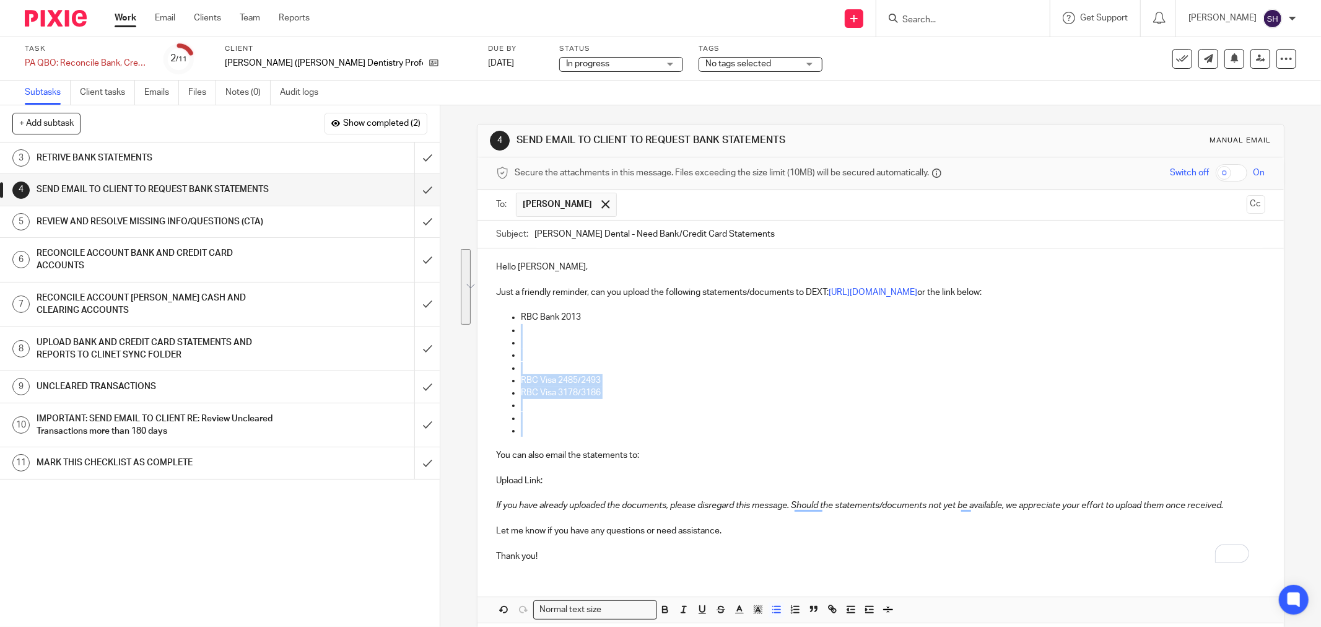
drag, startPoint x: 541, startPoint y: 430, endPoint x: 511, endPoint y: 326, distance: 107.4
click at [511, 326] on ul "RBC Bank 2013 RBC Visa 2485/2493 RBC Visa 3178/3186" at bounding box center [880, 374] width 769 height 126
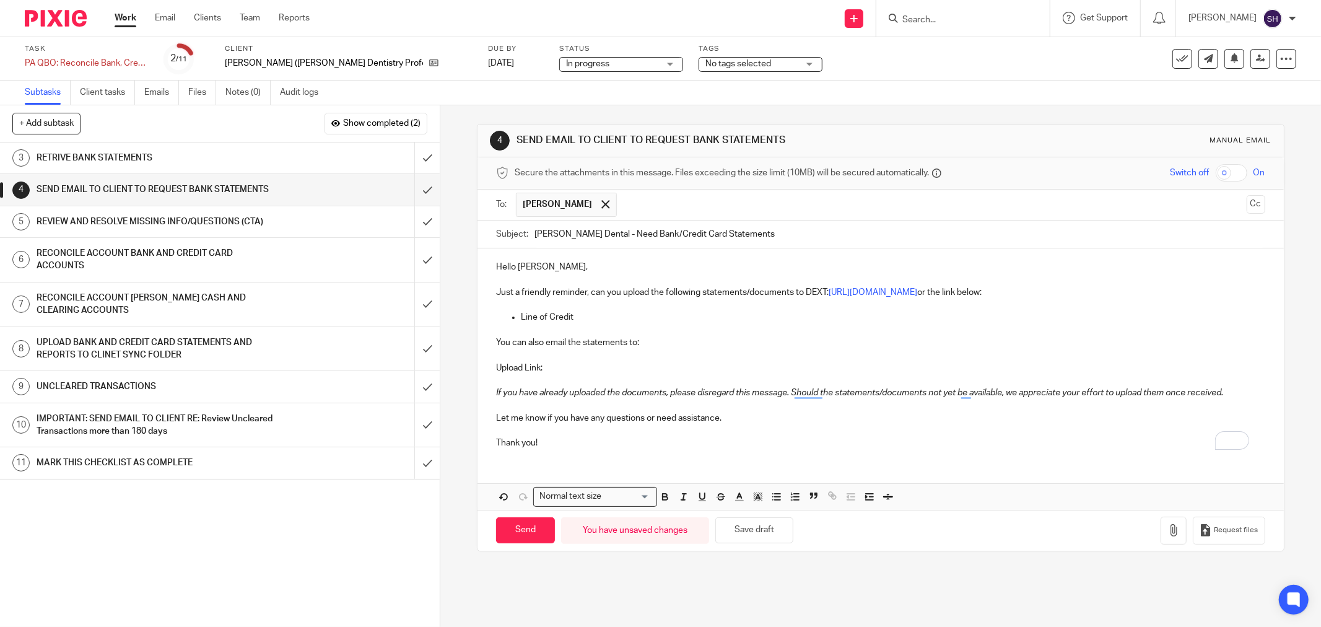
click at [559, 444] on p "Thank you!" at bounding box center [880, 443] width 769 height 12
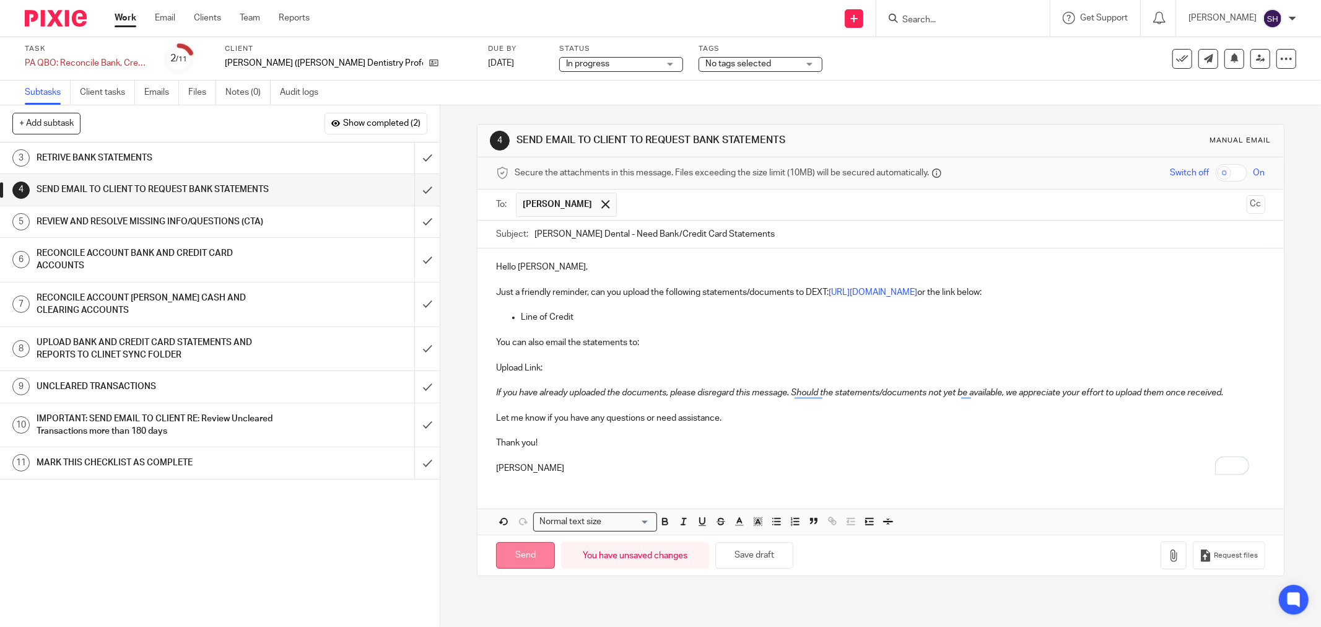
click at [516, 559] on input "Send" at bounding box center [525, 555] width 59 height 27
type input "Sent"
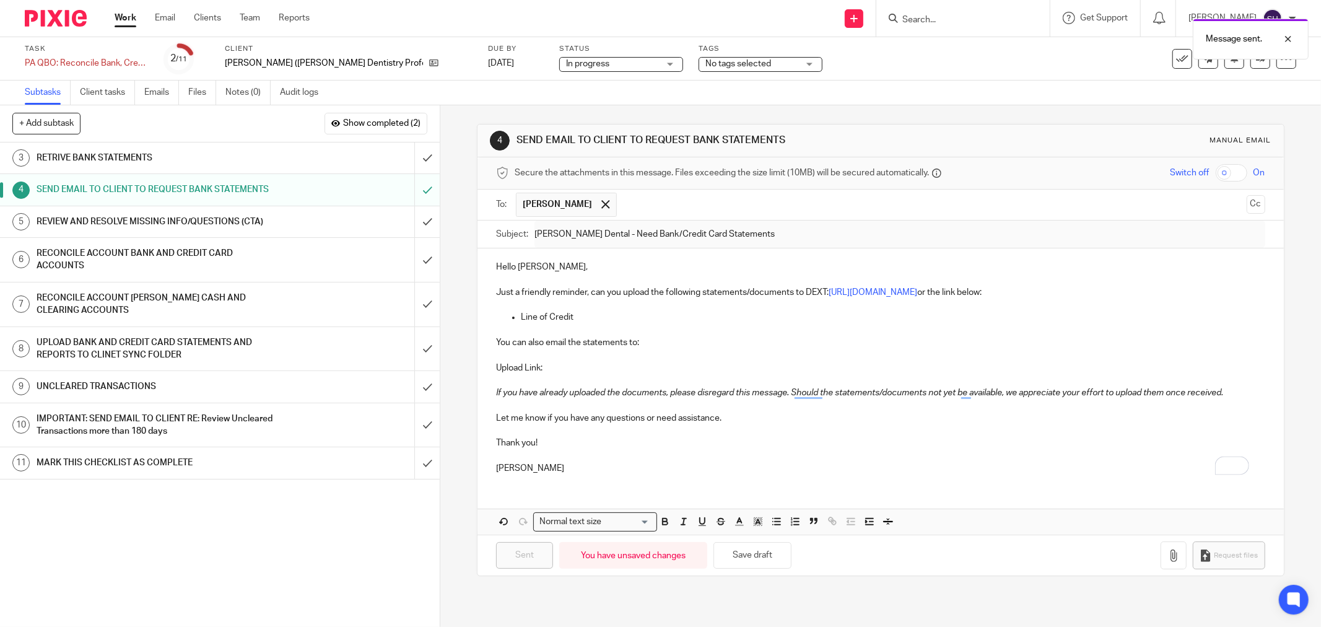
click at [335, 215] on div "REVIEW AND RESOLVE MISSING INFO/QUESTIONS (CTA)" at bounding box center [219, 221] width 365 height 19
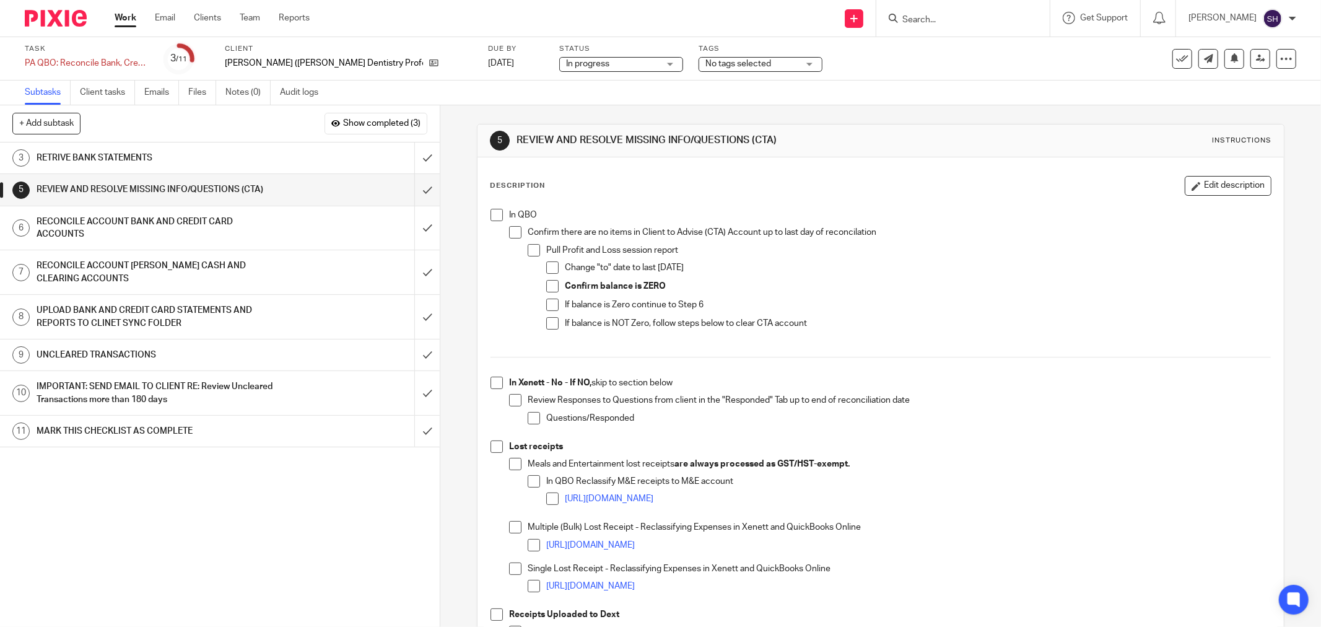
drag, startPoint x: 497, startPoint y: 211, endPoint x: 518, endPoint y: 226, distance: 25.3
click at [498, 211] on span at bounding box center [496, 215] width 12 height 12
drag, startPoint x: 513, startPoint y: 232, endPoint x: 534, endPoint y: 250, distance: 27.7
click at [514, 233] on span at bounding box center [515, 232] width 12 height 12
click at [534, 252] on span at bounding box center [534, 250] width 12 height 12
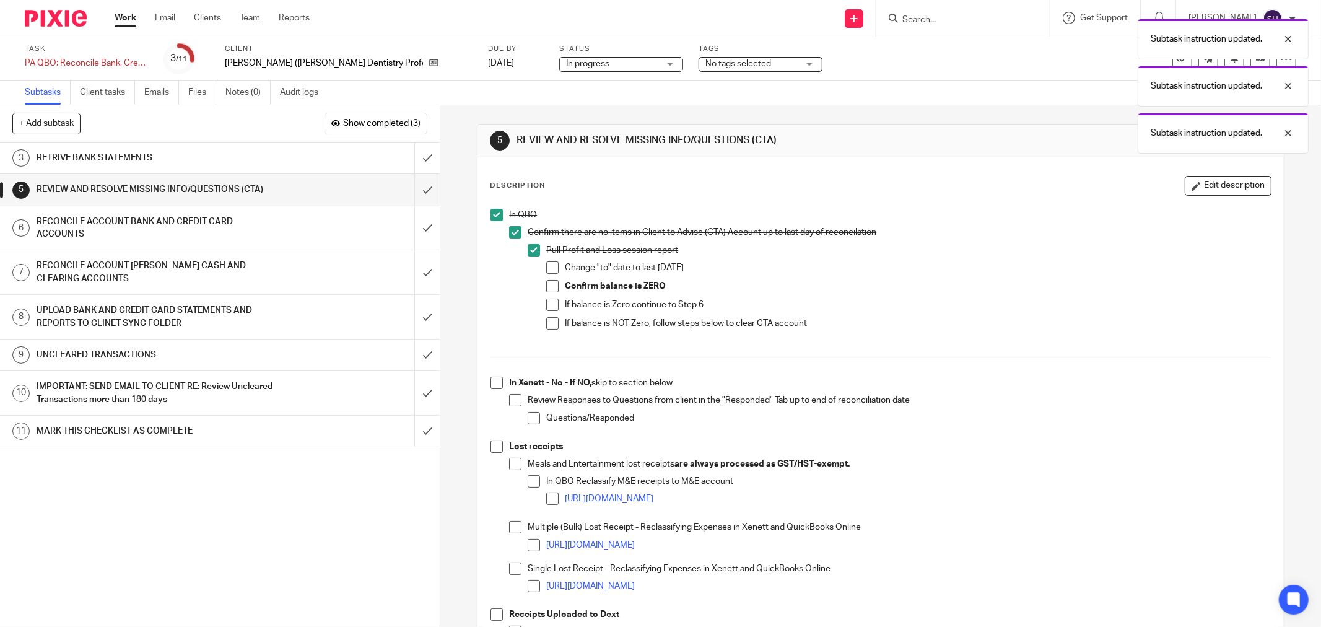
click at [546, 271] on span at bounding box center [552, 267] width 12 height 12
click at [547, 285] on span at bounding box center [552, 286] width 12 height 12
drag, startPoint x: 551, startPoint y: 303, endPoint x: 552, endPoint y: 323, distance: 19.9
click at [551, 304] on span at bounding box center [552, 304] width 12 height 12
click at [552, 323] on span at bounding box center [552, 323] width 12 height 12
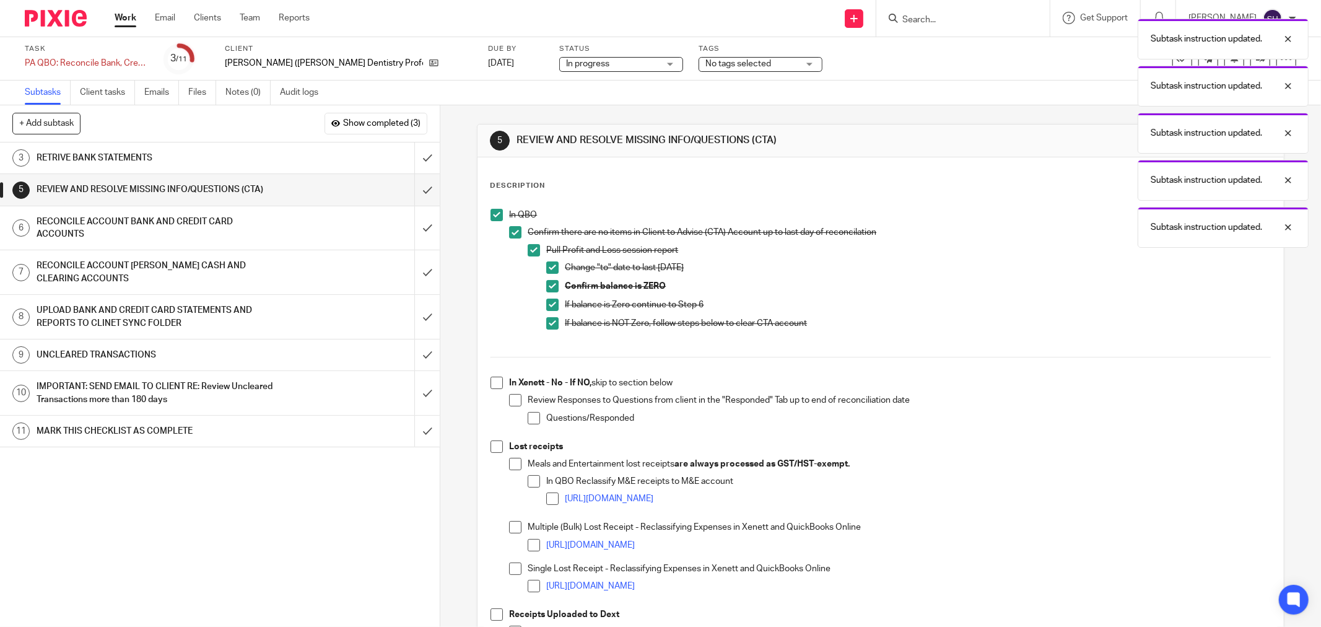
drag, startPoint x: 492, startPoint y: 379, endPoint x: 502, endPoint y: 391, distance: 15.9
click at [492, 380] on span at bounding box center [496, 382] width 12 height 12
drag, startPoint x: 509, startPoint y: 398, endPoint x: 520, endPoint y: 409, distance: 15.8
click at [510, 399] on span at bounding box center [515, 400] width 12 height 12
click at [528, 419] on span at bounding box center [534, 418] width 12 height 12
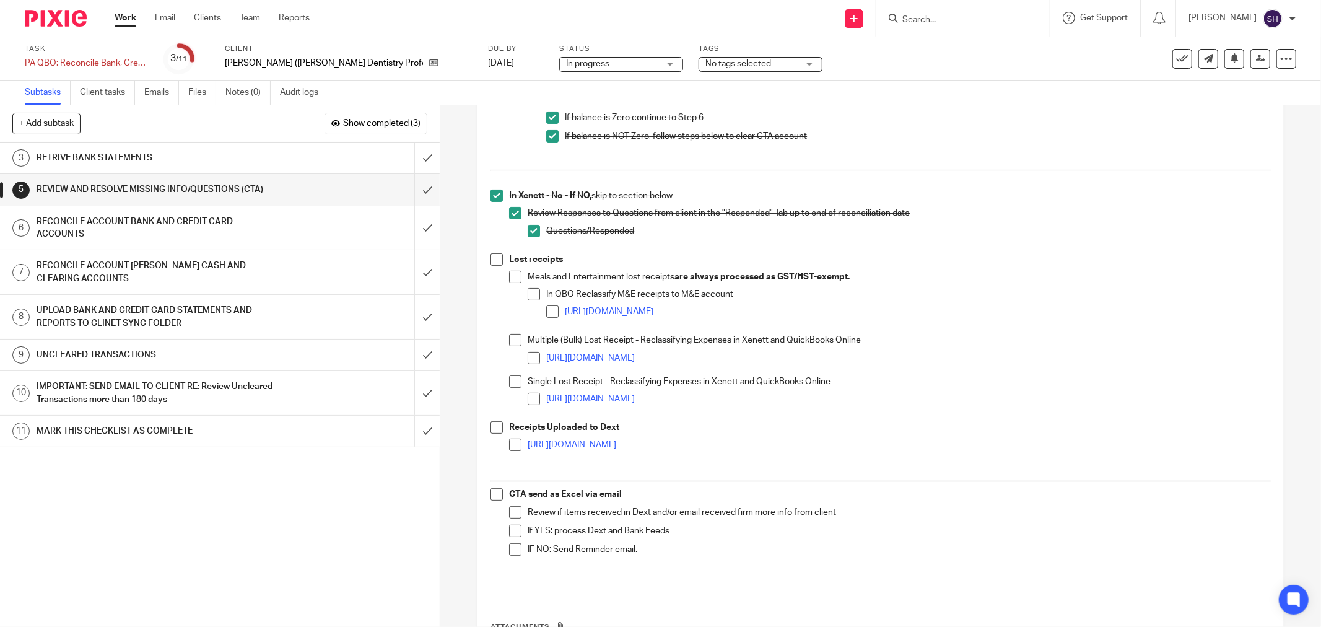
scroll to position [275, 0]
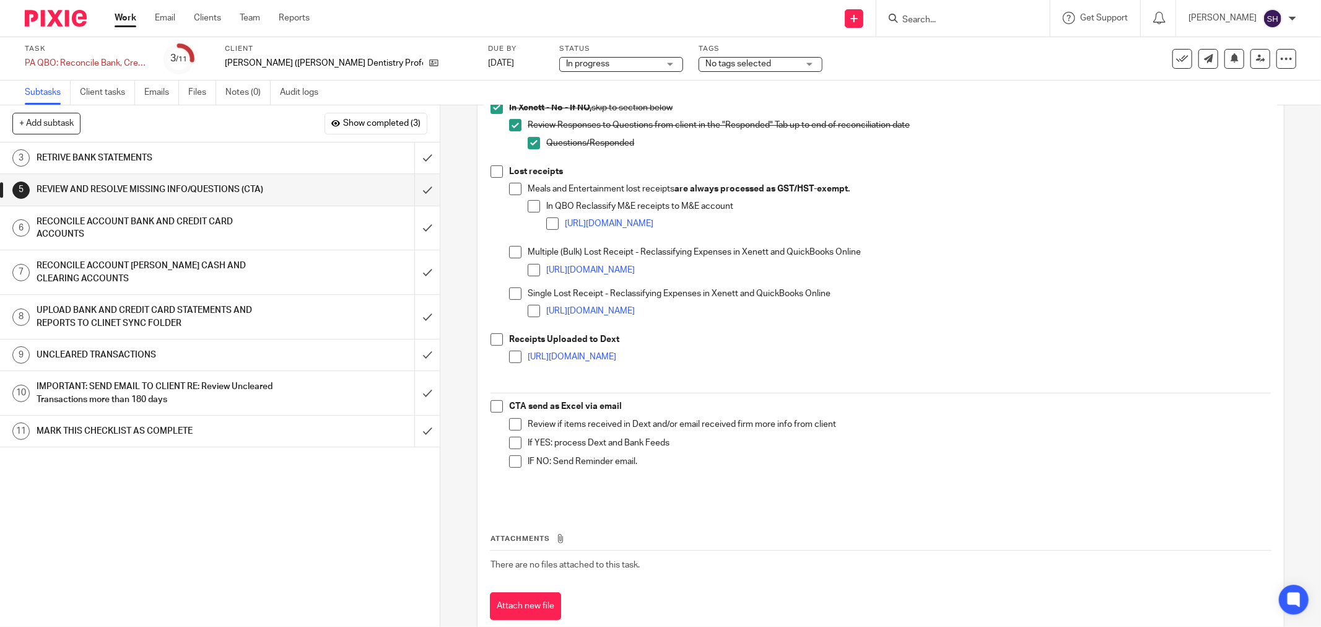
drag, startPoint x: 493, startPoint y: 176, endPoint x: 500, endPoint y: 177, distance: 6.2
click at [493, 176] on span at bounding box center [496, 171] width 12 height 12
click at [509, 186] on span at bounding box center [515, 189] width 12 height 12
click at [530, 202] on span at bounding box center [534, 206] width 12 height 12
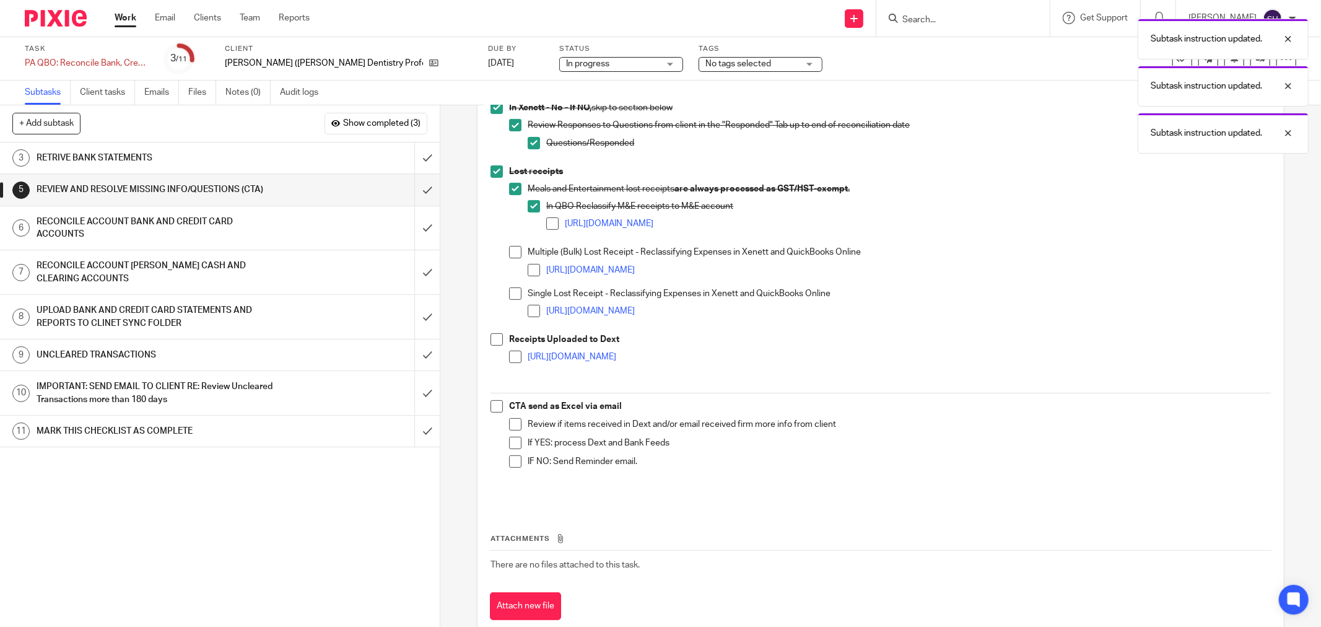
drag, startPoint x: 544, startPoint y: 224, endPoint x: 513, endPoint y: 251, distance: 41.7
click at [546, 224] on span at bounding box center [552, 223] width 12 height 12
click at [510, 256] on span at bounding box center [515, 252] width 12 height 12
click at [529, 267] on span at bounding box center [534, 270] width 12 height 12
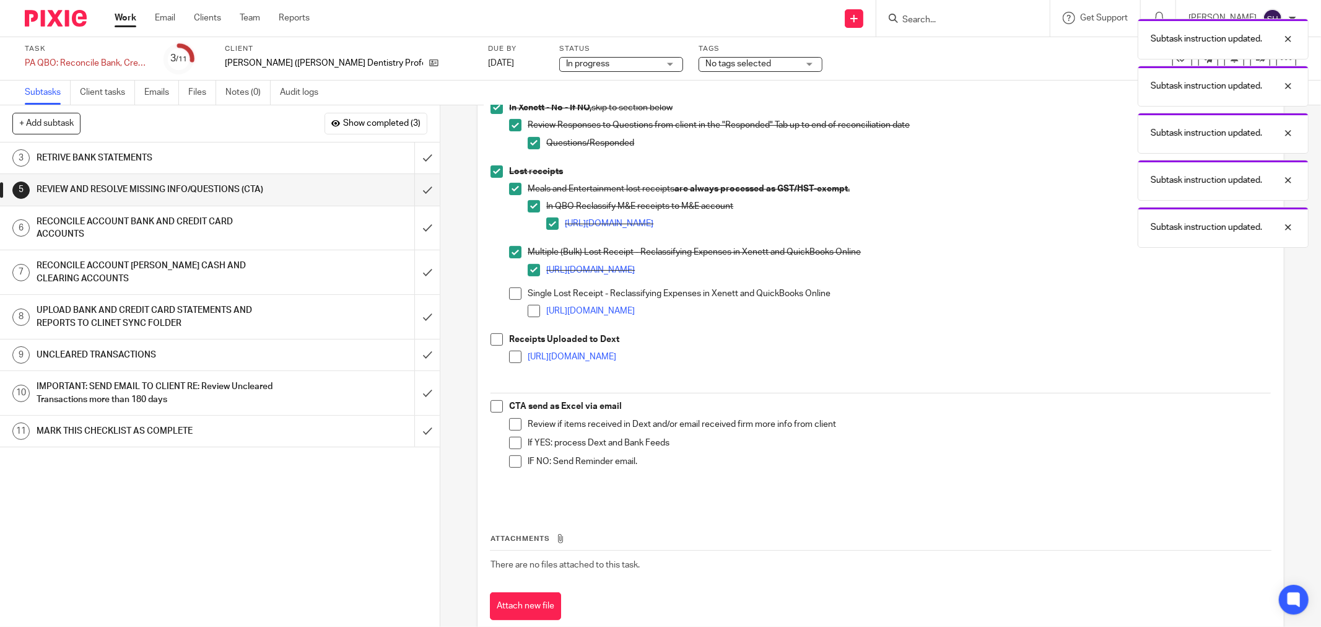
click at [509, 296] on span at bounding box center [515, 293] width 12 height 12
click at [529, 313] on span at bounding box center [534, 311] width 12 height 12
click at [492, 339] on span at bounding box center [496, 339] width 12 height 12
click at [509, 355] on span at bounding box center [515, 356] width 12 height 12
drag, startPoint x: 492, startPoint y: 404, endPoint x: 509, endPoint y: 417, distance: 21.3
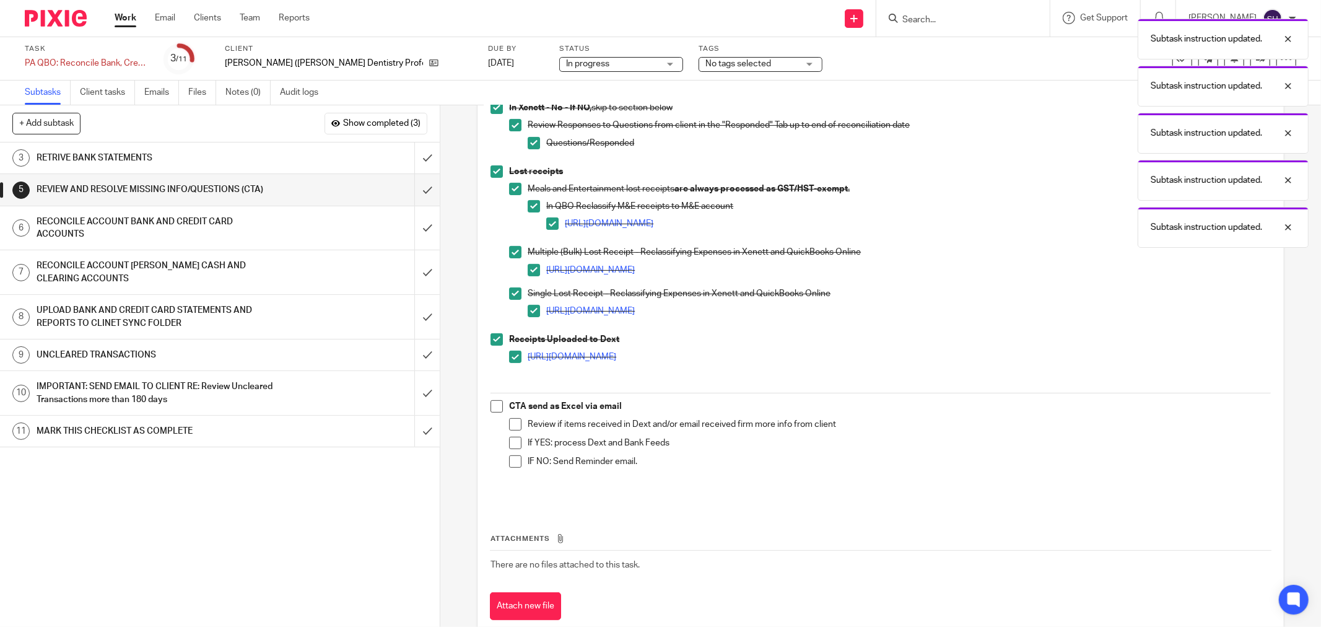
click at [492, 405] on span at bounding box center [496, 406] width 12 height 12
click at [512, 422] on span at bounding box center [515, 424] width 12 height 12
click at [509, 446] on span at bounding box center [515, 443] width 12 height 12
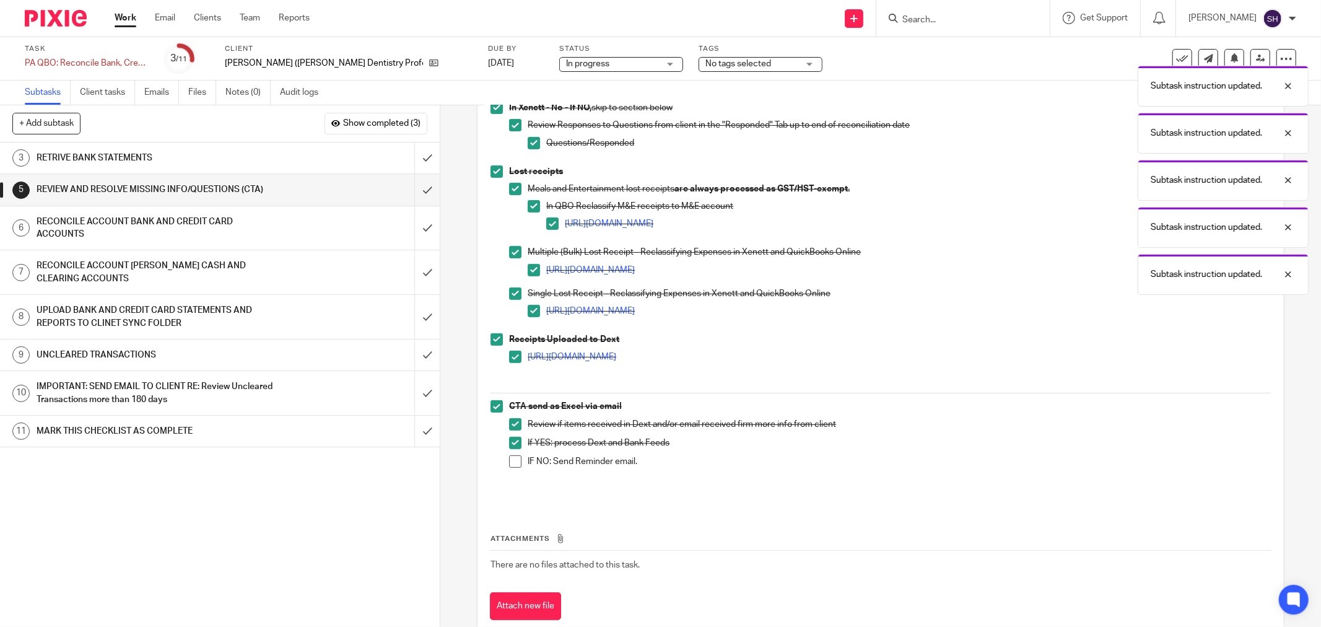
click at [509, 467] on span at bounding box center [515, 461] width 12 height 12
click at [421, 181] on input "submit" at bounding box center [220, 189] width 440 height 31
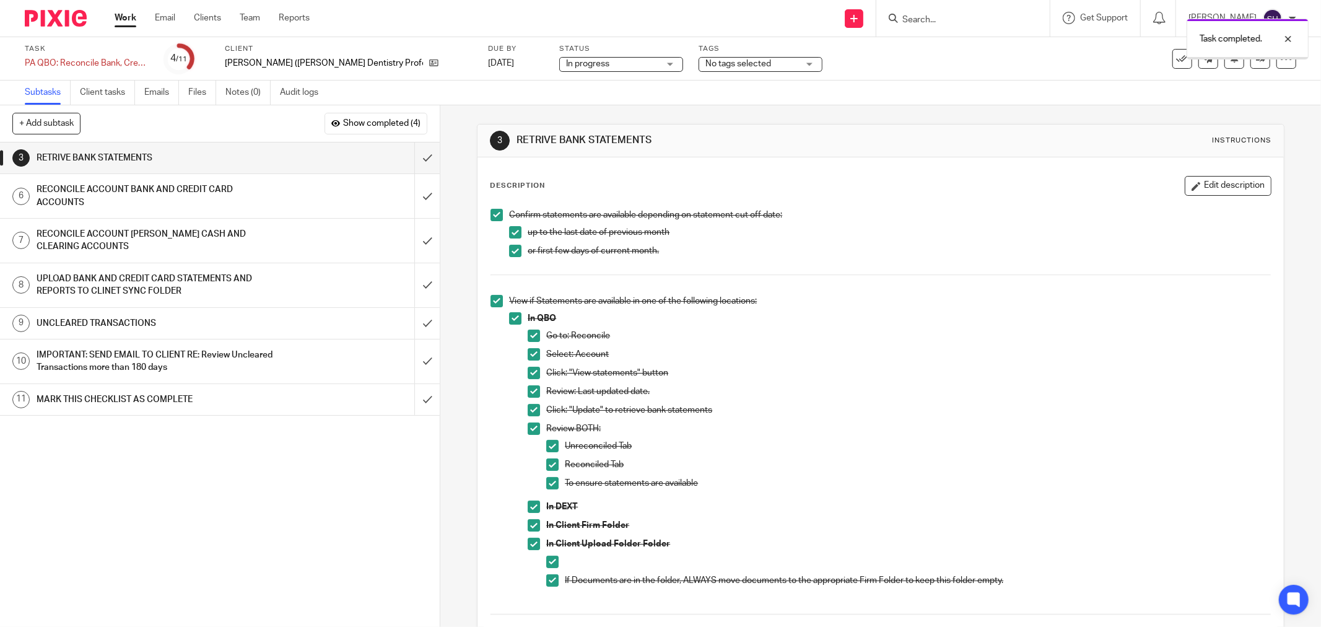
click at [331, 189] on div "RECONCILE ACCOUNT BANK AND CREDIT CARD ACCOUNTS" at bounding box center [219, 196] width 365 height 32
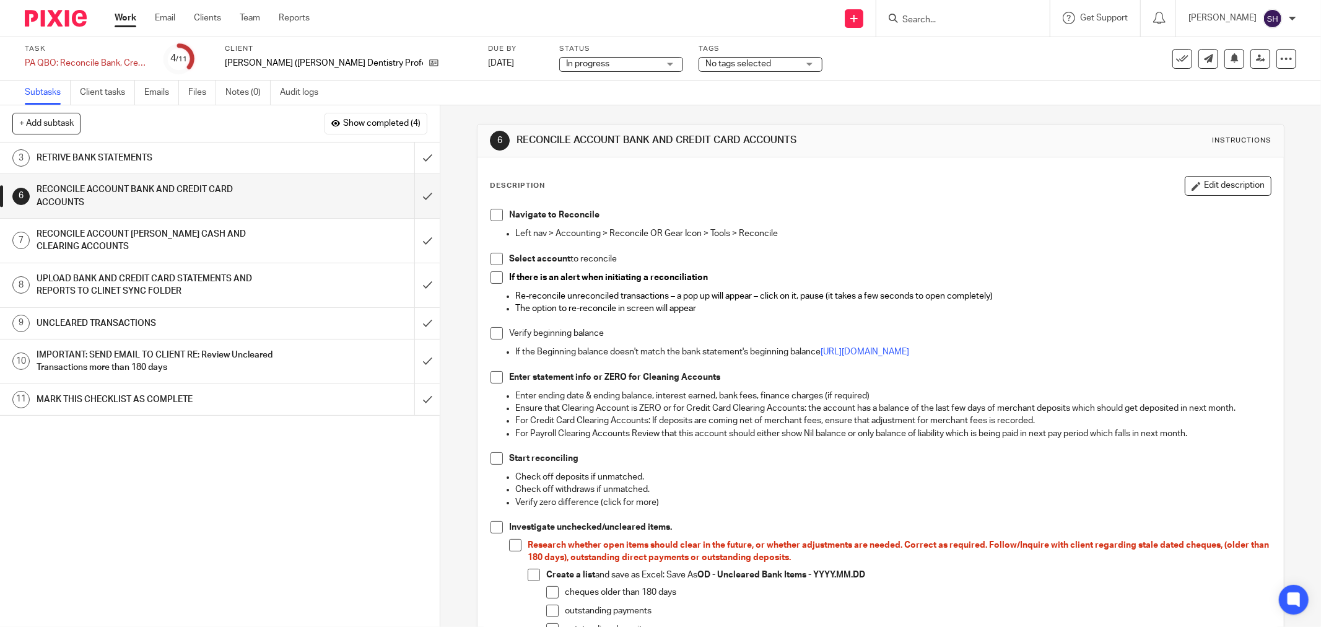
click at [492, 217] on span at bounding box center [496, 215] width 12 height 12
click at [493, 263] on span at bounding box center [496, 259] width 12 height 12
click at [490, 277] on span at bounding box center [496, 277] width 12 height 12
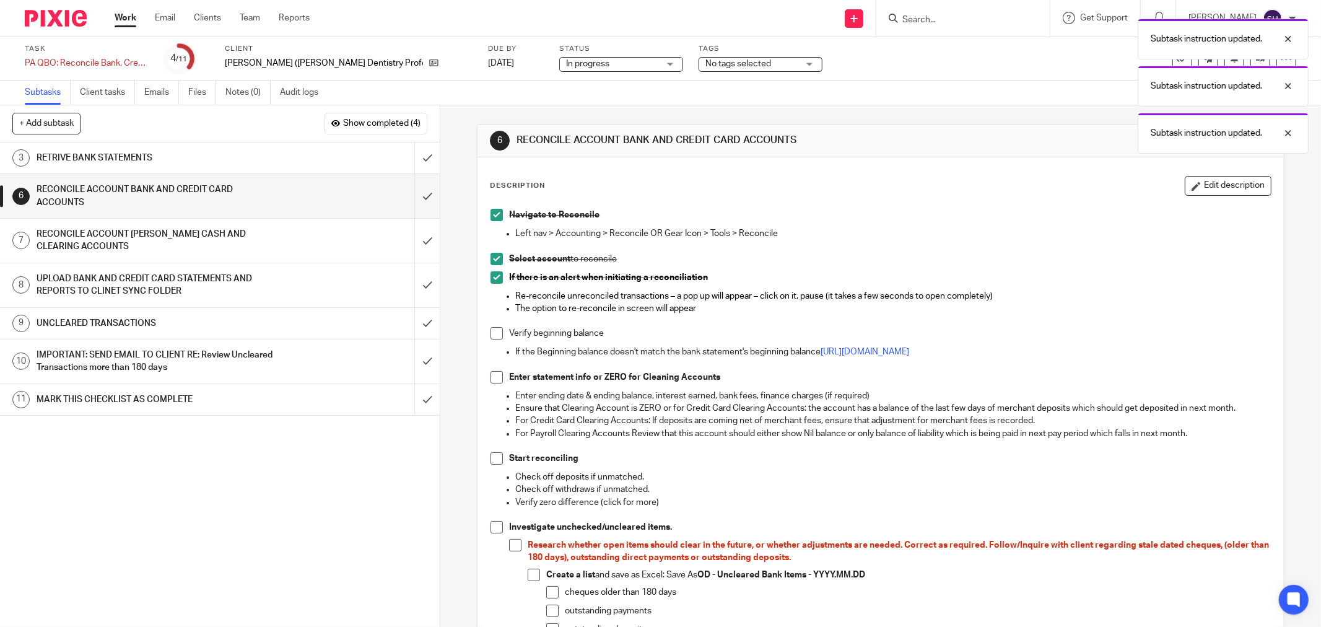
click at [491, 378] on span at bounding box center [496, 377] width 12 height 12
click at [492, 341] on li "Verify beginning balance" at bounding box center [880, 336] width 780 height 19
click at [493, 336] on span at bounding box center [496, 333] width 12 height 12
click at [490, 461] on span at bounding box center [496, 458] width 12 height 12
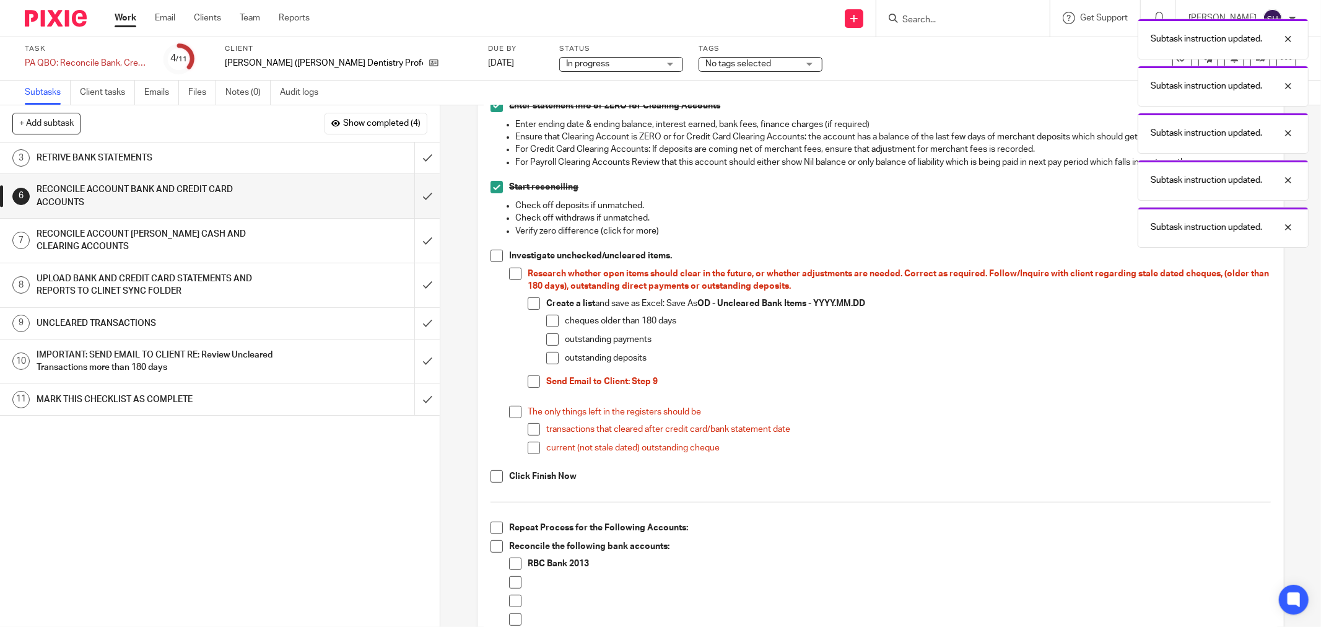
scroll to position [275, 0]
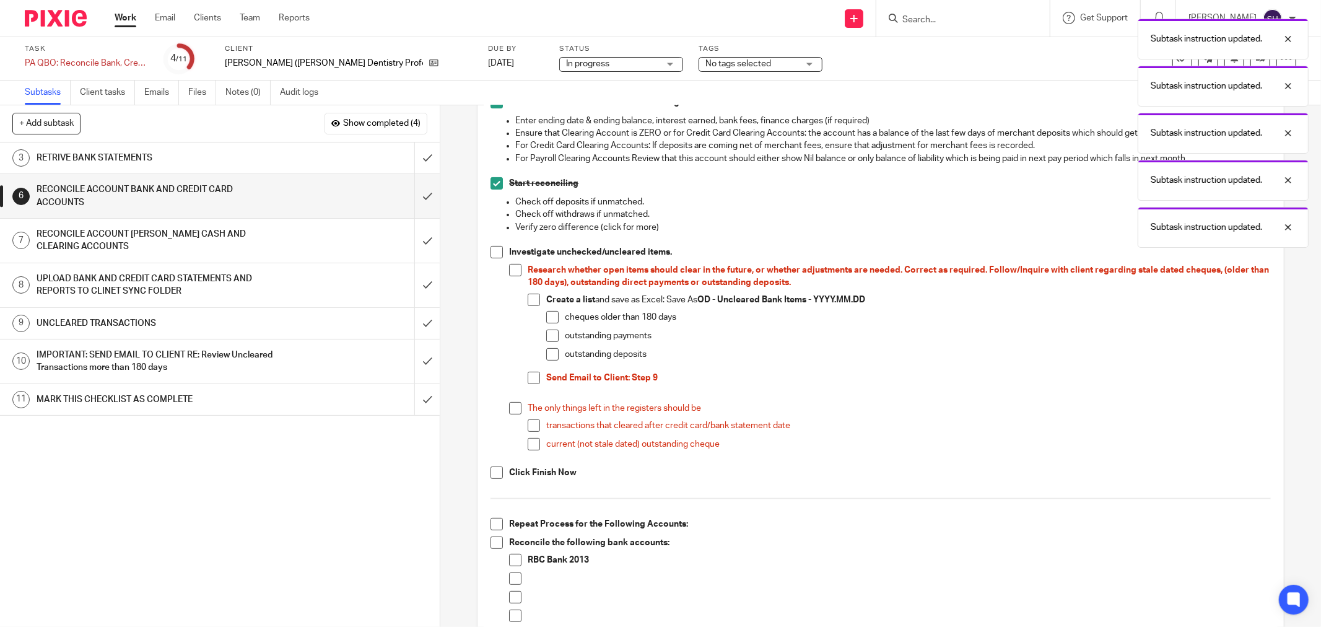
click at [494, 253] on span at bounding box center [496, 252] width 12 height 12
click at [511, 269] on span at bounding box center [515, 270] width 12 height 12
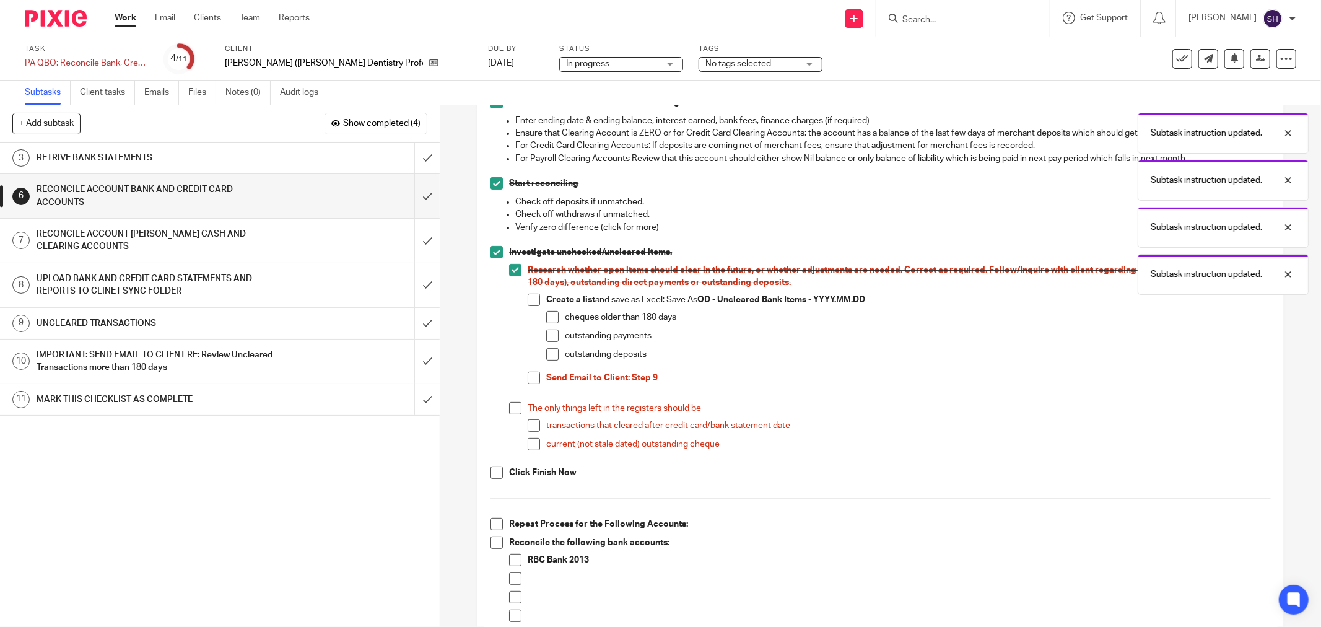
click at [528, 299] on span at bounding box center [534, 299] width 12 height 12
click at [547, 313] on span at bounding box center [552, 317] width 12 height 12
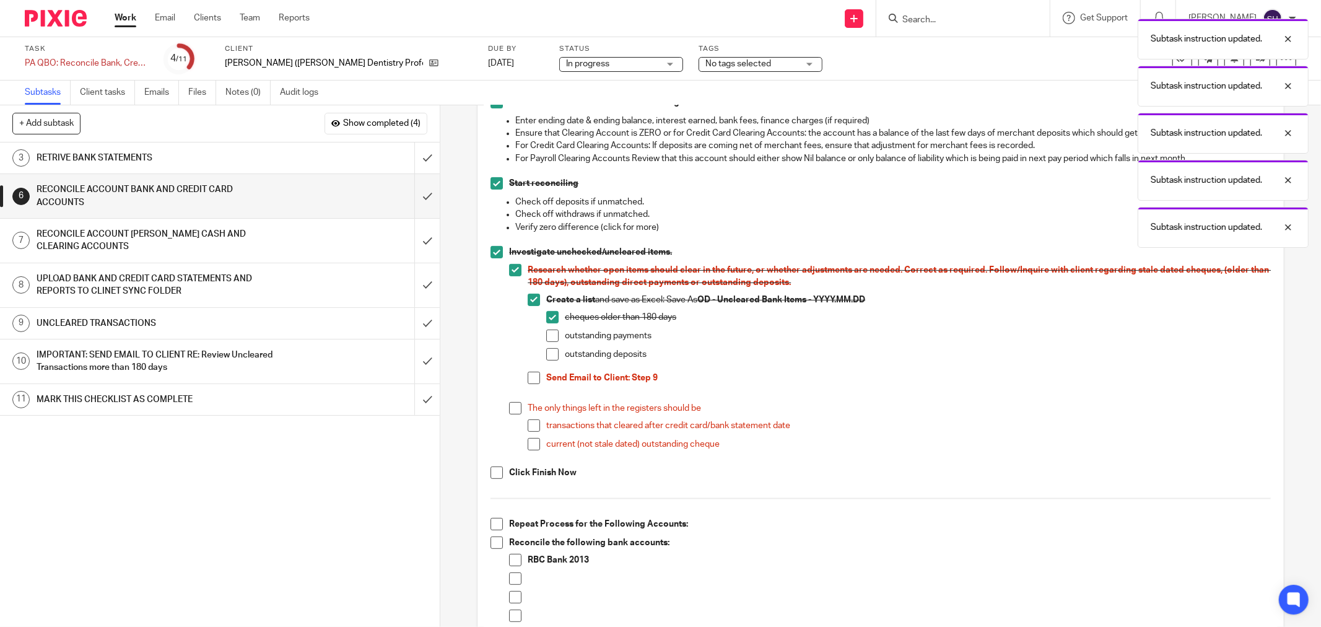
click at [549, 332] on span at bounding box center [552, 335] width 12 height 12
click at [547, 350] on span at bounding box center [552, 354] width 12 height 12
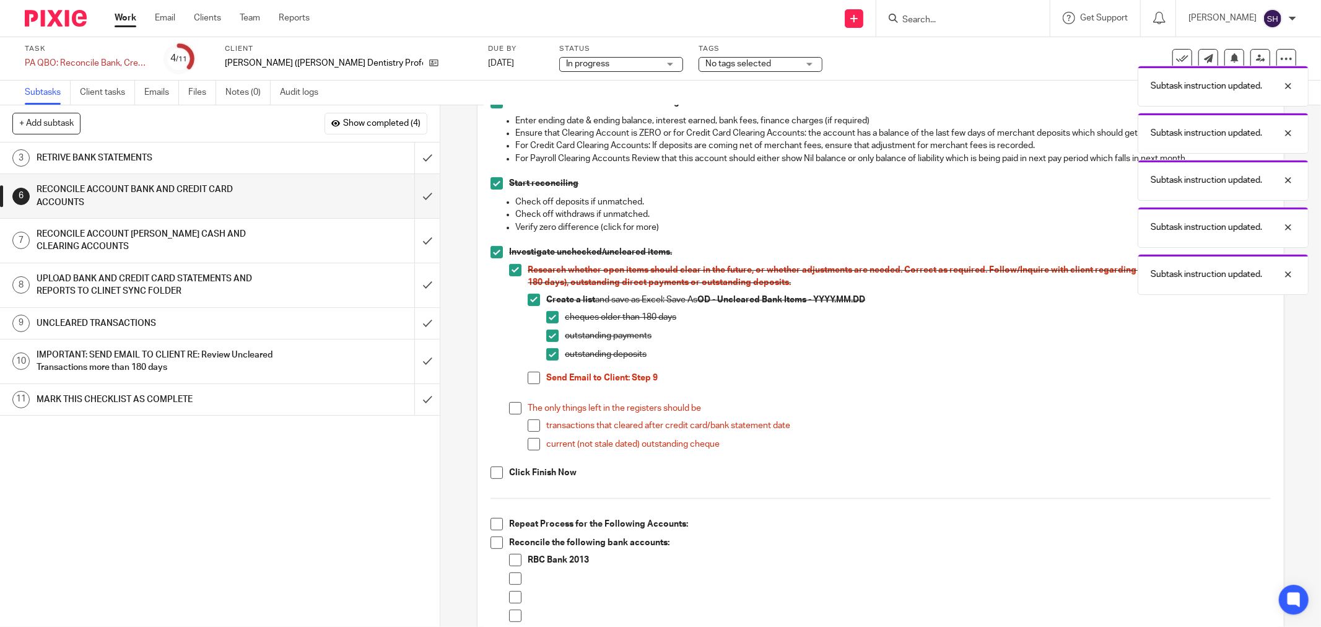
click at [534, 375] on span at bounding box center [534, 378] width 12 height 12
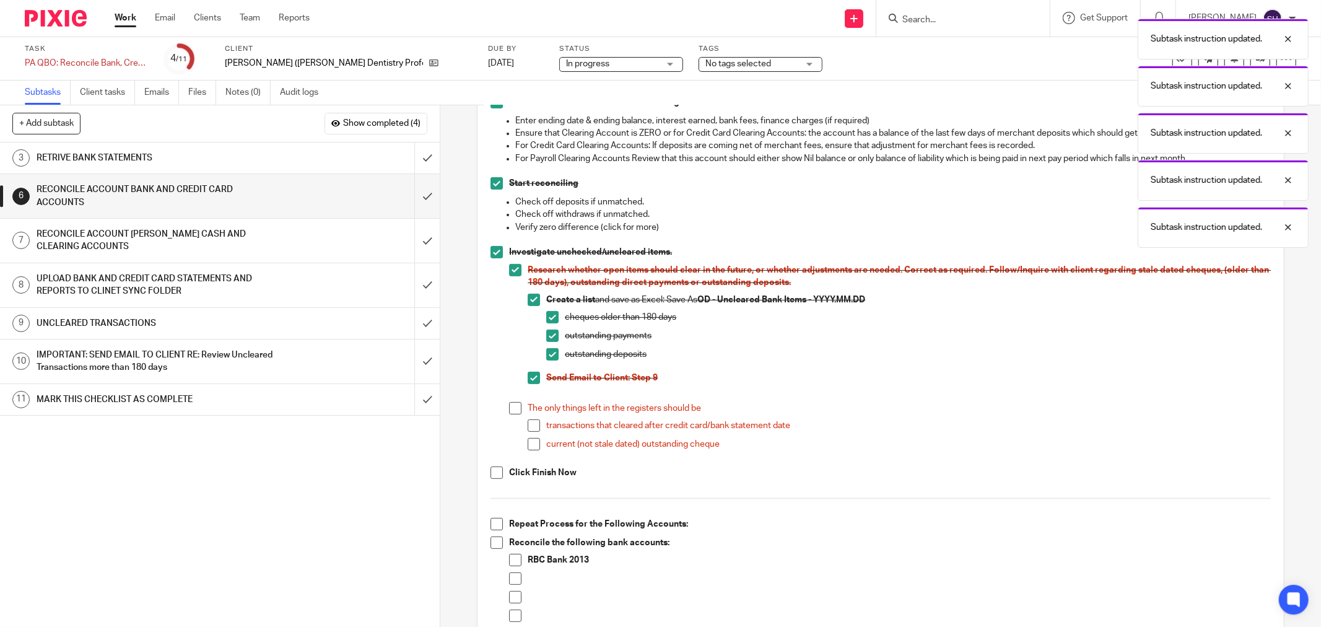
click at [512, 402] on span at bounding box center [515, 408] width 12 height 12
click at [531, 425] on span at bounding box center [534, 425] width 12 height 12
click at [528, 443] on span at bounding box center [534, 444] width 12 height 12
click at [495, 474] on span at bounding box center [496, 472] width 12 height 12
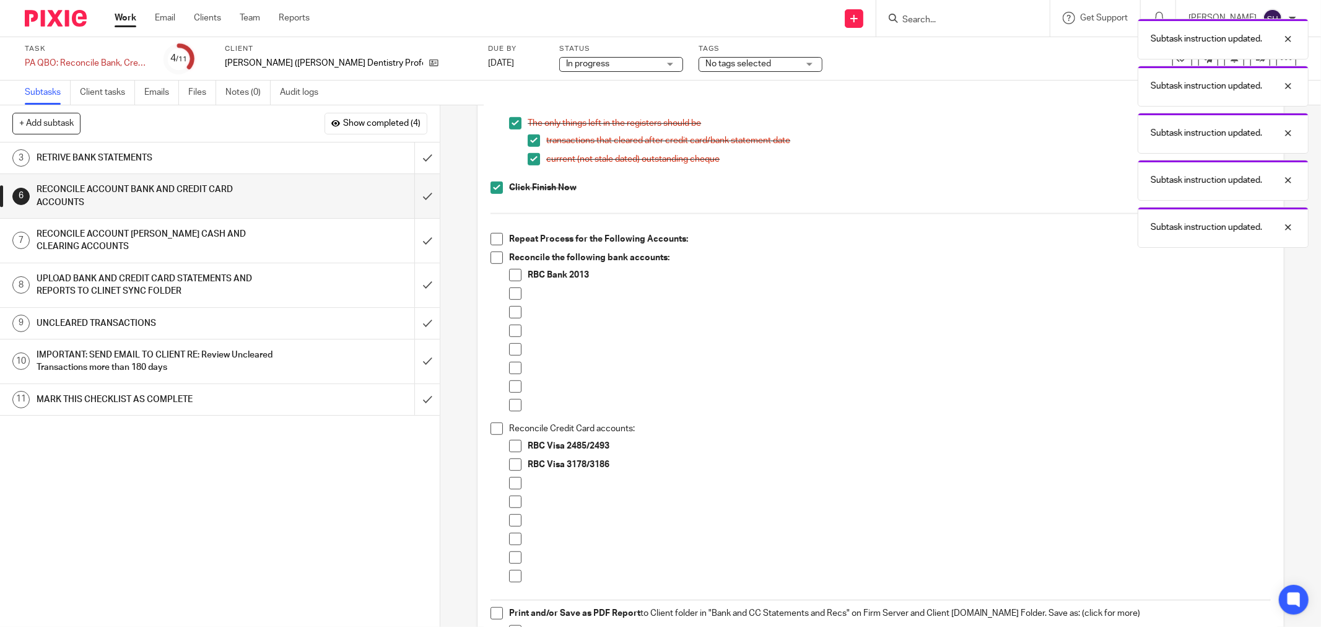
scroll to position [619, 0]
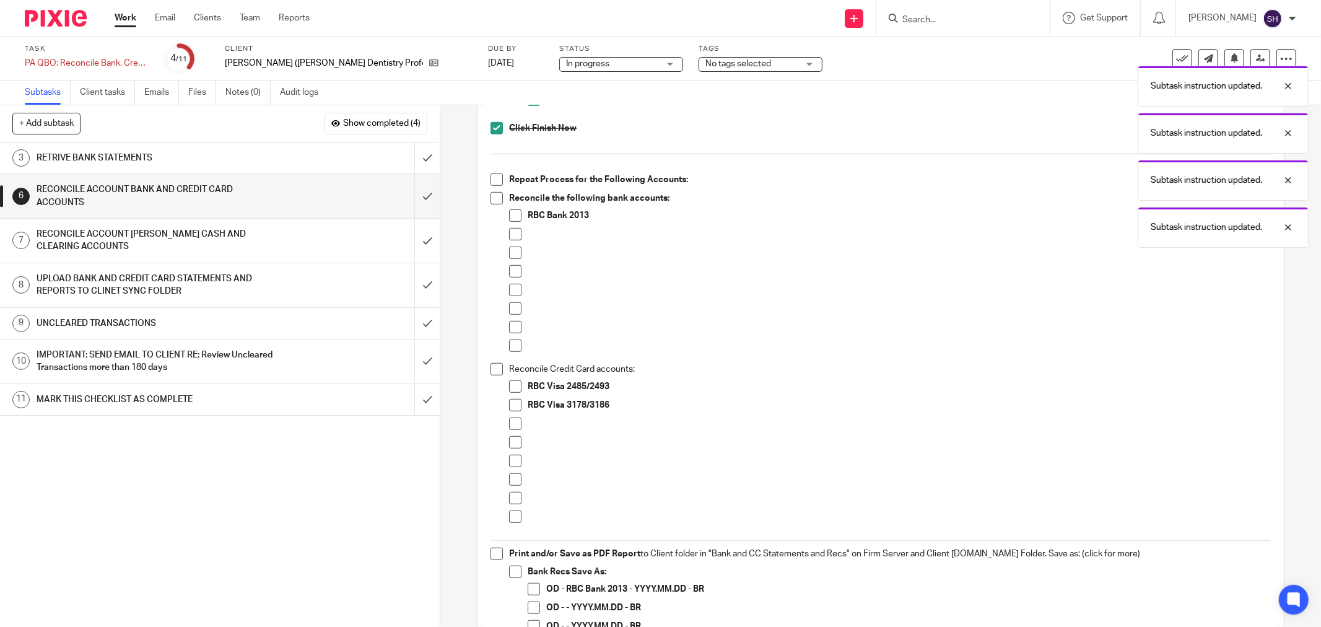
click at [495, 177] on span at bounding box center [496, 179] width 12 height 12
drag, startPoint x: 495, startPoint y: 197, endPoint x: 506, endPoint y: 219, distance: 24.9
click at [495, 199] on span at bounding box center [496, 198] width 12 height 12
click at [509, 219] on span at bounding box center [515, 215] width 12 height 12
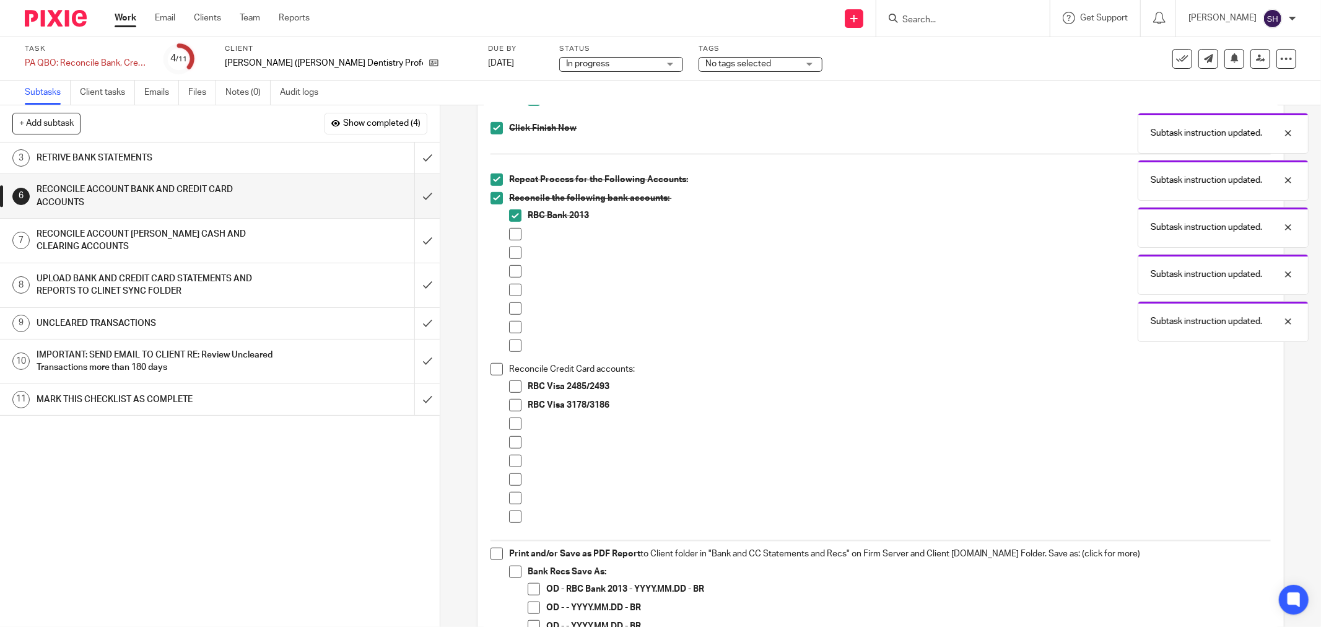
click at [511, 236] on span at bounding box center [515, 234] width 12 height 12
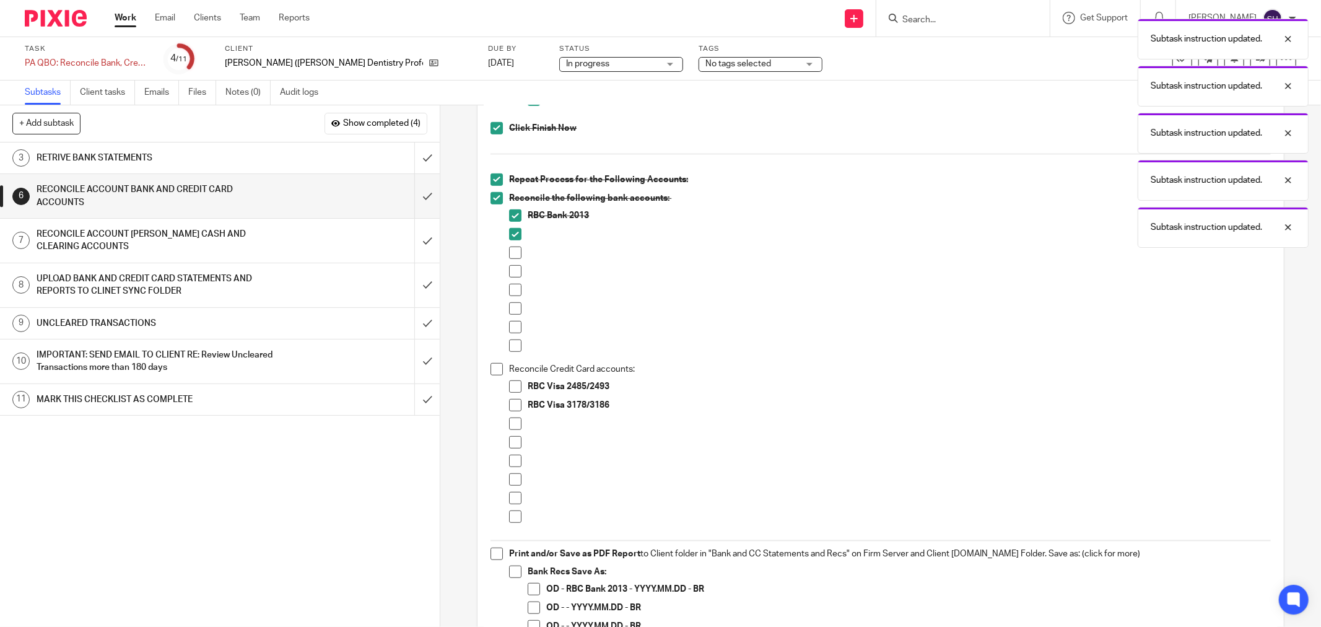
click at [513, 253] on span at bounding box center [515, 252] width 12 height 12
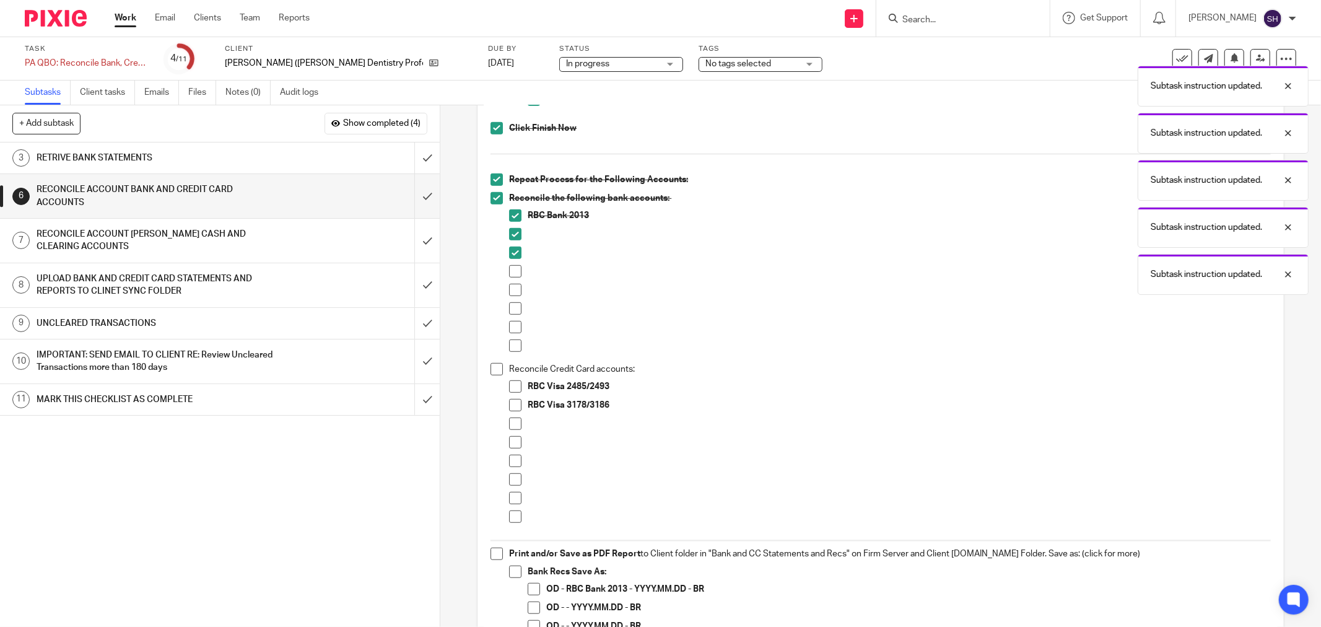
click at [515, 270] on span at bounding box center [515, 271] width 12 height 12
click at [511, 289] on span at bounding box center [515, 290] width 12 height 12
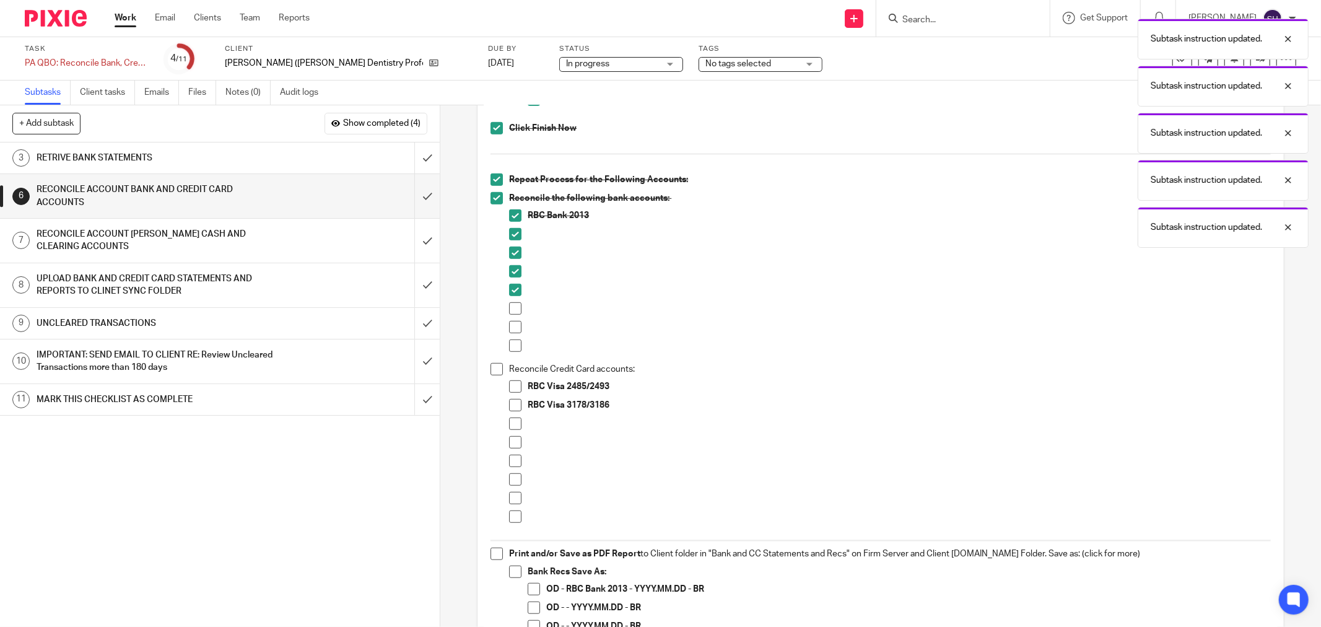
click at [509, 310] on span at bounding box center [515, 308] width 12 height 12
click at [509, 329] on span at bounding box center [515, 327] width 12 height 12
click at [509, 348] on span at bounding box center [515, 345] width 12 height 12
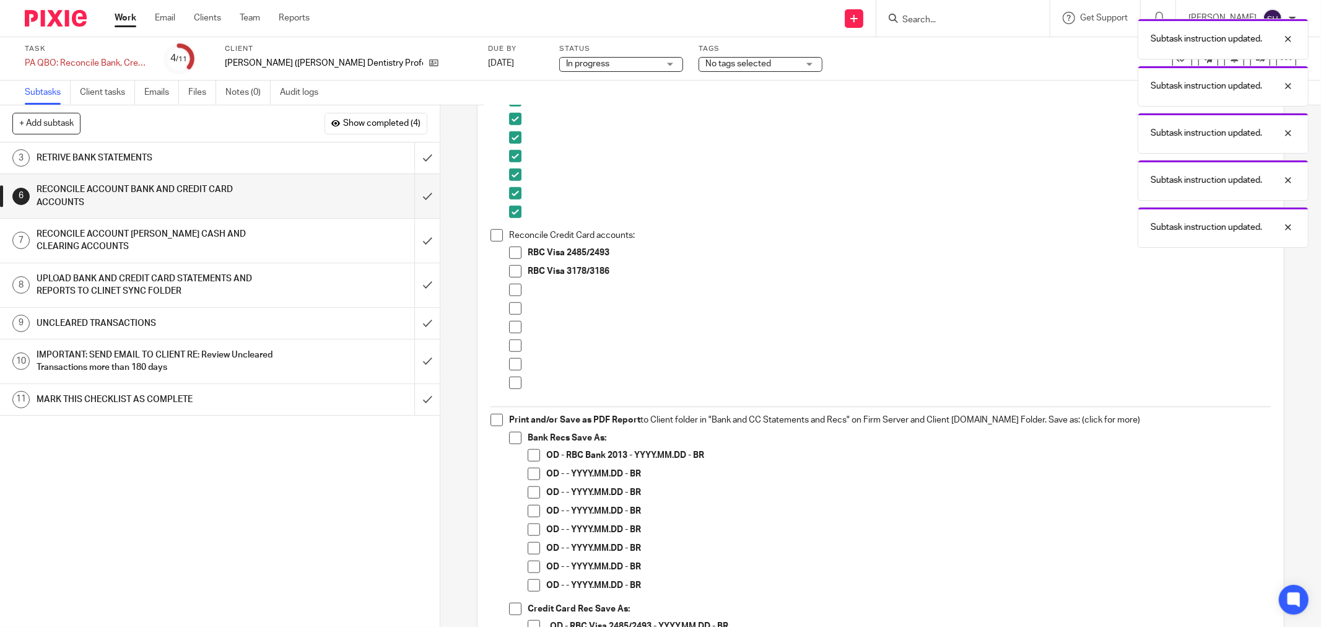
scroll to position [757, 0]
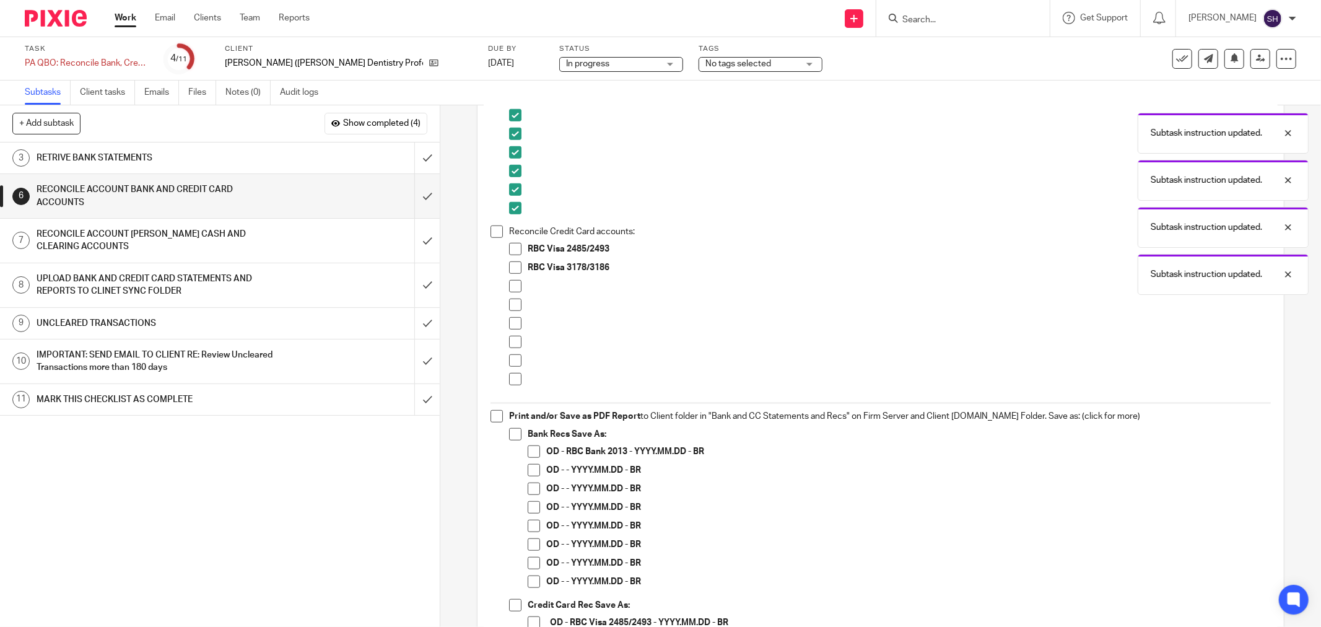
click at [494, 233] on span at bounding box center [496, 231] width 12 height 12
click at [511, 250] on span at bounding box center [515, 249] width 12 height 12
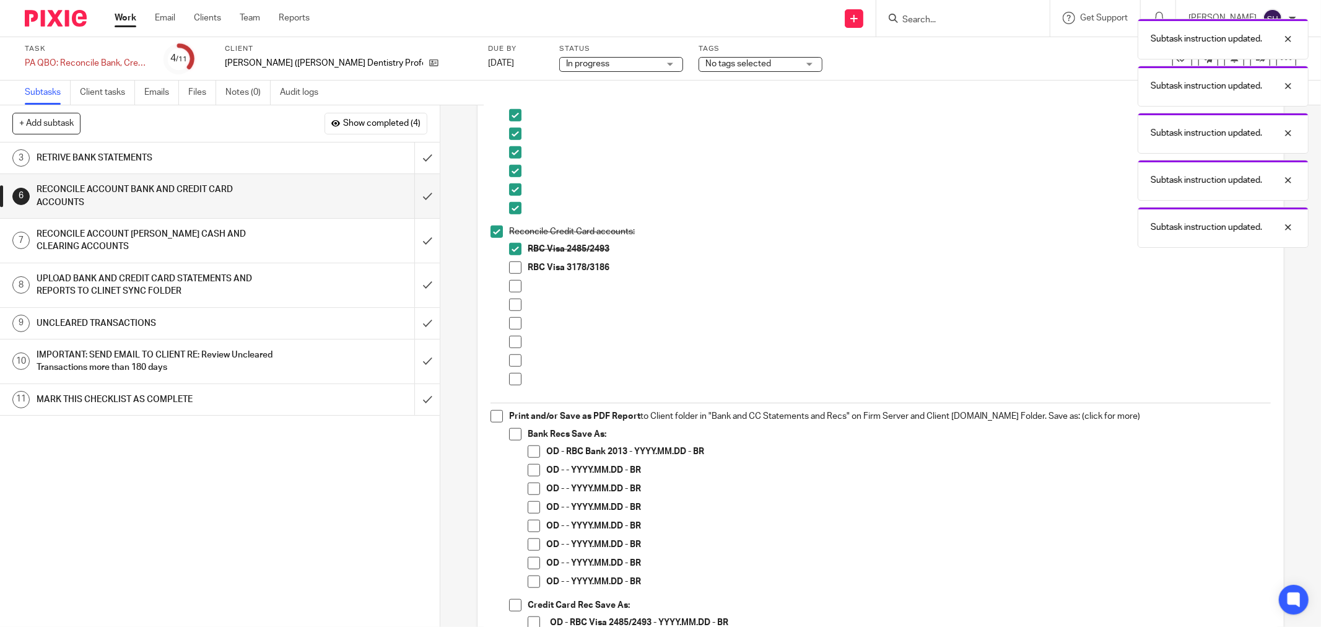
click at [510, 267] on span at bounding box center [515, 267] width 12 height 12
click at [515, 285] on span at bounding box center [515, 286] width 12 height 12
click at [510, 302] on span at bounding box center [515, 304] width 12 height 12
drag, startPoint x: 508, startPoint y: 324, endPoint x: 510, endPoint y: 344, distance: 19.9
click at [509, 326] on span at bounding box center [515, 323] width 12 height 12
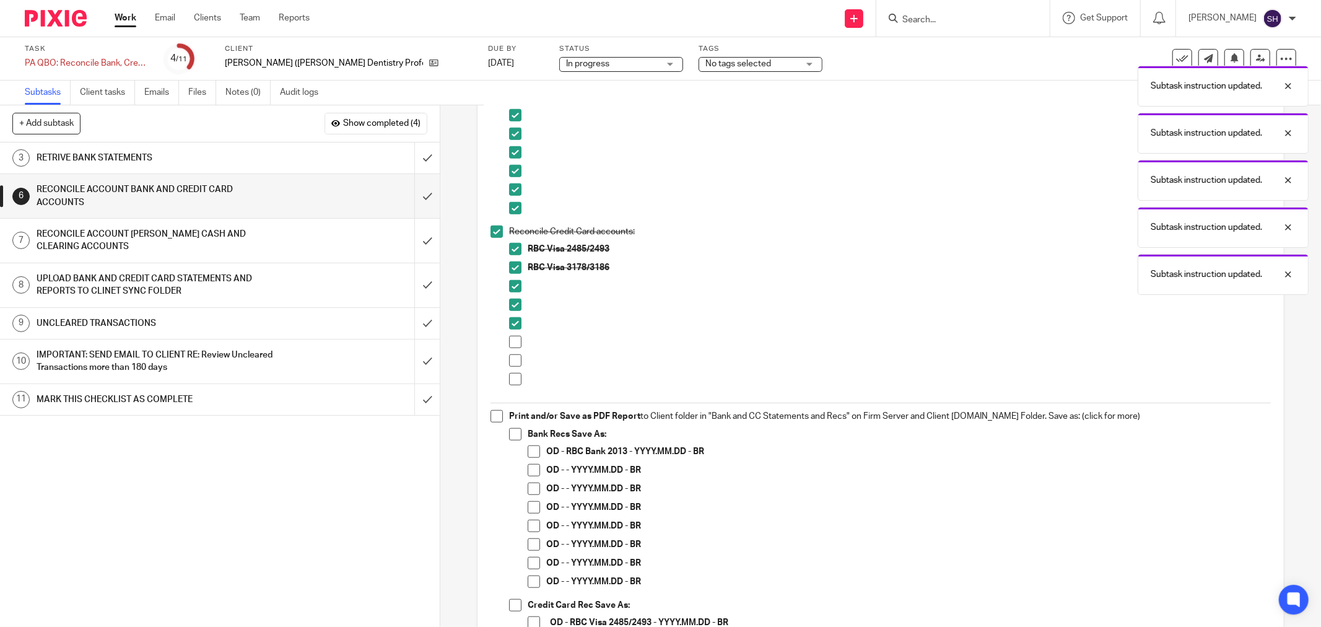
click at [510, 345] on span at bounding box center [515, 342] width 12 height 12
drag, startPoint x: 509, startPoint y: 359, endPoint x: 510, endPoint y: 370, distance: 10.5
click at [509, 361] on span at bounding box center [515, 360] width 12 height 12
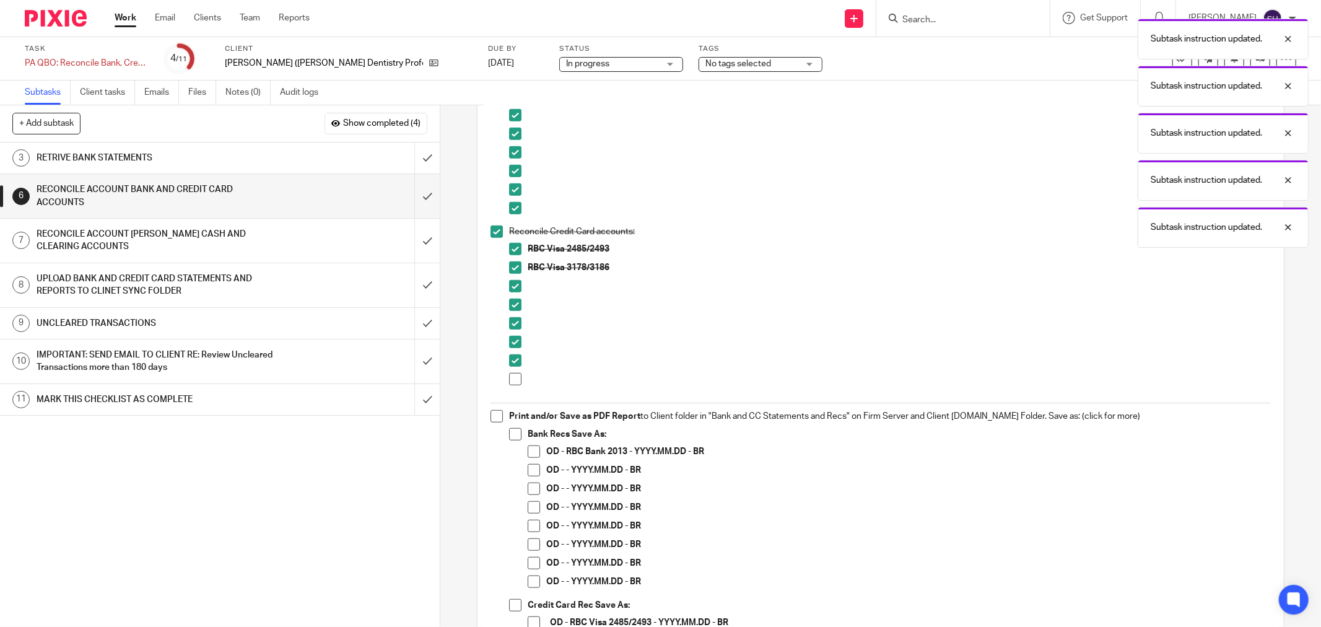
click at [511, 376] on span at bounding box center [515, 379] width 12 height 12
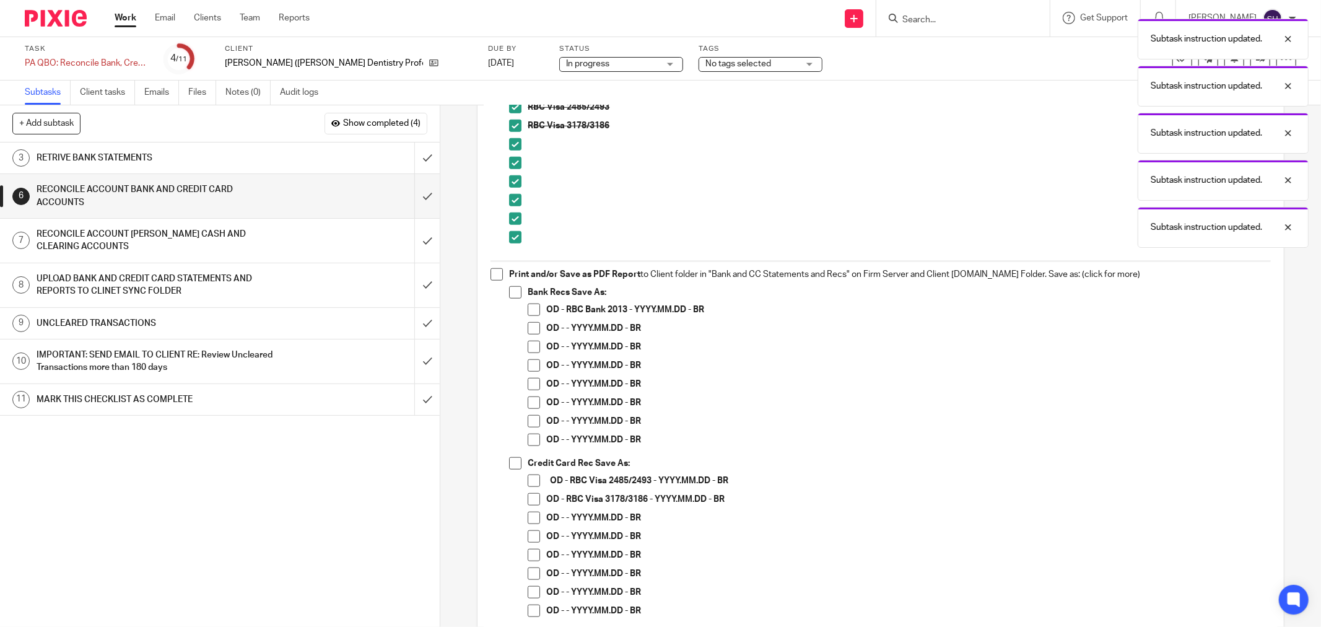
scroll to position [963, 0]
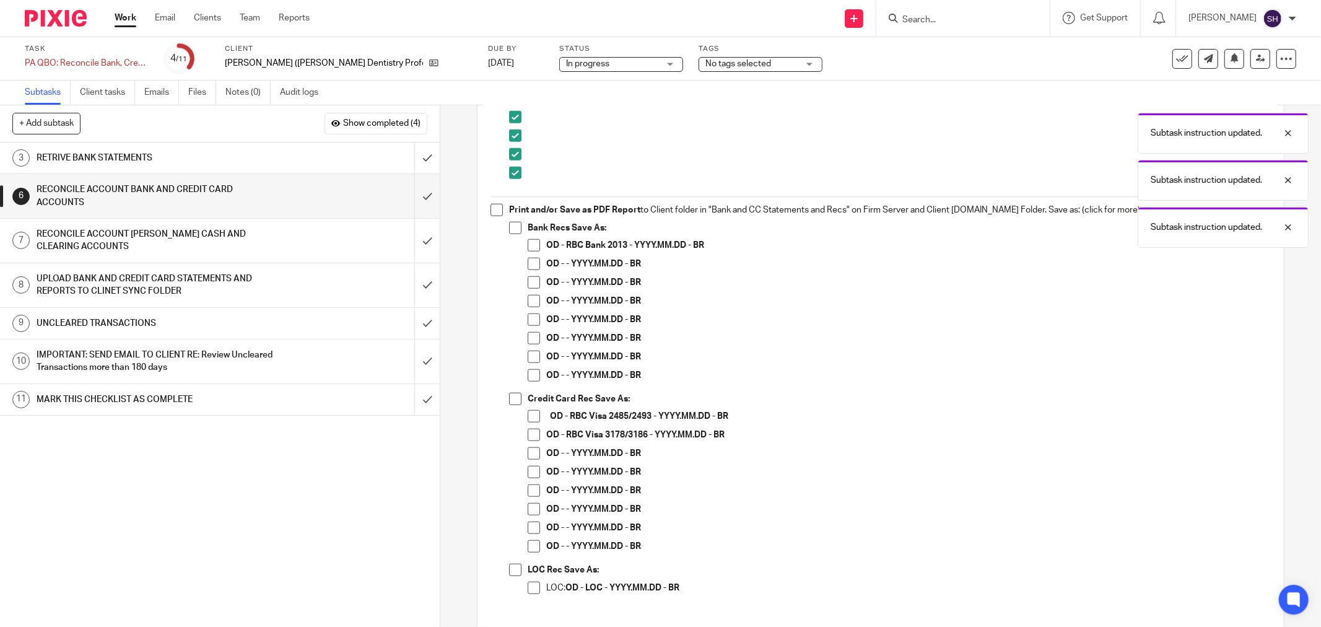
click at [491, 207] on span at bounding box center [496, 210] width 12 height 12
click at [529, 239] on span at bounding box center [534, 245] width 12 height 12
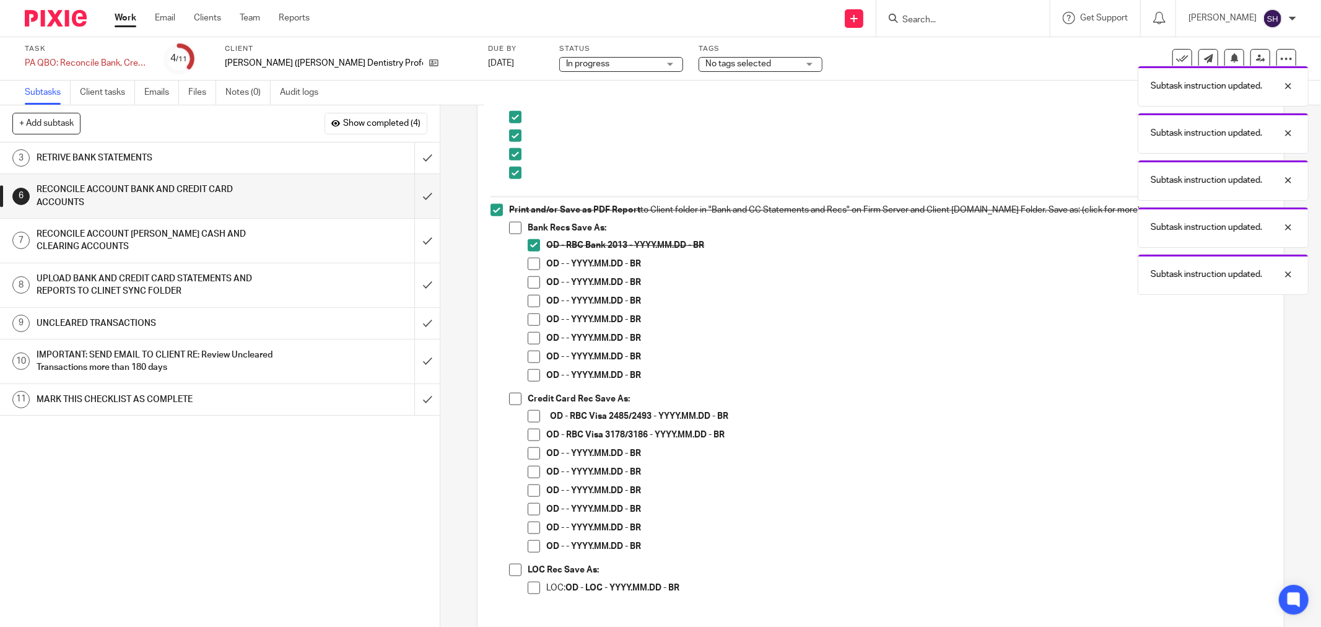
click at [513, 232] on span at bounding box center [515, 228] width 12 height 12
click at [532, 263] on span at bounding box center [534, 264] width 12 height 12
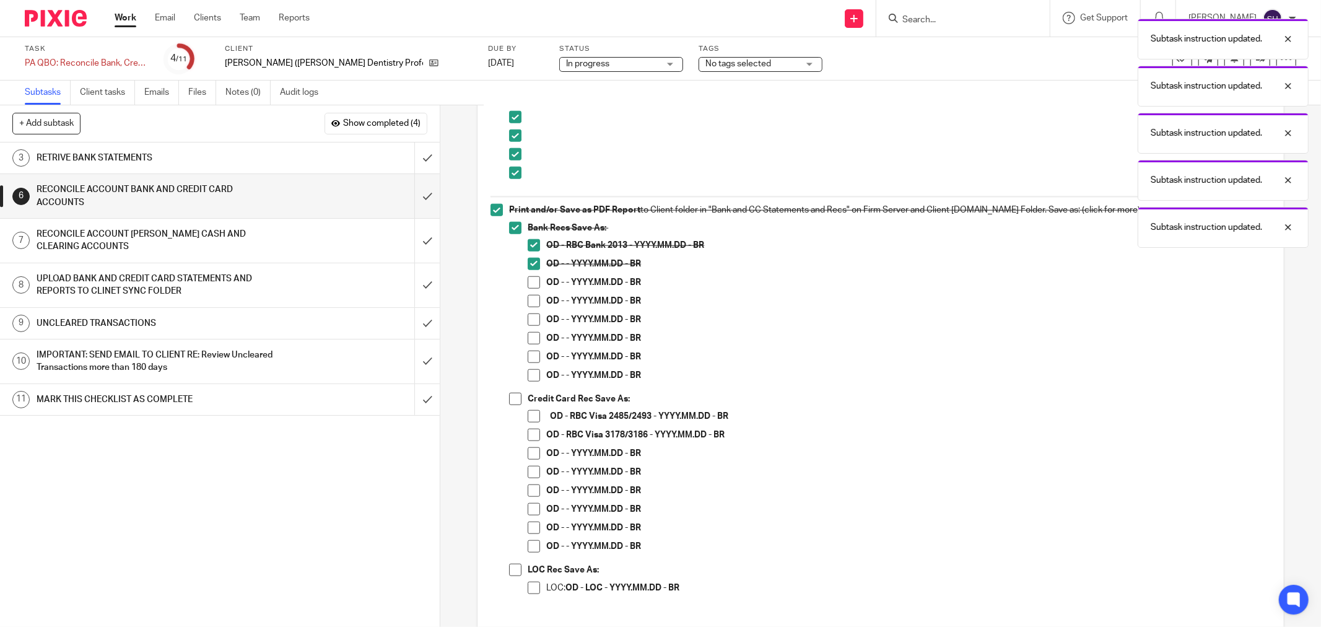
drag, startPoint x: 529, startPoint y: 282, endPoint x: 528, endPoint y: 298, distance: 15.5
click at [529, 283] on span at bounding box center [534, 282] width 12 height 12
click at [528, 306] on span at bounding box center [534, 301] width 12 height 12
click at [528, 319] on span at bounding box center [534, 319] width 12 height 12
drag, startPoint x: 528, startPoint y: 338, endPoint x: 529, endPoint y: 359, distance: 21.1
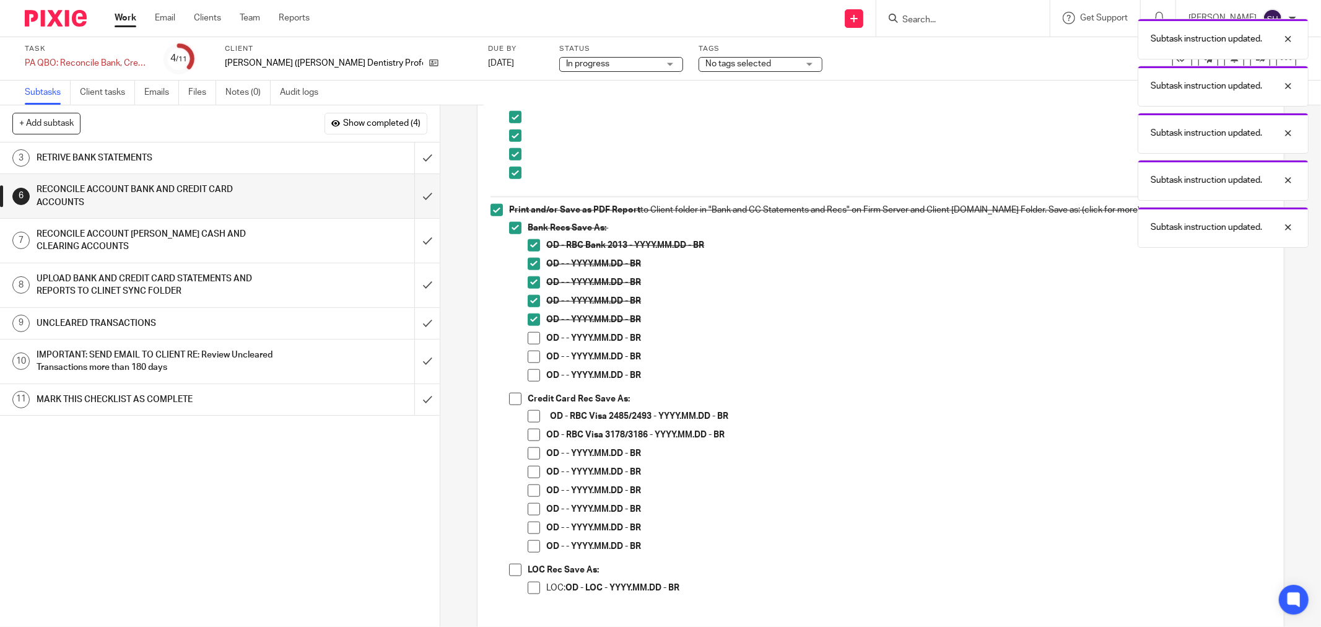
click at [528, 339] on span at bounding box center [534, 338] width 12 height 12
click at [529, 359] on span at bounding box center [534, 356] width 12 height 12
click at [528, 376] on span at bounding box center [534, 375] width 12 height 12
click at [515, 398] on span at bounding box center [515, 399] width 12 height 12
click at [528, 417] on span at bounding box center [534, 416] width 12 height 12
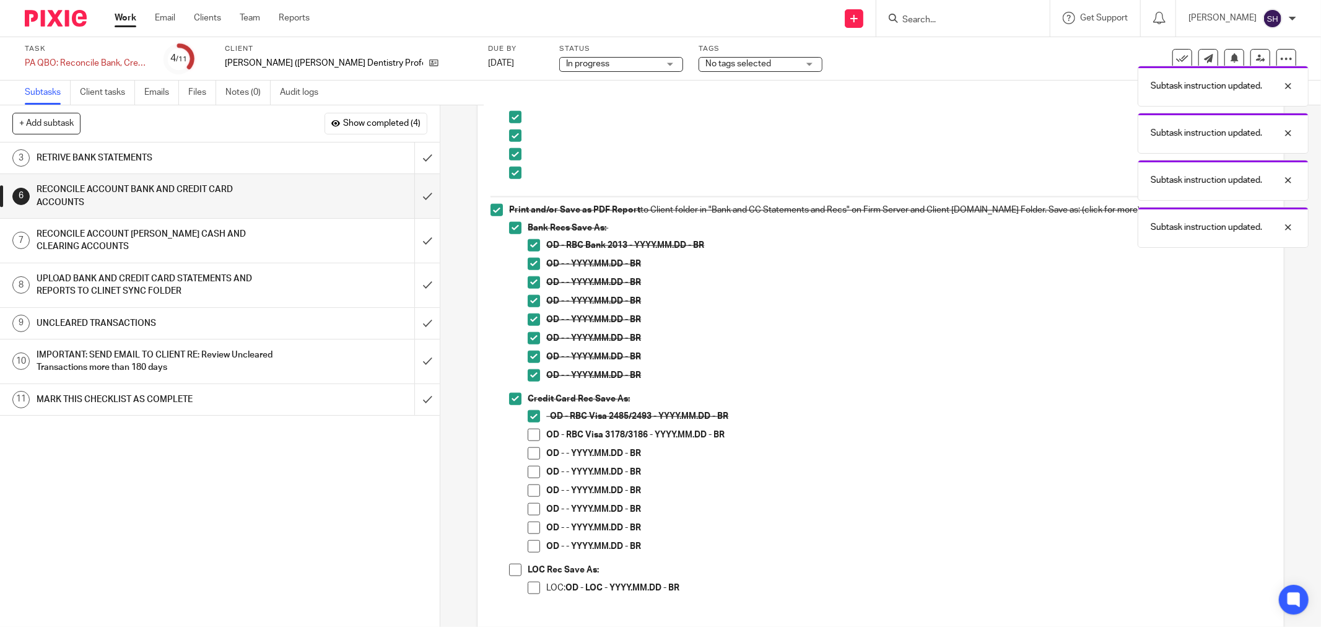
click at [529, 435] on span at bounding box center [534, 434] width 12 height 12
click at [530, 448] on span at bounding box center [534, 453] width 12 height 12
click at [532, 479] on li "OD - - YYYY.MM.DD - BR" at bounding box center [899, 475] width 743 height 19
click at [531, 491] on span at bounding box center [534, 490] width 12 height 12
click at [534, 472] on span at bounding box center [534, 472] width 12 height 12
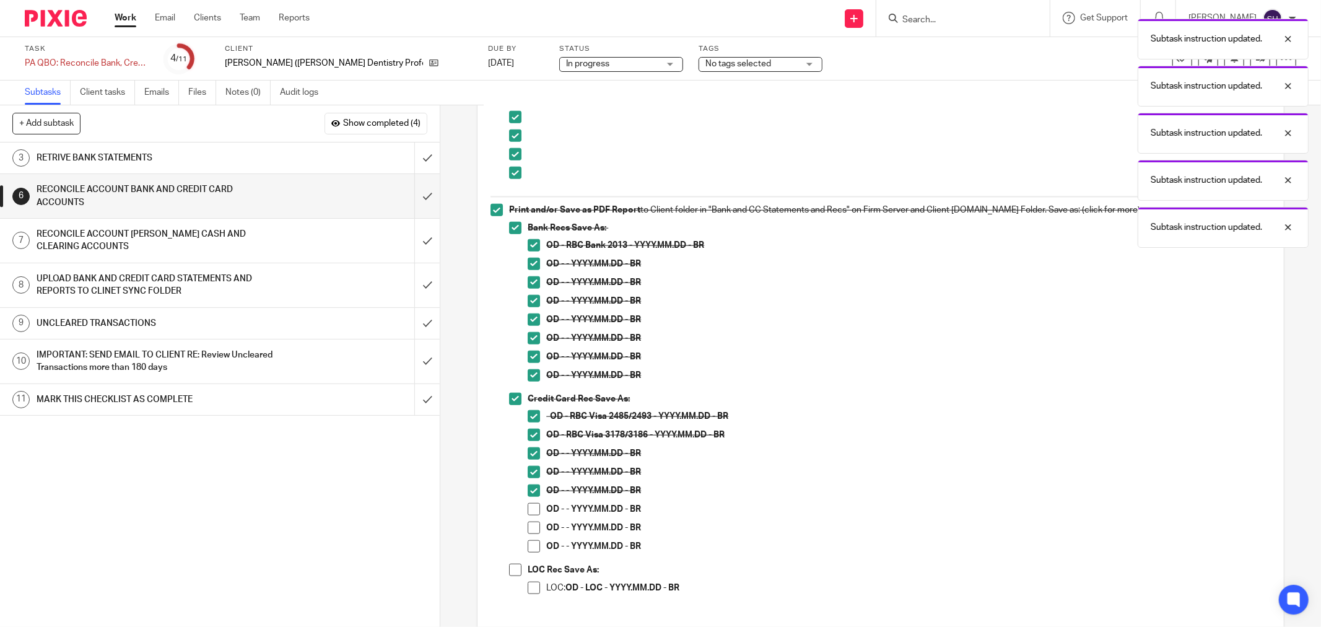
click at [534, 514] on span at bounding box center [534, 509] width 12 height 12
drag, startPoint x: 531, startPoint y: 526, endPoint x: 527, endPoint y: 545, distance: 18.9
click at [530, 527] on span at bounding box center [534, 527] width 12 height 12
click at [528, 547] on span at bounding box center [534, 546] width 12 height 12
click at [225, 243] on h1 "RECONCILE ACCOUNT [PERSON_NAME] CASH AND CLEARING ACCOUNTS" at bounding box center [159, 241] width 244 height 32
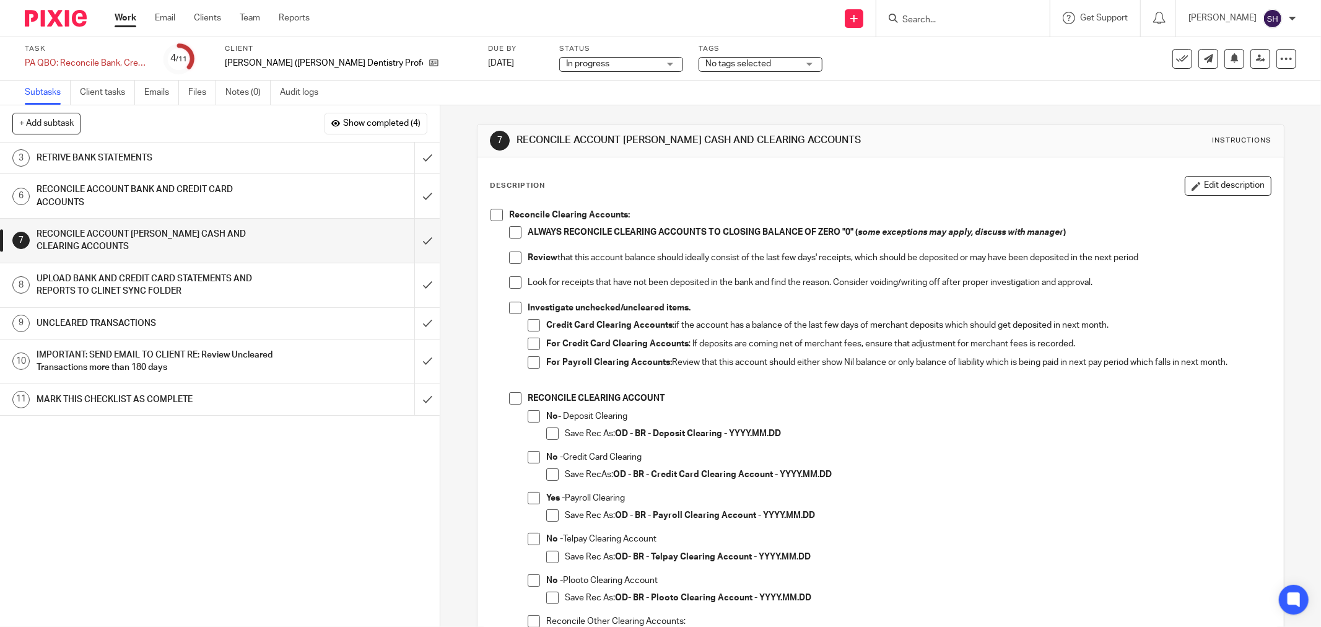
click at [497, 218] on span at bounding box center [496, 215] width 12 height 12
click at [510, 245] on li "ALWAYS RECONCILE CLEARING ACCOUNTS TO CLOSING BALANCE OF ZERO "0" ( some except…" at bounding box center [890, 238] width 762 height 25
click at [509, 238] on span at bounding box center [515, 232] width 12 height 12
click at [510, 261] on span at bounding box center [515, 257] width 12 height 12
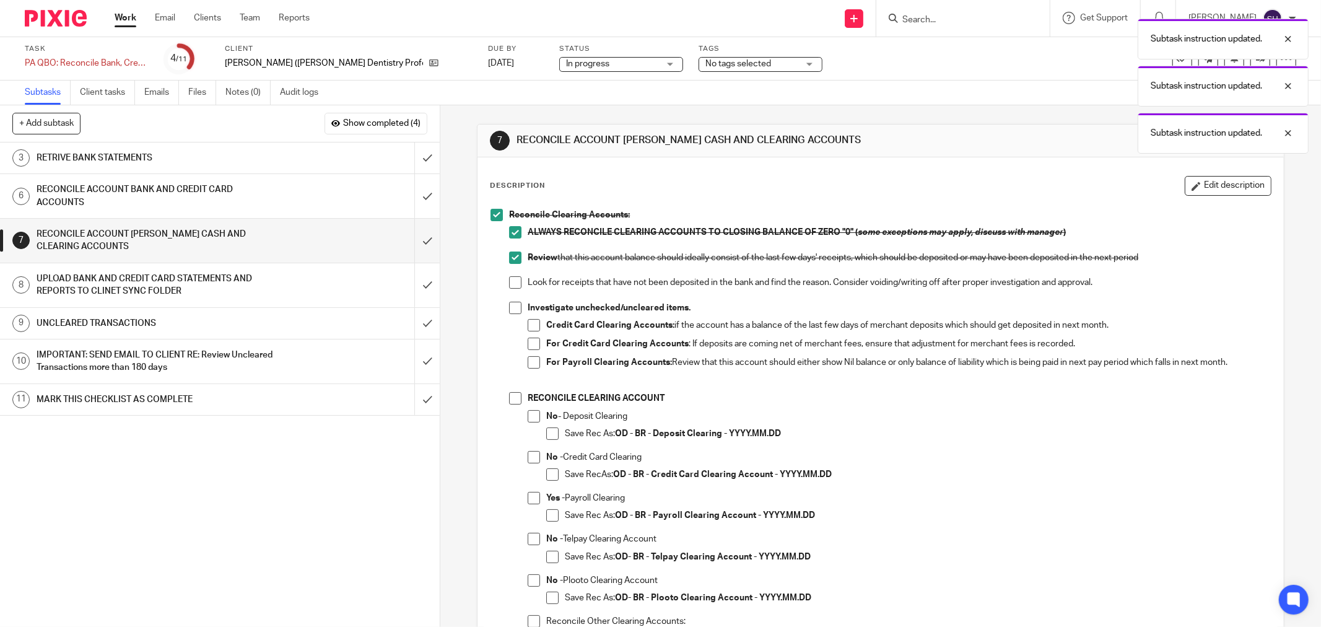
click at [509, 285] on span at bounding box center [515, 282] width 12 height 12
drag, startPoint x: 515, startPoint y: 306, endPoint x: 524, endPoint y: 324, distance: 19.4
click at [515, 307] on span at bounding box center [515, 308] width 12 height 12
drag, startPoint x: 524, startPoint y: 325, endPoint x: 524, endPoint y: 337, distance: 12.4
click at [528, 326] on span at bounding box center [534, 325] width 12 height 12
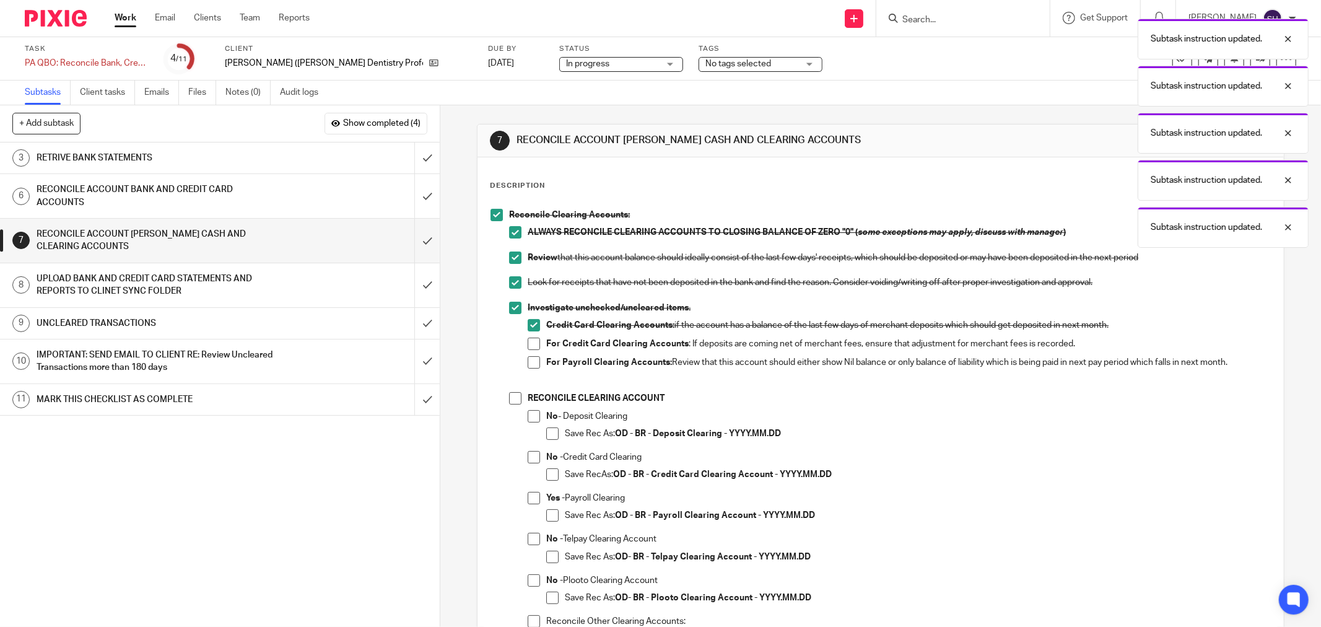
click at [523, 345] on li "Investigate unchecked/uncleared items. Credit Card Clearing Accounts: if the ac…" at bounding box center [890, 347] width 762 height 91
click at [522, 362] on li "Investigate unchecked/uncleared items. Credit Card Clearing Accounts: if the ac…" at bounding box center [890, 347] width 762 height 91
click at [528, 362] on span at bounding box center [534, 362] width 12 height 12
click at [531, 339] on span at bounding box center [534, 343] width 12 height 12
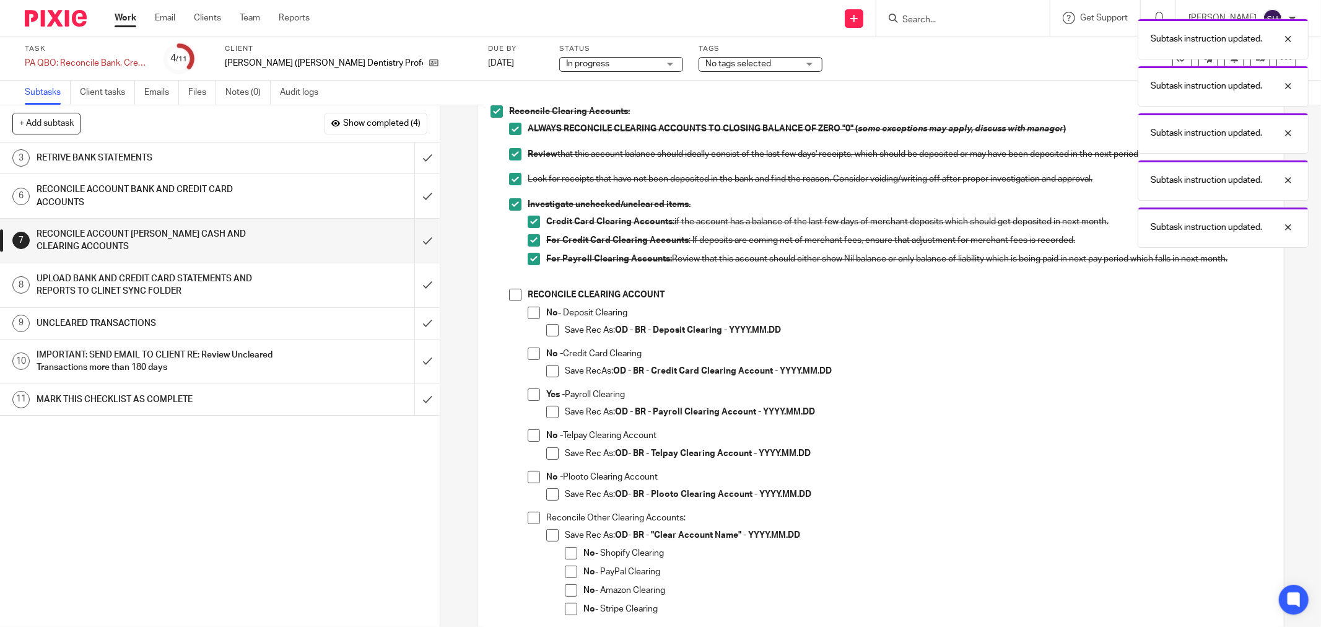
scroll to position [137, 0]
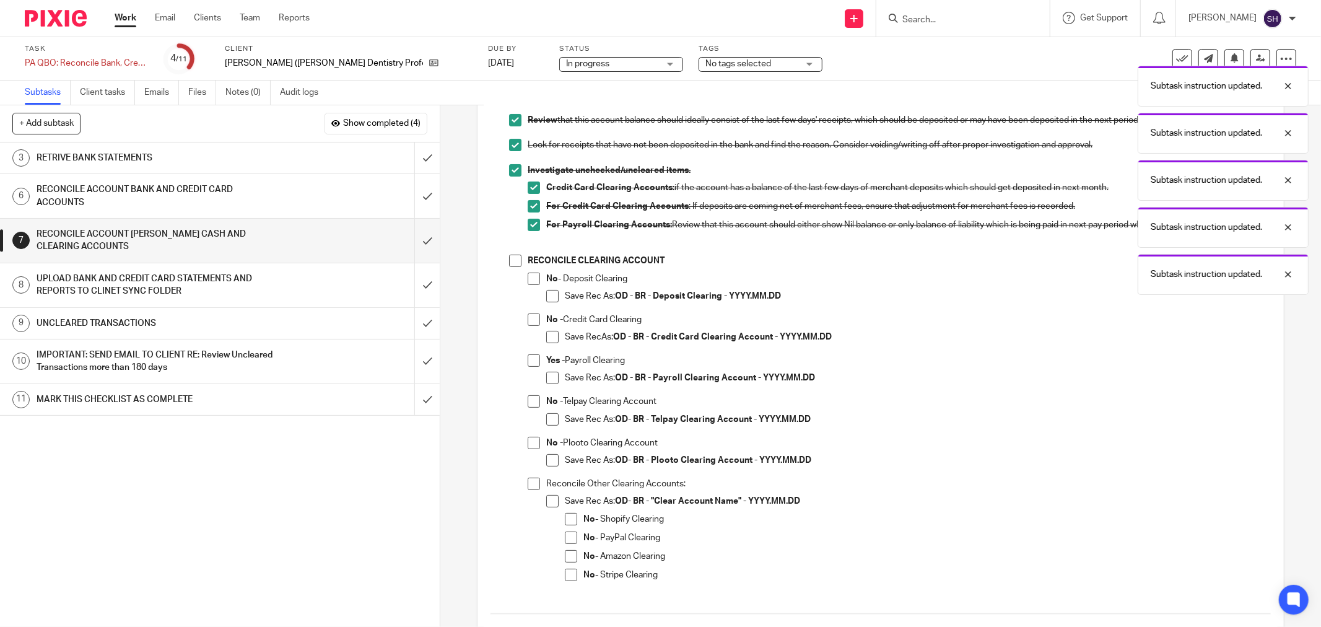
click at [513, 266] on span at bounding box center [515, 260] width 12 height 12
drag, startPoint x: 527, startPoint y: 280, endPoint x: 542, endPoint y: 293, distance: 19.8
click at [528, 281] on span at bounding box center [534, 278] width 12 height 12
click at [546, 293] on span at bounding box center [552, 296] width 12 height 12
click at [528, 322] on span at bounding box center [534, 319] width 12 height 12
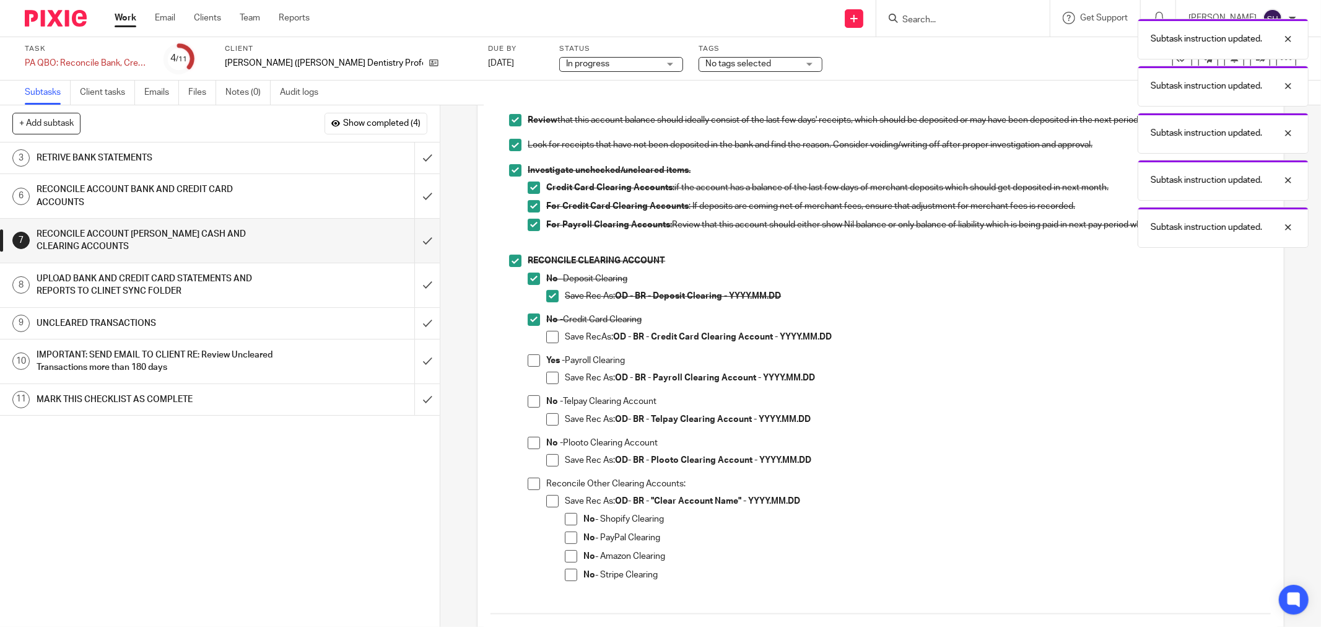
click at [546, 337] on span at bounding box center [552, 337] width 12 height 12
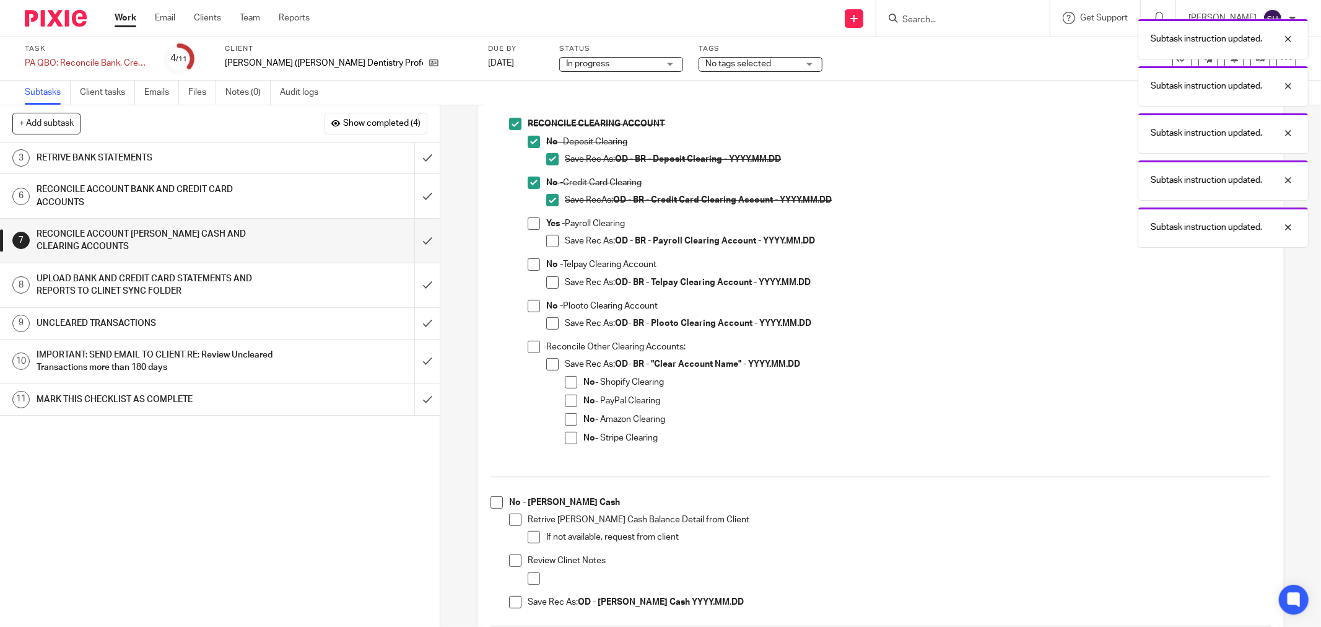
scroll to position [275, 0]
click at [535, 224] on span at bounding box center [534, 223] width 12 height 12
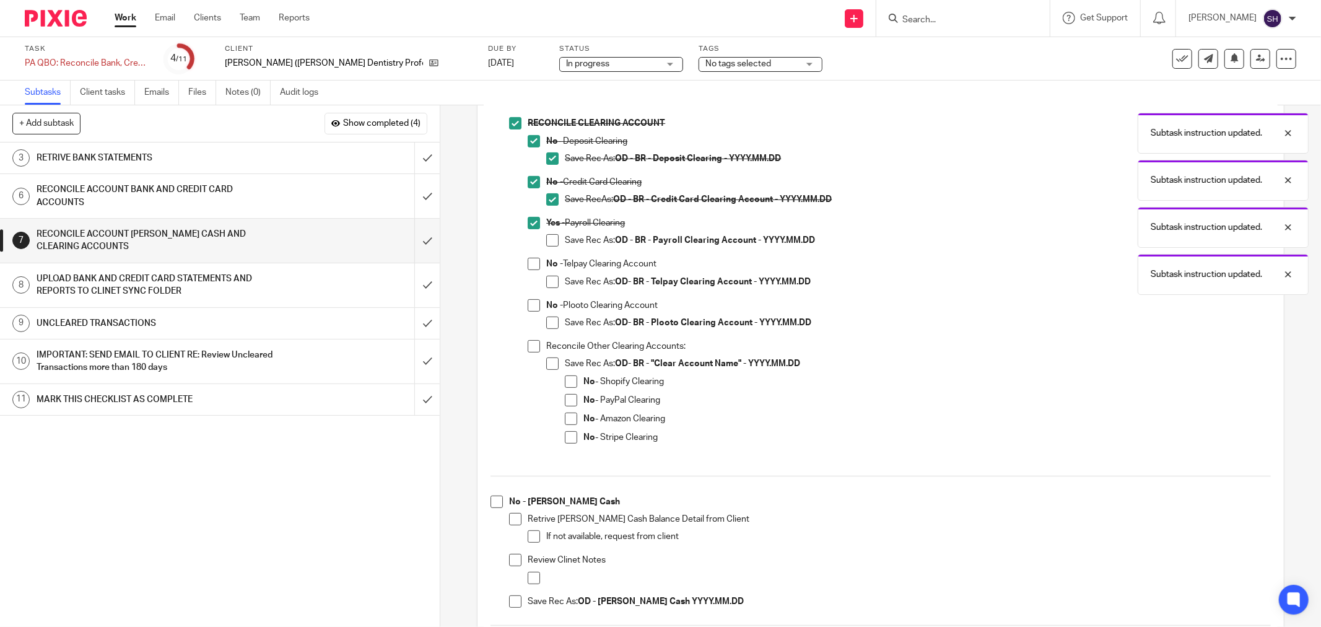
click at [550, 244] on span at bounding box center [552, 240] width 12 height 12
drag, startPoint x: 524, startPoint y: 265, endPoint x: 529, endPoint y: 271, distance: 7.9
click at [528, 267] on span at bounding box center [534, 264] width 12 height 12
click at [548, 280] on span at bounding box center [552, 282] width 12 height 12
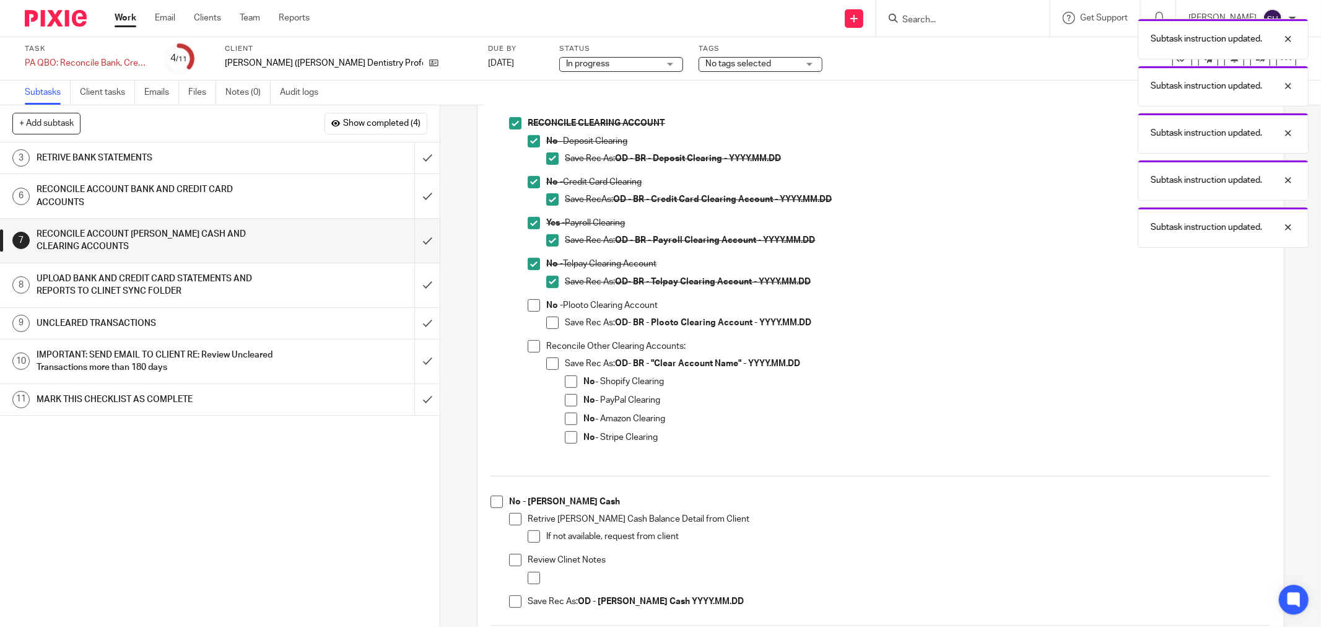
click at [530, 302] on span at bounding box center [534, 305] width 12 height 12
click at [546, 321] on span at bounding box center [552, 322] width 12 height 12
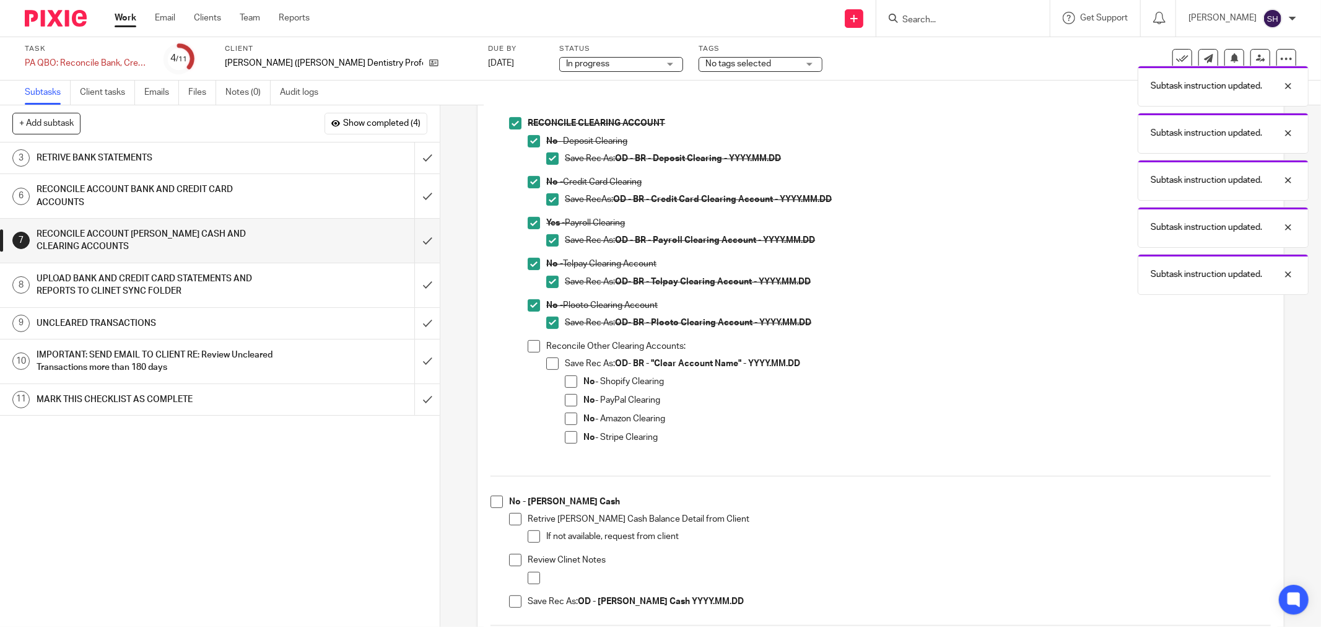
drag, startPoint x: 530, startPoint y: 350, endPoint x: 536, endPoint y: 359, distance: 11.2
click at [529, 350] on span at bounding box center [534, 346] width 12 height 12
click at [546, 364] on span at bounding box center [552, 363] width 12 height 12
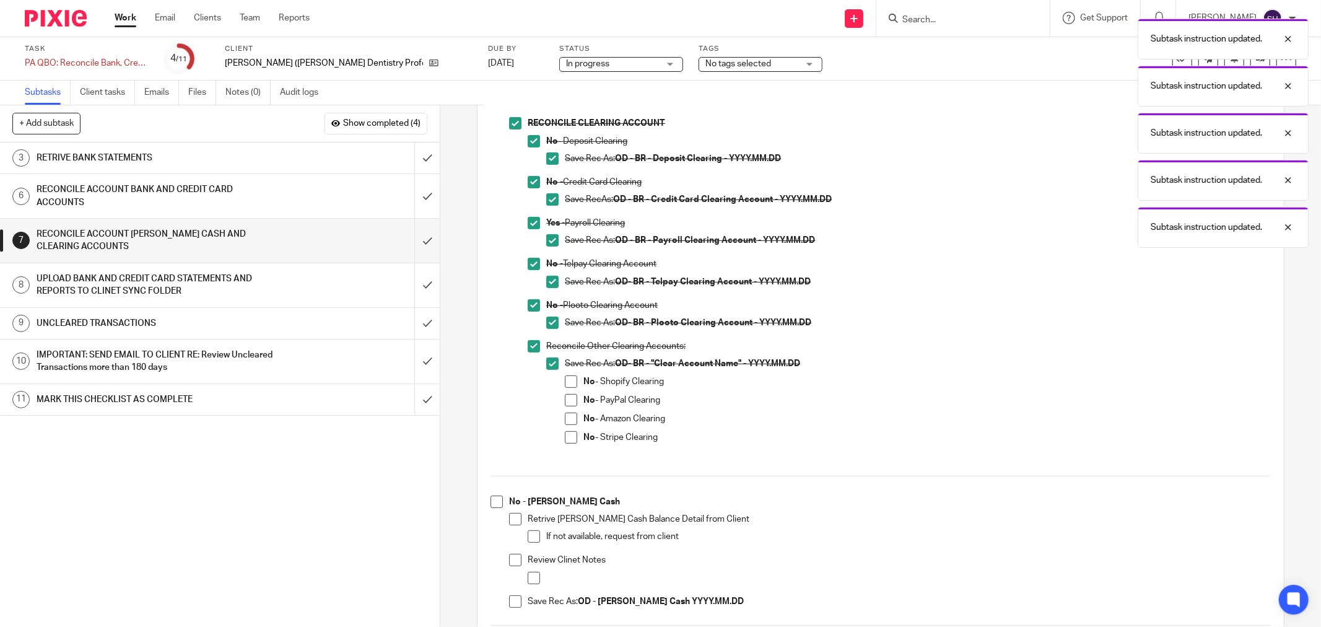
click at [565, 381] on span at bounding box center [571, 381] width 12 height 12
click at [565, 401] on span at bounding box center [571, 400] width 12 height 12
drag, startPoint x: 560, startPoint y: 419, endPoint x: 562, endPoint y: 427, distance: 8.4
click at [560, 420] on li "Save Rec As: OD- BR - "Clear Account Name" - YYYY.MM.DD No - Shopify Clearing N…" at bounding box center [908, 405] width 724 height 97
drag, startPoint x: 566, startPoint y: 419, endPoint x: 565, endPoint y: 432, distance: 13.0
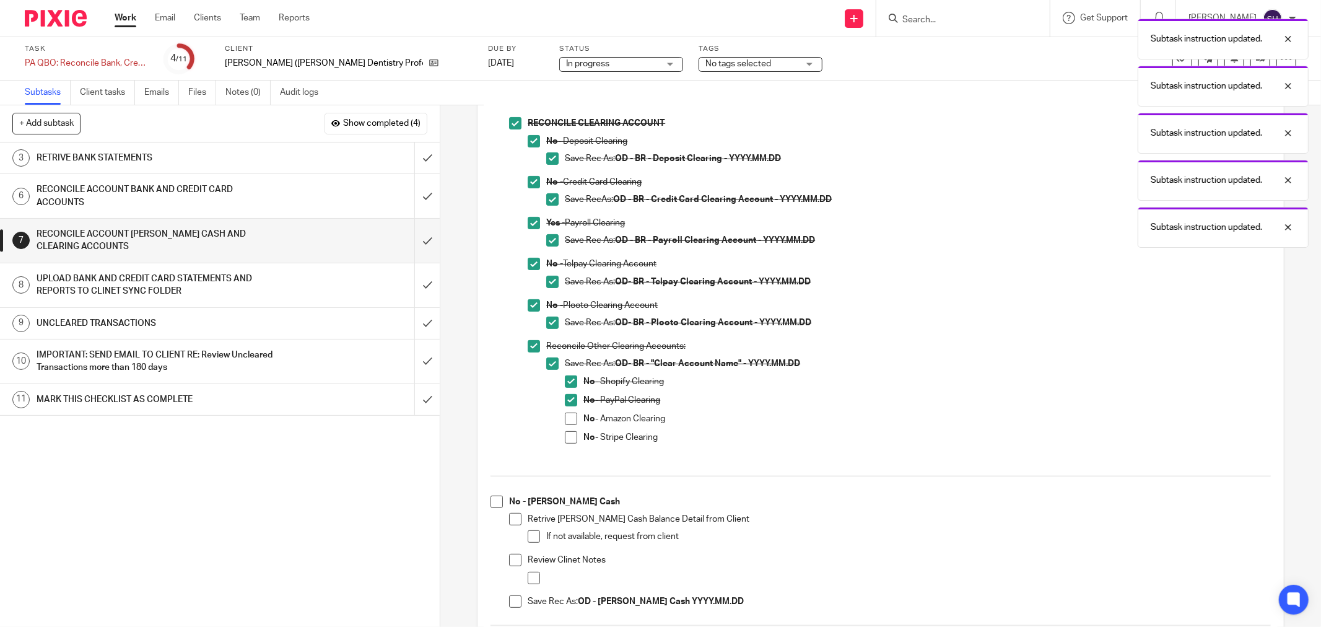
click at [566, 422] on span at bounding box center [571, 418] width 12 height 12
click at [565, 432] on span at bounding box center [571, 437] width 12 height 12
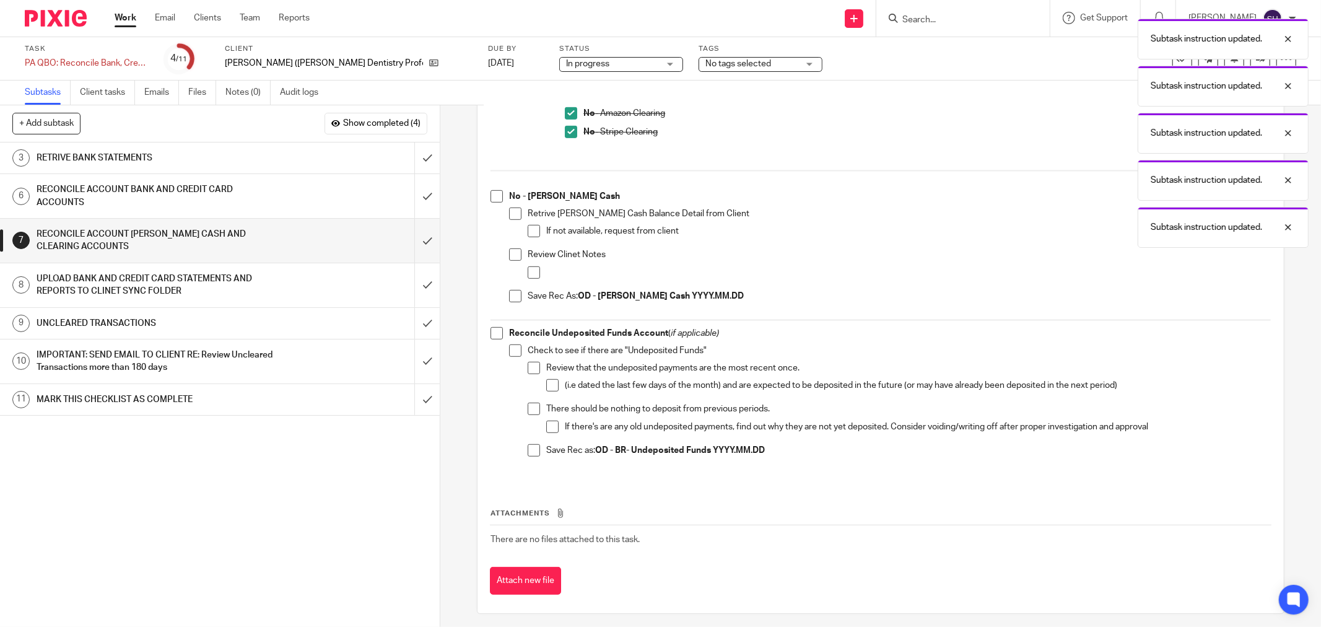
scroll to position [586, 0]
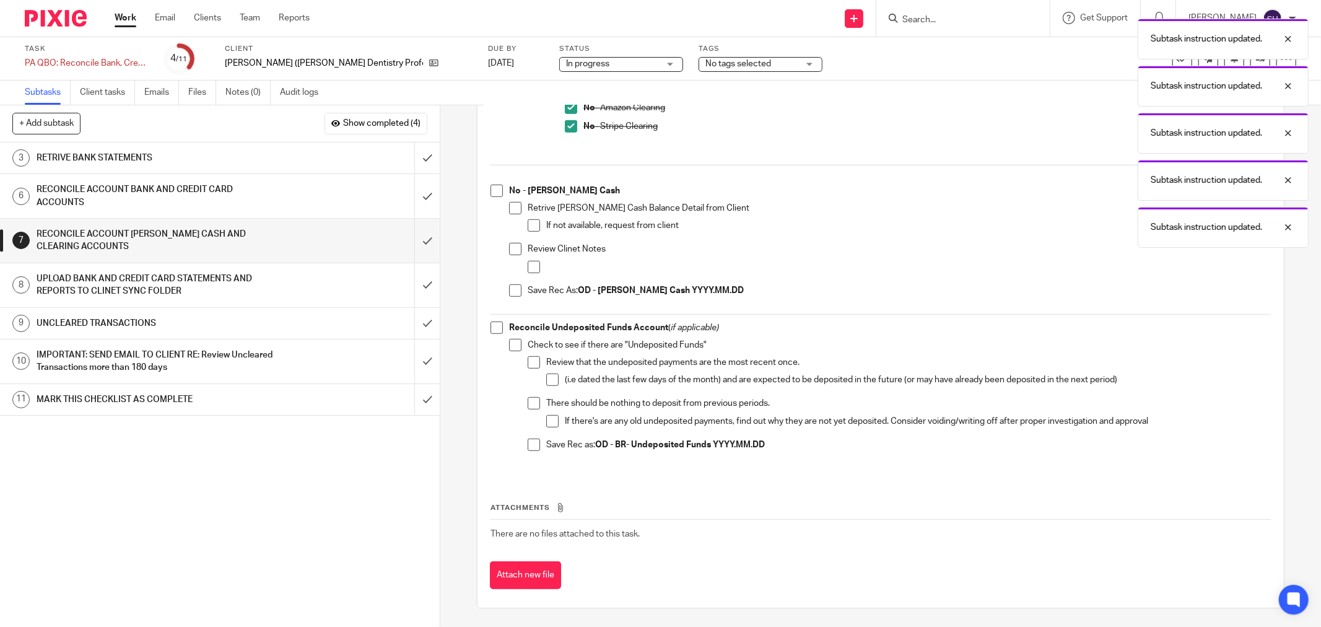
drag, startPoint x: 493, startPoint y: 191, endPoint x: 505, endPoint y: 207, distance: 19.9
click at [493, 191] on span at bounding box center [496, 191] width 12 height 12
click at [511, 209] on span at bounding box center [515, 208] width 12 height 12
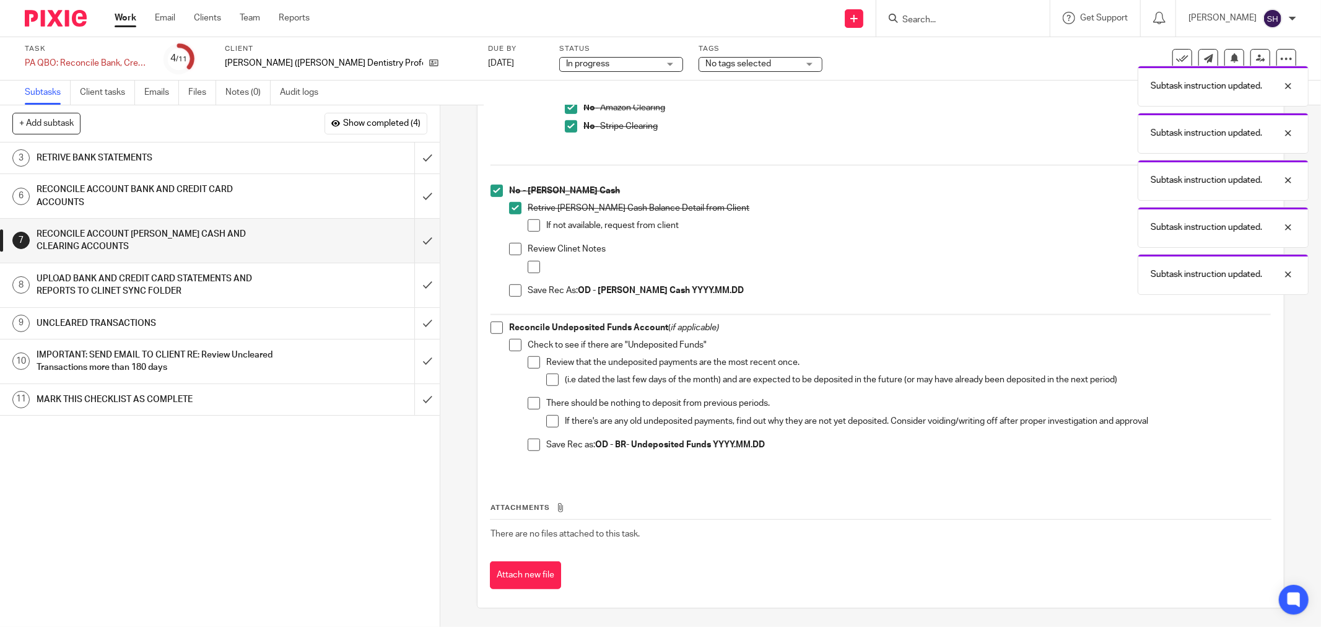
click at [528, 225] on span at bounding box center [534, 225] width 12 height 12
drag, startPoint x: 505, startPoint y: 254, endPoint x: 514, endPoint y: 255, distance: 9.4
click at [509, 254] on span at bounding box center [515, 249] width 12 height 12
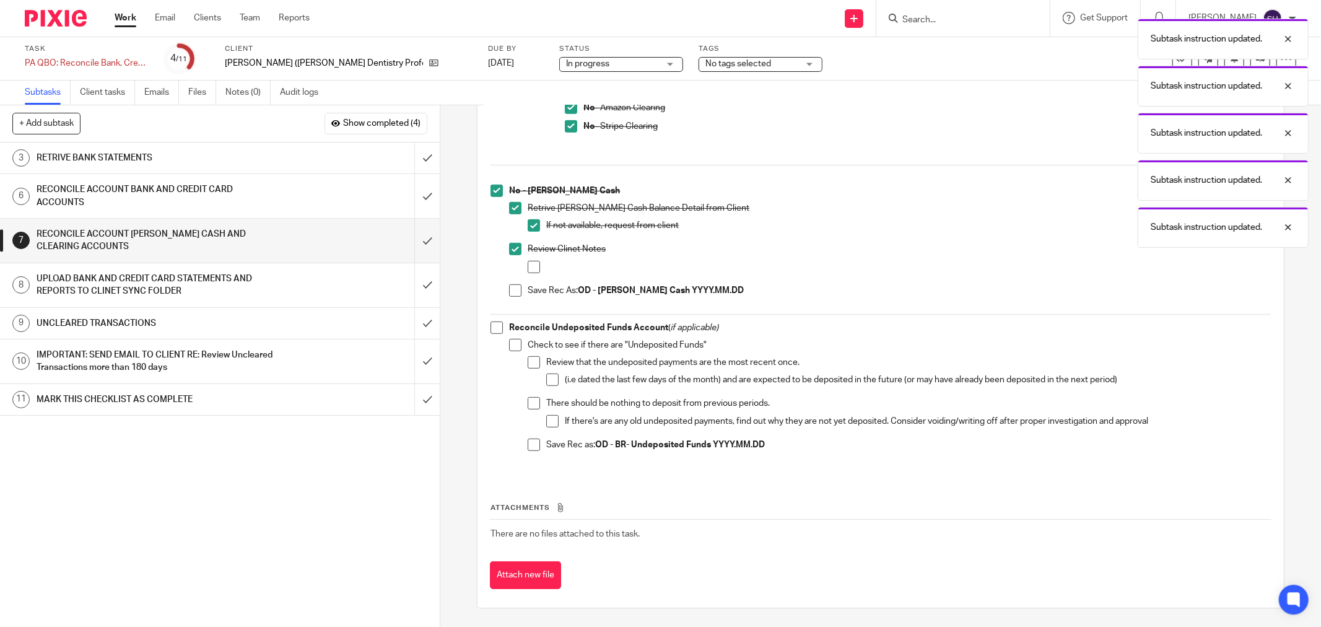
click at [533, 267] on span at bounding box center [534, 267] width 12 height 12
drag, startPoint x: 516, startPoint y: 289, endPoint x: 497, endPoint y: 319, distance: 35.9
click at [515, 291] on span at bounding box center [515, 290] width 12 height 12
click at [494, 326] on span at bounding box center [496, 327] width 12 height 12
click at [528, 359] on span at bounding box center [534, 362] width 12 height 12
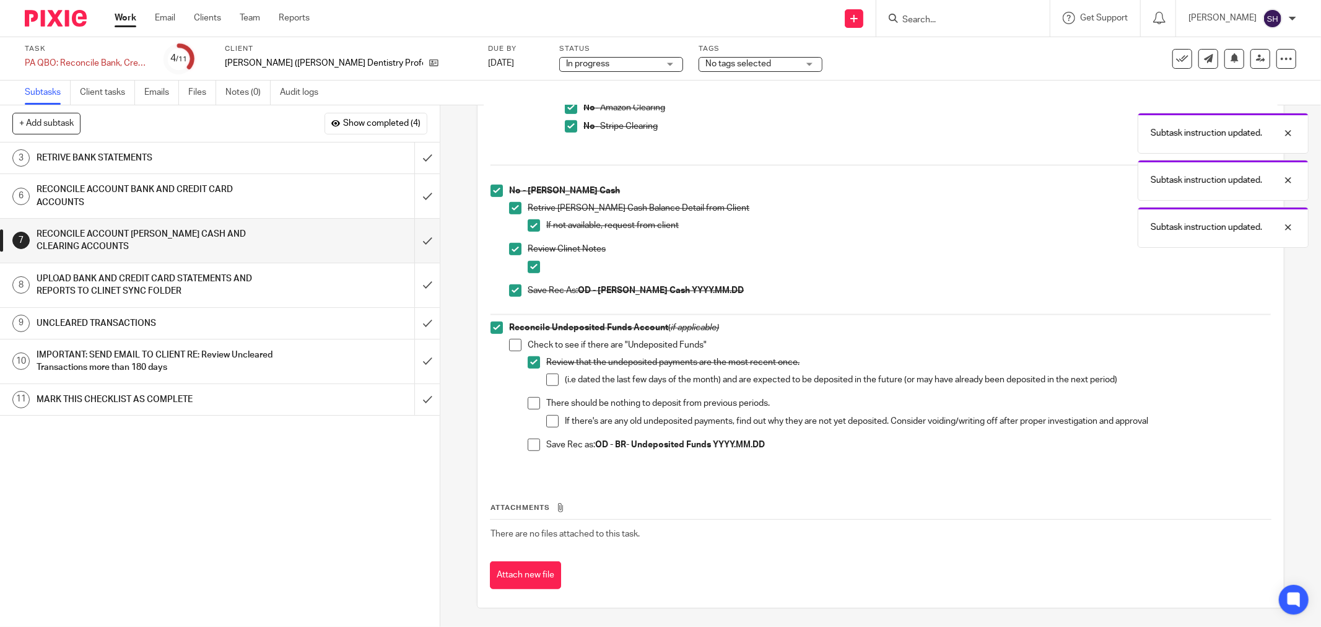
click at [509, 345] on span at bounding box center [515, 345] width 12 height 12
click at [551, 376] on span at bounding box center [552, 379] width 12 height 12
click at [528, 399] on span at bounding box center [534, 403] width 12 height 12
drag, startPoint x: 548, startPoint y: 419, endPoint x: 533, endPoint y: 435, distance: 22.4
click at [548, 420] on span at bounding box center [552, 421] width 12 height 12
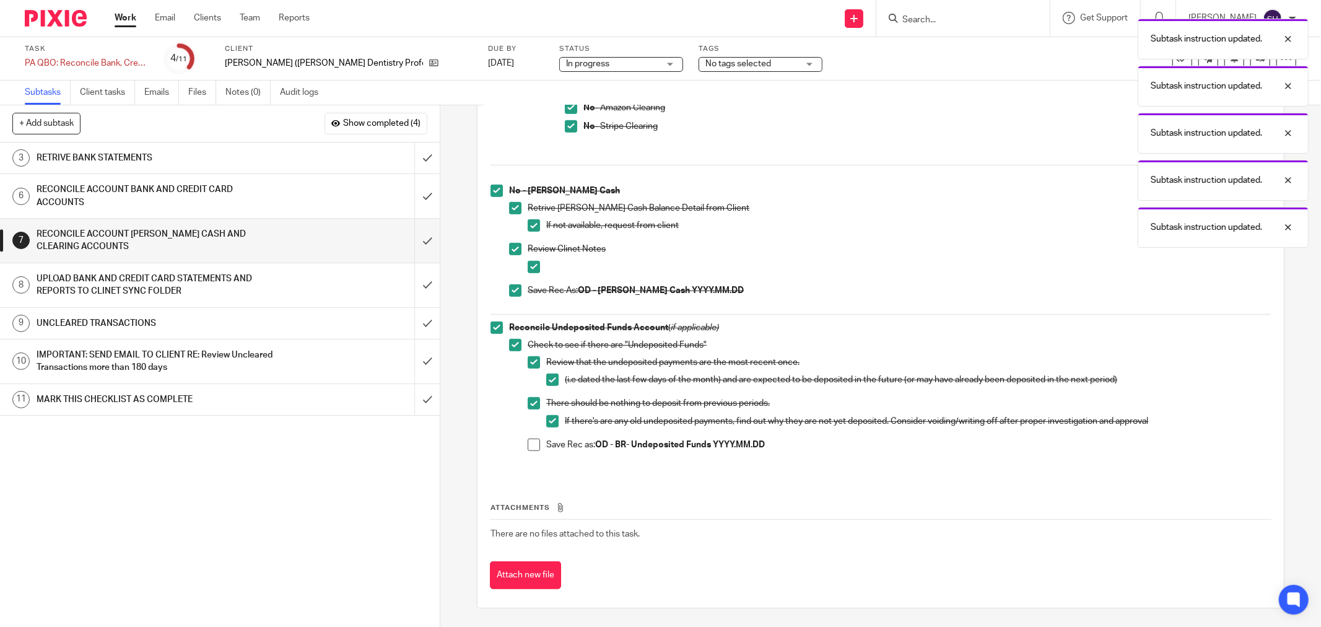
drag, startPoint x: 531, startPoint y: 437, endPoint x: 509, endPoint y: 415, distance: 31.1
click at [531, 438] on span at bounding box center [534, 444] width 12 height 12
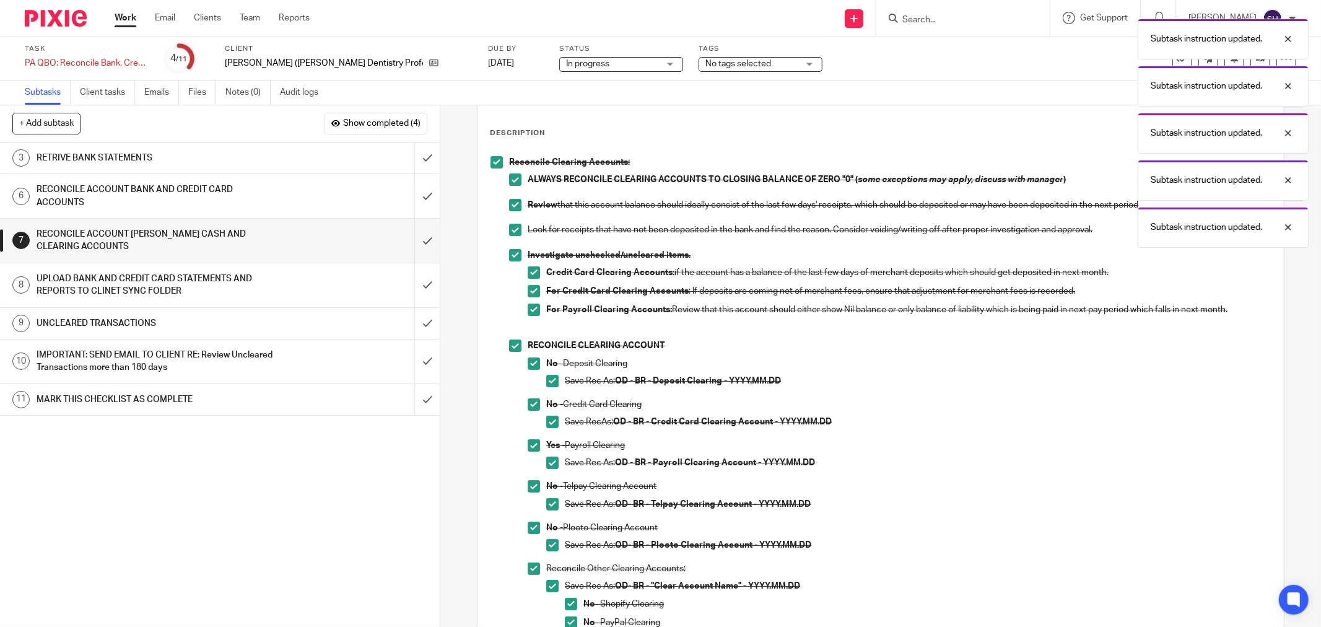
scroll to position [35, 0]
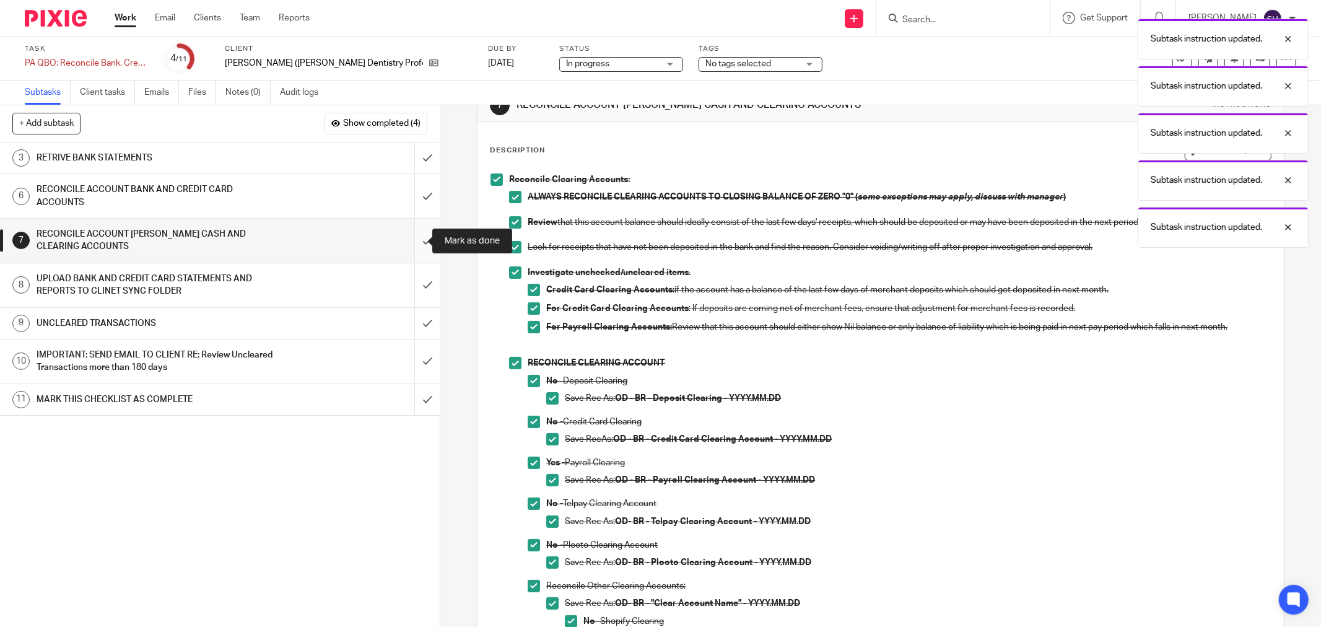
click at [418, 240] on input "submit" at bounding box center [220, 241] width 440 height 44
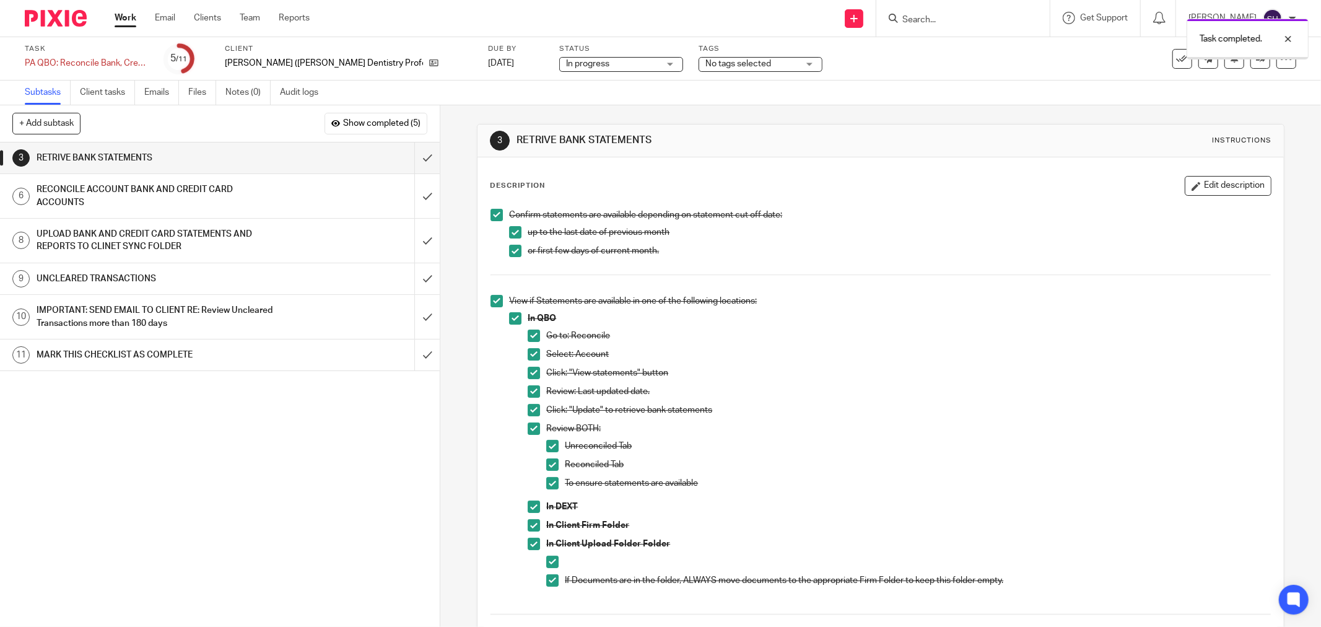
drag, startPoint x: 331, startPoint y: 245, endPoint x: 341, endPoint y: 242, distance: 10.2
click at [332, 245] on div "UPLOAD BANK AND CREDIT CARD STATEMENTS AND REPORTS TO CLINET SYNC FOLDER" at bounding box center [219, 241] width 365 height 32
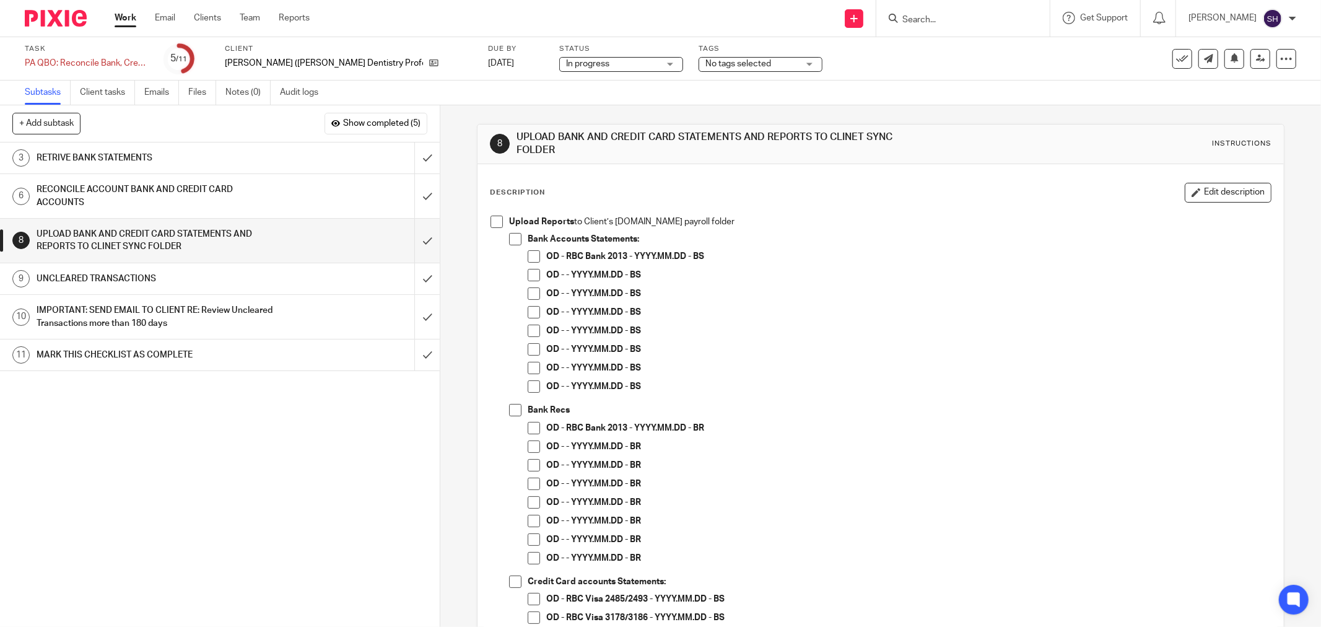
drag, startPoint x: 0, startPoint y: 0, endPoint x: 500, endPoint y: 230, distance: 549.9
click at [493, 222] on span at bounding box center [496, 221] width 12 height 12
click at [517, 238] on span at bounding box center [515, 239] width 12 height 12
drag, startPoint x: 529, startPoint y: 254, endPoint x: 526, endPoint y: 272, distance: 18.7
click at [529, 254] on span at bounding box center [534, 256] width 12 height 12
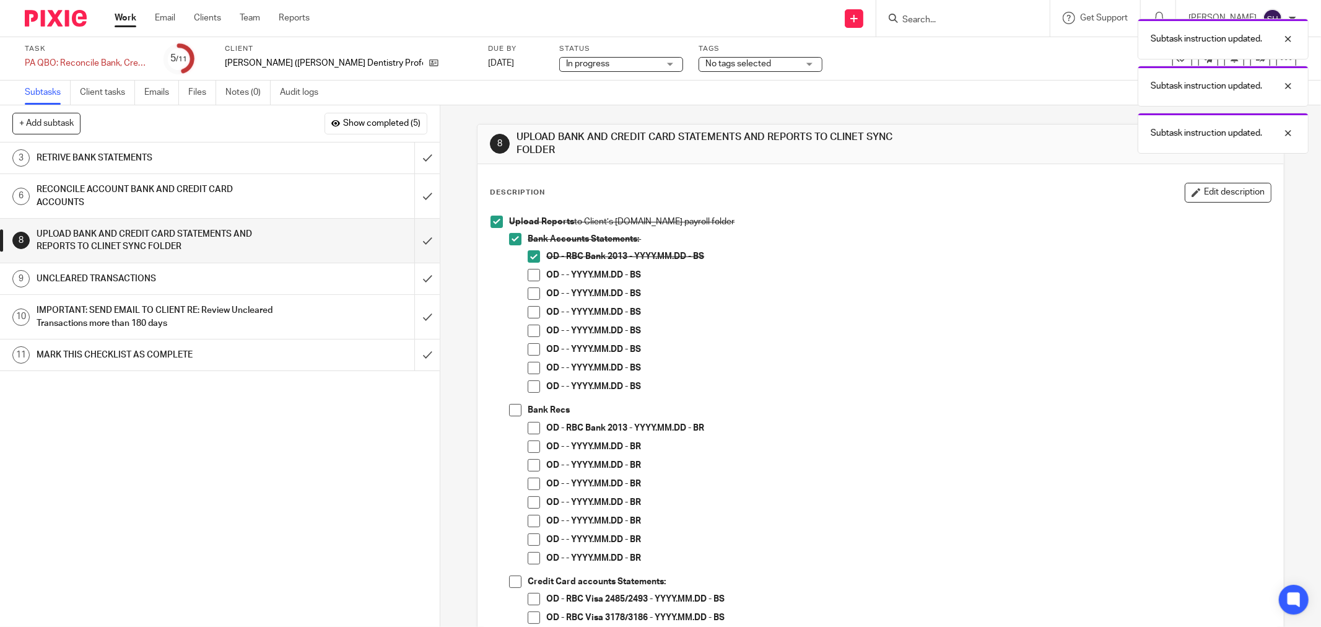
click at [528, 289] on span at bounding box center [534, 293] width 12 height 12
drag, startPoint x: 528, startPoint y: 277, endPoint x: 526, endPoint y: 308, distance: 31.0
click at [528, 279] on span at bounding box center [534, 275] width 12 height 12
click at [528, 308] on span at bounding box center [534, 312] width 12 height 12
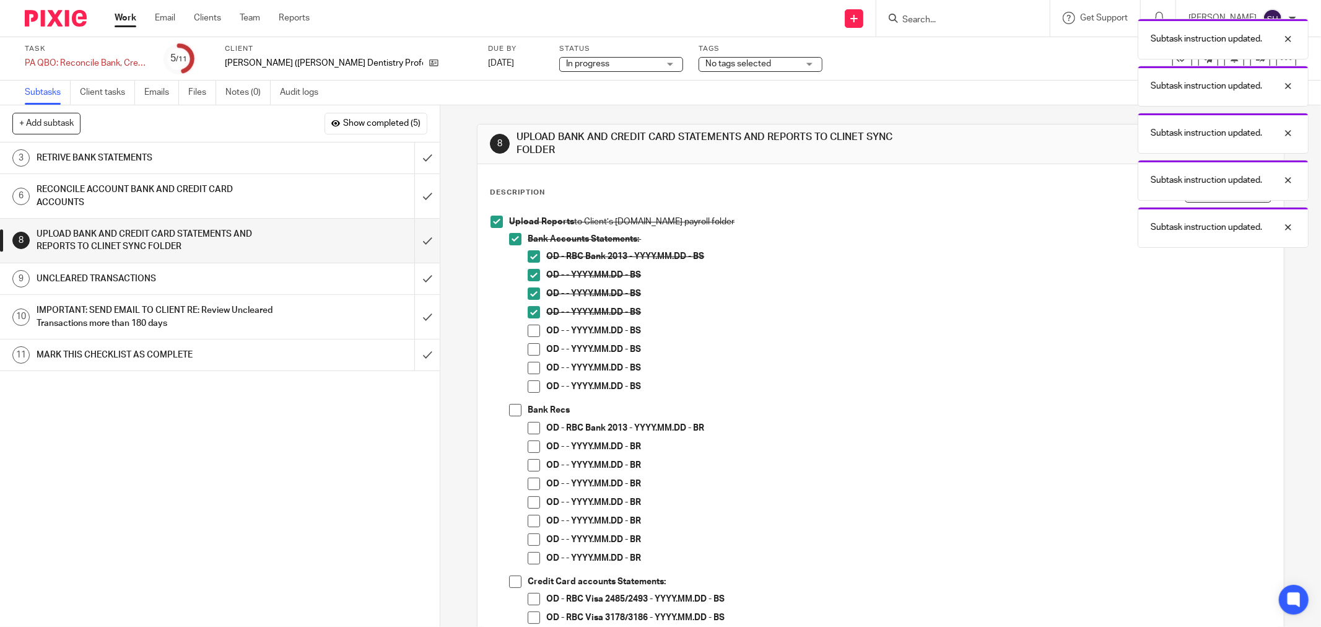
drag, startPoint x: 528, startPoint y: 327, endPoint x: 531, endPoint y: 348, distance: 21.4
click at [528, 328] on span at bounding box center [534, 330] width 12 height 12
drag, startPoint x: 532, startPoint y: 348, endPoint x: 532, endPoint y: 367, distance: 18.6
click at [532, 349] on span at bounding box center [534, 349] width 12 height 12
drag, startPoint x: 532, startPoint y: 367, endPoint x: 529, endPoint y: 382, distance: 15.8
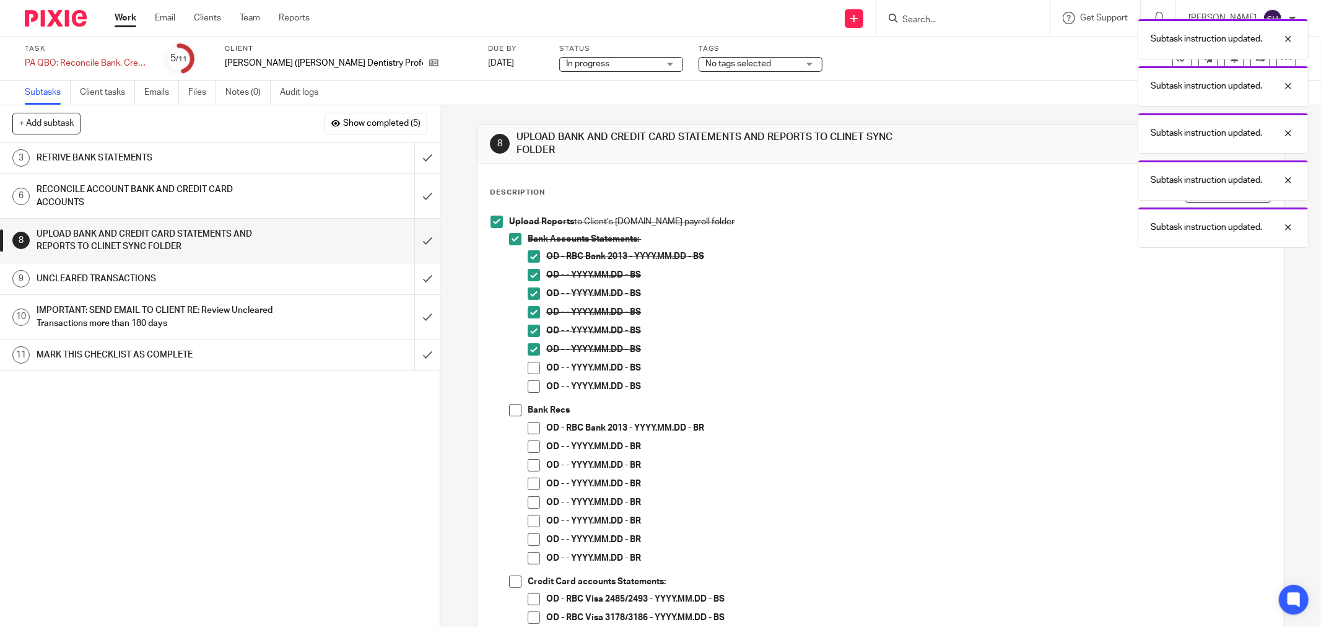
click at [532, 368] on span at bounding box center [534, 368] width 12 height 12
click at [529, 385] on span at bounding box center [534, 386] width 12 height 12
click at [515, 409] on span at bounding box center [515, 410] width 12 height 12
click at [528, 430] on span at bounding box center [534, 428] width 12 height 12
click at [532, 442] on span at bounding box center [534, 446] width 12 height 12
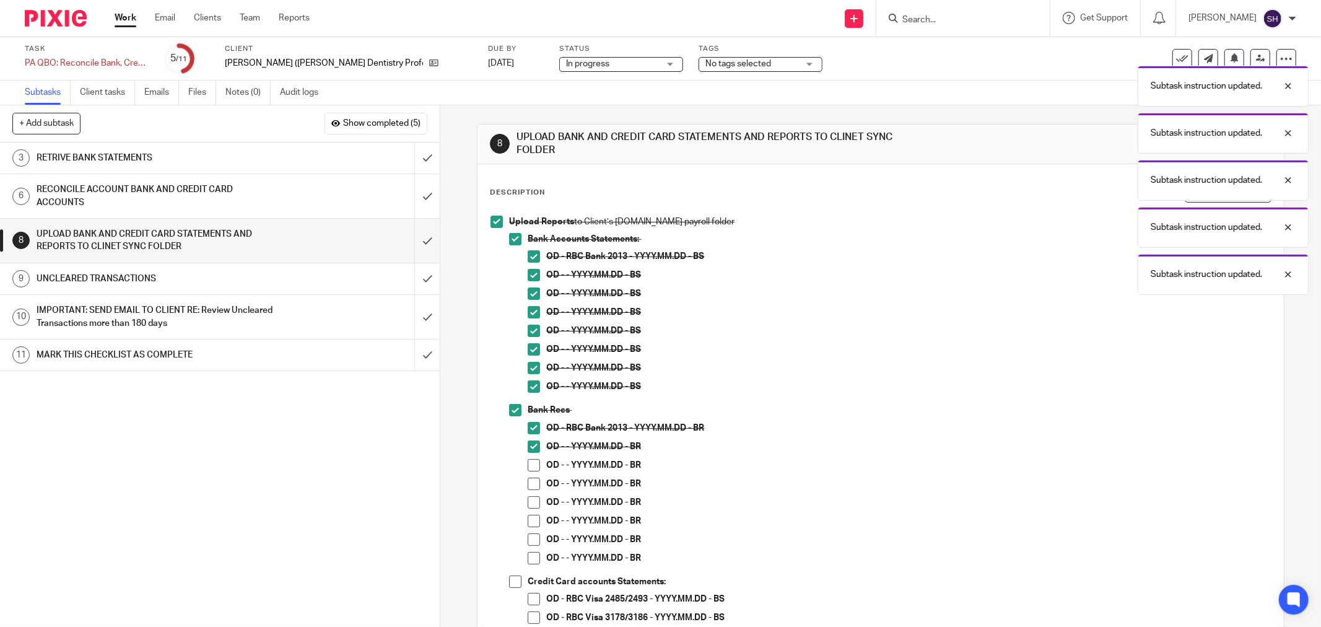
click at [529, 462] on span at bounding box center [534, 465] width 12 height 12
click at [529, 489] on span at bounding box center [534, 483] width 12 height 12
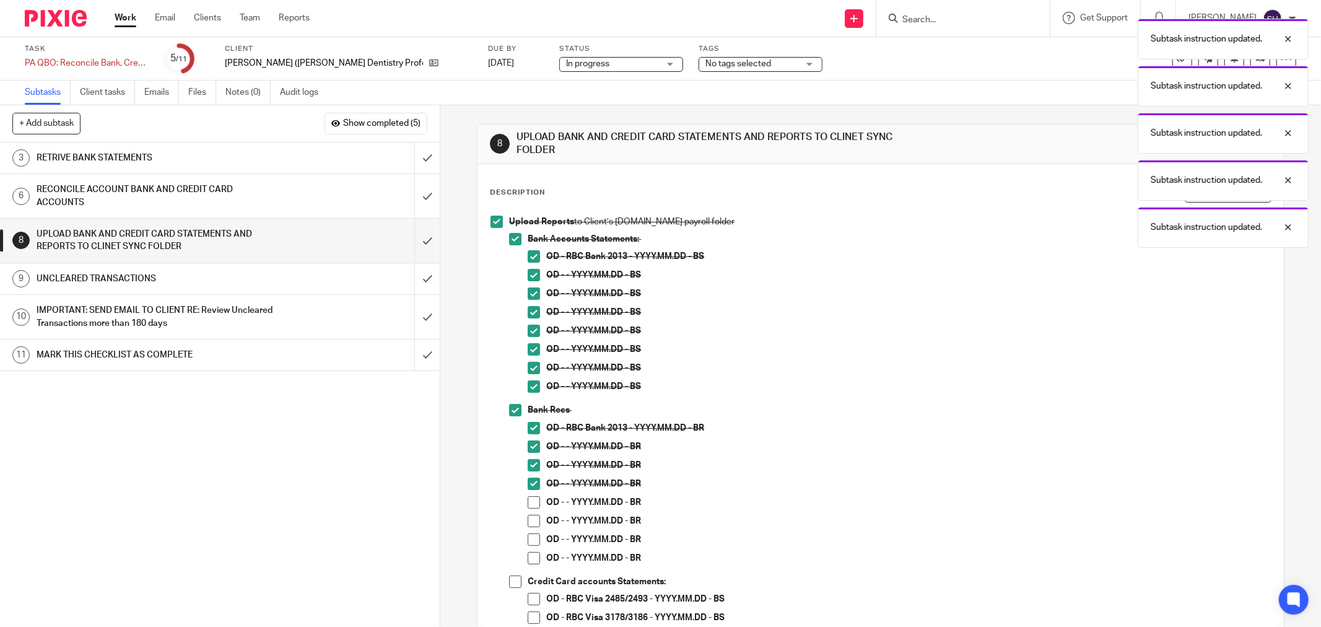
drag, startPoint x: 531, startPoint y: 503, endPoint x: 528, endPoint y: 517, distance: 14.7
click at [531, 504] on span at bounding box center [534, 502] width 12 height 12
drag, startPoint x: 528, startPoint y: 519, endPoint x: 524, endPoint y: 528, distance: 9.8
click at [528, 520] on span at bounding box center [534, 521] width 12 height 12
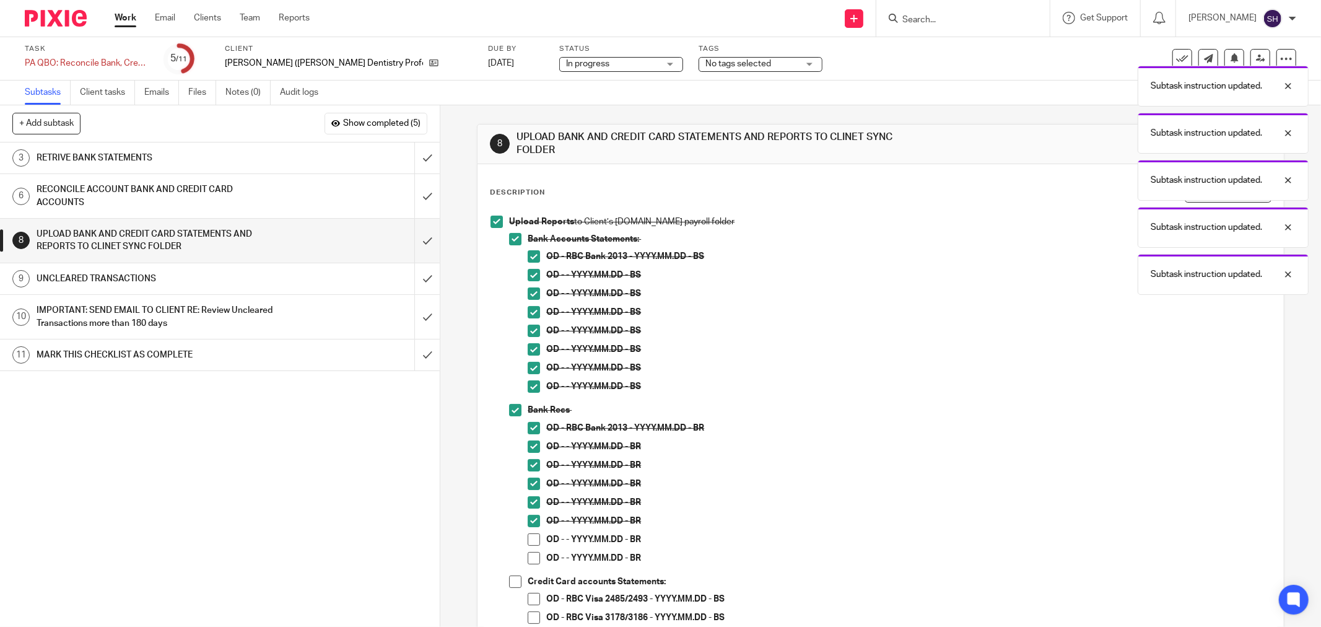
click at [528, 533] on li "OD - - YYYY.MM.DD - BR" at bounding box center [899, 542] width 743 height 19
click at [528, 541] on span at bounding box center [534, 539] width 12 height 12
drag, startPoint x: 526, startPoint y: 552, endPoint x: 567, endPoint y: 500, distance: 66.3
click at [528, 552] on span at bounding box center [534, 558] width 12 height 12
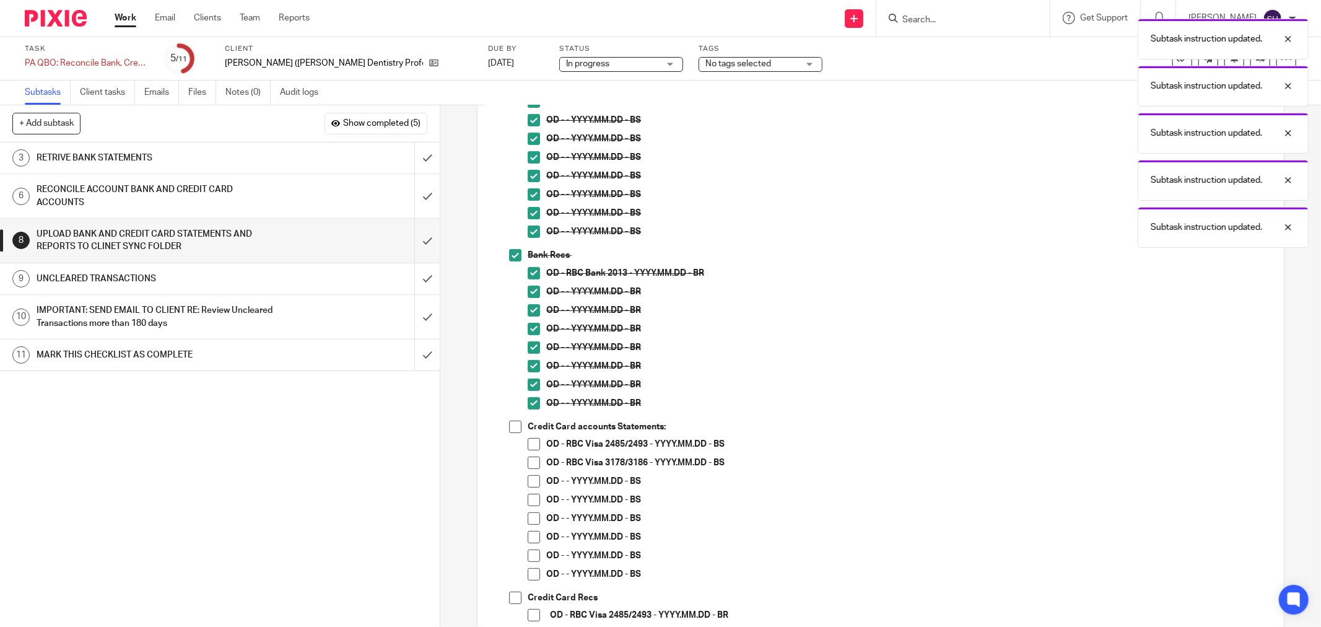
scroll to position [275, 0]
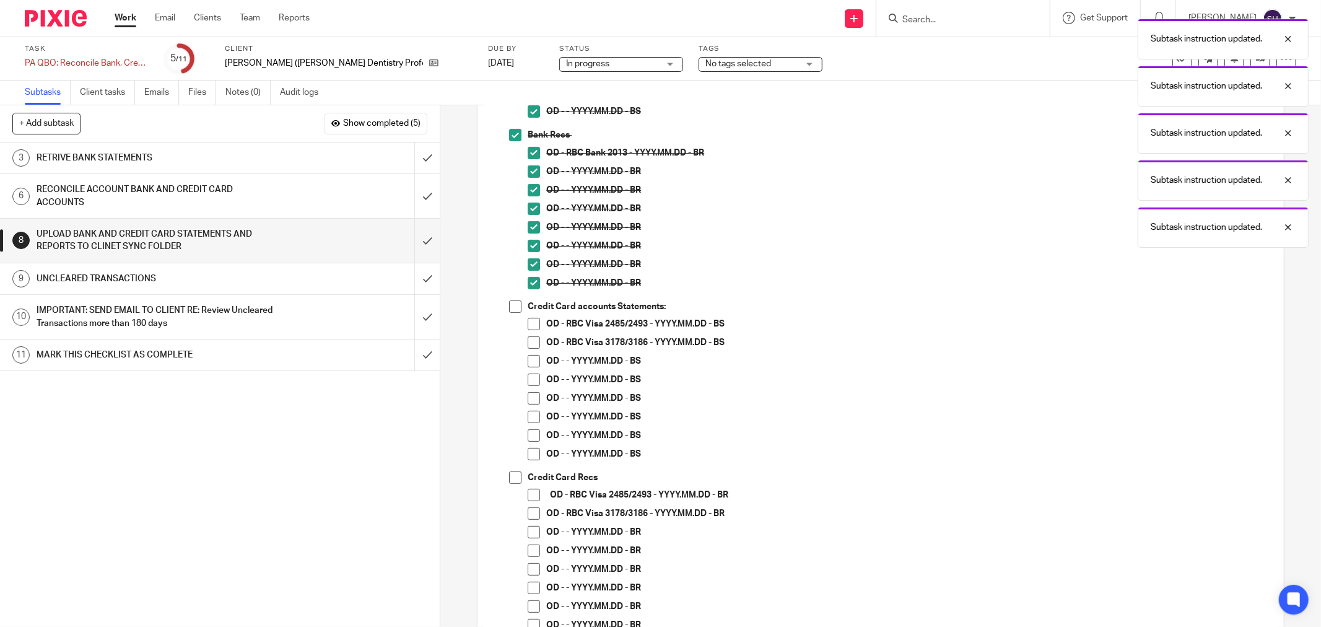
click at [518, 306] on li "Credit Card accounts Statements: OD - RBC Visa 2485/2493 - YYYY.MM.DD - BS OD -…" at bounding box center [890, 385] width 762 height 171
click at [514, 308] on span at bounding box center [515, 306] width 12 height 12
click at [531, 327] on span at bounding box center [534, 324] width 12 height 12
click at [529, 341] on span at bounding box center [534, 342] width 12 height 12
drag, startPoint x: 527, startPoint y: 355, endPoint x: 526, endPoint y: 367, distance: 11.8
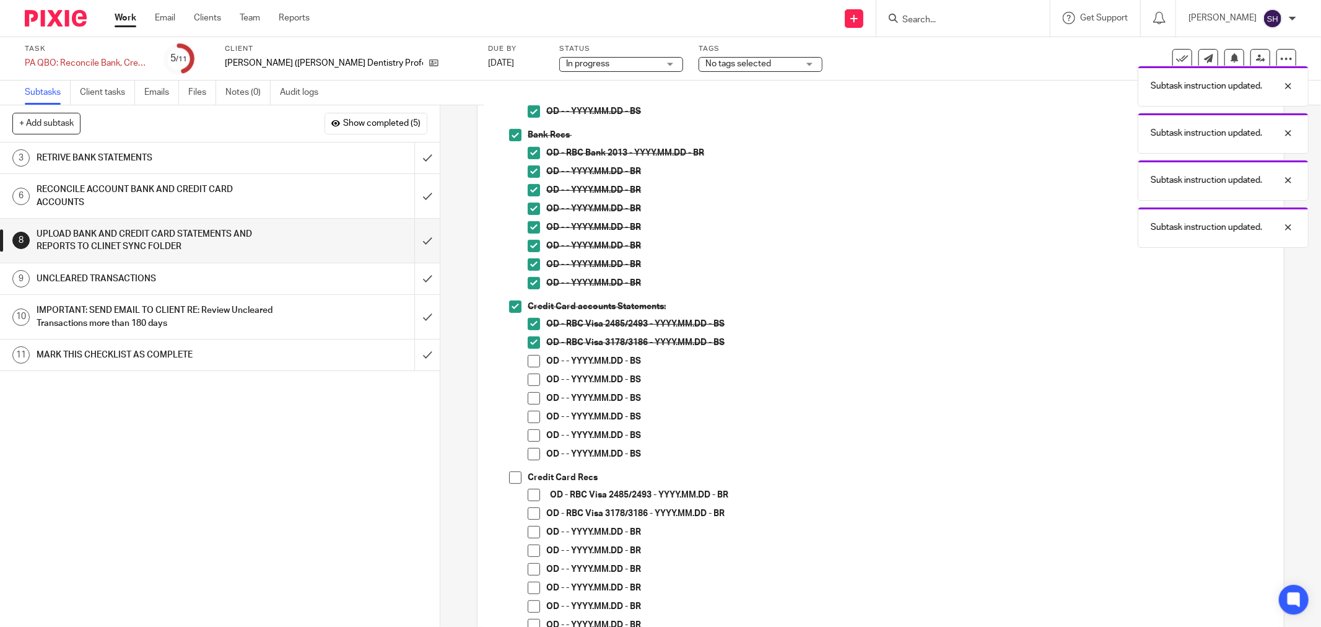
click at [528, 355] on span at bounding box center [534, 361] width 12 height 12
drag, startPoint x: 524, startPoint y: 378, endPoint x: 523, endPoint y: 395, distance: 16.8
click at [528, 380] on span at bounding box center [534, 379] width 12 height 12
click at [528, 399] on span at bounding box center [534, 398] width 12 height 12
click at [530, 417] on span at bounding box center [534, 417] width 12 height 12
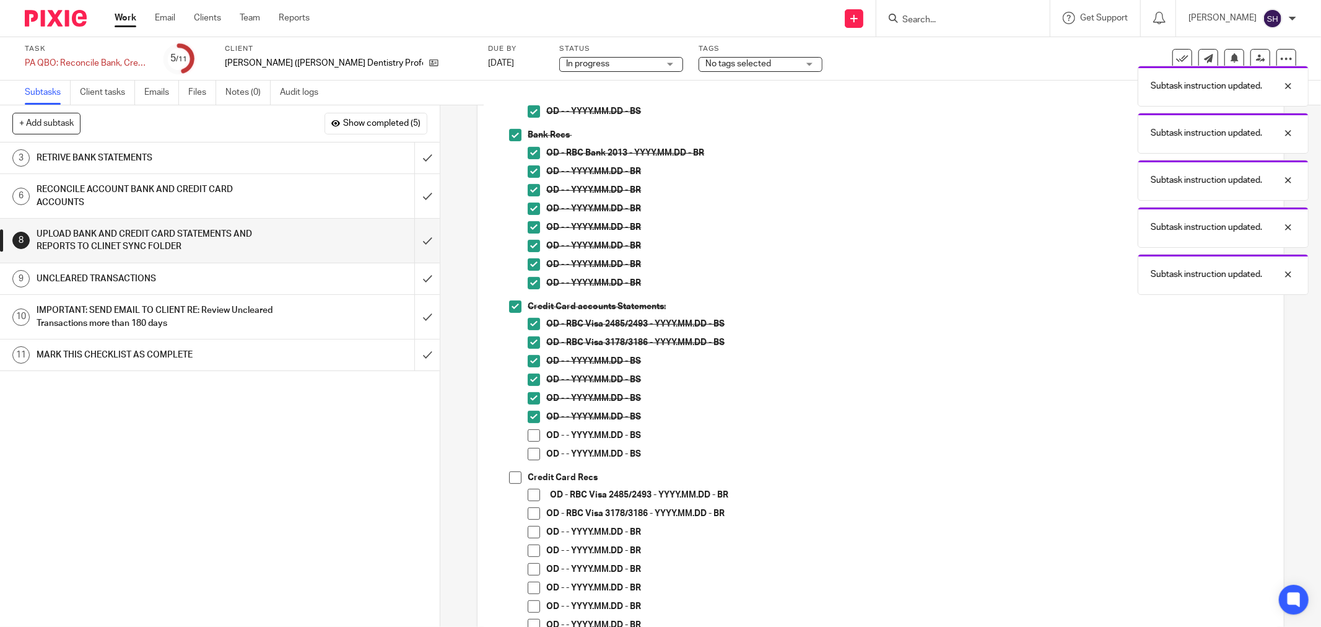
click at [528, 433] on span at bounding box center [534, 435] width 12 height 12
click at [528, 453] on span at bounding box center [534, 454] width 12 height 12
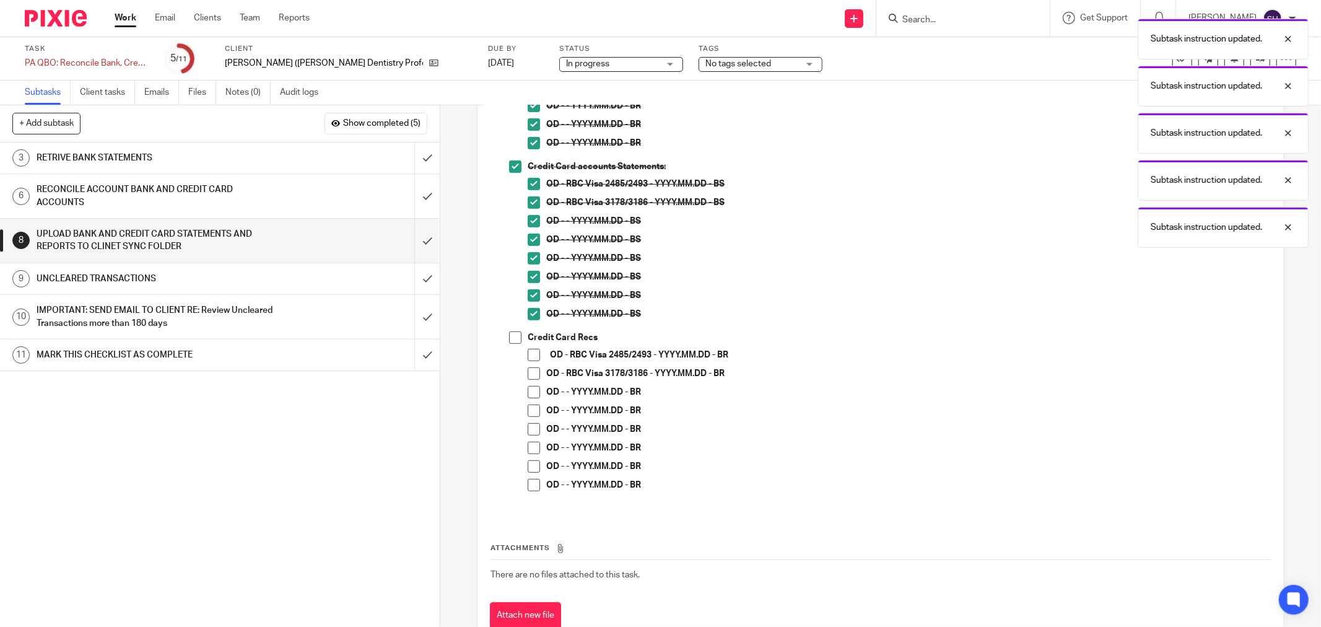
scroll to position [455, 0]
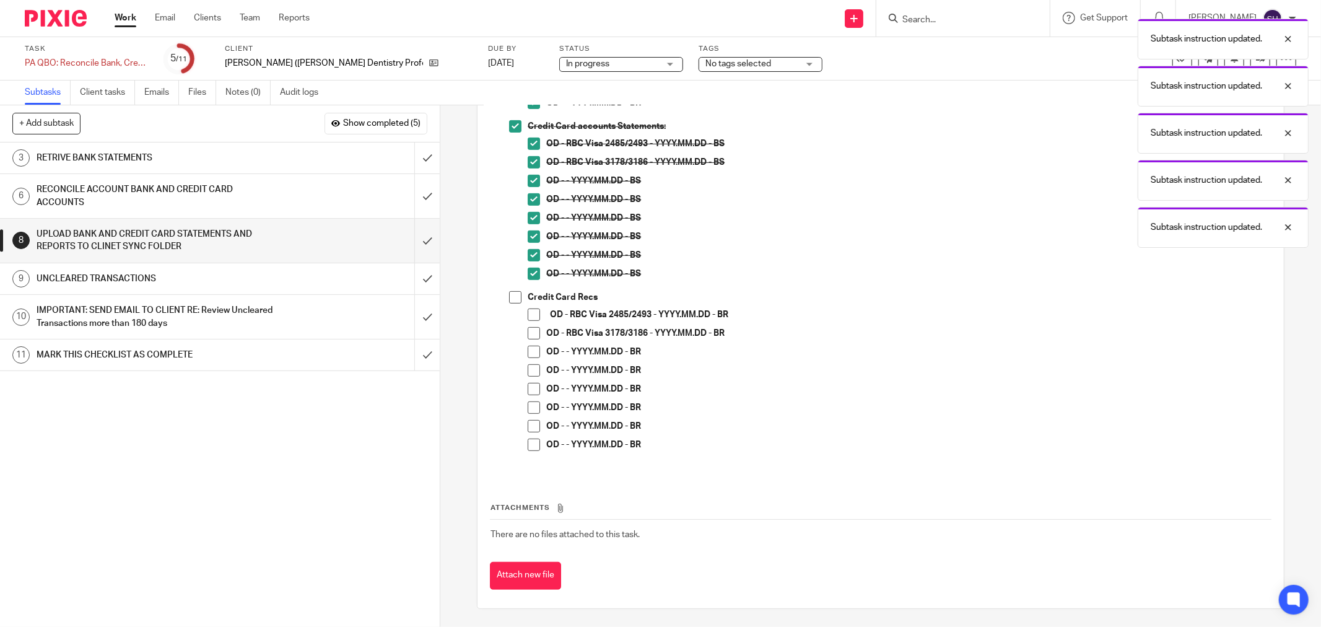
drag, startPoint x: 516, startPoint y: 296, endPoint x: 534, endPoint y: 308, distance: 21.5
click at [516, 297] on span at bounding box center [515, 297] width 12 height 12
click at [536, 313] on li "OD - RBC Visa 2485/2493 - YYYY.MM.DD - BR" at bounding box center [899, 317] width 743 height 19
drag, startPoint x: 529, startPoint y: 311, endPoint x: 528, endPoint y: 322, distance: 10.6
click at [528, 313] on span at bounding box center [534, 314] width 12 height 12
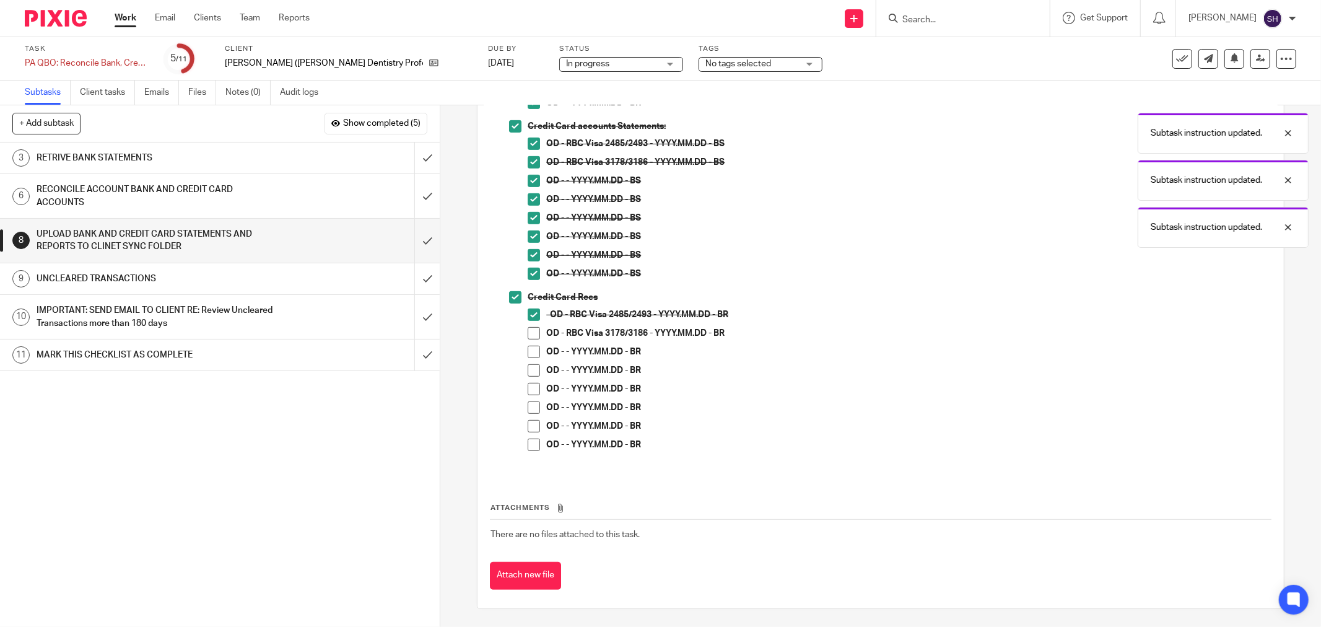
click at [528, 329] on span at bounding box center [534, 333] width 12 height 12
click at [528, 355] on span at bounding box center [534, 351] width 12 height 12
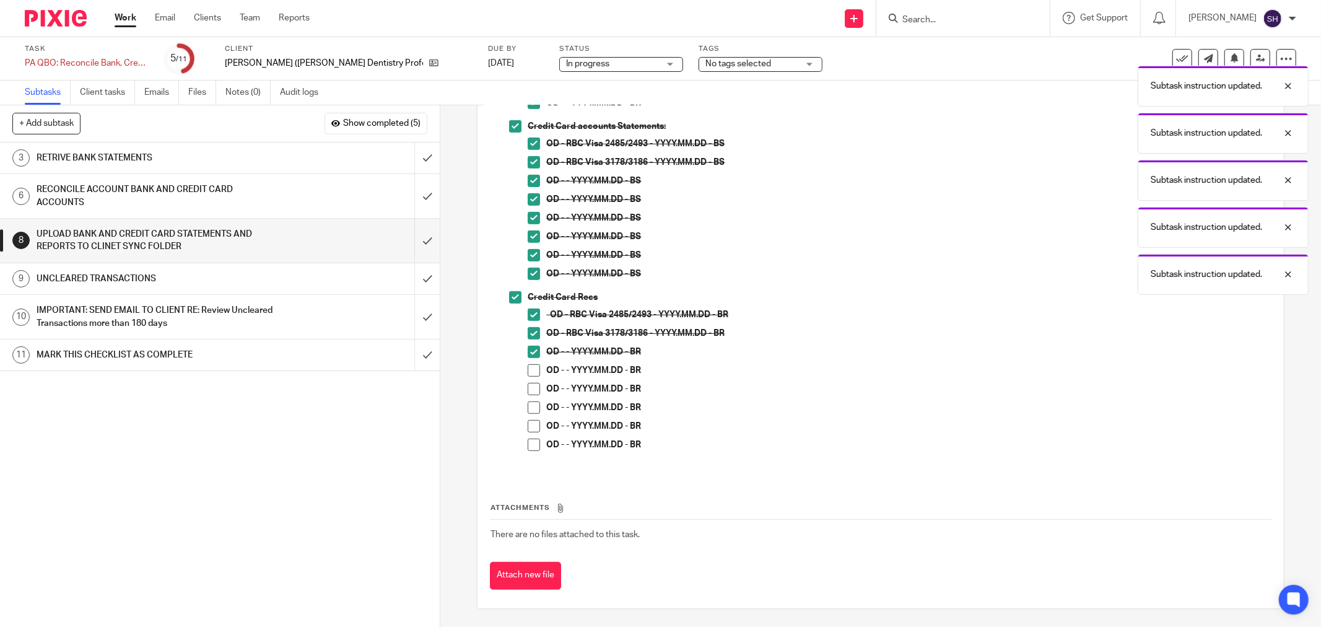
click at [531, 372] on span at bounding box center [534, 370] width 12 height 12
click at [531, 385] on span at bounding box center [534, 389] width 12 height 12
drag, startPoint x: 531, startPoint y: 401, endPoint x: 529, endPoint y: 417, distance: 15.5
click at [530, 404] on span at bounding box center [534, 407] width 12 height 12
click at [529, 419] on li "OD - - YYYY.MM.DD - BR" at bounding box center [899, 410] width 743 height 19
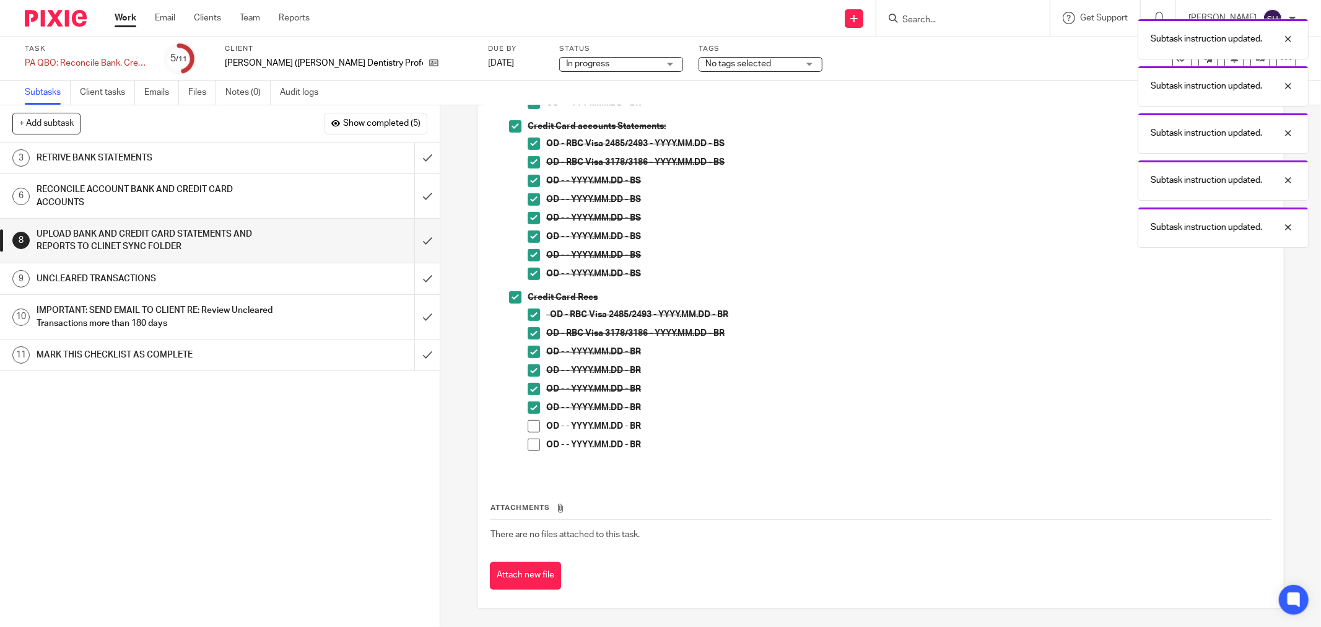
click at [528, 428] on span at bounding box center [534, 426] width 12 height 12
click at [528, 446] on span at bounding box center [534, 444] width 12 height 12
click at [409, 243] on input "submit" at bounding box center [220, 241] width 440 height 44
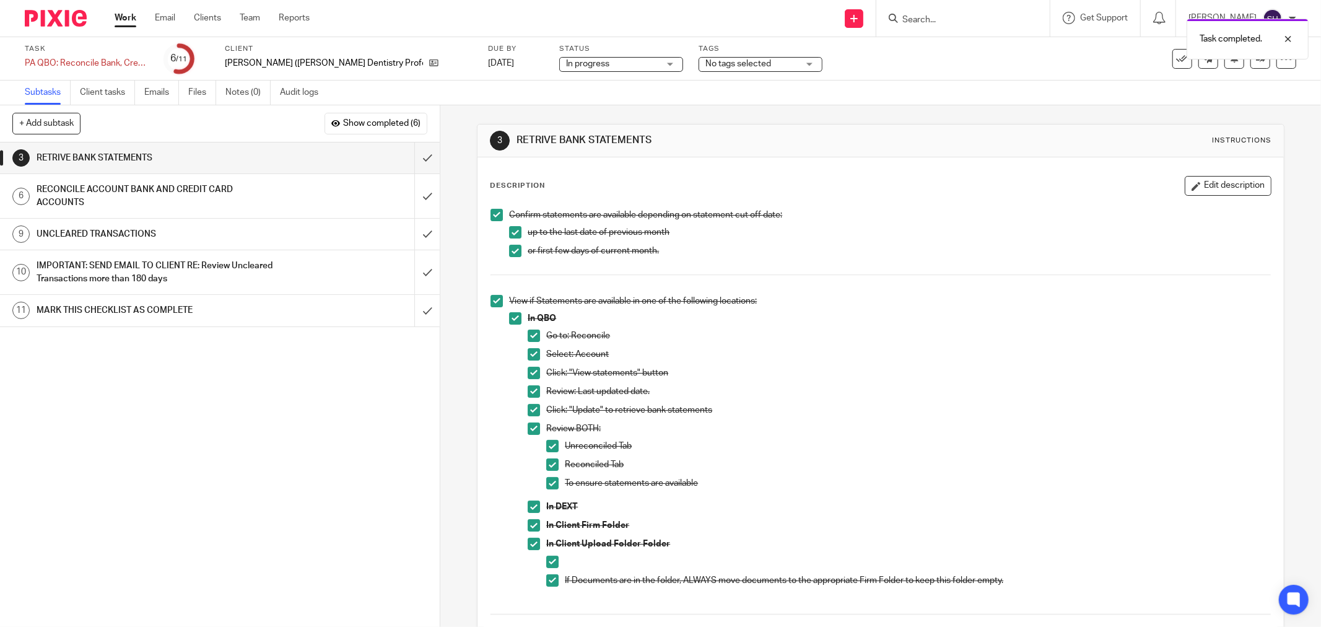
click at [250, 234] on h1 "UNCLEARED TRANSACTIONS" at bounding box center [159, 234] width 244 height 19
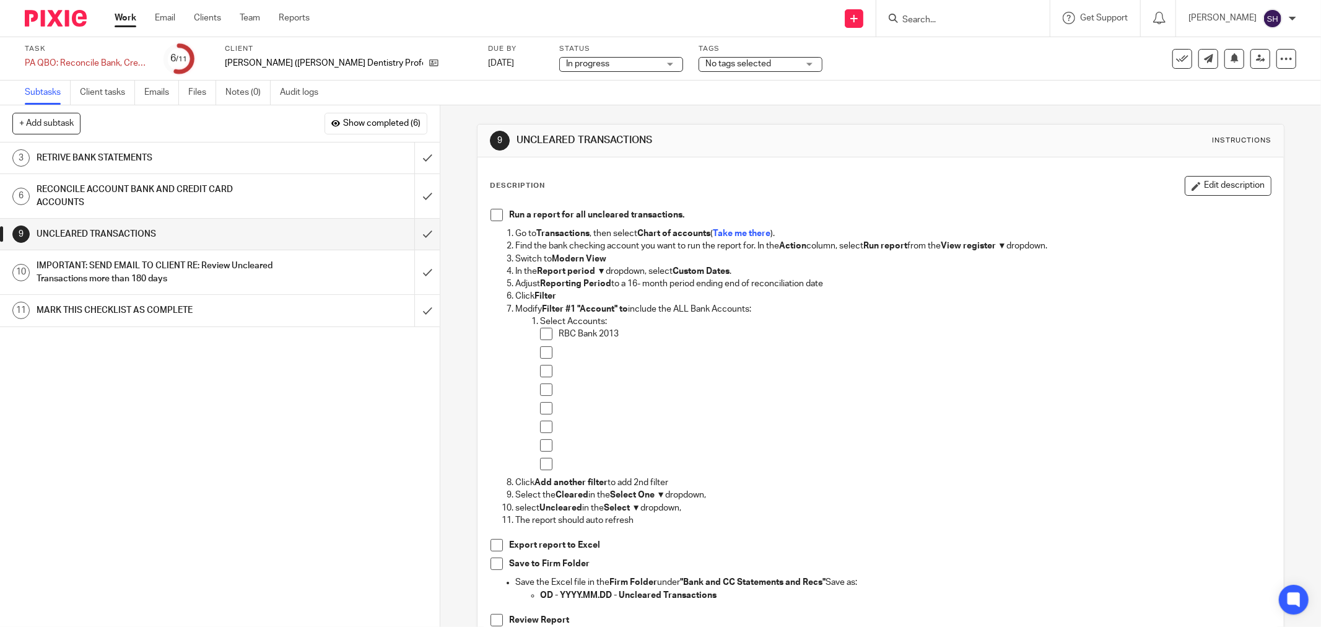
drag, startPoint x: 492, startPoint y: 212, endPoint x: 518, endPoint y: 274, distance: 67.7
click at [492, 212] on span at bounding box center [496, 215] width 12 height 12
click at [544, 332] on span at bounding box center [546, 334] width 12 height 12
click at [544, 351] on span at bounding box center [546, 352] width 12 height 12
click at [549, 372] on li at bounding box center [905, 374] width 731 height 19
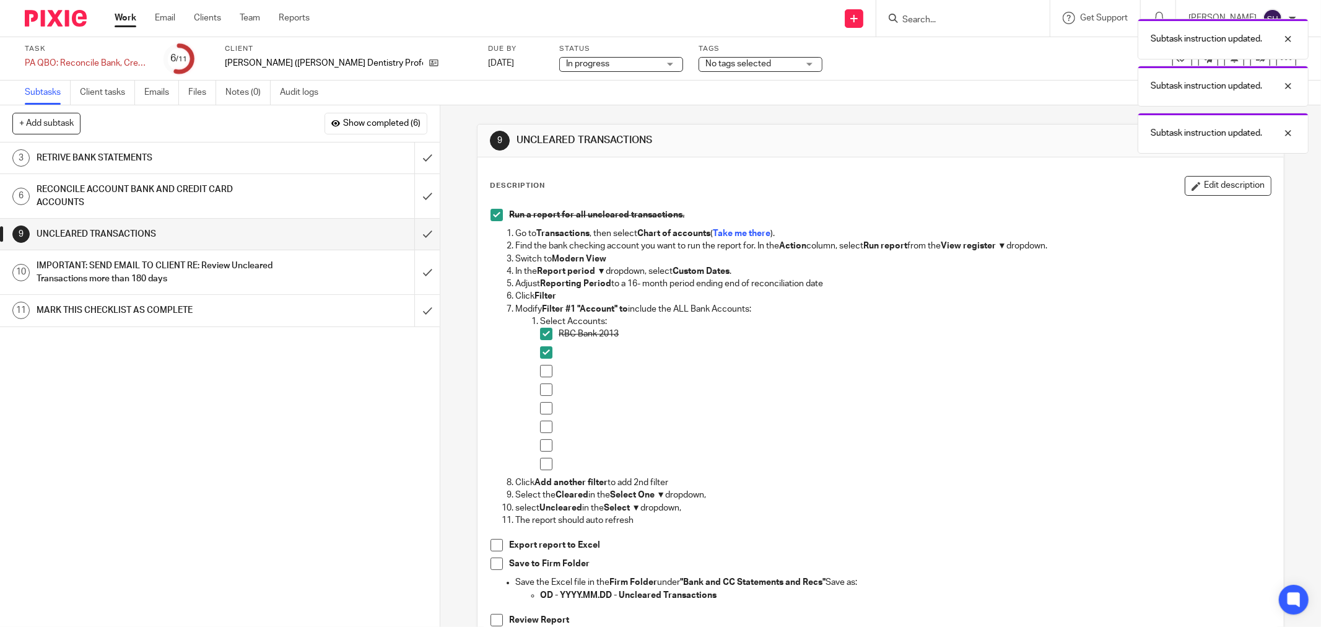
click at [546, 370] on span at bounding box center [546, 371] width 12 height 12
click at [546, 389] on span at bounding box center [546, 389] width 12 height 12
drag, startPoint x: 545, startPoint y: 407, endPoint x: 545, endPoint y: 422, distance: 14.9
click at [545, 409] on span at bounding box center [546, 408] width 12 height 12
click at [545, 422] on span at bounding box center [546, 426] width 12 height 12
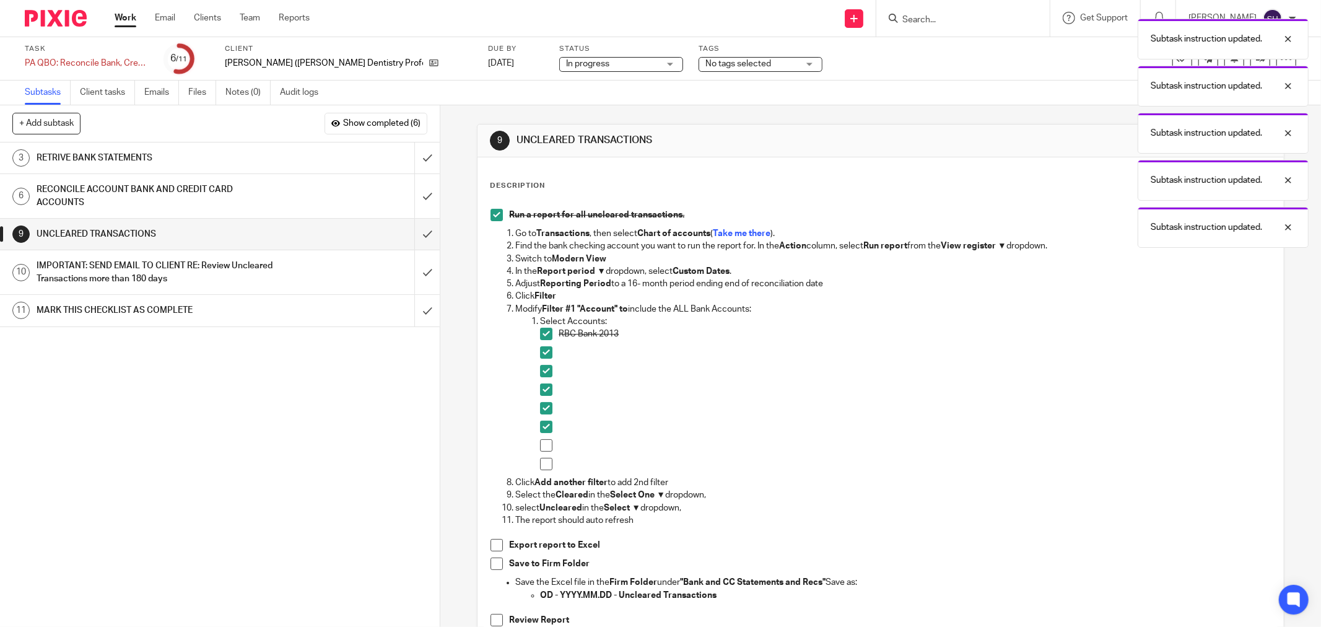
click at [545, 458] on span at bounding box center [546, 464] width 12 height 12
click at [545, 446] on span at bounding box center [546, 445] width 12 height 12
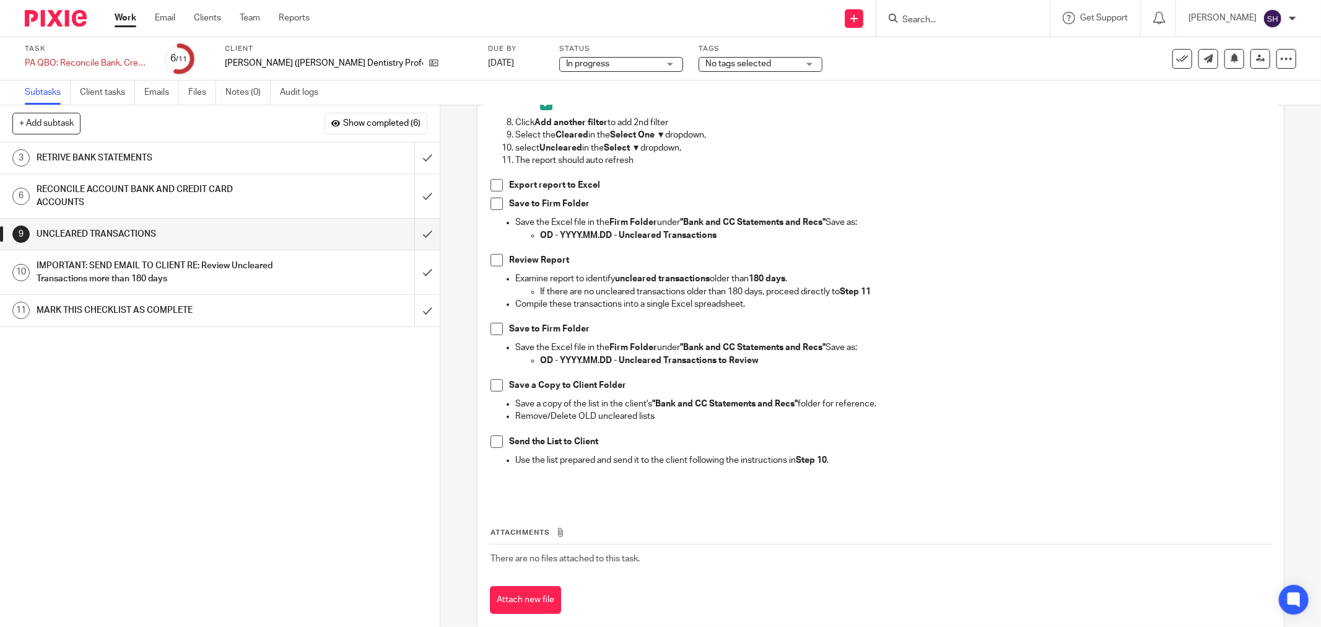
scroll to position [385, 0]
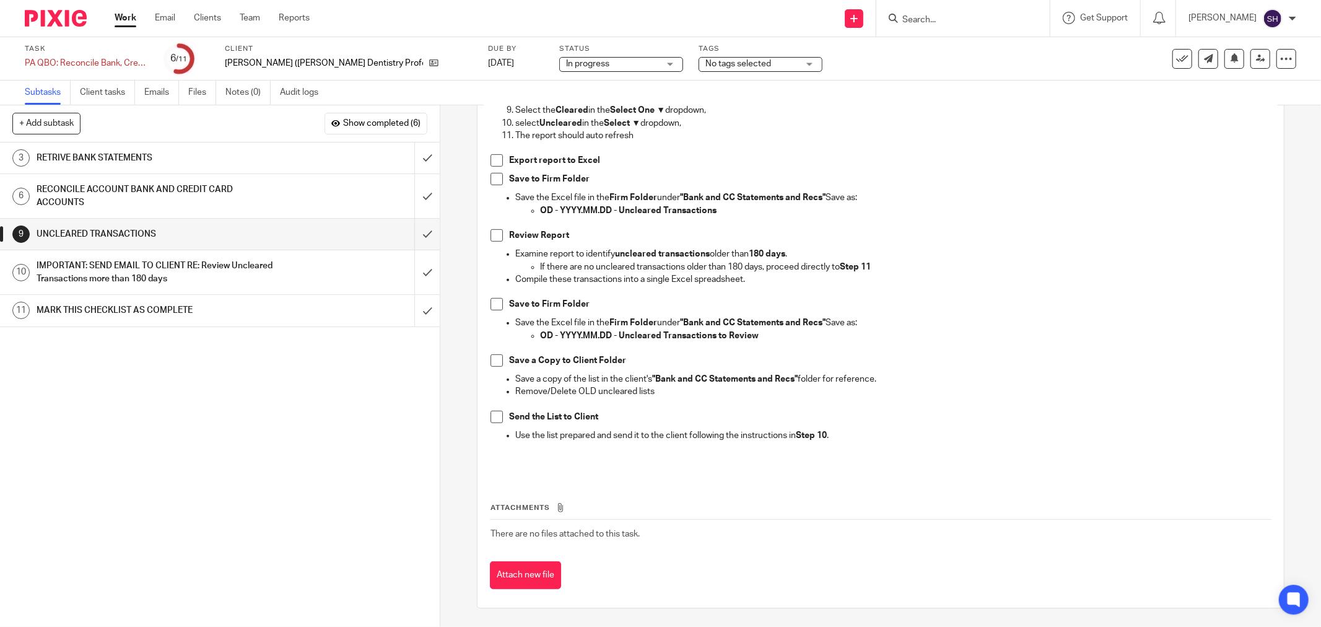
click at [492, 162] on span at bounding box center [496, 160] width 12 height 12
click at [490, 177] on span at bounding box center [496, 179] width 12 height 12
click at [493, 231] on span at bounding box center [496, 235] width 12 height 12
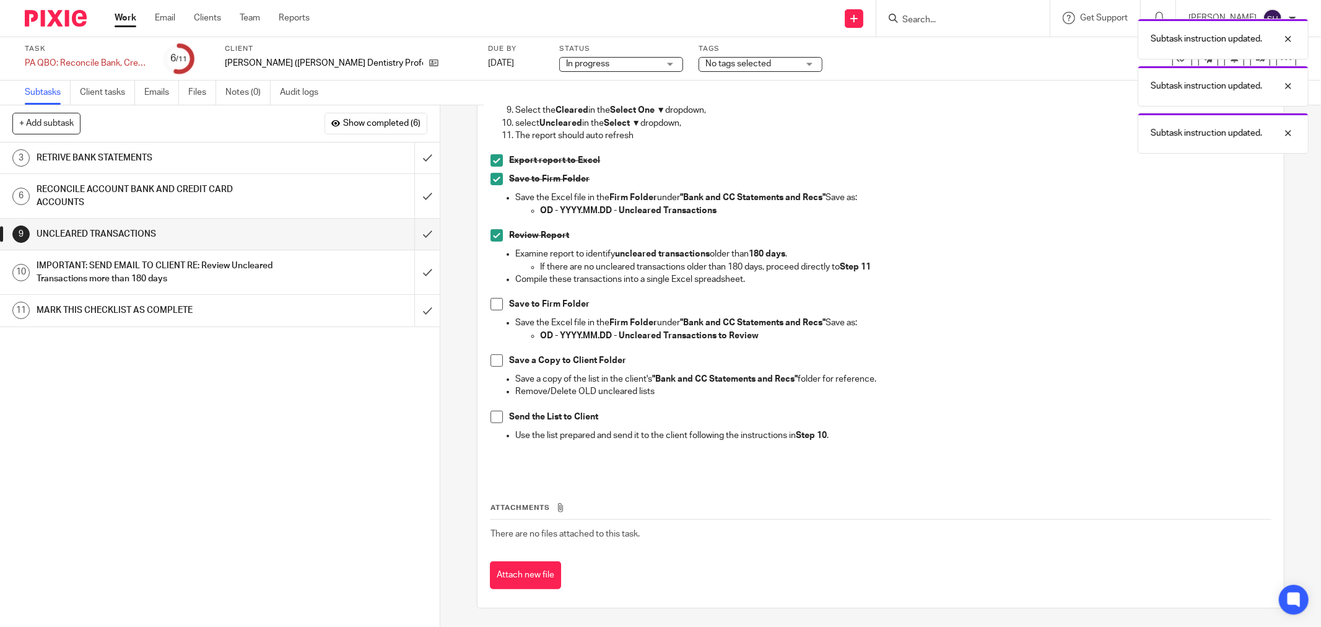
click at [498, 305] on span at bounding box center [496, 304] width 12 height 12
click at [490, 362] on span at bounding box center [496, 360] width 12 height 12
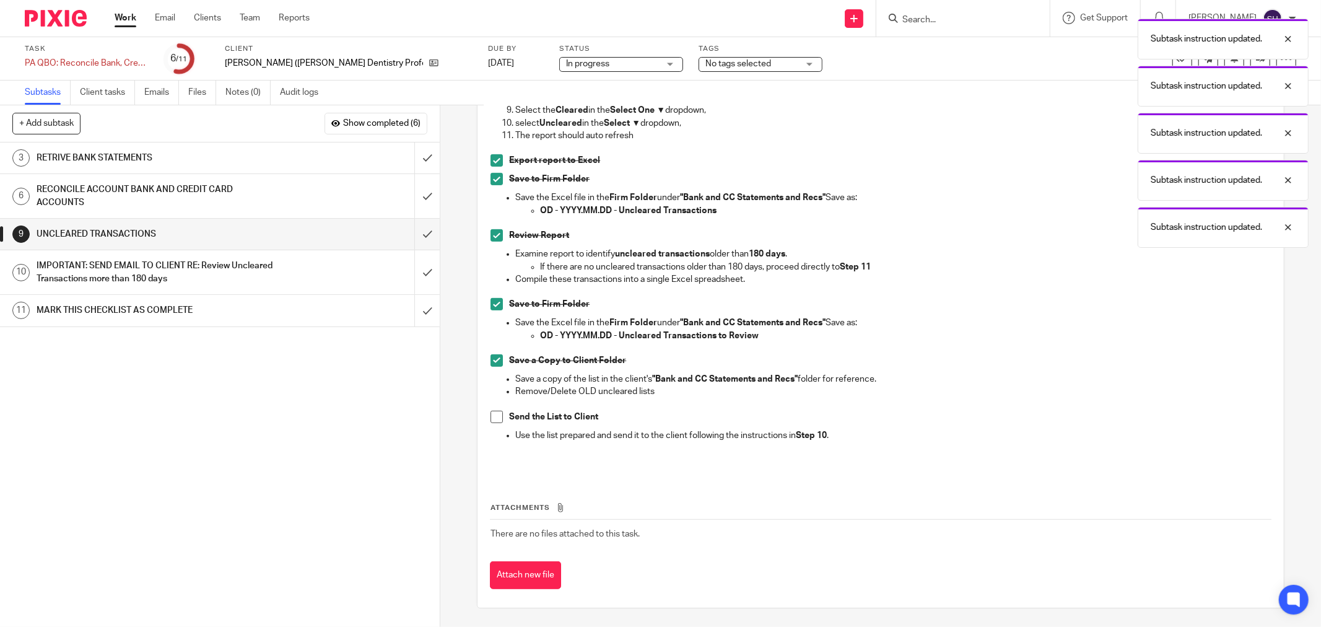
click at [490, 419] on span at bounding box center [496, 417] width 12 height 12
click at [417, 237] on input "submit" at bounding box center [220, 234] width 440 height 31
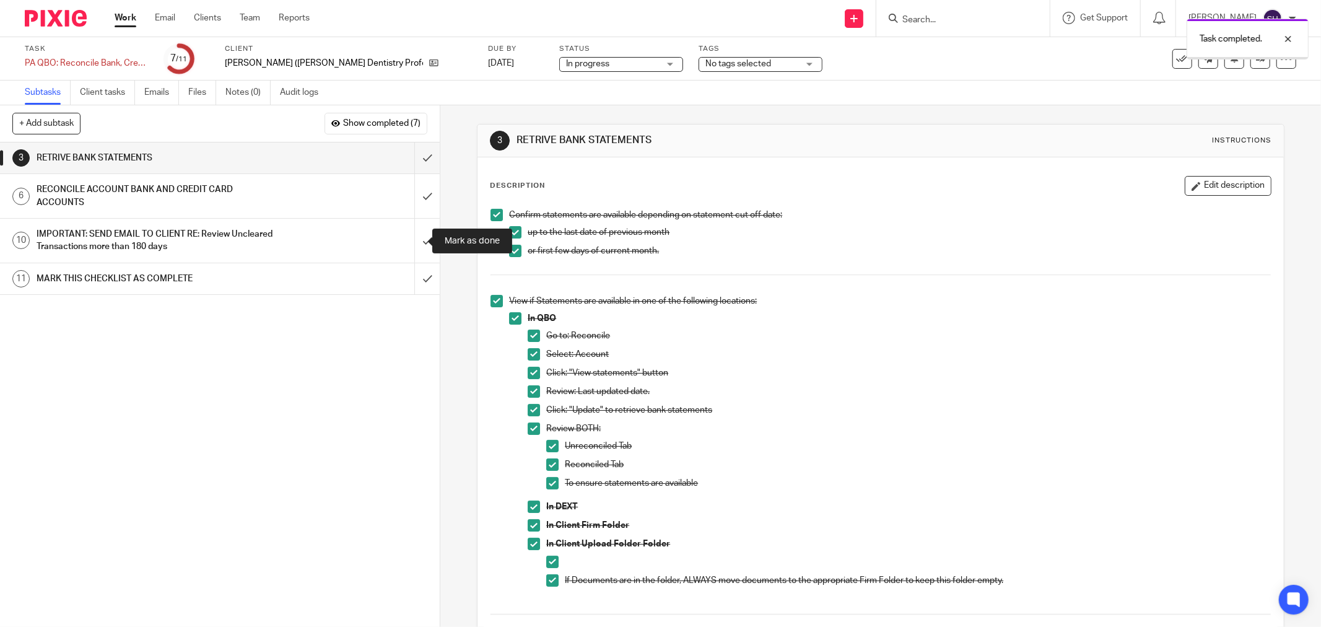
click at [417, 237] on input "submit" at bounding box center [220, 241] width 440 height 44
click at [604, 62] on span "In progress" at bounding box center [587, 63] width 43 height 9
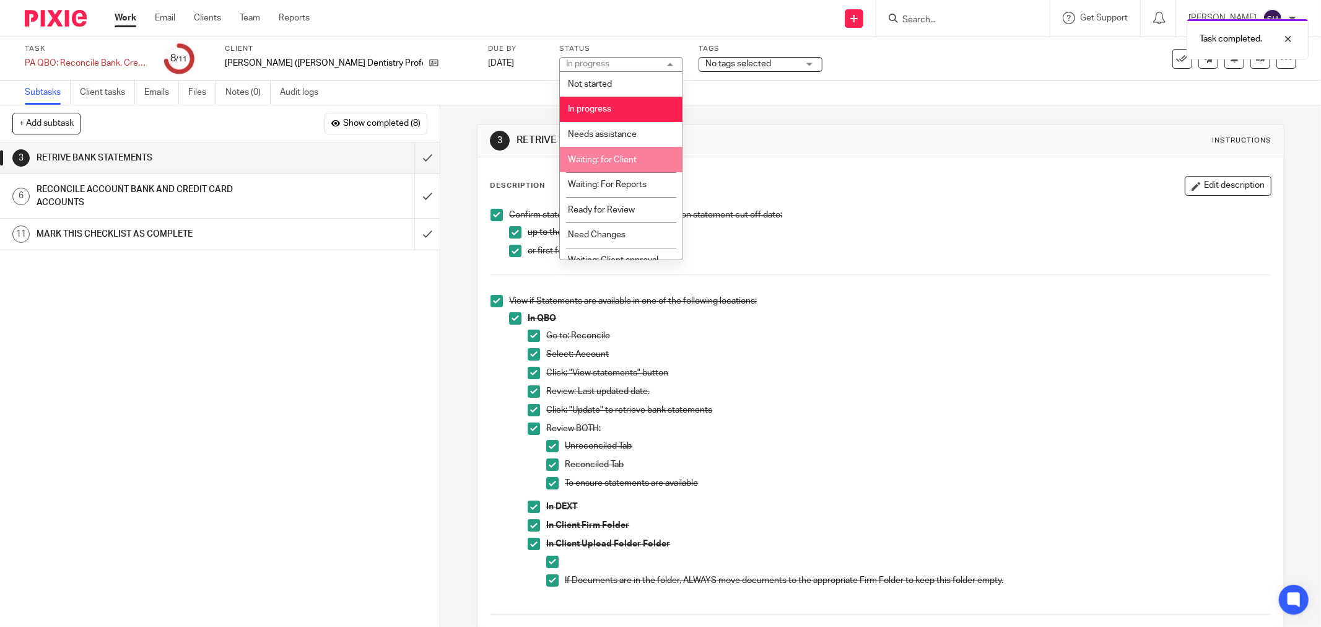
click at [621, 153] on li "Waiting: for Client" at bounding box center [621, 159] width 123 height 25
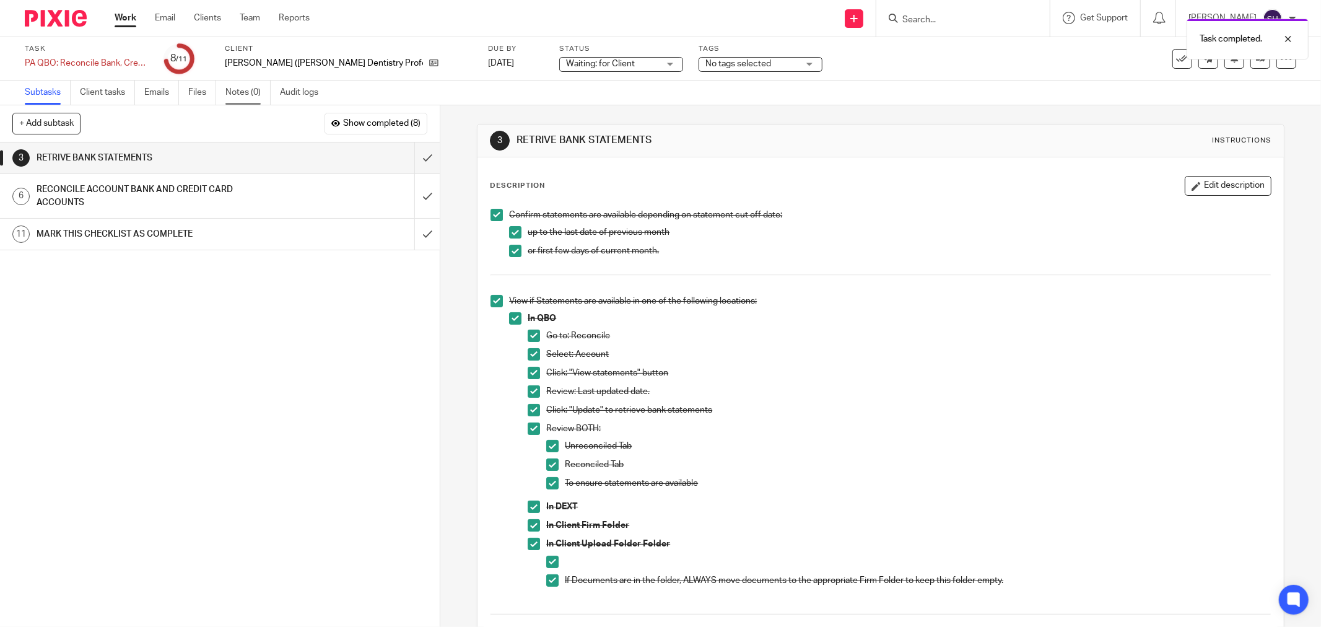
click at [262, 91] on link "Notes (0)" at bounding box center [247, 92] width 45 height 24
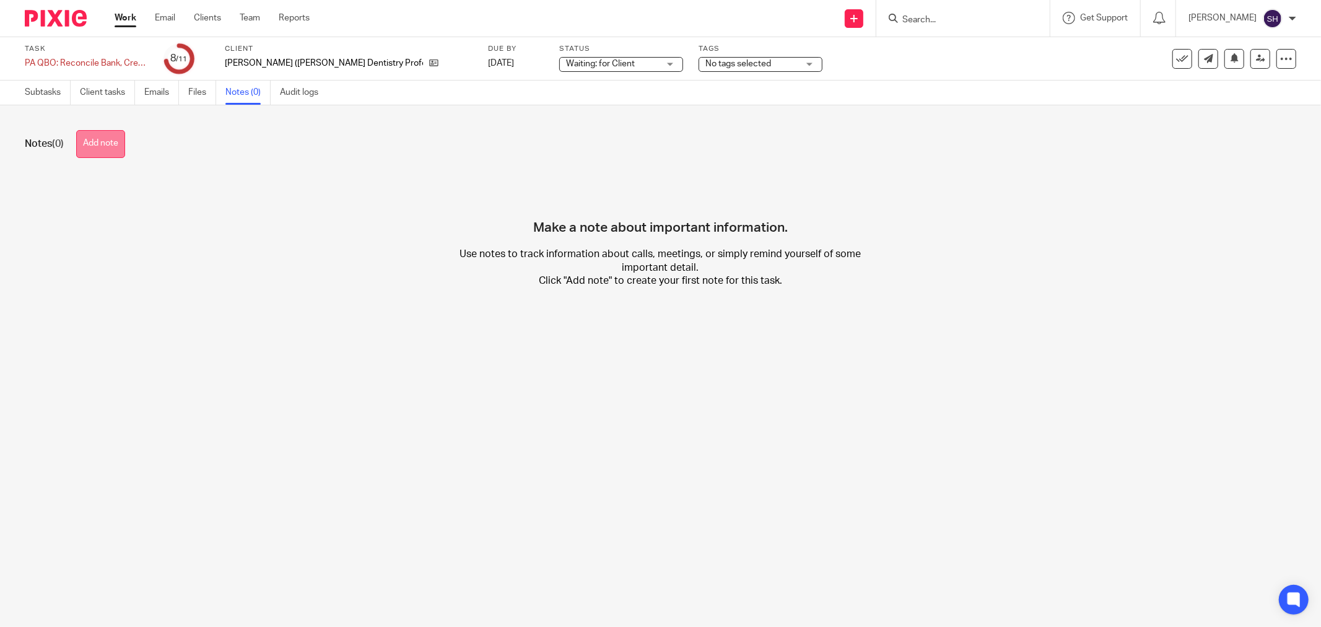
click at [107, 149] on button "Add note" at bounding box center [100, 144] width 49 height 28
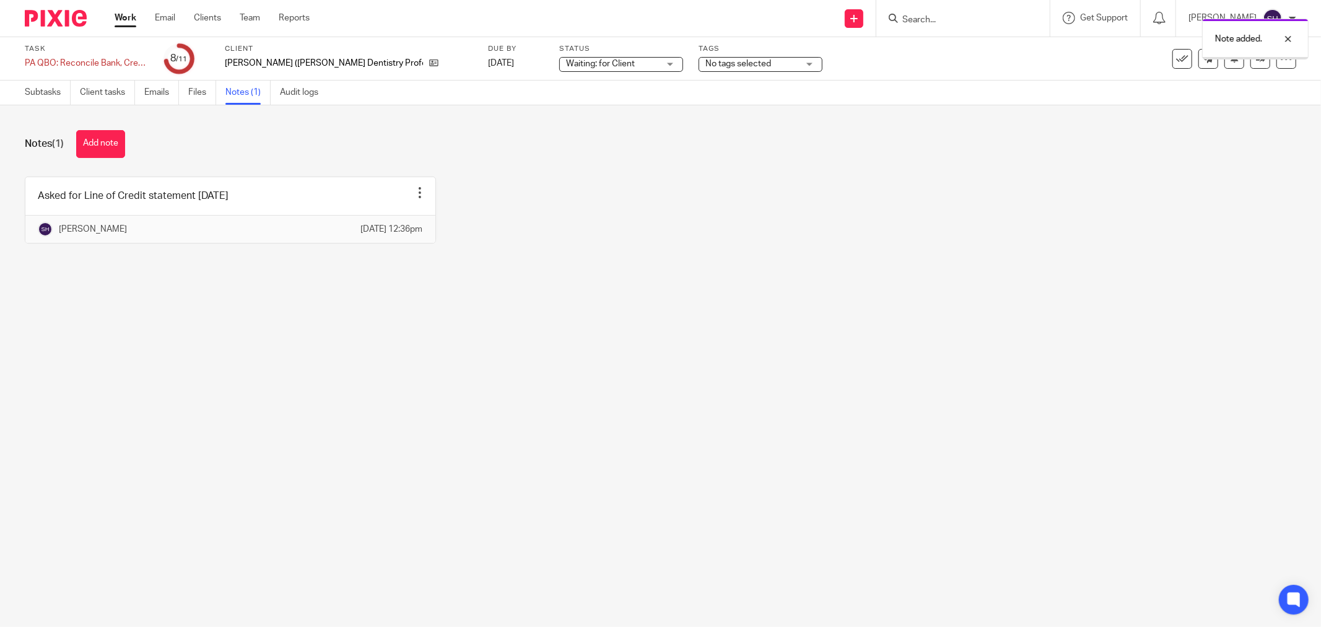
click at [128, 24] on link "Work" at bounding box center [126, 18] width 22 height 12
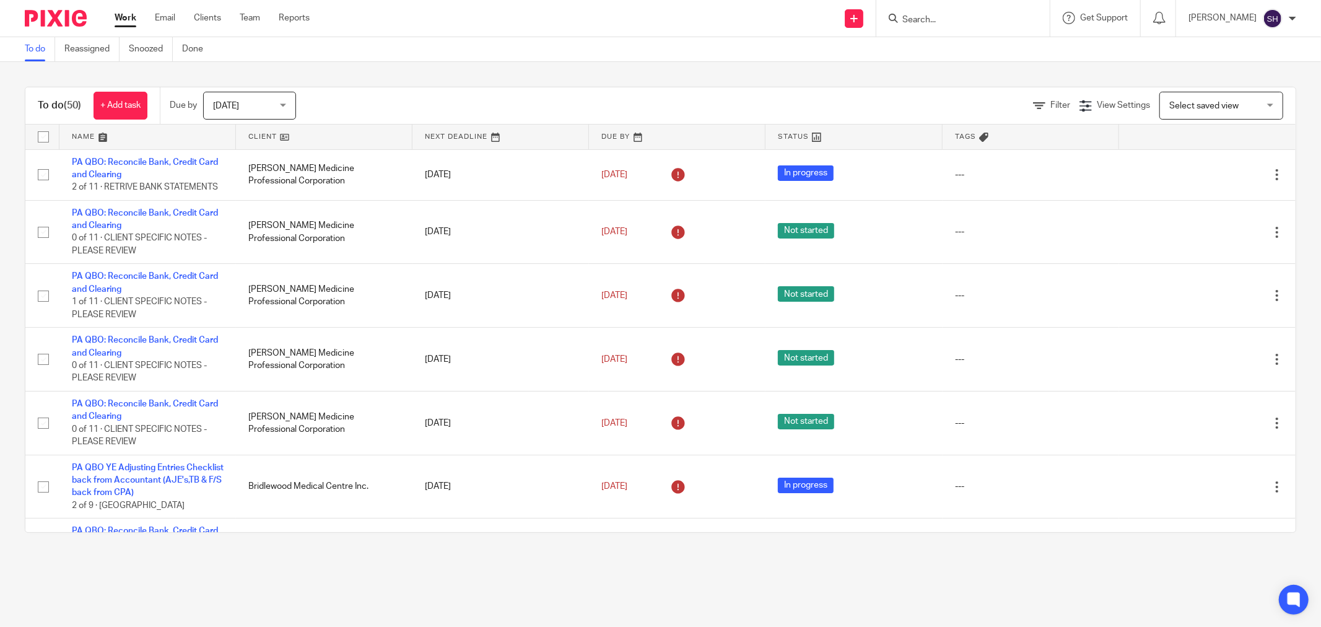
click at [332, 134] on link at bounding box center [324, 136] width 176 height 25
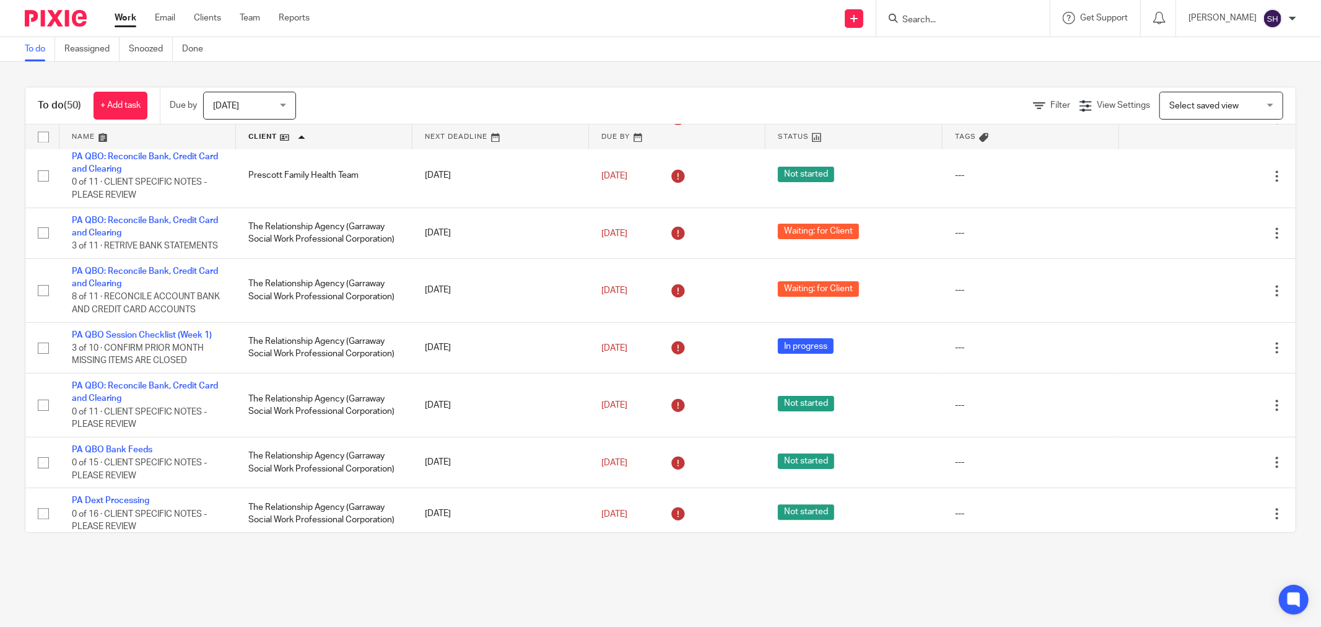
scroll to position [2339, 0]
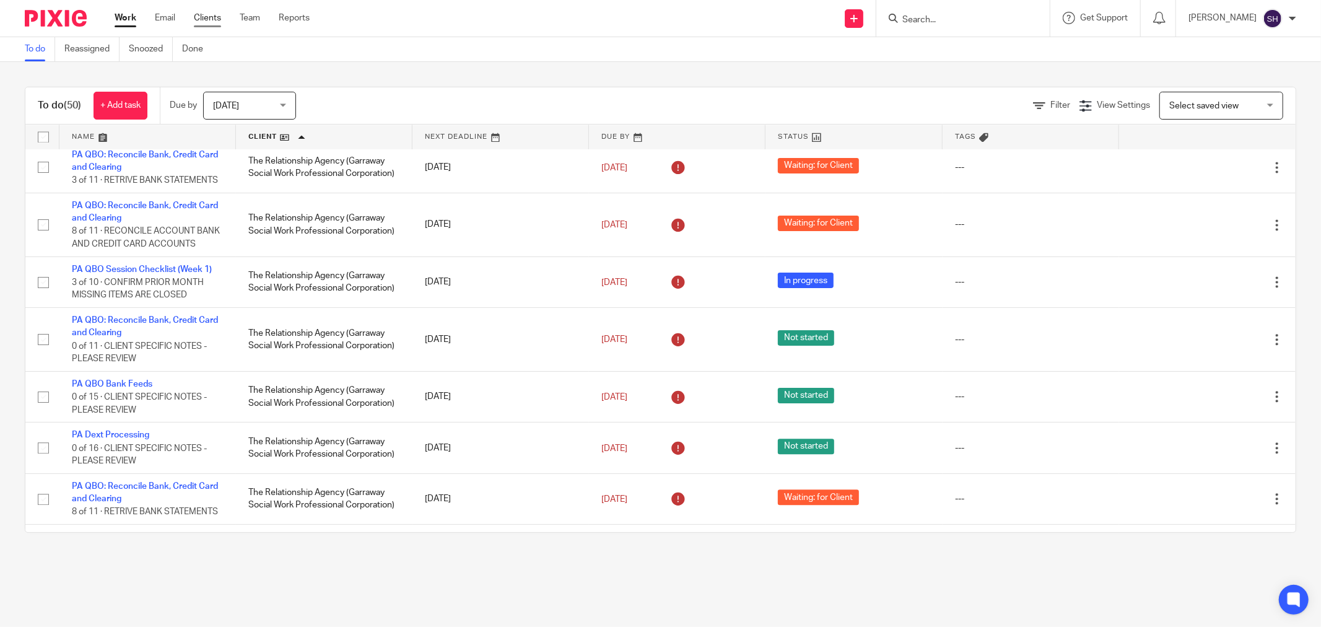
click at [202, 12] on link "Clients" at bounding box center [207, 18] width 27 height 12
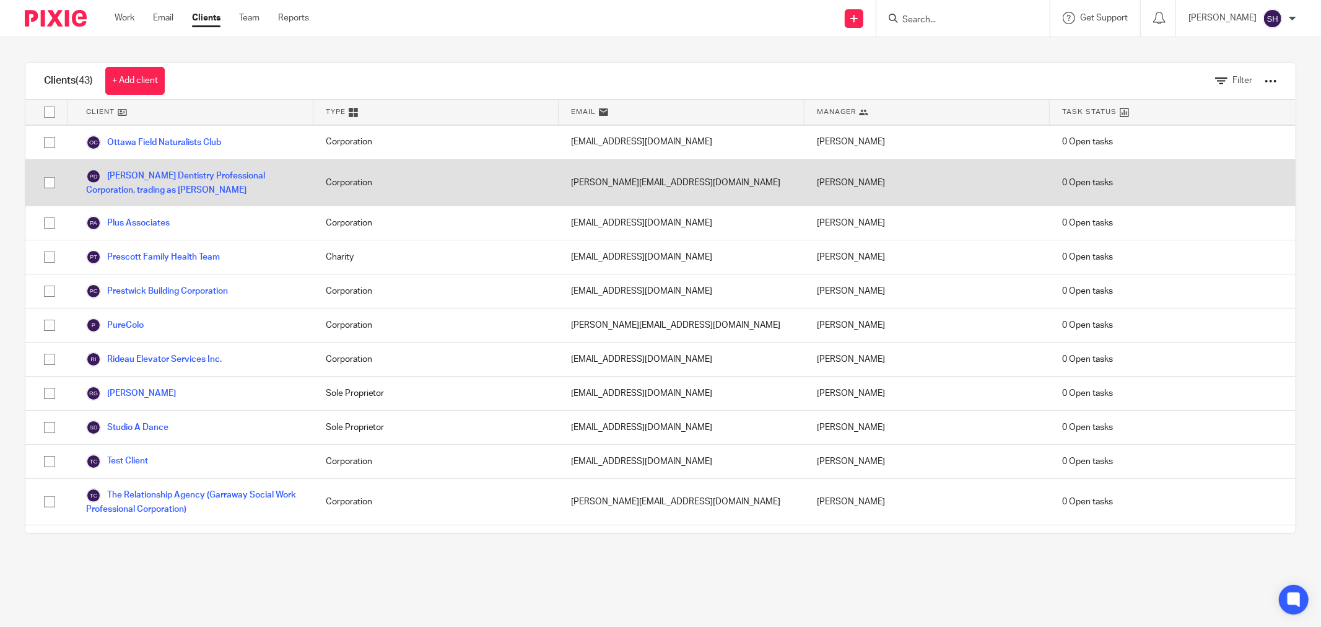
scroll to position [1147, 0]
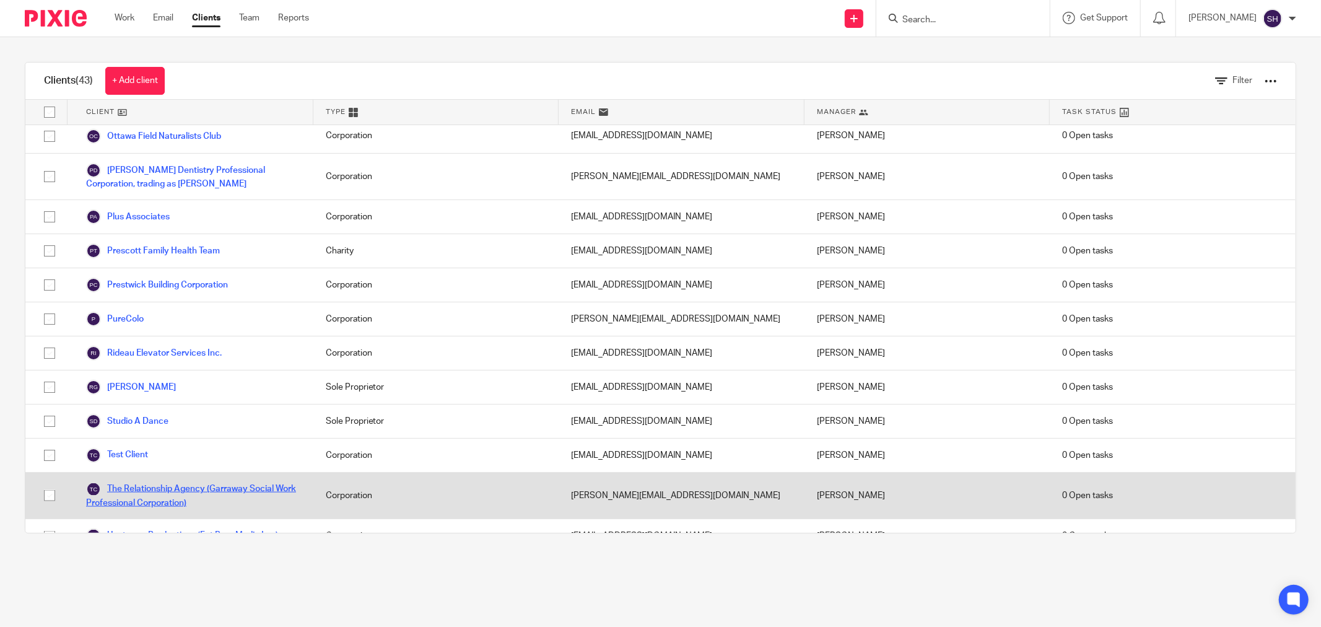
click at [165, 482] on link "The Relationship Agency (Garraway Social Work Professional Corporation)" at bounding box center [193, 495] width 215 height 27
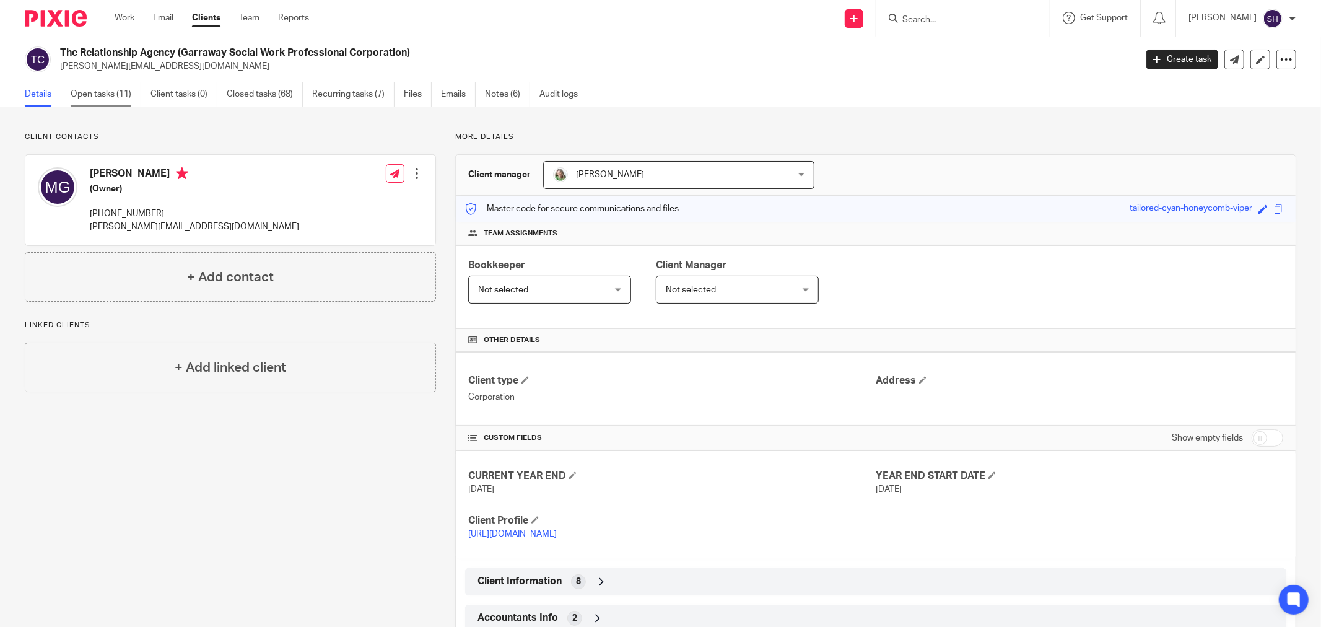
click at [119, 95] on link "Open tasks (11)" at bounding box center [106, 94] width 71 height 24
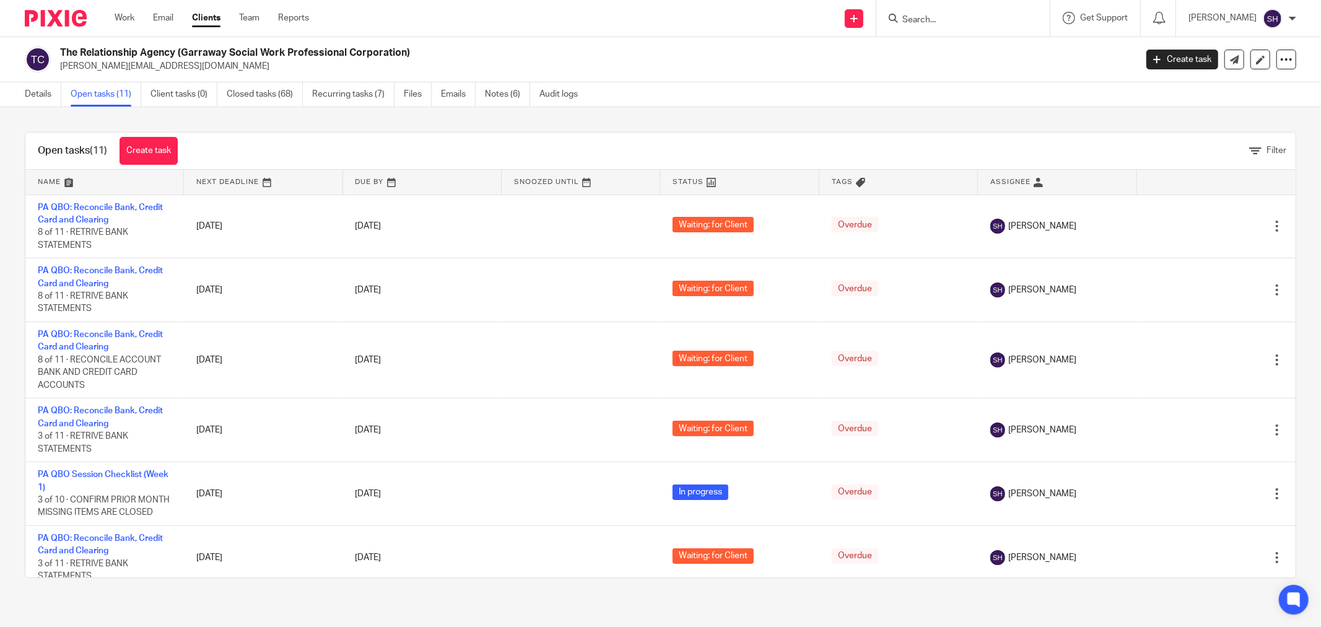
click at [280, 182] on link at bounding box center [263, 182] width 159 height 25
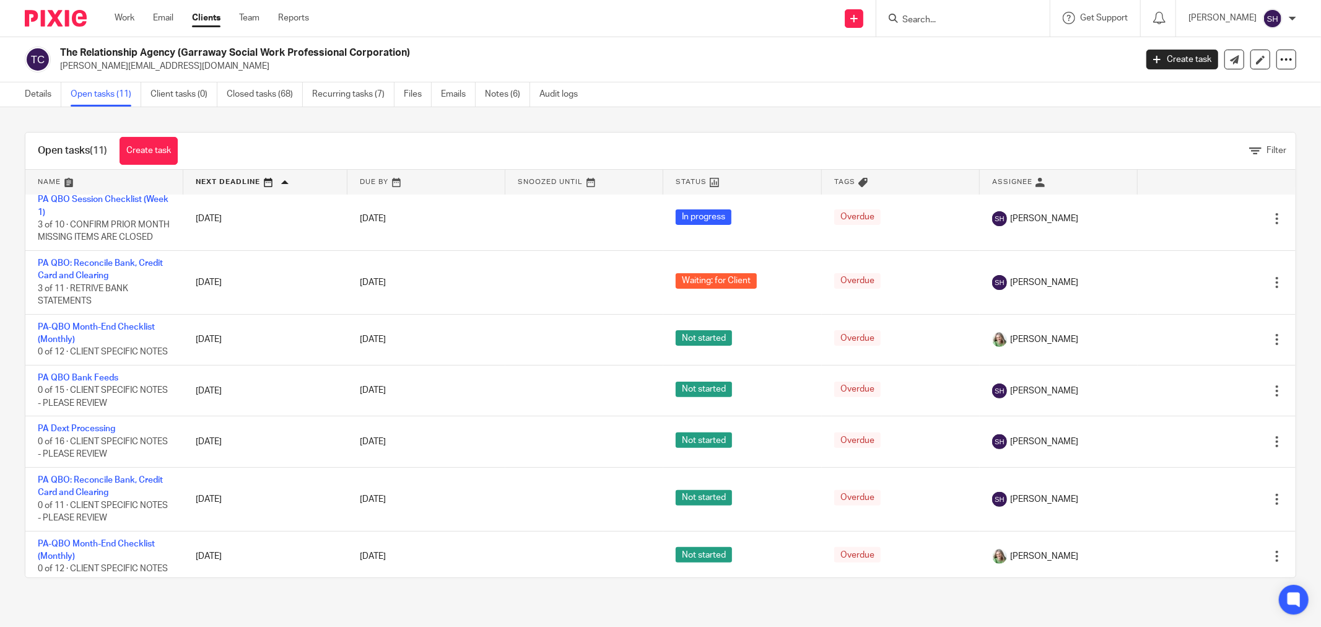
scroll to position [324, 0]
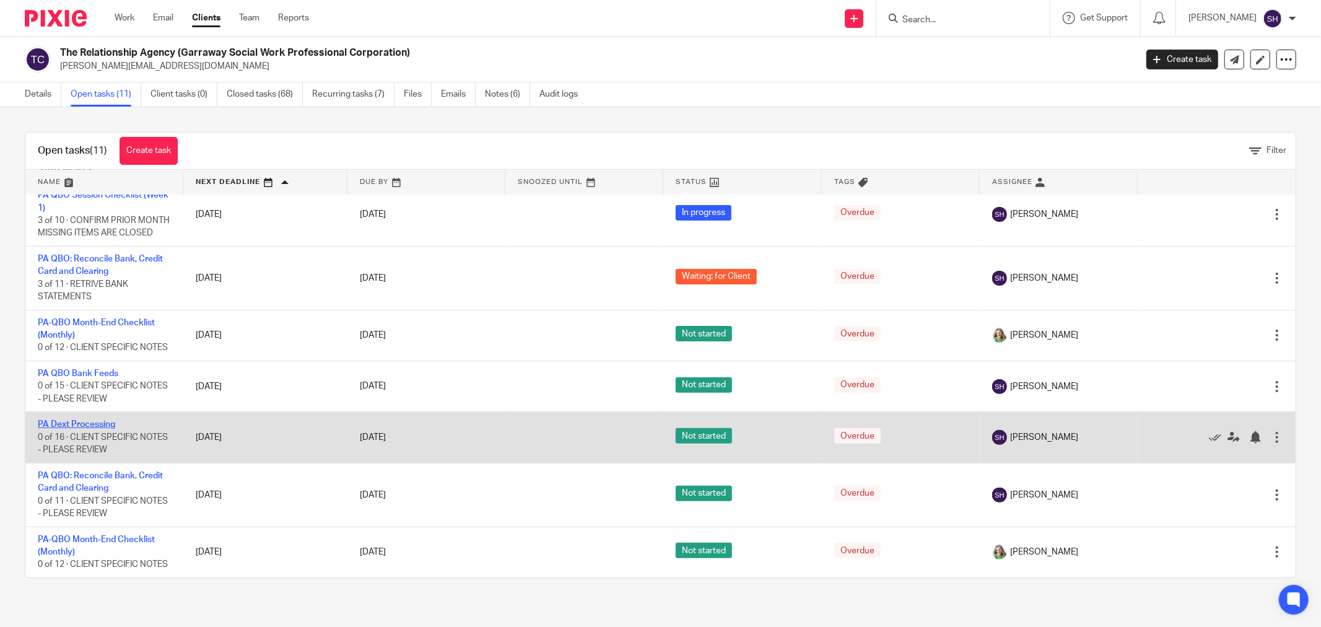
click at [72, 420] on link "PA Dext Processing" at bounding box center [76, 424] width 77 height 9
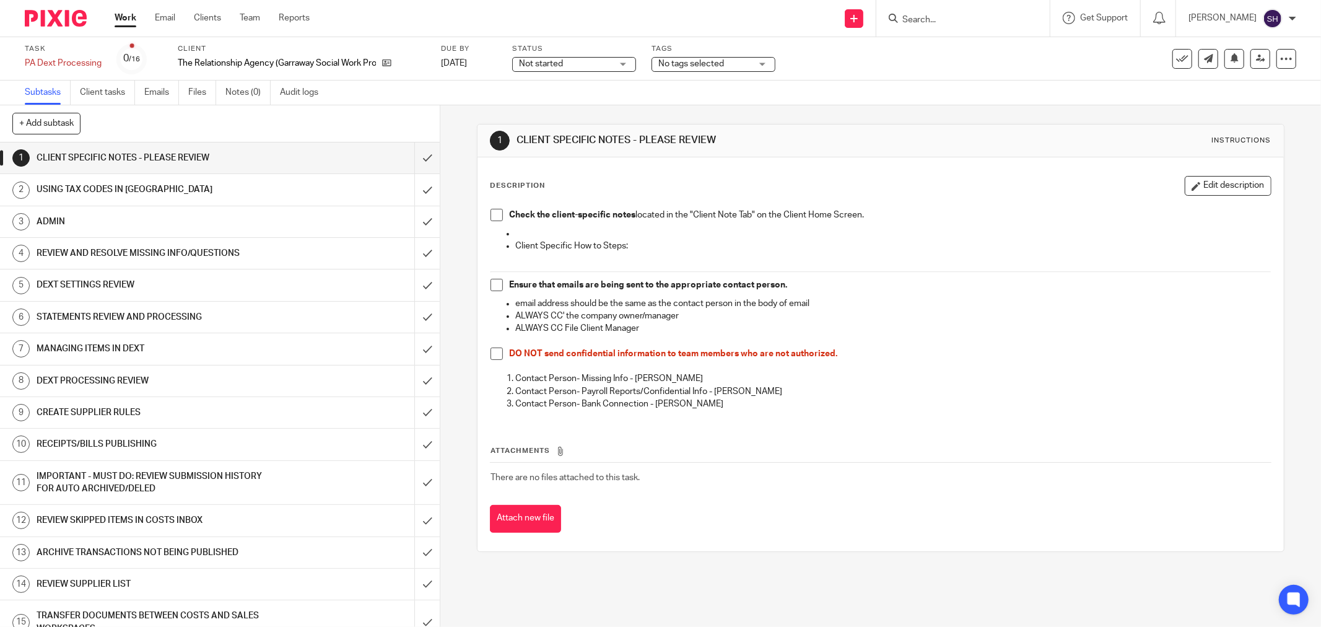
click at [579, 60] on span "Not started" at bounding box center [565, 64] width 93 height 13
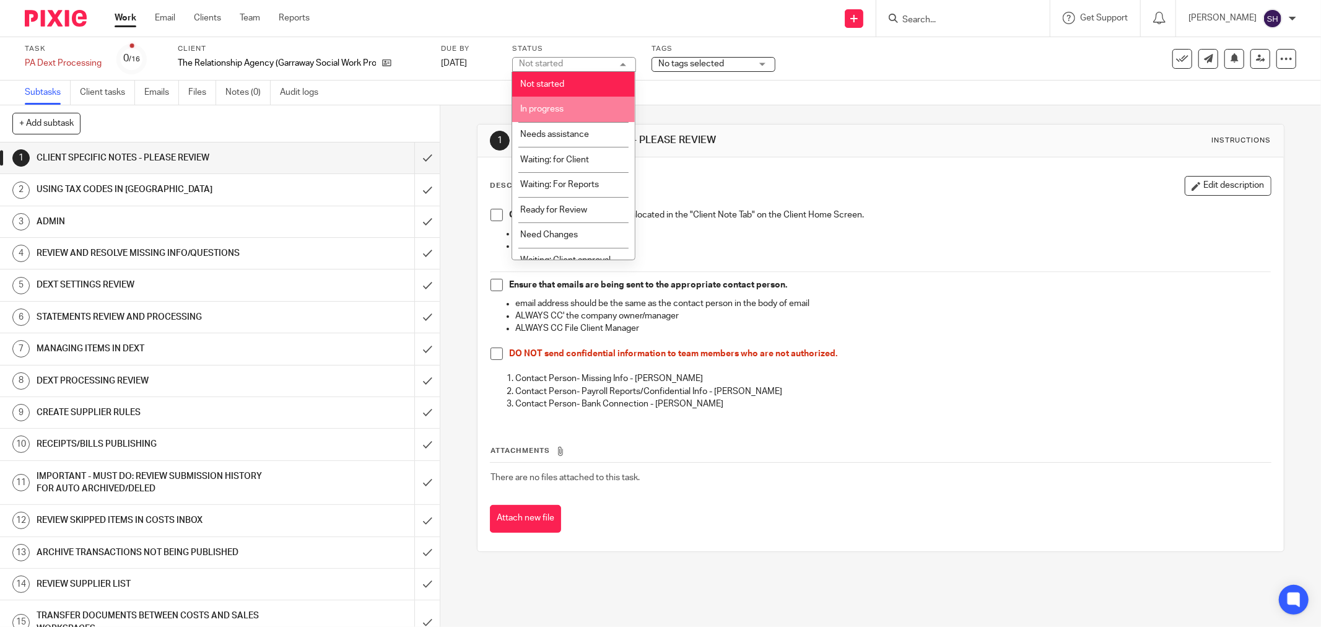
click at [565, 112] on li "In progress" at bounding box center [573, 109] width 123 height 25
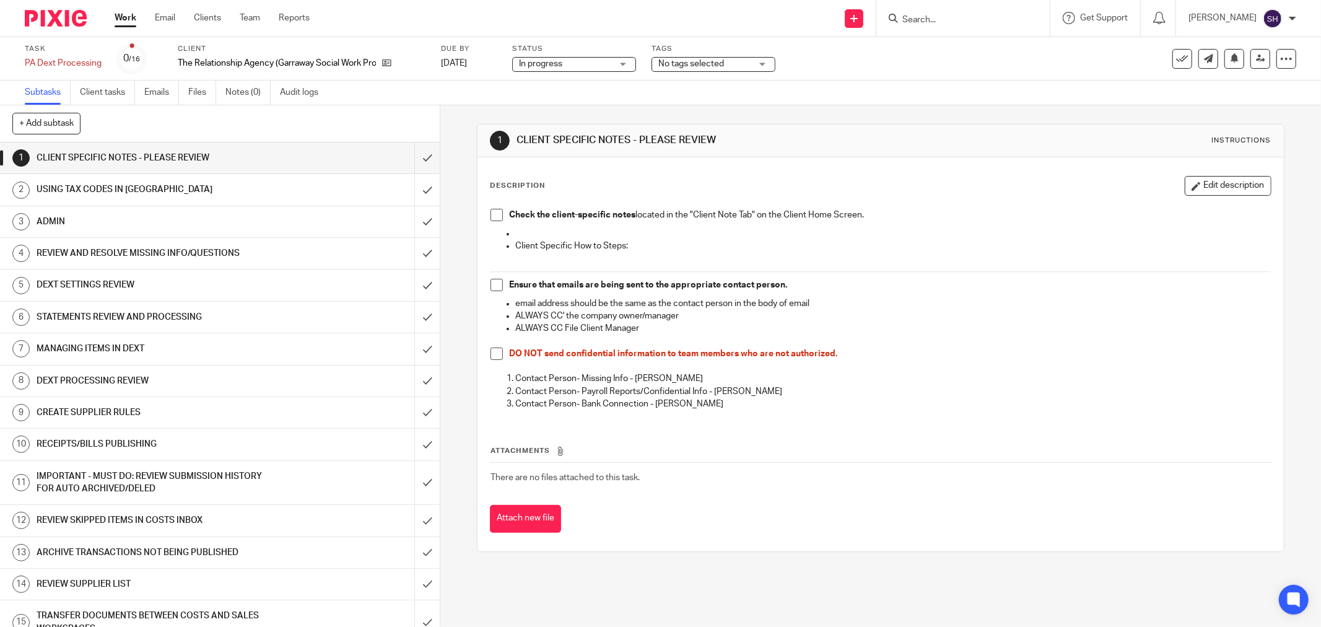
click at [497, 213] on span at bounding box center [496, 215] width 12 height 12
click at [492, 284] on span at bounding box center [496, 285] width 12 height 12
click at [498, 351] on span at bounding box center [496, 353] width 12 height 12
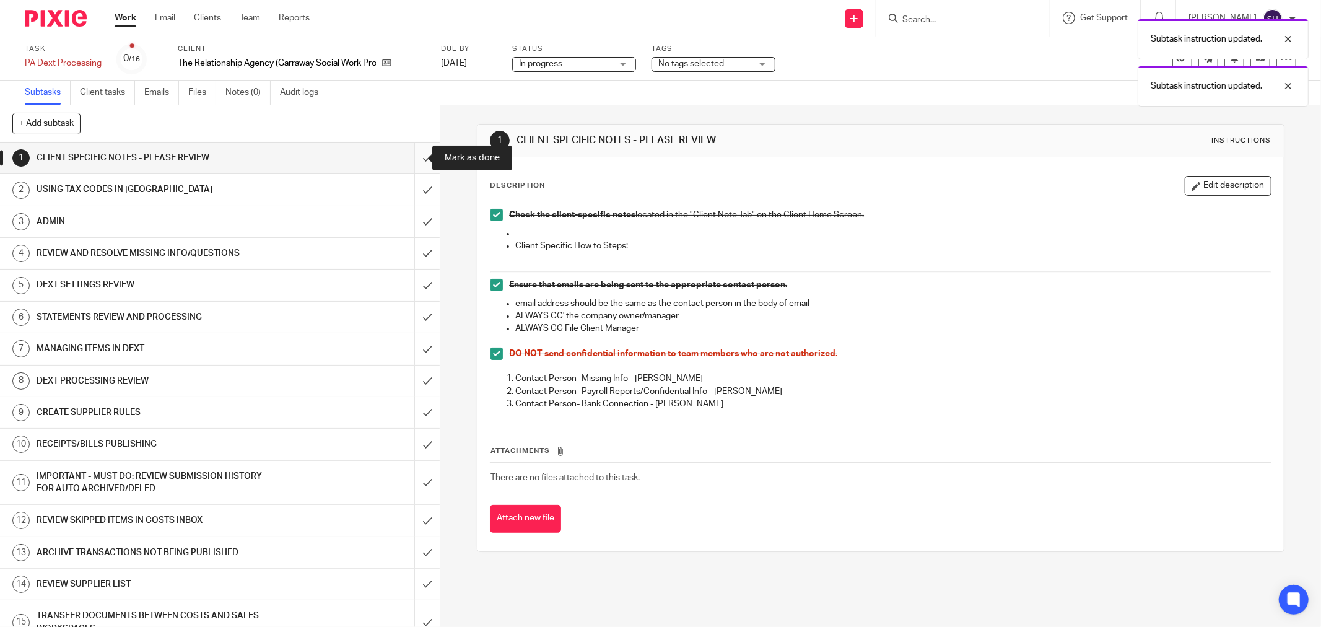
click at [417, 157] on input "submit" at bounding box center [220, 157] width 440 height 31
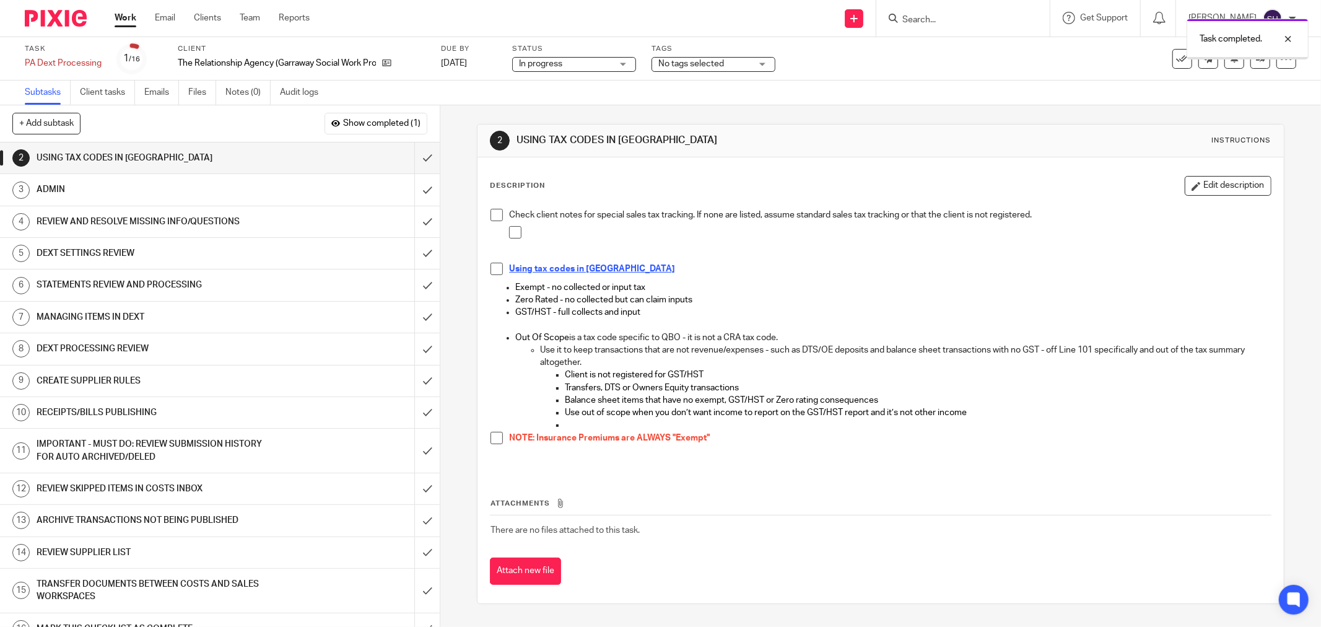
click at [493, 218] on span at bounding box center [496, 215] width 12 height 12
click at [518, 232] on li at bounding box center [890, 235] width 762 height 19
click at [520, 236] on li at bounding box center [890, 235] width 762 height 19
click at [515, 236] on span at bounding box center [515, 232] width 12 height 12
click at [497, 263] on span at bounding box center [496, 269] width 12 height 12
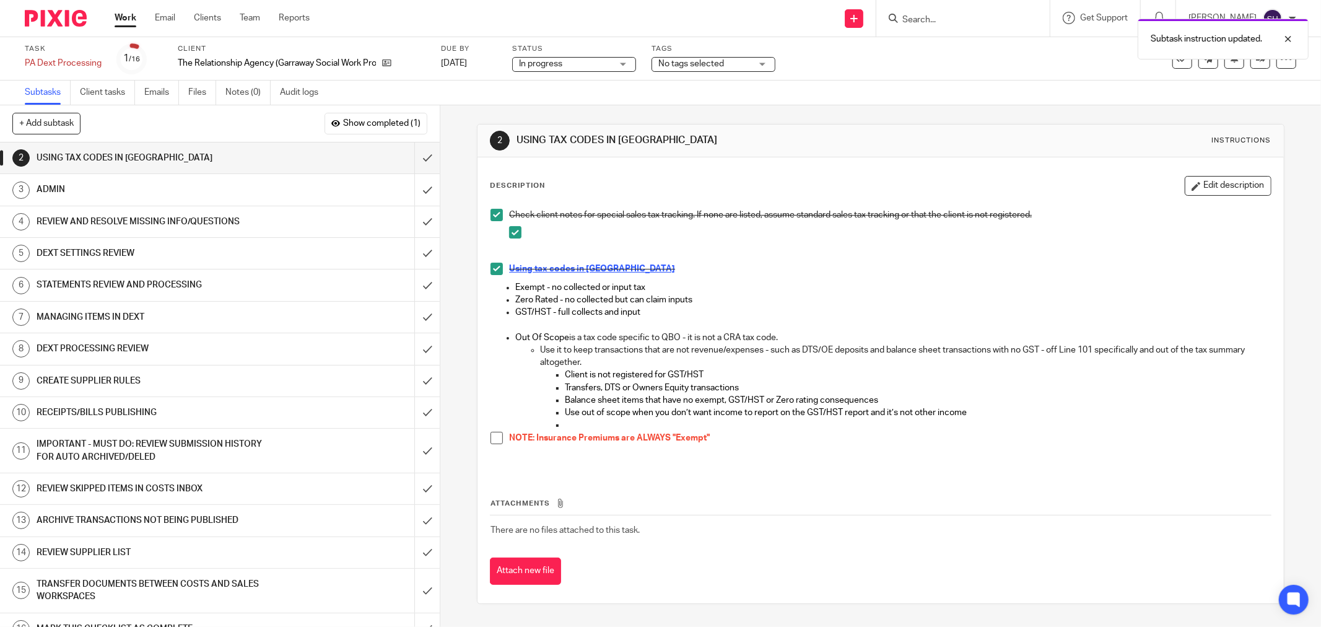
click at [491, 437] on span at bounding box center [496, 438] width 12 height 12
click at [414, 156] on input "submit" at bounding box center [220, 157] width 440 height 31
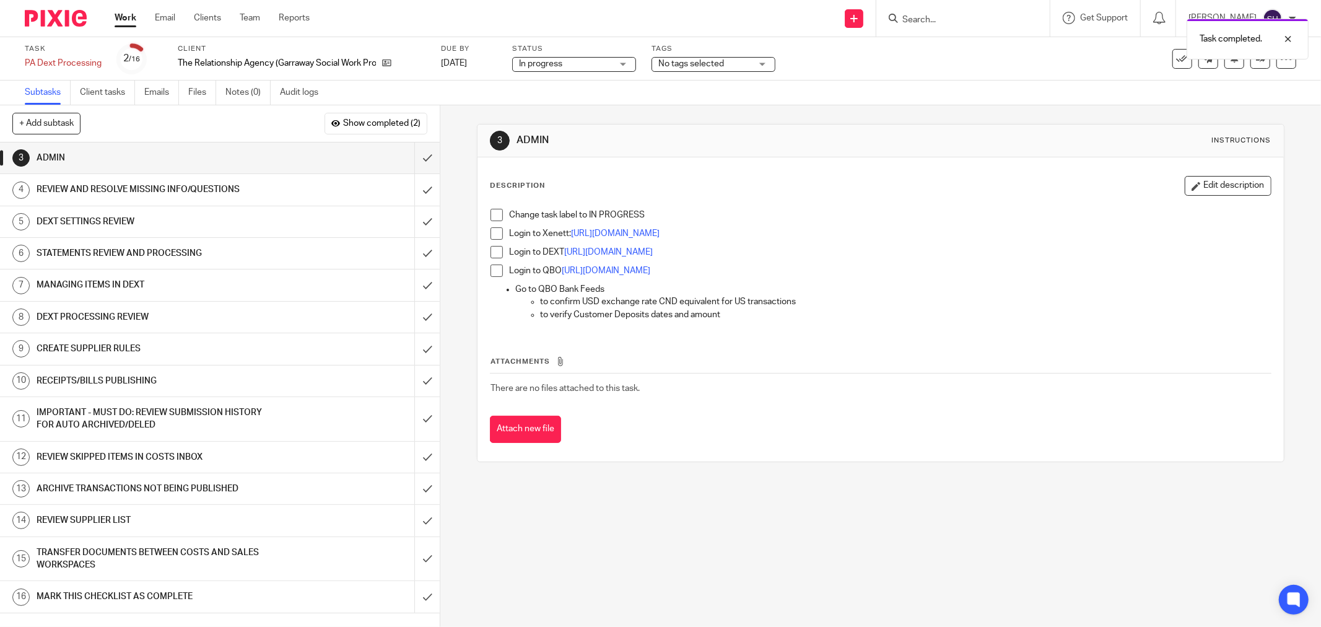
click at [494, 215] on span at bounding box center [496, 215] width 12 height 12
click at [496, 234] on span at bounding box center [496, 233] width 12 height 12
click at [498, 254] on span at bounding box center [496, 252] width 12 height 12
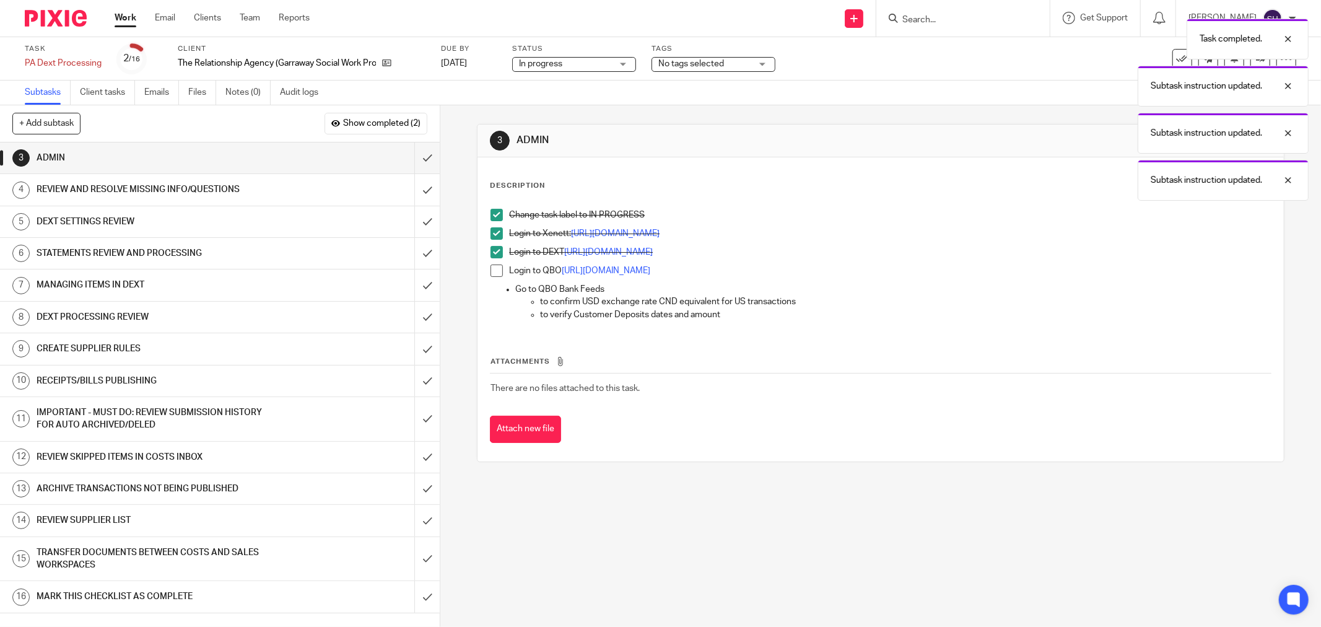
drag, startPoint x: 496, startPoint y: 271, endPoint x: 453, endPoint y: 229, distance: 60.0
click at [493, 271] on span at bounding box center [496, 270] width 12 height 12
click at [413, 153] on input "submit" at bounding box center [220, 157] width 440 height 31
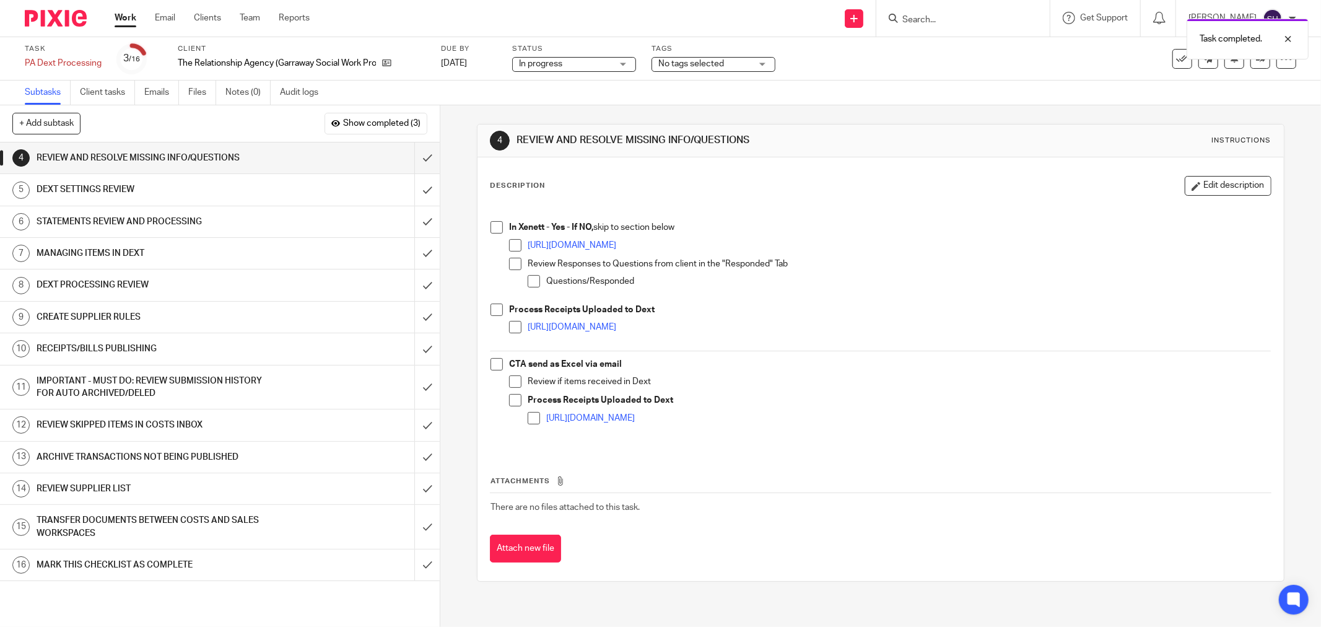
click at [497, 226] on span at bounding box center [496, 227] width 12 height 12
click at [516, 245] on span at bounding box center [515, 245] width 12 height 12
drag, startPoint x: 511, startPoint y: 261, endPoint x: 520, endPoint y: 266, distance: 10.5
click at [512, 262] on span at bounding box center [515, 264] width 12 height 12
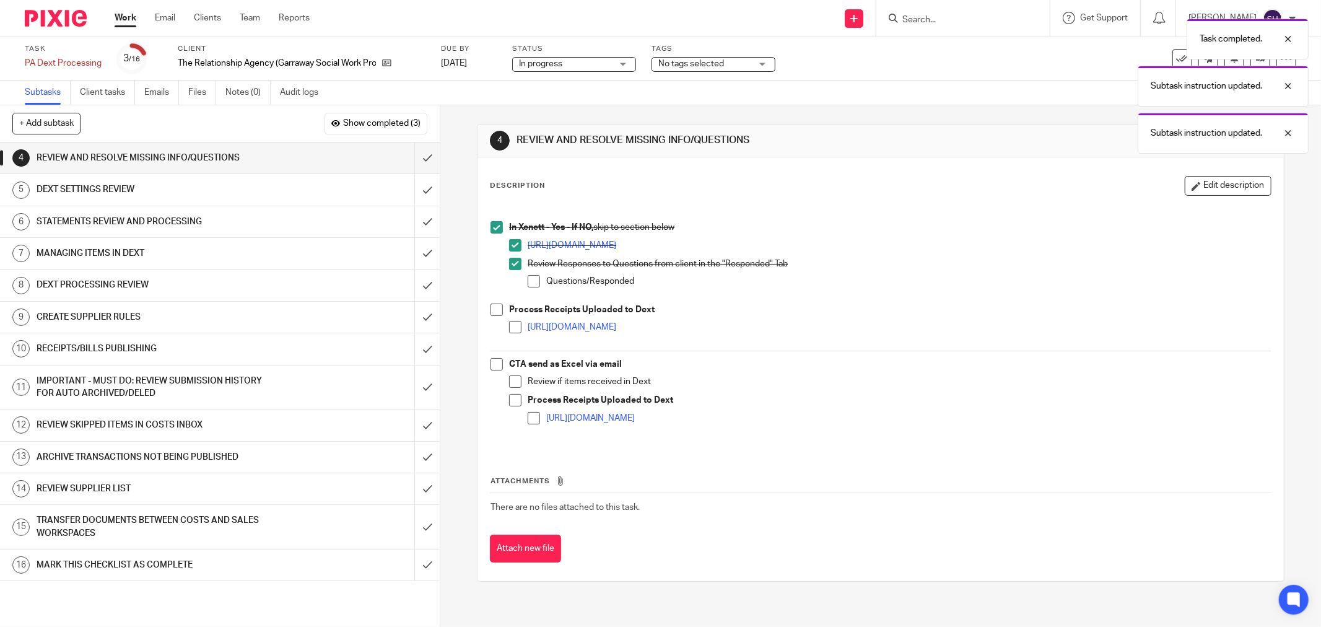
click at [529, 276] on span at bounding box center [534, 281] width 12 height 12
click at [498, 311] on span at bounding box center [496, 309] width 12 height 12
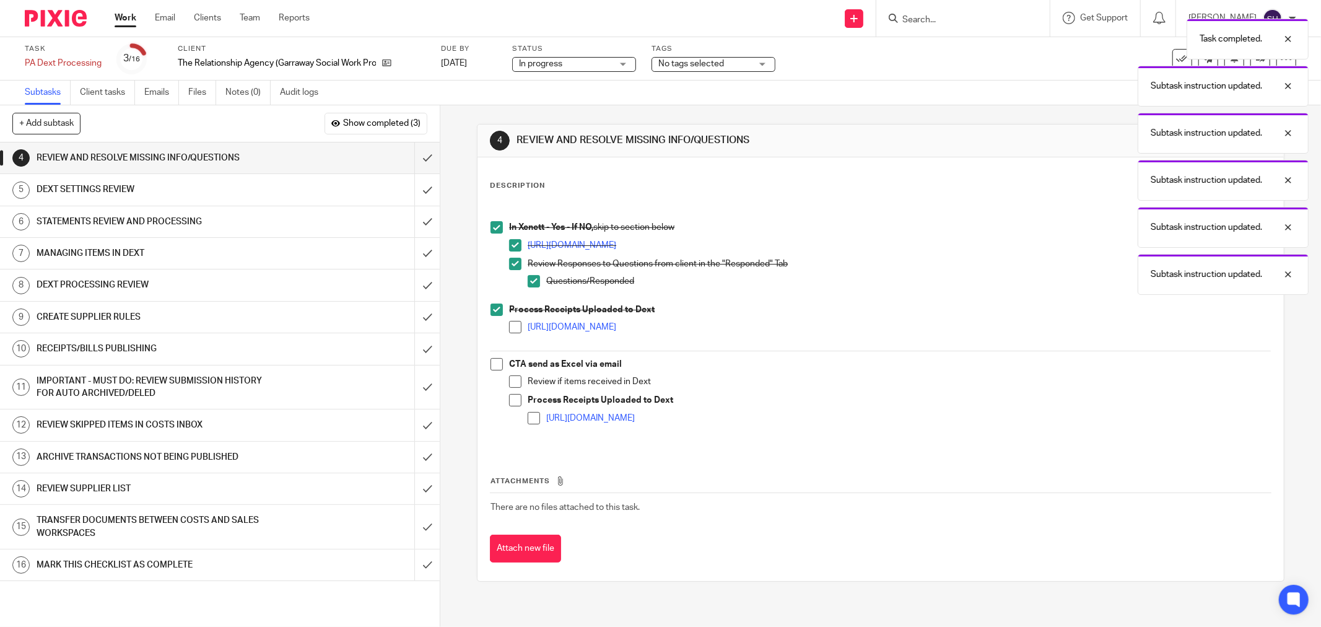
click at [515, 328] on span at bounding box center [515, 327] width 12 height 12
drag, startPoint x: 494, startPoint y: 360, endPoint x: 500, endPoint y: 366, distance: 7.9
click at [494, 361] on span at bounding box center [496, 364] width 12 height 12
drag, startPoint x: 512, startPoint y: 378, endPoint x: 509, endPoint y: 391, distance: 12.8
click at [513, 380] on span at bounding box center [515, 381] width 12 height 12
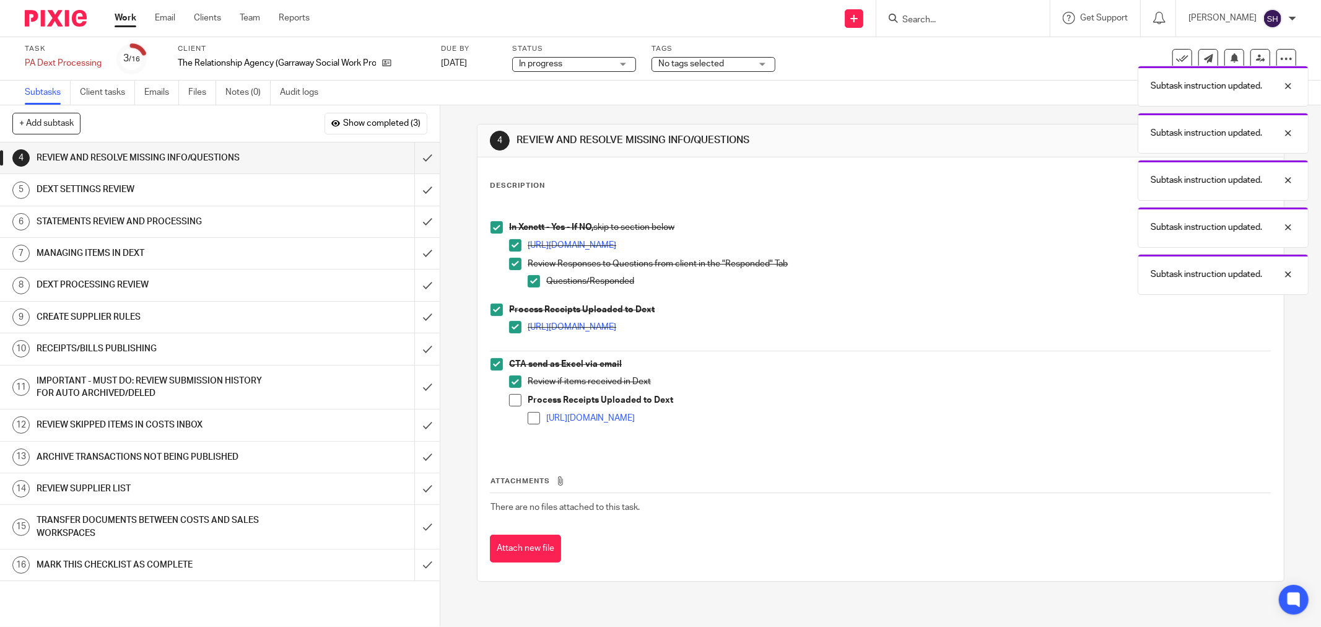
click at [511, 394] on ul "Review if items received in Dext Process Receipts Uploaded to Dext [URL][DOMAIN…" at bounding box center [890, 404] width 762 height 59
click at [516, 404] on span at bounding box center [515, 400] width 12 height 12
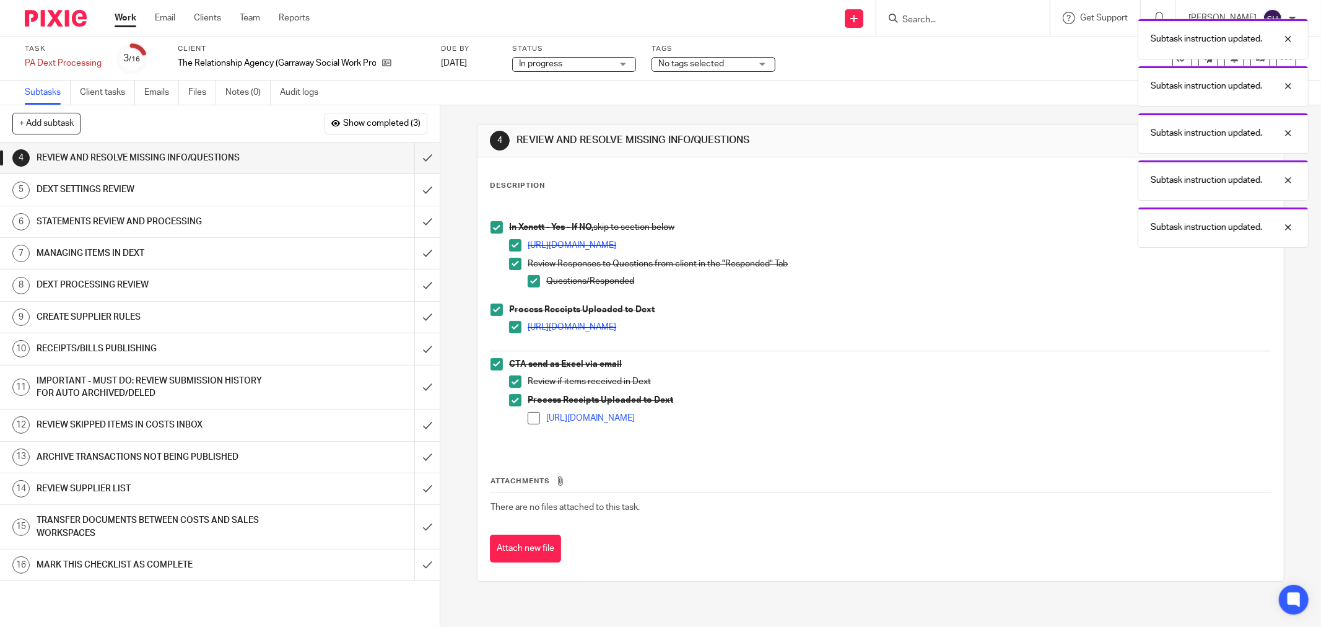
click at [528, 415] on span at bounding box center [534, 418] width 12 height 12
click at [410, 159] on input "submit" at bounding box center [220, 157] width 440 height 31
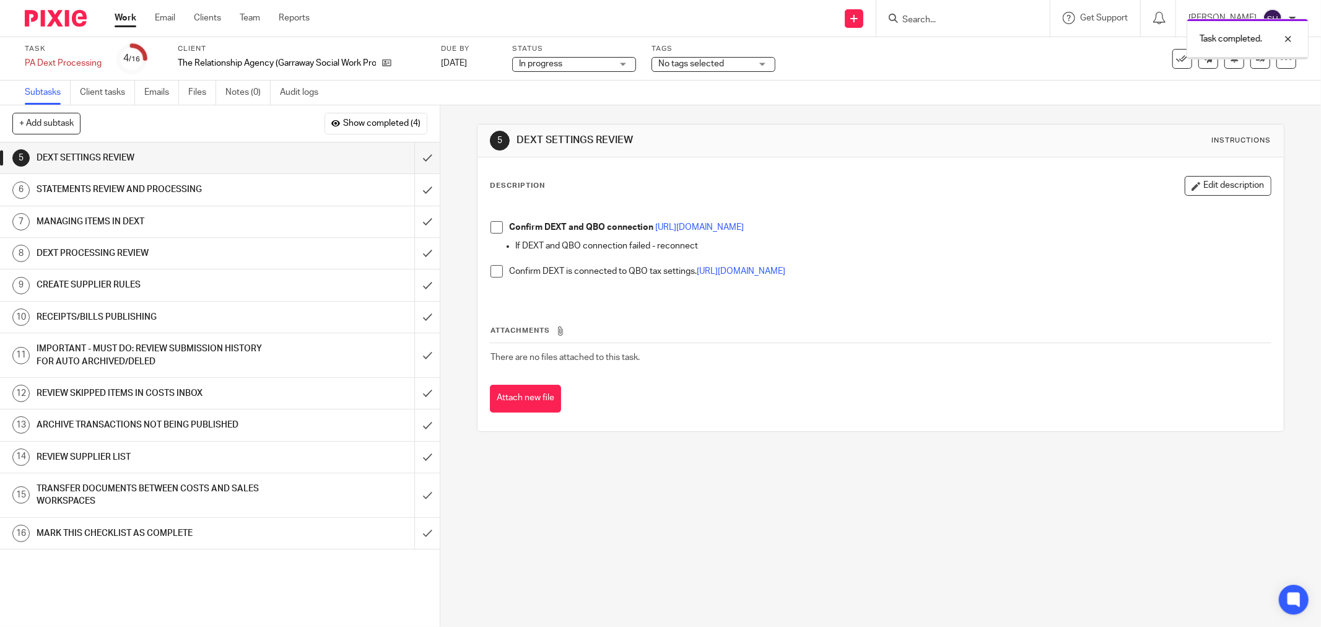
drag, startPoint x: 497, startPoint y: 224, endPoint x: 492, endPoint y: 249, distance: 26.0
click at [497, 224] on span at bounding box center [496, 227] width 12 height 12
click at [490, 273] on span at bounding box center [496, 271] width 12 height 12
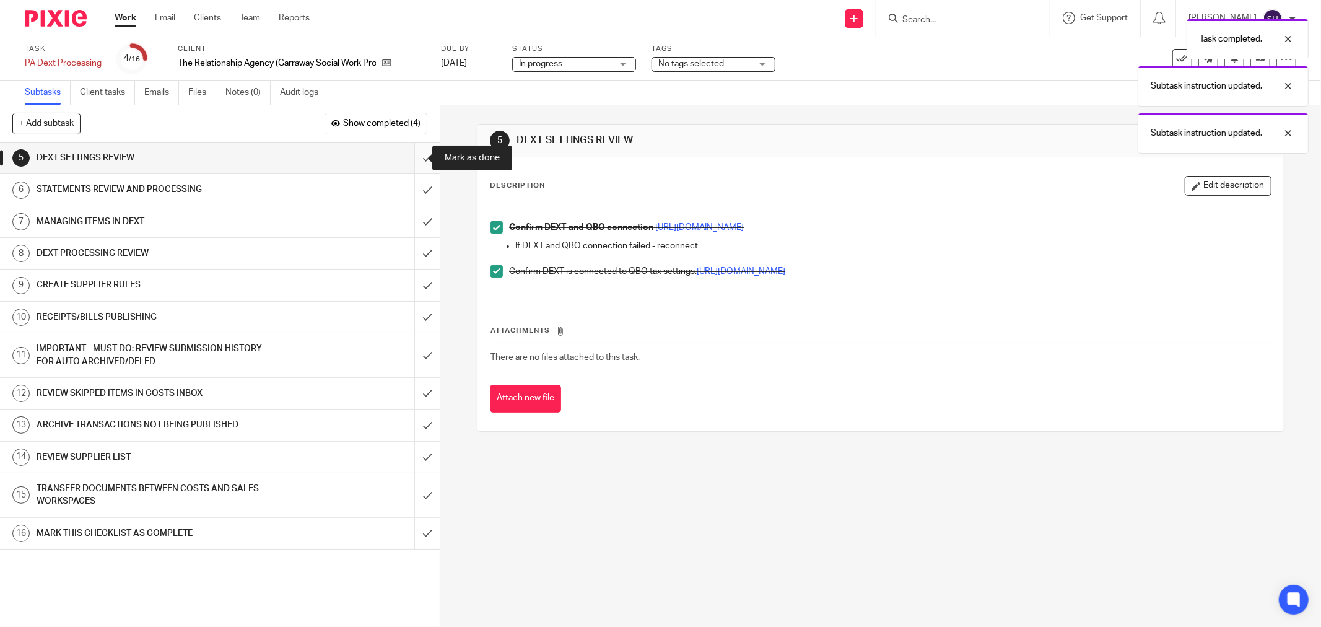
click at [422, 155] on input "submit" at bounding box center [220, 157] width 440 height 31
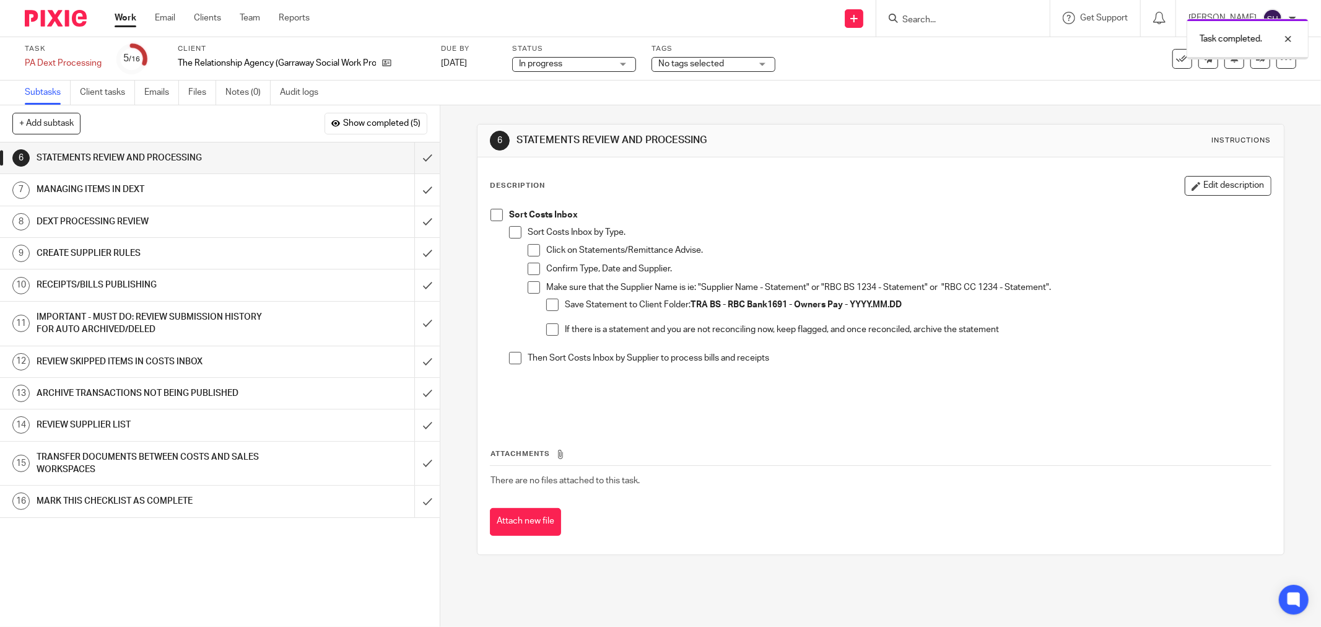
click at [494, 219] on span at bounding box center [496, 215] width 12 height 12
drag, startPoint x: 511, startPoint y: 234, endPoint x: 523, endPoint y: 243, distance: 14.6
click at [511, 235] on span at bounding box center [515, 232] width 12 height 12
click at [528, 246] on span at bounding box center [534, 250] width 12 height 12
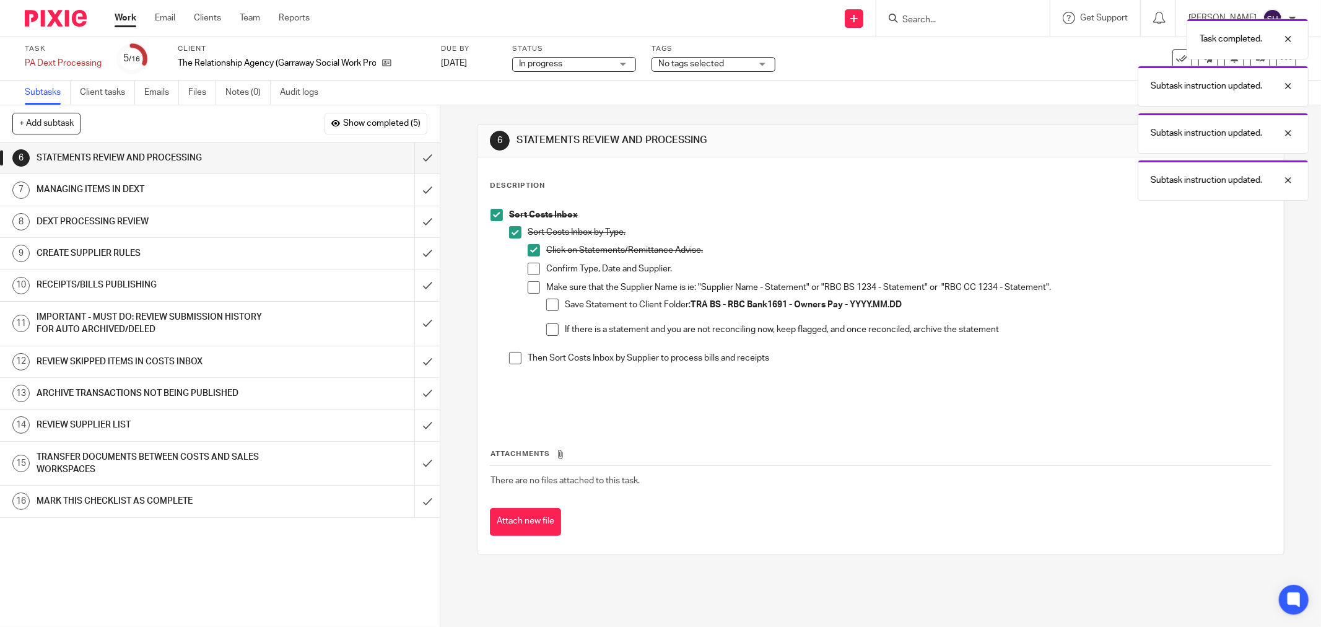
click at [528, 264] on span at bounding box center [534, 269] width 12 height 12
click at [528, 287] on span at bounding box center [534, 287] width 12 height 12
drag, startPoint x: 547, startPoint y: 304, endPoint x: 552, endPoint y: 325, distance: 21.5
click at [548, 306] on span at bounding box center [552, 304] width 12 height 12
click at [553, 329] on span at bounding box center [552, 329] width 12 height 12
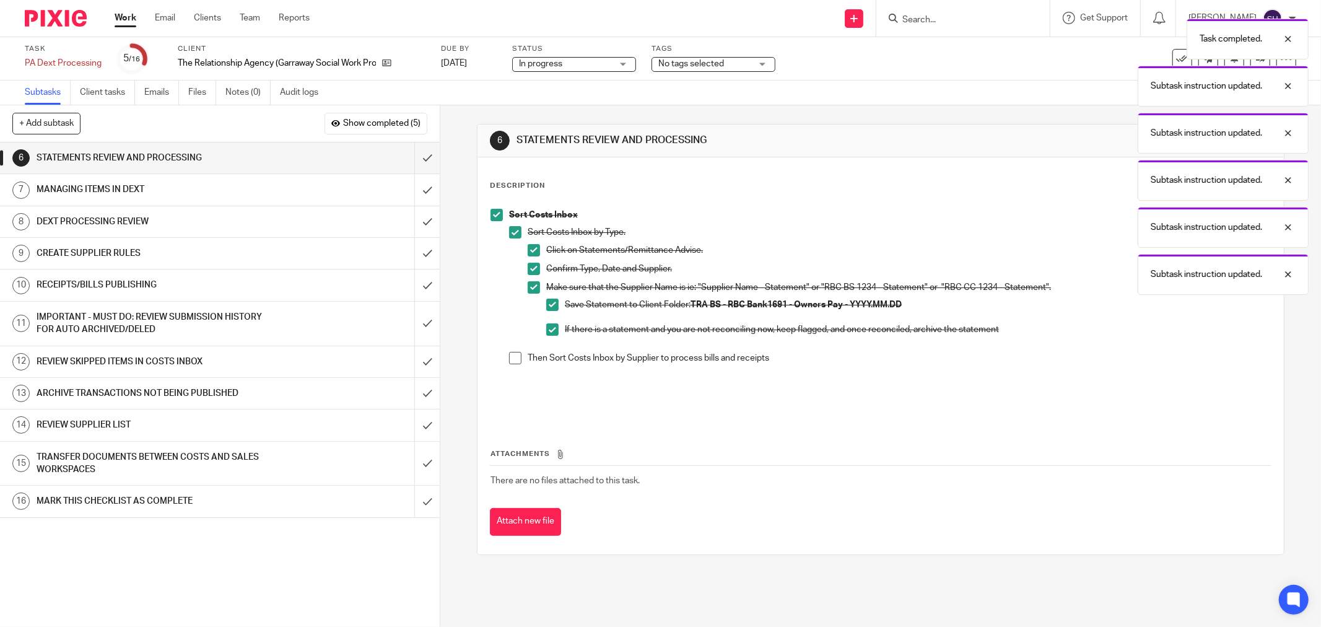
click at [509, 355] on span at bounding box center [515, 358] width 12 height 12
click at [415, 159] on input "submit" at bounding box center [220, 157] width 440 height 31
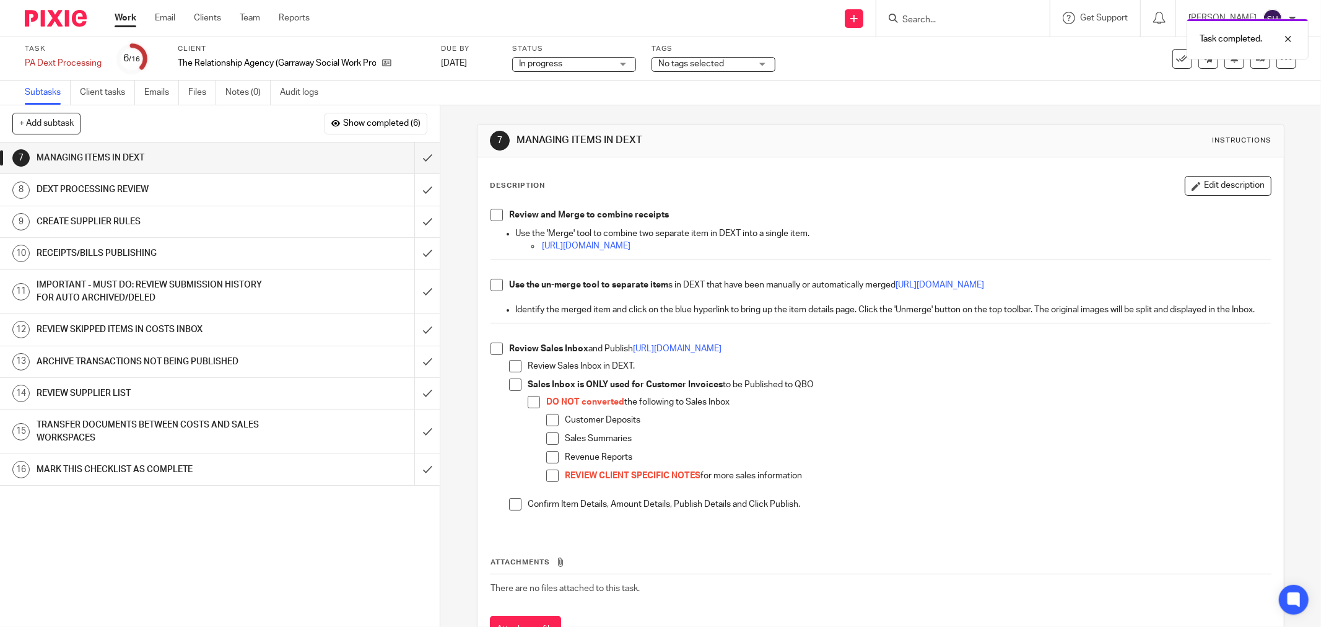
click at [490, 217] on span at bounding box center [496, 215] width 12 height 12
click at [492, 282] on span at bounding box center [496, 285] width 12 height 12
click at [495, 368] on li "Review Sales Inbox and Publish [URL][DOMAIN_NAME] Review Sales Inbox in DEXT. S…" at bounding box center [880, 431] width 780 height 179
click at [498, 355] on span at bounding box center [496, 348] width 12 height 12
drag, startPoint x: 509, startPoint y: 378, endPoint x: 510, endPoint y: 389, distance: 11.2
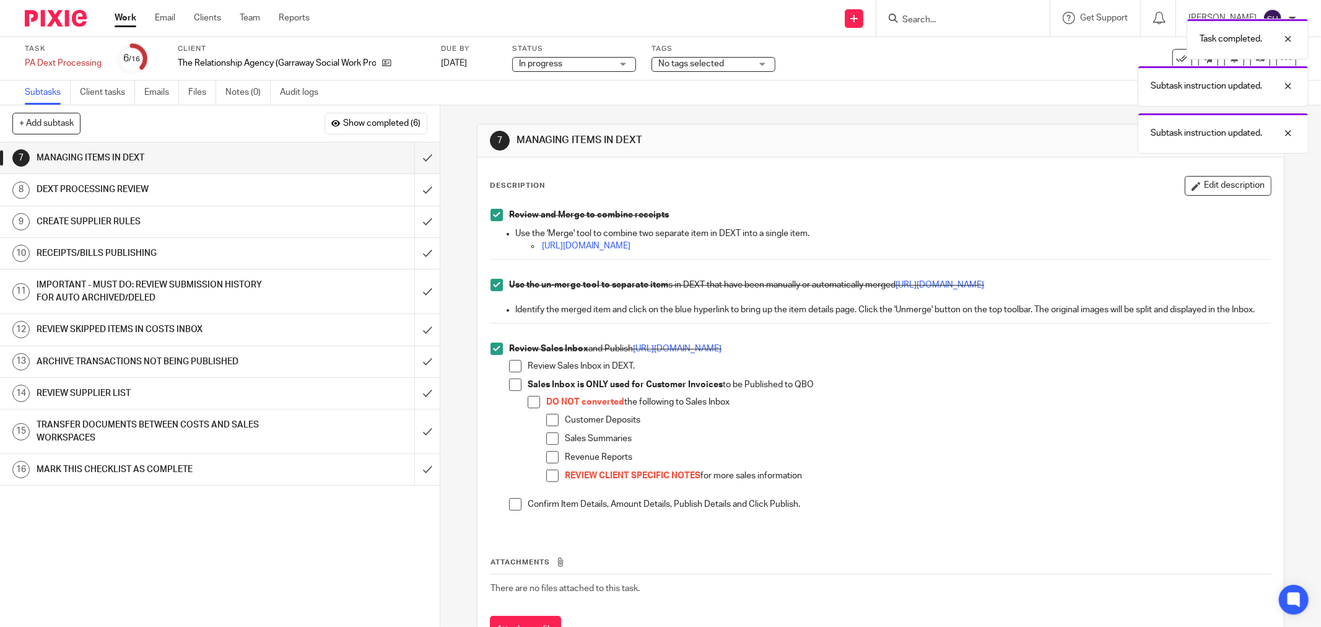
click at [509, 372] on span at bounding box center [515, 366] width 12 height 12
drag, startPoint x: 510, startPoint y: 398, endPoint x: 525, endPoint y: 411, distance: 20.2
click at [510, 391] on span at bounding box center [515, 384] width 12 height 12
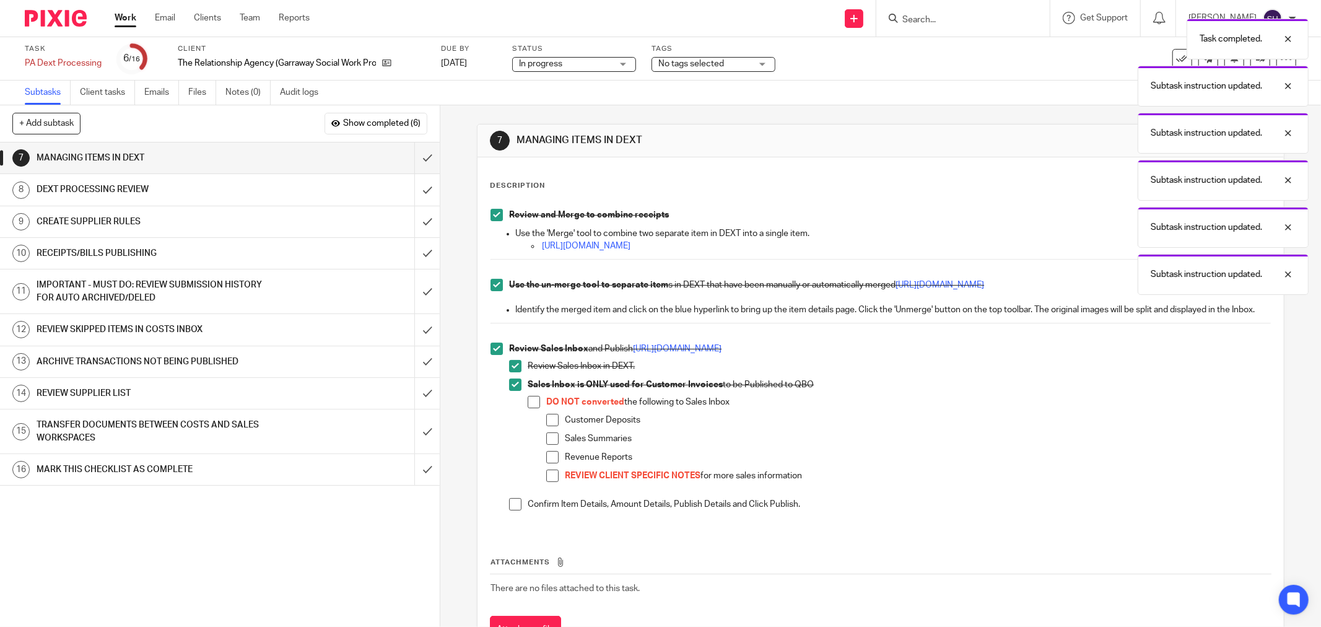
click at [531, 408] on span at bounding box center [534, 402] width 12 height 12
drag, startPoint x: 542, startPoint y: 429, endPoint x: 547, endPoint y: 440, distance: 11.4
click at [546, 426] on span at bounding box center [552, 420] width 12 height 12
click at [552, 451] on li "Sales Summaries" at bounding box center [908, 441] width 724 height 19
click at [550, 445] on span at bounding box center [552, 438] width 12 height 12
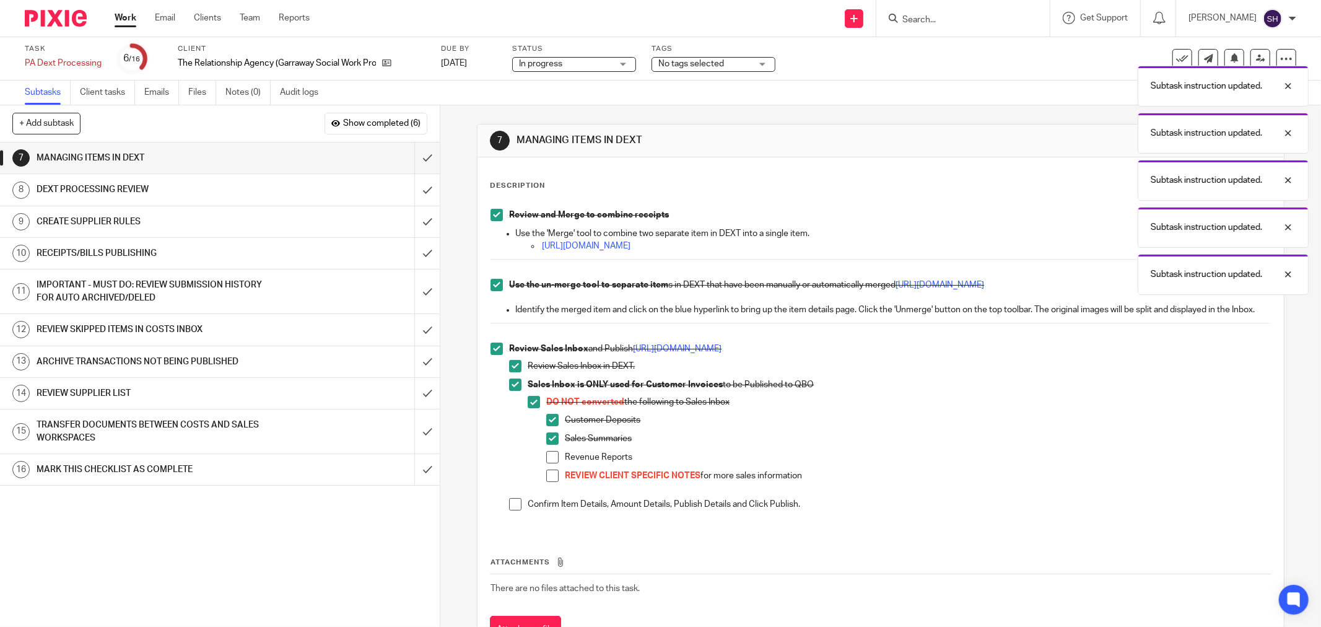
click at [547, 463] on span at bounding box center [552, 457] width 12 height 12
click at [553, 482] on span at bounding box center [552, 475] width 12 height 12
click at [509, 510] on span at bounding box center [515, 504] width 12 height 12
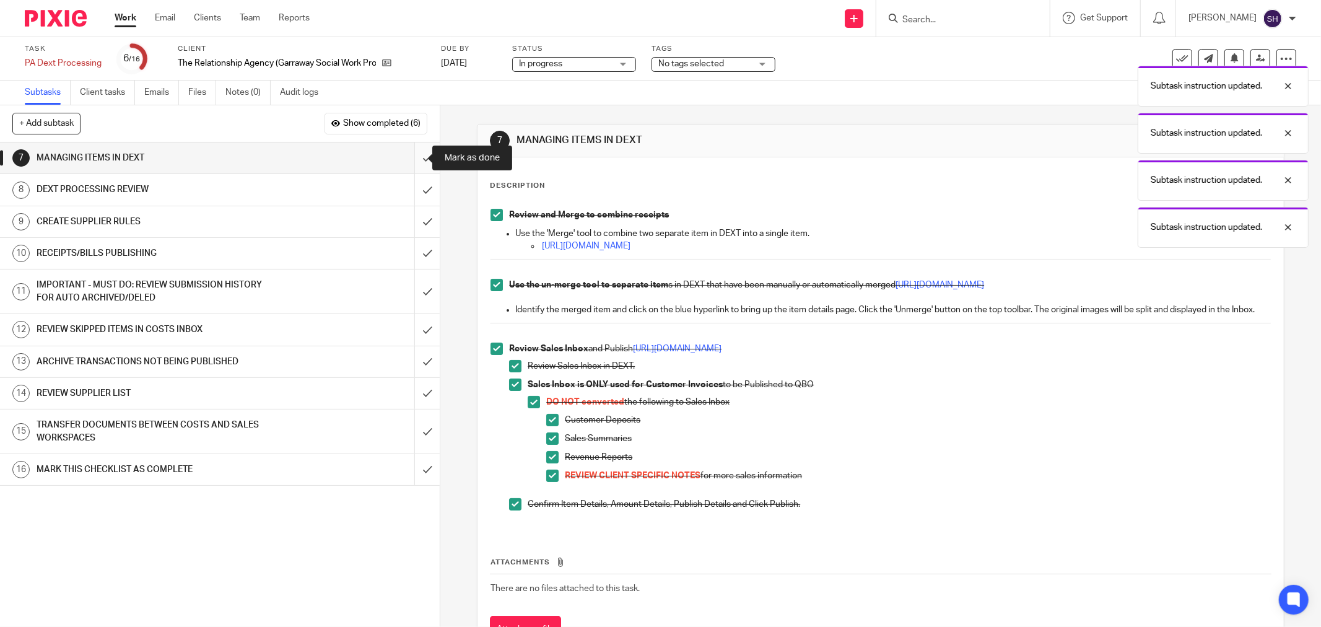
click at [404, 154] on input "submit" at bounding box center [220, 157] width 440 height 31
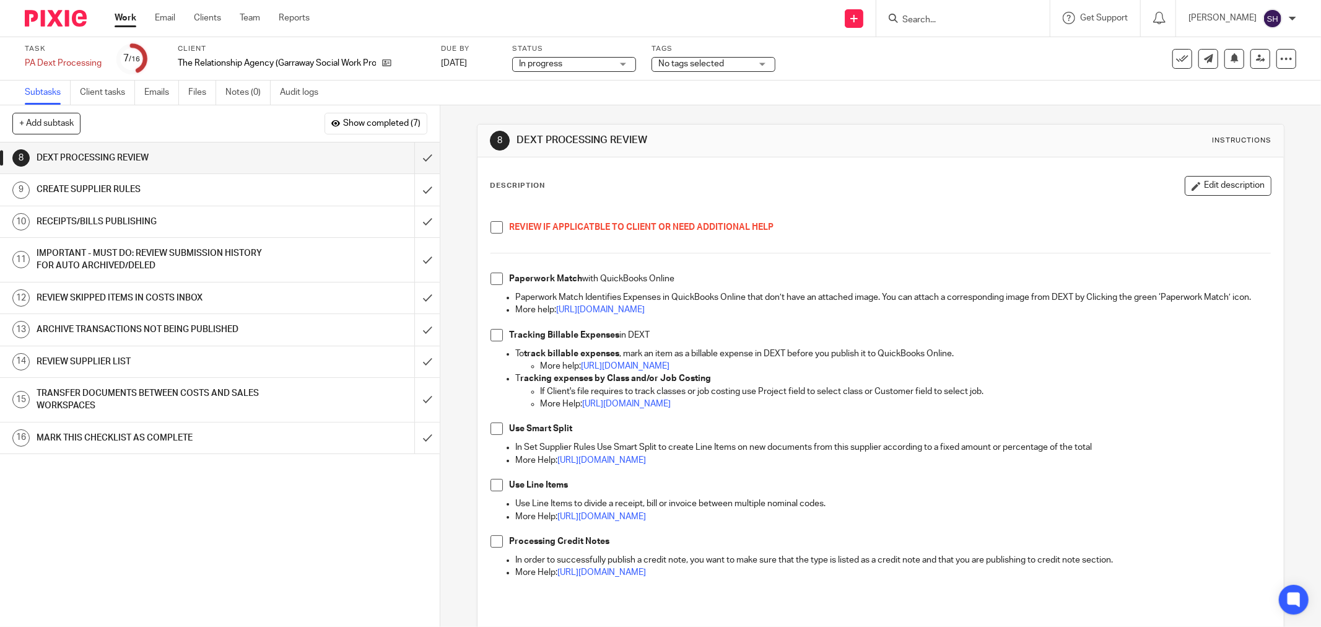
click at [490, 227] on span at bounding box center [496, 227] width 12 height 12
click at [495, 275] on span at bounding box center [496, 278] width 12 height 12
click at [500, 341] on li "Tracking Billable Expenses in DEXT" at bounding box center [880, 338] width 780 height 19
drag, startPoint x: 497, startPoint y: 339, endPoint x: 493, endPoint y: 345, distance: 6.9
click at [497, 329] on ul "Paperwork Match Identifies Expenses in QuickBooks Online that don’t have an att…" at bounding box center [880, 310] width 780 height 38
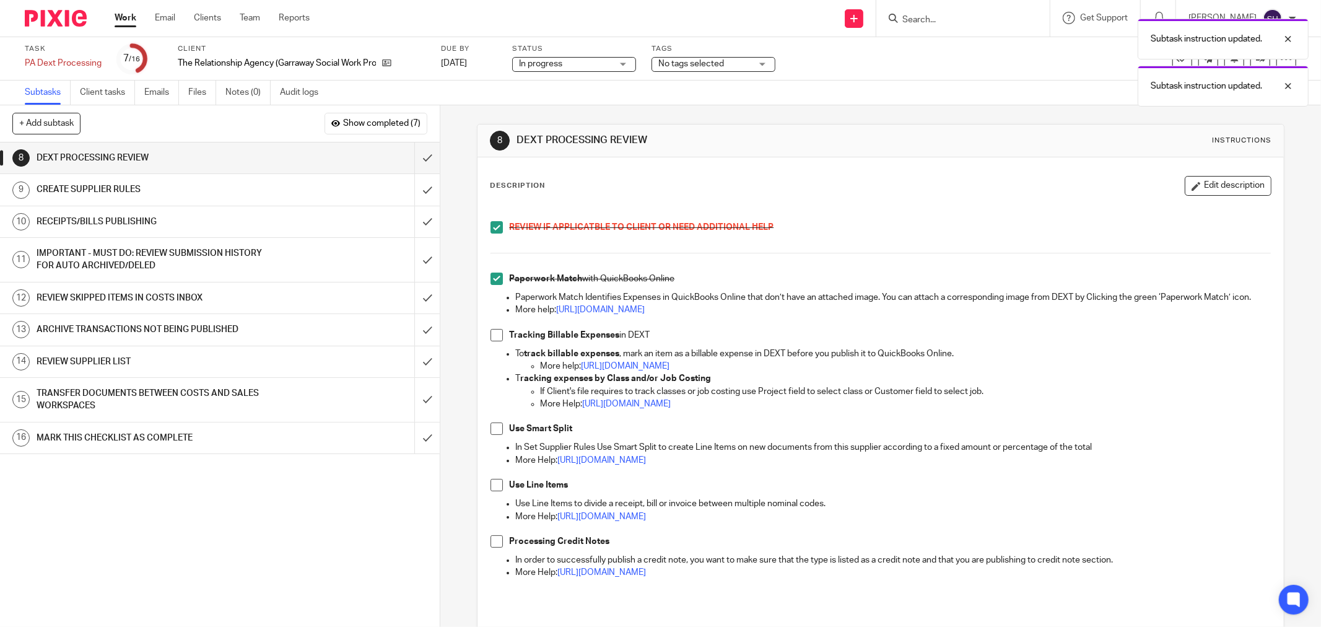
click at [490, 341] on span at bounding box center [496, 335] width 12 height 12
click at [497, 435] on span at bounding box center [496, 428] width 12 height 12
click at [490, 491] on span at bounding box center [496, 485] width 12 height 12
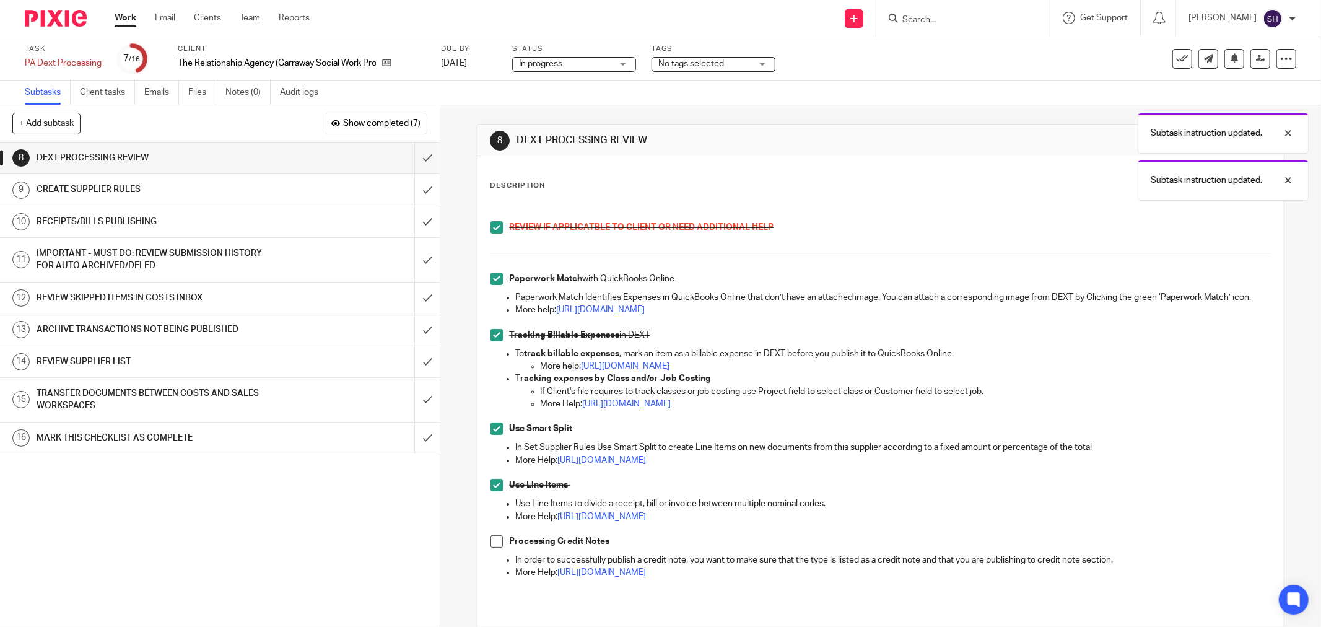
drag, startPoint x: 493, startPoint y: 552, endPoint x: 488, endPoint y: 531, distance: 22.2
click at [492, 547] on span at bounding box center [496, 541] width 12 height 12
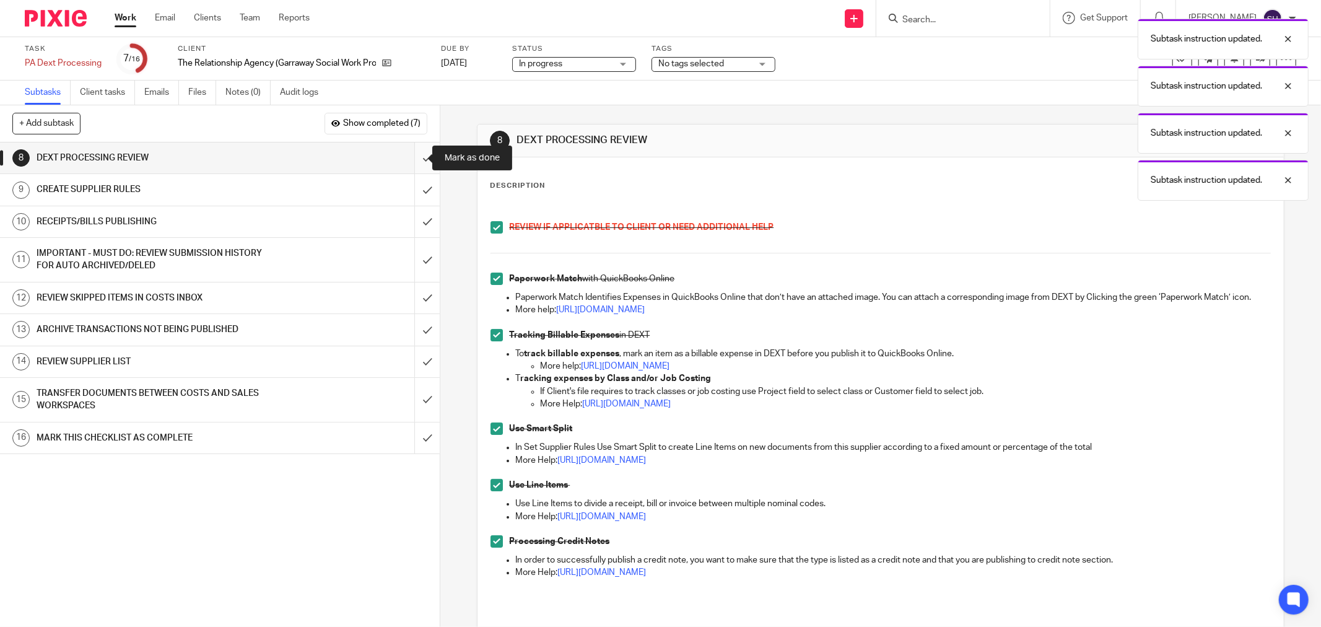
click at [411, 152] on input "submit" at bounding box center [220, 157] width 440 height 31
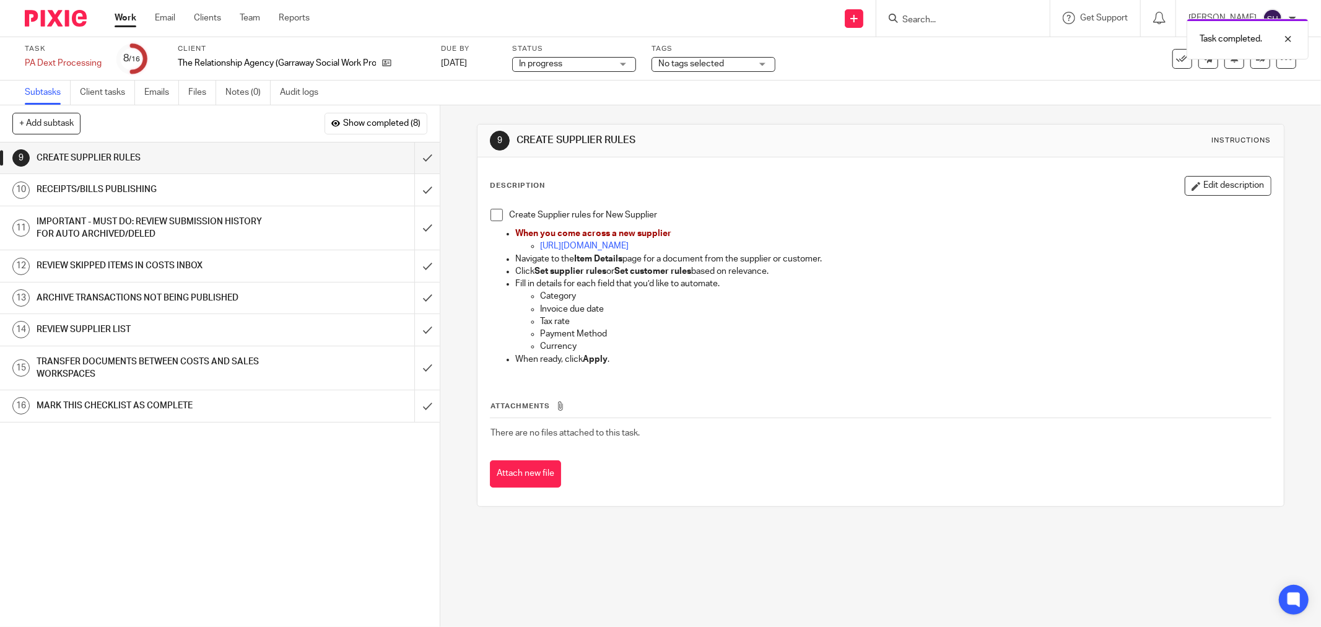
click at [490, 214] on span at bounding box center [496, 215] width 12 height 12
click at [421, 150] on input "submit" at bounding box center [220, 157] width 440 height 31
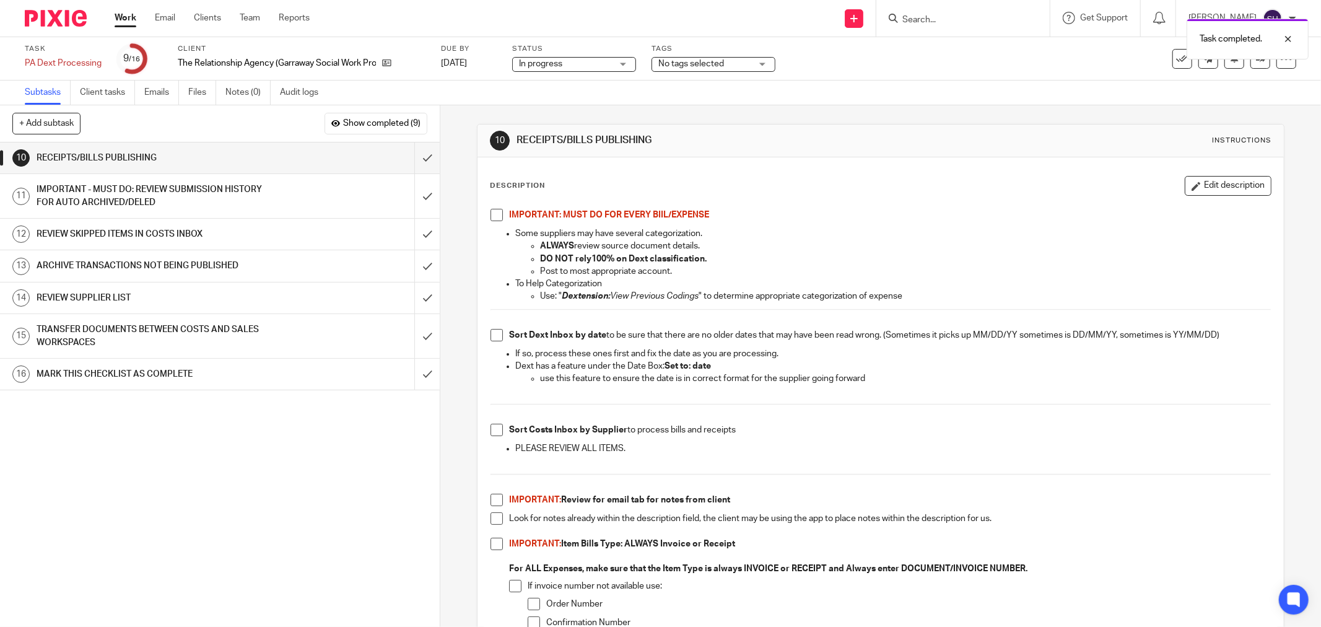
click at [492, 215] on span at bounding box center [496, 215] width 12 height 12
click at [498, 335] on span at bounding box center [496, 335] width 12 height 12
click at [494, 432] on span at bounding box center [496, 430] width 12 height 12
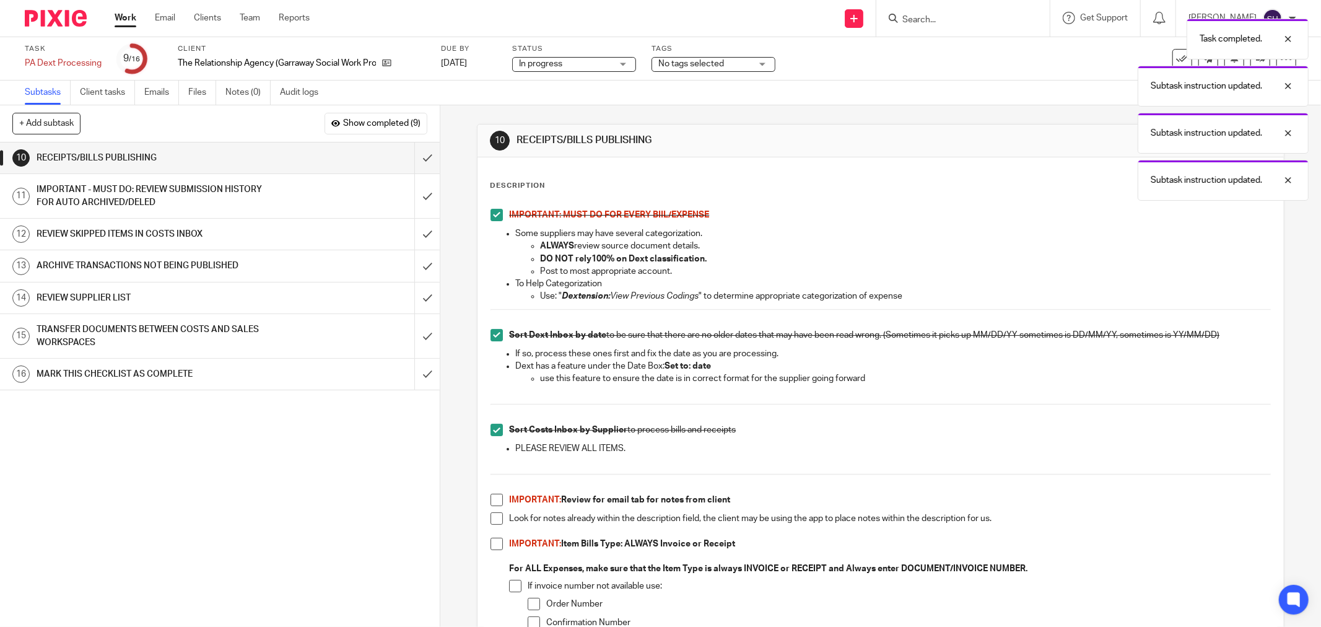
click at [490, 503] on span at bounding box center [496, 499] width 12 height 12
click at [492, 521] on span at bounding box center [496, 518] width 12 height 12
click at [492, 537] on span at bounding box center [496, 543] width 12 height 12
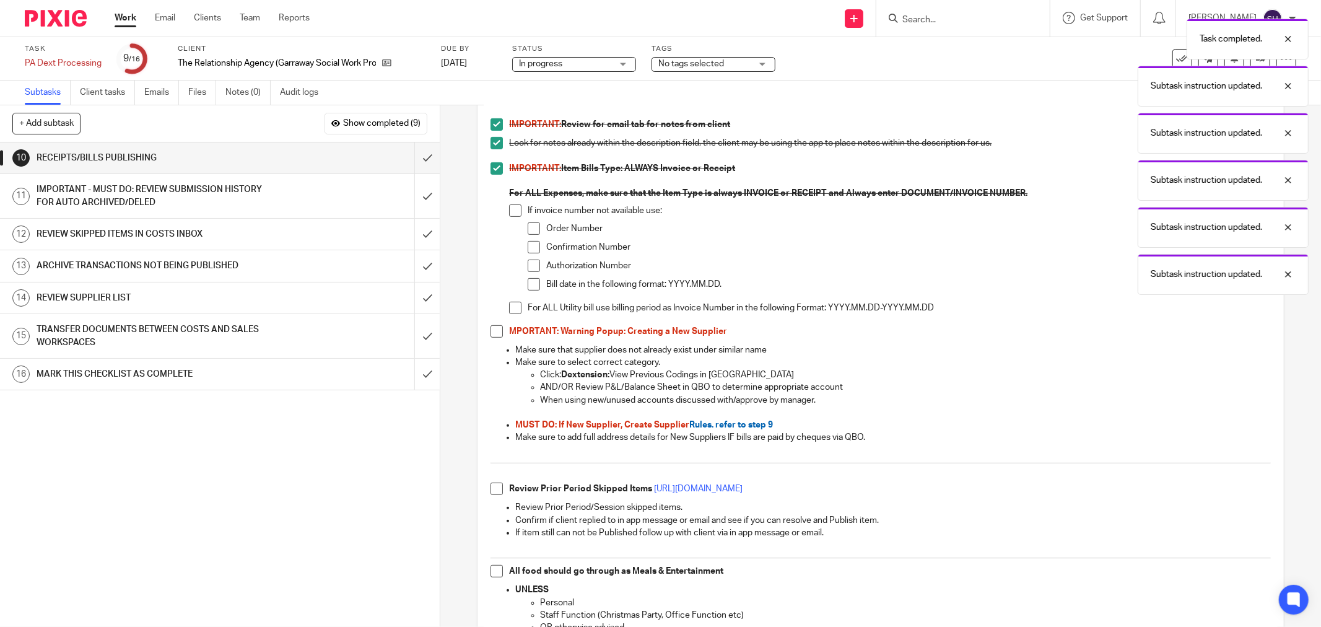
scroll to position [412, 0]
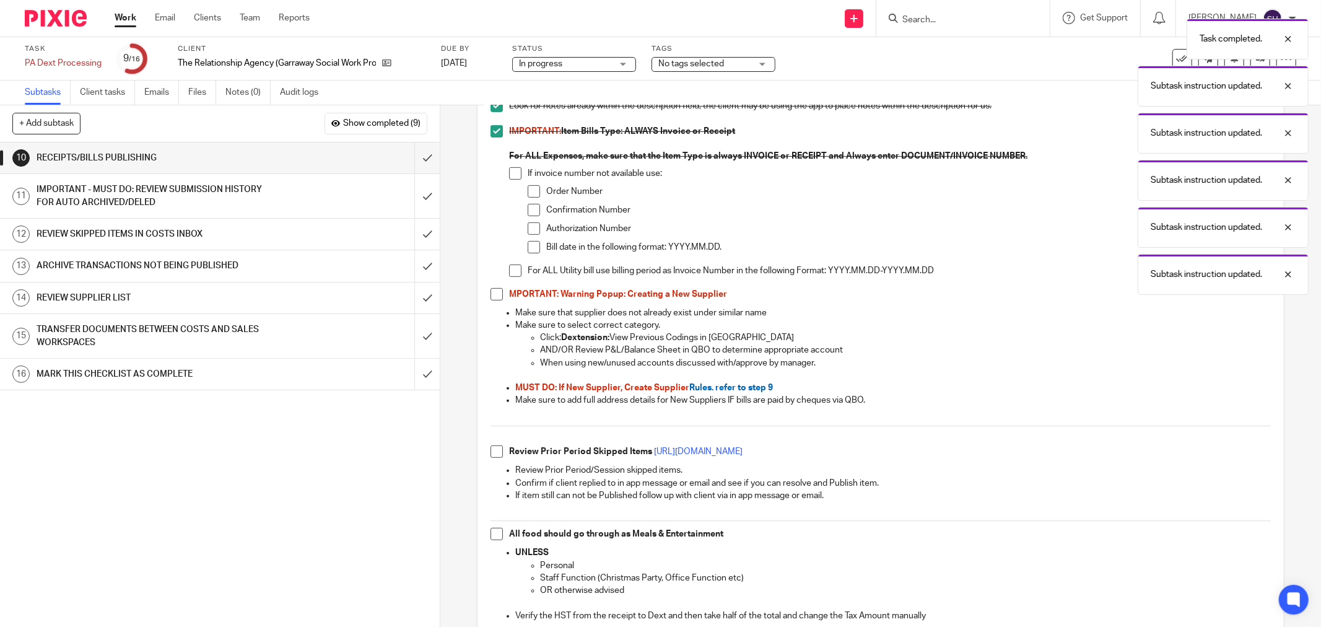
drag, startPoint x: 508, startPoint y: 171, endPoint x: 513, endPoint y: 176, distance: 6.6
click at [509, 171] on span at bounding box center [515, 173] width 12 height 12
drag, startPoint x: 525, startPoint y: 189, endPoint x: 529, endPoint y: 206, distance: 17.9
click at [528, 189] on span at bounding box center [534, 191] width 12 height 12
click at [530, 212] on span at bounding box center [534, 210] width 12 height 12
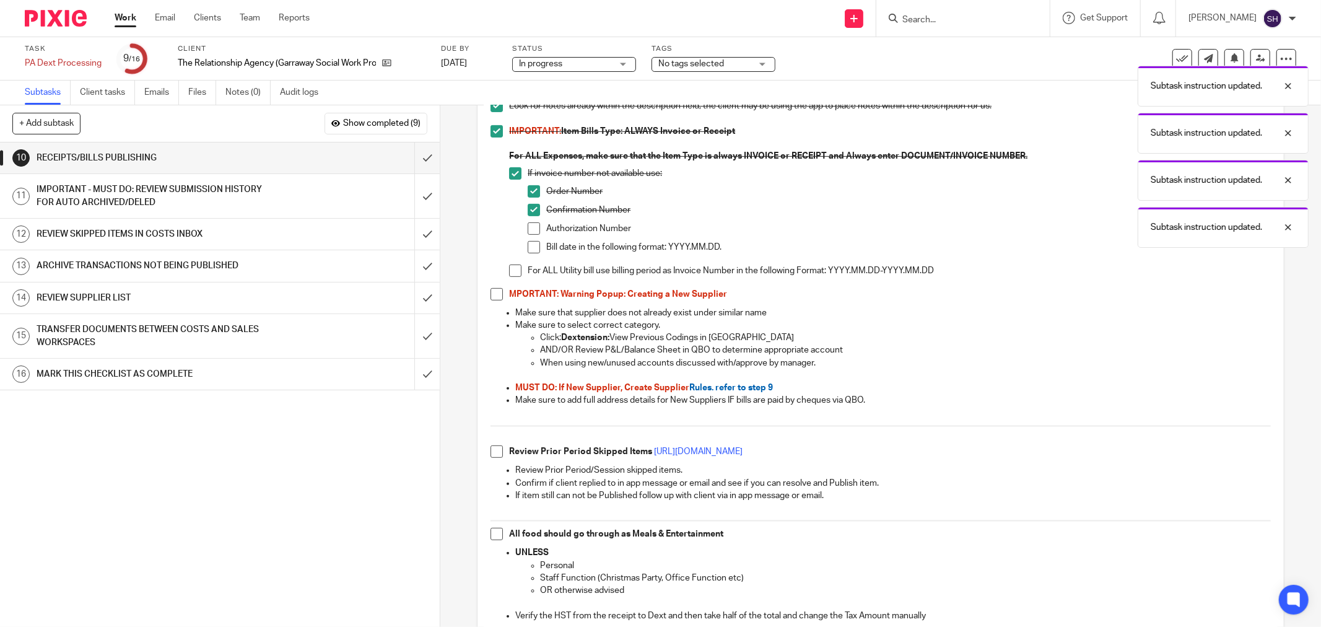
click at [531, 229] on span at bounding box center [534, 228] width 12 height 12
click at [531, 248] on span at bounding box center [534, 247] width 12 height 12
click at [515, 272] on span at bounding box center [515, 270] width 12 height 12
click at [492, 296] on span at bounding box center [496, 294] width 12 height 12
click at [494, 454] on span at bounding box center [496, 451] width 12 height 12
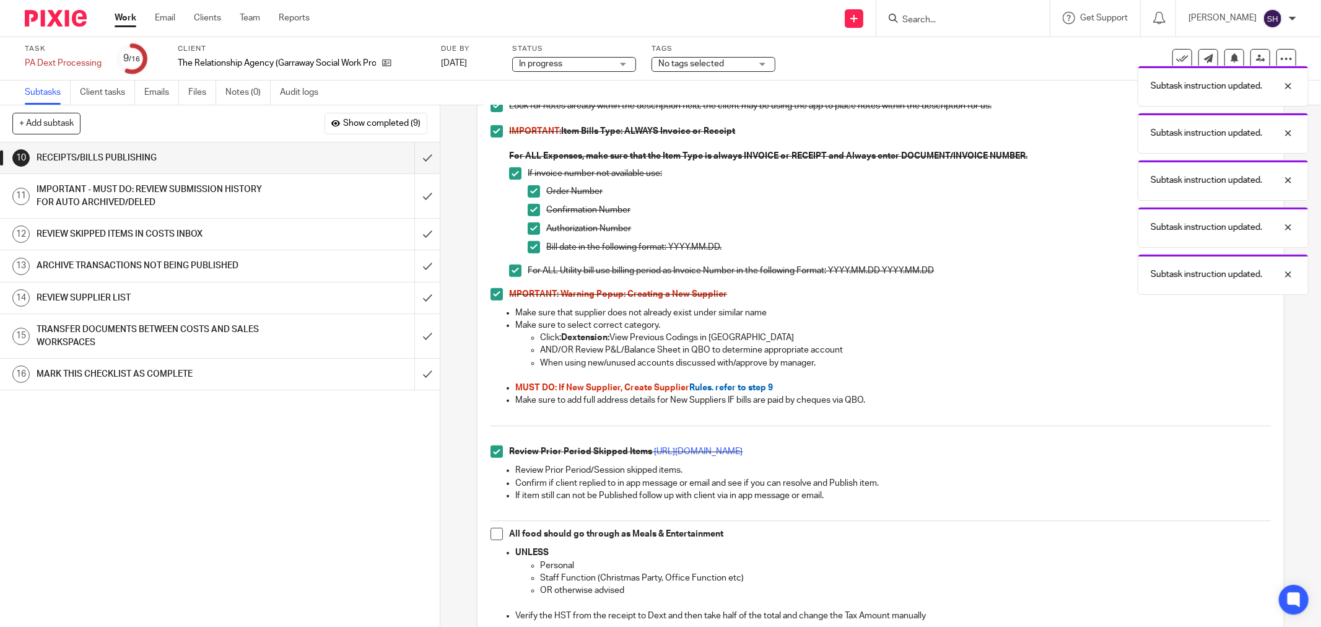
click at [493, 536] on span at bounding box center [496, 534] width 12 height 12
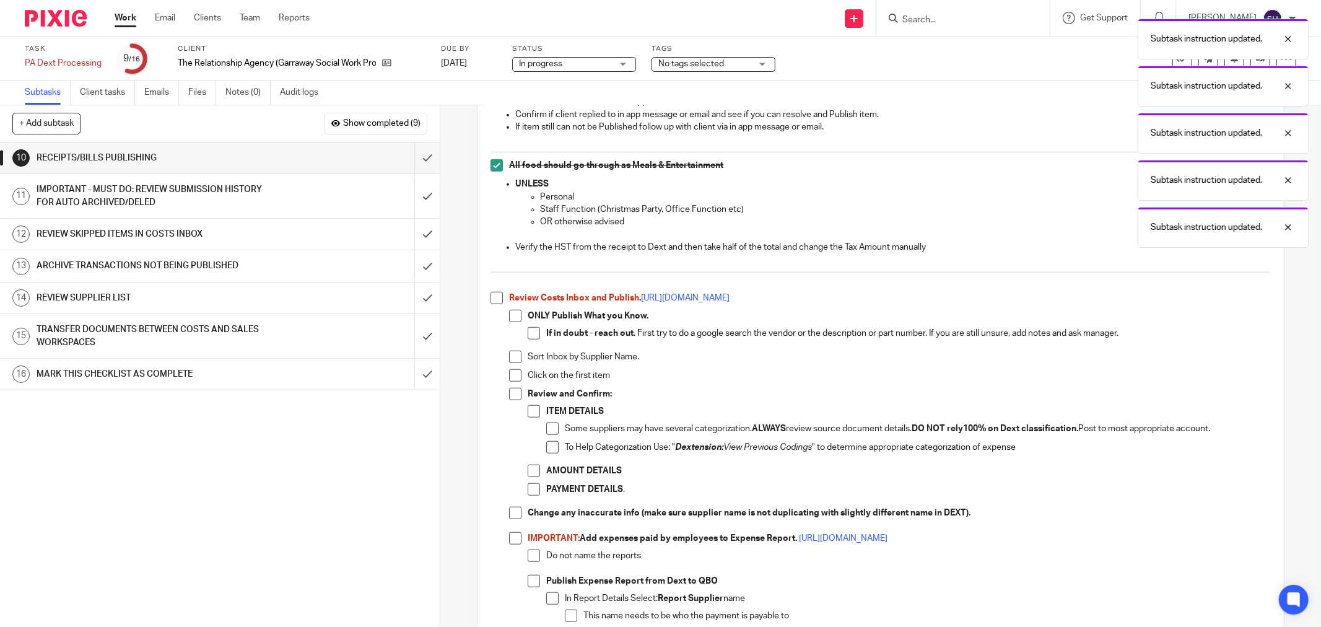
scroll to position [825, 0]
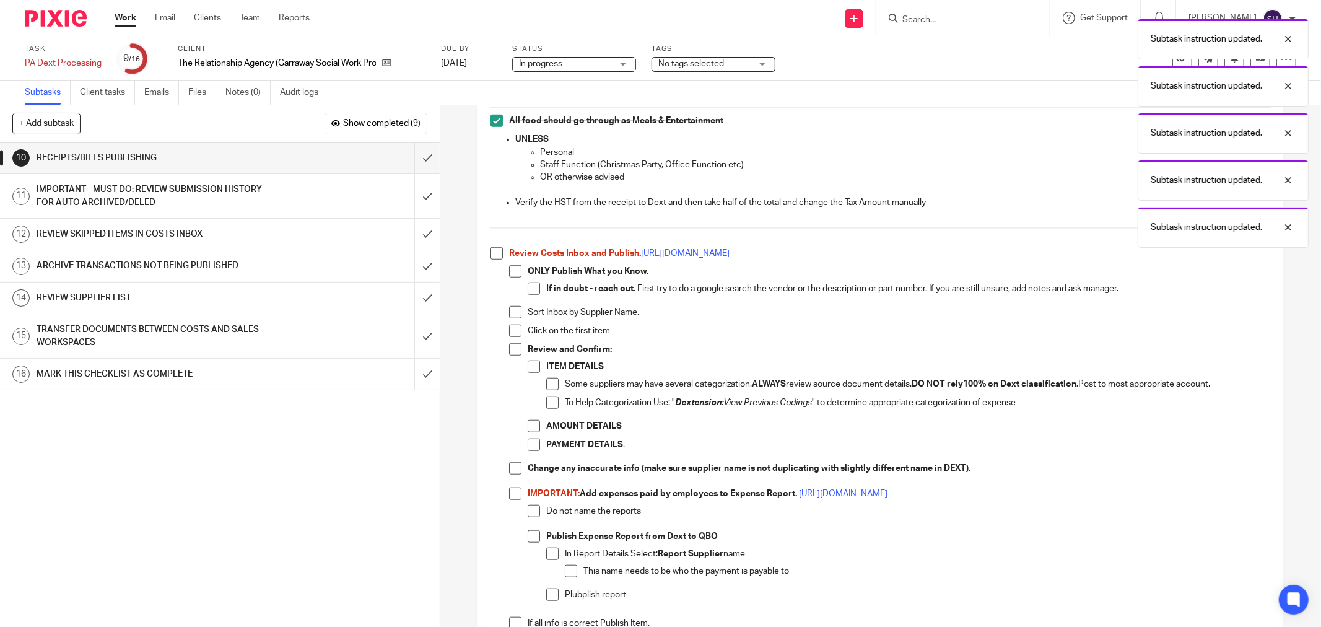
click at [493, 254] on span at bounding box center [496, 253] width 12 height 12
click at [510, 271] on span at bounding box center [515, 271] width 12 height 12
click at [528, 289] on span at bounding box center [534, 288] width 12 height 12
click at [509, 316] on span at bounding box center [515, 312] width 12 height 12
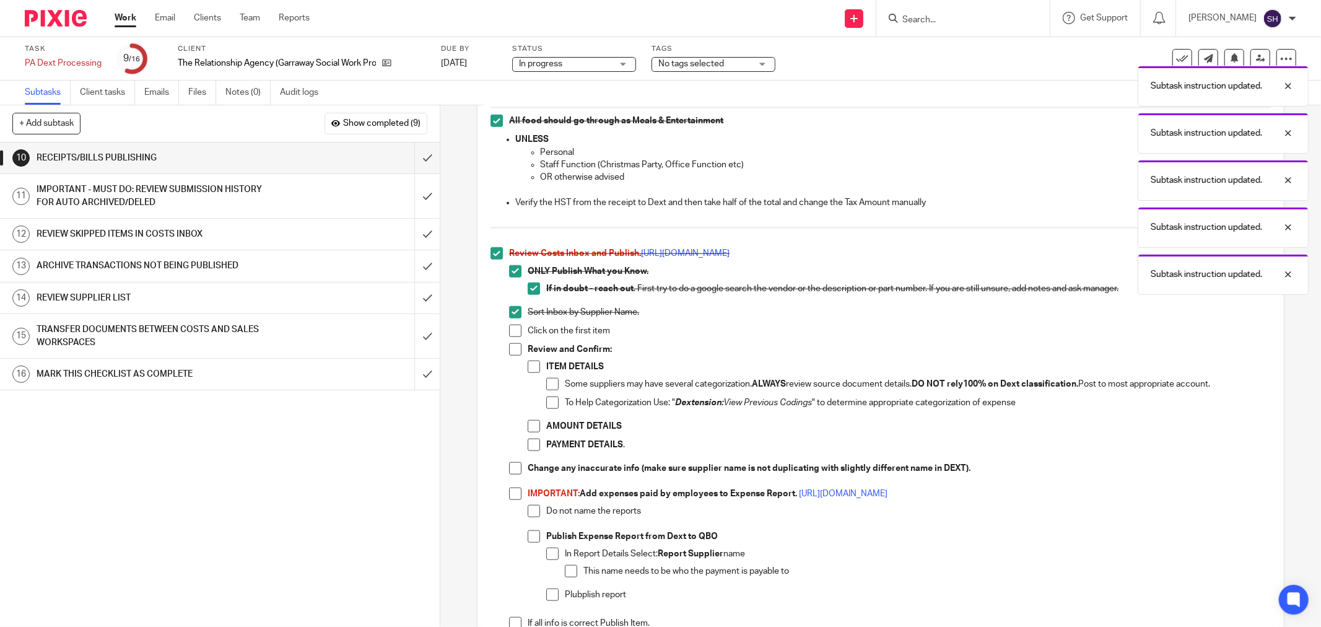
click at [510, 336] on span at bounding box center [515, 330] width 12 height 12
click at [511, 347] on span at bounding box center [515, 349] width 12 height 12
click at [532, 372] on span at bounding box center [534, 366] width 12 height 12
drag, startPoint x: 547, startPoint y: 389, endPoint x: 547, endPoint y: 397, distance: 8.0
click at [547, 390] on span at bounding box center [552, 384] width 12 height 12
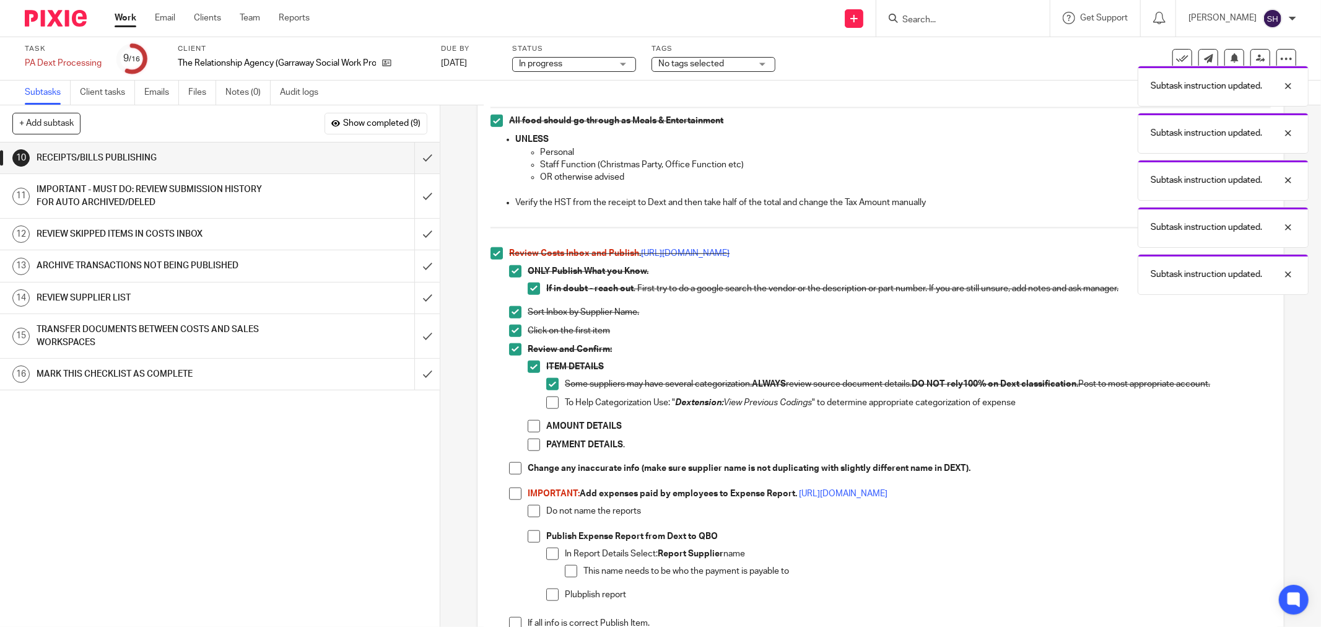
click at [547, 403] on span at bounding box center [552, 402] width 12 height 12
click at [531, 432] on span at bounding box center [534, 426] width 12 height 12
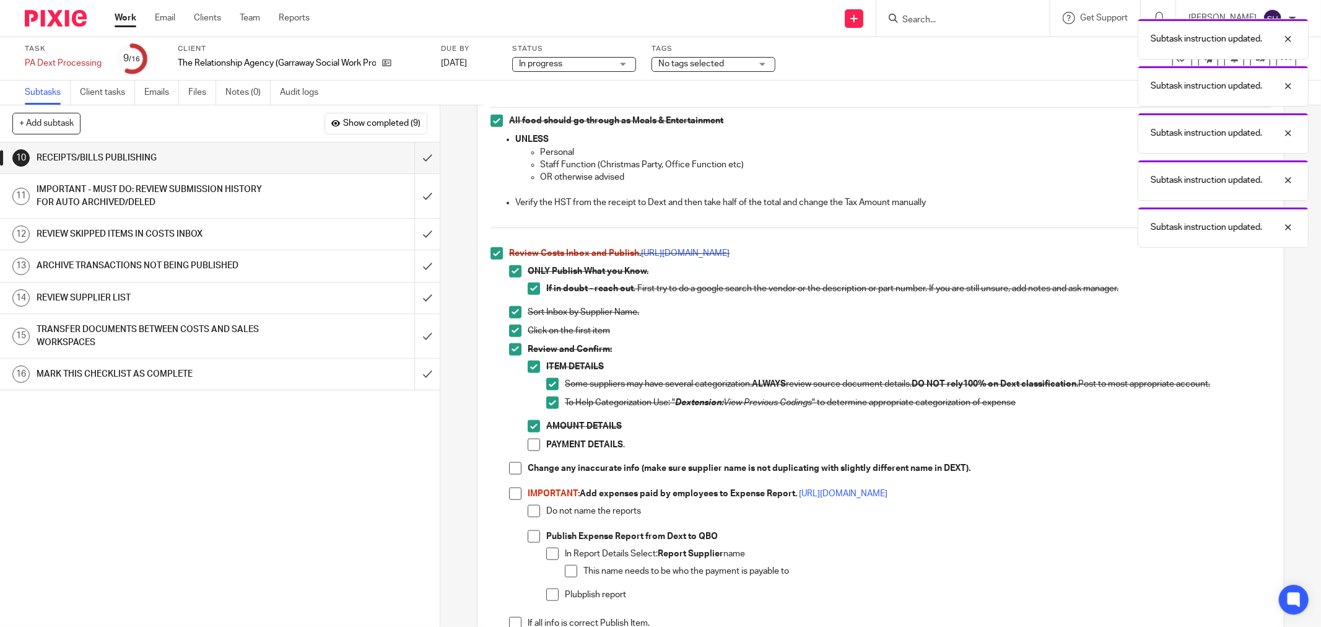
click at [528, 446] on span at bounding box center [534, 444] width 12 height 12
click at [515, 471] on span at bounding box center [515, 468] width 12 height 12
drag, startPoint x: 509, startPoint y: 489, endPoint x: 515, endPoint y: 497, distance: 9.7
click at [509, 491] on span at bounding box center [515, 493] width 12 height 12
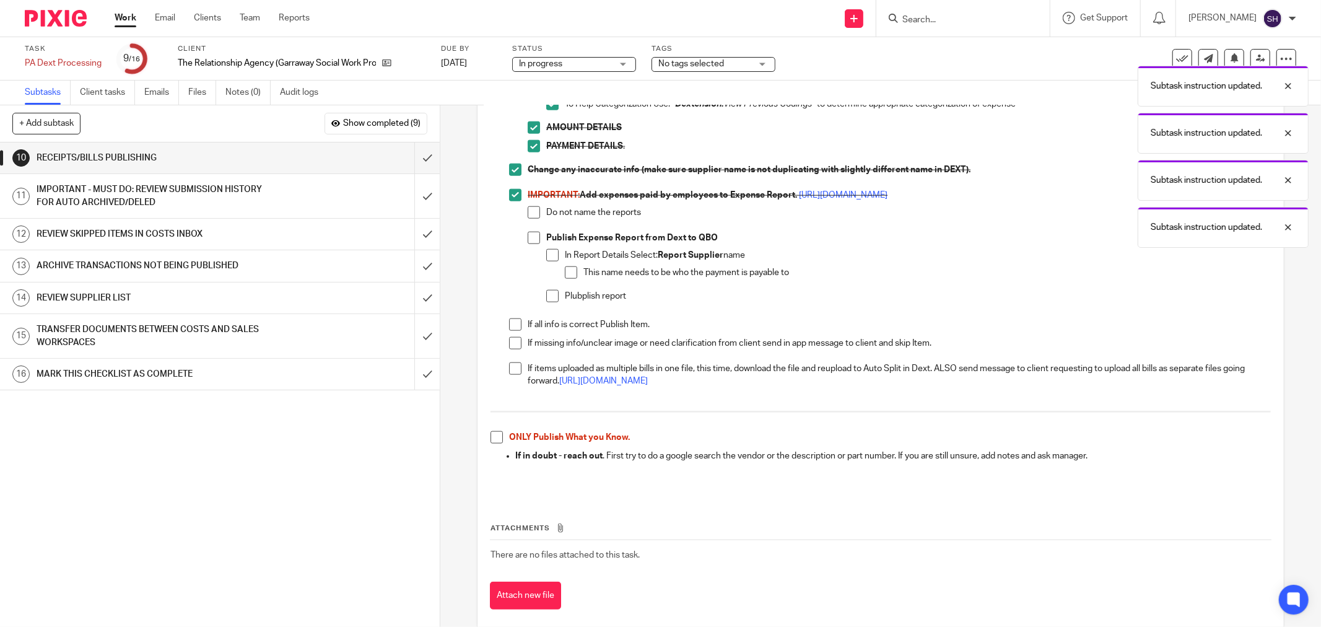
scroll to position [1145, 0]
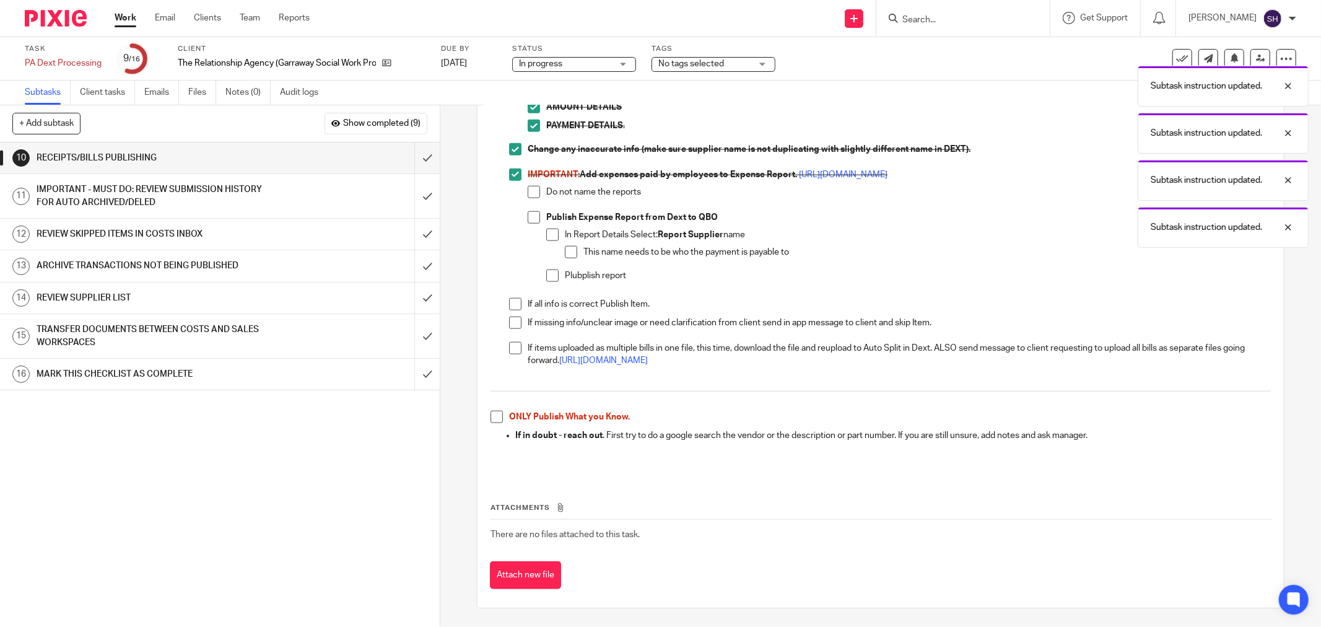
click at [531, 197] on span at bounding box center [534, 192] width 12 height 12
drag, startPoint x: 527, startPoint y: 213, endPoint x: 554, endPoint y: 231, distance: 32.6
click at [528, 214] on span at bounding box center [534, 217] width 12 height 12
click at [558, 234] on li "In Report Details Select: Report Supplier name This name needs to be who the pa…" at bounding box center [908, 248] width 724 height 41
click at [555, 234] on li "In Report Details Select: Report Supplier name This name needs to be who the pa…" at bounding box center [908, 248] width 724 height 41
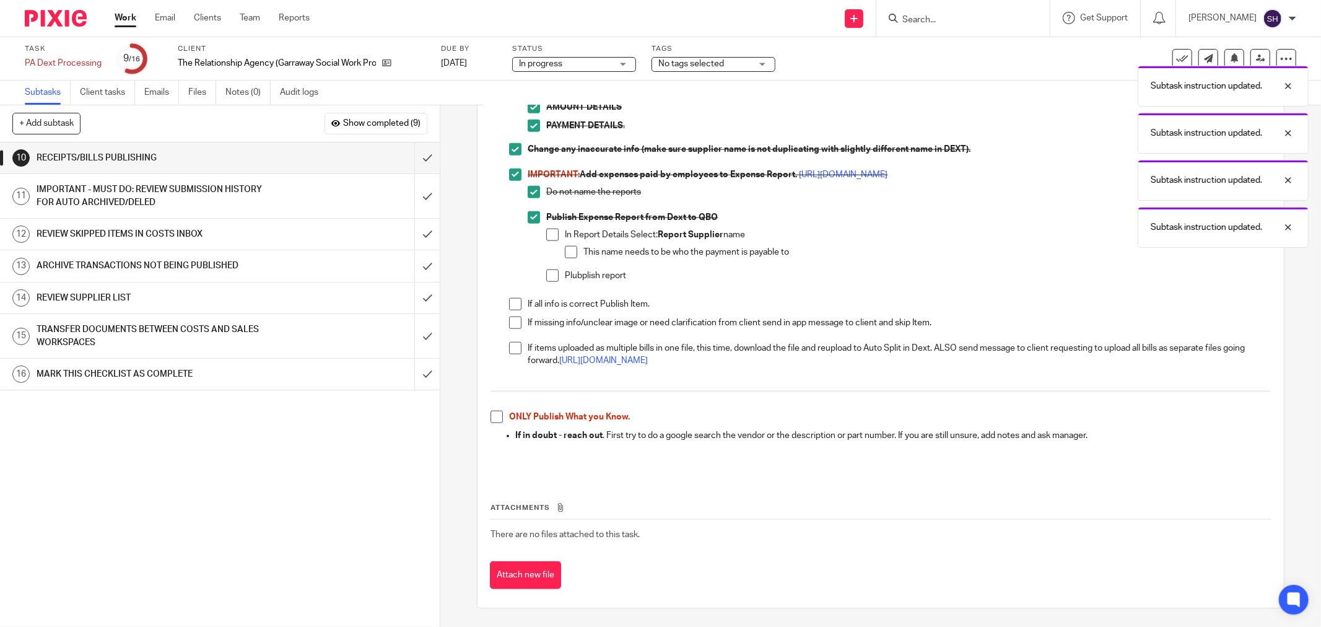
click at [551, 233] on span at bounding box center [552, 234] width 12 height 12
click at [565, 250] on span at bounding box center [571, 252] width 12 height 12
drag, startPoint x: 550, startPoint y: 276, endPoint x: 518, endPoint y: 305, distance: 43.4
click at [549, 276] on span at bounding box center [552, 275] width 12 height 12
click at [510, 306] on span at bounding box center [515, 304] width 12 height 12
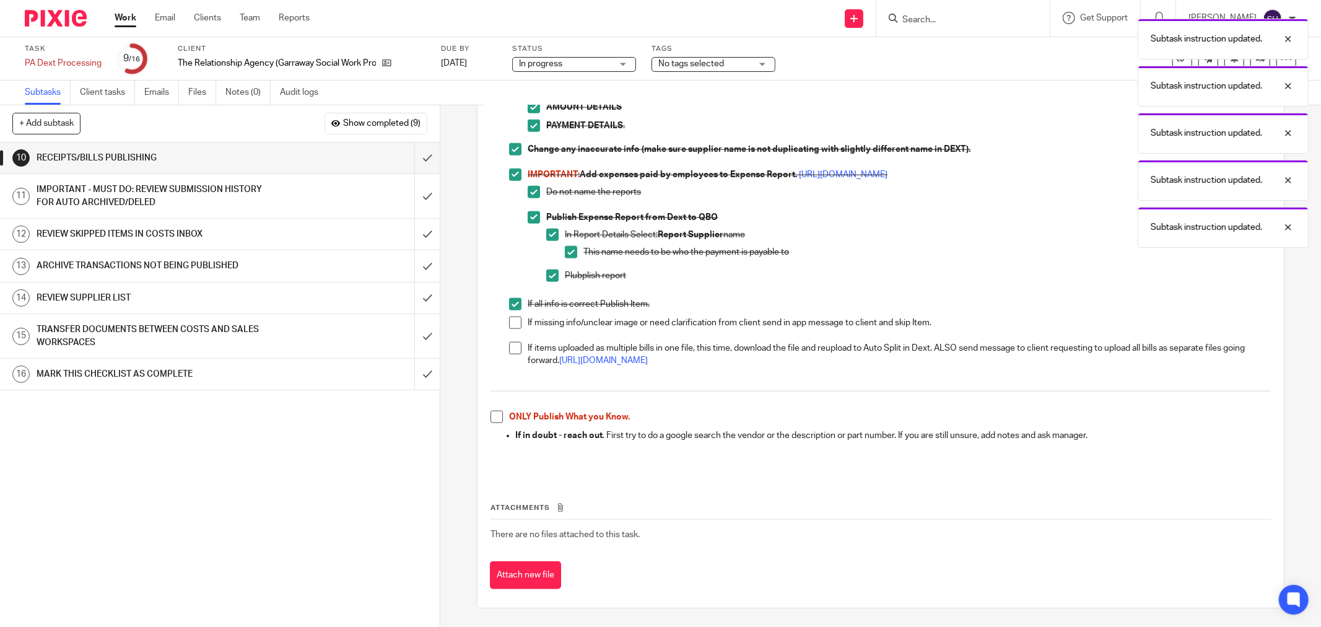
click at [510, 321] on span at bounding box center [515, 322] width 12 height 12
click at [513, 345] on span at bounding box center [515, 348] width 12 height 12
click at [490, 416] on span at bounding box center [496, 417] width 12 height 12
click at [413, 167] on input "submit" at bounding box center [220, 157] width 440 height 31
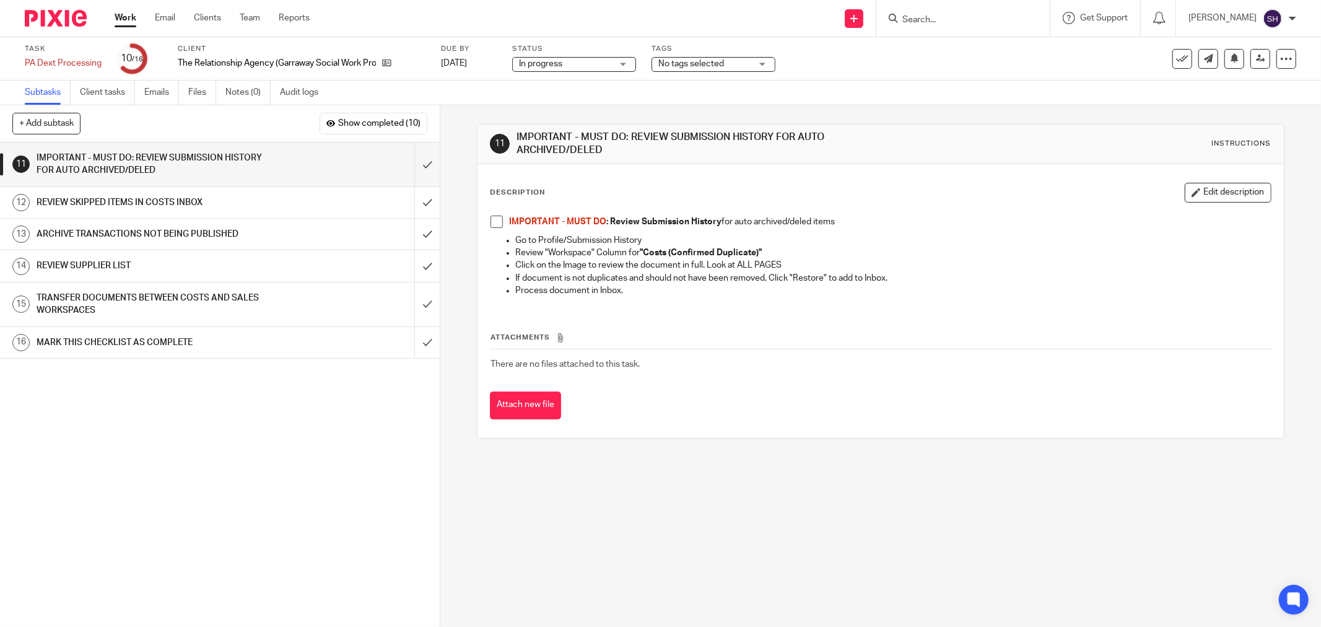
drag, startPoint x: 496, startPoint y: 218, endPoint x: 437, endPoint y: 183, distance: 68.6
click at [496, 218] on span at bounding box center [496, 221] width 12 height 12
click at [416, 163] on input "submit" at bounding box center [220, 164] width 440 height 44
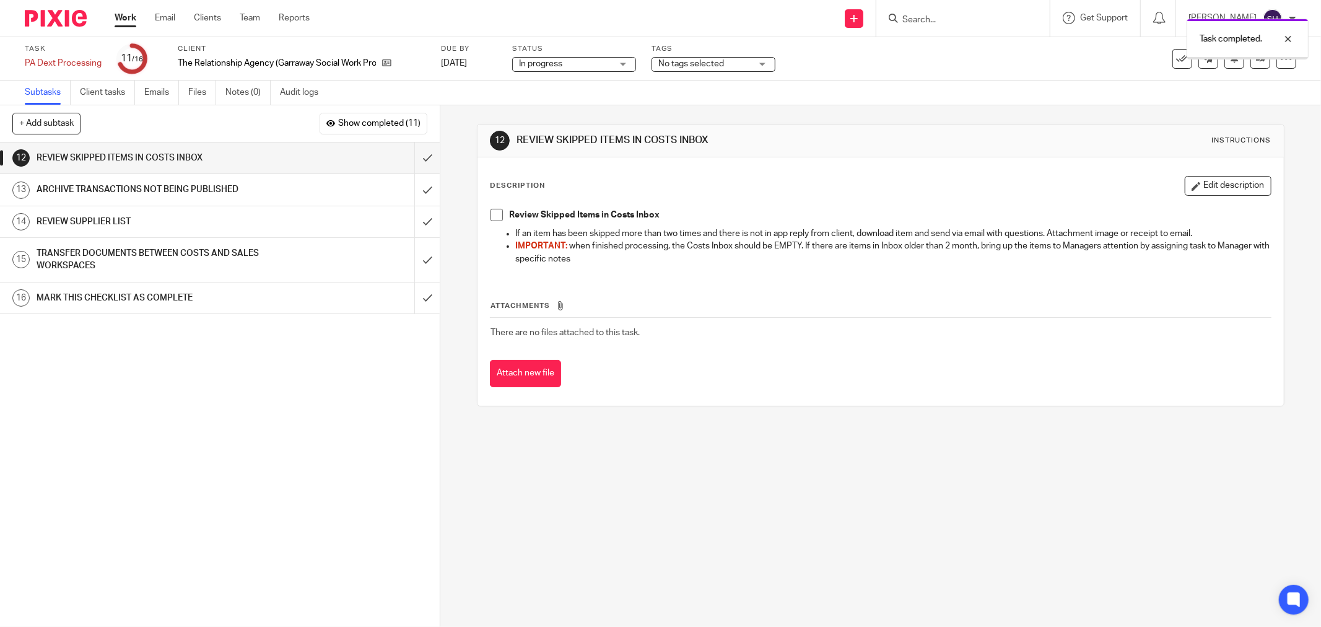
click at [492, 214] on span at bounding box center [496, 215] width 12 height 12
click at [412, 162] on input "submit" at bounding box center [220, 157] width 440 height 31
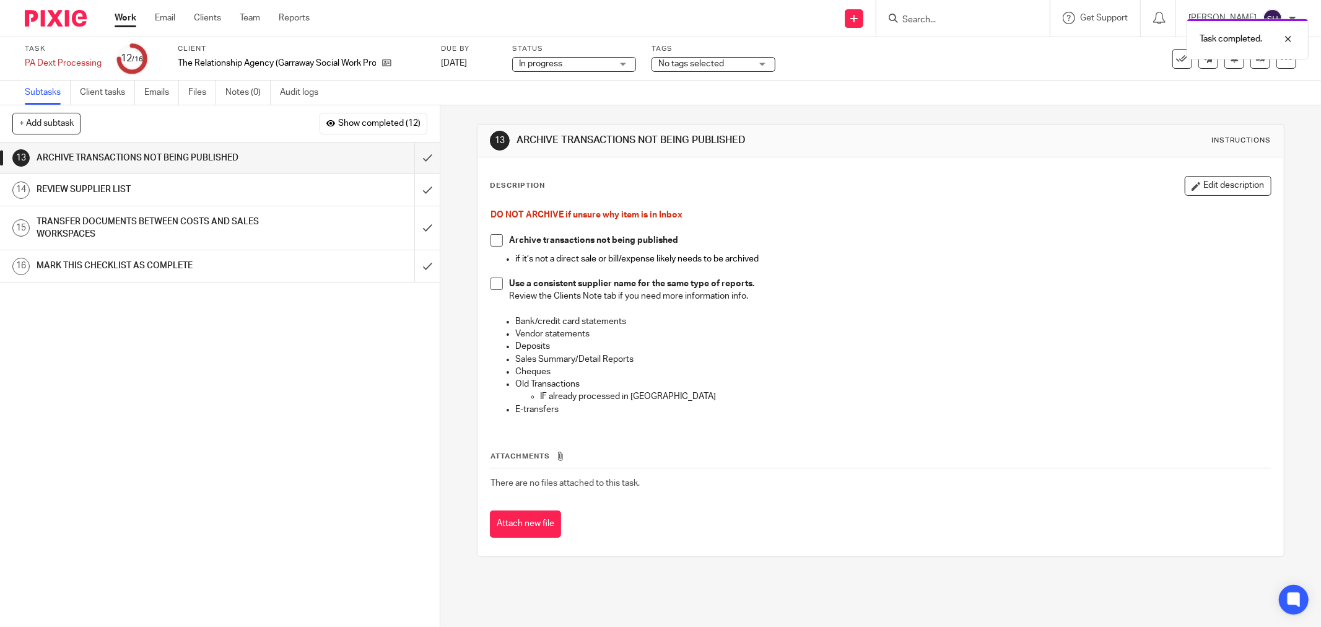
drag, startPoint x: 490, startPoint y: 239, endPoint x: 490, endPoint y: 261, distance: 21.7
click at [490, 239] on span at bounding box center [496, 240] width 12 height 12
click at [494, 284] on span at bounding box center [496, 283] width 12 height 12
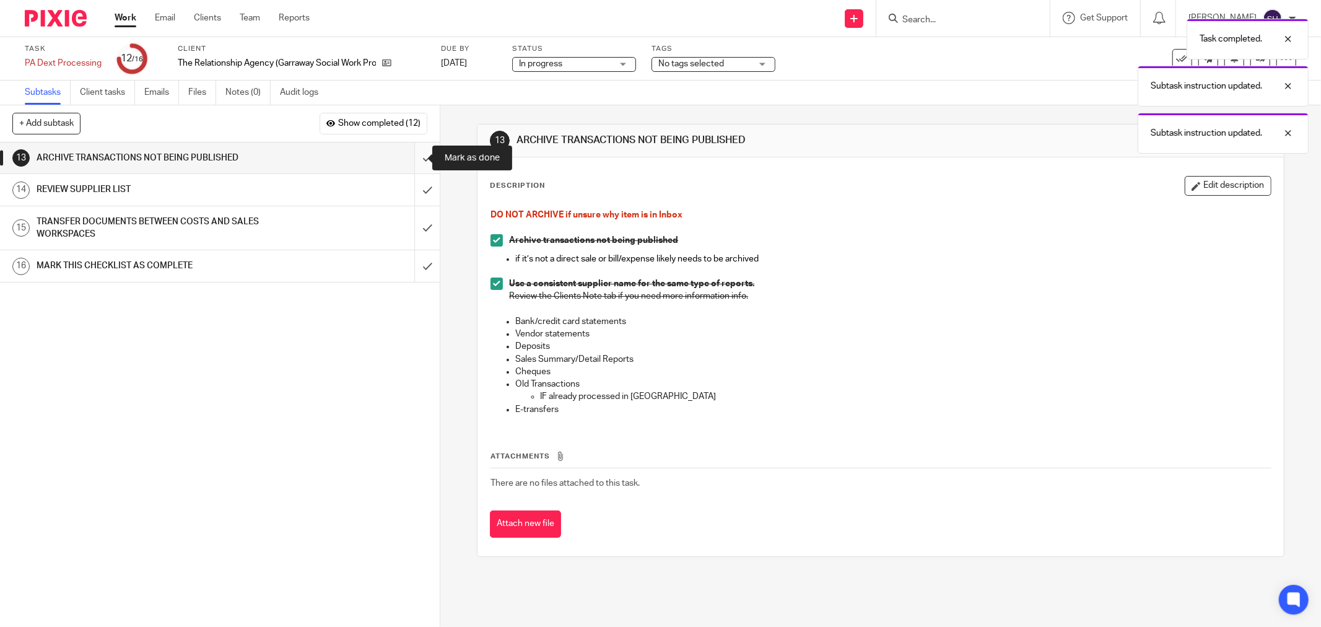
click at [421, 153] on input "submit" at bounding box center [220, 157] width 440 height 31
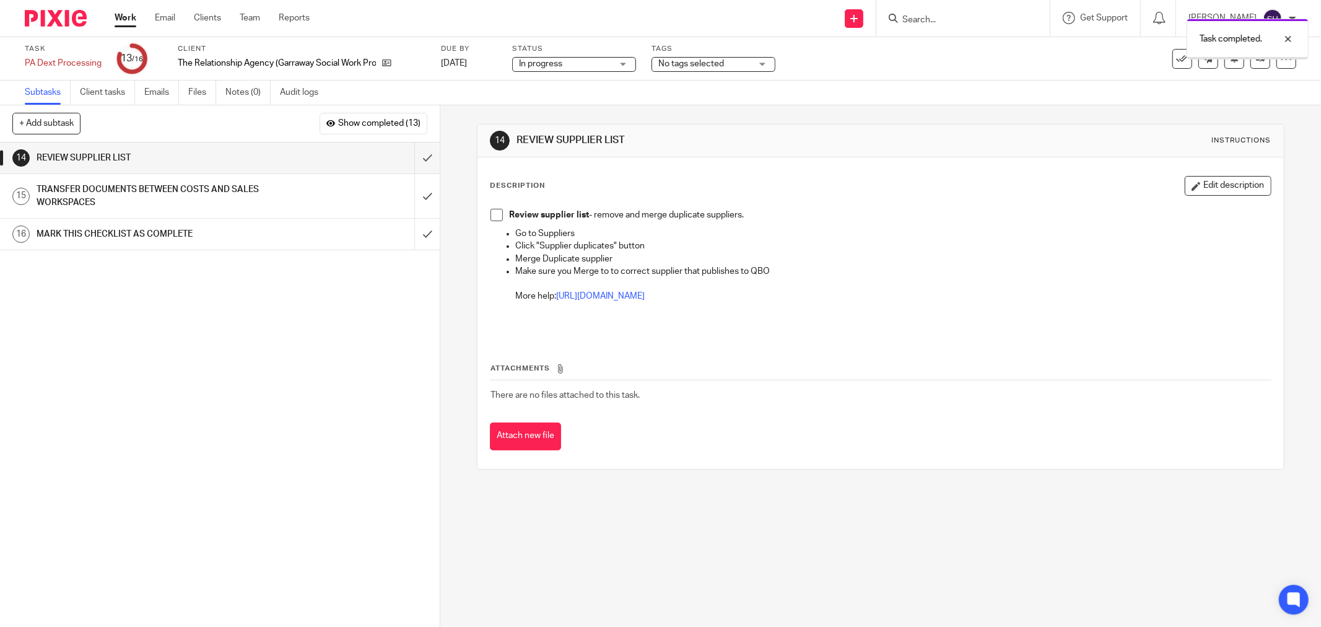
click at [495, 215] on span at bounding box center [496, 215] width 12 height 12
click at [412, 156] on input "submit" at bounding box center [220, 157] width 440 height 31
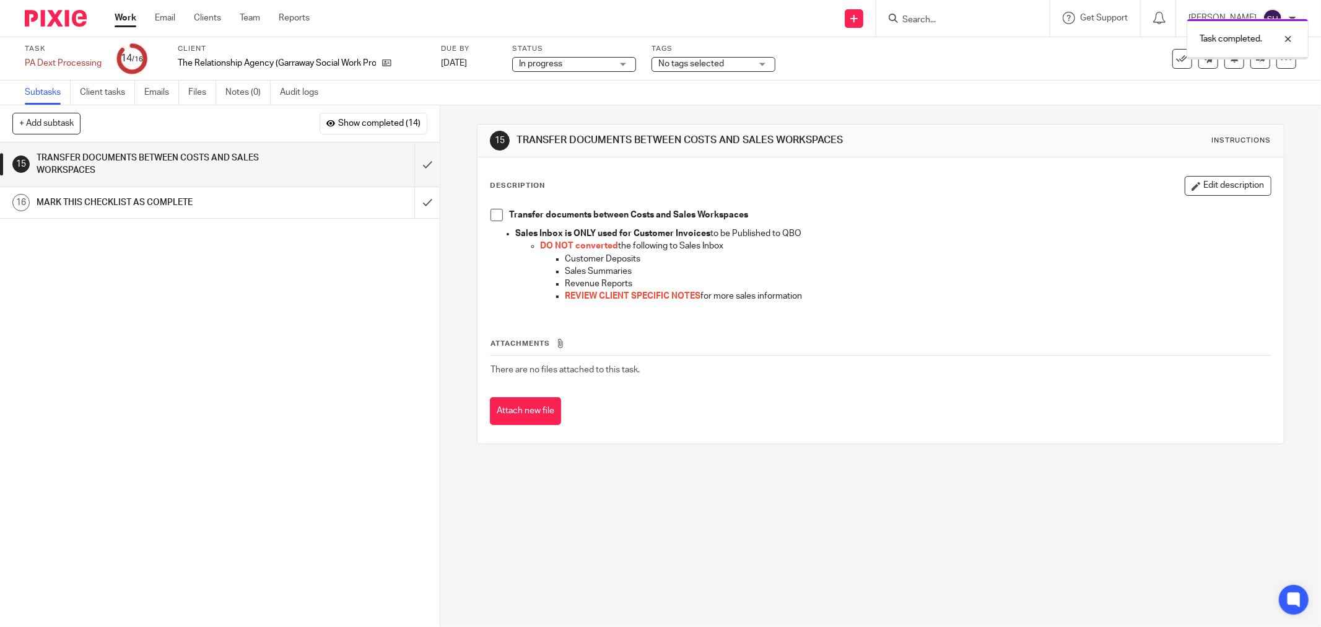
click at [497, 215] on span at bounding box center [496, 215] width 12 height 12
click at [415, 159] on input "submit" at bounding box center [220, 164] width 440 height 44
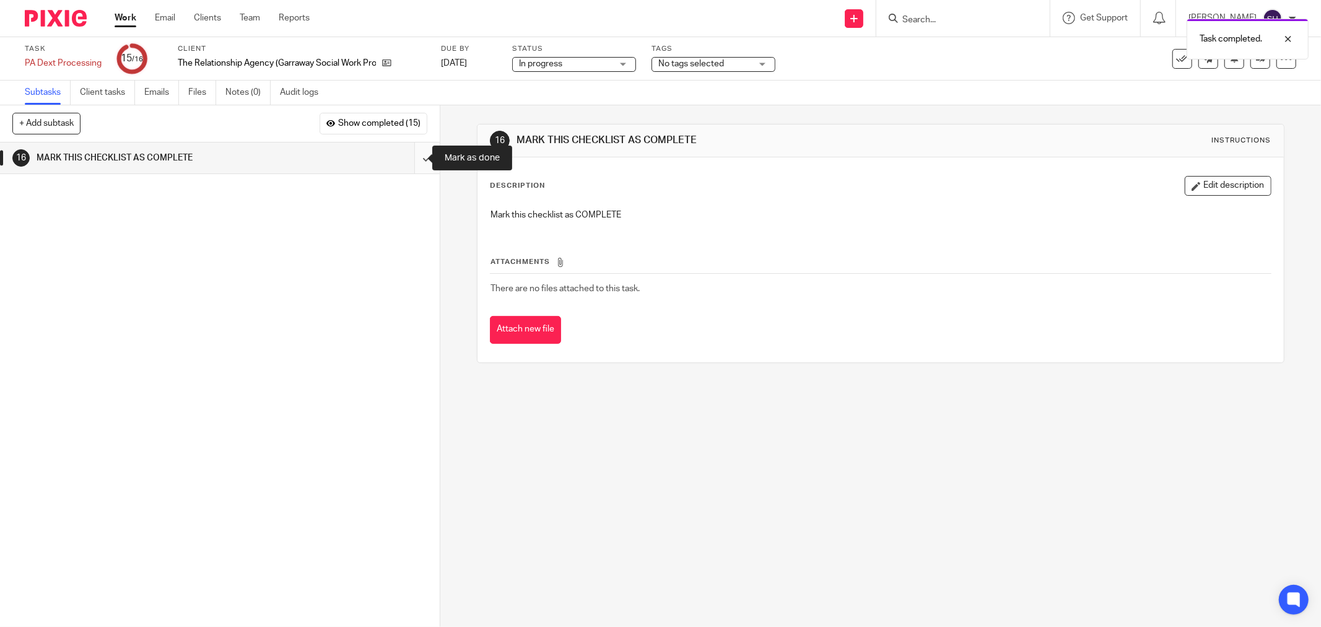
click at [425, 161] on input "submit" at bounding box center [220, 157] width 440 height 31
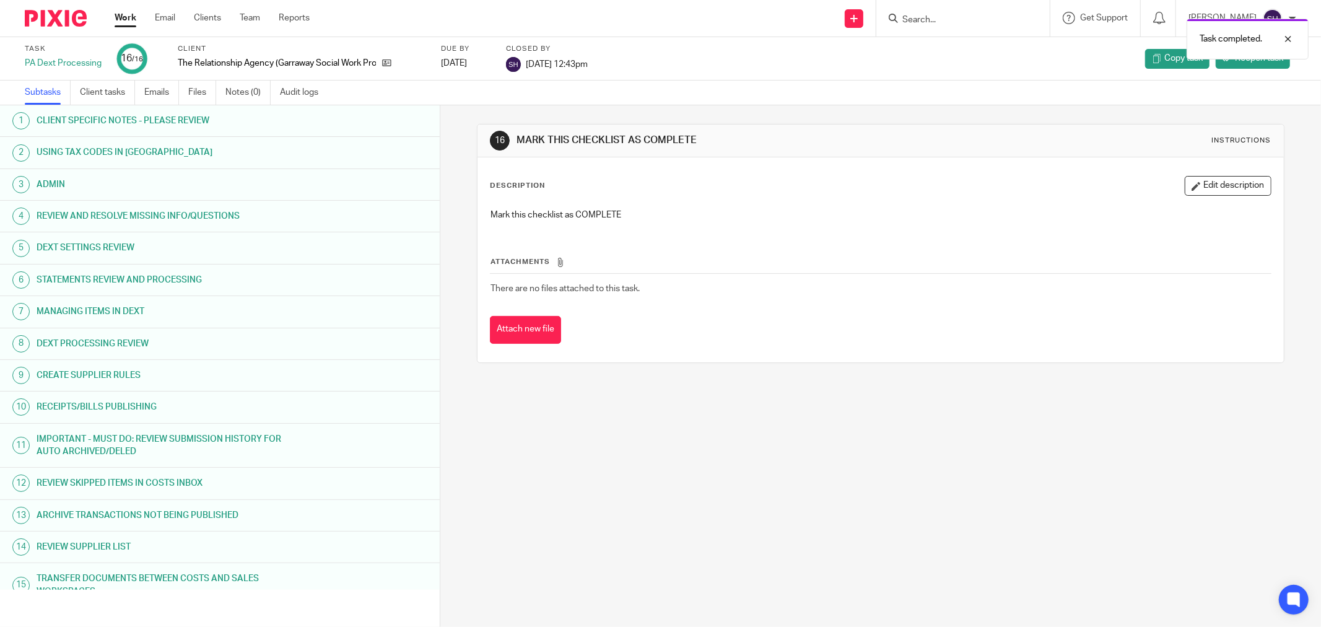
click at [122, 22] on link "Work" at bounding box center [126, 18] width 22 height 12
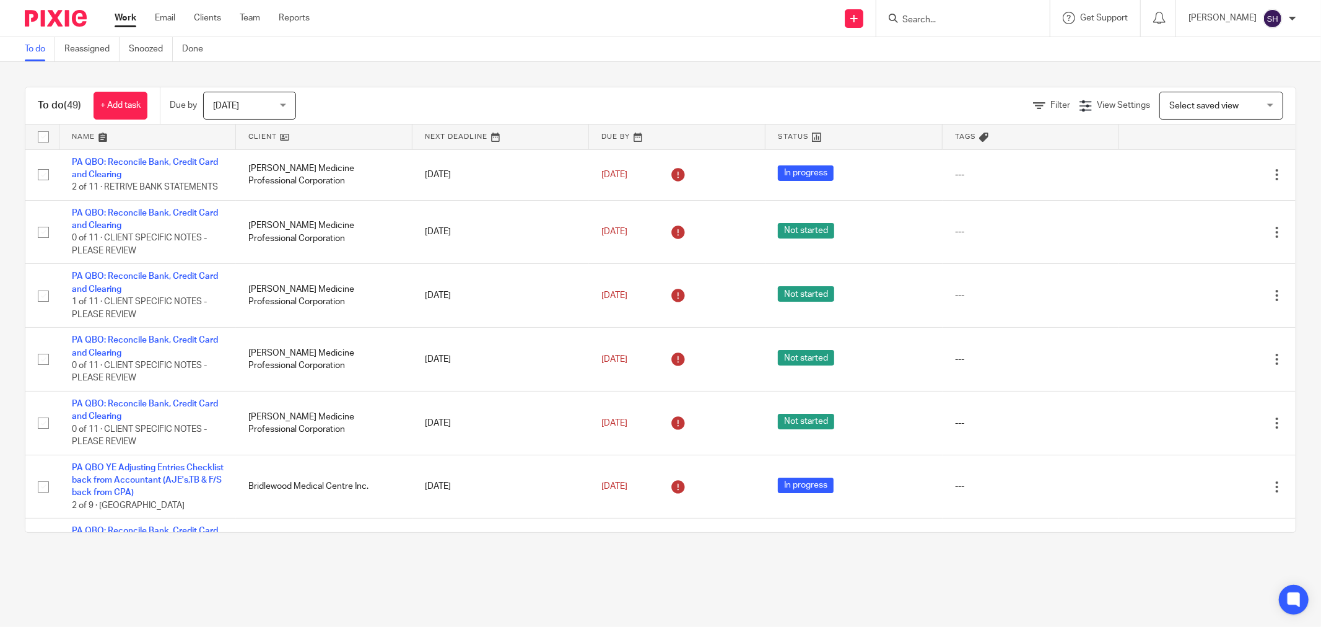
click at [337, 133] on link at bounding box center [324, 136] width 176 height 25
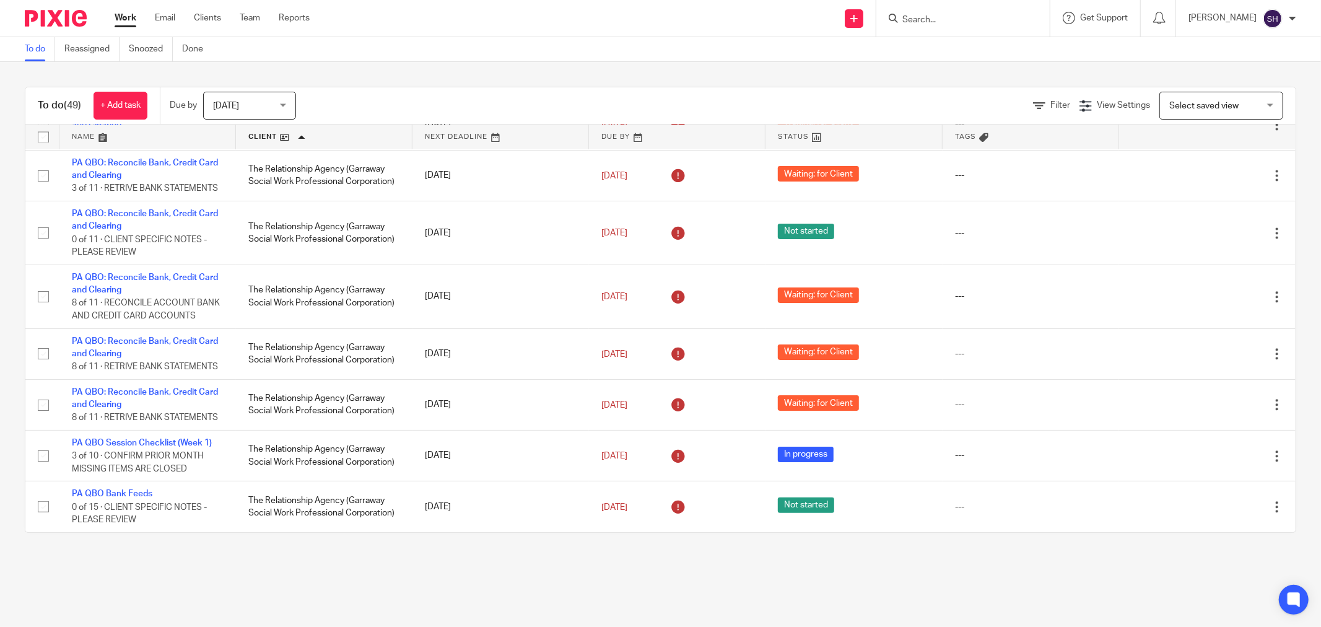
scroll to position [2565, 0]
click at [215, 14] on link "Clients" at bounding box center [207, 18] width 27 height 12
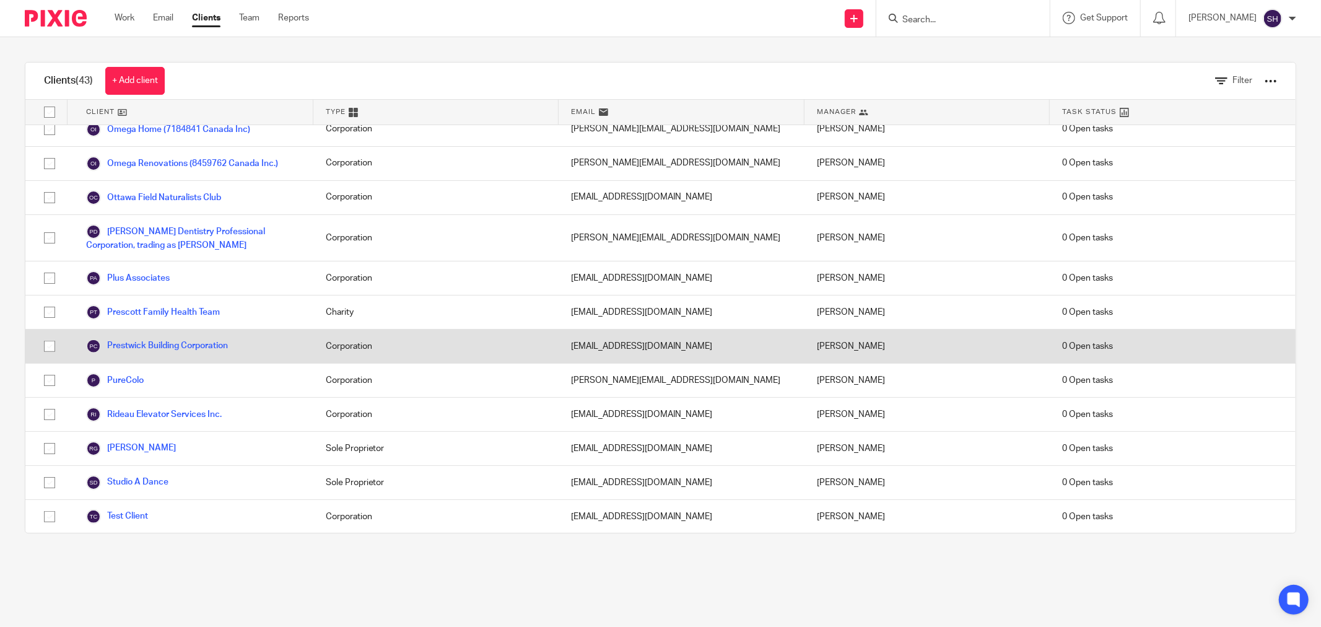
scroll to position [1147, 0]
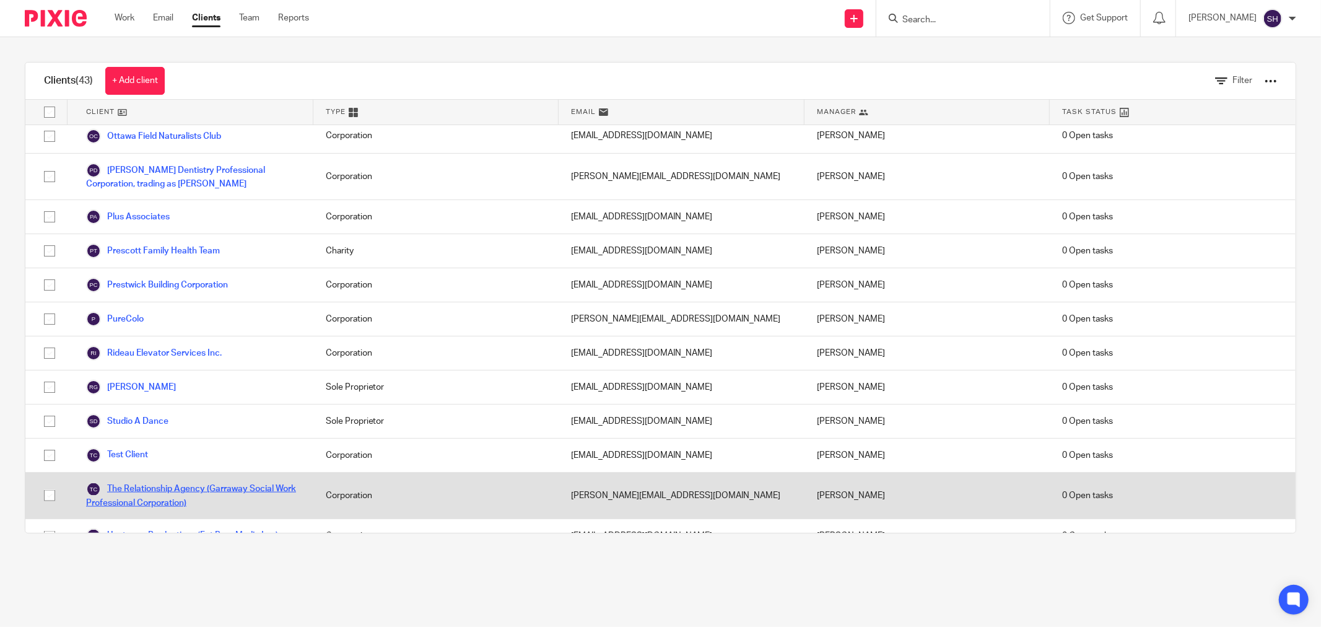
click at [157, 482] on link "The Relationship Agency (Garraway Social Work Professional Corporation)" at bounding box center [193, 495] width 215 height 27
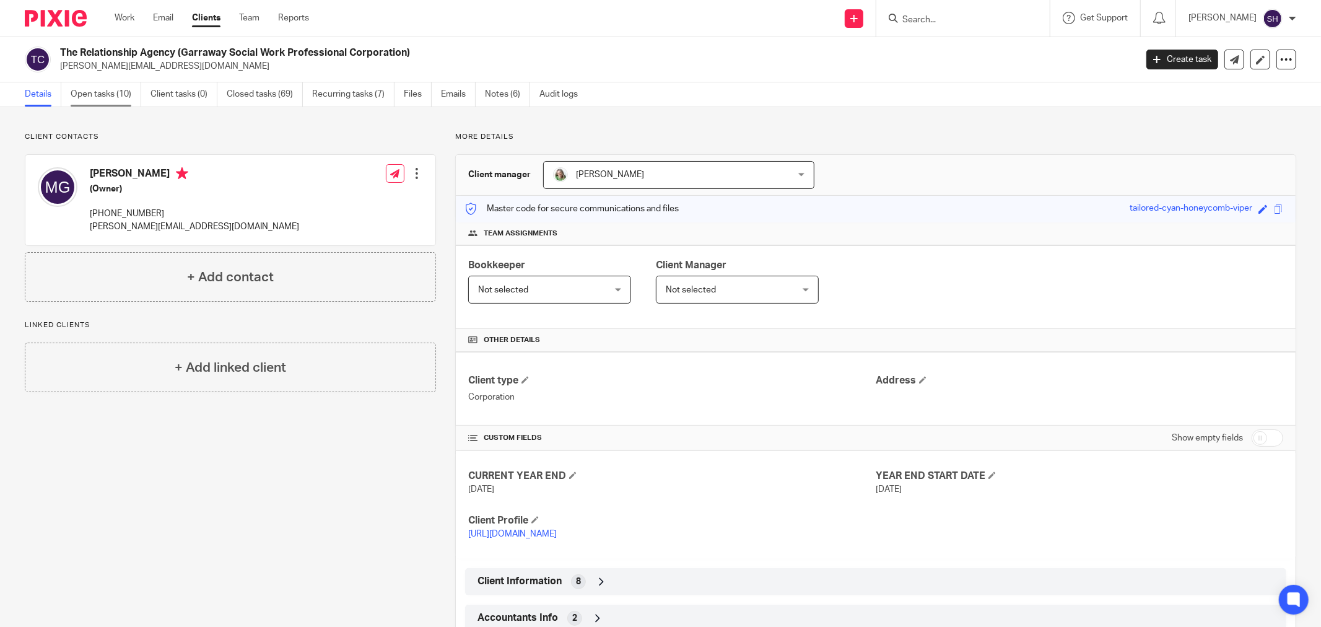
click at [136, 90] on link "Open tasks (10)" at bounding box center [106, 94] width 71 height 24
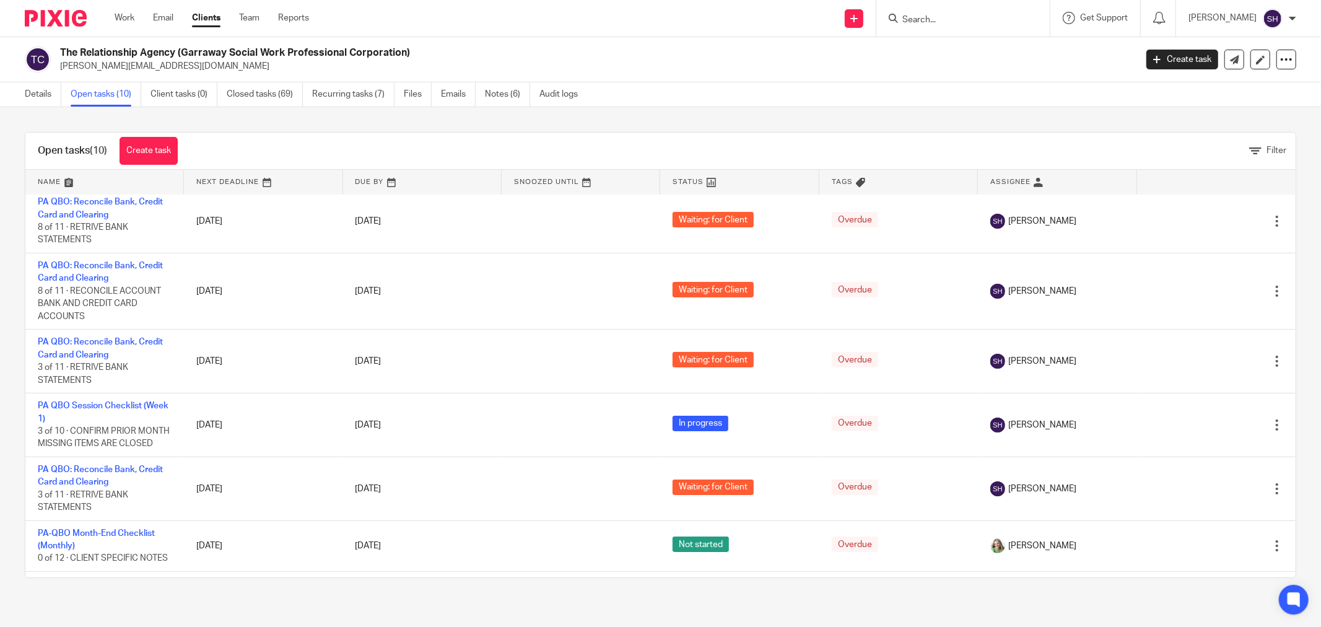
scroll to position [137, 0]
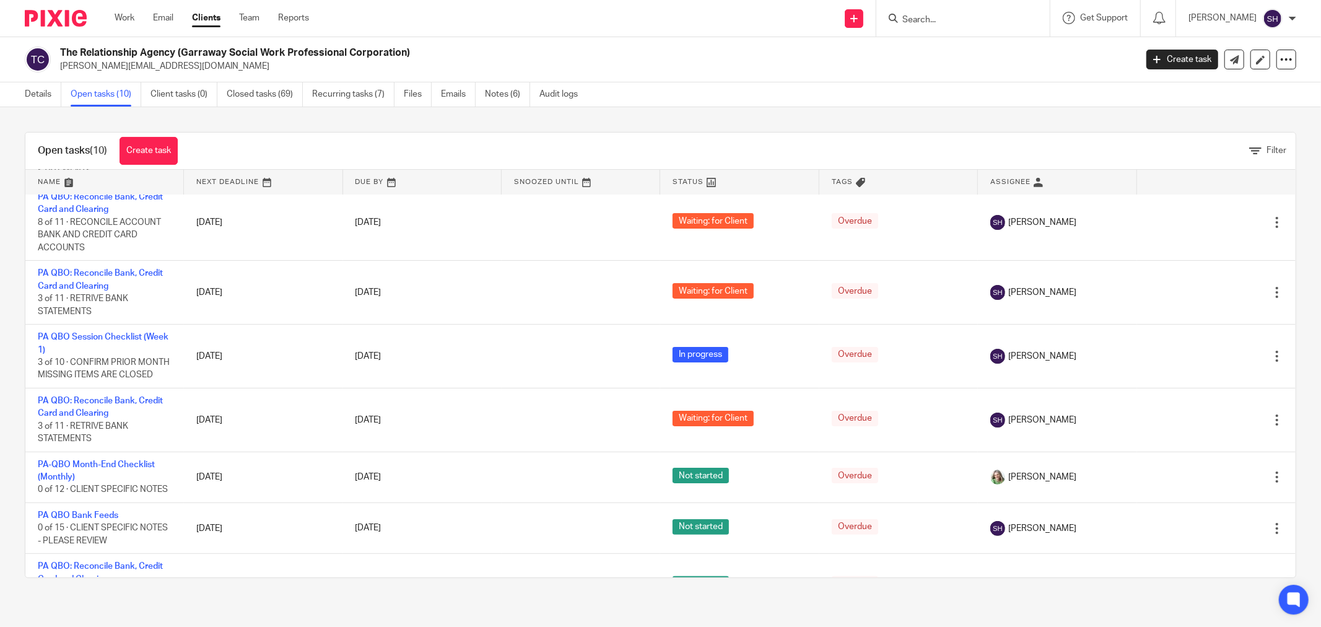
click at [118, 176] on link at bounding box center [104, 182] width 159 height 25
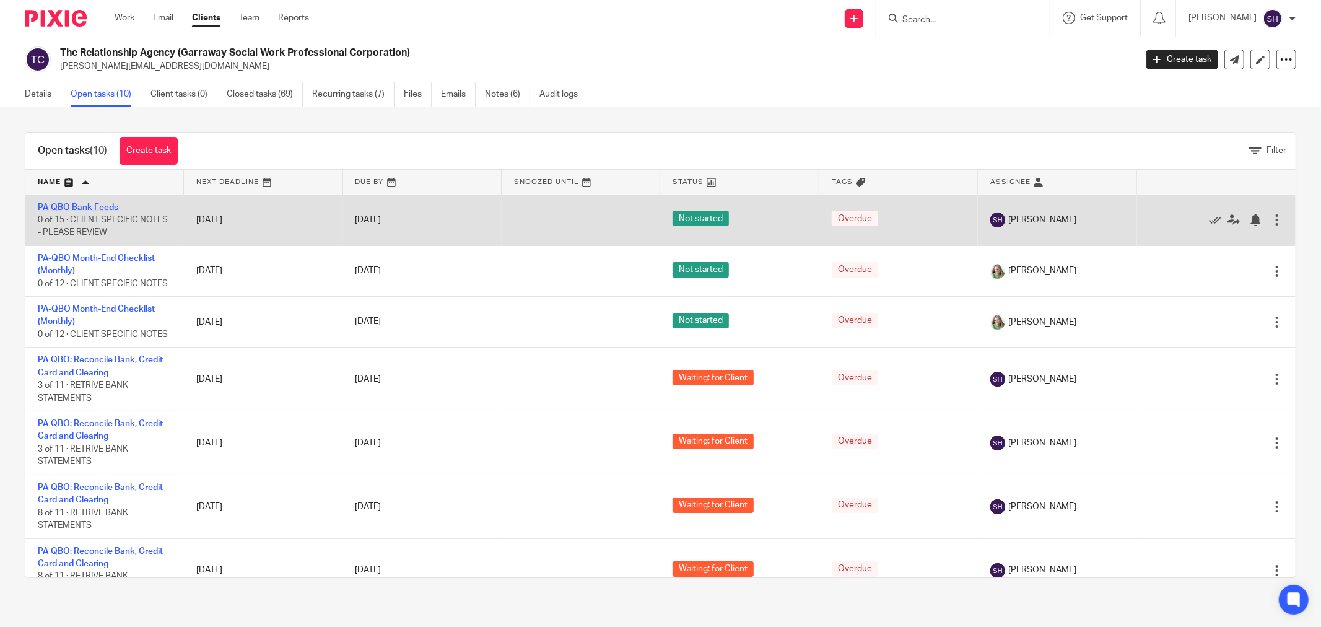
click at [95, 207] on link "PA QBO Bank Feeds" at bounding box center [78, 207] width 80 height 9
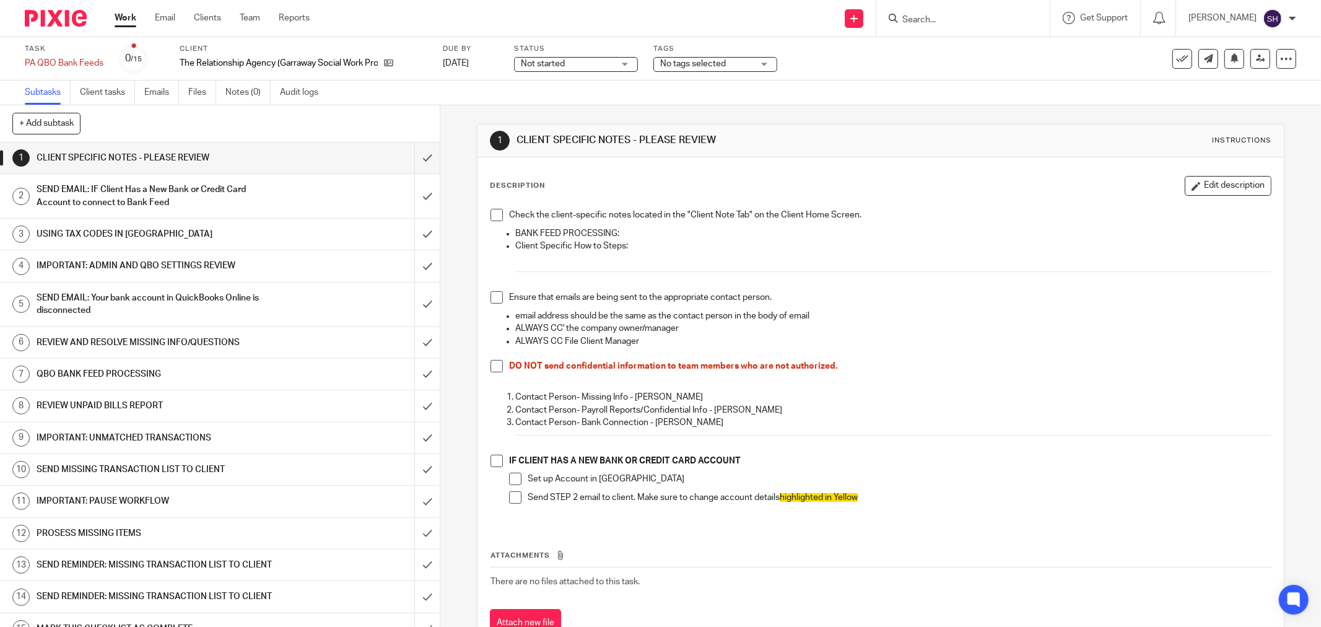
click at [568, 65] on span "Not started" at bounding box center [567, 64] width 93 height 13
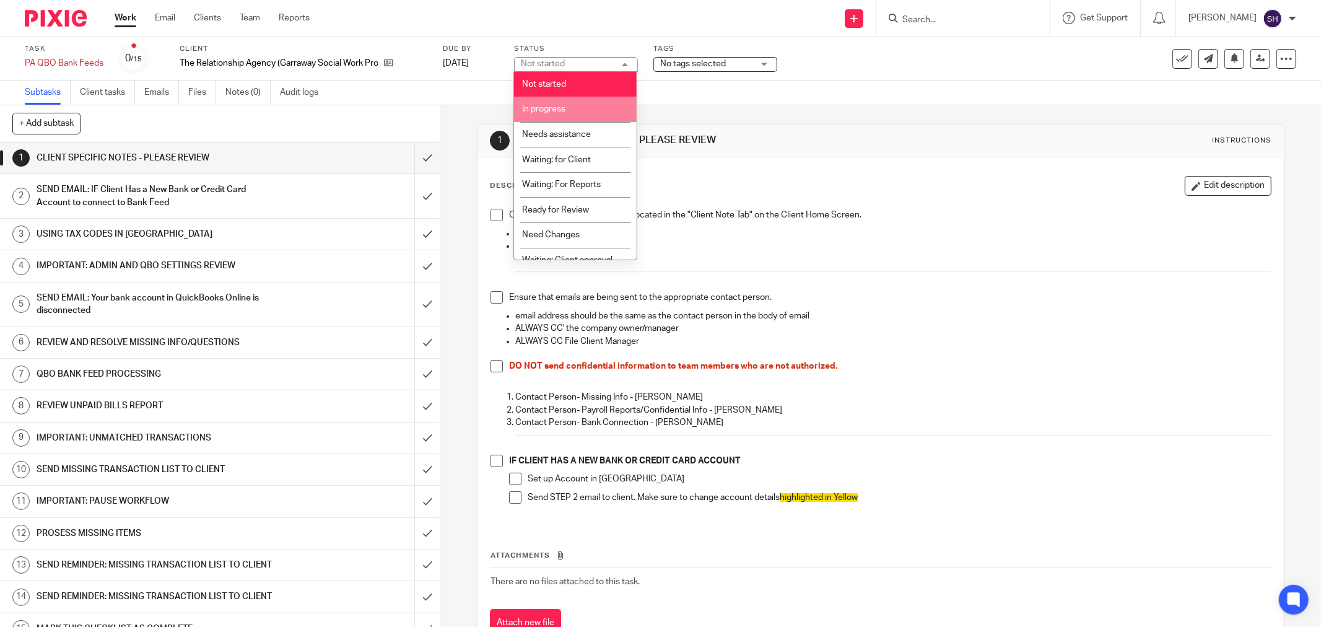
click at [551, 107] on span "In progress" at bounding box center [543, 109] width 43 height 9
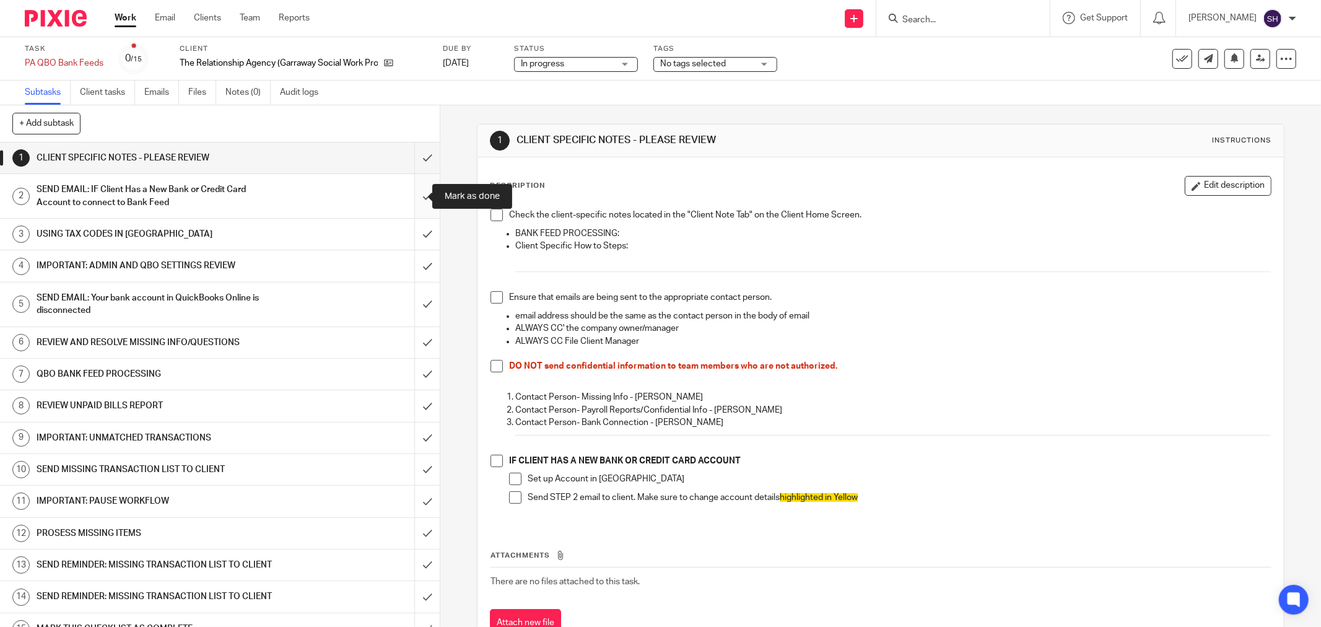
click at [417, 199] on input "submit" at bounding box center [220, 196] width 440 height 44
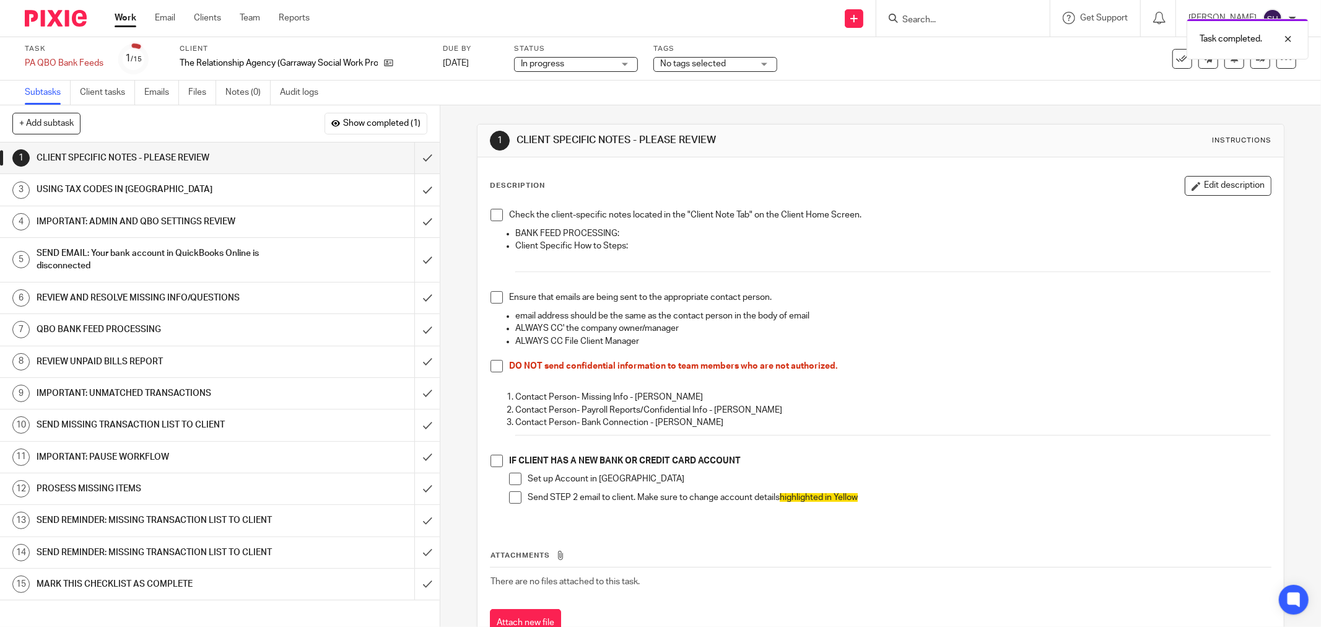
click at [493, 211] on span at bounding box center [496, 215] width 12 height 12
click at [490, 293] on span at bounding box center [496, 297] width 12 height 12
click at [493, 369] on span at bounding box center [496, 366] width 12 height 12
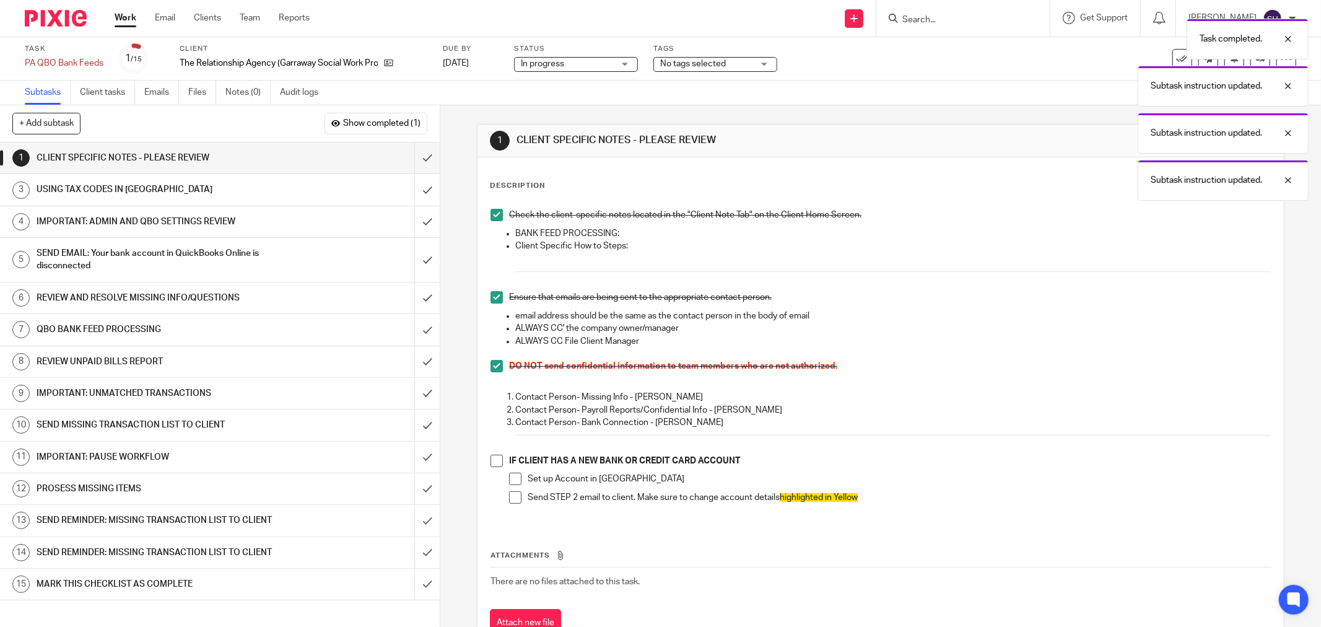
drag, startPoint x: 495, startPoint y: 460, endPoint x: 508, endPoint y: 472, distance: 17.1
click at [497, 460] on span at bounding box center [496, 460] width 12 height 12
drag, startPoint x: 511, startPoint y: 482, endPoint x: 511, endPoint y: 493, distance: 11.8
click at [511, 484] on span at bounding box center [515, 478] width 12 height 12
click at [511, 496] on span at bounding box center [515, 497] width 12 height 12
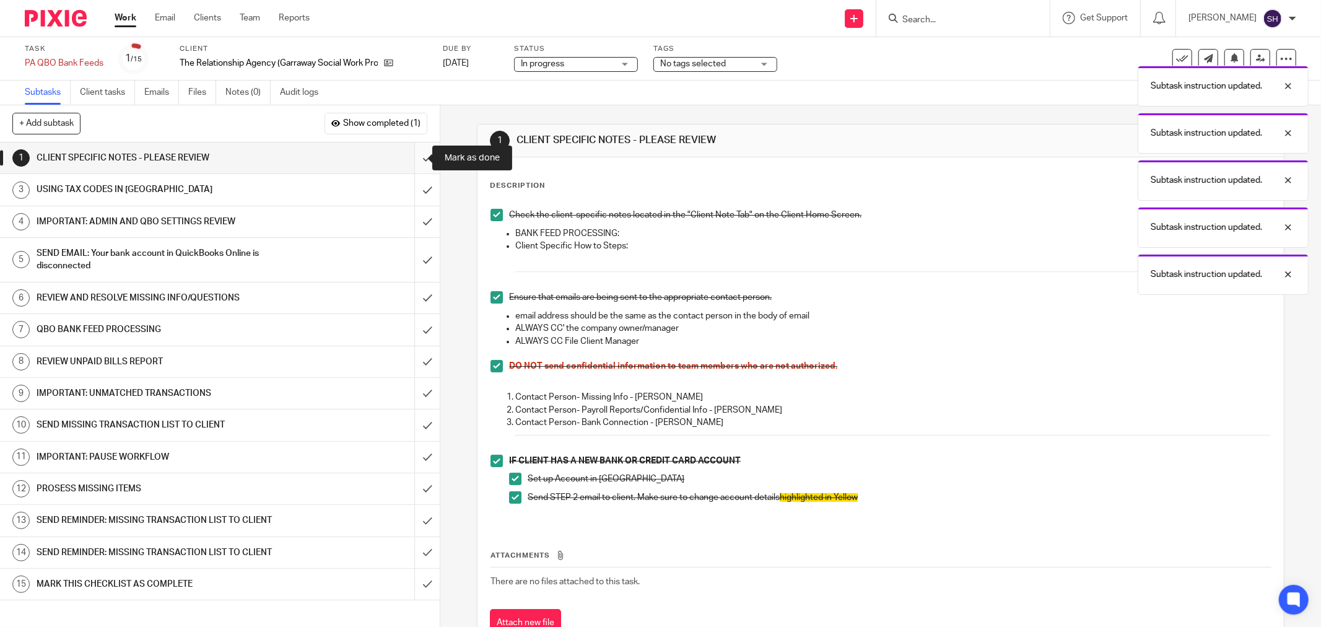
click at [415, 150] on input "submit" at bounding box center [220, 157] width 440 height 31
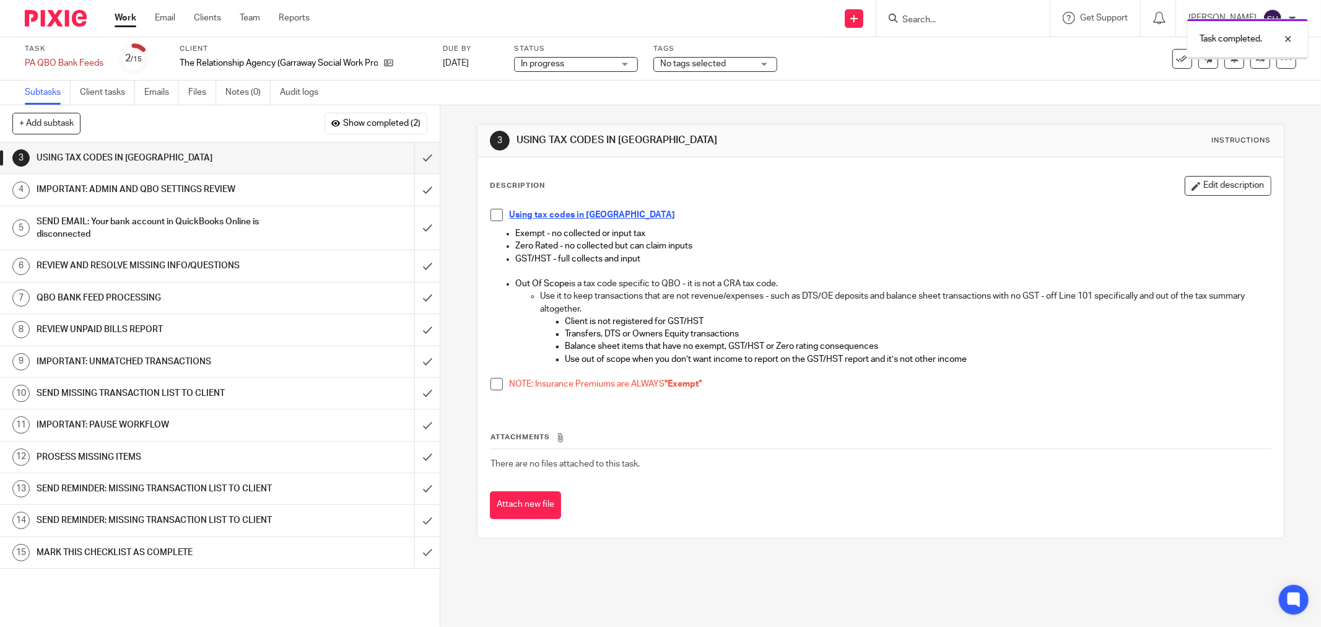
click at [492, 209] on span at bounding box center [496, 215] width 12 height 12
click at [493, 381] on span at bounding box center [496, 384] width 12 height 12
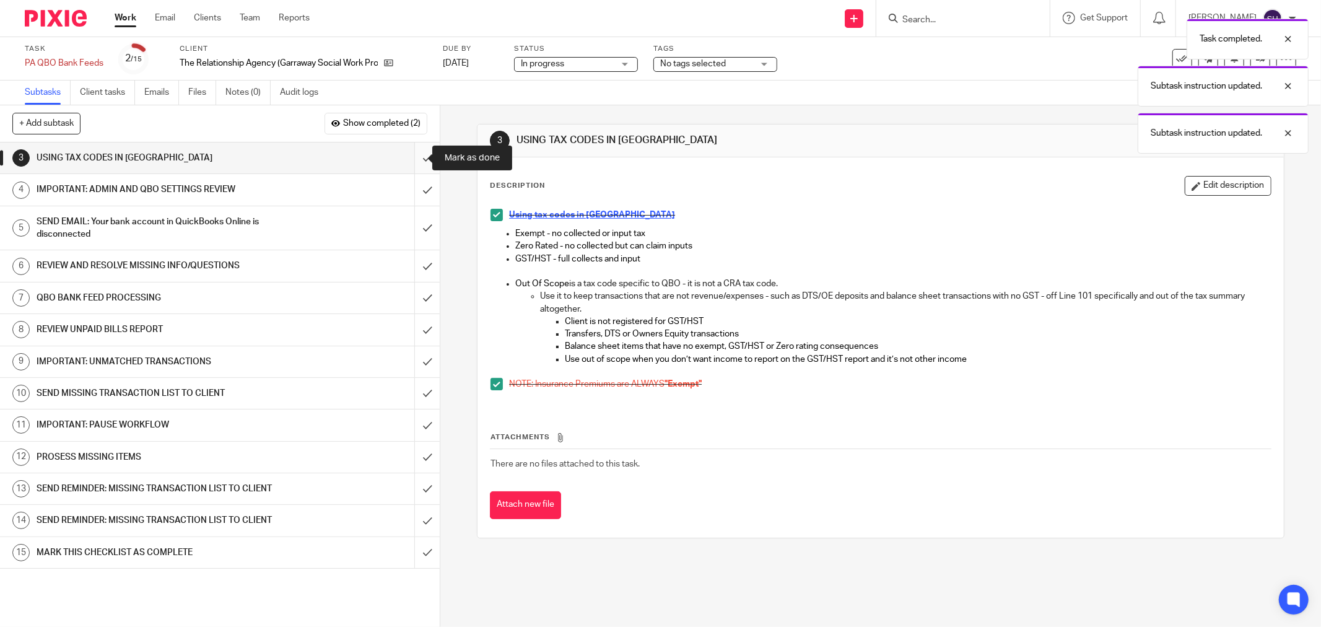
click at [412, 158] on input "submit" at bounding box center [220, 157] width 440 height 31
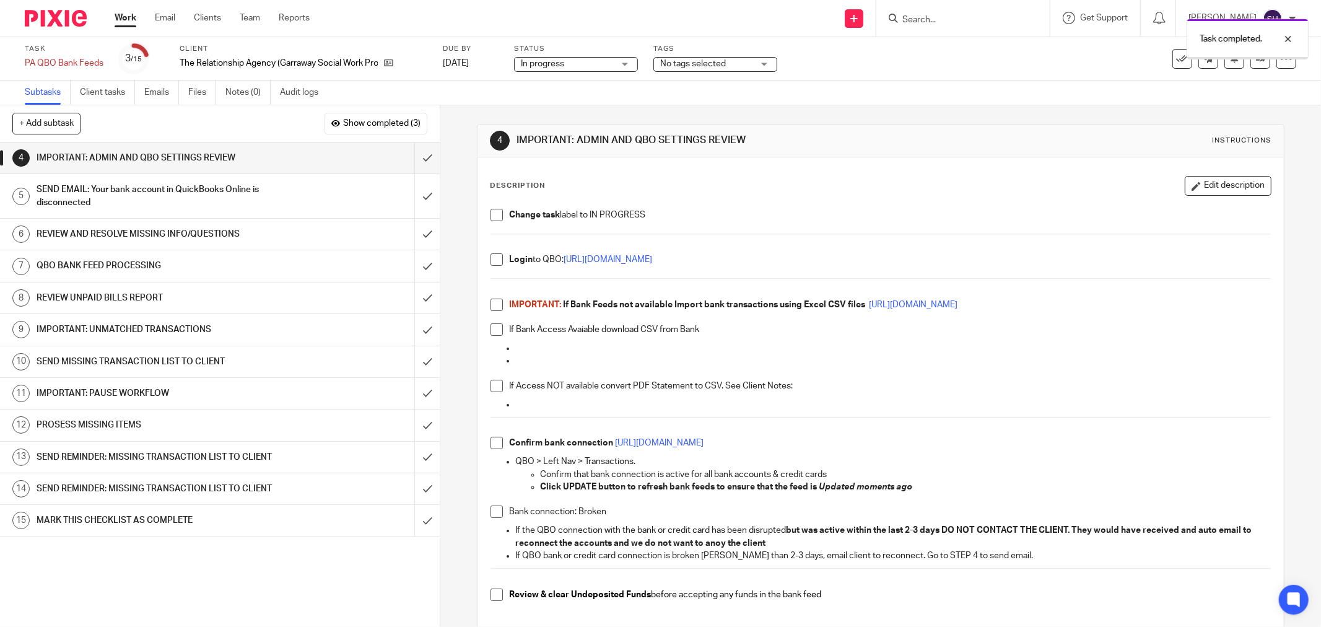
drag, startPoint x: 488, startPoint y: 214, endPoint x: 492, endPoint y: 232, distance: 19.1
click at [490, 214] on span at bounding box center [496, 215] width 12 height 12
click at [495, 256] on span at bounding box center [496, 259] width 12 height 12
click at [492, 306] on span at bounding box center [496, 304] width 12 height 12
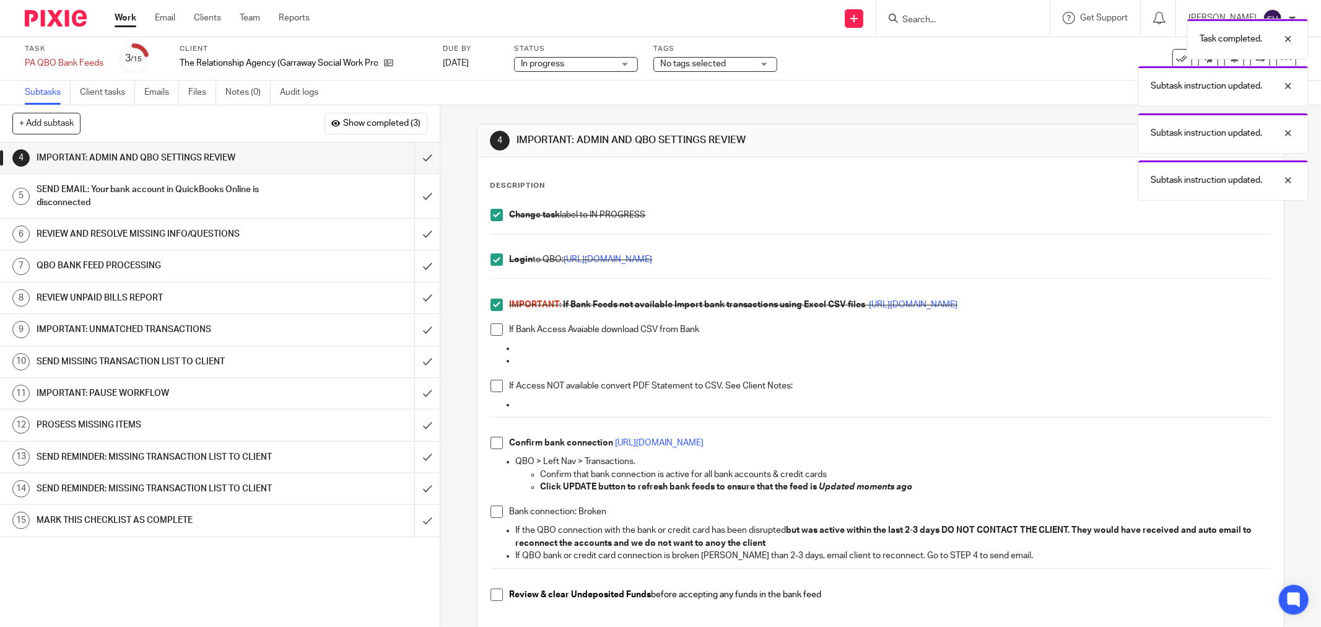
drag, startPoint x: 497, startPoint y: 329, endPoint x: 492, endPoint y: 379, distance: 50.4
click at [497, 329] on span at bounding box center [496, 329] width 12 height 12
click at [493, 382] on span at bounding box center [496, 386] width 12 height 12
click at [497, 437] on li "Confirm bank connection [URL][DOMAIN_NAME]" at bounding box center [880, 446] width 780 height 19
drag, startPoint x: 489, startPoint y: 447, endPoint x: 493, endPoint y: 463, distance: 15.9
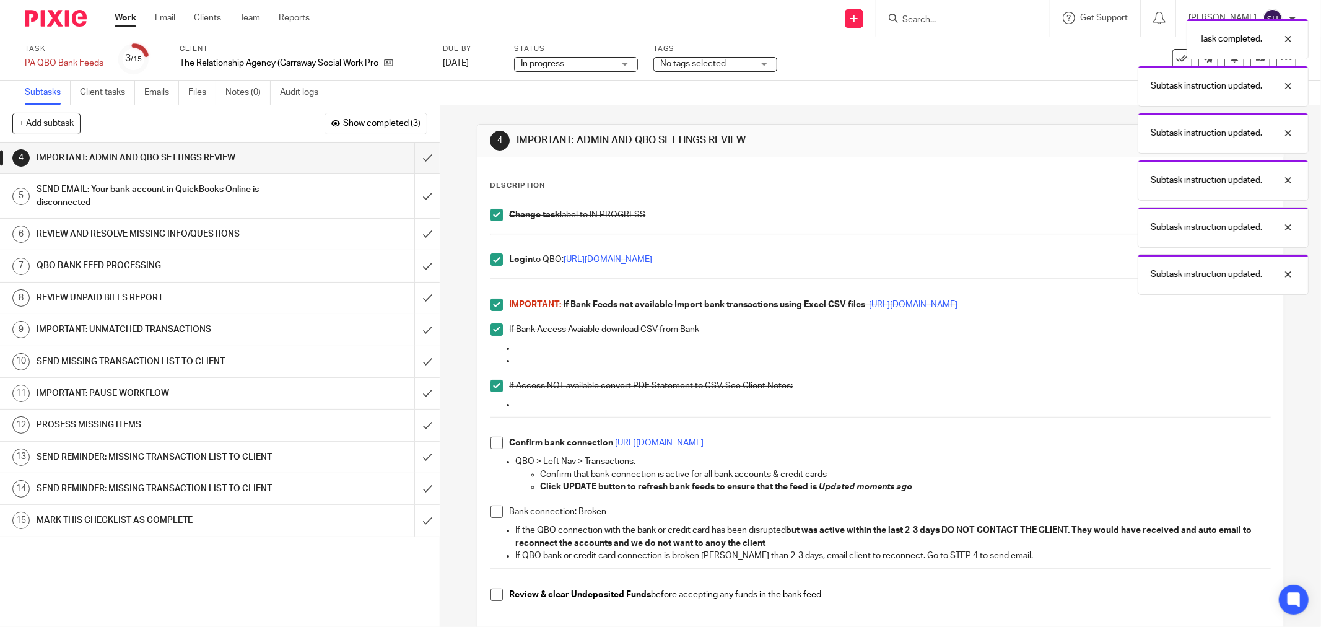
click at [490, 446] on span at bounding box center [496, 443] width 12 height 12
drag, startPoint x: 490, startPoint y: 513, endPoint x: 488, endPoint y: 556, distance: 43.4
click at [490, 514] on span at bounding box center [496, 511] width 12 height 12
drag, startPoint x: 487, startPoint y: 598, endPoint x: 514, endPoint y: 531, distance: 72.6
click at [490, 597] on span at bounding box center [496, 594] width 12 height 12
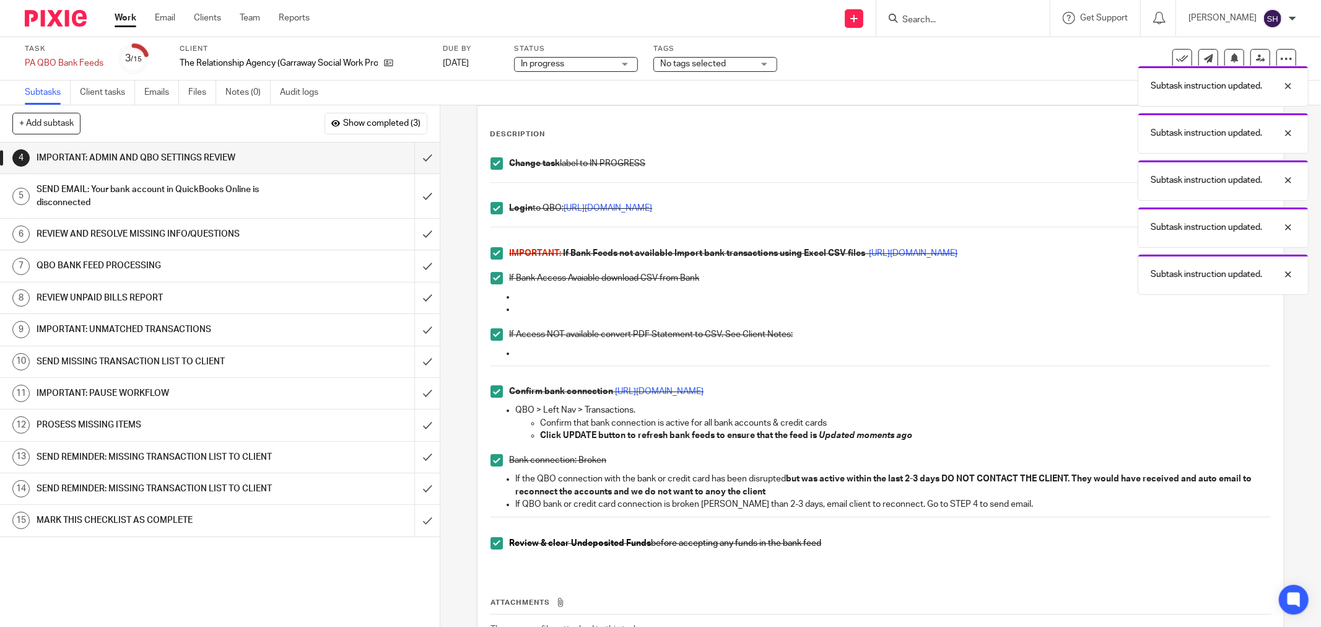
scroll to position [147, 0]
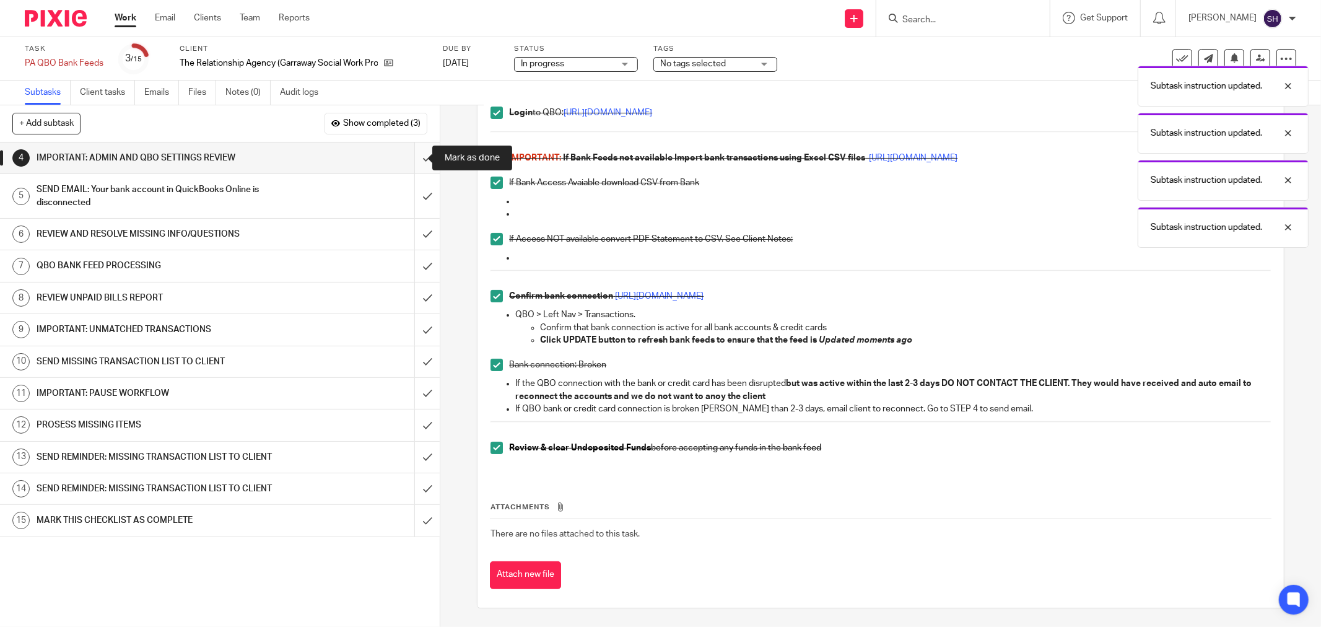
click at [414, 155] on input "submit" at bounding box center [220, 157] width 440 height 31
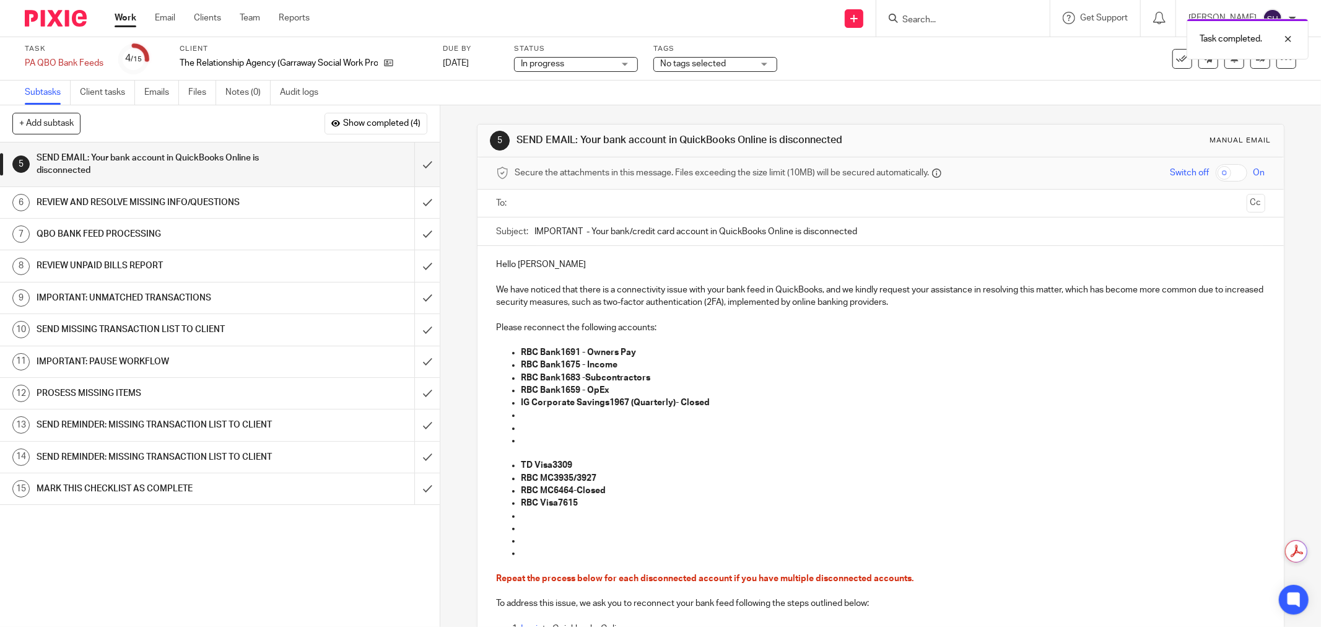
click at [560, 206] on input "text" at bounding box center [880, 203] width 722 height 14
drag, startPoint x: 684, startPoint y: 261, endPoint x: 667, endPoint y: 259, distance: 16.9
drag, startPoint x: 548, startPoint y: 269, endPoint x: 576, endPoint y: 265, distance: 28.1
click at [548, 267] on p "Hello [PERSON_NAME]" at bounding box center [880, 267] width 769 height 12
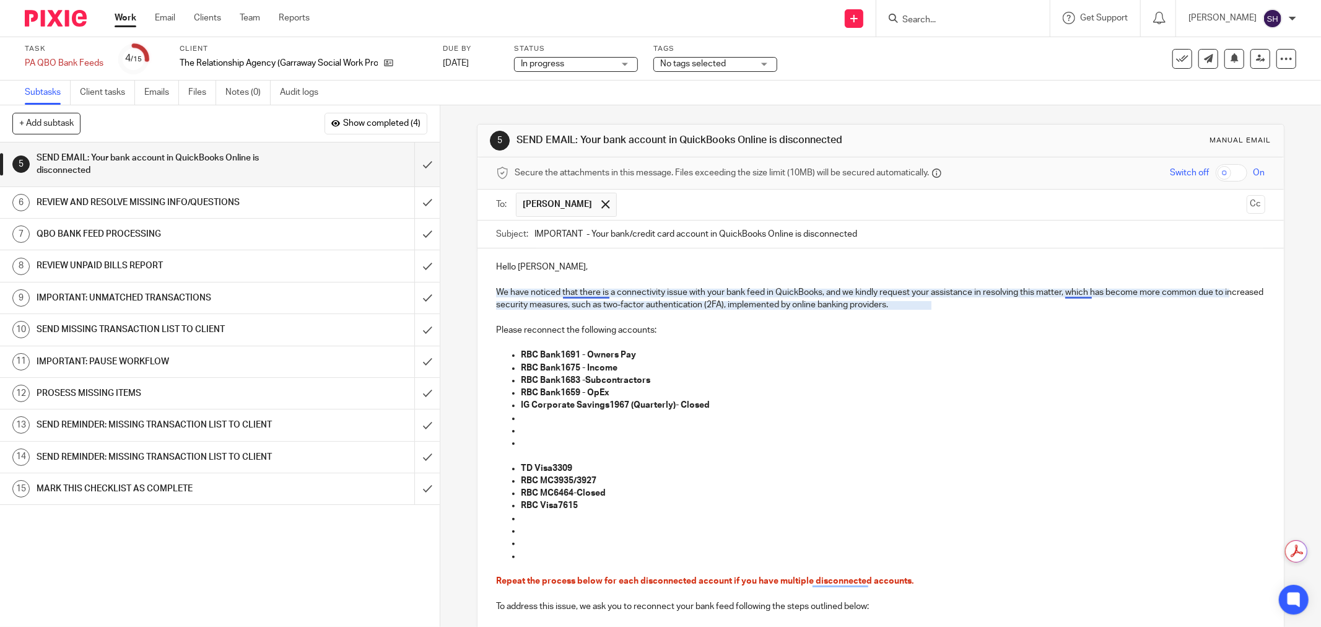
click at [593, 292] on p "We have noticed that there is a connectivity issue with your bank feed in Quick…" at bounding box center [880, 293] width 769 height 38
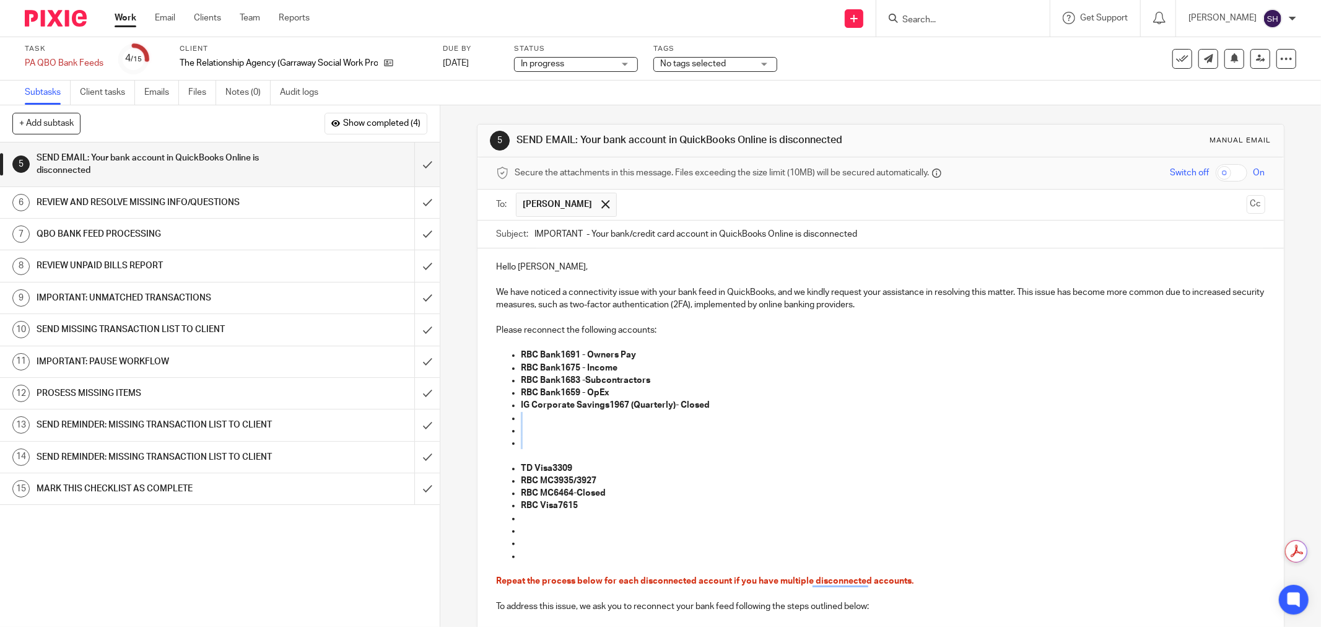
drag, startPoint x: 552, startPoint y: 438, endPoint x: 493, endPoint y: 421, distance: 61.3
click at [496, 419] on ul "RBC Bank1691 - Owners Pay RBC Bank1675 - Income RBC Bank1683 -Subcontractors RB…" at bounding box center [880, 399] width 769 height 100
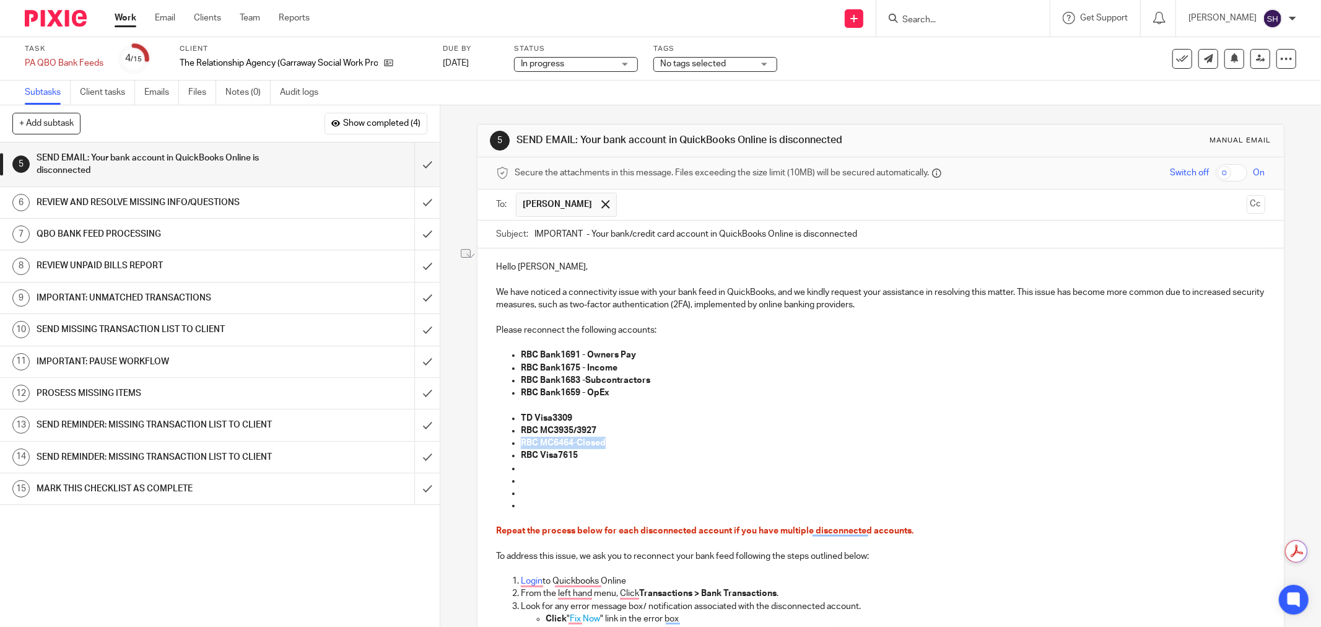
drag, startPoint x: 620, startPoint y: 441, endPoint x: 509, endPoint y: 443, distance: 110.8
click at [521, 443] on li "RBC MC6464-Closed" at bounding box center [893, 443] width 744 height 12
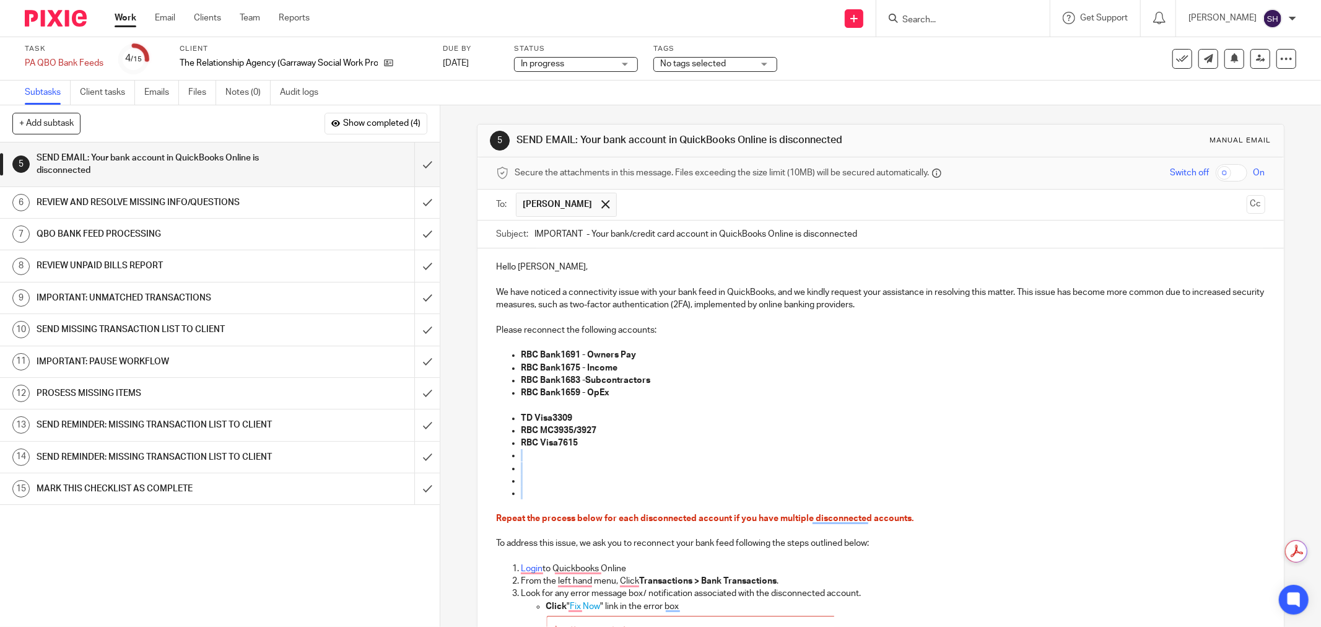
drag, startPoint x: 529, startPoint y: 497, endPoint x: 504, endPoint y: 461, distance: 43.1
click at [504, 461] on ul "RBC Bank1691 - Owners Pay RBC Bank1675 - Income RBC Bank1683 -Subcontractors RB…" at bounding box center [880, 424] width 769 height 150
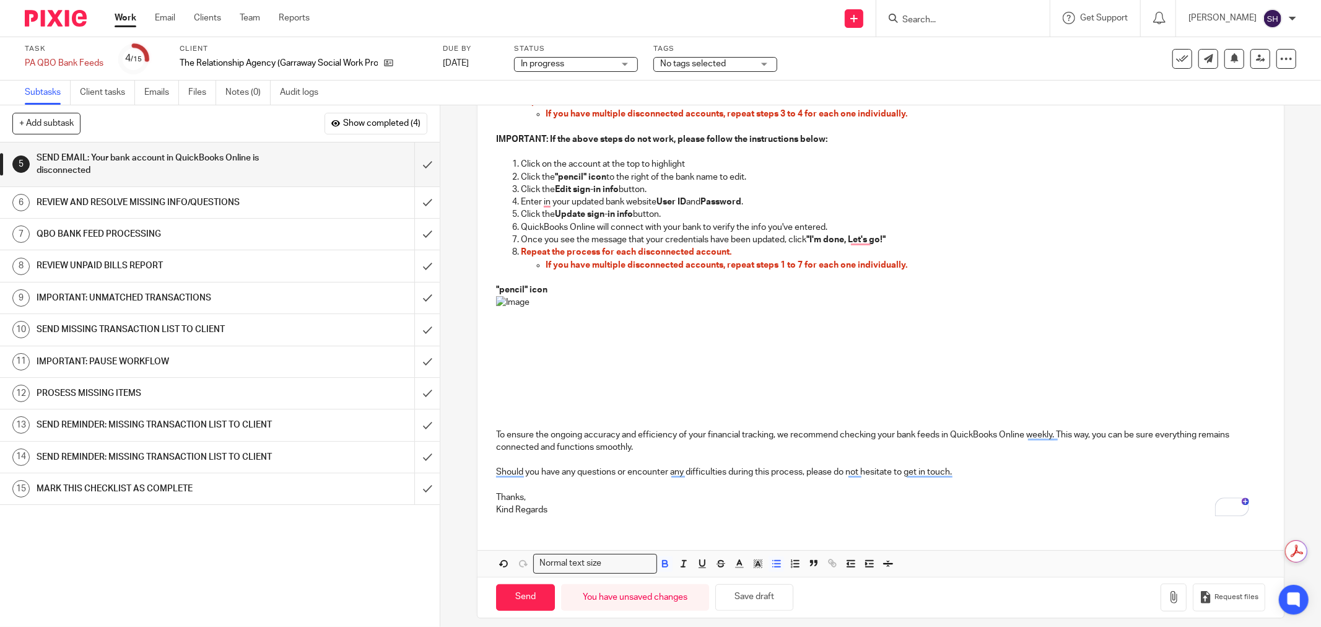
scroll to position [580, 0]
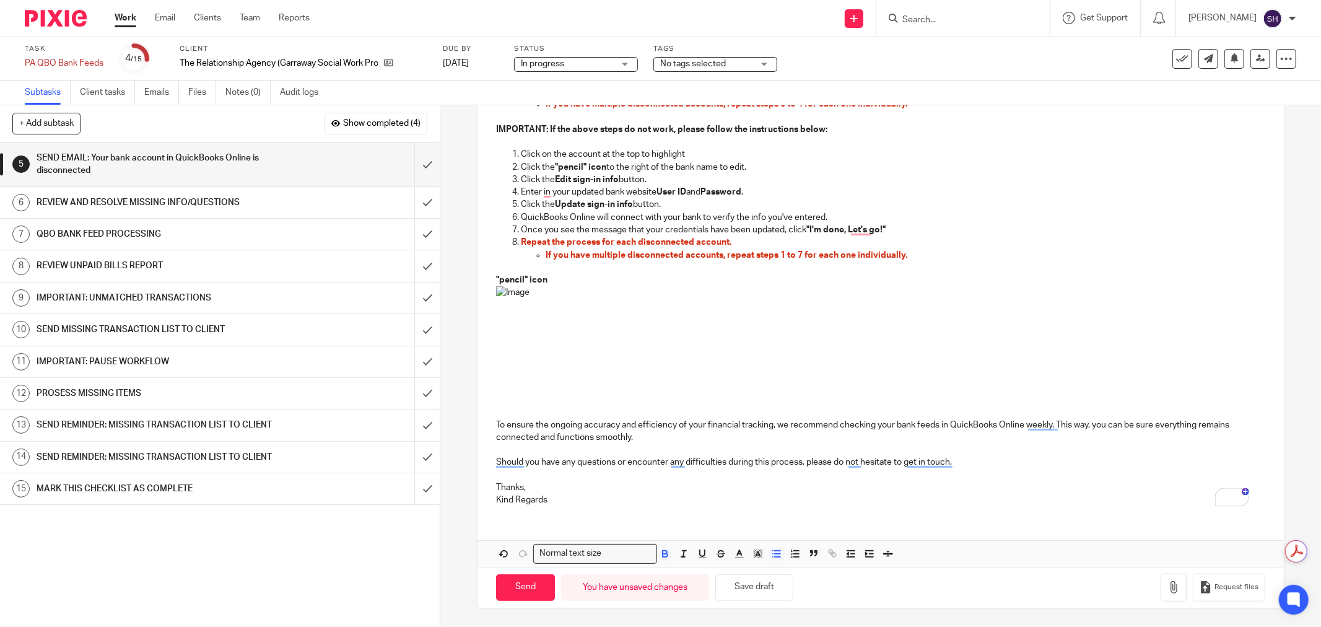
click at [553, 495] on p "Thanks, Kind Regards" at bounding box center [880, 493] width 769 height 25
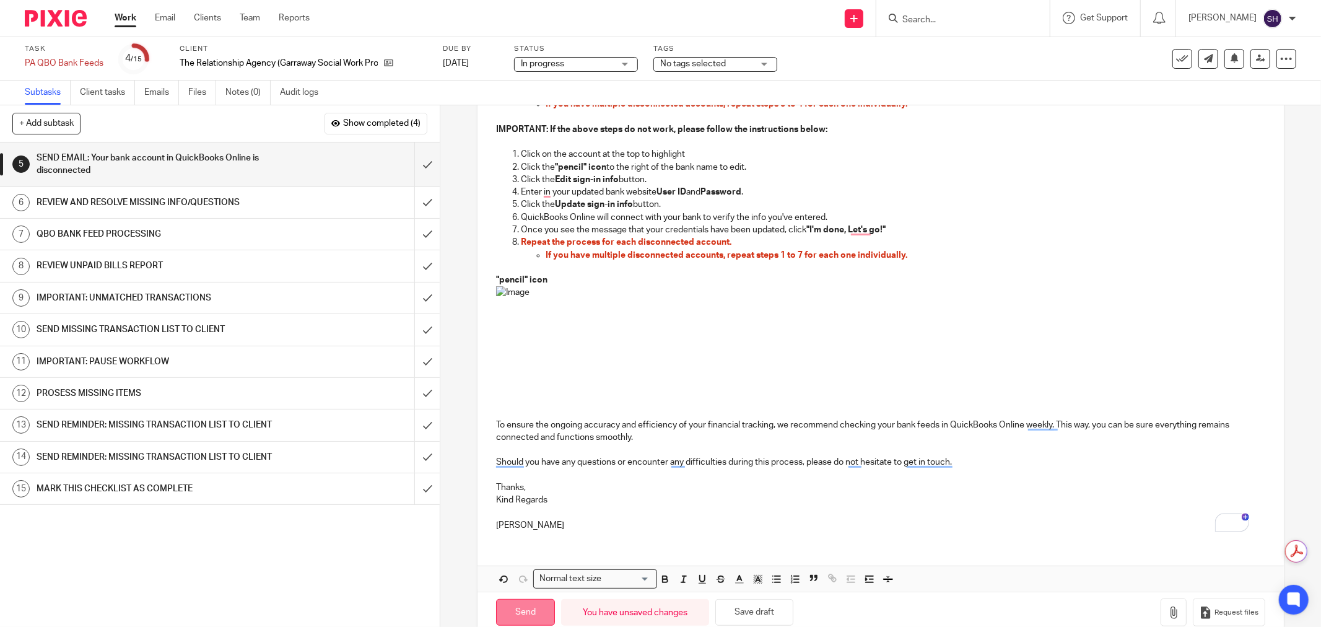
click at [516, 609] on input "Send" at bounding box center [525, 612] width 59 height 27
type input "Sent"
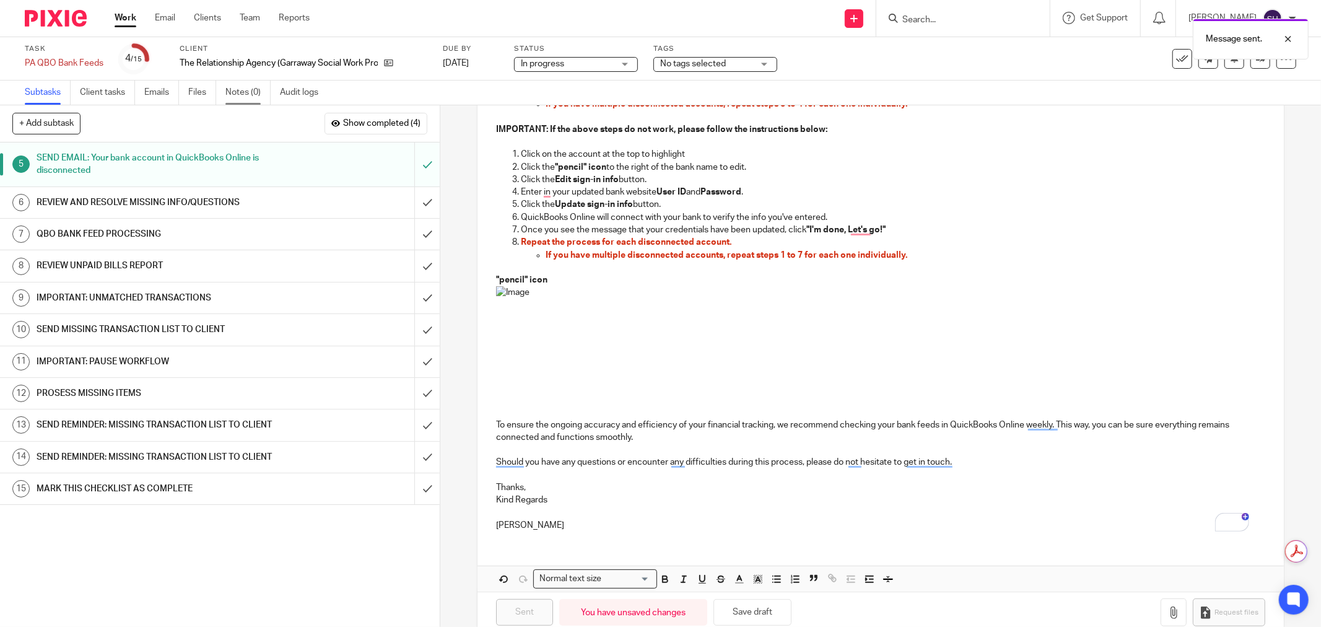
click at [255, 91] on link "Notes (0)" at bounding box center [247, 92] width 45 height 24
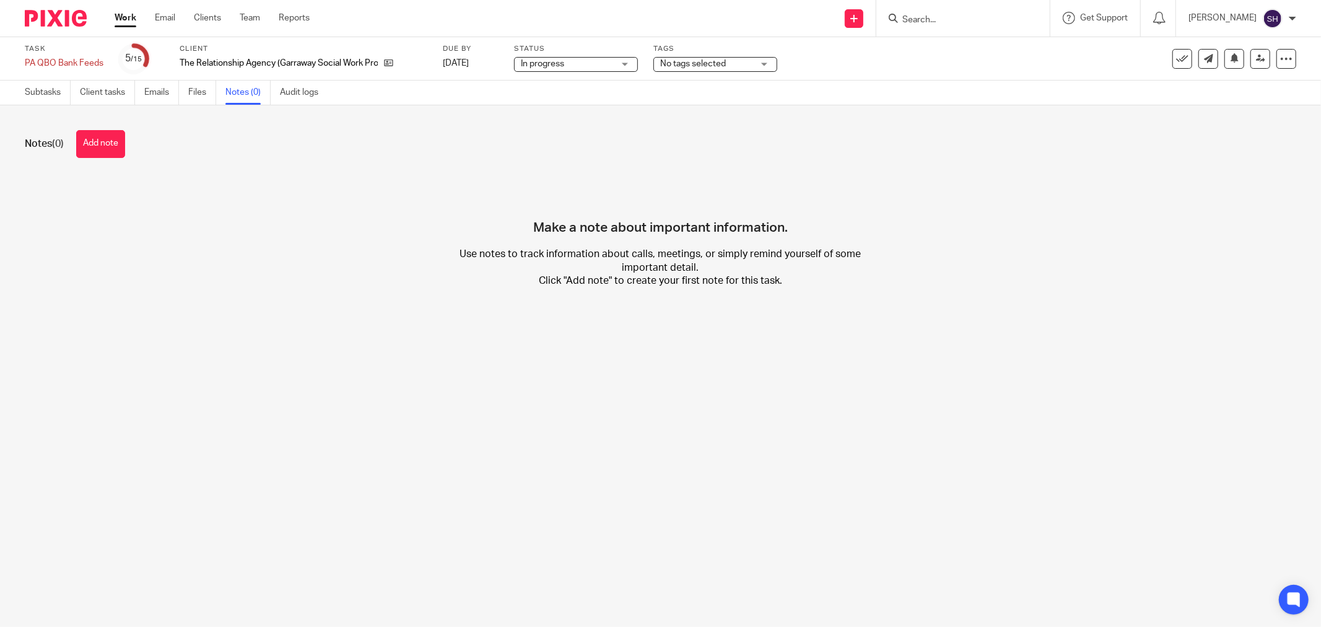
click at [119, 149] on button "Add note" at bounding box center [100, 144] width 49 height 28
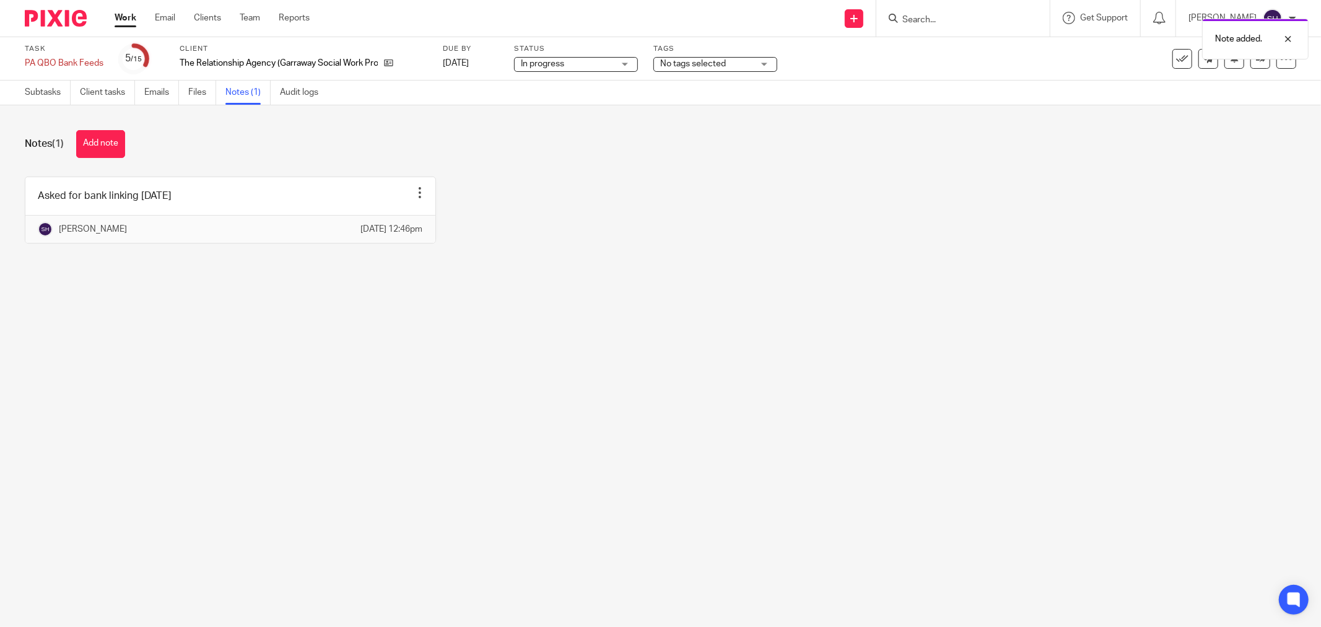
drag, startPoint x: 130, startPoint y: 17, endPoint x: 132, endPoint y: 25, distance: 8.3
click at [130, 16] on link "Work" at bounding box center [126, 18] width 22 height 12
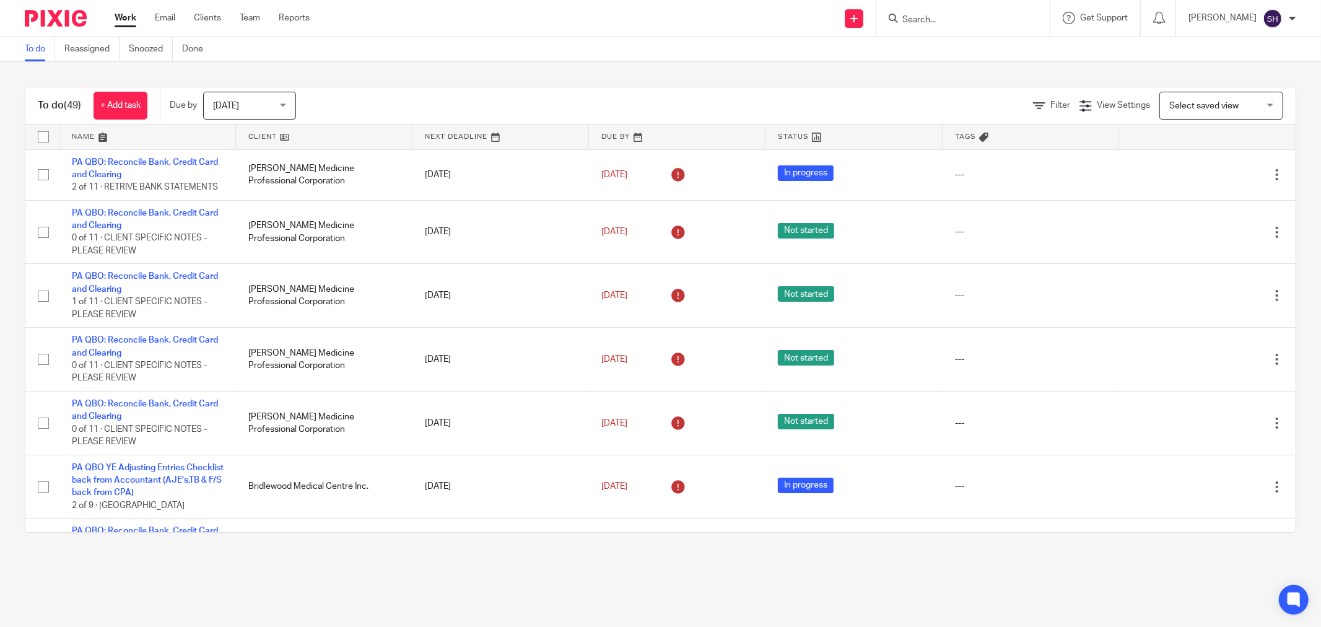
click at [335, 139] on link at bounding box center [324, 136] width 176 height 25
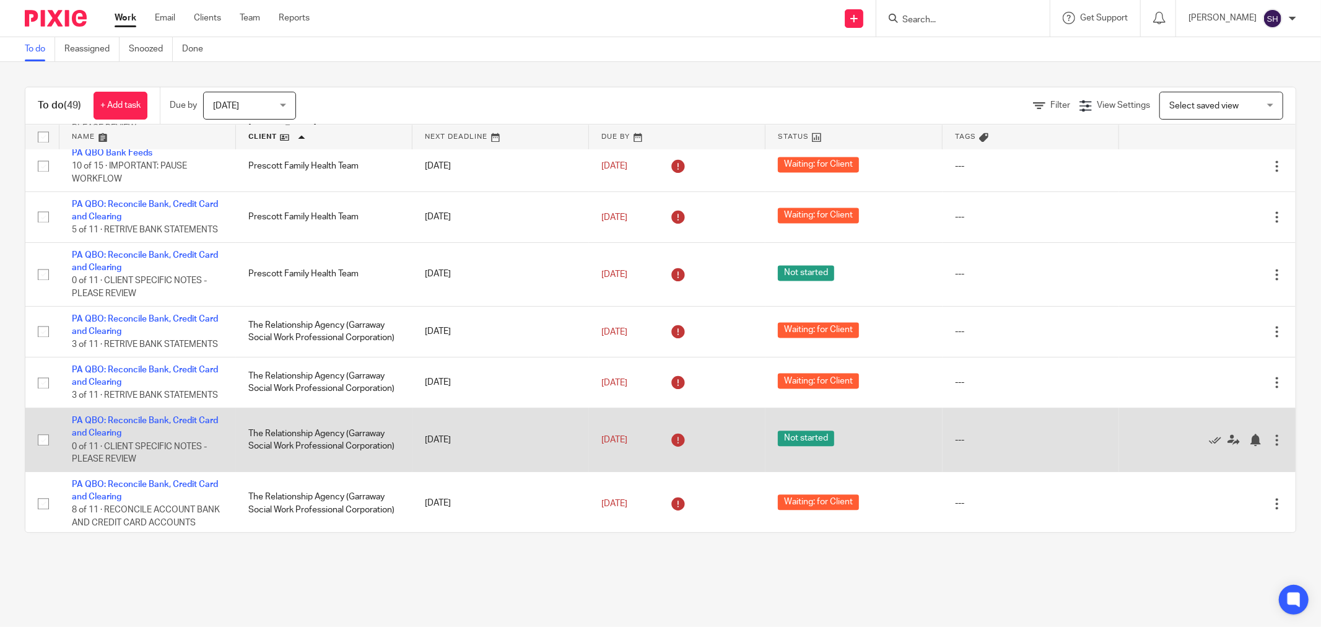
scroll to position [2152, 0]
